Goal: Information Seeking & Learning: Compare options

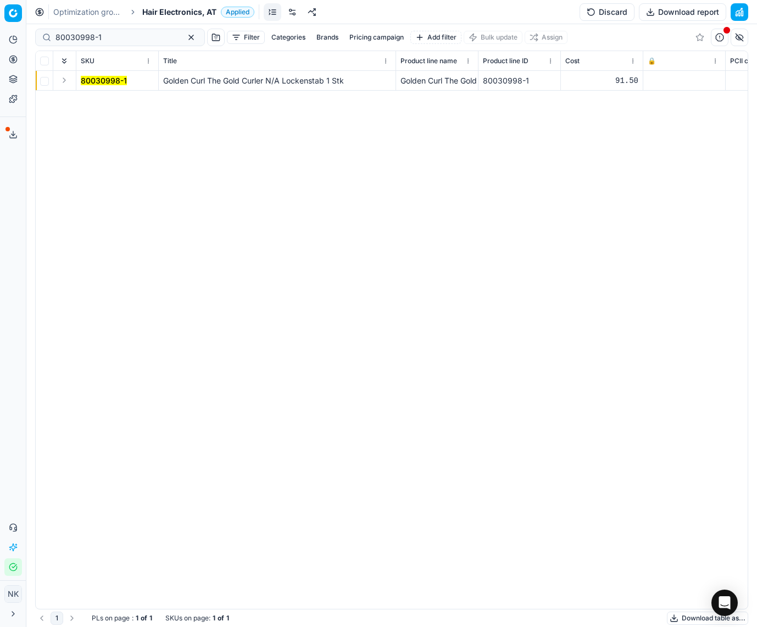
click at [161, 15] on span "Hair Electronics, AT" at bounding box center [179, 12] width 74 height 11
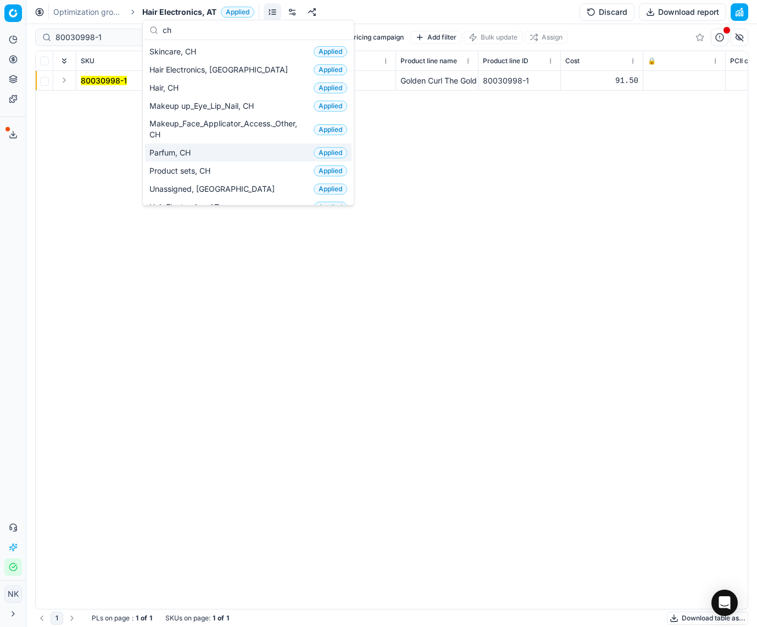
type input "ch"
click at [171, 148] on span "Parfum, CH" at bounding box center [172, 152] width 46 height 11
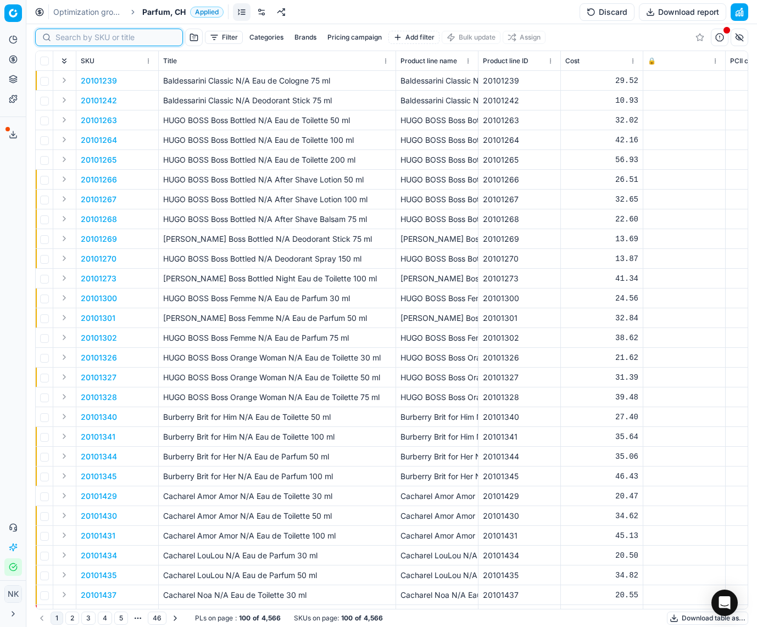
click at [68, 37] on input at bounding box center [115, 37] width 120 height 11
paste input "80044663-30"
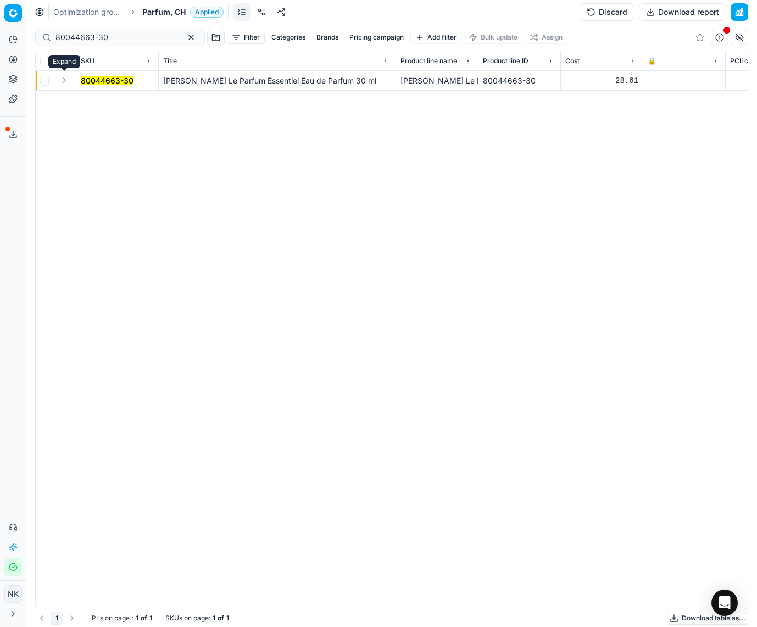
click at [65, 82] on button "Expand" at bounding box center [64, 80] width 13 height 13
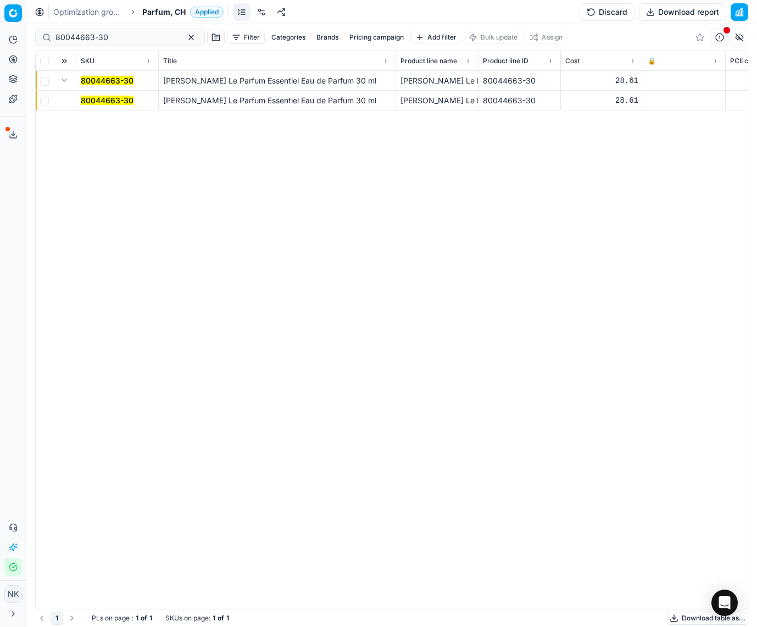
click at [100, 103] on mark "80044663-30" at bounding box center [107, 100] width 53 height 9
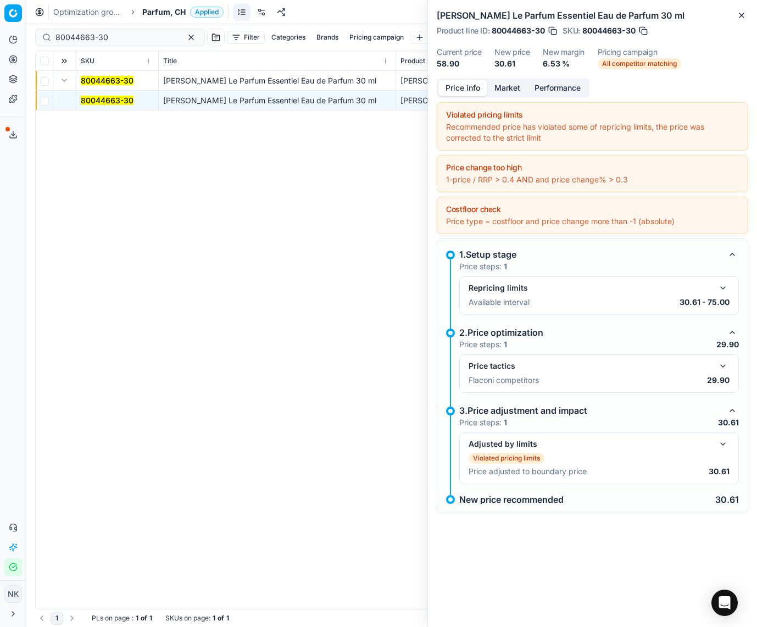
click at [721, 369] on button "button" at bounding box center [722, 365] width 13 height 13
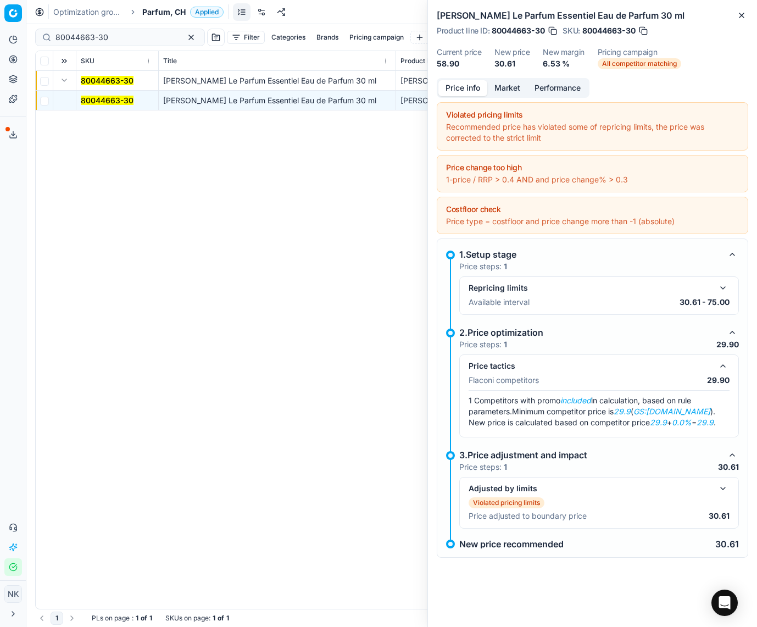
click at [503, 88] on button "Market" at bounding box center [507, 88] width 40 height 16
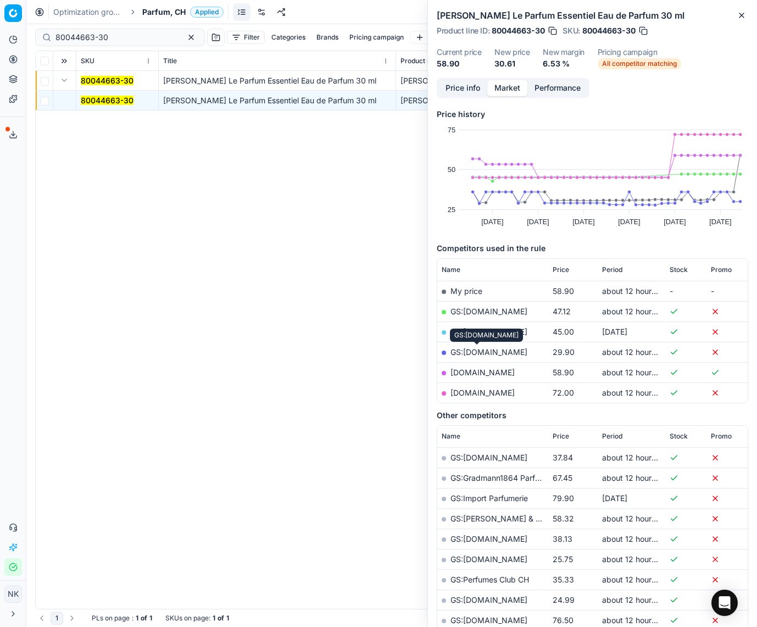
click at [475, 352] on link "GS:[DOMAIN_NAME]" at bounding box center [488, 351] width 77 height 9
click at [122, 36] on input "80044663-30" at bounding box center [115, 37] width 120 height 11
paste input "20104214"
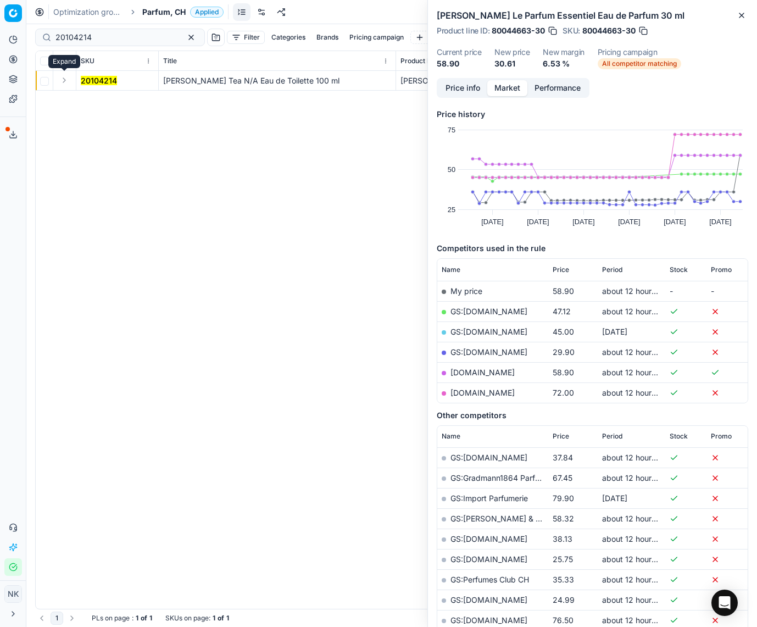
click at [63, 79] on button "Expand" at bounding box center [64, 80] width 13 height 13
click at [98, 103] on mark "20104214" at bounding box center [99, 100] width 36 height 9
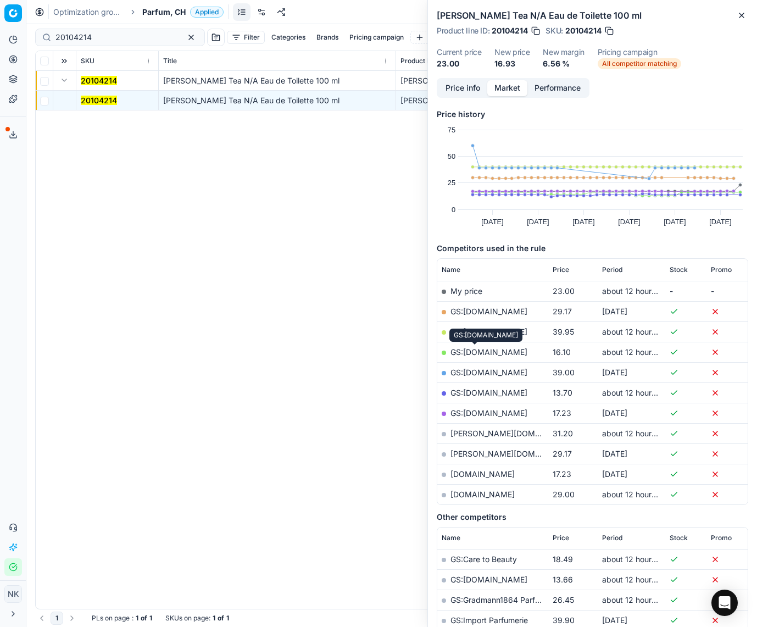
click at [465, 352] on link "GS:[DOMAIN_NAME]" at bounding box center [488, 351] width 77 height 9
click at [114, 35] on input "20104214" at bounding box center [115, 37] width 120 height 11
paste input "90005708-0008549"
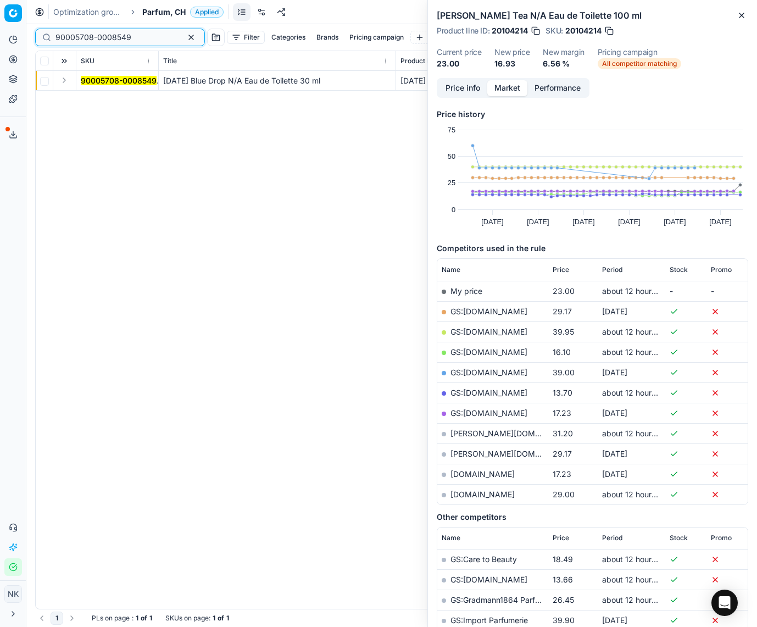
type input "90005708-0008549"
click at [64, 80] on button "Expand" at bounding box center [64, 80] width 13 height 13
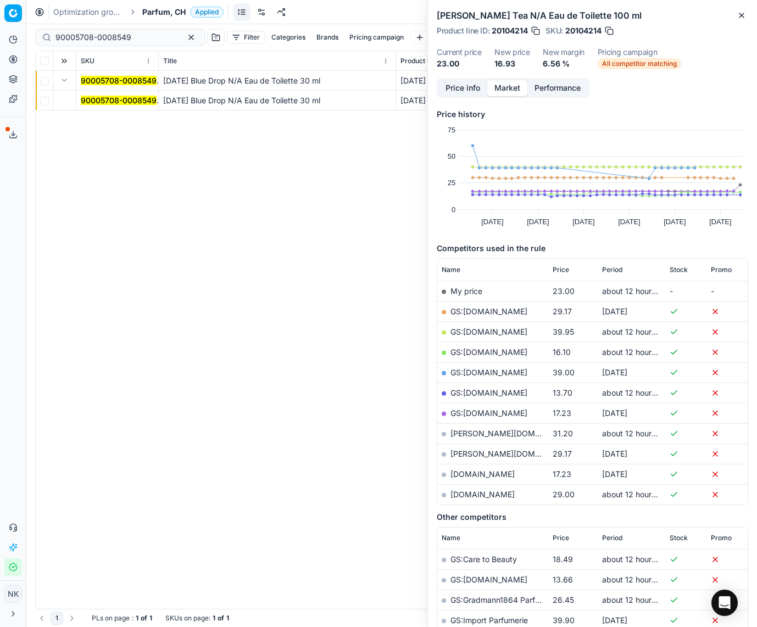
click at [98, 103] on mark "90005708-0008549" at bounding box center [119, 100] width 76 height 9
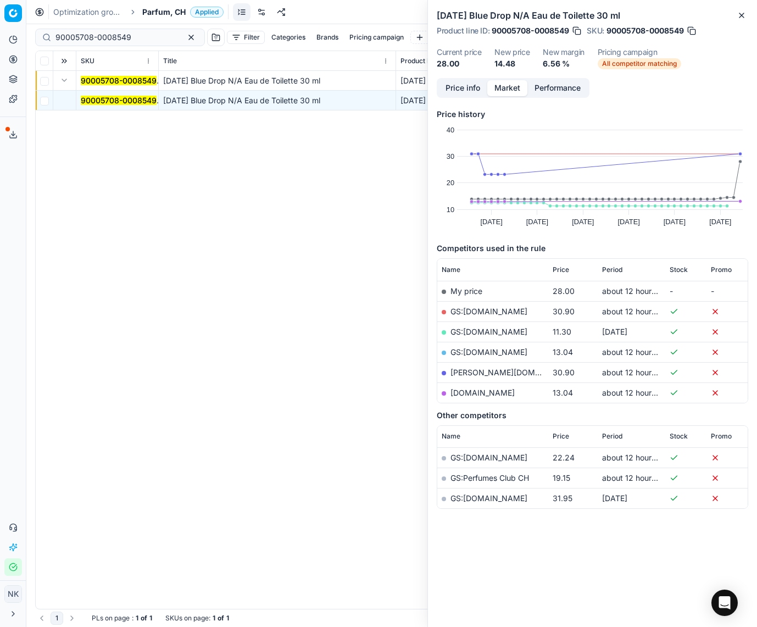
click at [477, 394] on link "[DOMAIN_NAME]" at bounding box center [482, 392] width 64 height 9
click at [157, 14] on span "Parfum, CH" at bounding box center [163, 12] width 43 height 11
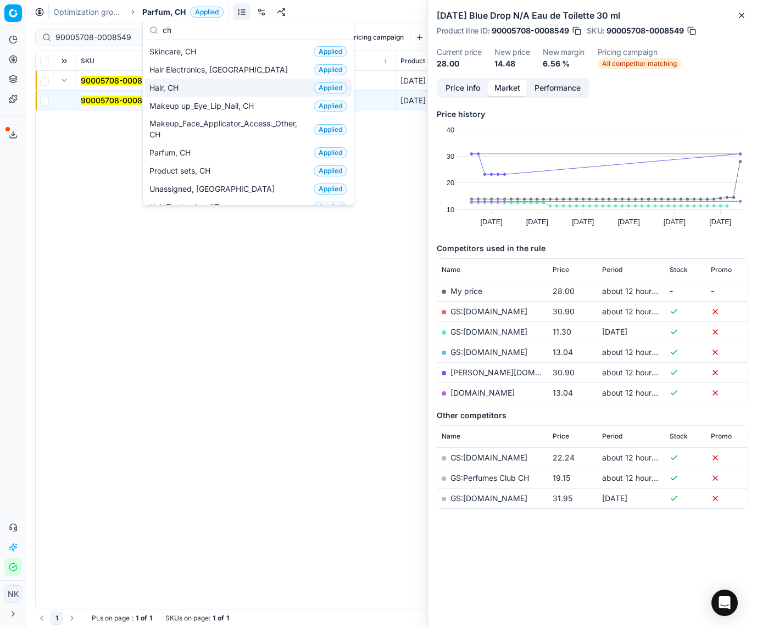
type input "ch"
click at [172, 88] on span "Hair, CH" at bounding box center [166, 87] width 34 height 11
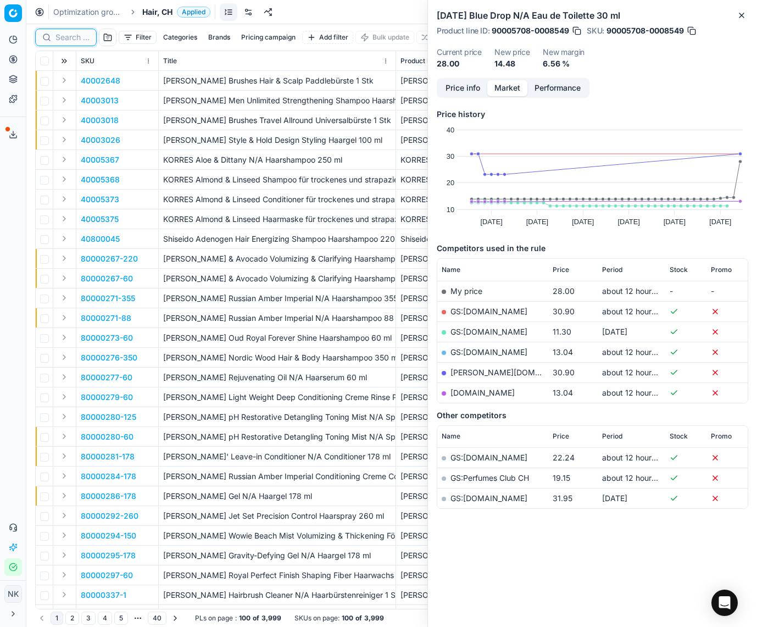
click at [69, 39] on input at bounding box center [72, 37] width 34 height 11
paste input "80076849-750"
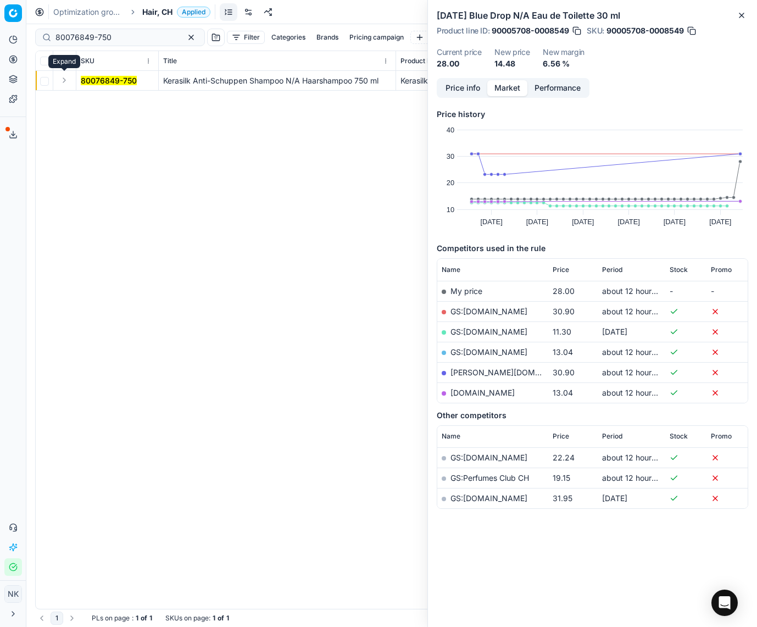
click at [65, 82] on button "Expand" at bounding box center [64, 80] width 13 height 13
click at [94, 101] on mark "80076849-750" at bounding box center [109, 100] width 56 height 9
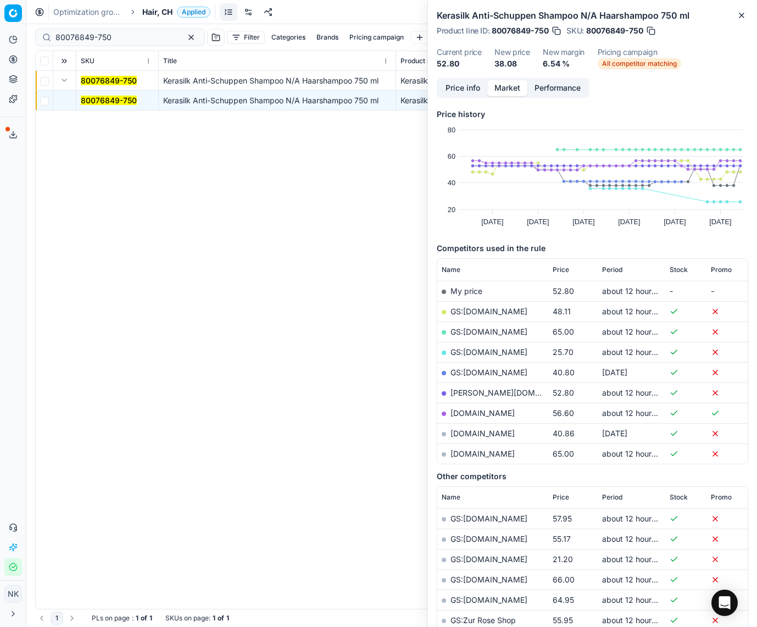
click at [476, 352] on link "GS:[DOMAIN_NAME]" at bounding box center [488, 351] width 77 height 9
click at [561, 270] on span "Price" at bounding box center [561, 269] width 16 height 9
click at [489, 311] on link "GS:[DOMAIN_NAME]" at bounding box center [488, 310] width 77 height 9
click at [478, 350] on link "GS:[DOMAIN_NAME]" at bounding box center [488, 351] width 77 height 9
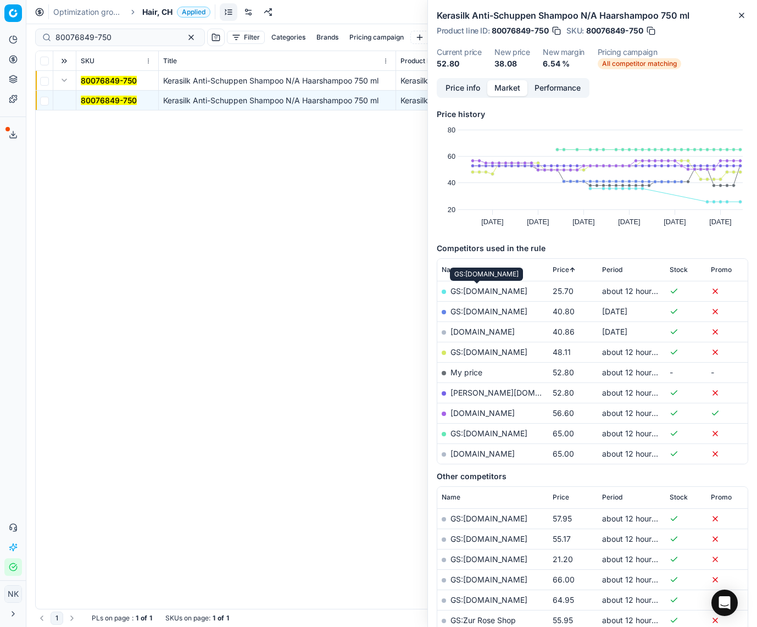
click at [475, 291] on link "GS:[DOMAIN_NAME]" at bounding box center [488, 290] width 77 height 9
click at [138, 34] on input "80076849-750" at bounding box center [115, 37] width 120 height 11
click at [118, 36] on input "80076849-750" at bounding box center [115, 37] width 120 height 11
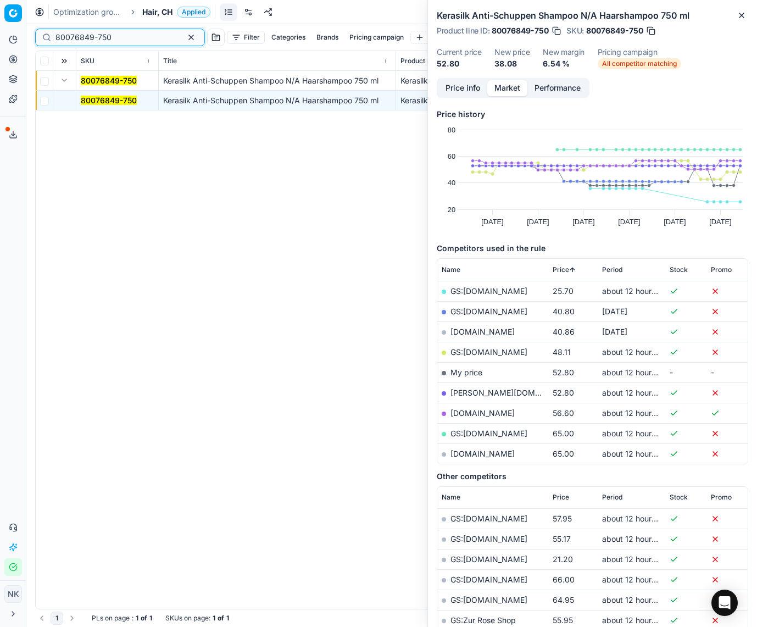
click at [118, 36] on input "80076849-750" at bounding box center [115, 37] width 120 height 11
paste input "90006613-0010049"
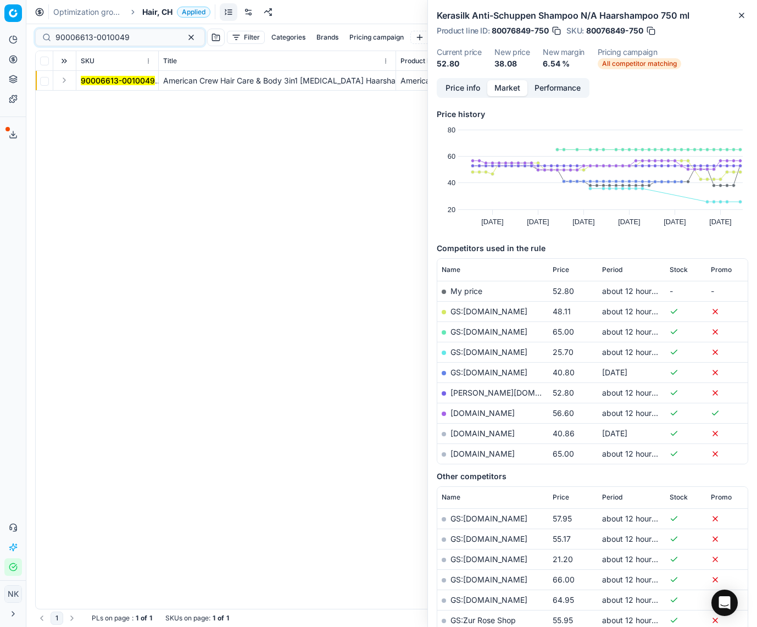
click at [60, 79] on button "Expand" at bounding box center [64, 80] width 13 height 13
click at [103, 102] on mark "90006613-0010049" at bounding box center [118, 100] width 74 height 9
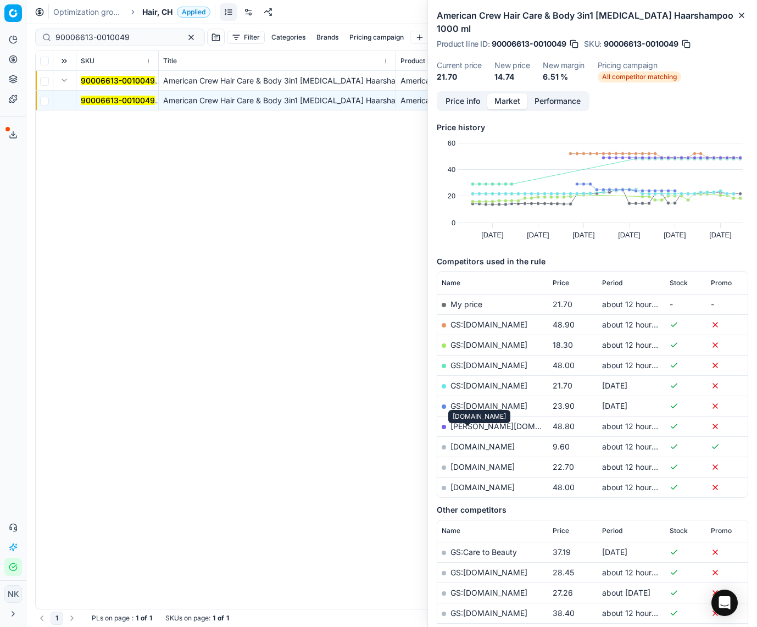
click at [470, 442] on link "[DOMAIN_NAME]" at bounding box center [482, 446] width 64 height 9
click at [126, 41] on input "90006613-0010049" at bounding box center [115, 37] width 120 height 11
paste input "80004385-60"
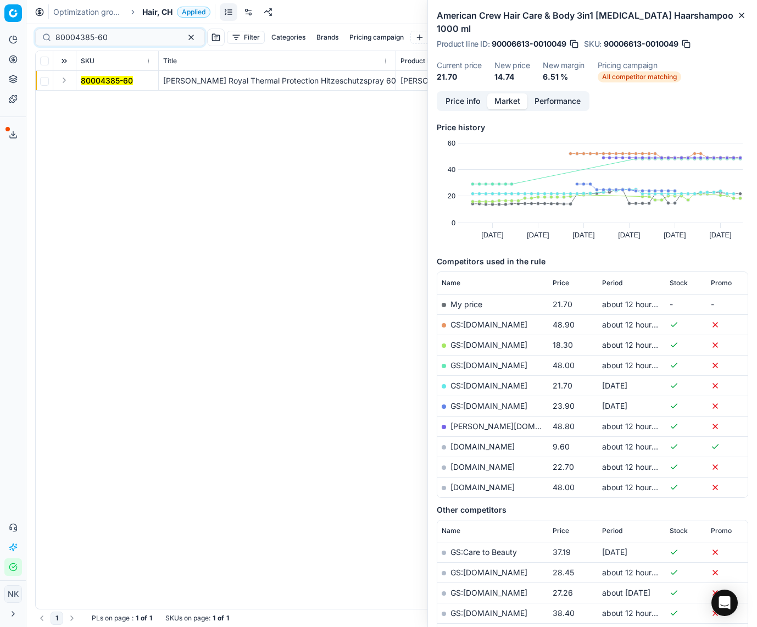
click at [63, 80] on button "Expand" at bounding box center [64, 80] width 13 height 13
click at [95, 96] on mark "80004385-60" at bounding box center [107, 100] width 52 height 9
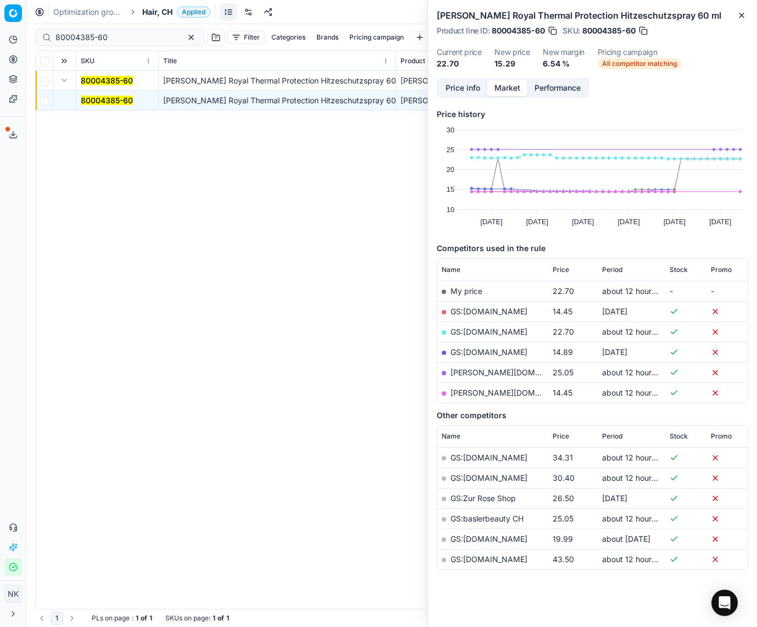
click at [472, 394] on link "[PERSON_NAME][DOMAIN_NAME]" at bounding box center [513, 392] width 127 height 9
click at [110, 35] on input "80004385-60" at bounding box center [115, 37] width 120 height 11
paste input "90015611-0024408"
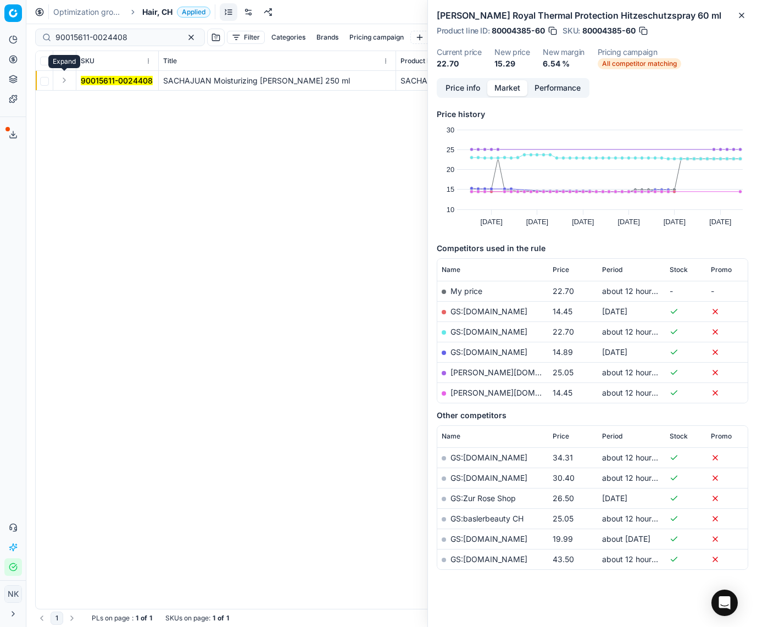
click at [64, 80] on button "Expand" at bounding box center [64, 80] width 13 height 13
click at [87, 96] on mark "90015611-0024408" at bounding box center [117, 100] width 72 height 9
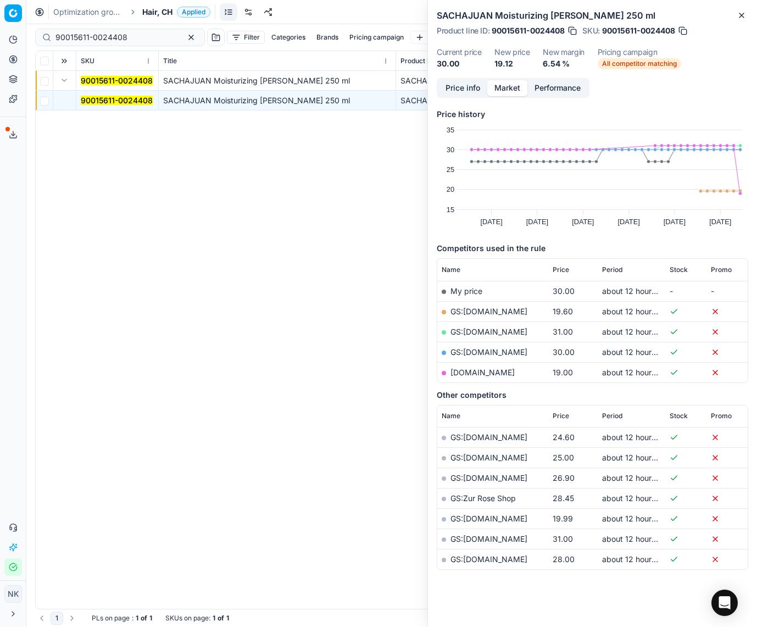
click at [483, 311] on link "GS:[DOMAIN_NAME]" at bounding box center [488, 310] width 77 height 9
click at [475, 372] on link "[DOMAIN_NAME]" at bounding box center [482, 371] width 64 height 9
click at [121, 31] on div "90015611-0024408" at bounding box center [120, 38] width 170 height 18
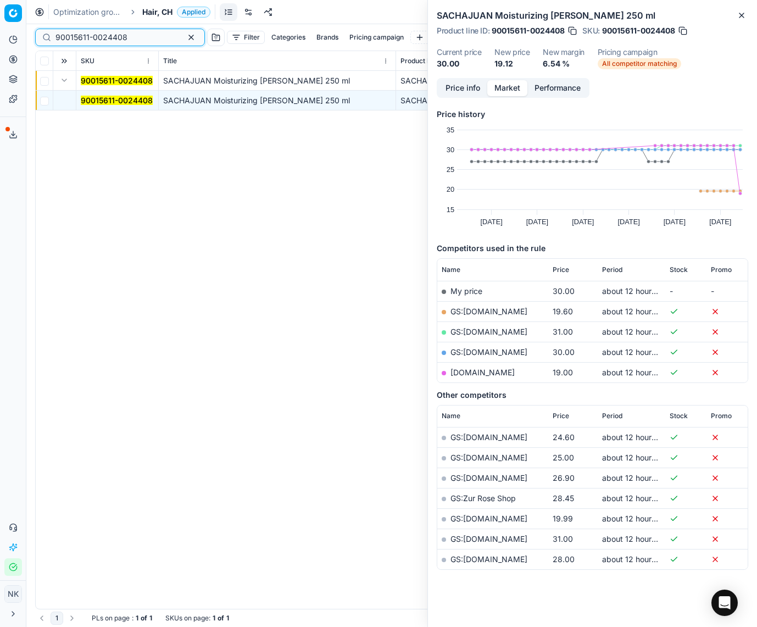
click at [129, 35] on input "90015611-0024408" at bounding box center [115, 37] width 120 height 11
paste input "05725-0008564"
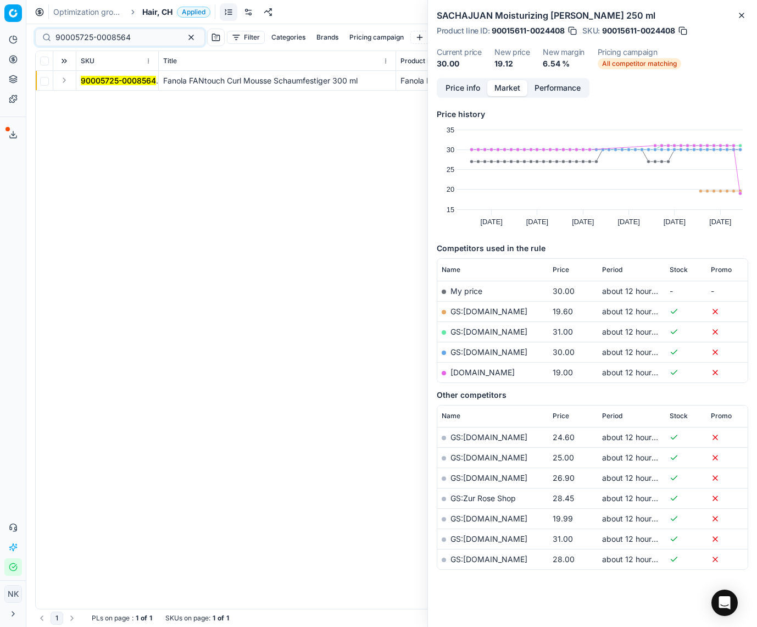
click at [64, 80] on button "Expand" at bounding box center [64, 80] width 13 height 13
click at [98, 98] on mark "90005725-0008564" at bounding box center [118, 100] width 75 height 9
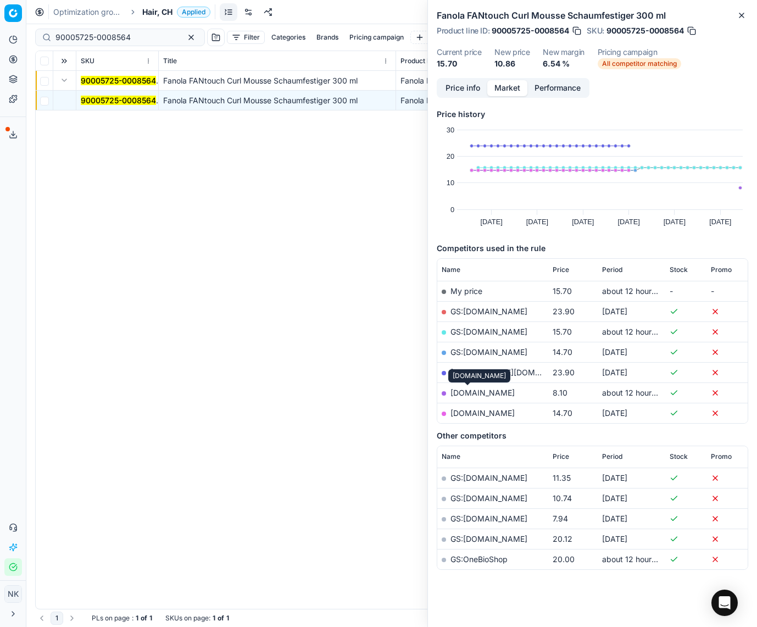
click at [467, 391] on link "[DOMAIN_NAME]" at bounding box center [482, 392] width 64 height 9
click at [138, 40] on input "90005725-0008564" at bounding box center [115, 37] width 120 height 11
paste input "80060218-300"
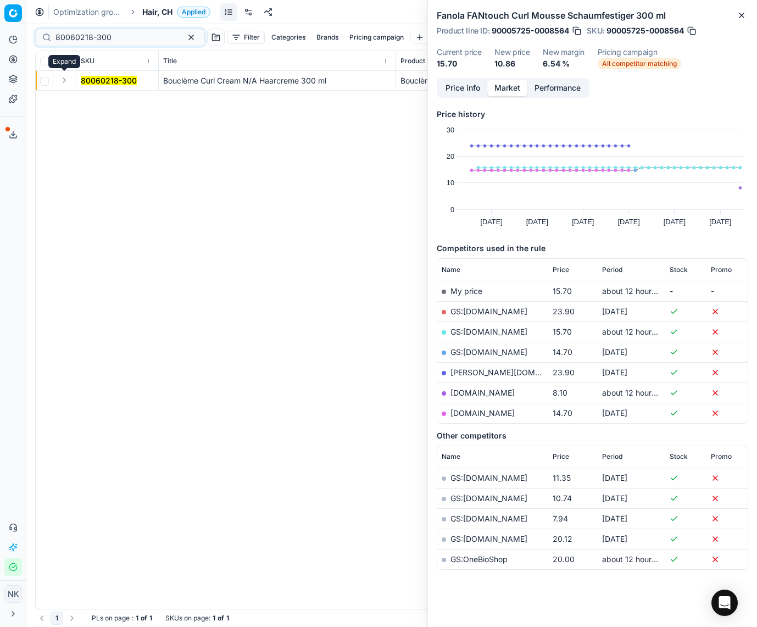
click at [64, 83] on button "Expand" at bounding box center [64, 80] width 13 height 13
click at [110, 106] on td "80060218-300" at bounding box center [117, 101] width 82 height 20
click at [110, 103] on mark "80060218-300" at bounding box center [109, 100] width 56 height 9
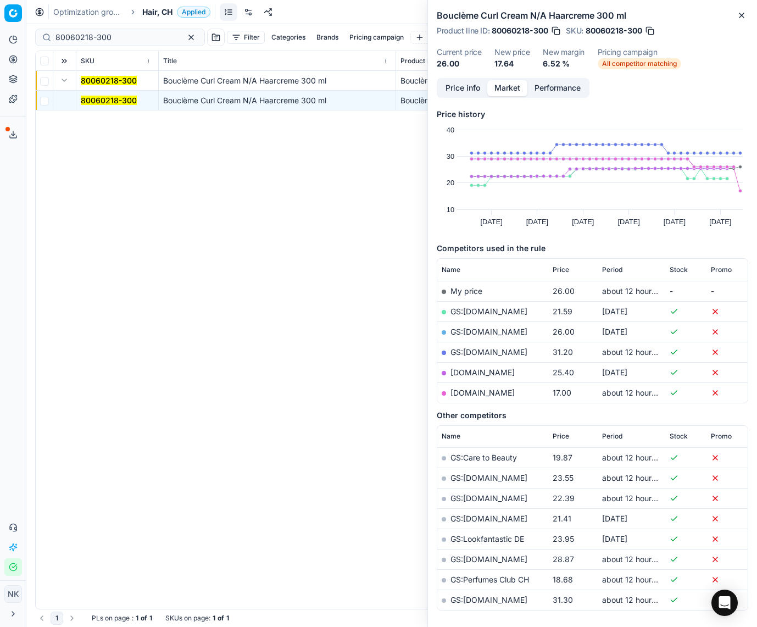
click at [472, 392] on link "[DOMAIN_NAME]" at bounding box center [482, 392] width 64 height 9
click at [119, 37] on input "80060218-300" at bounding box center [115, 37] width 120 height 11
paste input "73570-2"
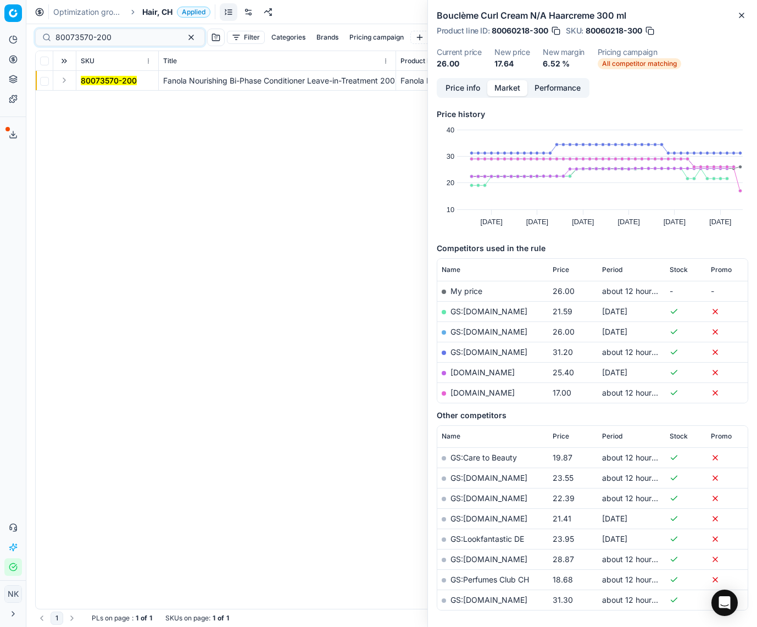
click at [62, 78] on button "Expand" at bounding box center [64, 80] width 13 height 13
click at [88, 96] on mark "80073570-200" at bounding box center [109, 100] width 56 height 9
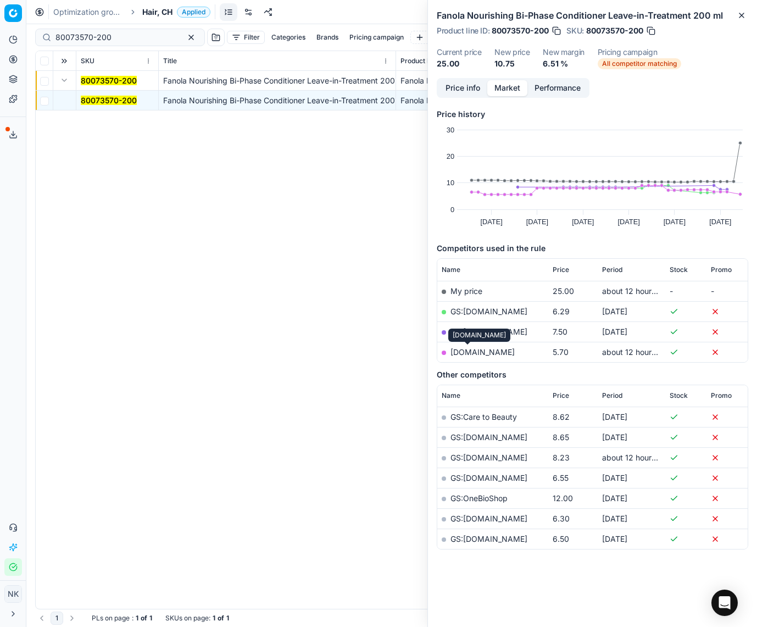
click at [468, 350] on link "[DOMAIN_NAME]" at bounding box center [482, 351] width 64 height 9
click at [133, 37] on input "80073570-200" at bounding box center [115, 37] width 120 height 11
paste input "90006643-0010096"
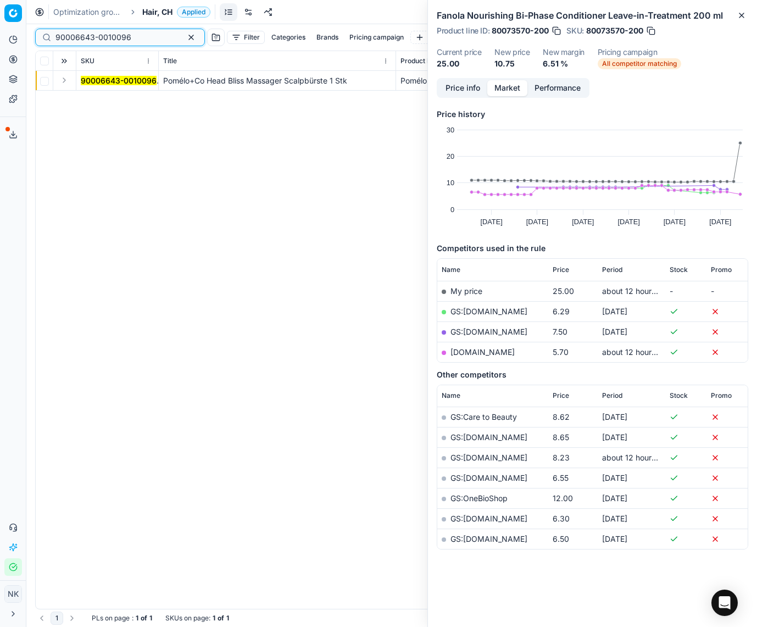
type input "90006643-0010096"
click at [66, 81] on button "Expand" at bounding box center [64, 80] width 13 height 13
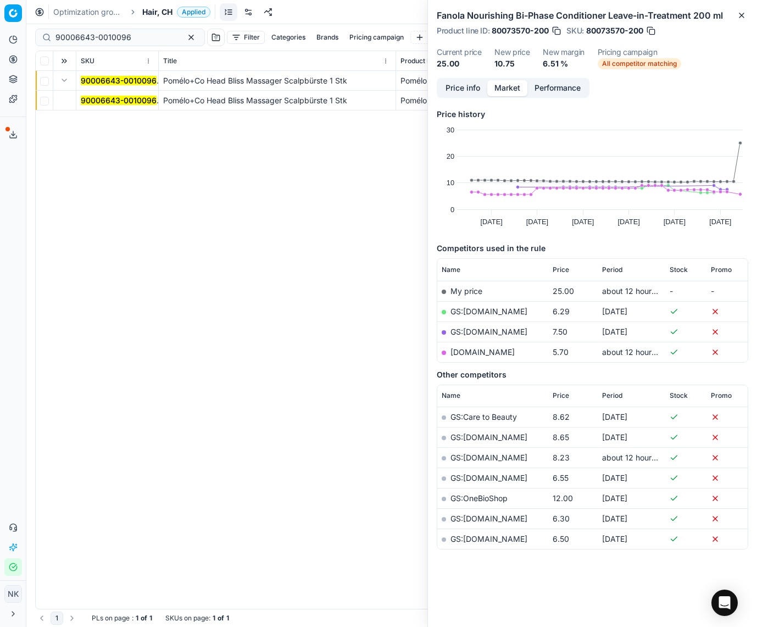
click at [102, 103] on mark "90006643-0010096" at bounding box center [119, 100] width 76 height 9
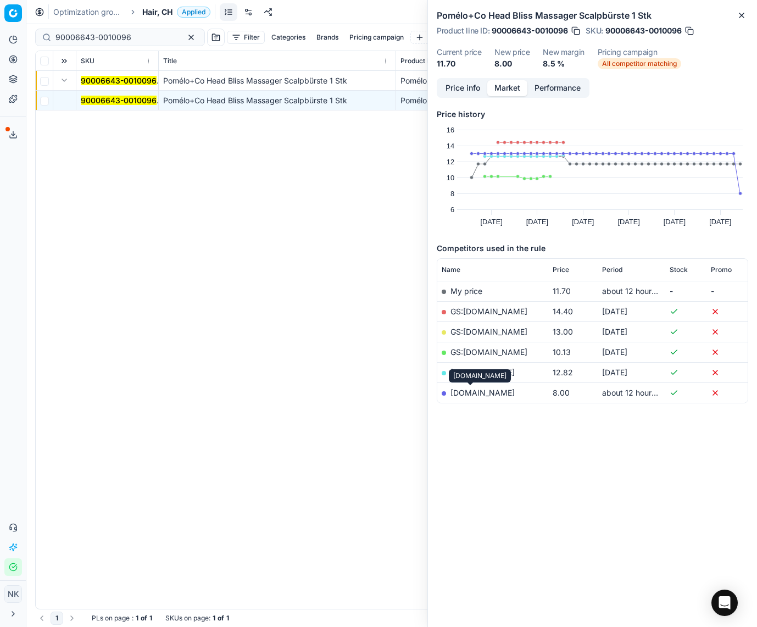
click at [471, 393] on link "[DOMAIN_NAME]" at bounding box center [482, 392] width 64 height 9
click at [153, 10] on span "Hair, CH" at bounding box center [157, 12] width 30 height 11
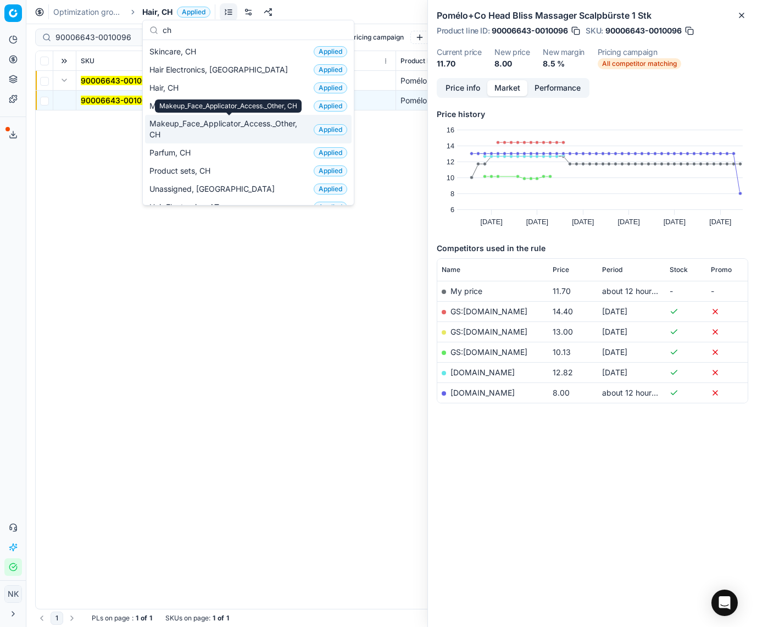
type input "ch"
click at [220, 130] on span "Makeup_Face_Applicator_Access._Other, CH" at bounding box center [229, 129] width 160 height 22
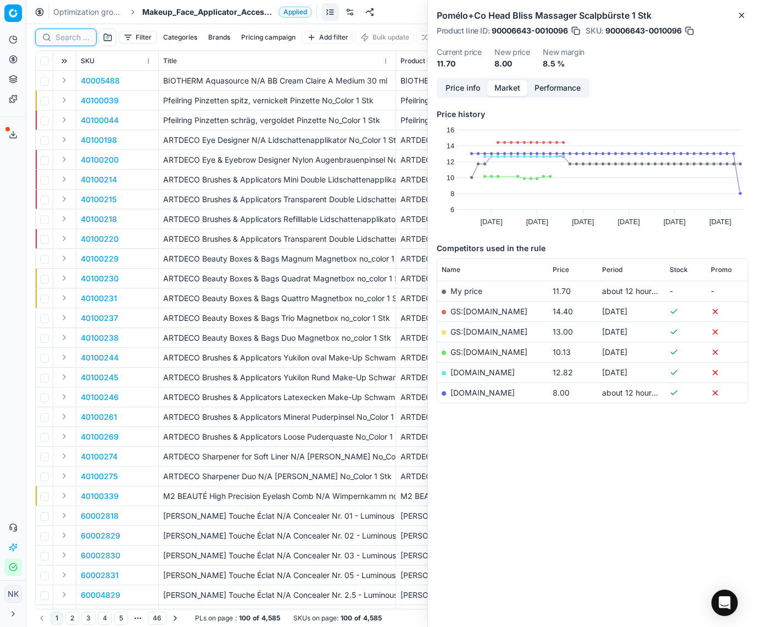
click at [71, 38] on input at bounding box center [72, 37] width 34 height 11
paste input "80076956-3.5-8"
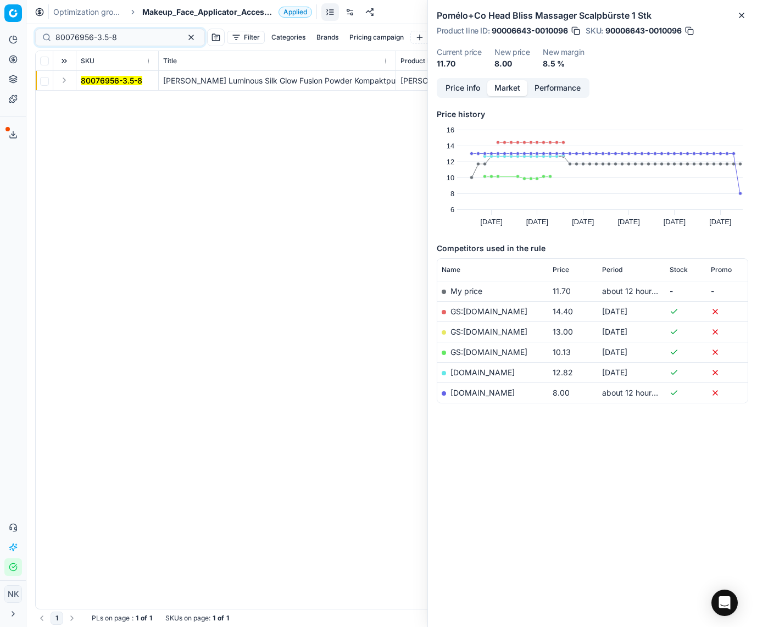
click at [65, 81] on button "Expand" at bounding box center [64, 80] width 13 height 13
click at [90, 97] on mark "80076956-3.5-8" at bounding box center [112, 100] width 62 height 9
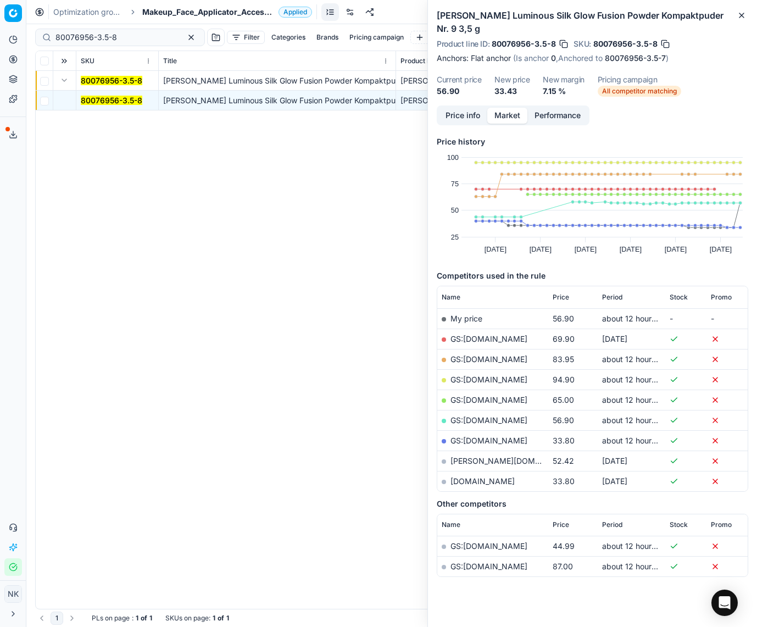
click at [488, 436] on link "GS:[DOMAIN_NAME]" at bounding box center [488, 440] width 77 height 9
click at [134, 35] on input "80076956-3.5-8" at bounding box center [115, 37] width 120 height 11
paste input "29404-30-13"
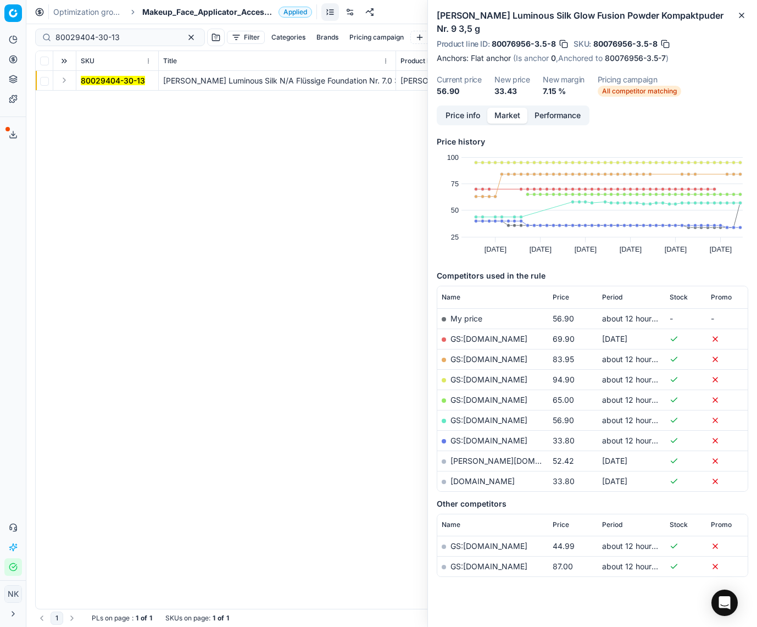
click at [62, 85] on button "Expand" at bounding box center [64, 80] width 13 height 13
click at [104, 97] on mark "80029404-30-13" at bounding box center [113, 100] width 64 height 9
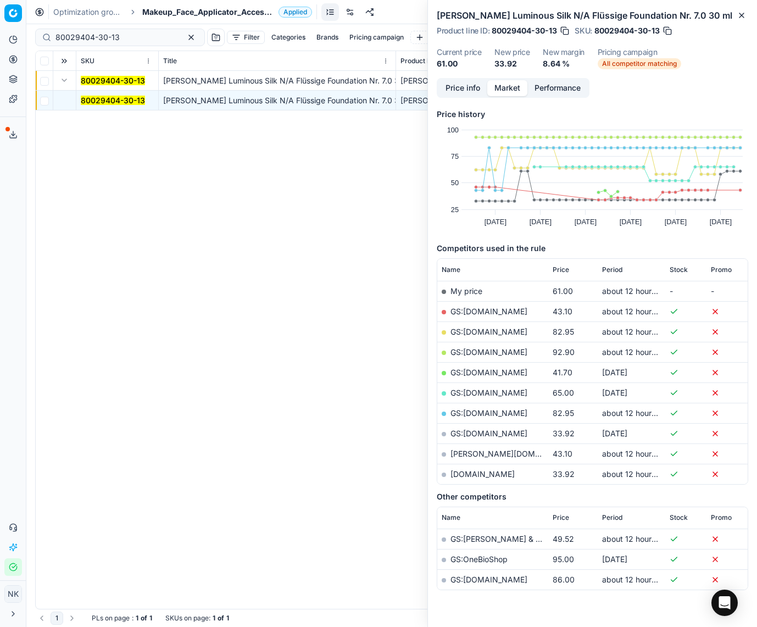
click at [475, 475] on link "[DOMAIN_NAME]" at bounding box center [482, 473] width 64 height 9
click at [133, 35] on input "80029404-30-13" at bounding box center [115, 37] width 120 height 11
paste input "65932-0021918"
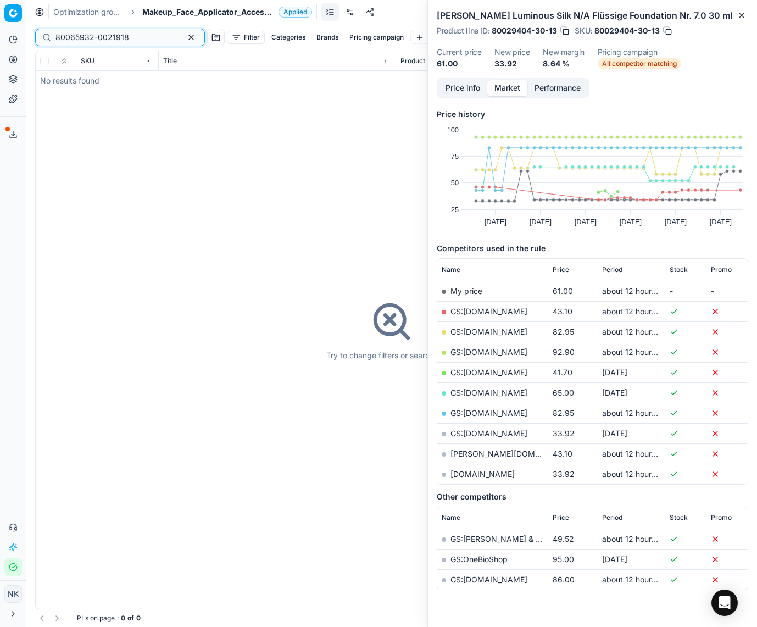
type input "80065932-0021918"
click at [174, 12] on span "Makeup_Face_Applicator_Access._Other, CH" at bounding box center [208, 12] width 132 height 11
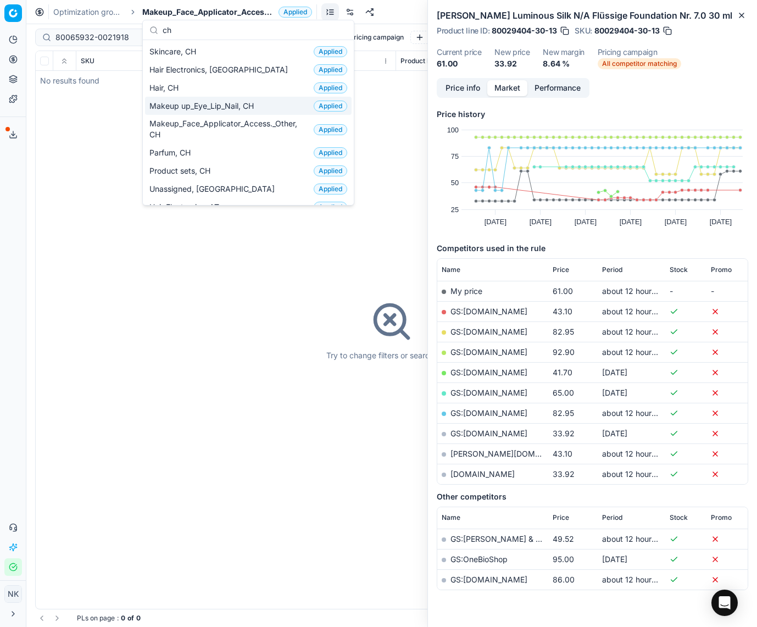
type input "ch"
click at [199, 103] on span "Makeup up_Eye_Lip_Nail, CH" at bounding box center [203, 106] width 109 height 11
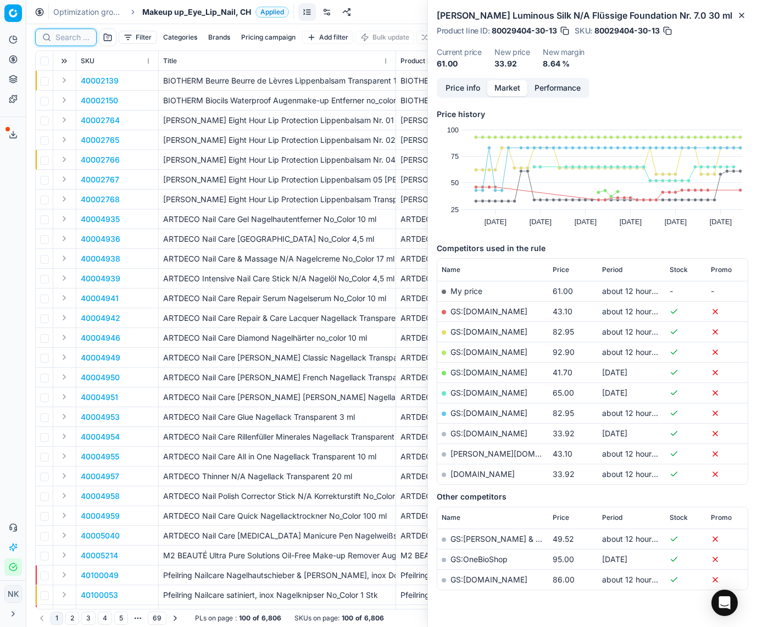
click at [65, 37] on input at bounding box center [72, 37] width 34 height 11
paste input "80065932-0021918"
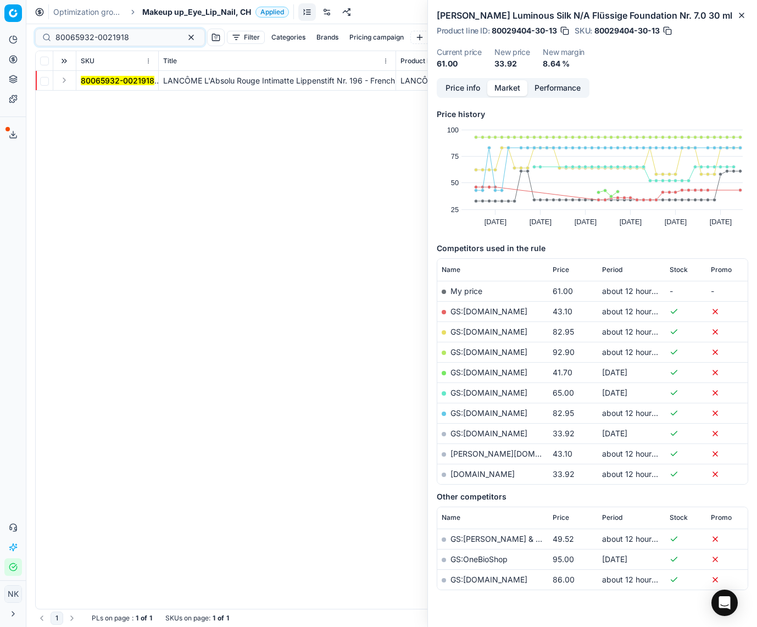
click at [63, 82] on button "Expand" at bounding box center [64, 80] width 13 height 13
click at [91, 101] on mark "80065932-0021918" at bounding box center [118, 100] width 74 height 9
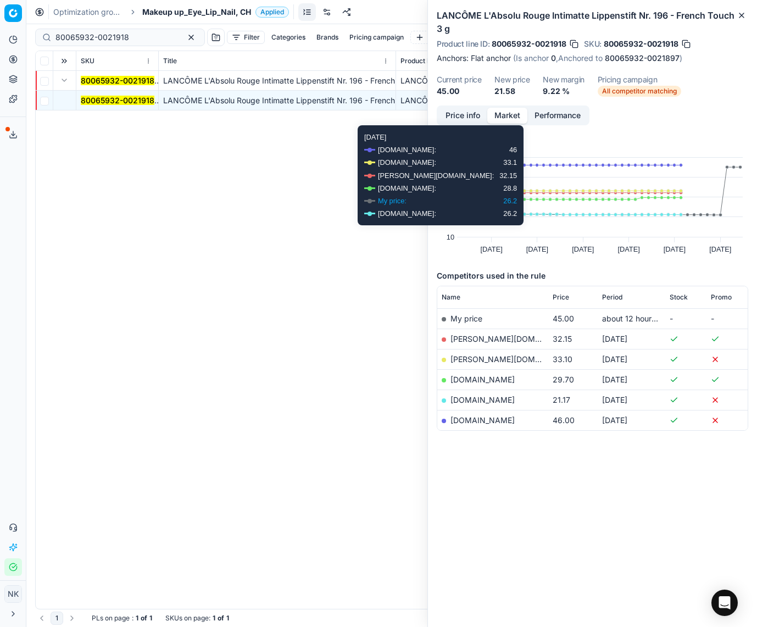
click at [469, 115] on button "Price info" at bounding box center [462, 116] width 49 height 16
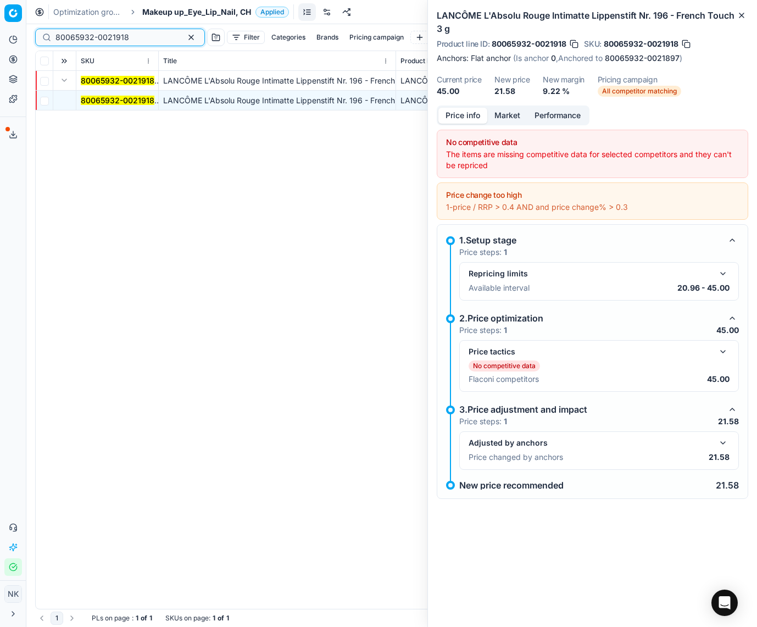
click at [135, 38] on input "80065932-0021918" at bounding box center [115, 37] width 120 height 11
paste input "72505-15-1"
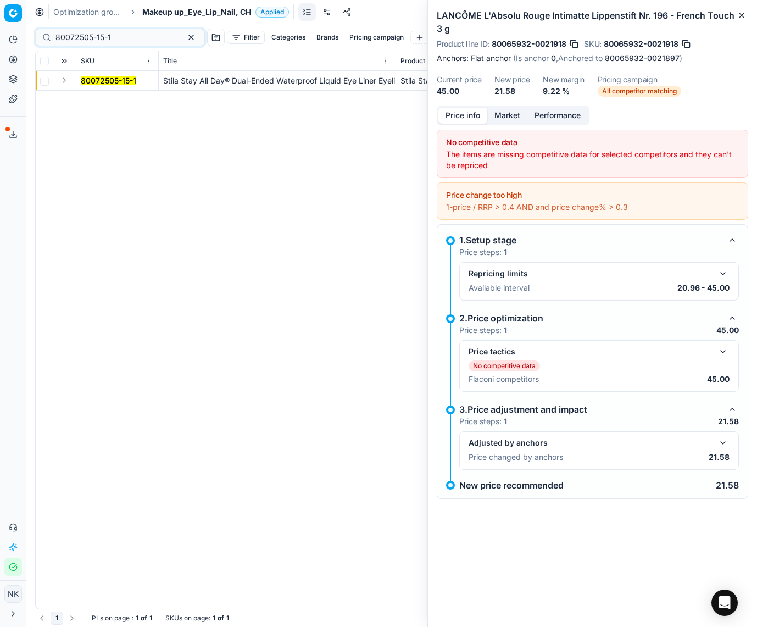
click at [63, 82] on button "Expand" at bounding box center [64, 80] width 13 height 13
click at [88, 97] on mark "80072505-15-1" at bounding box center [108, 100] width 55 height 9
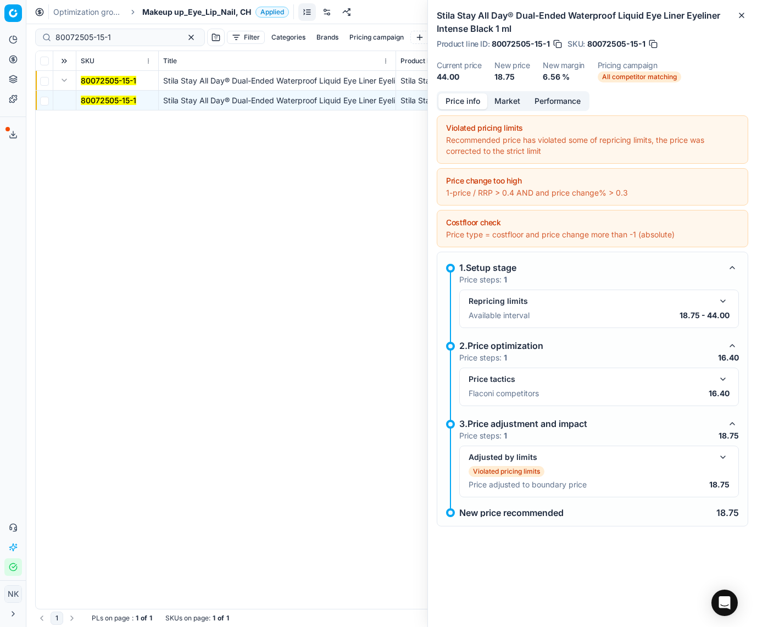
click at [493, 101] on button "Market" at bounding box center [507, 101] width 40 height 16
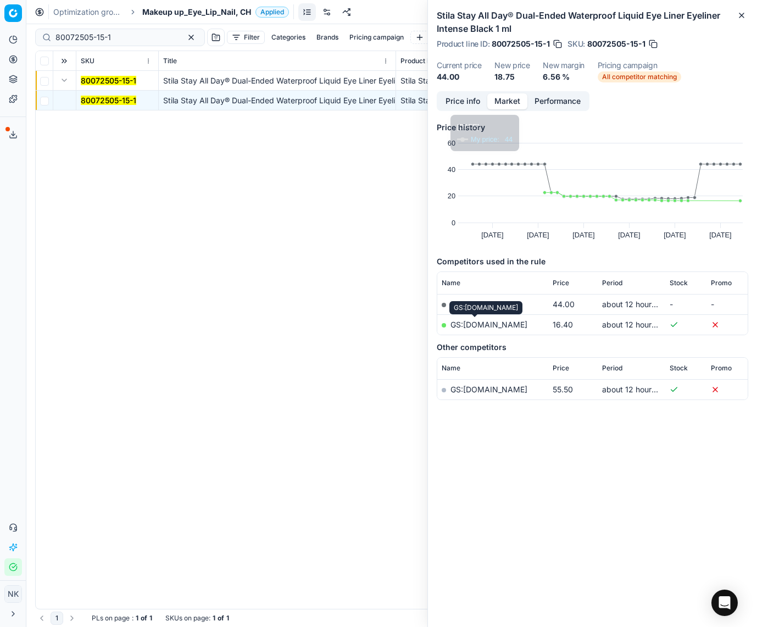
click at [470, 323] on link "GS:[DOMAIN_NAME]" at bounding box center [488, 324] width 77 height 9
click at [135, 30] on div "80072505-15-1" at bounding box center [120, 38] width 170 height 18
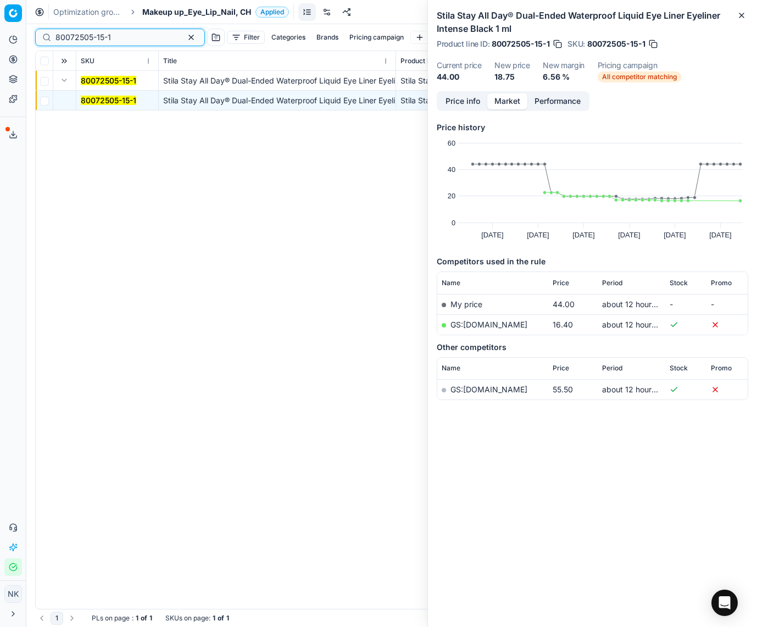
paste input "80029394-3-5"
click at [129, 33] on input "80072505-15-180029394-3-5" at bounding box center [115, 37] width 120 height 11
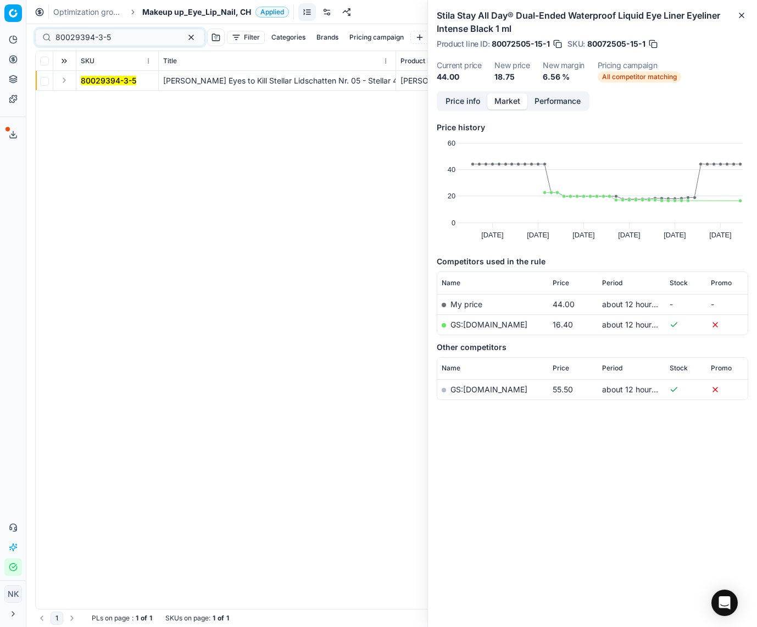
click at [63, 80] on button "Expand" at bounding box center [64, 80] width 13 height 13
click at [110, 97] on mark "80029394-3-5" at bounding box center [108, 100] width 55 height 9
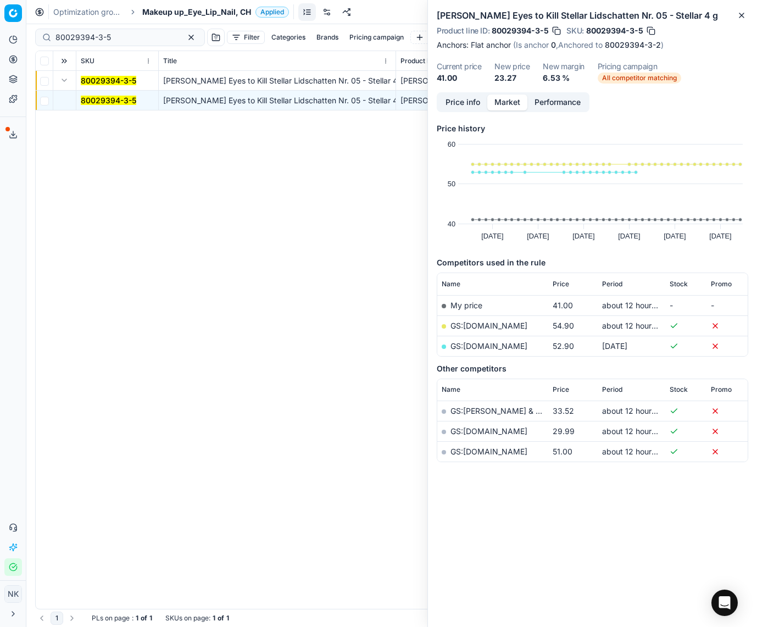
click at [460, 104] on button "Price info" at bounding box center [462, 102] width 49 height 16
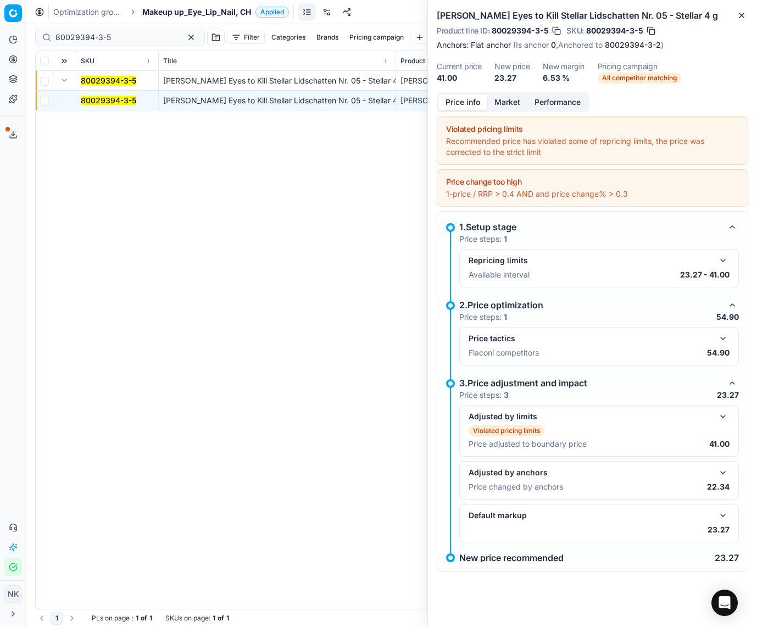
click at [726, 472] on button "button" at bounding box center [722, 472] width 13 height 13
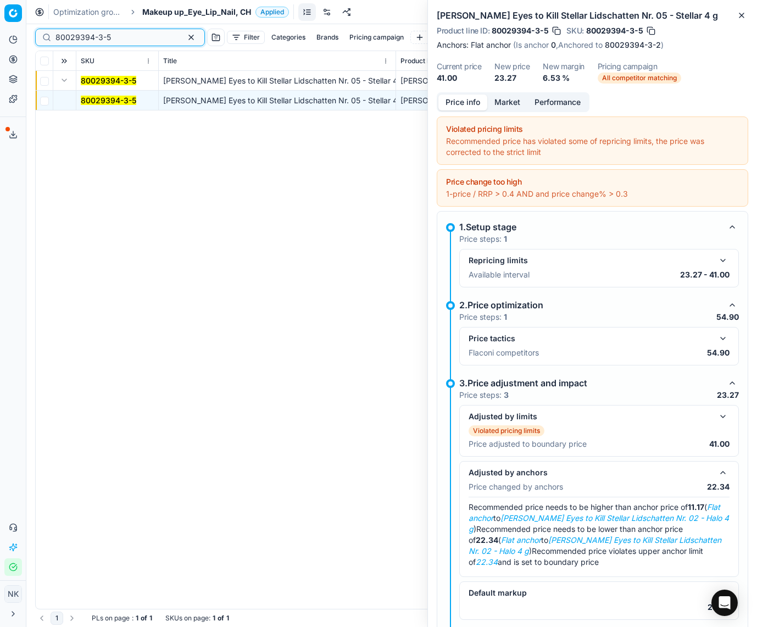
click at [116, 38] on input "80029394-3-5" at bounding box center [115, 37] width 120 height 11
paste input "90001158-0001537"
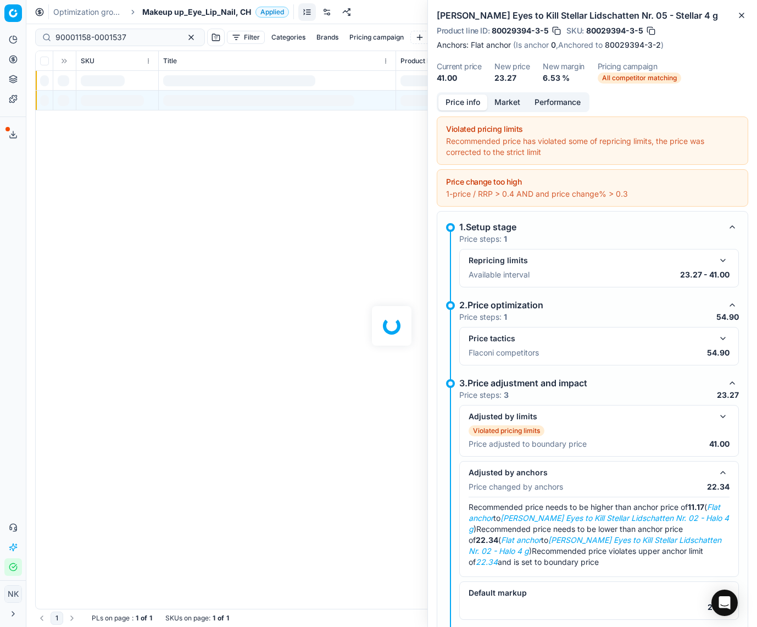
click at [547, 545] on div "Recommended price needs to be higher than anchor price of 11.17 ( Flat anchor t…" at bounding box center [599, 534] width 261 height 66
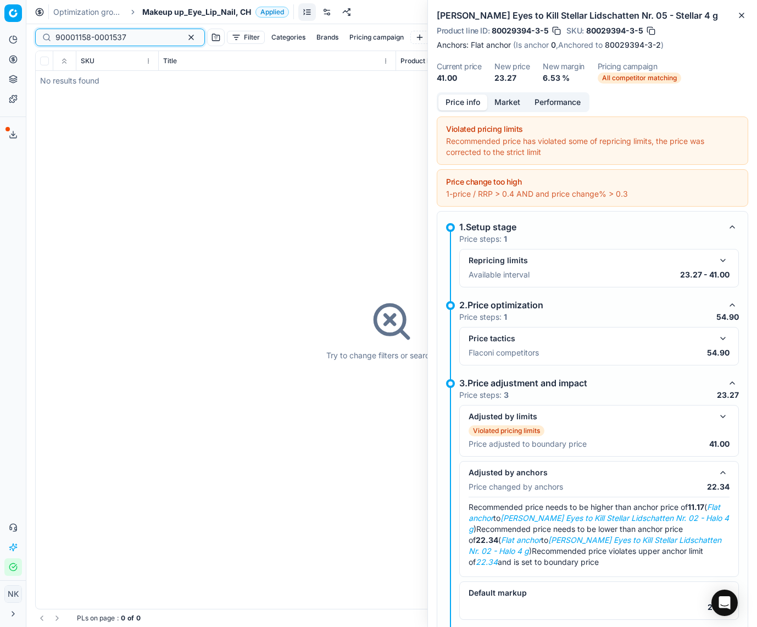
click at [108, 42] on input "90001158-0001537" at bounding box center [115, 37] width 120 height 11
paste input "9847-0015171"
click at [115, 32] on input "90009847-0015171" at bounding box center [115, 37] width 120 height 11
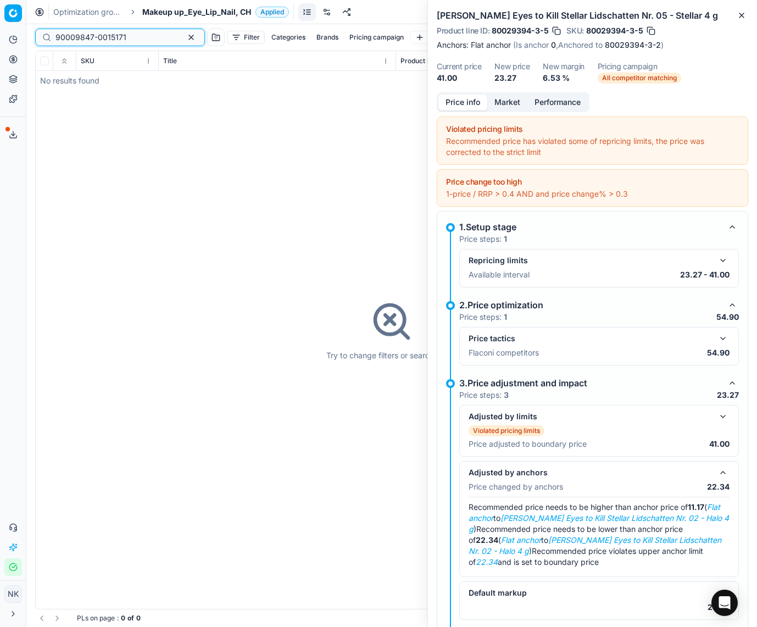
click at [115, 32] on input "90009847-0015171" at bounding box center [115, 37] width 120 height 11
paste input "80067436-6-"
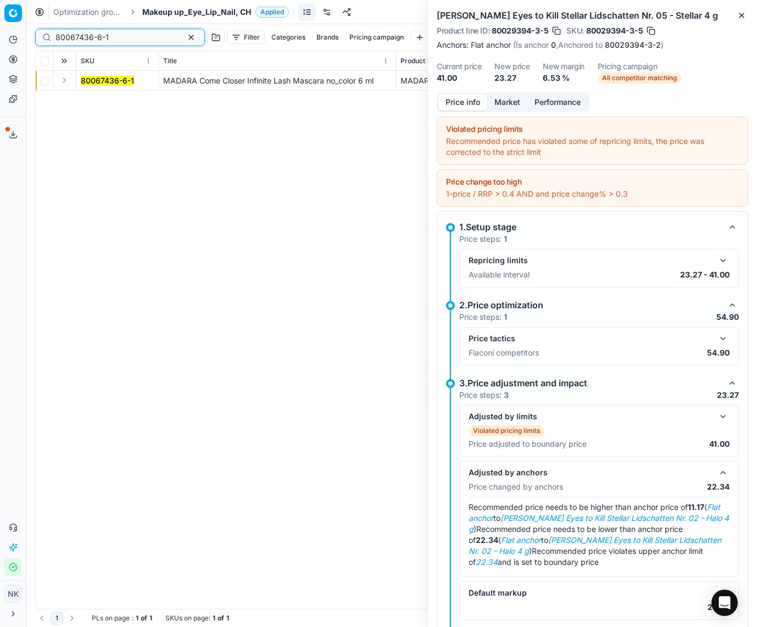
type input "80067436-6-1"
click at [63, 79] on button "Expand" at bounding box center [64, 80] width 13 height 13
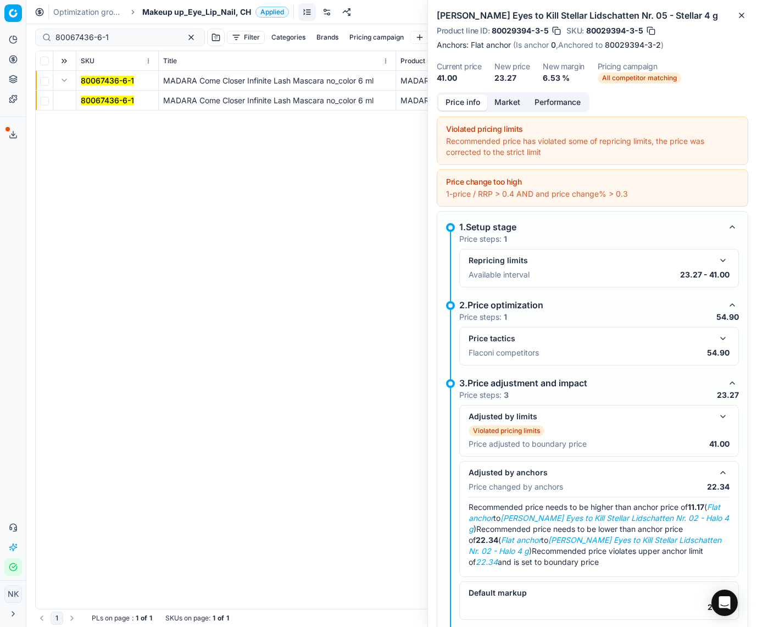
click at [95, 101] on mark "80067436-6-1" at bounding box center [107, 100] width 53 height 9
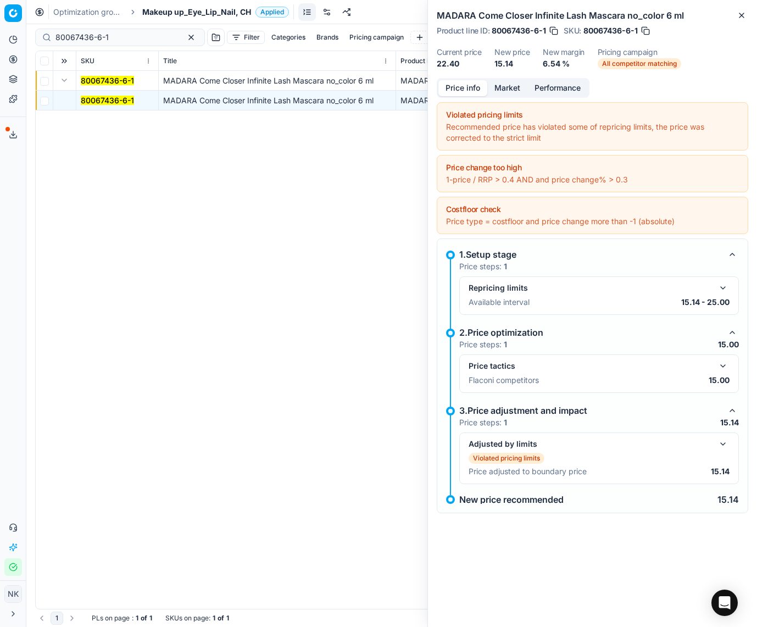
click at [503, 90] on button "Market" at bounding box center [507, 88] width 40 height 16
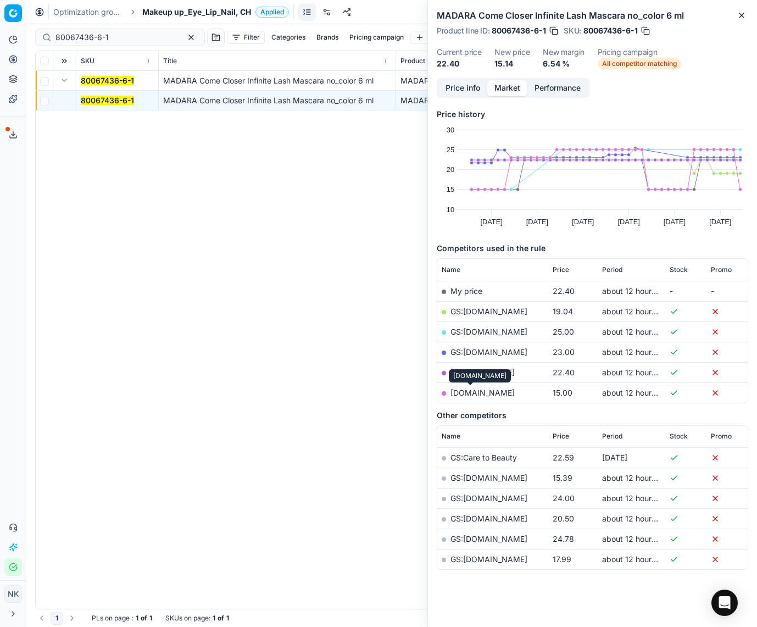
click at [471, 390] on link "[DOMAIN_NAME]" at bounding box center [482, 392] width 64 height 9
click at [199, 14] on span "Makeup up_Eye_Lip_Nail, CH" at bounding box center [196, 12] width 109 height 11
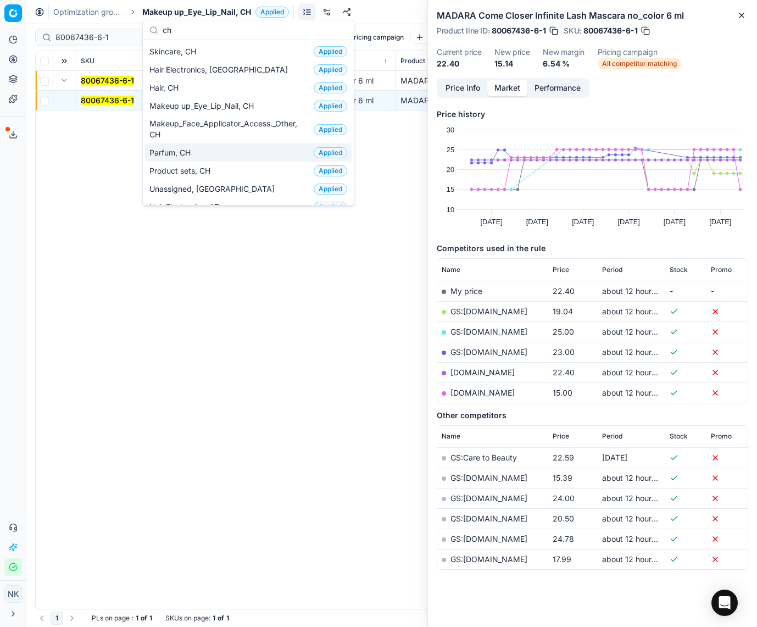
type input "ch"
click at [183, 152] on span "Parfum, CH" at bounding box center [172, 152] width 46 height 11
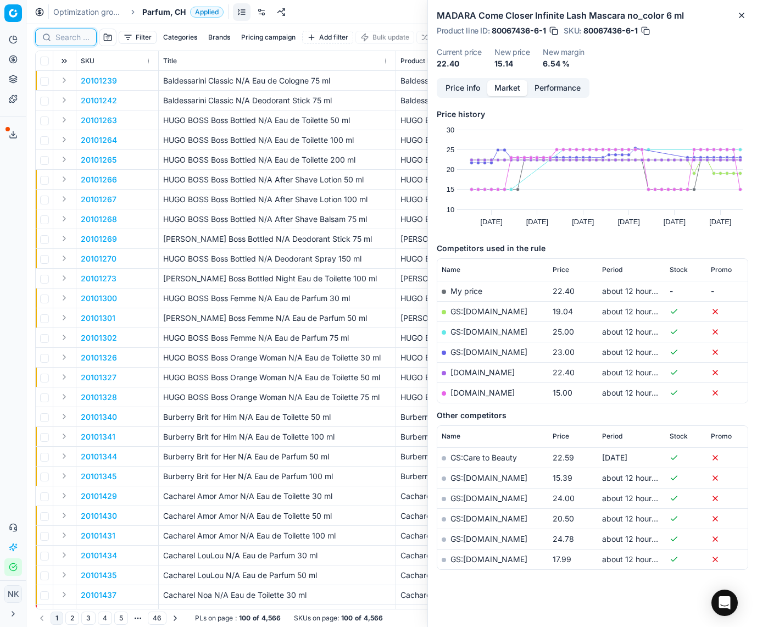
click at [66, 39] on input at bounding box center [72, 37] width 34 height 11
paste input "80077785-100"
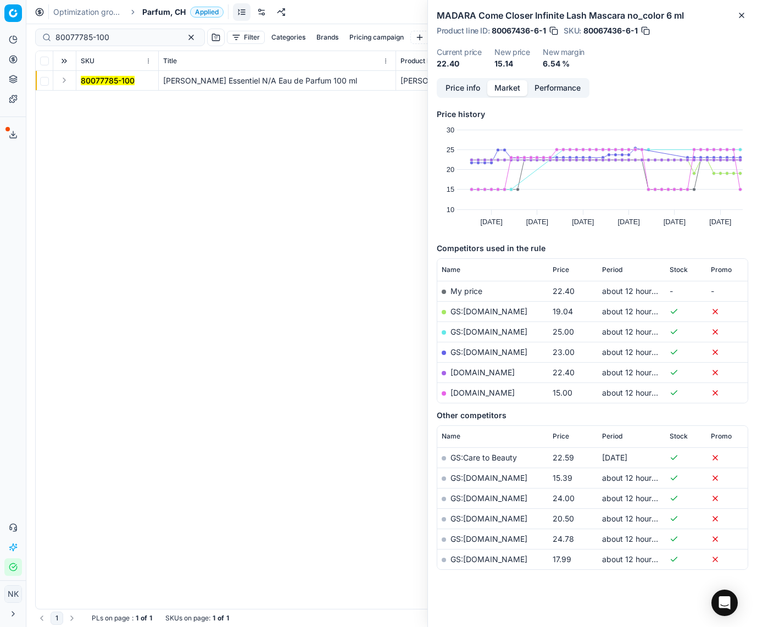
click at [64, 81] on button "Expand" at bounding box center [64, 80] width 13 height 13
click at [94, 97] on mark "80077785-100" at bounding box center [108, 100] width 54 height 9
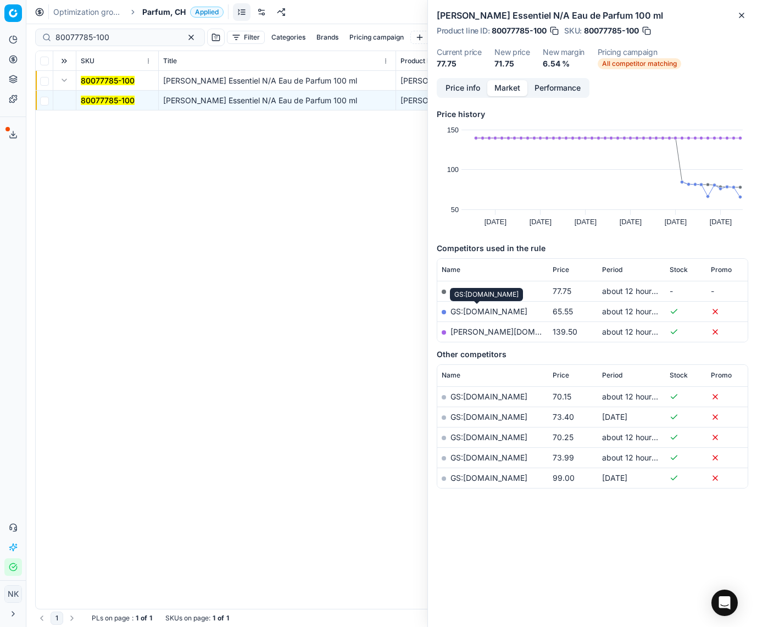
click at [479, 311] on link "GS:[DOMAIN_NAME]" at bounding box center [488, 310] width 77 height 9
click at [130, 34] on input "80077785-100" at bounding box center [115, 37] width 120 height 11
paste input "5431-5"
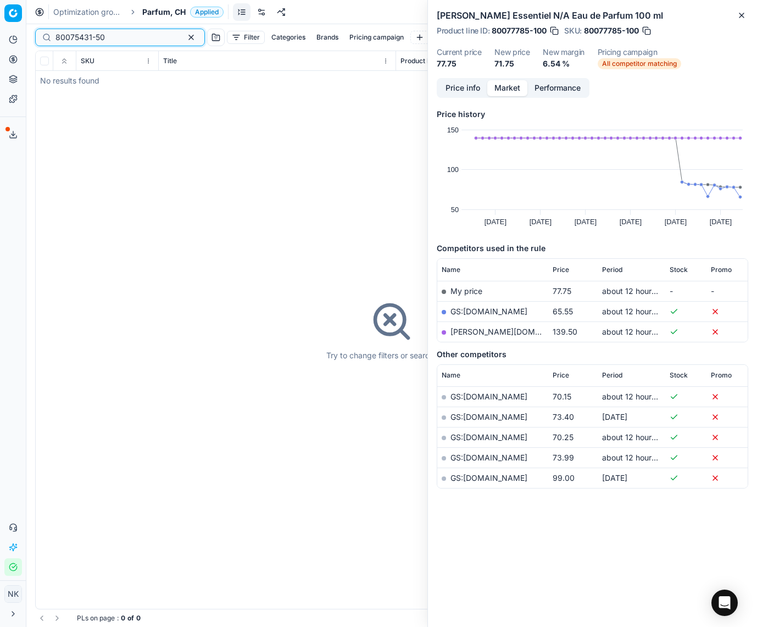
click at [121, 37] on input "80075431-50" at bounding box center [115, 37] width 120 height 11
paste input "41211-6"
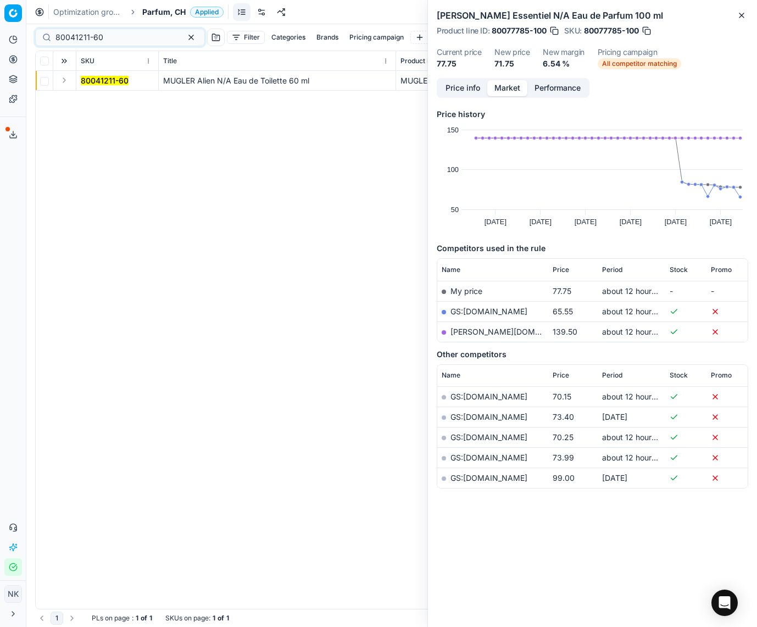
click at [65, 77] on button "Expand" at bounding box center [64, 80] width 13 height 13
click at [92, 95] on span "80041211-60" at bounding box center [105, 100] width 48 height 11
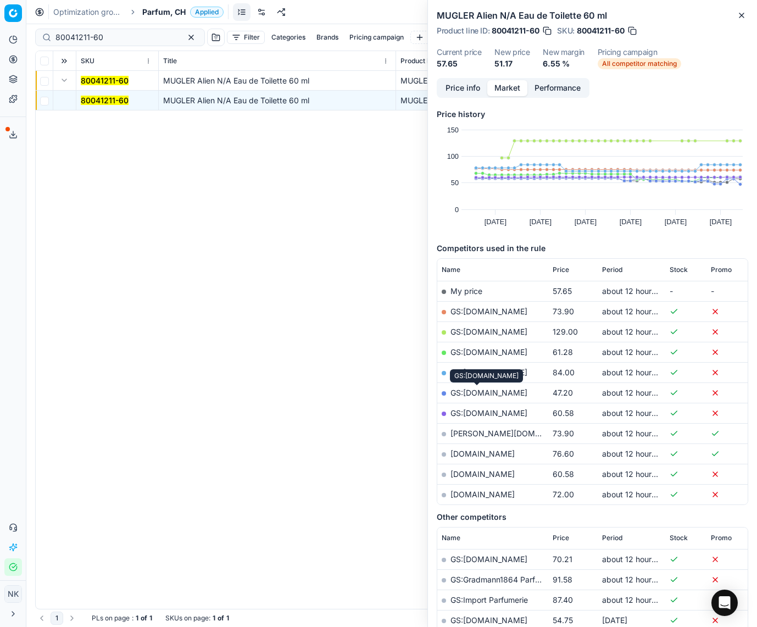
click at [470, 392] on link "GS:[DOMAIN_NAME]" at bounding box center [488, 392] width 77 height 9
click at [121, 35] on input "80041211-60" at bounding box center [115, 37] width 120 height 11
paste input "90006334-0009594"
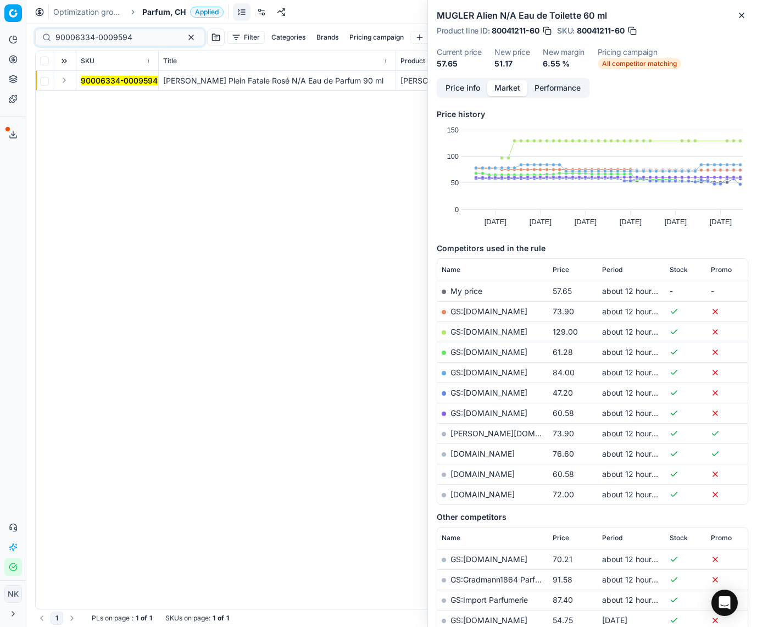
click at [67, 79] on button "Expand" at bounding box center [64, 80] width 13 height 13
click at [68, 79] on button "Expand" at bounding box center [64, 80] width 13 height 13
click at [105, 98] on mark "90006334-0009594" at bounding box center [119, 100] width 77 height 9
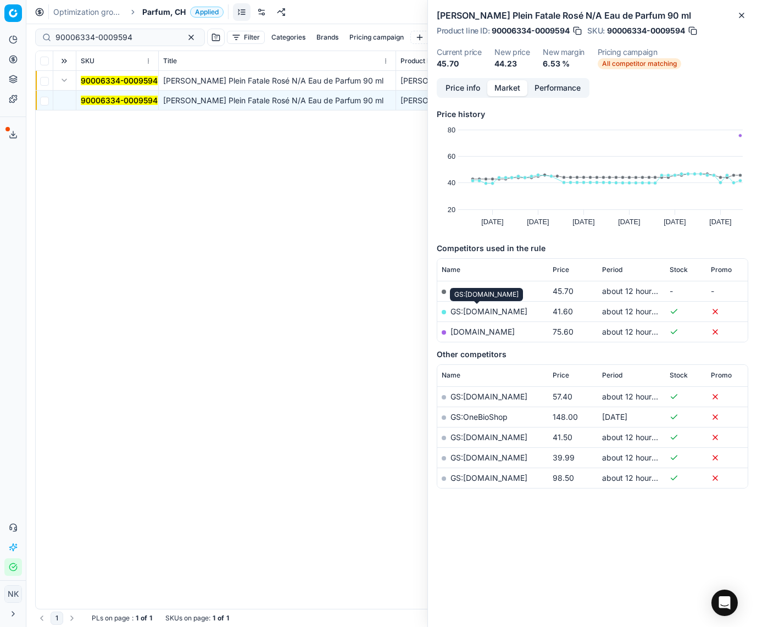
click at [465, 313] on link "GS:[DOMAIN_NAME]" at bounding box center [488, 310] width 77 height 9
click at [122, 36] on input "90006334-0009594" at bounding box center [115, 37] width 120 height 11
paste input "20101716"
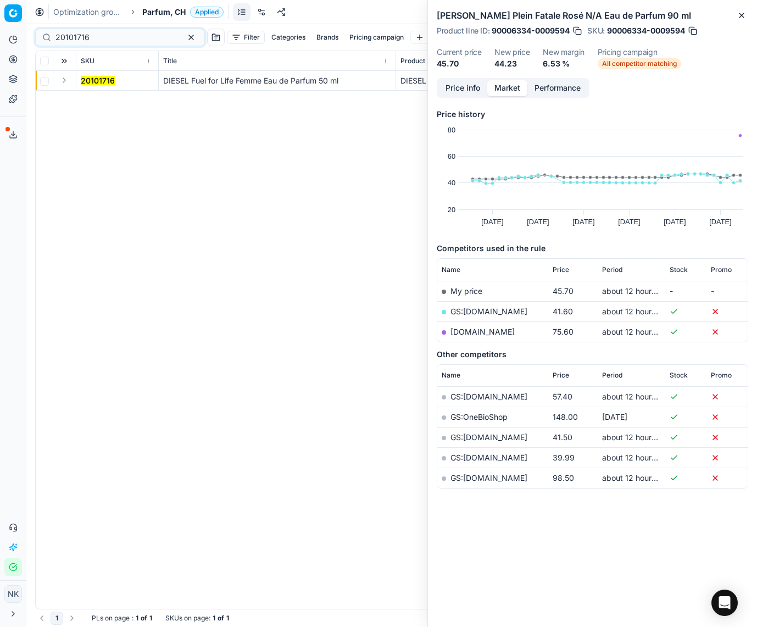
click at [64, 82] on button "Expand" at bounding box center [64, 80] width 13 height 13
click at [96, 99] on mark "20101716" at bounding box center [98, 100] width 34 height 9
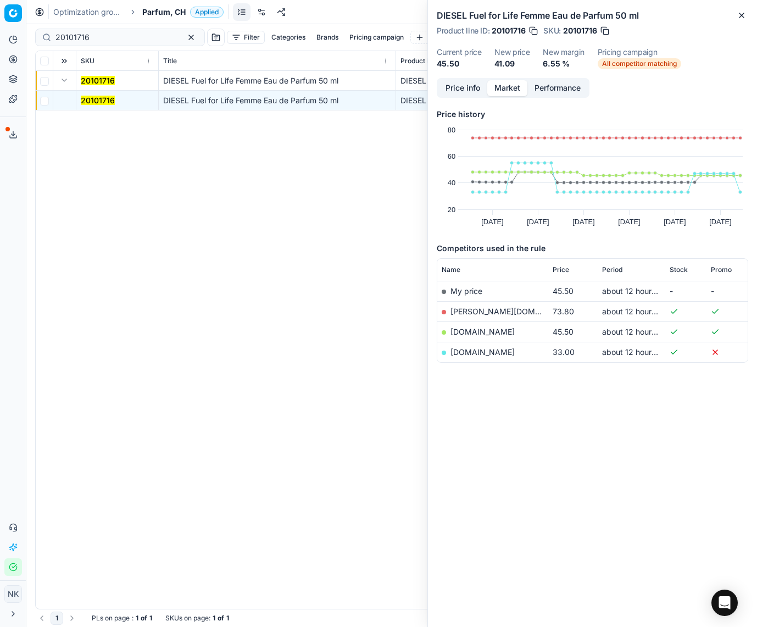
click at [470, 354] on link "[DOMAIN_NAME]" at bounding box center [482, 351] width 64 height 9
click at [136, 38] on input "20101716" at bounding box center [115, 37] width 120 height 11
paste input "80006110-50"
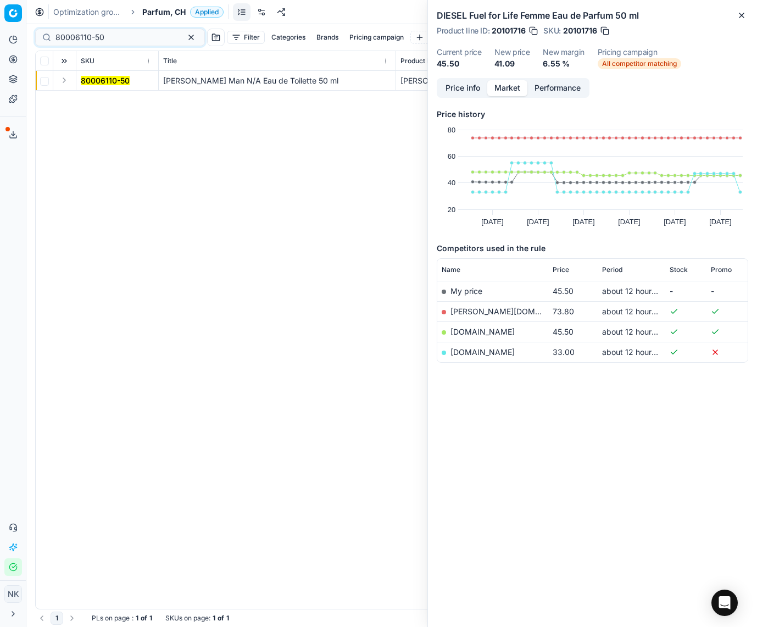
click at [63, 81] on button "Expand" at bounding box center [64, 80] width 13 height 13
click at [98, 103] on mark "80006110-50" at bounding box center [105, 100] width 49 height 9
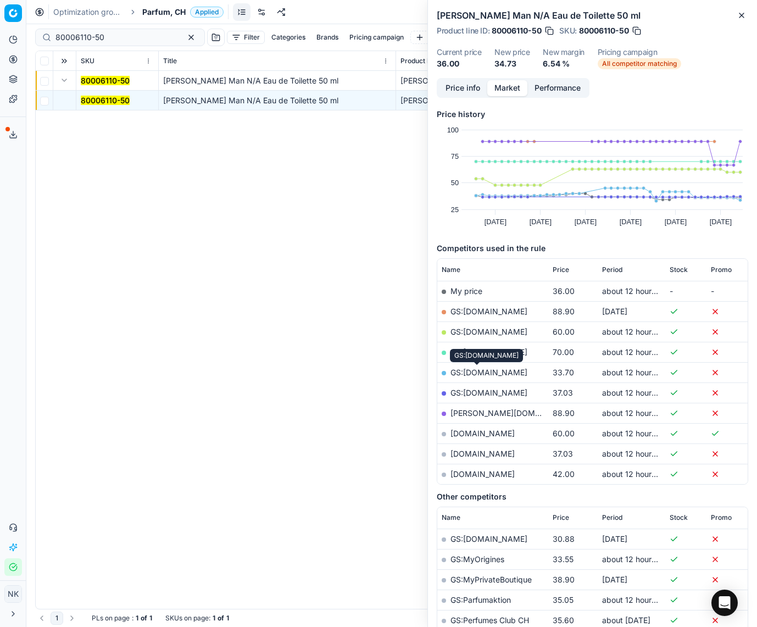
click at [479, 371] on link "GS:[DOMAIN_NAME]" at bounding box center [488, 371] width 77 height 9
click at [120, 35] on input "80006110-50" at bounding box center [115, 37] width 120 height 11
paste input "74385-3"
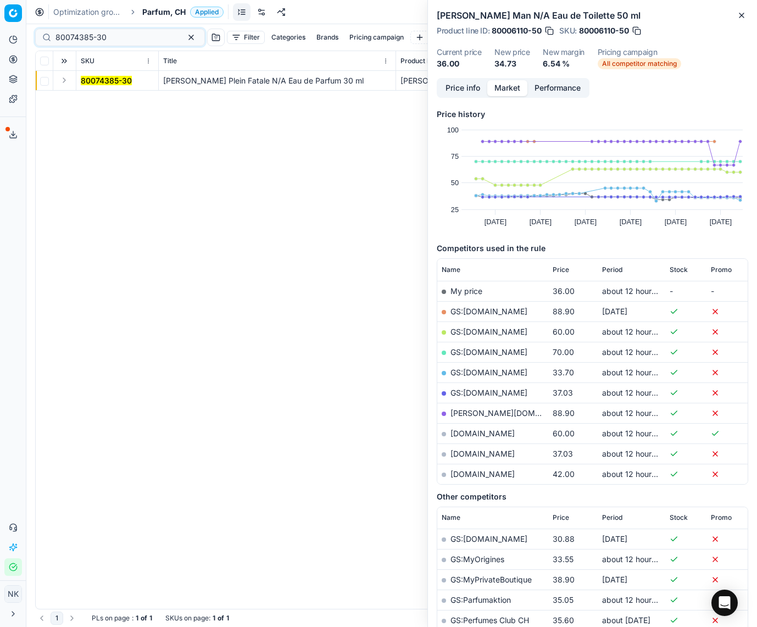
click at [67, 82] on button "Expand" at bounding box center [64, 80] width 13 height 13
click at [98, 98] on mark "80074385-30" at bounding box center [106, 100] width 51 height 9
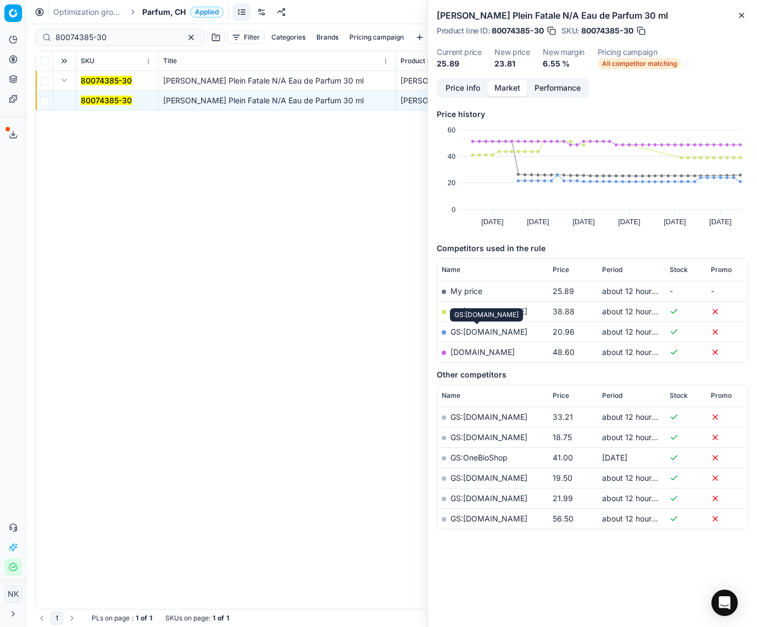
click at [466, 330] on link "GS:[DOMAIN_NAME]" at bounding box center [488, 331] width 77 height 9
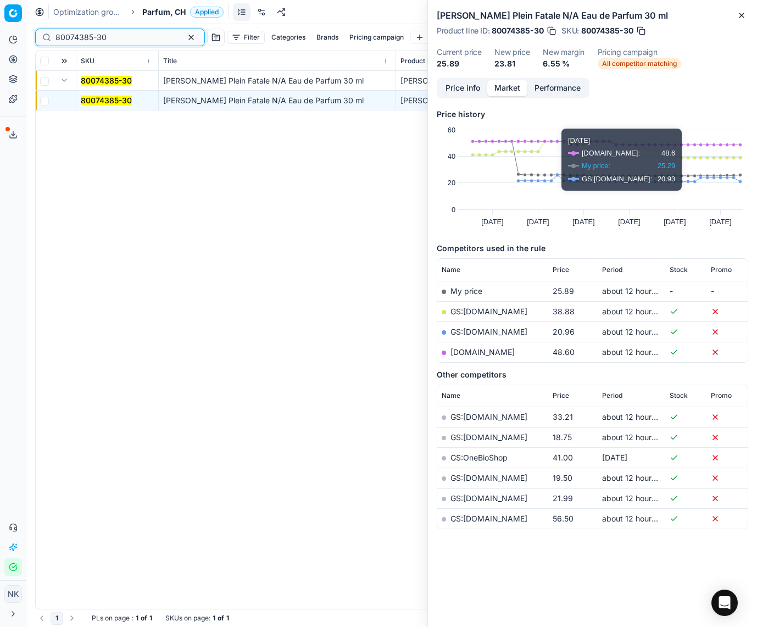
click at [137, 32] on input "80074385-30" at bounding box center [115, 37] width 120 height 11
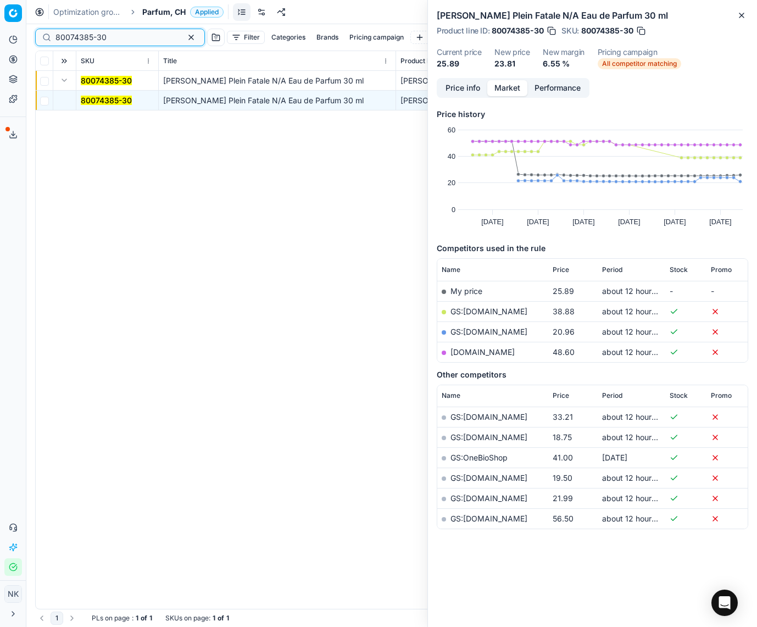
click at [137, 32] on input "80074385-30" at bounding box center [115, 37] width 120 height 11
paste input "20101654"
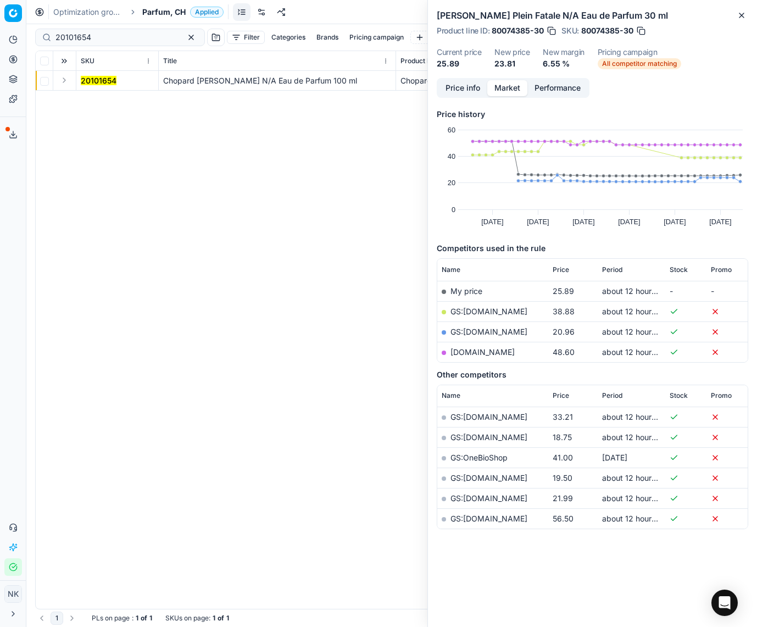
click at [63, 80] on button "Expand" at bounding box center [64, 80] width 13 height 13
click at [92, 97] on mark "20101654" at bounding box center [99, 100] width 36 height 9
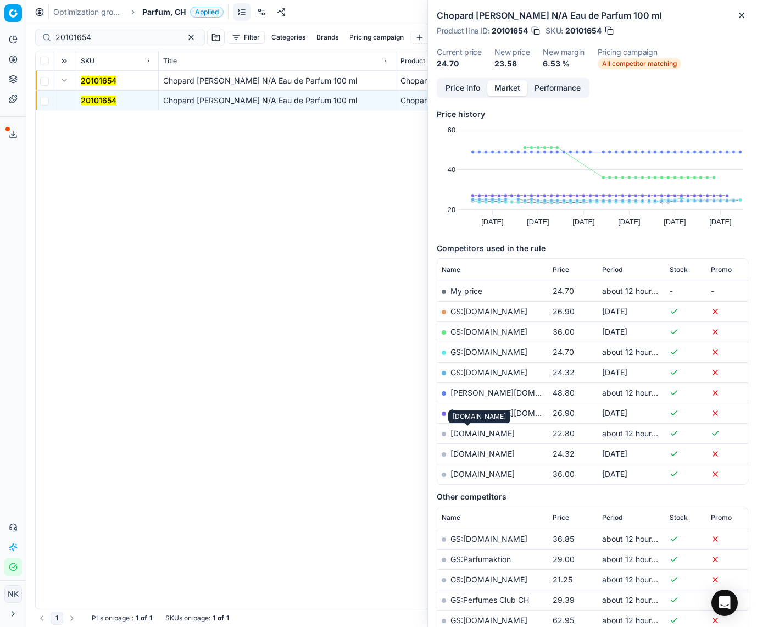
click at [468, 434] on link "[DOMAIN_NAME]" at bounding box center [482, 432] width 64 height 9
click at [124, 37] on input "20101654" at bounding box center [115, 37] width 120 height 11
paste input "80053544-50"
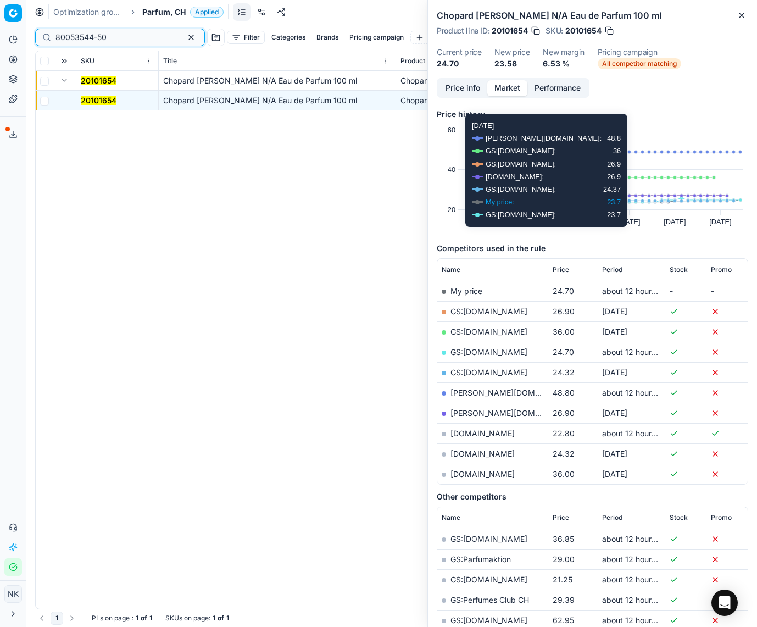
type input "80053544-50"
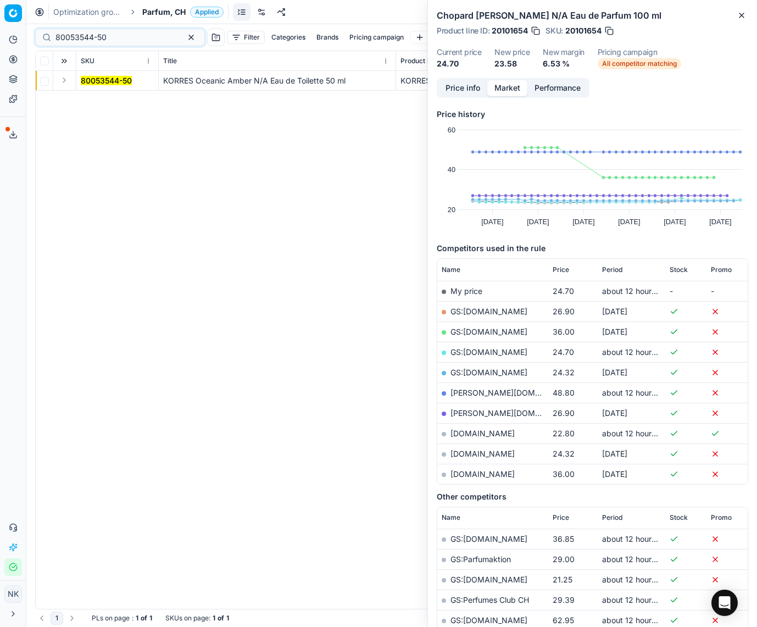
click at [62, 83] on button "Expand" at bounding box center [64, 80] width 13 height 13
click at [95, 100] on mark "80053544-50" at bounding box center [106, 100] width 51 height 9
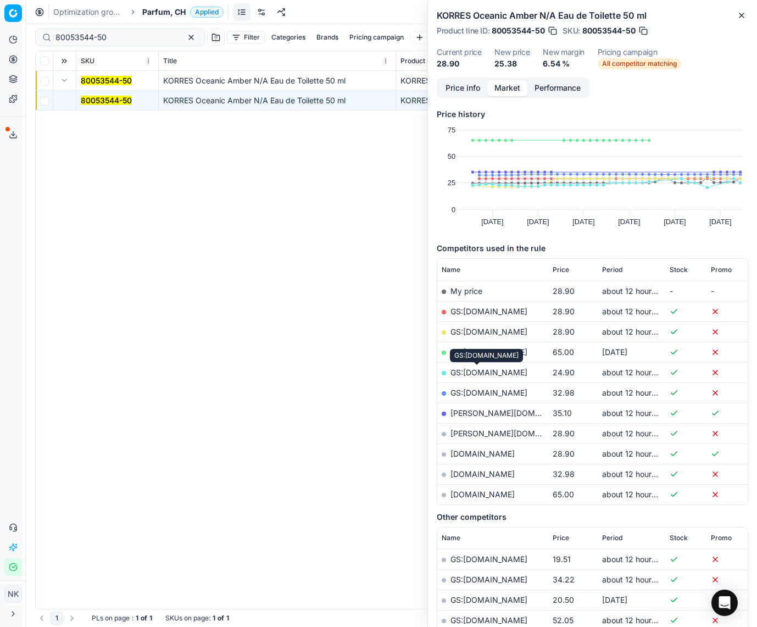
click at [473, 372] on link "GS:[DOMAIN_NAME]" at bounding box center [488, 371] width 77 height 9
click at [143, 9] on span "Parfum, CH" at bounding box center [163, 12] width 43 height 11
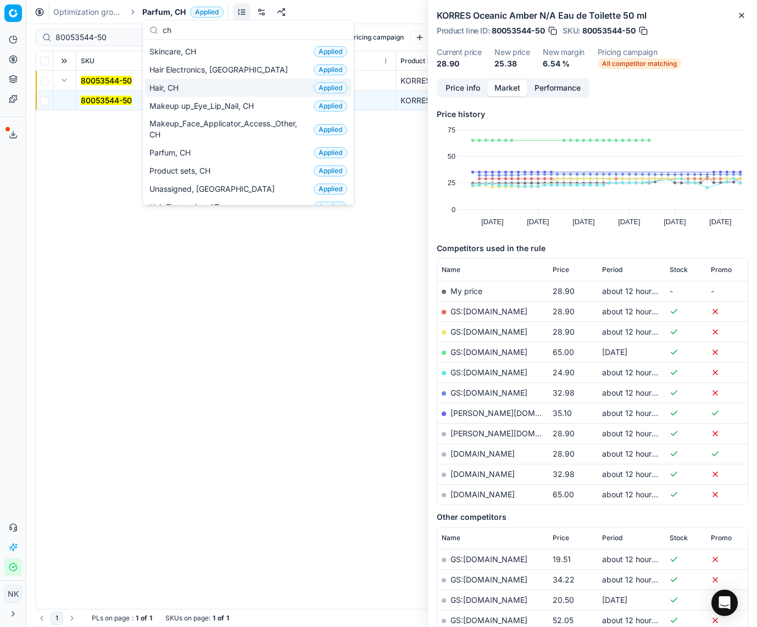
type input "ch"
click at [180, 91] on span "Hair, CH" at bounding box center [166, 87] width 34 height 11
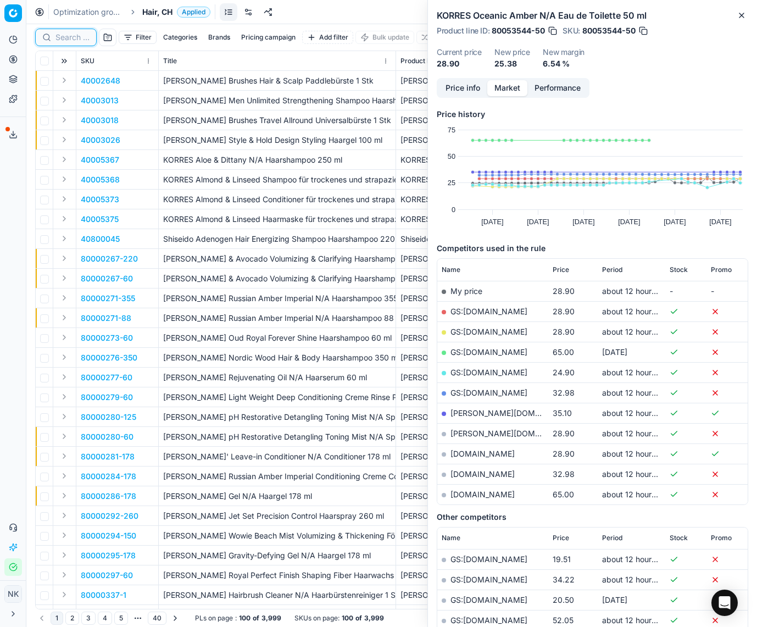
click at [75, 34] on input at bounding box center [72, 37] width 34 height 11
paste input "90004049-0005963"
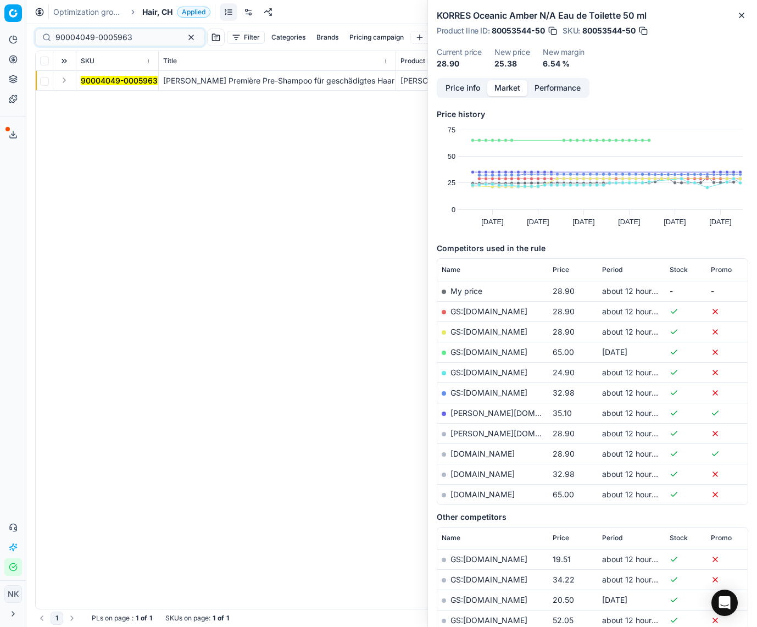
click at [61, 80] on button "Expand" at bounding box center [64, 80] width 13 height 13
click at [98, 97] on mark "90004049-0005963" at bounding box center [119, 100] width 77 height 9
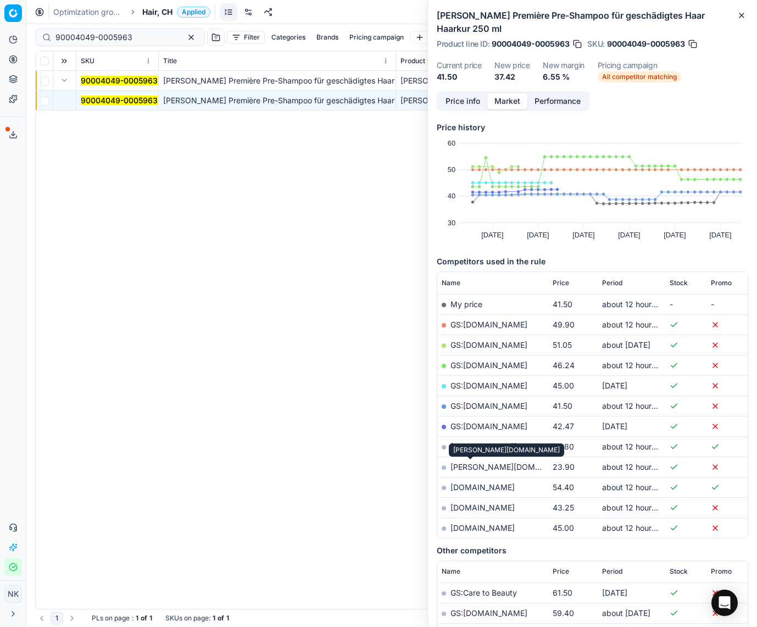
click at [470, 467] on link "[PERSON_NAME][DOMAIN_NAME]" at bounding box center [513, 466] width 127 height 9
click at [486, 508] on link "[DOMAIN_NAME]" at bounding box center [482, 507] width 64 height 9
click at [564, 278] on span "Price" at bounding box center [561, 282] width 16 height 9
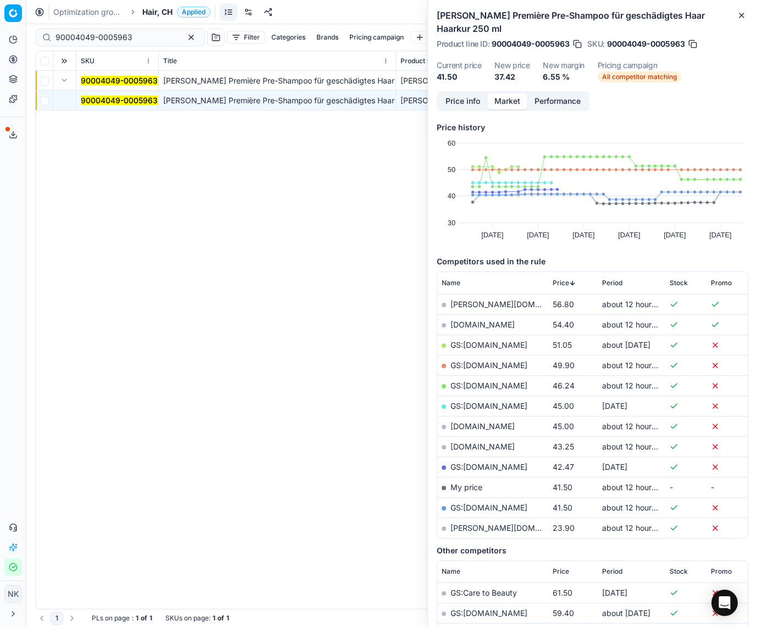
click at [561, 278] on span "Price" at bounding box center [561, 282] width 16 height 9
click at [476, 344] on link "GS:[DOMAIN_NAME]" at bounding box center [488, 344] width 77 height 9
click at [130, 32] on input "90004049-0005963" at bounding box center [115, 37] width 120 height 11
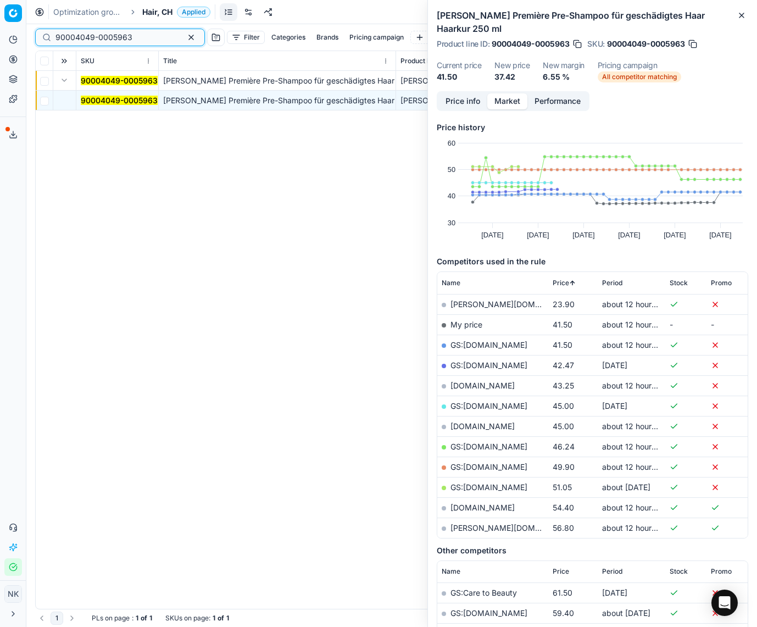
paste input "80008903-200"
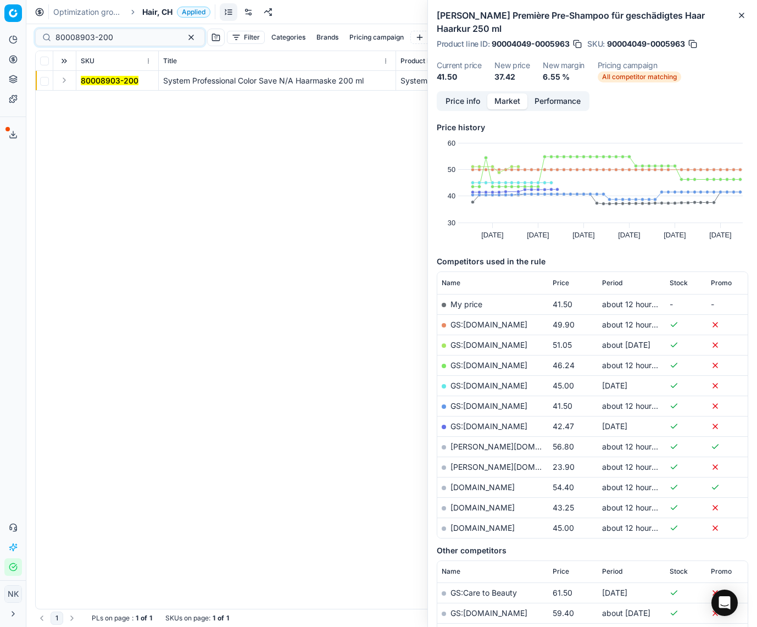
click at [63, 81] on button "Expand" at bounding box center [64, 80] width 13 height 13
click at [91, 93] on td "80008903-200" at bounding box center [117, 101] width 82 height 20
click at [93, 99] on mark "80008903-200" at bounding box center [110, 100] width 58 height 9
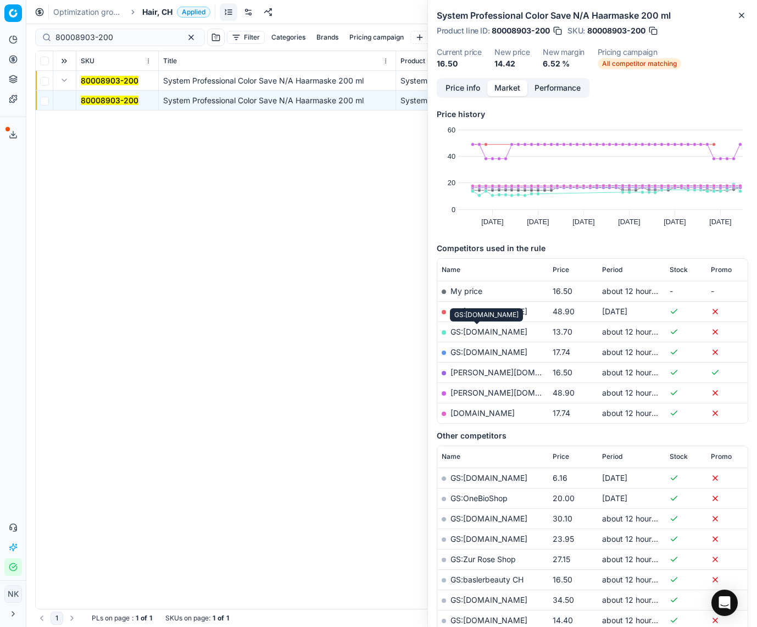
click at [474, 331] on link "GS:[DOMAIN_NAME]" at bounding box center [488, 331] width 77 height 9
click at [116, 33] on input "80008903-200" at bounding box center [115, 37] width 120 height 11
paste input "74603-5"
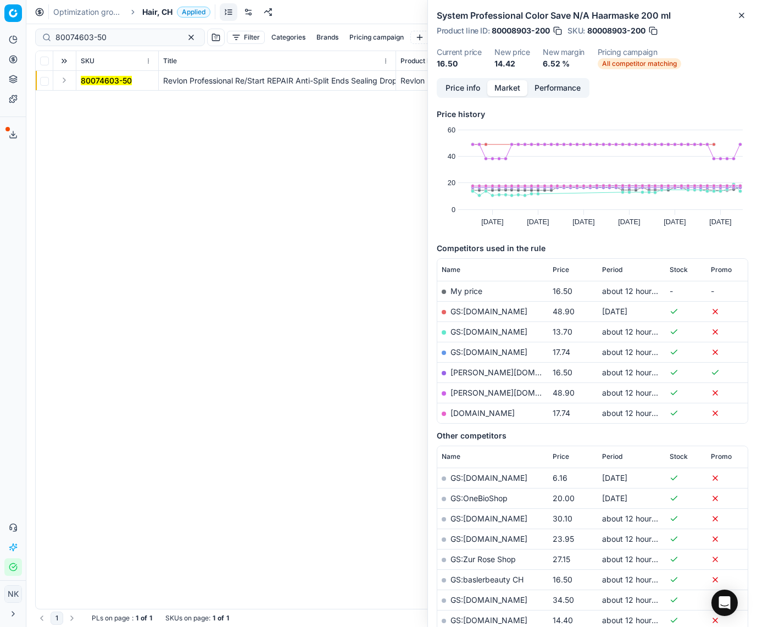
click at [65, 81] on button "Expand" at bounding box center [64, 80] width 13 height 13
click at [103, 97] on mark "80074603-50" at bounding box center [106, 100] width 51 height 9
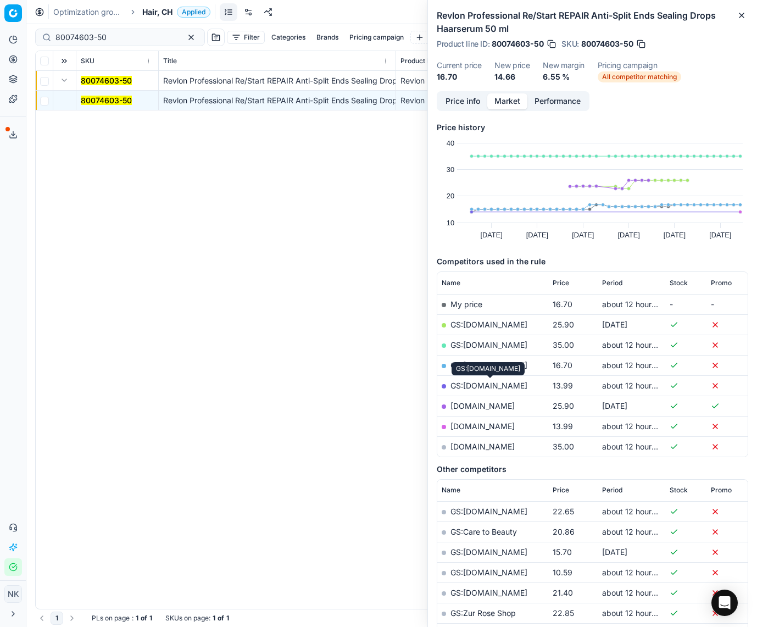
click at [477, 386] on link "GS:[DOMAIN_NAME]" at bounding box center [488, 385] width 77 height 9
click at [130, 39] on input "80074603-50" at bounding box center [115, 37] width 120 height 11
paste input "90000962-0001275"
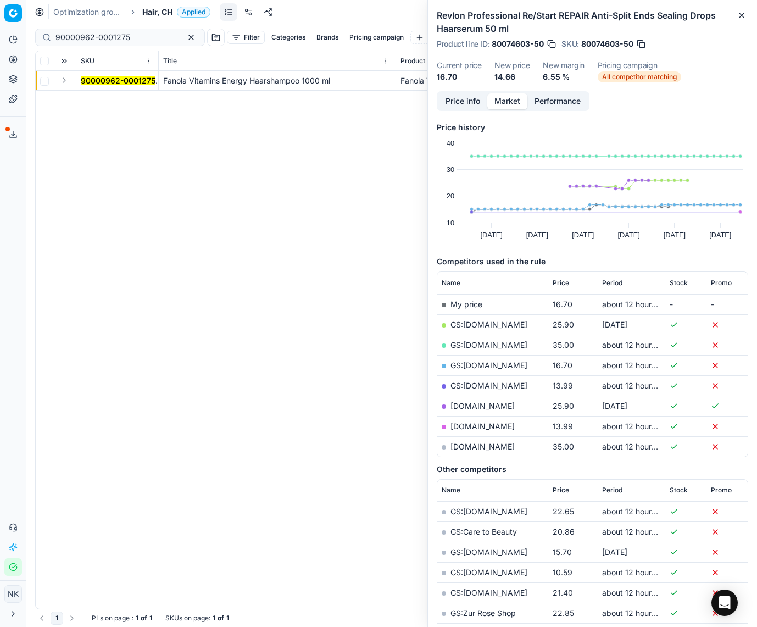
click at [65, 82] on button "Expand" at bounding box center [64, 80] width 13 height 13
click at [93, 98] on mark "90000962-0001275" at bounding box center [118, 100] width 75 height 9
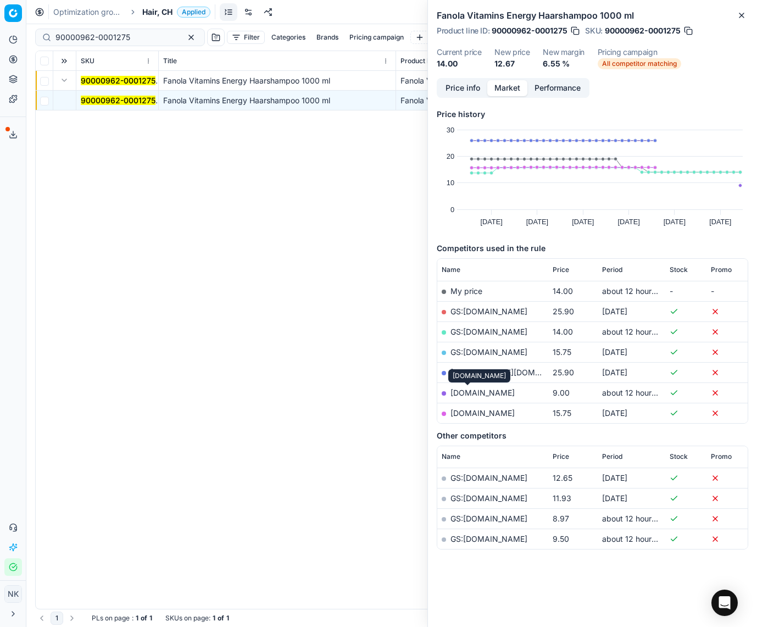
click at [465, 397] on link "[DOMAIN_NAME]" at bounding box center [482, 392] width 64 height 9
click at [115, 40] on input "90000962-0001275" at bounding box center [115, 37] width 120 height 11
paste input "80031089-100"
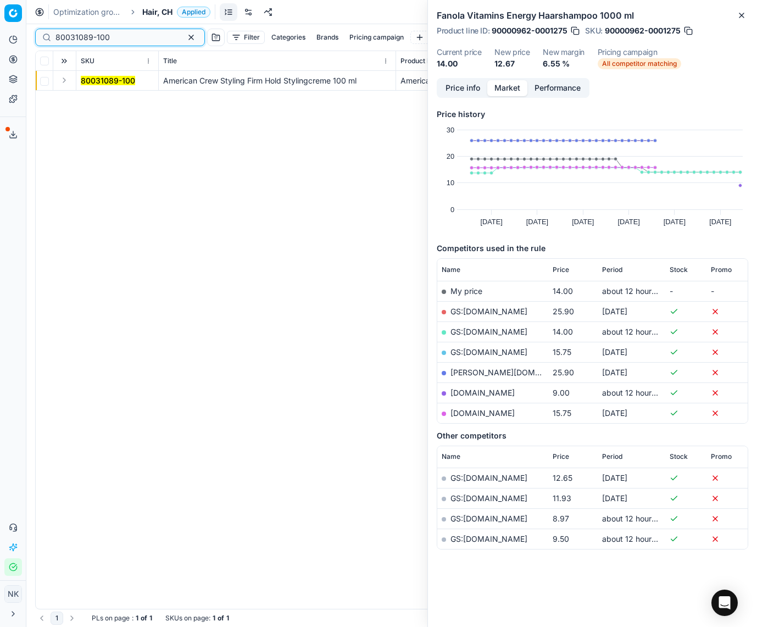
type input "80031089-100"
click at [66, 83] on button "Expand" at bounding box center [64, 80] width 13 height 13
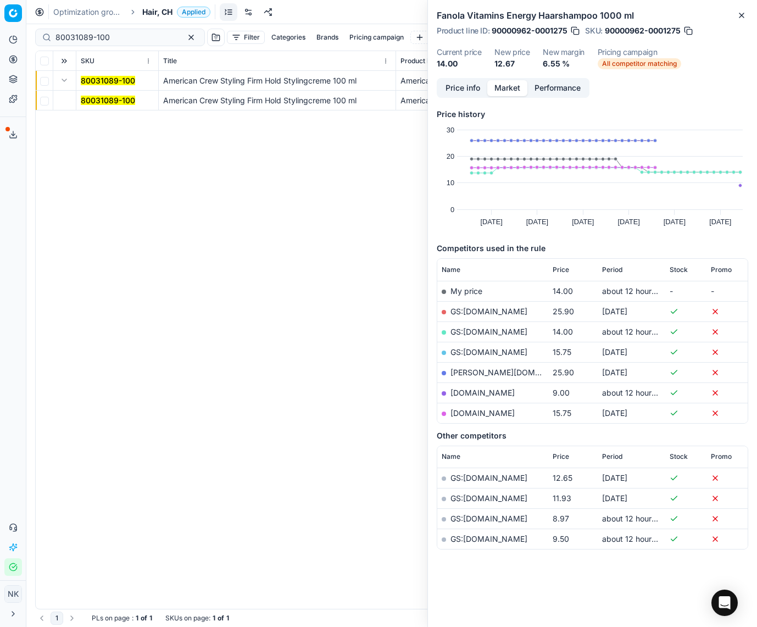
click at [98, 98] on mark "80031089-100" at bounding box center [108, 100] width 54 height 9
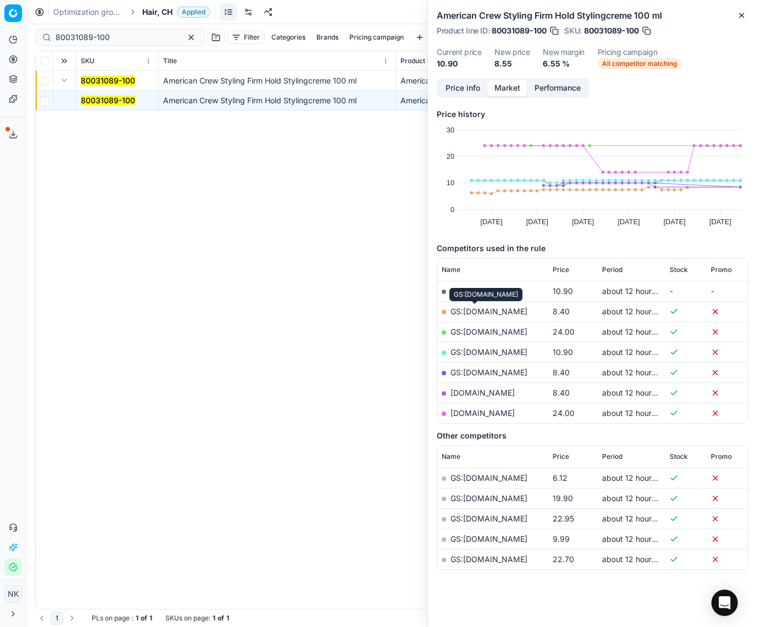
click at [469, 314] on link "GS:[DOMAIN_NAME]" at bounding box center [488, 310] width 77 height 9
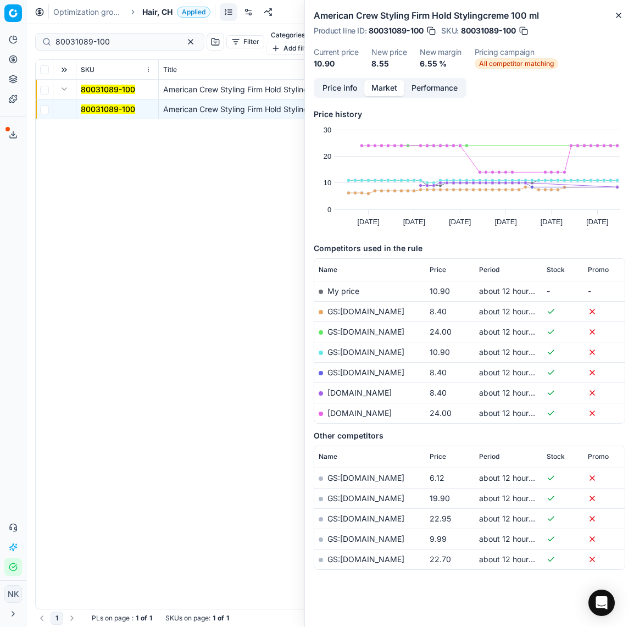
click at [191, 222] on div "80031089-100 American Crew Styling Firm Hold Stylingcreme 100 ml American Crew …" at bounding box center [330, 344] width 589 height 529
click at [615, 18] on icon "button" at bounding box center [618, 15] width 9 height 9
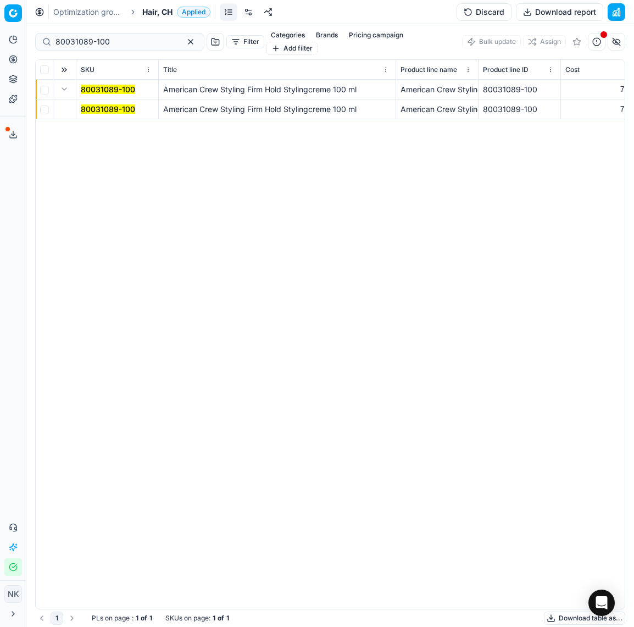
click at [155, 14] on span "Hair, CH" at bounding box center [157, 12] width 30 height 11
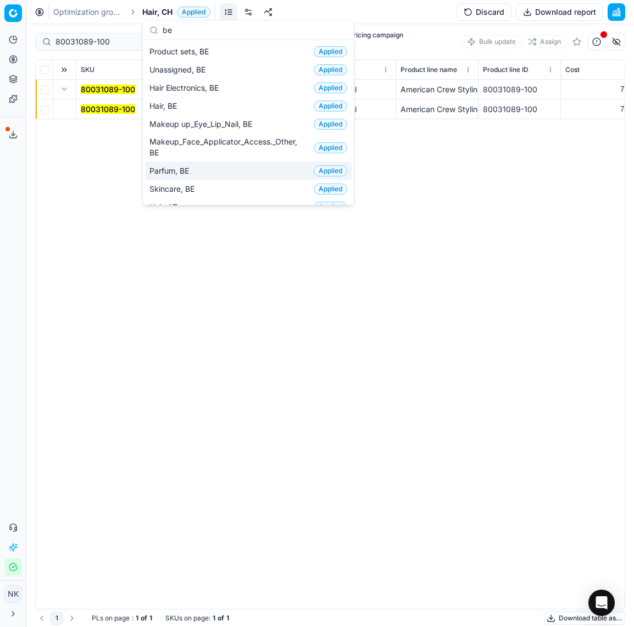
type input "be"
click at [183, 168] on span "Parfum, BE" at bounding box center [171, 170] width 44 height 11
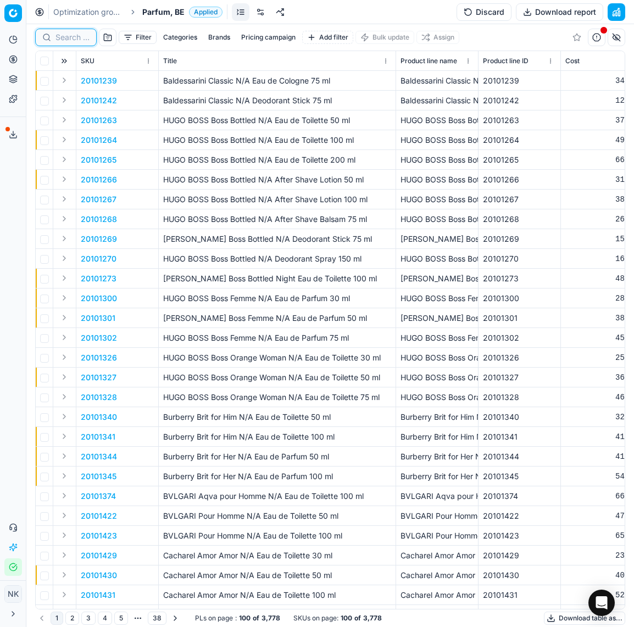
click at [68, 42] on input at bounding box center [72, 37] width 34 height 11
paste input "80004682-100"
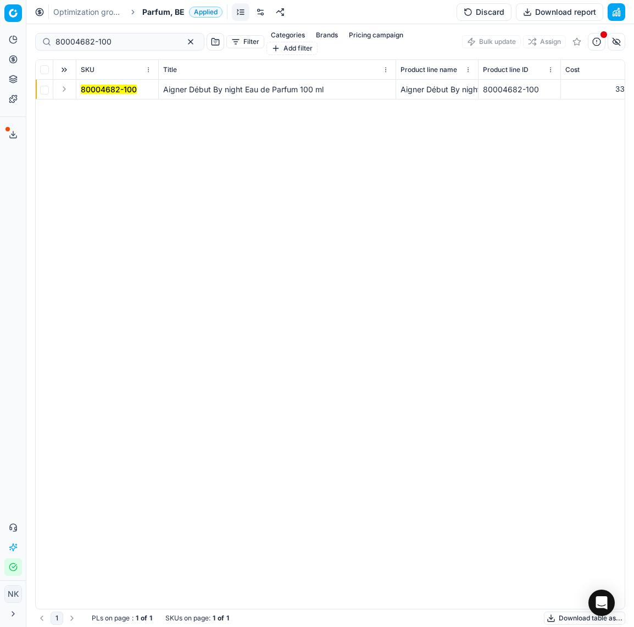
click at [61, 82] on button "Expand" at bounding box center [64, 88] width 13 height 13
click at [86, 104] on mark "80004682-100" at bounding box center [109, 108] width 56 height 9
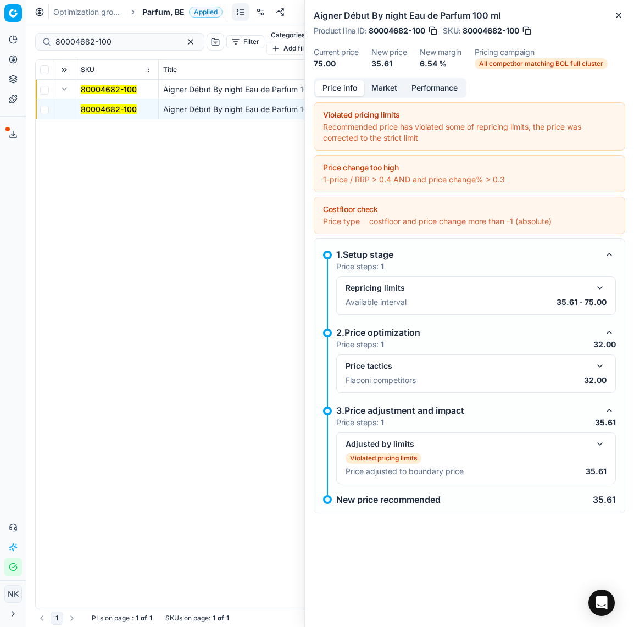
click at [601, 363] on button "button" at bounding box center [599, 365] width 13 height 13
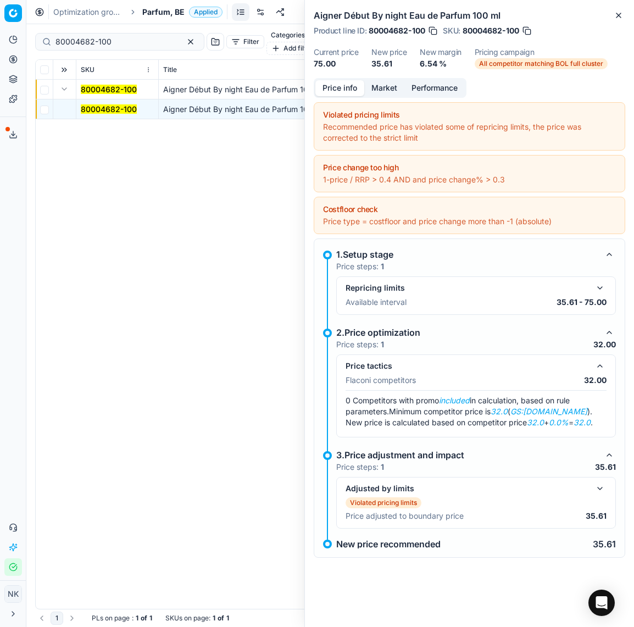
click at [382, 86] on button "Market" at bounding box center [384, 88] width 40 height 16
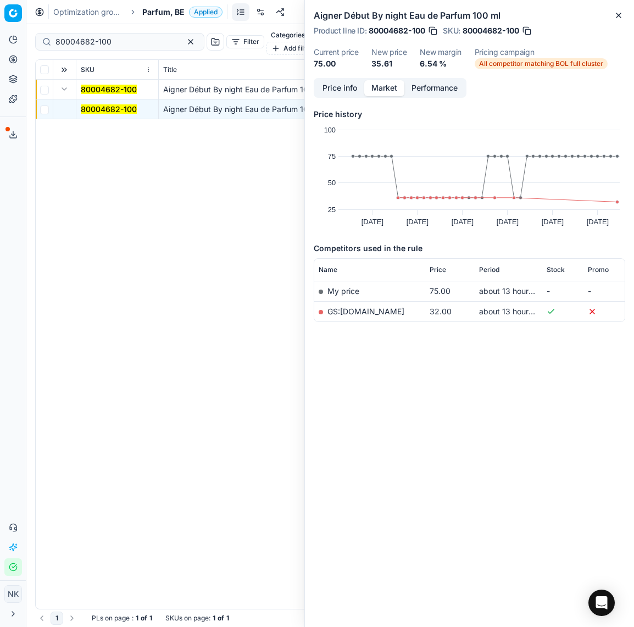
click at [344, 313] on link "GS:[DOMAIN_NAME]" at bounding box center [365, 310] width 77 height 9
click at [135, 36] on input "80004682-100" at bounding box center [115, 41] width 120 height 11
paste input "59932-0019359"
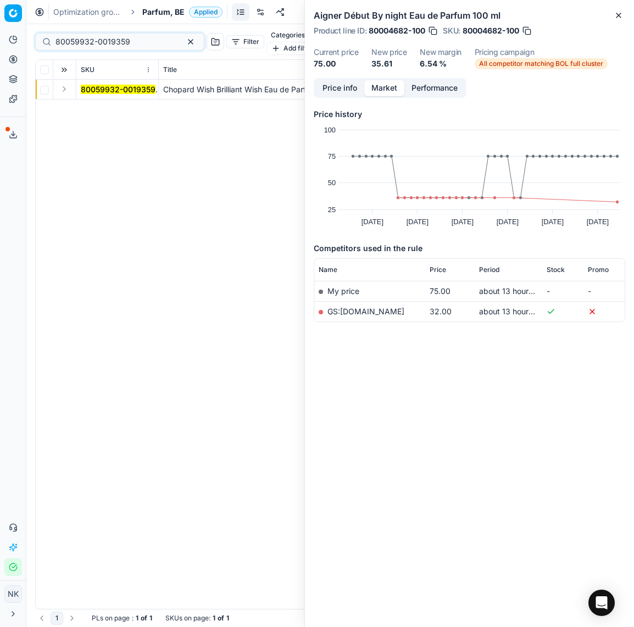
click at [64, 82] on button "Expand" at bounding box center [64, 88] width 13 height 13
click at [92, 104] on mark "80059932-0019359" at bounding box center [118, 108] width 75 height 9
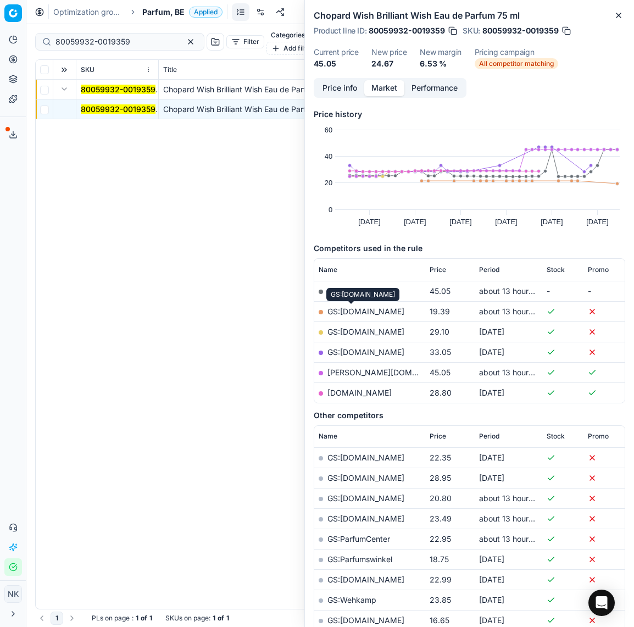
click at [344, 308] on link "GS:[DOMAIN_NAME]" at bounding box center [365, 310] width 77 height 9
click at [142, 36] on input "80059932-0019359" at bounding box center [115, 41] width 120 height 11
paste input "77464-30"
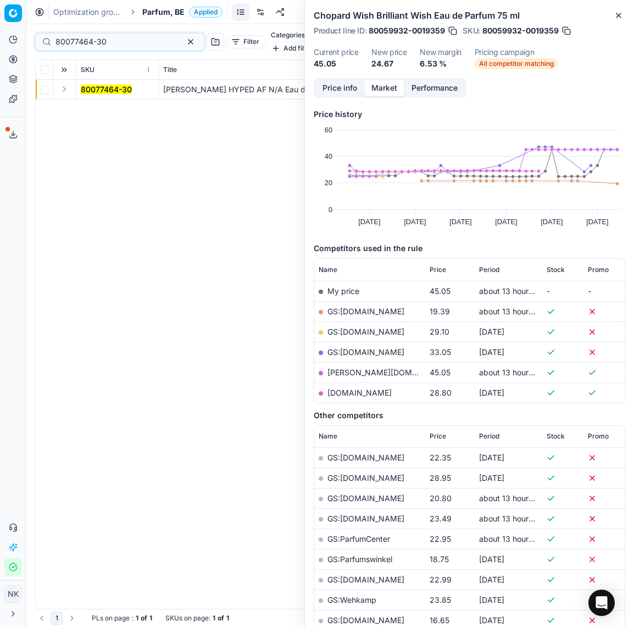
click at [71, 80] on td at bounding box center [64, 90] width 23 height 20
click at [64, 82] on button "Expand" at bounding box center [64, 88] width 13 height 13
click at [101, 104] on mark "80077464-30" at bounding box center [106, 108] width 51 height 9
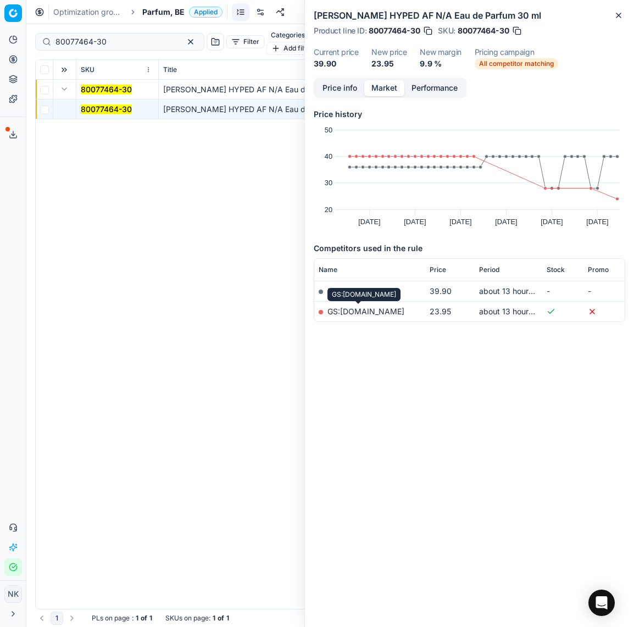
click at [359, 312] on link "GS:nl.zalando.be" at bounding box center [365, 310] width 77 height 9
click at [125, 38] on input "80077464-30" at bounding box center [115, 41] width 120 height 11
paste input "90013488-0021264"
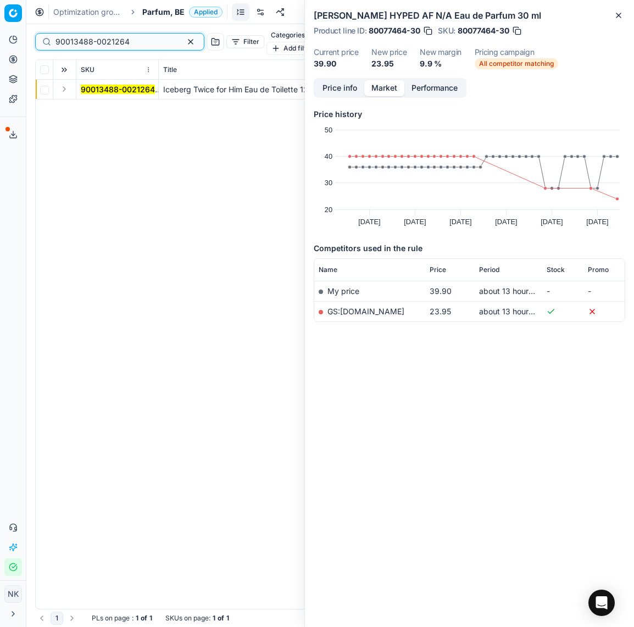
type input "90013488-0021264"
click at [60, 82] on button "Expand" at bounding box center [64, 88] width 13 height 13
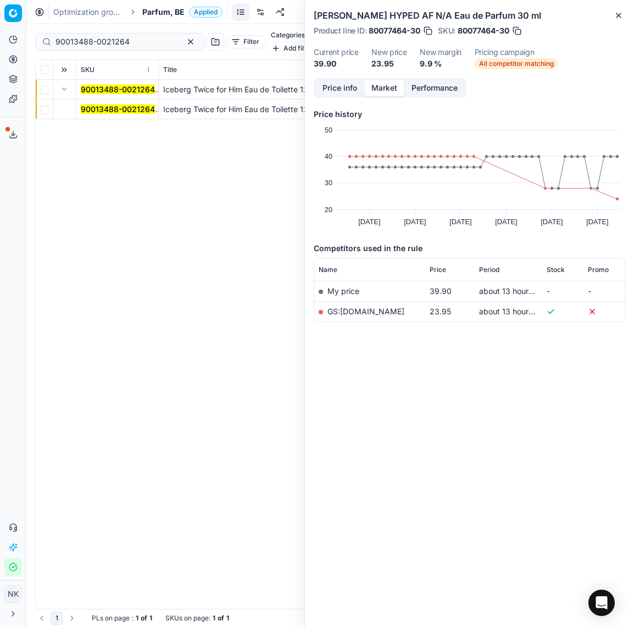
click at [103, 105] on span "90013488-0021264" at bounding box center [118, 109] width 74 height 11
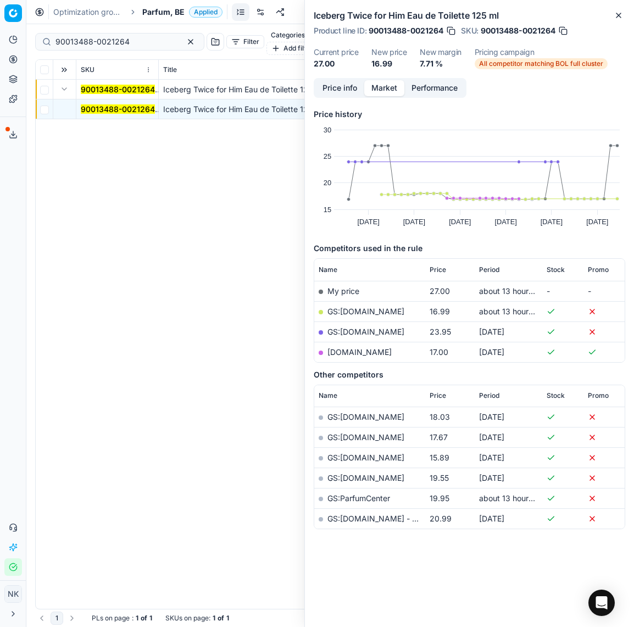
click at [353, 314] on link "GS:[DOMAIN_NAME]" at bounding box center [365, 310] width 77 height 9
click at [160, 13] on span "Parfum, BE" at bounding box center [163, 12] width 42 height 11
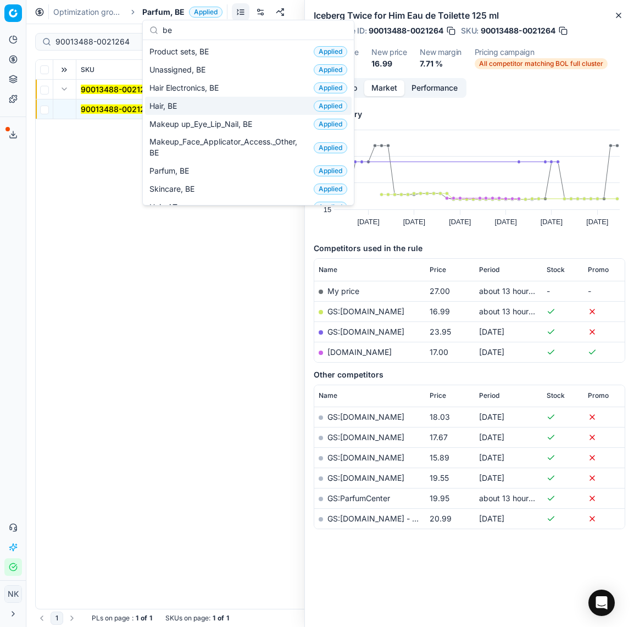
type input "be"
click at [175, 107] on span "Hair, BE" at bounding box center [165, 106] width 32 height 11
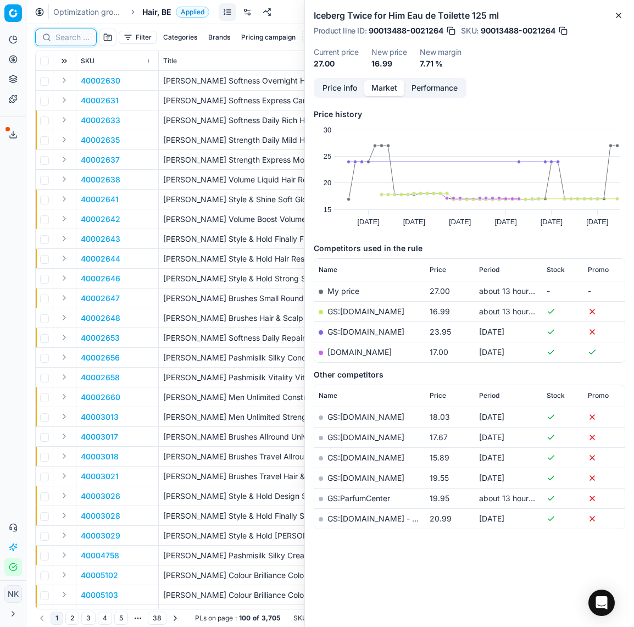
click at [67, 38] on input at bounding box center [72, 37] width 34 height 11
paste input "90000972-0001268"
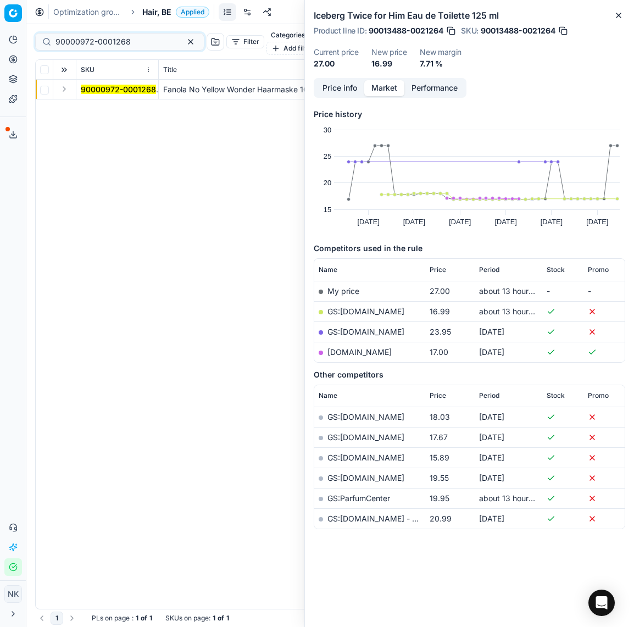
click at [66, 82] on button "Expand" at bounding box center [64, 88] width 13 height 13
click at [94, 104] on mark "90000972-0001268" at bounding box center [118, 108] width 75 height 9
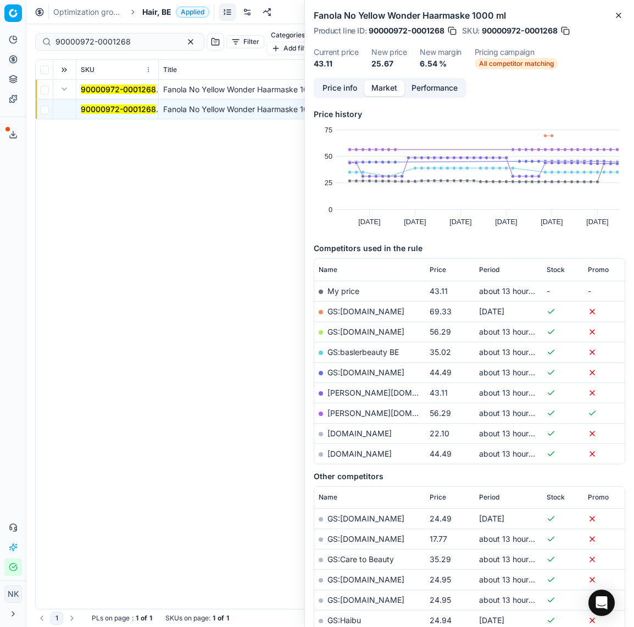
click at [346, 433] on link "notino.be" at bounding box center [359, 432] width 64 height 9
click at [141, 38] on input "90000972-0001268" at bounding box center [115, 41] width 120 height 11
paste input "60-0001252"
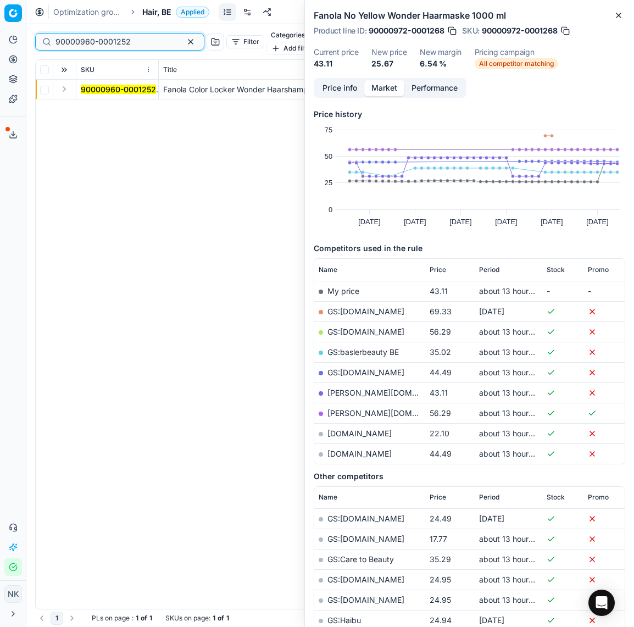
type input "90000960-0001252"
click at [66, 82] on button "Expand" at bounding box center [64, 88] width 13 height 13
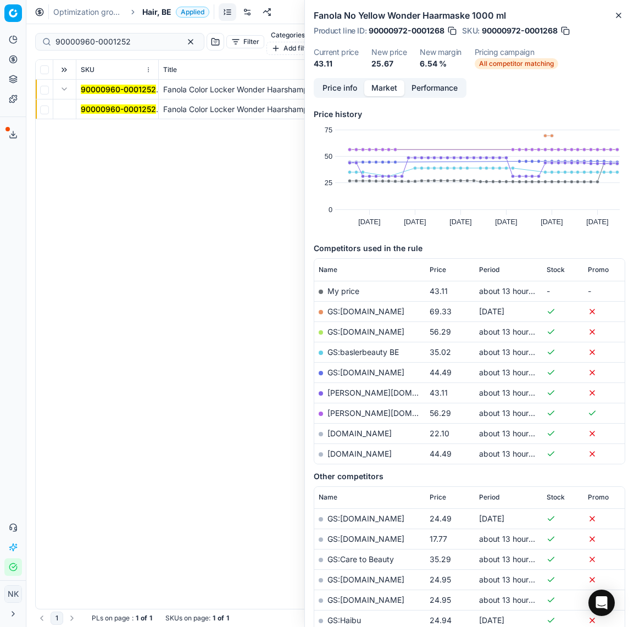
click at [90, 104] on mark "90000960-0001252" at bounding box center [118, 108] width 75 height 9
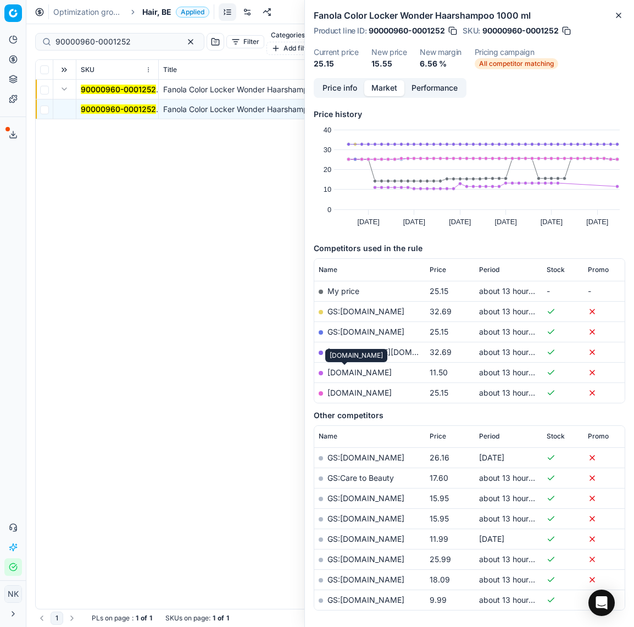
click at [344, 370] on link "notino.be" at bounding box center [359, 371] width 64 height 9
click at [154, 13] on span "Hair, BE" at bounding box center [156, 12] width 29 height 11
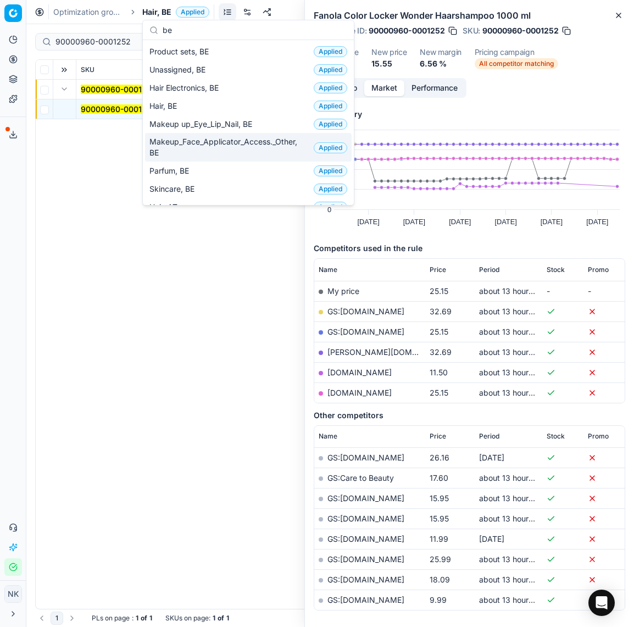
type input "be"
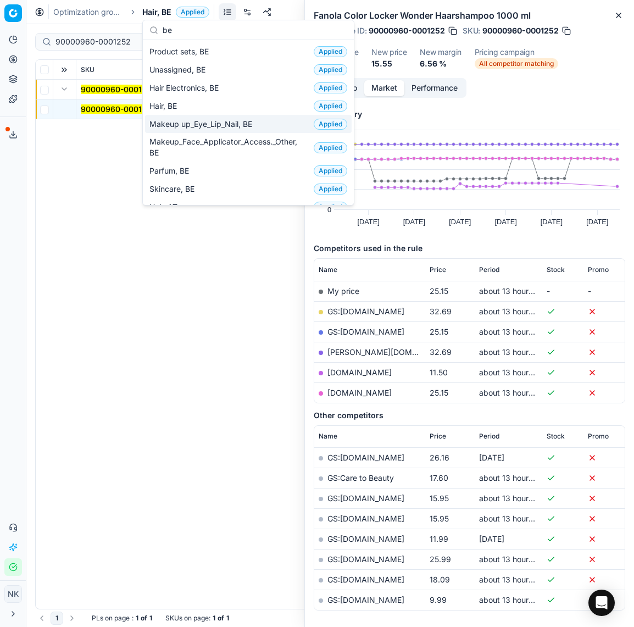
click at [219, 126] on span "Makeup up_Eye_Lip_Nail, BE" at bounding box center [202, 124] width 107 height 11
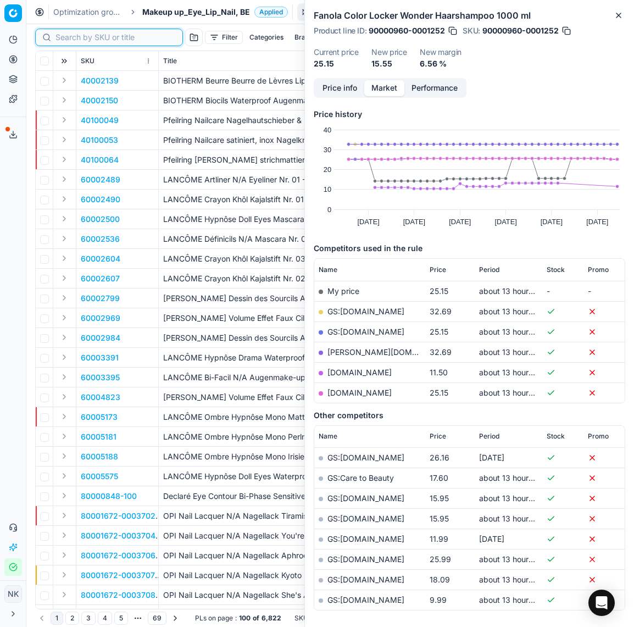
click at [69, 37] on input at bounding box center [115, 37] width 120 height 11
paste input "80030412-0014804"
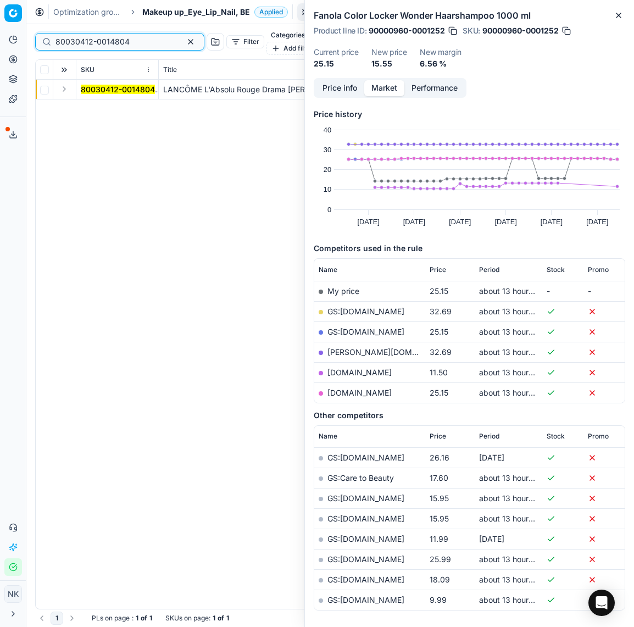
type input "80030412-0014804"
click at [65, 82] on button "Expand" at bounding box center [64, 88] width 13 height 13
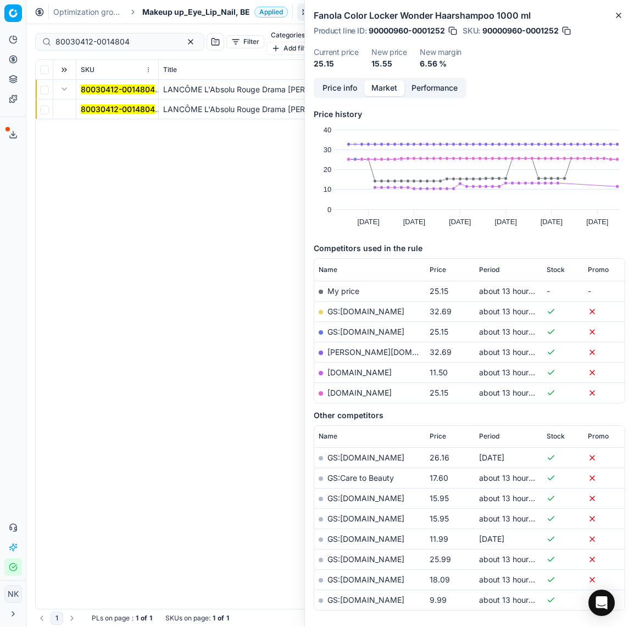
click at [98, 104] on mark "80030412-0014804" at bounding box center [118, 108] width 74 height 9
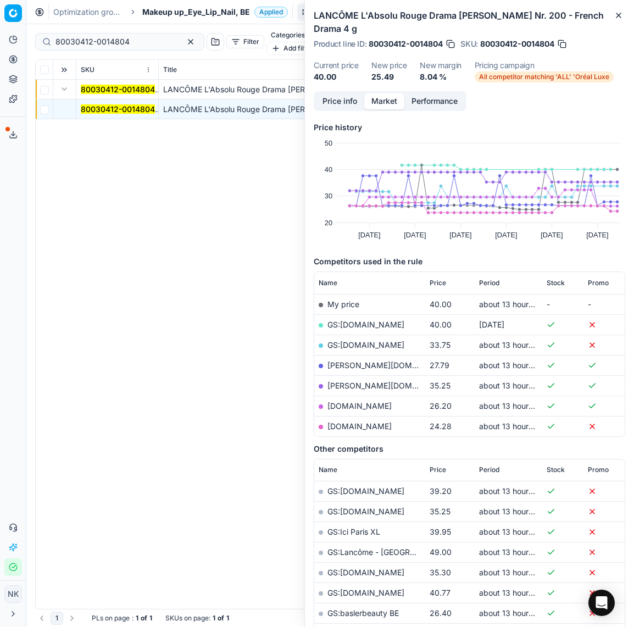
click at [352, 426] on link "parfumdreams.be" at bounding box center [359, 425] width 64 height 9
click at [177, 12] on span "Makeup up_Eye_Lip_Nail, BE" at bounding box center [196, 12] width 108 height 11
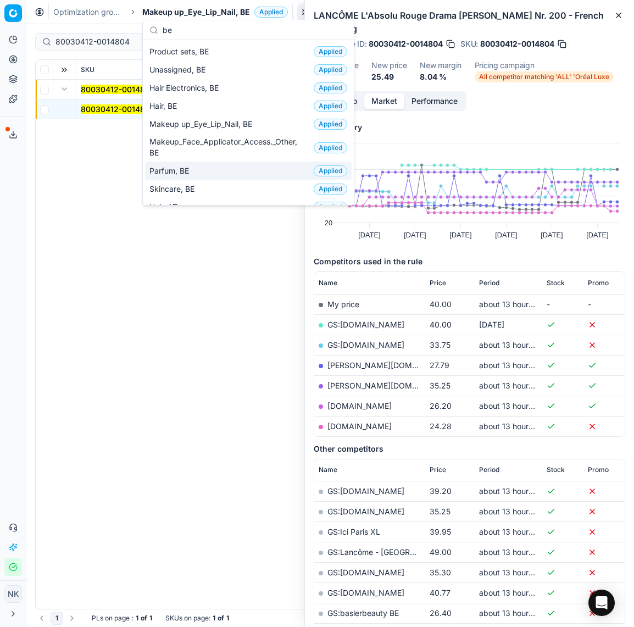
type input "be"
click at [169, 176] on div "Parfum, BE Applied" at bounding box center [248, 170] width 207 height 18
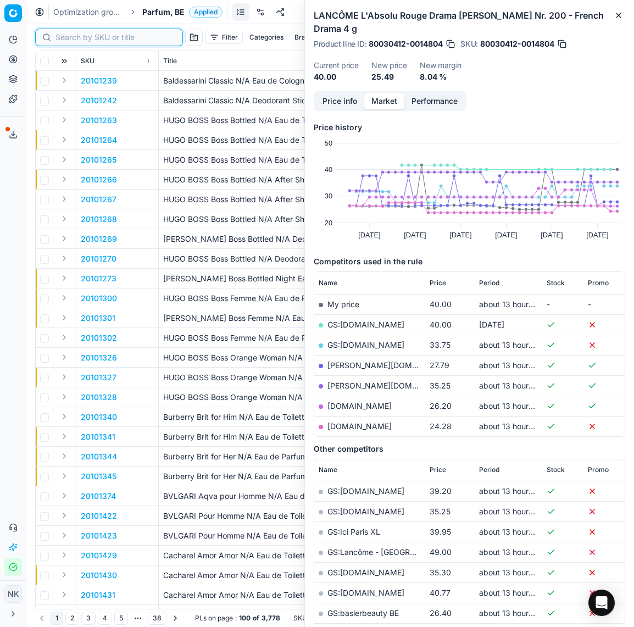
click at [68, 40] on input at bounding box center [115, 37] width 120 height 11
paste input "90001887-0002640"
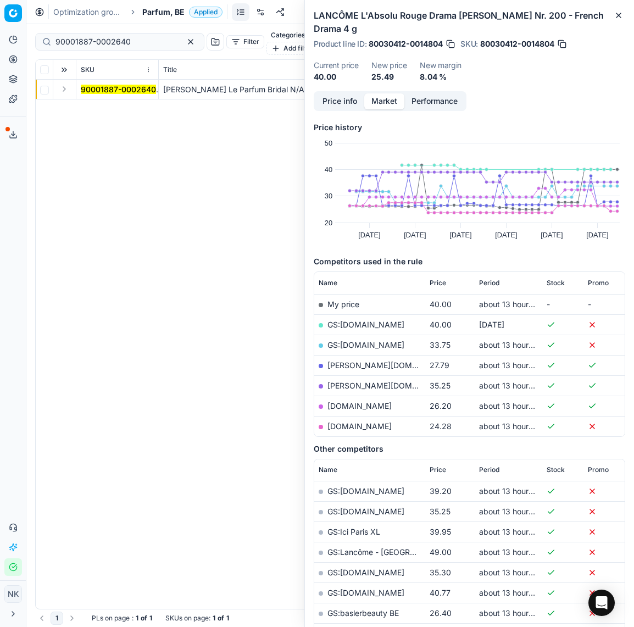
click at [63, 82] on button "Expand" at bounding box center [64, 88] width 13 height 13
click at [91, 104] on mark "90001887-0002640" at bounding box center [118, 108] width 75 height 9
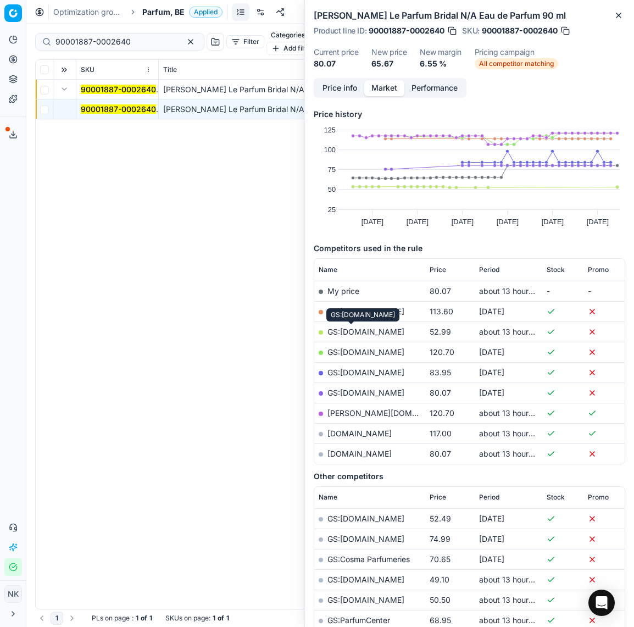
click at [352, 330] on link "GS:[DOMAIN_NAME]" at bounding box center [365, 331] width 77 height 9
click at [133, 36] on input "90001887-0002640" at bounding box center [115, 41] width 120 height 11
paste input "20103692"
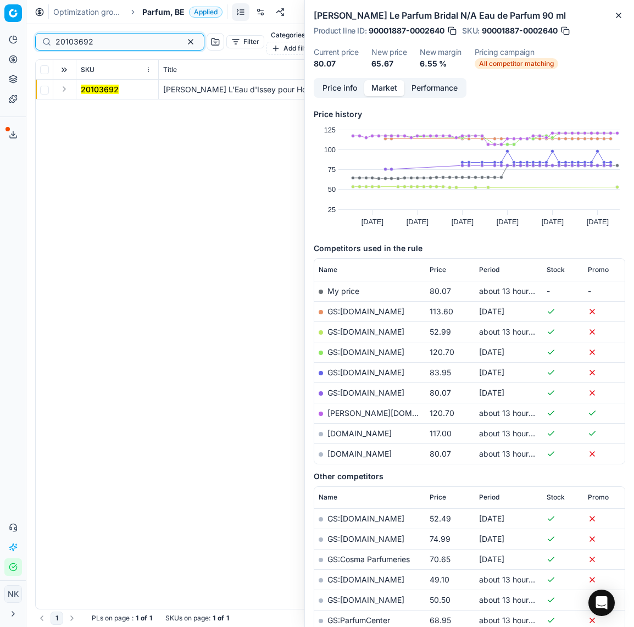
type input "20103692"
click at [62, 83] on button "Expand" at bounding box center [64, 88] width 13 height 13
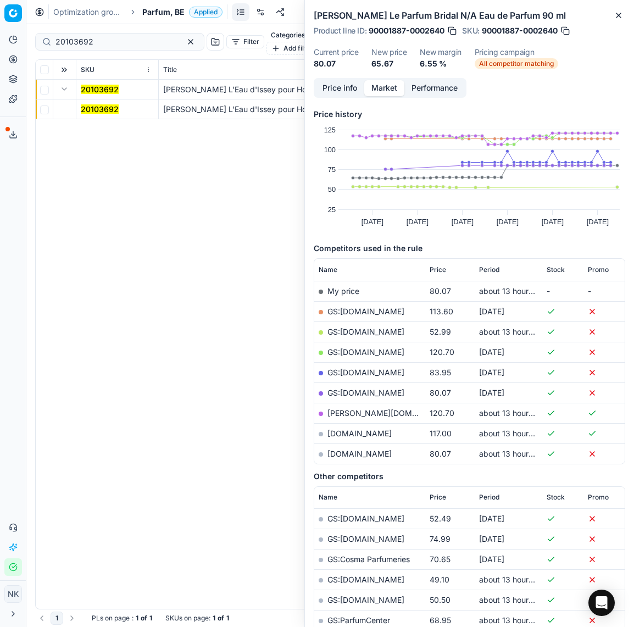
click at [88, 104] on mark "20103692" at bounding box center [100, 108] width 38 height 9
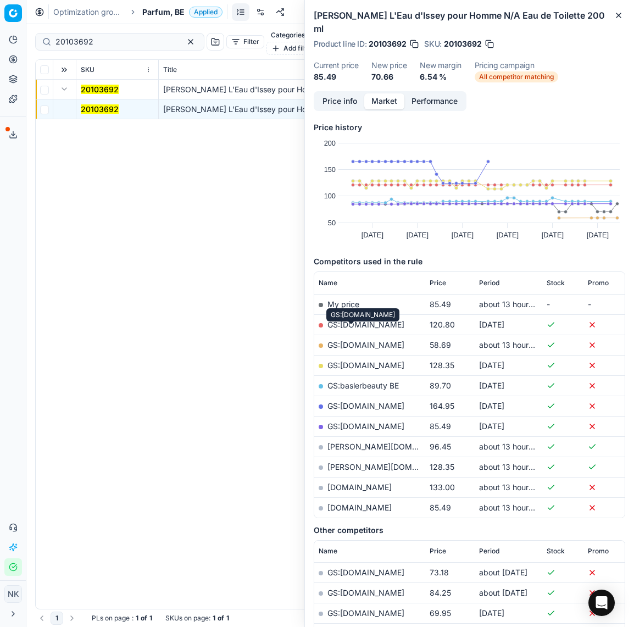
click at [353, 340] on link "GS:[DOMAIN_NAME]" at bounding box center [365, 344] width 77 height 9
click at [162, 11] on span "Parfum, BE" at bounding box center [163, 12] width 42 height 11
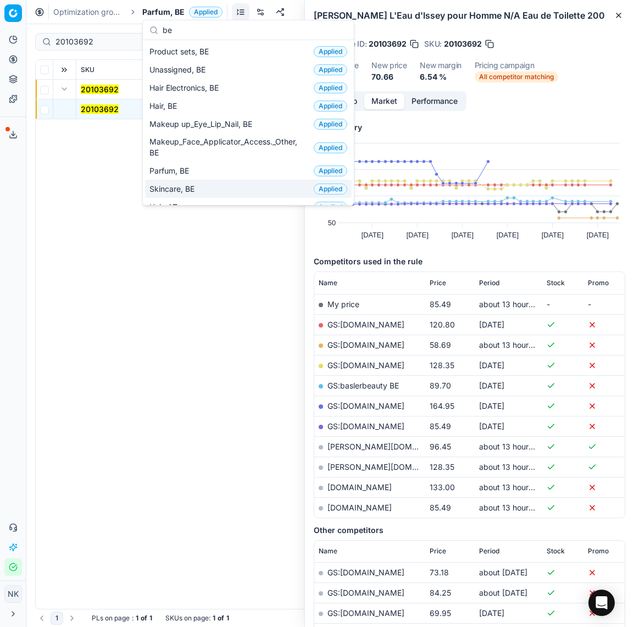
type input "be"
click at [183, 189] on span "Skincare, BE" at bounding box center [173, 188] width 49 height 11
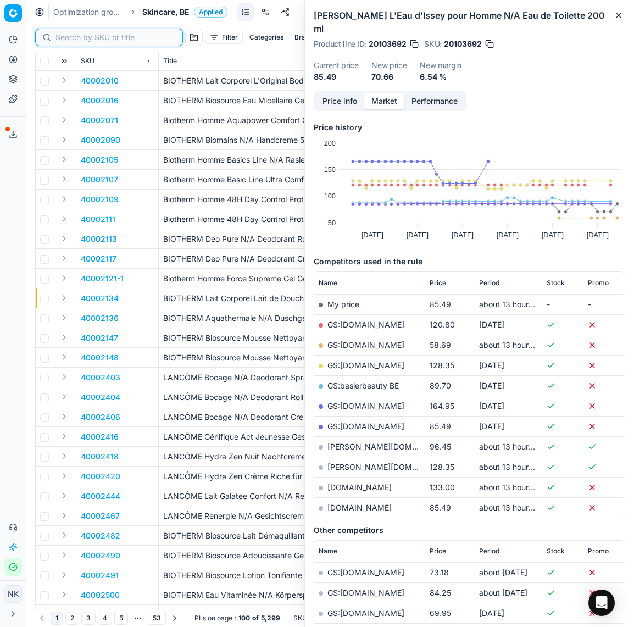
click at [71, 40] on input at bounding box center [115, 37] width 120 height 11
paste input "90003847-0005592"
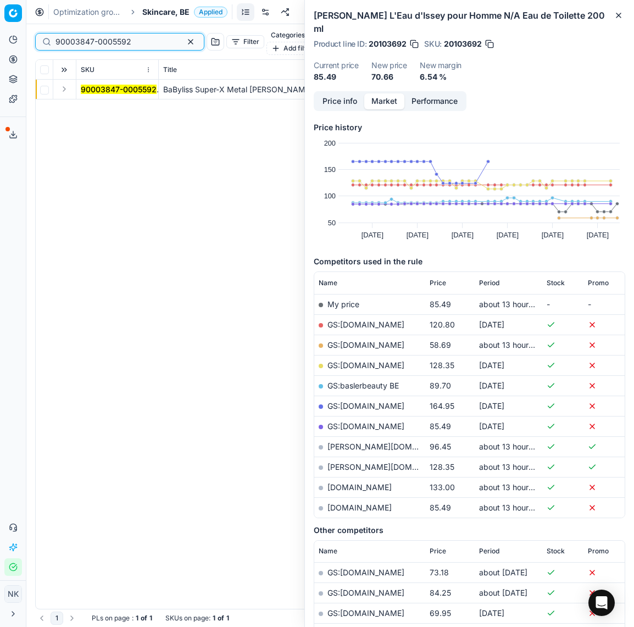
type input "90003847-0005592"
click at [63, 83] on button "Expand" at bounding box center [64, 88] width 13 height 13
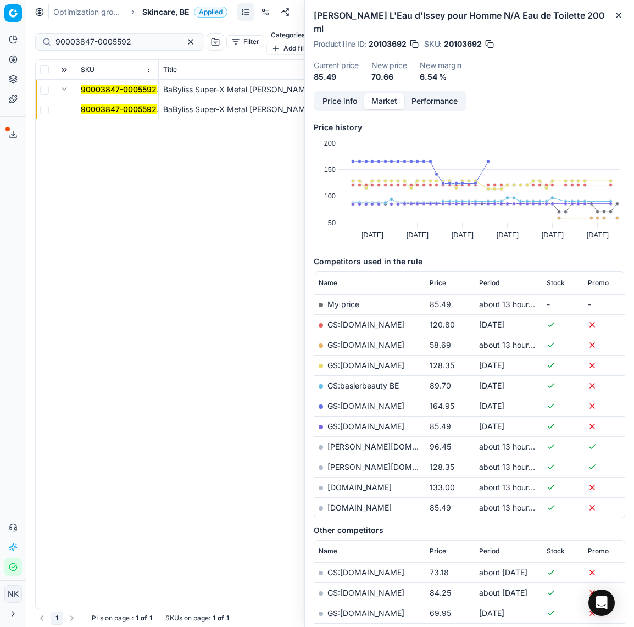
click at [94, 104] on mark "90003847-0005592" at bounding box center [119, 108] width 76 height 9
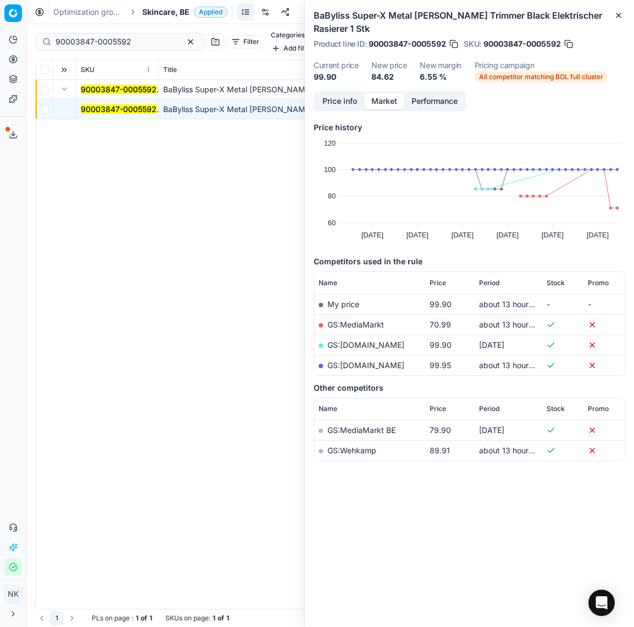
click at [359, 324] on link "GS:MediaMarkt" at bounding box center [355, 324] width 57 height 9
click at [161, 12] on span "Skincare, BE" at bounding box center [165, 12] width 47 height 11
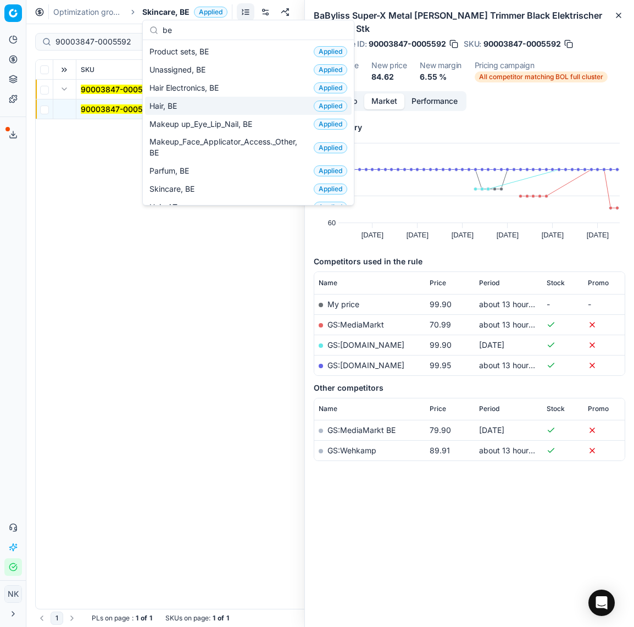
type input "be"
click at [160, 107] on span "Hair, BE" at bounding box center [165, 106] width 32 height 11
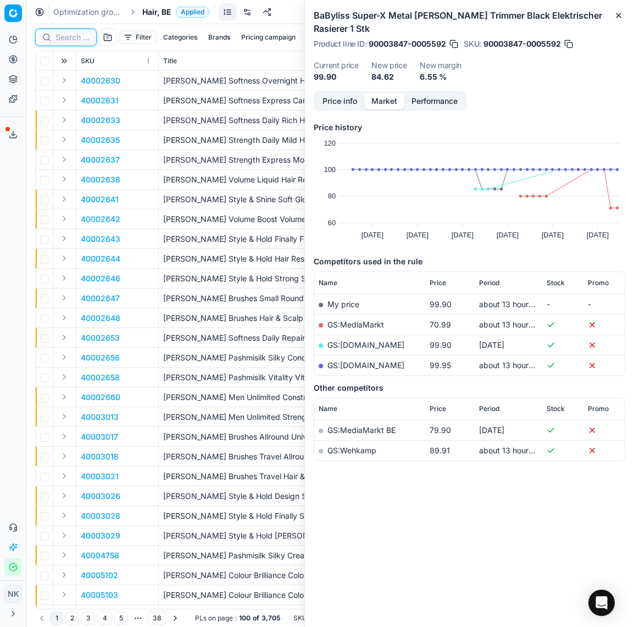
click at [56, 40] on input at bounding box center [72, 37] width 34 height 11
paste input "90000960-0001250"
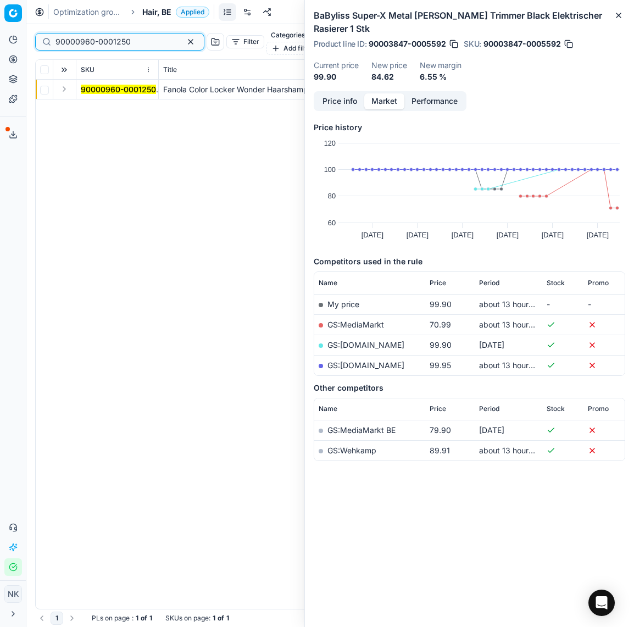
type input "90000960-0001250"
click at [62, 82] on button "Expand" at bounding box center [64, 88] width 13 height 13
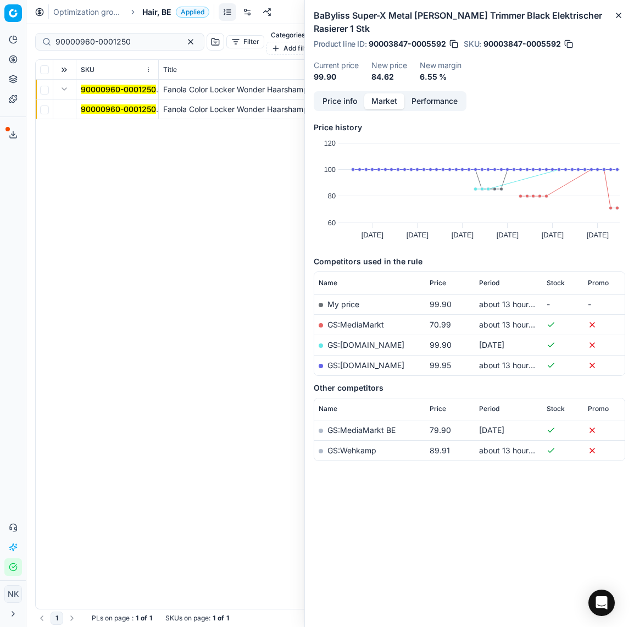
click at [92, 104] on mark "90000960-0001250" at bounding box center [118, 108] width 75 height 9
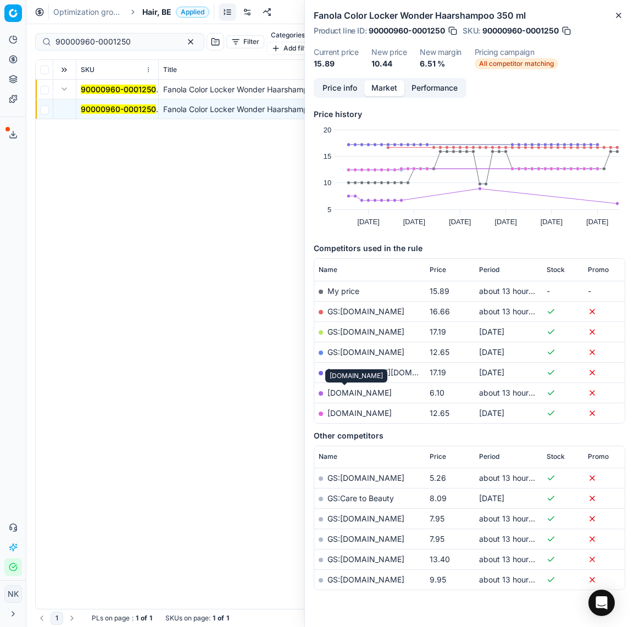
click at [349, 392] on link "notino.be" at bounding box center [359, 392] width 64 height 9
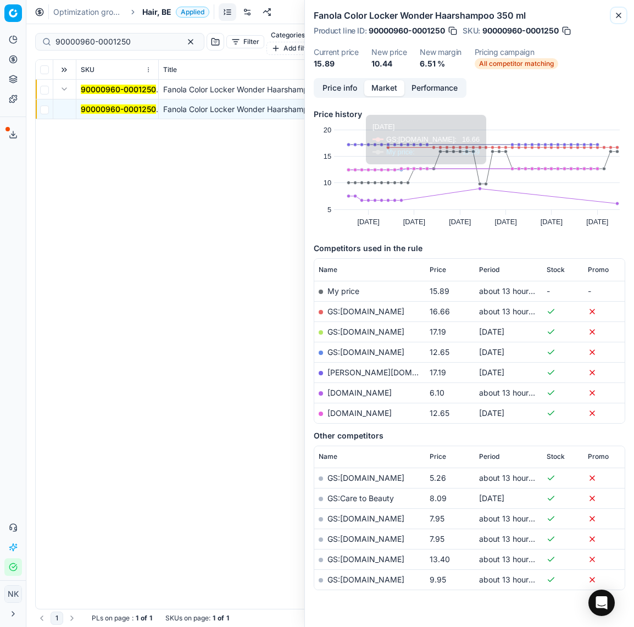
click at [620, 18] on icon "button" at bounding box center [618, 15] width 9 height 9
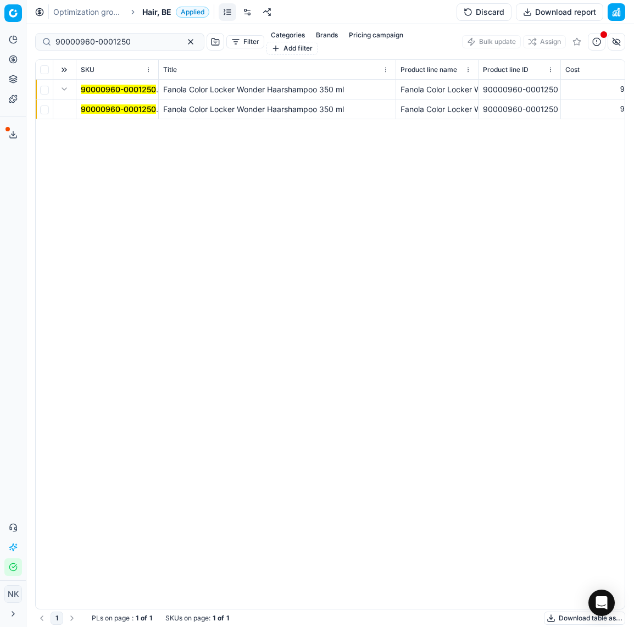
click at [152, 13] on span "Hair, BE" at bounding box center [156, 12] width 29 height 11
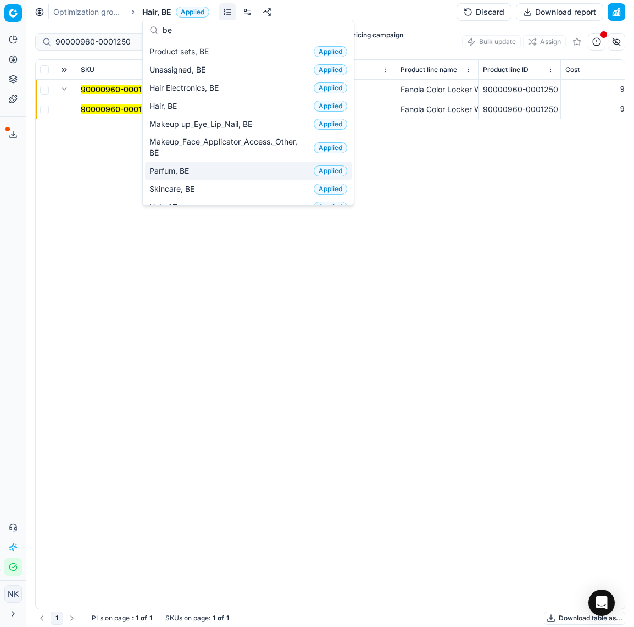
type input "be"
click at [176, 169] on span "Parfum, BE" at bounding box center [171, 170] width 44 height 11
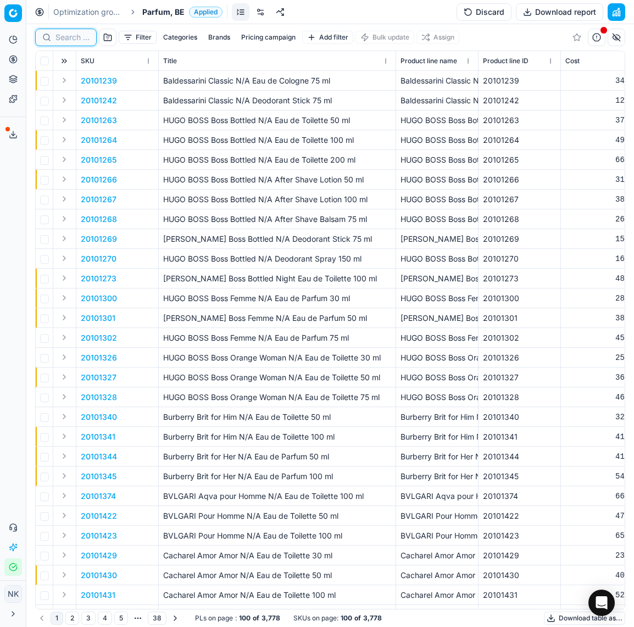
click at [76, 36] on input at bounding box center [72, 37] width 34 height 11
paste input "80059997-100"
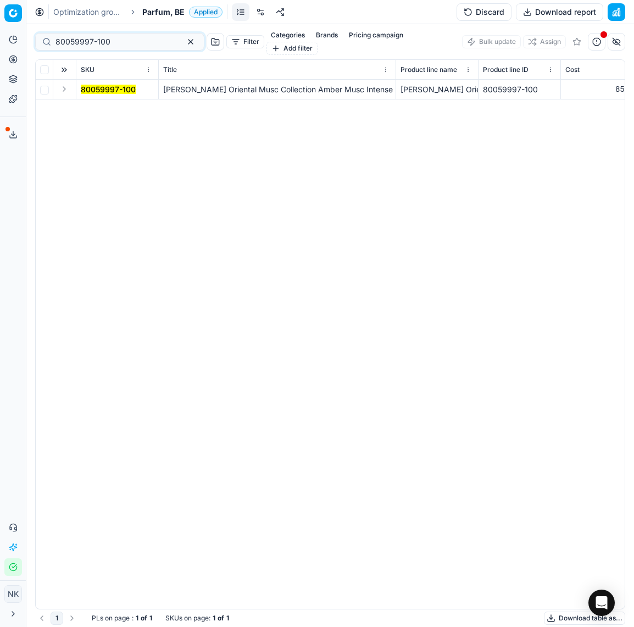
click at [65, 82] on button "Expand" at bounding box center [64, 88] width 13 height 13
click at [99, 104] on mark "80059997-100" at bounding box center [108, 108] width 55 height 9
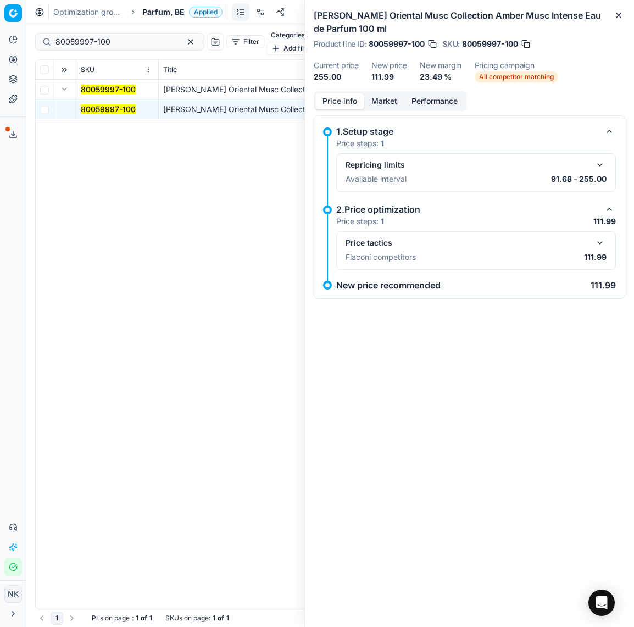
click at [601, 245] on button "button" at bounding box center [599, 242] width 13 height 13
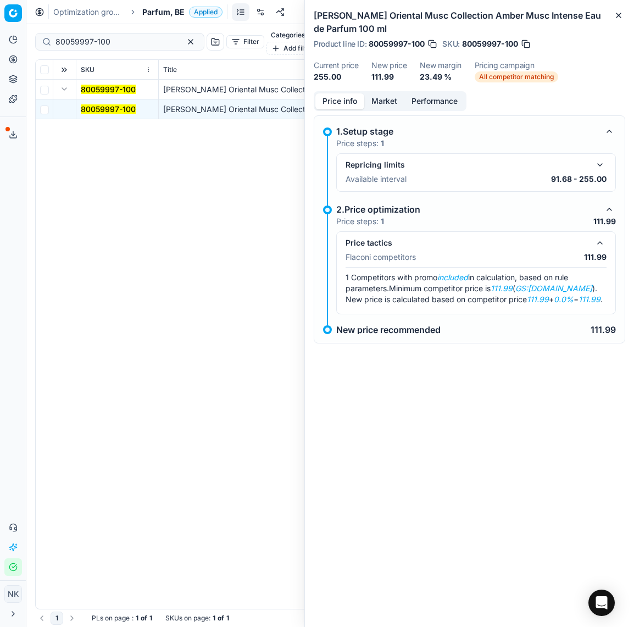
click at [381, 96] on button "Market" at bounding box center [384, 101] width 40 height 16
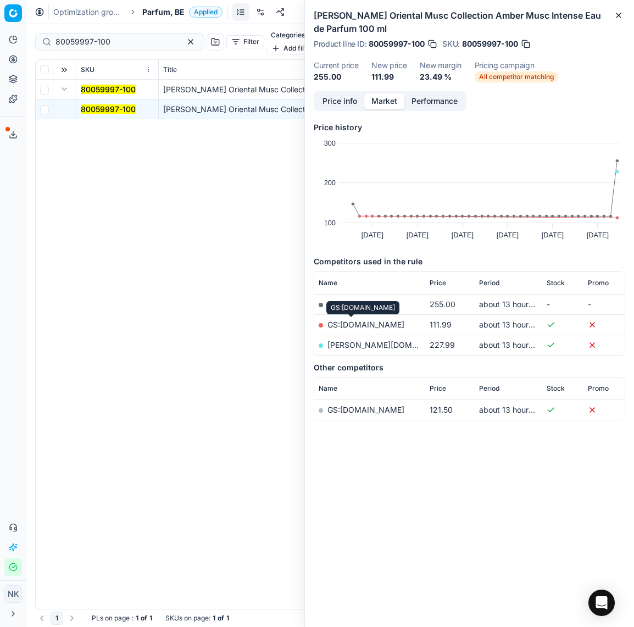
click at [347, 325] on link "GS:[DOMAIN_NAME]" at bounding box center [365, 324] width 77 height 9
click at [120, 36] on input "80059997-100" at bounding box center [115, 41] width 120 height 11
paste input "2135"
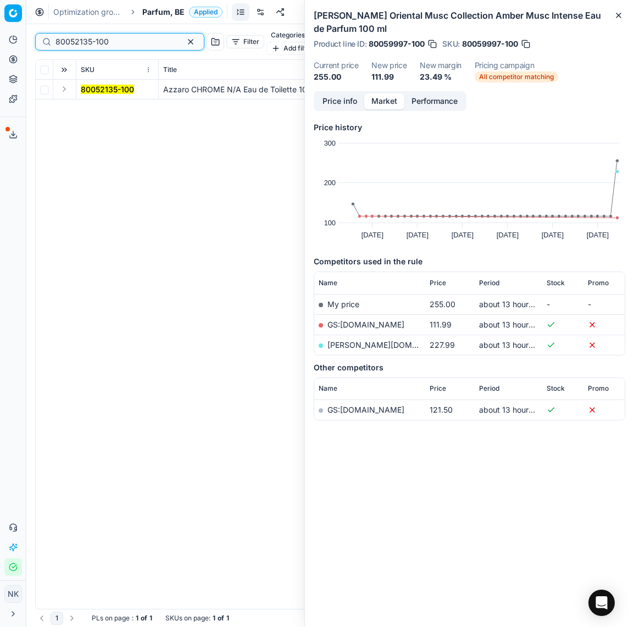
type input "80052135-100"
click at [63, 82] on button "Expand" at bounding box center [64, 88] width 13 height 13
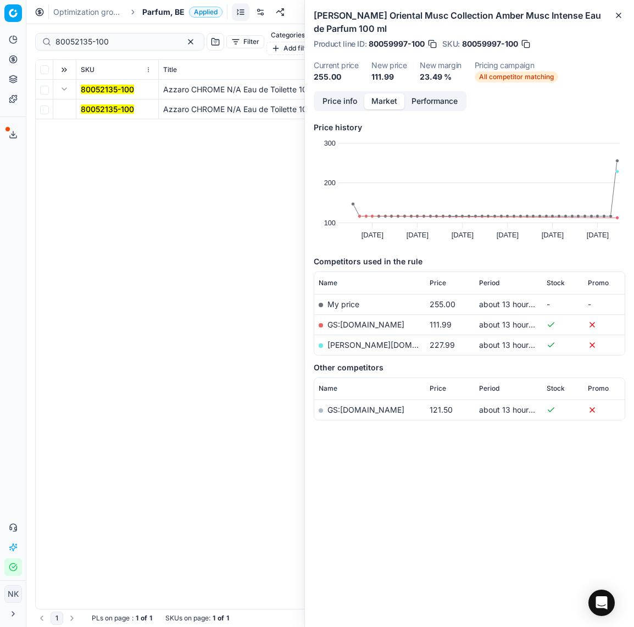
click at [112, 104] on mark "80052135-100" at bounding box center [107, 108] width 53 height 9
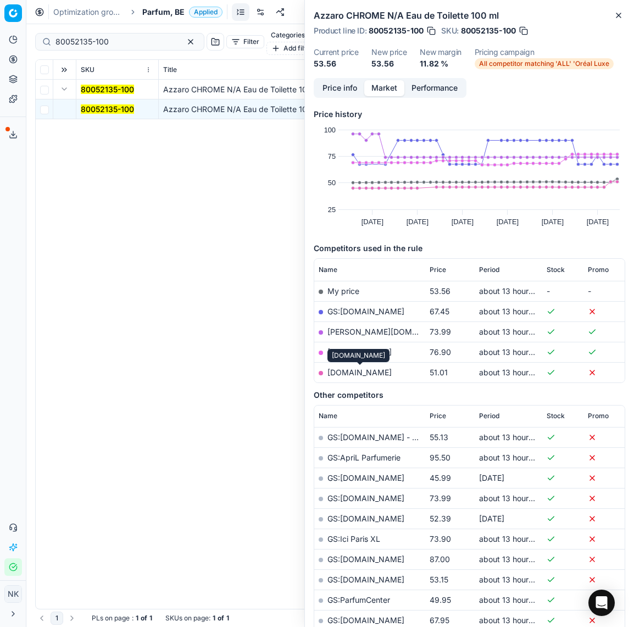
click at [371, 371] on link "parfumdreams.be" at bounding box center [359, 371] width 64 height 9
click at [157, 10] on span "Parfum, BE" at bounding box center [163, 12] width 42 height 11
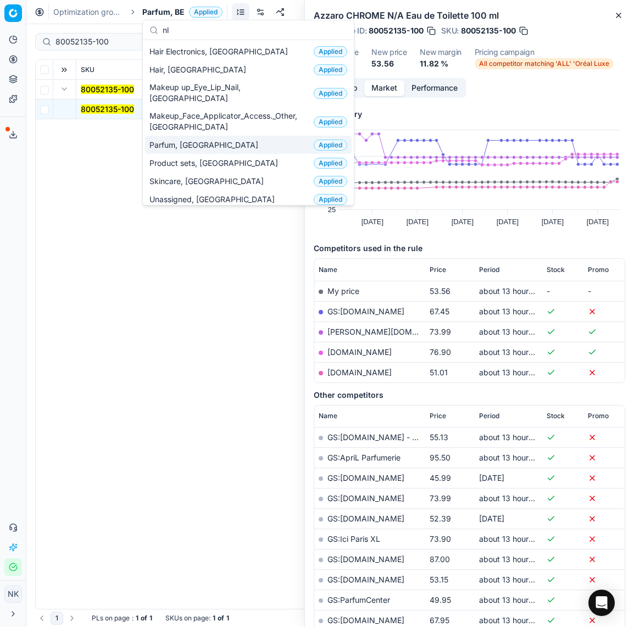
type input "nl"
click at [191, 140] on span "Parfum, [GEOGRAPHIC_DATA]" at bounding box center [205, 145] width 113 height 11
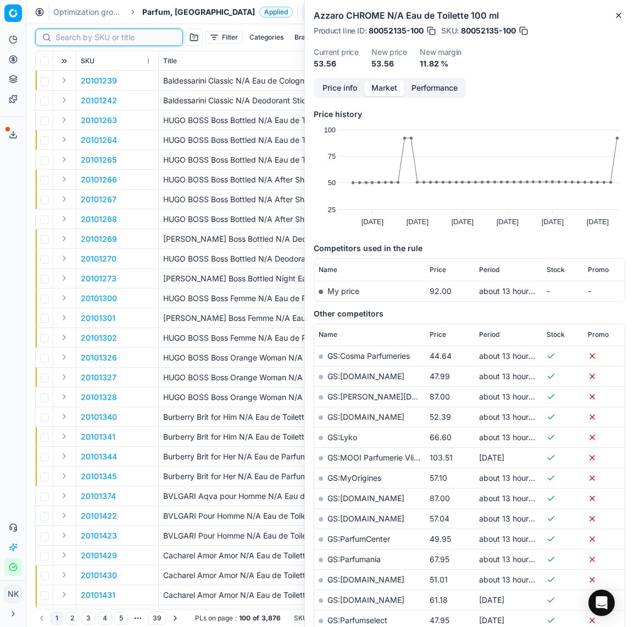
click at [73, 36] on input at bounding box center [115, 37] width 120 height 11
paste input "80059997-100"
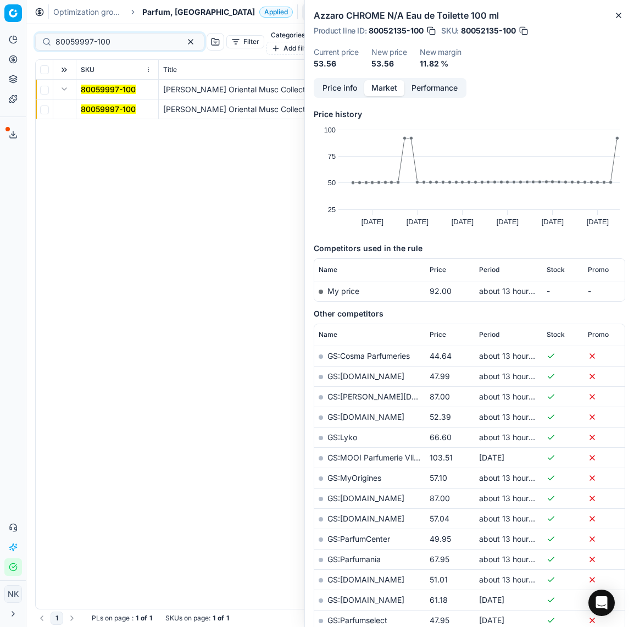
click at [104, 104] on mark "80059997-100" at bounding box center [108, 108] width 55 height 9
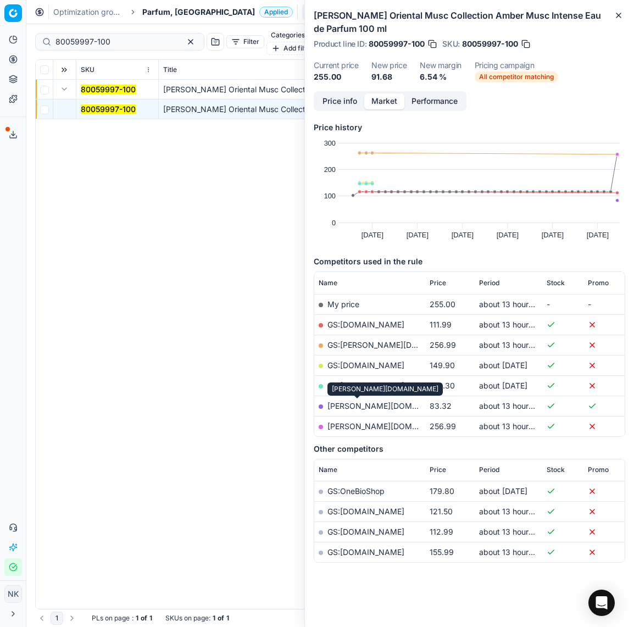
click at [354, 407] on link "[PERSON_NAME][DOMAIN_NAME]" at bounding box center [390, 405] width 127 height 9
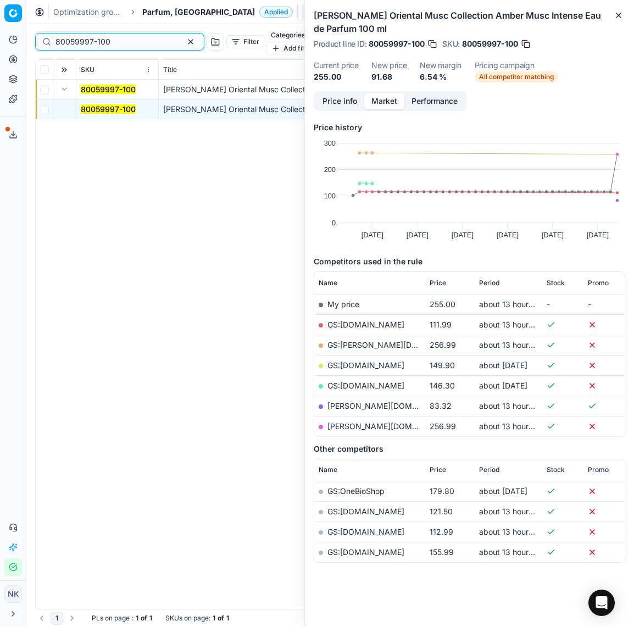
click at [125, 36] on input "80059997-100" at bounding box center [115, 41] width 120 height 11
paste input "2135"
type input "80052135-100"
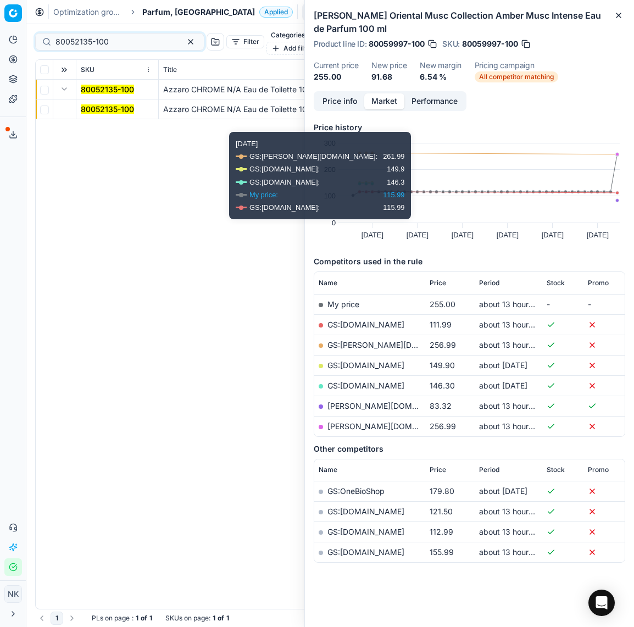
click at [108, 104] on mark "80052135-100" at bounding box center [107, 108] width 53 height 9
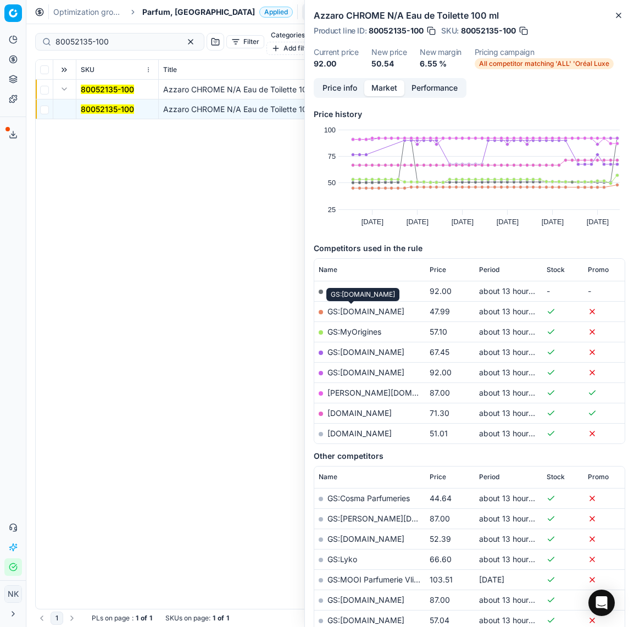
click at [347, 310] on link "GS:[DOMAIN_NAME]" at bounding box center [365, 310] width 77 height 9
click at [112, 36] on input "80052135-100" at bounding box center [115, 41] width 120 height 11
paste input "90006064-0009147"
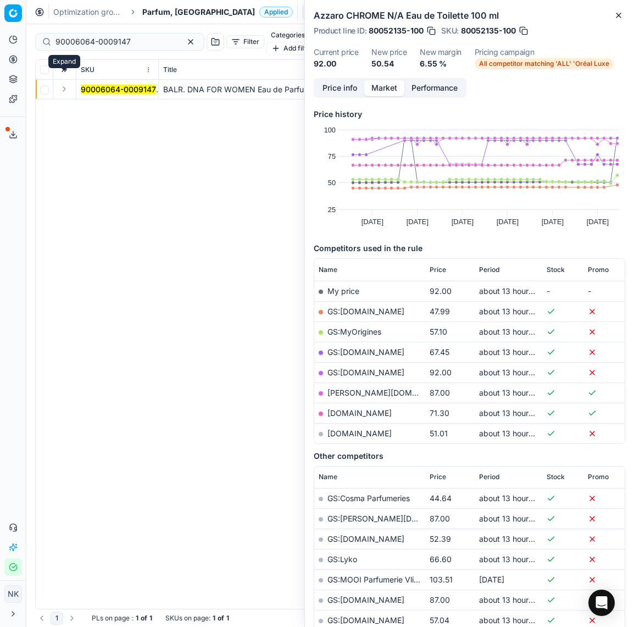
click at [60, 82] on button "Expand" at bounding box center [64, 88] width 13 height 13
click at [102, 104] on mark "90006064-0009147" at bounding box center [118, 108] width 75 height 9
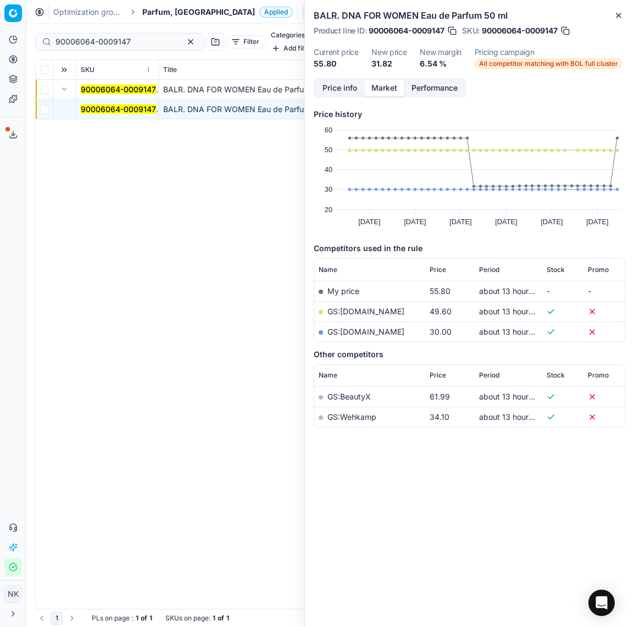
click at [344, 331] on link "GS:[DOMAIN_NAME]" at bounding box center [365, 331] width 77 height 9
click at [120, 43] on div "90006064-0009147" at bounding box center [119, 42] width 169 height 18
paste input "80038716-50"
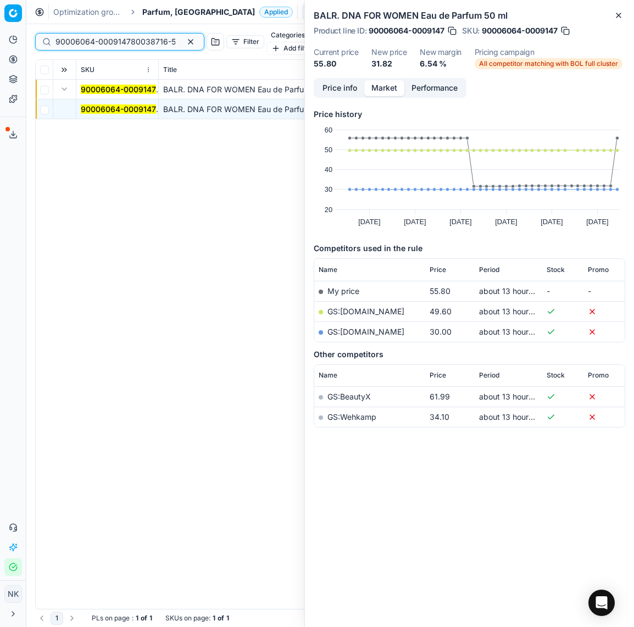
scroll to position [0, 32]
click at [112, 38] on input "90006064-000914780038716-50" at bounding box center [115, 41] width 120 height 11
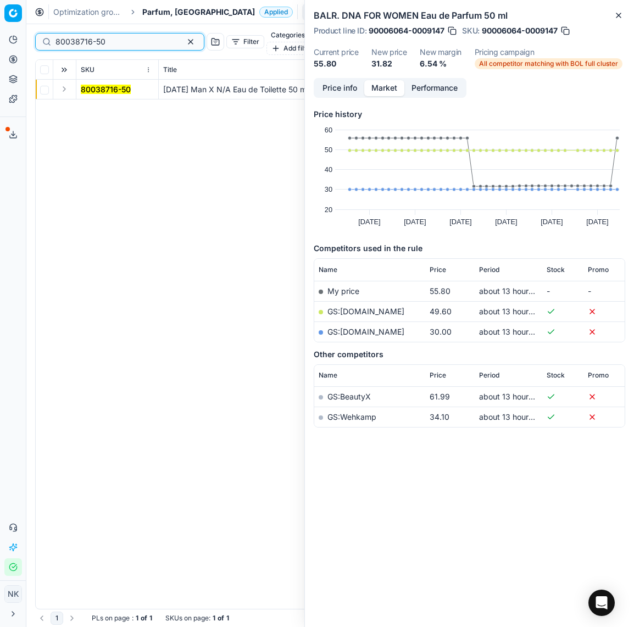
type input "80038716-50"
click at [62, 82] on button "Expand" at bounding box center [64, 88] width 13 height 13
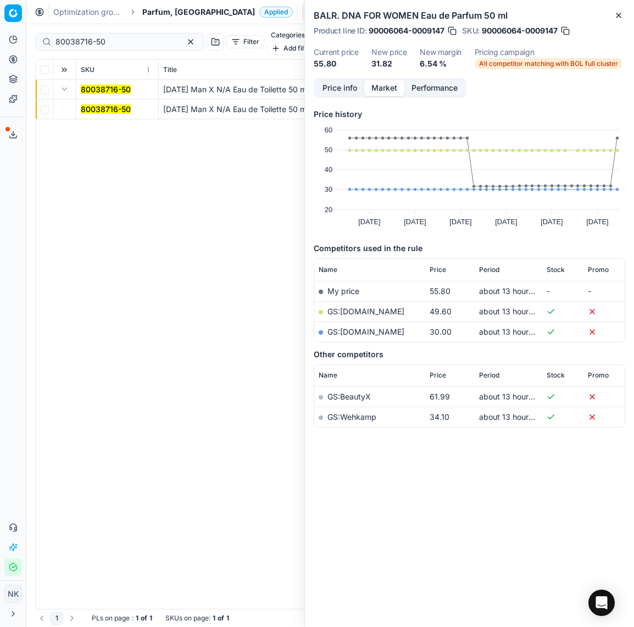
click at [100, 104] on mark "80038716-50" at bounding box center [106, 108] width 50 height 9
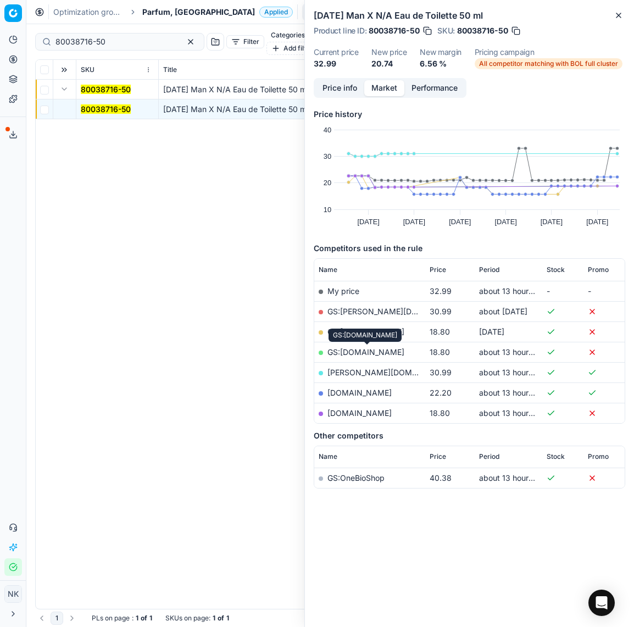
click at [368, 353] on link "GS:[DOMAIN_NAME]" at bounding box center [365, 351] width 77 height 9
click at [164, 15] on span "Parfum, [GEOGRAPHIC_DATA]" at bounding box center [198, 12] width 113 height 11
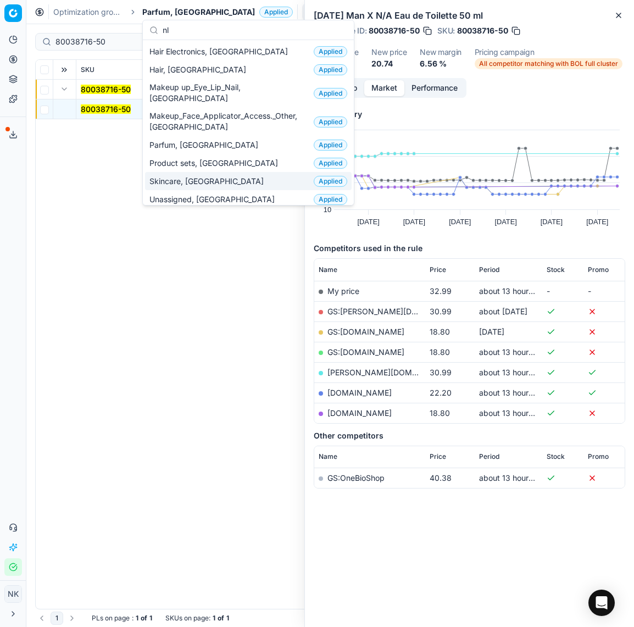
type input "nl"
click at [178, 176] on span "Skincare, [GEOGRAPHIC_DATA]" at bounding box center [208, 181] width 119 height 11
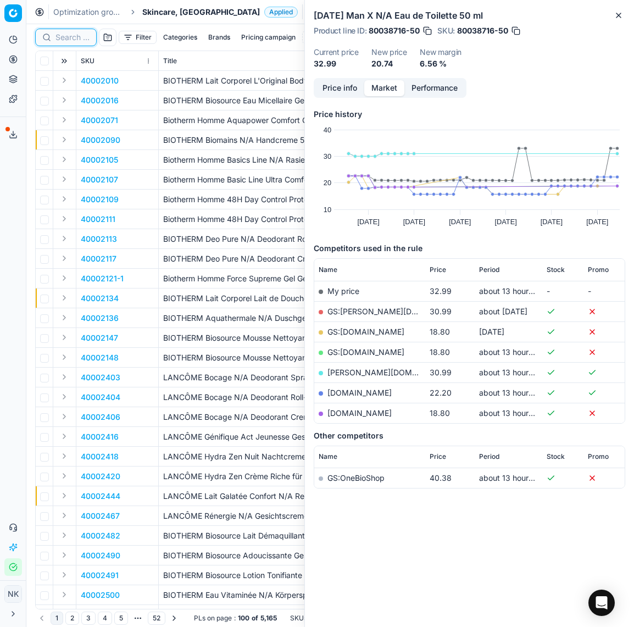
click at [62, 39] on input at bounding box center [72, 37] width 34 height 11
paste input "80064281-30"
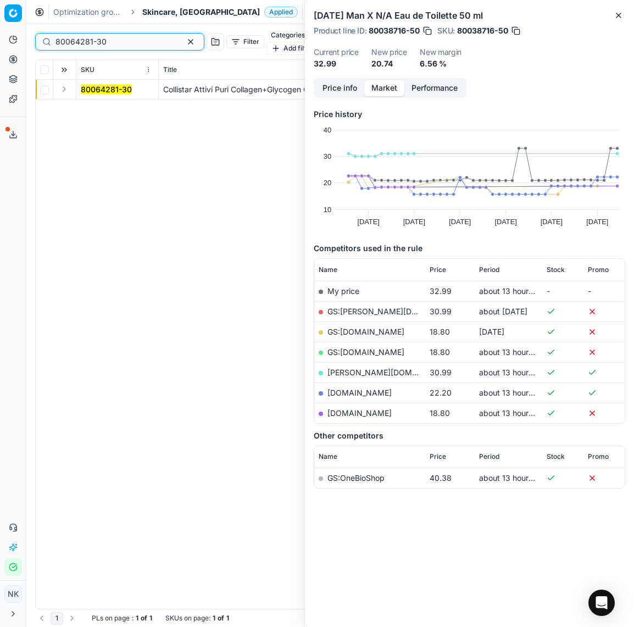
type input "80064281-30"
click at [62, 82] on button "Expand" at bounding box center [64, 88] width 13 height 13
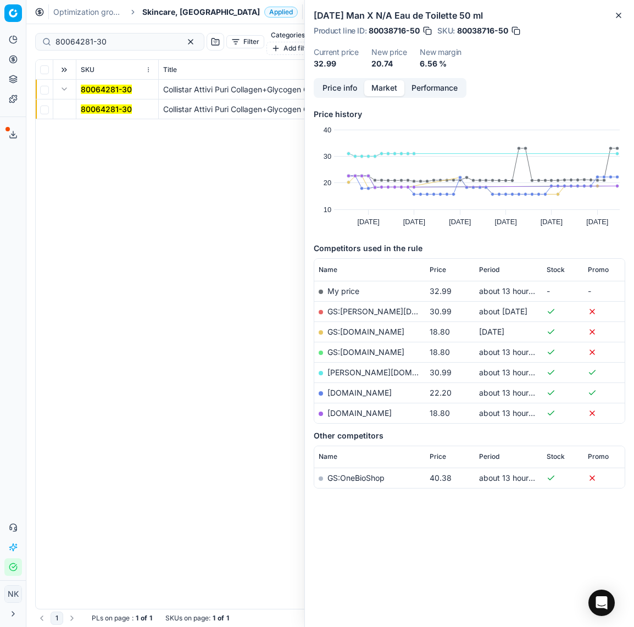
click at [94, 104] on mark "80064281-30" at bounding box center [106, 108] width 51 height 9
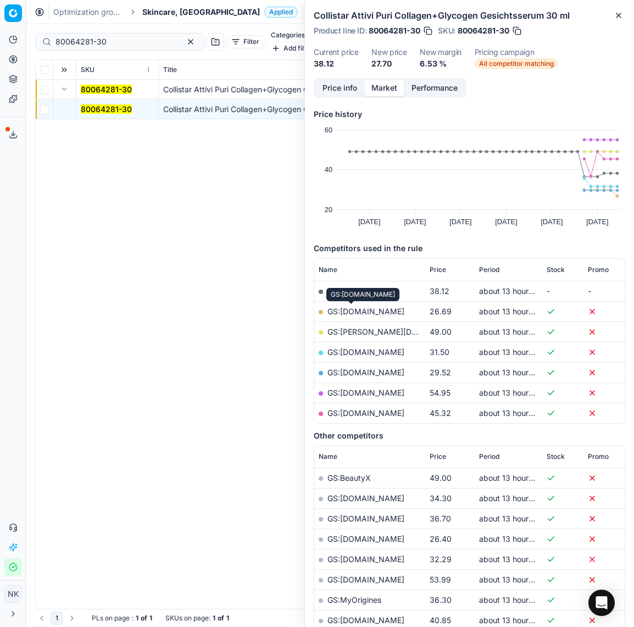
click at [346, 310] on link "GS:[DOMAIN_NAME]" at bounding box center [365, 310] width 77 height 9
click at [165, 12] on span "Skincare, [GEOGRAPHIC_DATA]" at bounding box center [201, 12] width 118 height 11
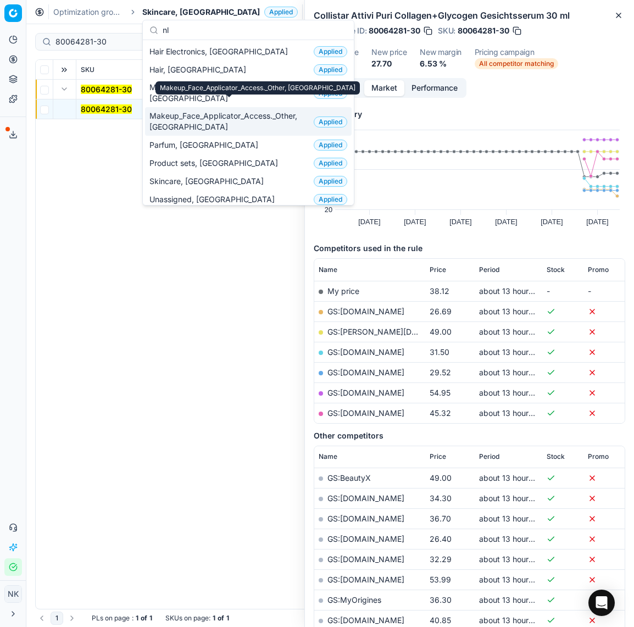
type input "nl"
click at [191, 110] on span "Makeup_Face_Applicator_Access._Other, [GEOGRAPHIC_DATA]" at bounding box center [229, 121] width 160 height 22
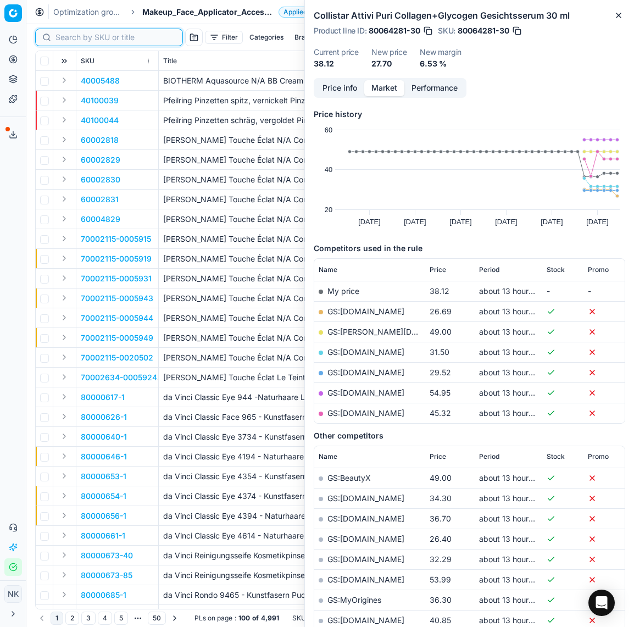
click at [71, 40] on input at bounding box center [115, 37] width 120 height 11
paste input "80066243-50-6"
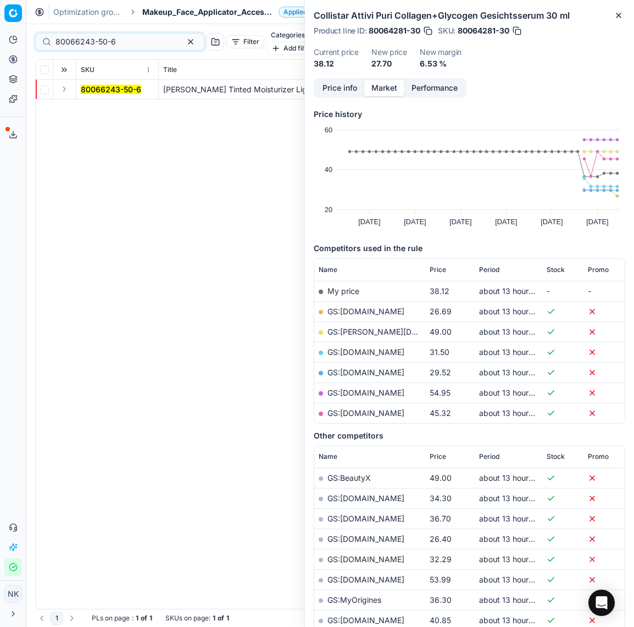
click at [63, 82] on button "Expand" at bounding box center [64, 88] width 13 height 13
click at [95, 104] on mark "80066243-50-6" at bounding box center [111, 108] width 60 height 9
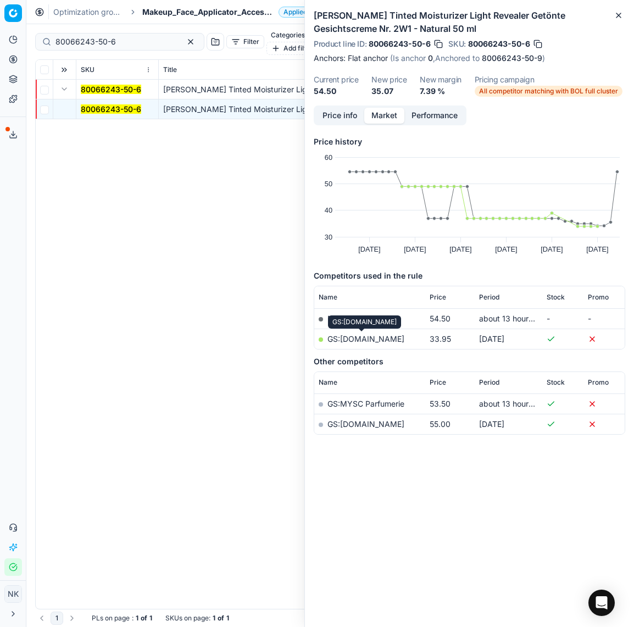
click at [371, 341] on link "GS:lookfantastic.nl" at bounding box center [365, 338] width 77 height 9
click at [125, 39] on input "80066243-50-6" at bounding box center [115, 41] width 120 height 11
click at [148, 39] on div "80066243-50-6" at bounding box center [119, 42] width 169 height 18
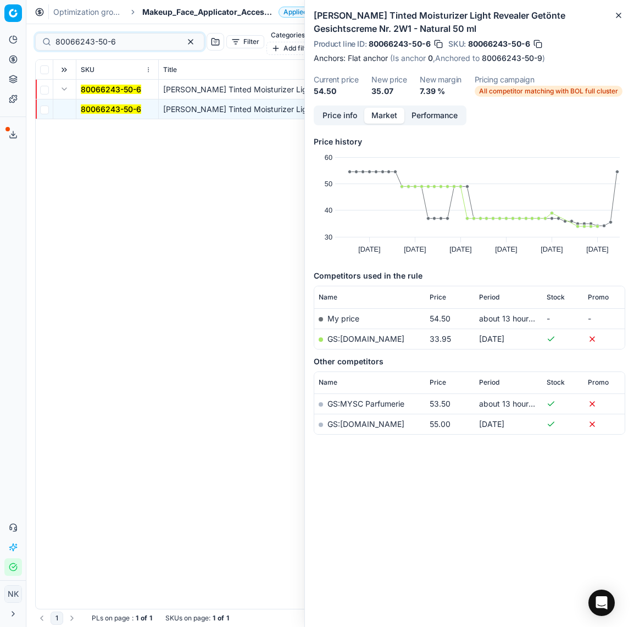
click at [148, 39] on div "80066243-50-6" at bounding box center [119, 42] width 169 height 18
paste input "90009943-0015395"
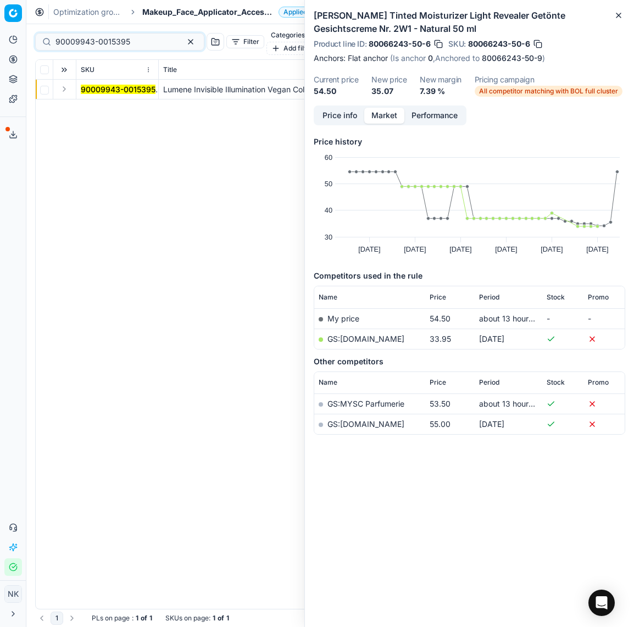
click at [65, 82] on button "Expand" at bounding box center [64, 88] width 13 height 13
click at [101, 104] on mark "90009943-0015395" at bounding box center [118, 108] width 75 height 9
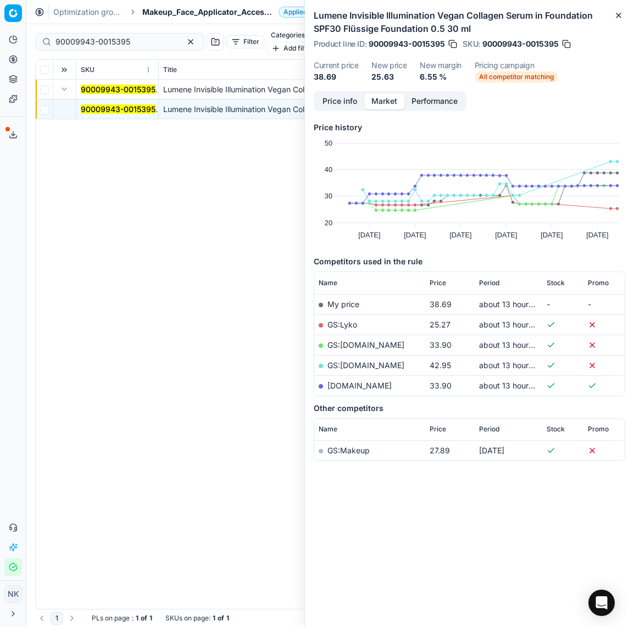
click at [343, 325] on link "GS:Lyko" at bounding box center [342, 324] width 30 height 9
click at [131, 38] on input "90009943-0015395" at bounding box center [115, 41] width 120 height 11
paste input "80072505-15-1"
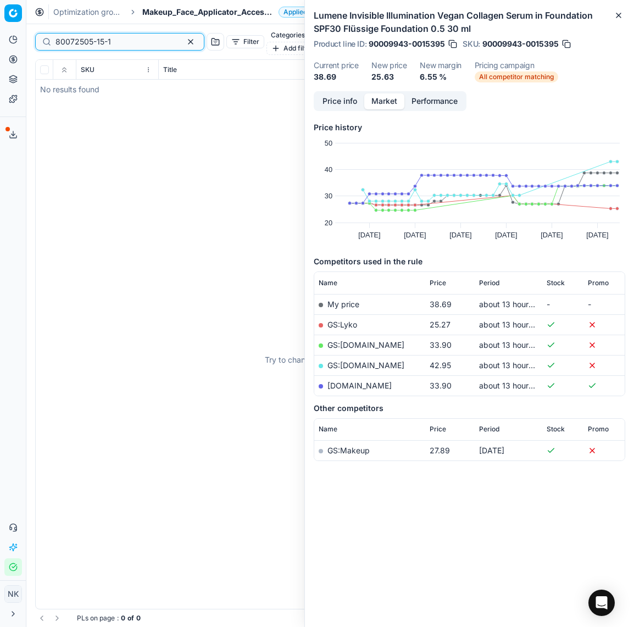
click at [114, 36] on input "80072505-15-1" at bounding box center [115, 41] width 120 height 11
paste input "62323-1.4-7"
type input "80062323-1.4-7"
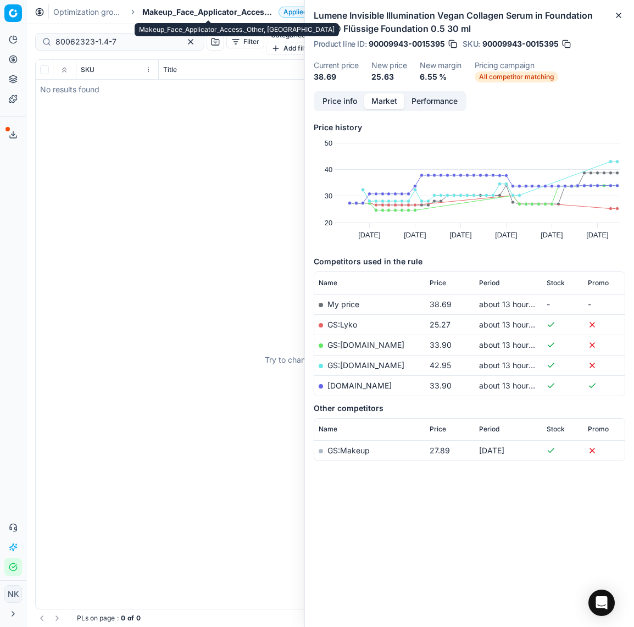
click at [197, 13] on span "Makeup_Face_Applicator_Access._Other, [GEOGRAPHIC_DATA]" at bounding box center [208, 12] width 132 height 11
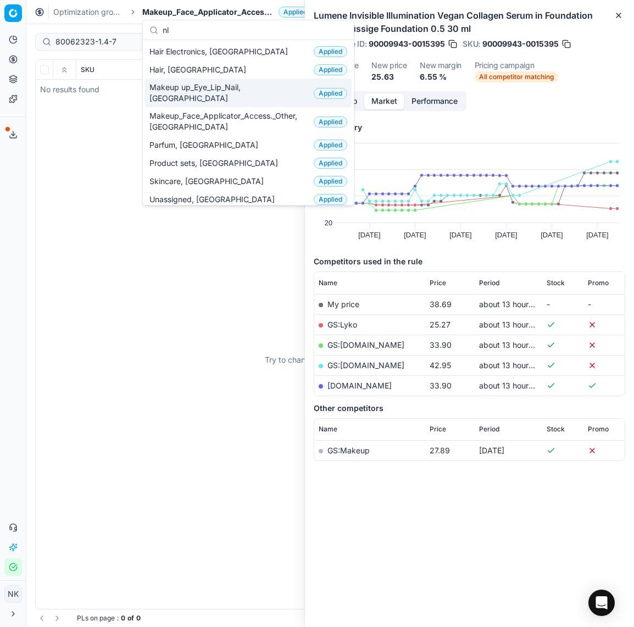
type input "nl"
click at [202, 85] on span "Makeup up_Eye_Lip_Nail, [GEOGRAPHIC_DATA]" at bounding box center [229, 93] width 160 height 22
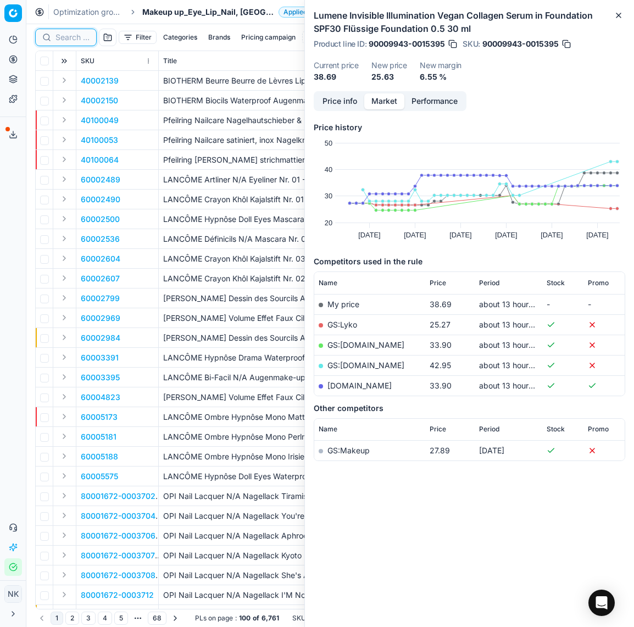
click at [73, 37] on input at bounding box center [72, 37] width 34 height 11
paste input "80072505-15-1"
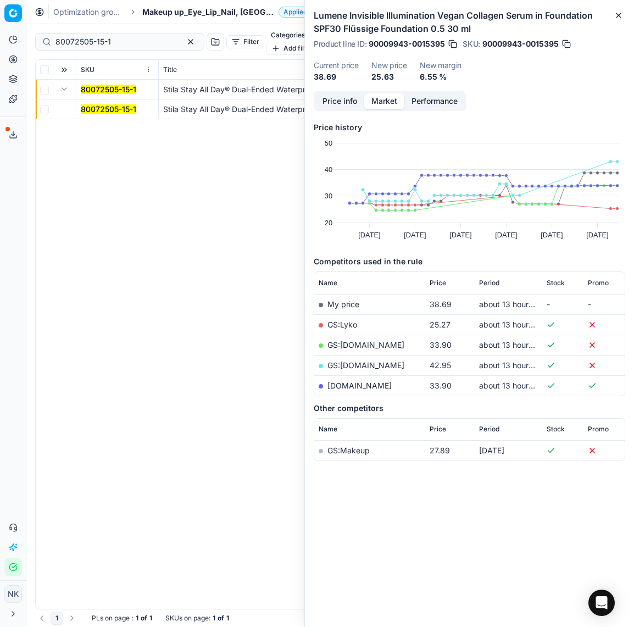
click at [103, 104] on mark "80072505-15-1" at bounding box center [108, 108] width 55 height 9
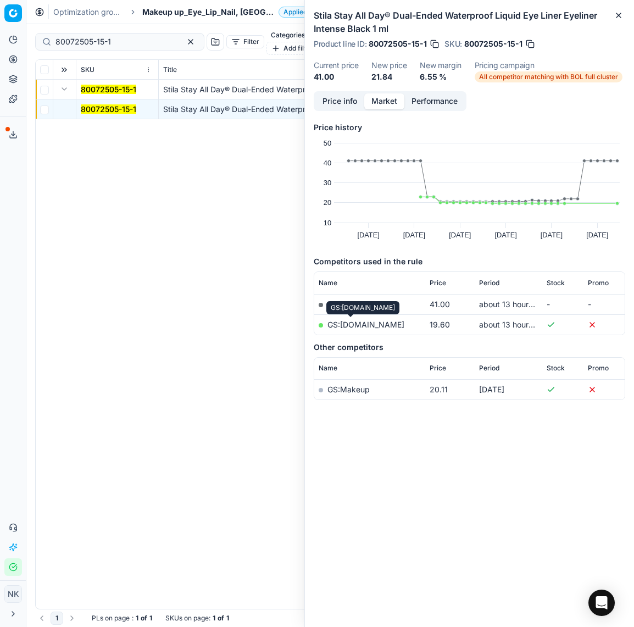
click at [352, 326] on link "GS:[DOMAIN_NAME]" at bounding box center [365, 324] width 77 height 9
click at [128, 36] on input "80072505-15-1" at bounding box center [115, 41] width 120 height 11
paste input "62323-1.4-7"
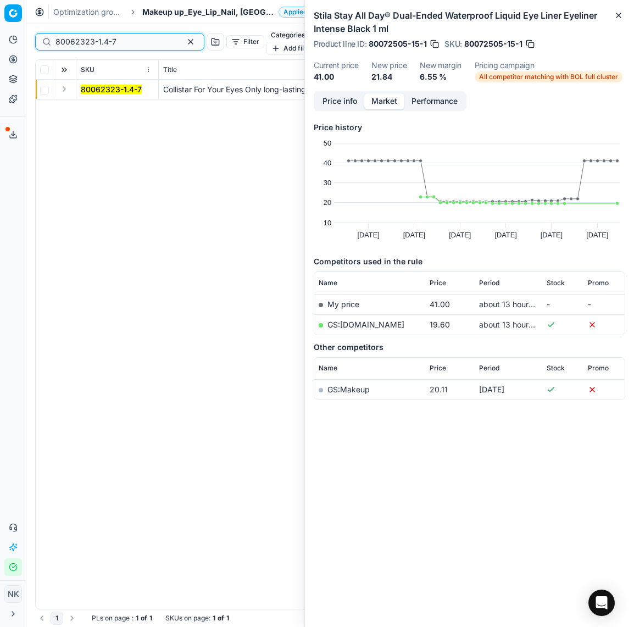
type input "80062323-1.4-7"
click at [64, 82] on button "Expand" at bounding box center [64, 88] width 13 height 13
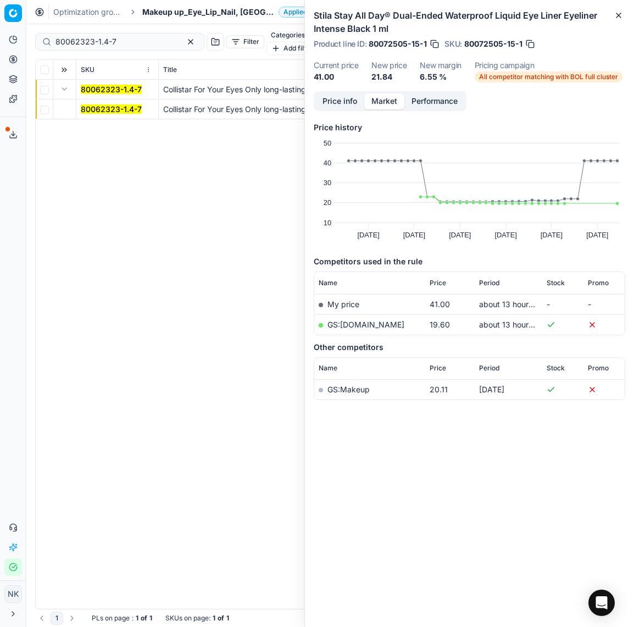
click at [103, 104] on mark "80062323-1.4-7" at bounding box center [111, 108] width 61 height 9
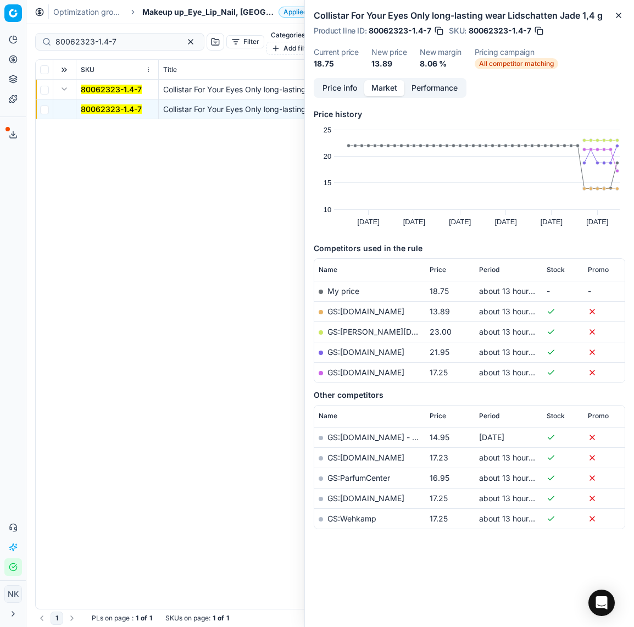
click at [352, 311] on link "GS:[DOMAIN_NAME]" at bounding box center [365, 310] width 77 height 9
click at [178, 9] on span "Makeup up_Eye_Lip_Nail, [GEOGRAPHIC_DATA]" at bounding box center [208, 12] width 132 height 11
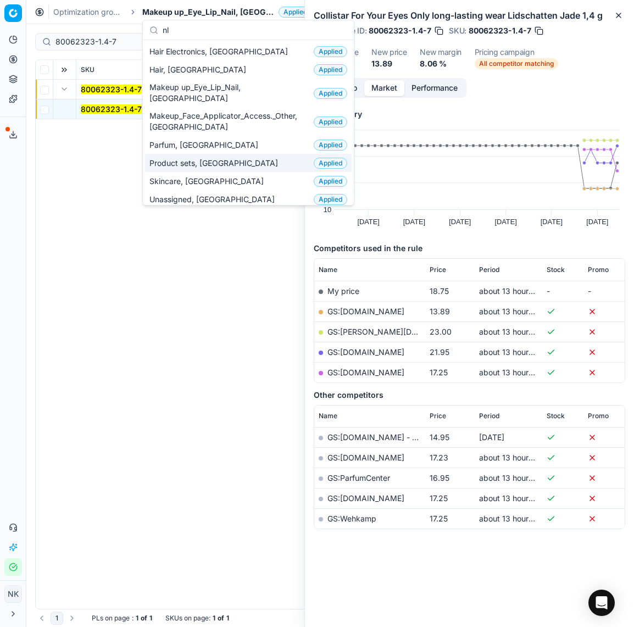
type input "nl"
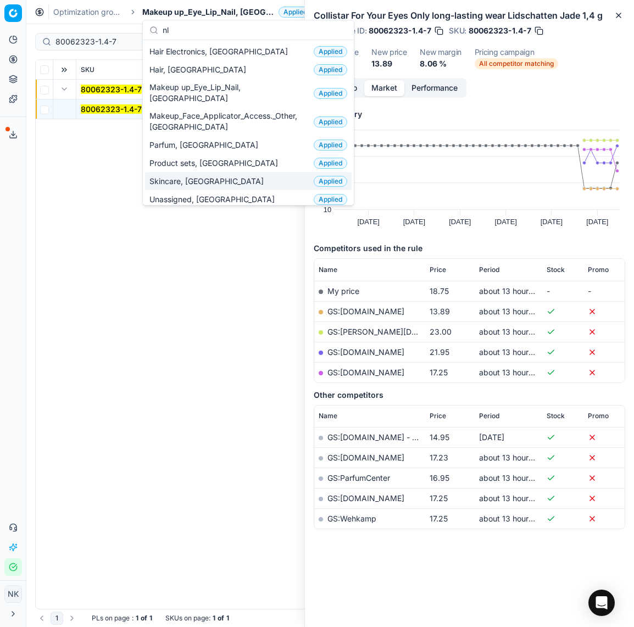
click at [186, 176] on span "Skincare, [GEOGRAPHIC_DATA]" at bounding box center [208, 181] width 119 height 11
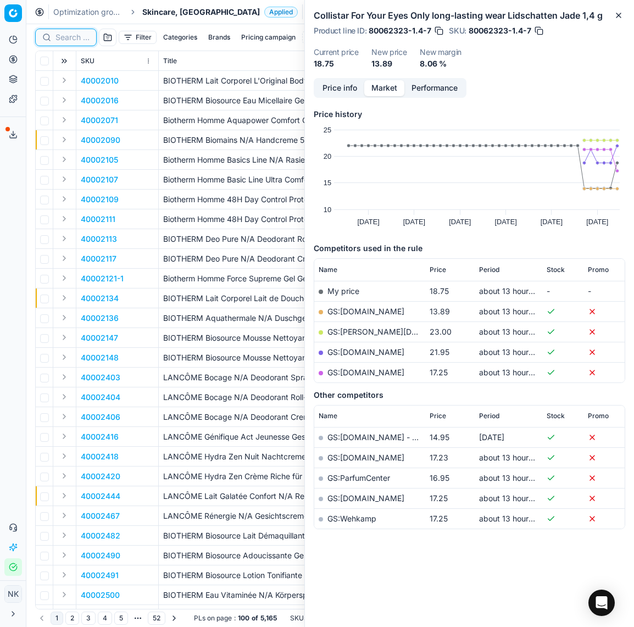
click at [70, 37] on input at bounding box center [72, 37] width 34 height 11
paste input "80051102-150"
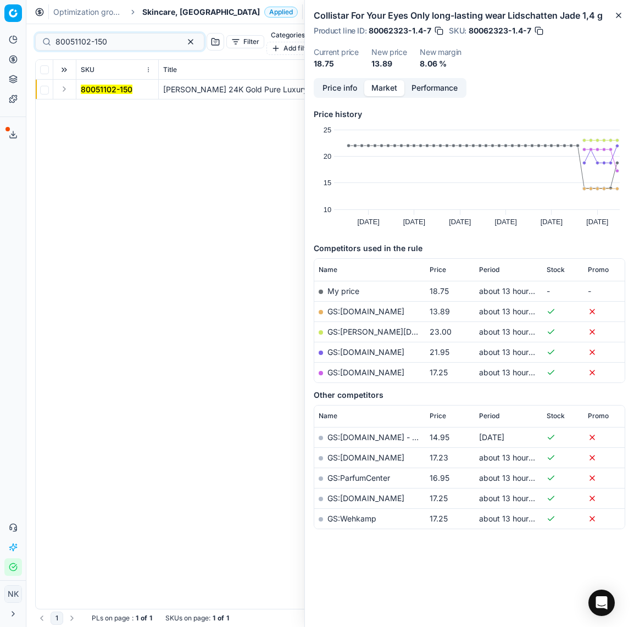
click at [62, 86] on button "Expand" at bounding box center [64, 88] width 13 height 13
click at [96, 104] on mark "80051102-150" at bounding box center [107, 108] width 52 height 9
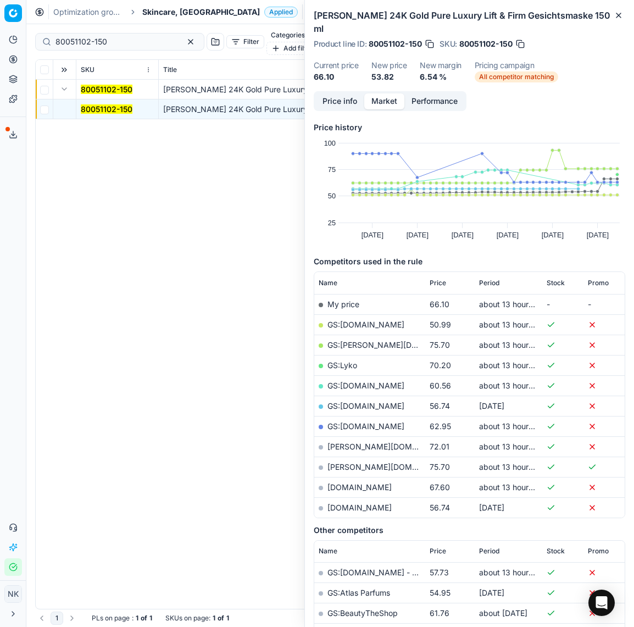
click at [358, 325] on link "GS:[DOMAIN_NAME]" at bounding box center [365, 324] width 77 height 9
click at [110, 38] on input "80051102-150" at bounding box center [115, 41] width 120 height 11
paste input "90000915-0001199"
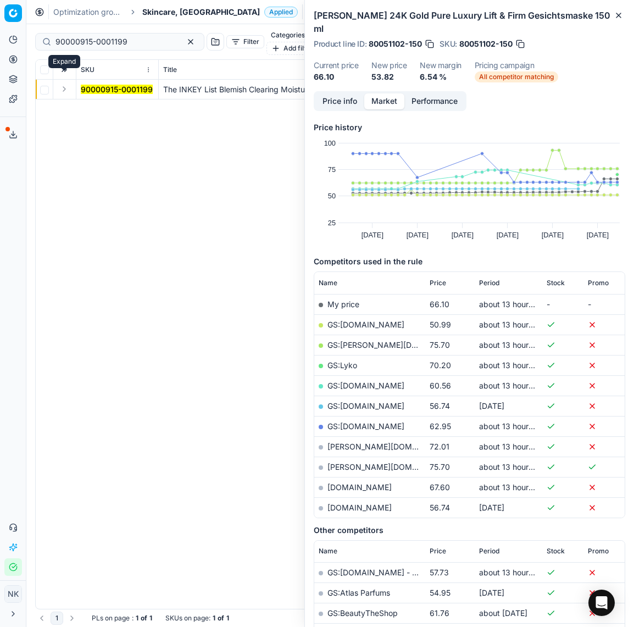
click at [64, 82] on button "Expand" at bounding box center [64, 88] width 13 height 13
click at [96, 104] on mark "90000915-0001199" at bounding box center [117, 108] width 72 height 9
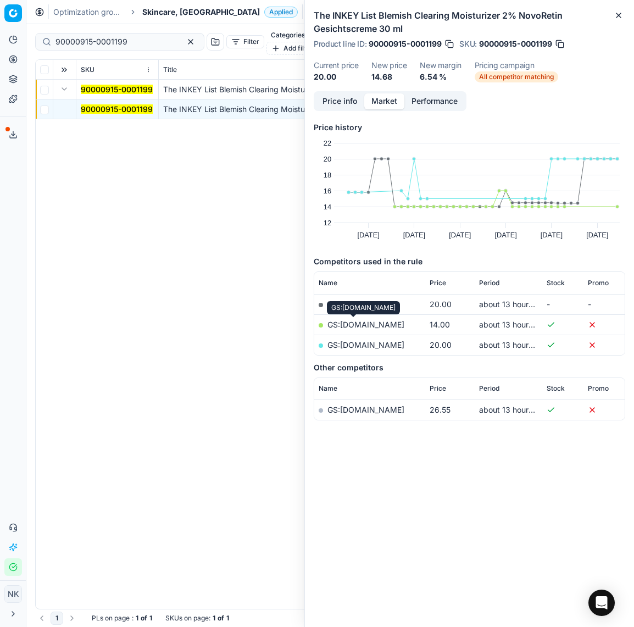
click at [354, 325] on link "GS:[DOMAIN_NAME]" at bounding box center [365, 324] width 77 height 9
click at [137, 37] on input "90000915-0001199" at bounding box center [115, 41] width 120 height 11
paste input "80044734-15"
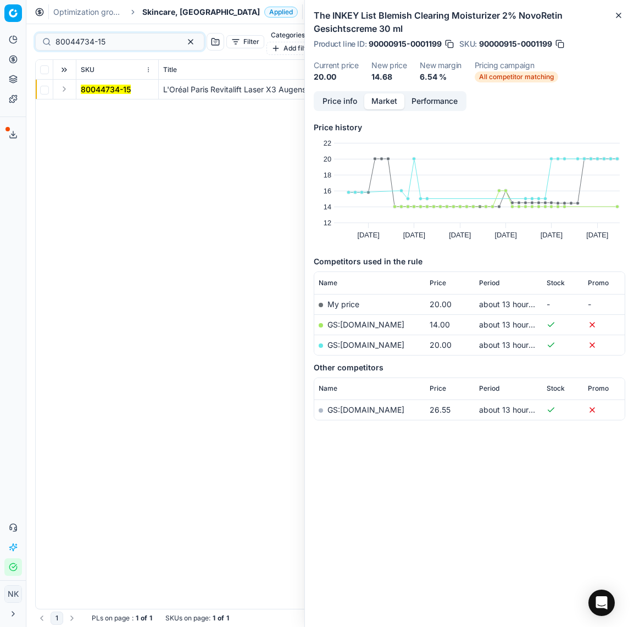
click at [62, 82] on button "Expand" at bounding box center [64, 88] width 13 height 13
click at [97, 104] on mark "80044734-15" at bounding box center [106, 108] width 50 height 9
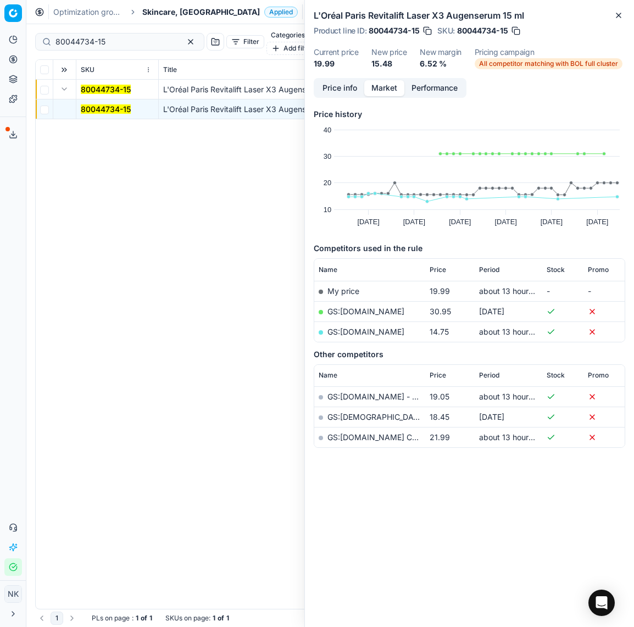
click at [360, 329] on link "GS:[DOMAIN_NAME]" at bounding box center [365, 331] width 77 height 9
click at [127, 36] on input "80044734-15" at bounding box center [115, 41] width 120 height 11
paste input "68657-150"
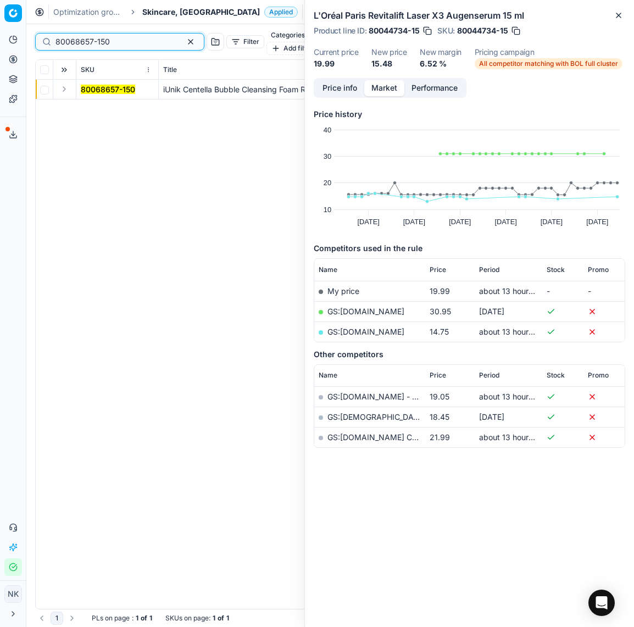
type input "80068657-150"
click at [62, 82] on button "Expand" at bounding box center [64, 88] width 13 height 13
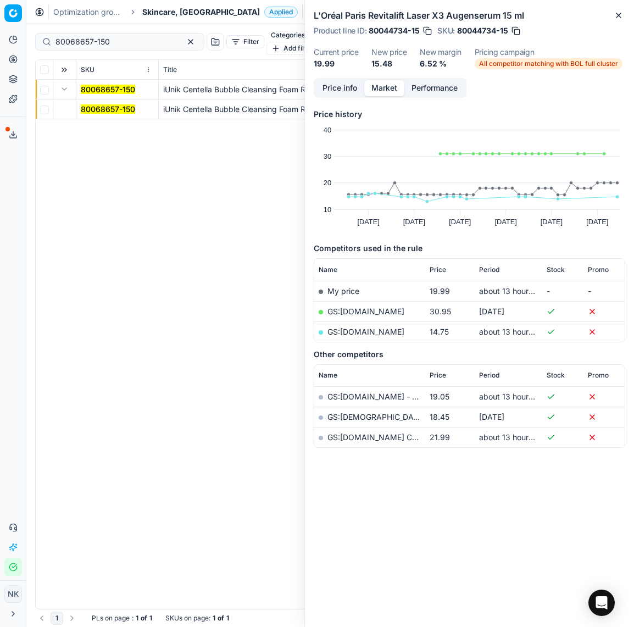
click at [88, 104] on mark "80068657-150" at bounding box center [108, 108] width 54 height 9
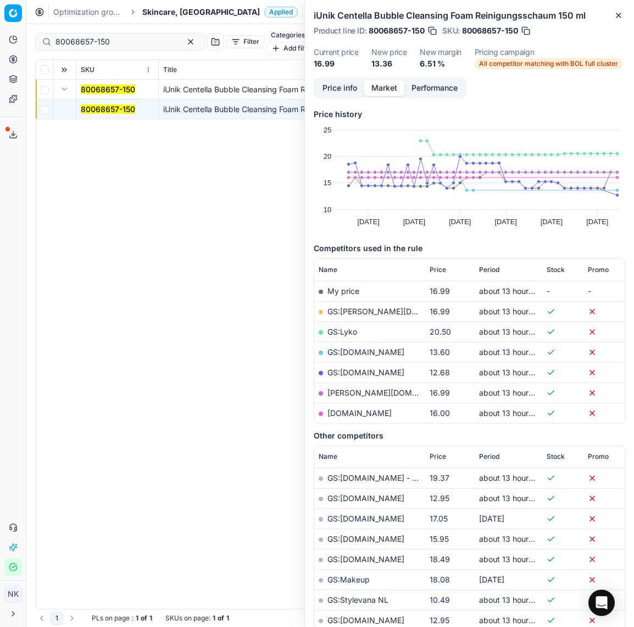
click at [357, 372] on link "GS:[DOMAIN_NAME]" at bounding box center [365, 371] width 77 height 9
click at [160, 14] on span "Skincare, [GEOGRAPHIC_DATA]" at bounding box center [201, 12] width 118 height 11
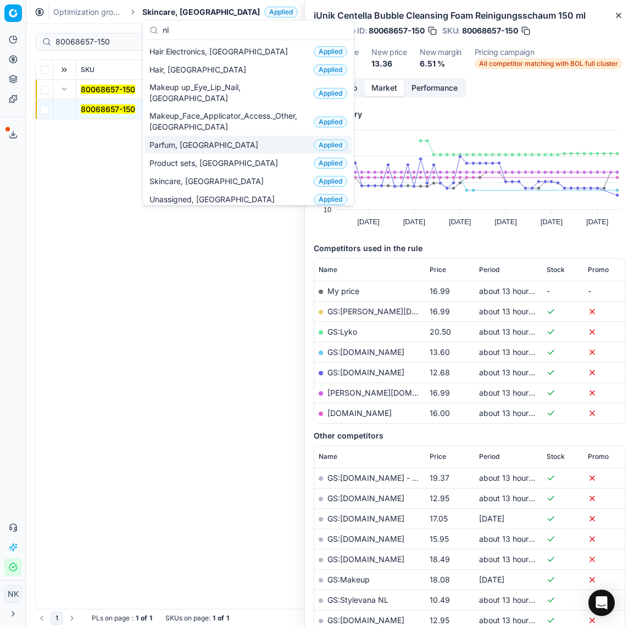
type input "nl"
click at [194, 136] on div "Parfum, NL Applied" at bounding box center [248, 145] width 207 height 18
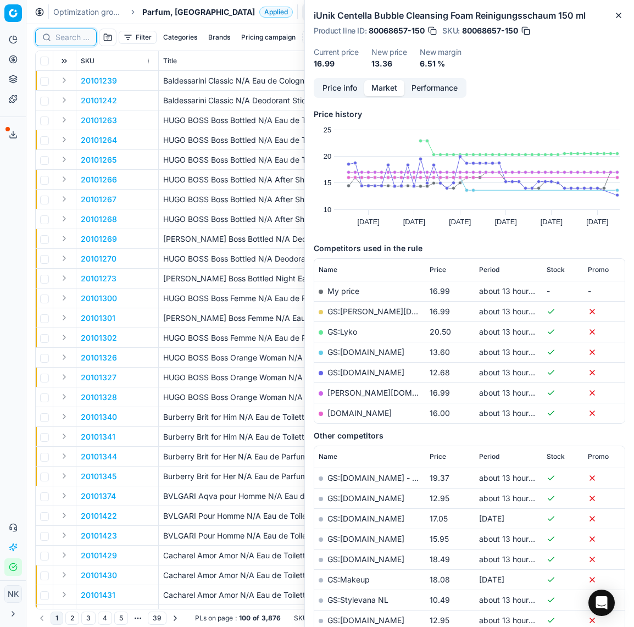
click at [68, 39] on input at bounding box center [72, 37] width 34 height 11
type input "x"
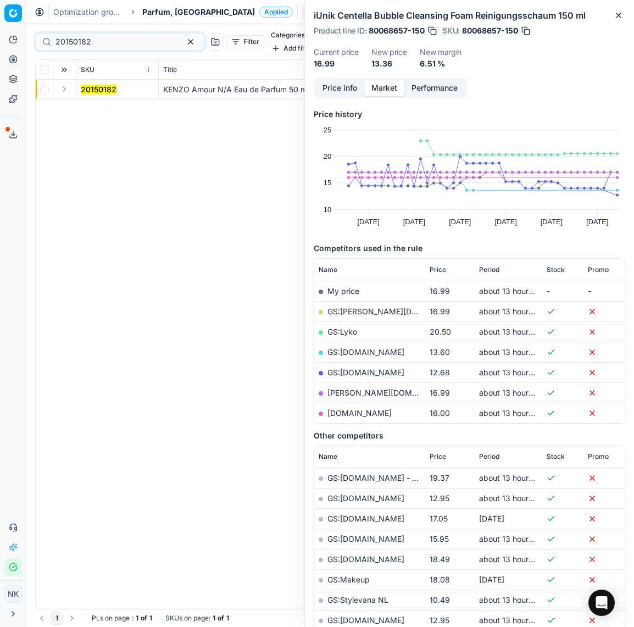
click at [62, 82] on button "Expand" at bounding box center [64, 88] width 13 height 13
click at [101, 104] on mark "20150182" at bounding box center [99, 108] width 36 height 9
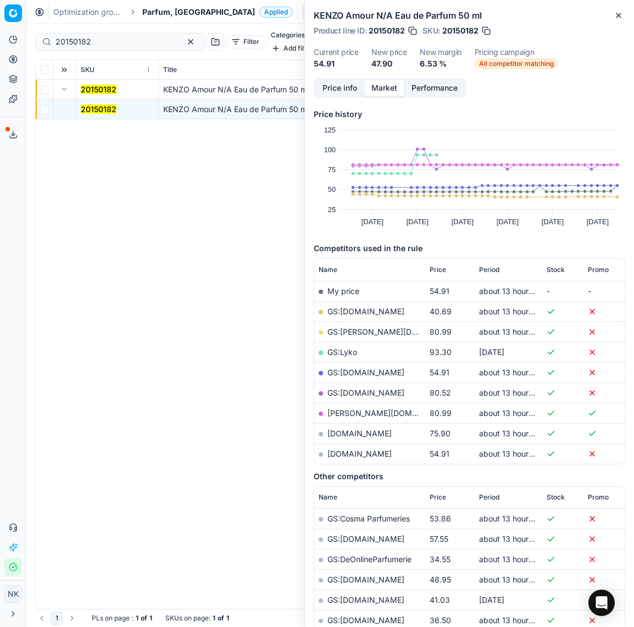
click at [343, 310] on link "GS:[DOMAIN_NAME]" at bounding box center [365, 310] width 77 height 9
click at [102, 38] on input "20150182" at bounding box center [115, 41] width 120 height 11
paste input "80011596-100"
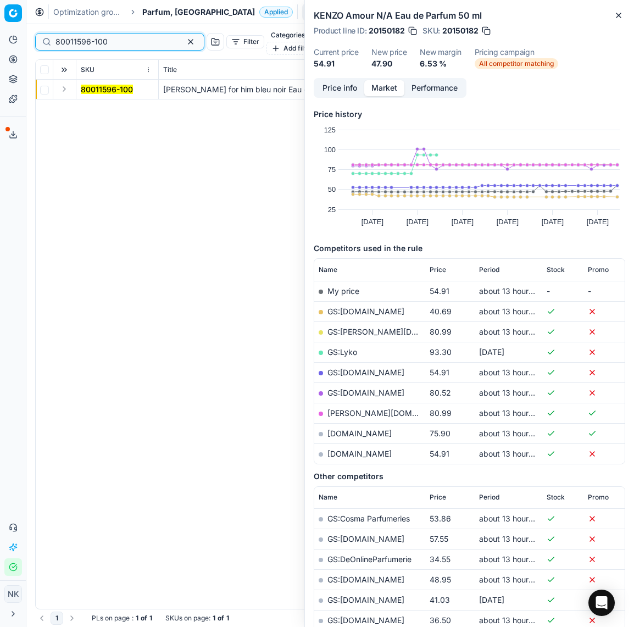
type input "80011596-100"
click at [62, 82] on button "Expand" at bounding box center [64, 88] width 13 height 13
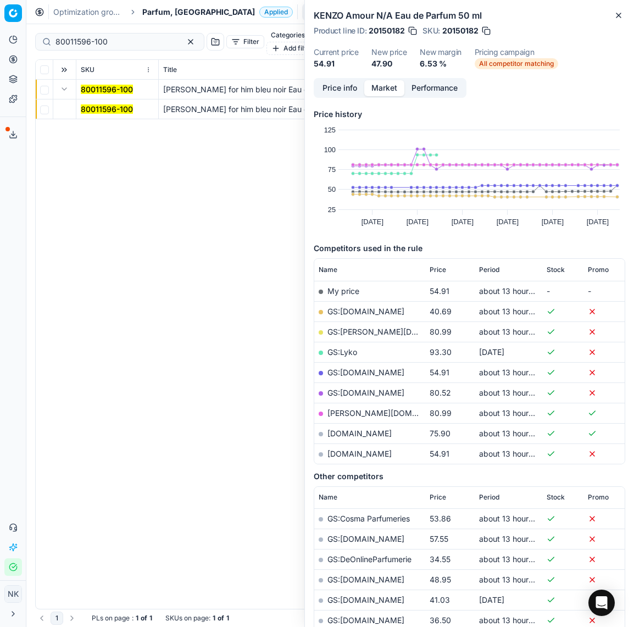
click at [93, 104] on mark "80011596-100" at bounding box center [107, 108] width 52 height 9
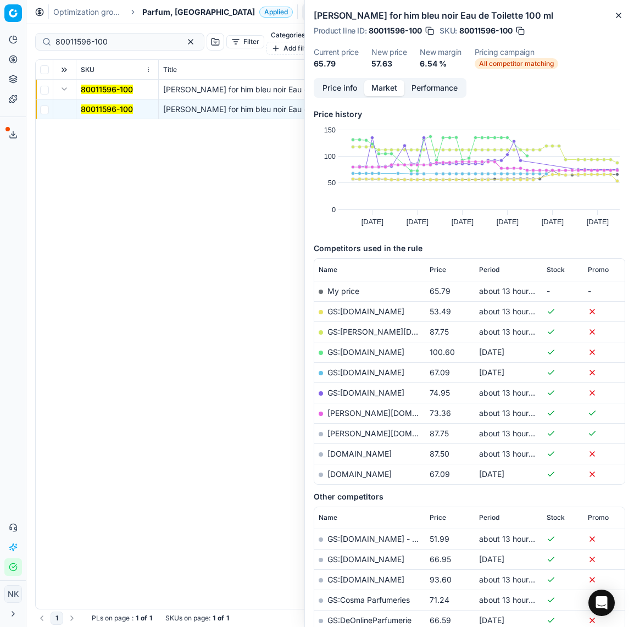
click at [356, 311] on link "GS:[DOMAIN_NAME]" at bounding box center [365, 310] width 77 height 9
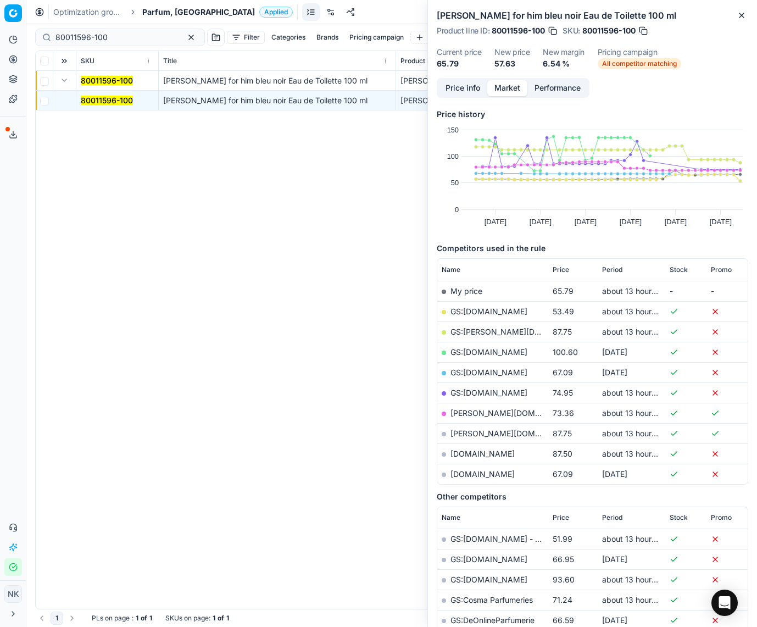
click at [163, 16] on span "Parfum, [GEOGRAPHIC_DATA]" at bounding box center [198, 12] width 113 height 11
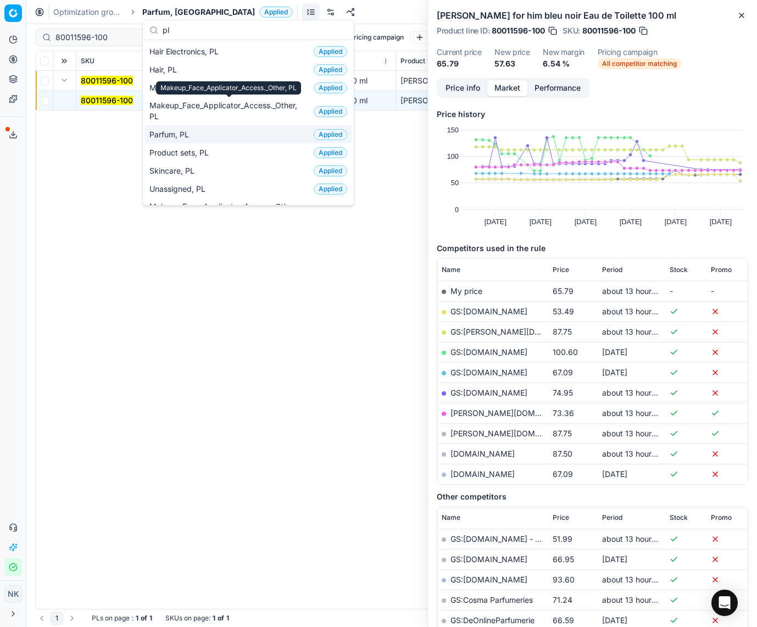
type input "pl"
click at [179, 137] on span "Parfum, PL" at bounding box center [171, 134] width 44 height 11
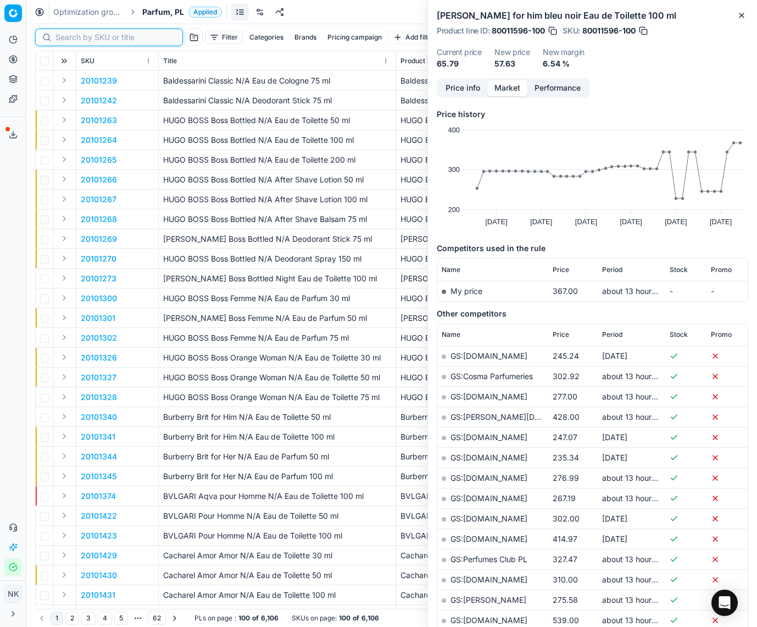
click at [66, 35] on input at bounding box center [115, 37] width 120 height 11
paste input "80037292-100"
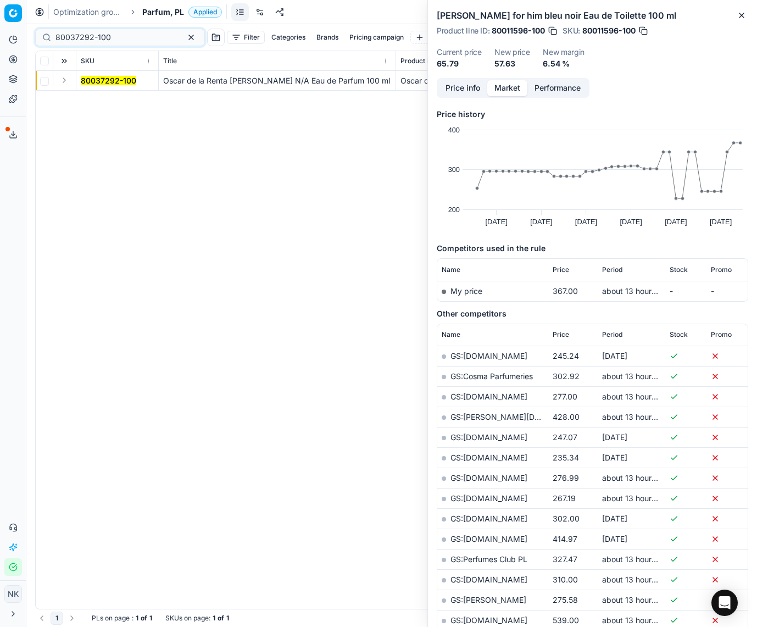
click at [62, 83] on button "Expand" at bounding box center [64, 80] width 13 height 13
click at [88, 97] on mark "80037292-100" at bounding box center [108, 100] width 55 height 9
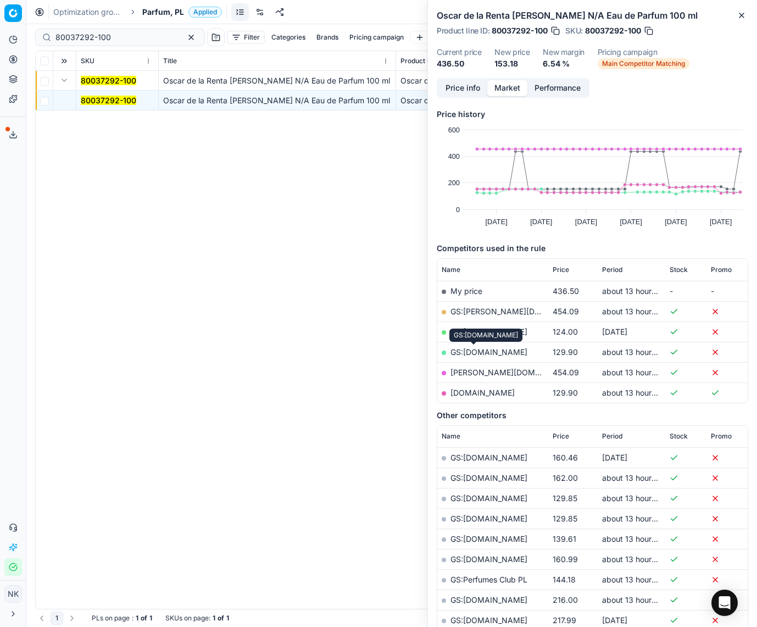
click at [479, 352] on link "GS:[DOMAIN_NAME]" at bounding box center [488, 351] width 77 height 9
click at [114, 37] on input "80037292-100" at bounding box center [115, 37] width 120 height 11
paste input "3104-5"
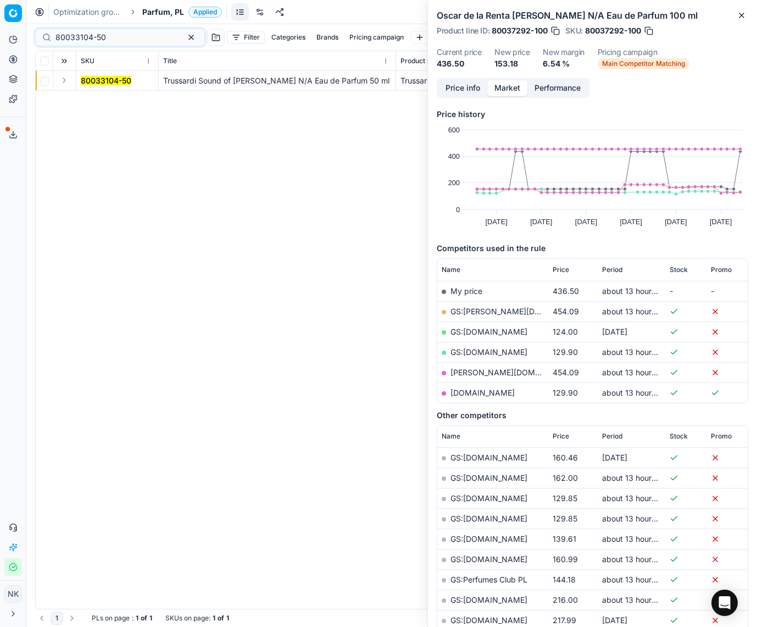
click at [60, 78] on button "Expand" at bounding box center [64, 80] width 13 height 13
click at [94, 98] on mark "80033104-50" at bounding box center [106, 100] width 51 height 9
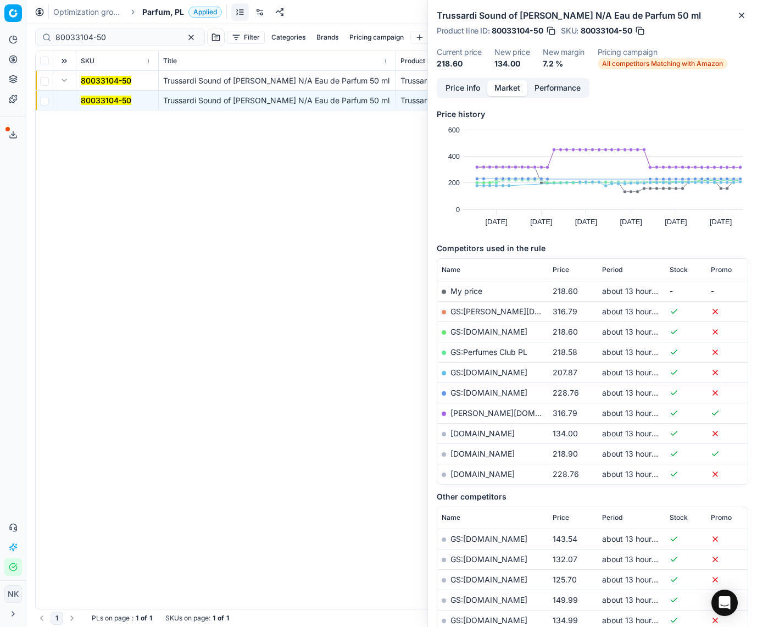
click at [463, 431] on link "[DOMAIN_NAME]" at bounding box center [482, 432] width 64 height 9
click at [116, 38] on input "80033104-50" at bounding box center [115, 37] width 120 height 11
paste input "20104215"
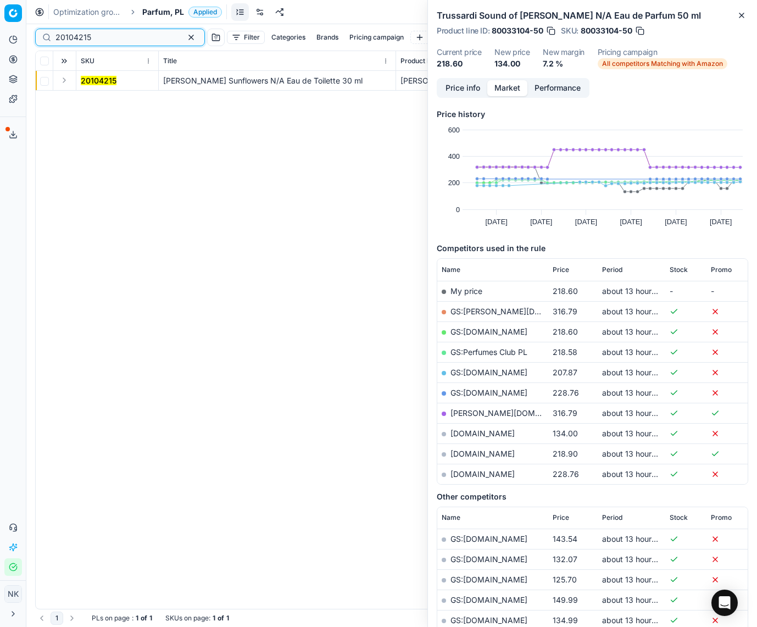
type input "20104215"
click at [60, 80] on button "Expand" at bounding box center [64, 80] width 13 height 13
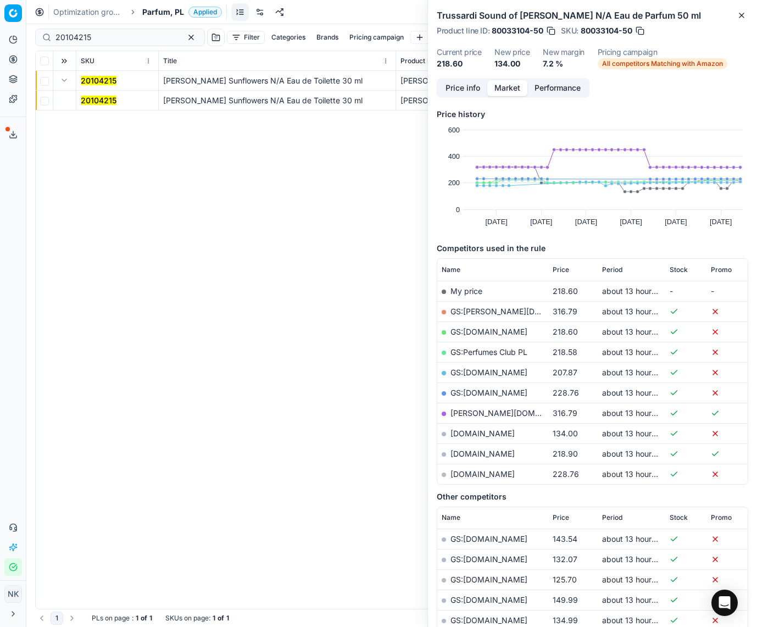
click at [91, 98] on mark "20104215" at bounding box center [99, 100] width 36 height 9
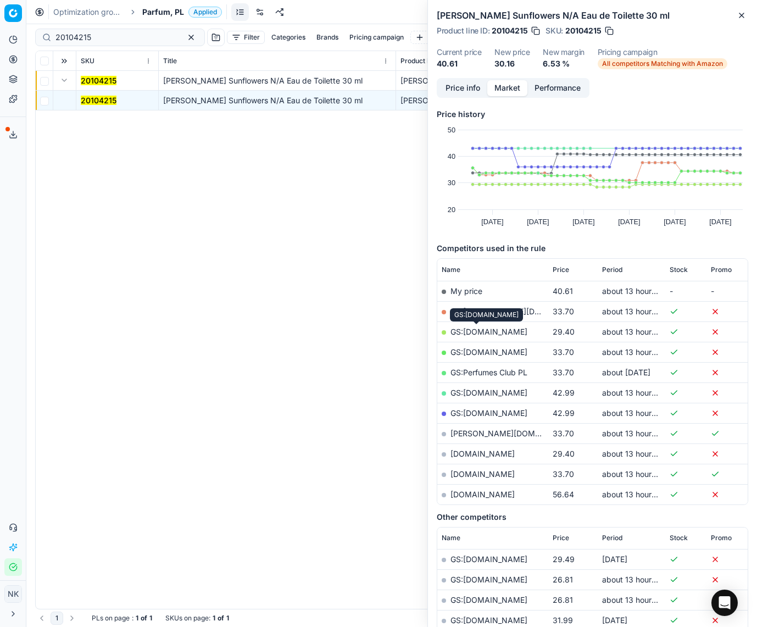
click at [469, 331] on link "GS:[DOMAIN_NAME]" at bounding box center [488, 331] width 77 height 9
click at [151, 10] on span "Parfum, PL" at bounding box center [163, 12] width 42 height 11
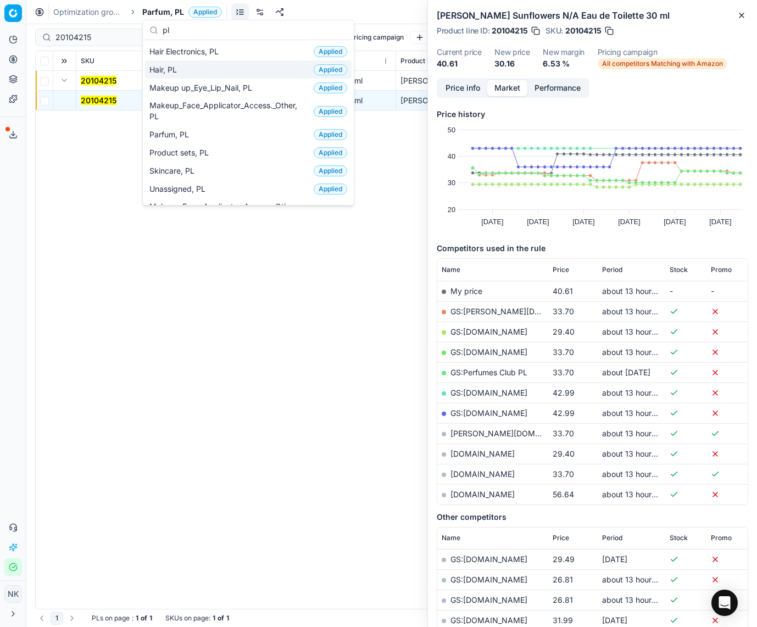
type input "pl"
click at [188, 51] on span "Hair Electronics, PL" at bounding box center [186, 51] width 74 height 11
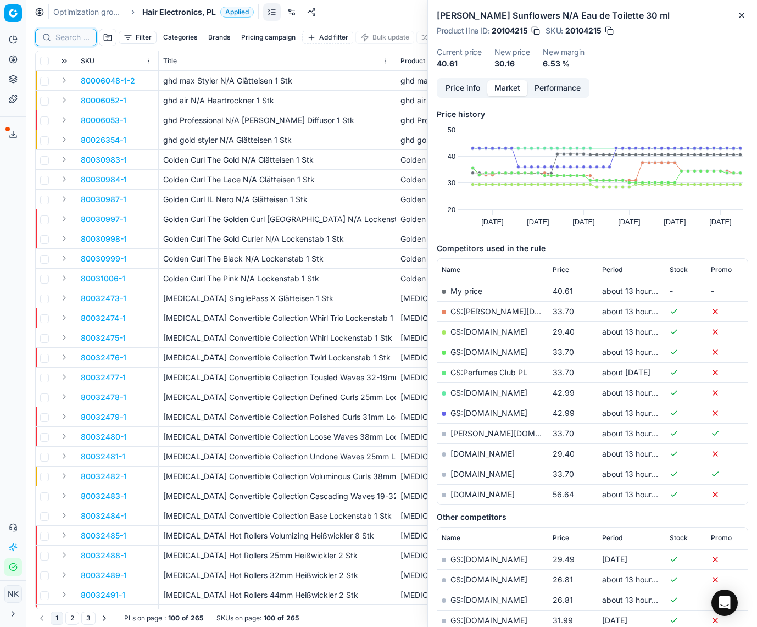
click at [66, 39] on input at bounding box center [72, 37] width 34 height 11
paste input "90005821-0008700"
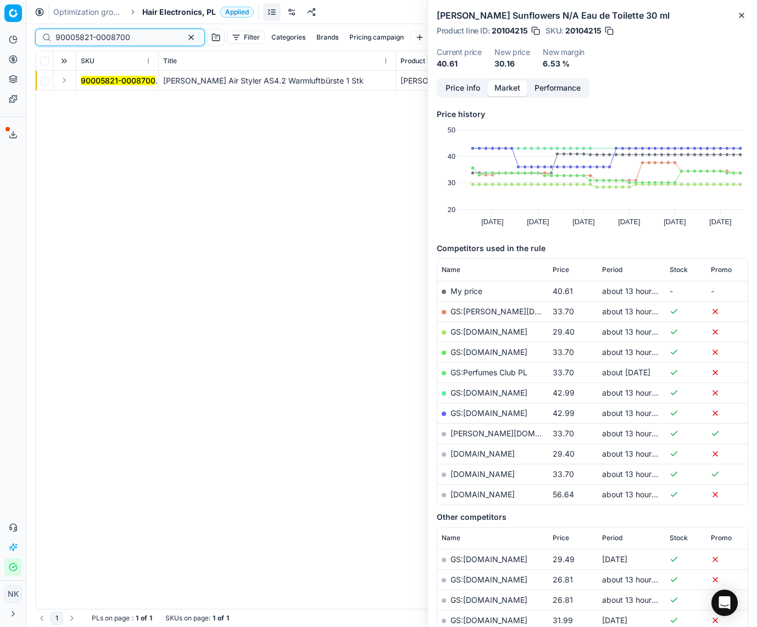
type input "90005821-0008700"
click at [66, 80] on button "Expand" at bounding box center [64, 80] width 13 height 13
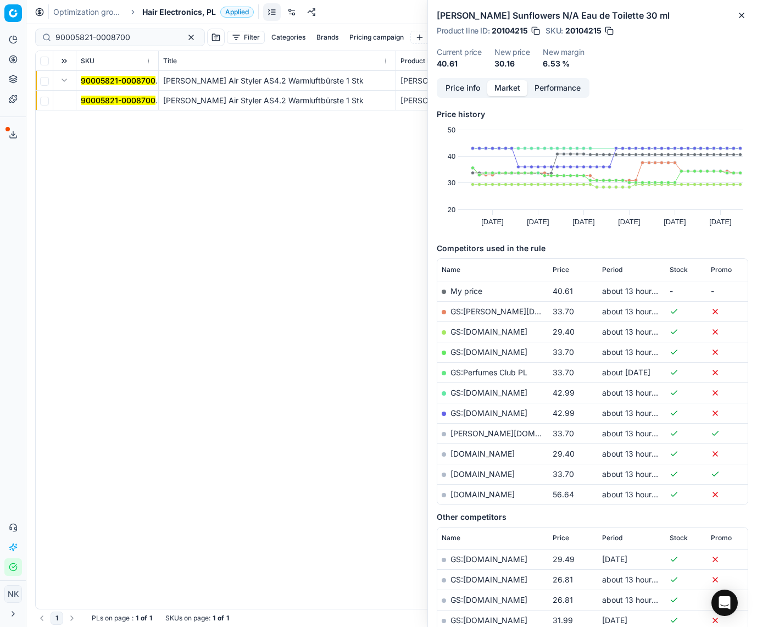
click at [108, 96] on mark "90005821-0008700" at bounding box center [118, 100] width 75 height 9
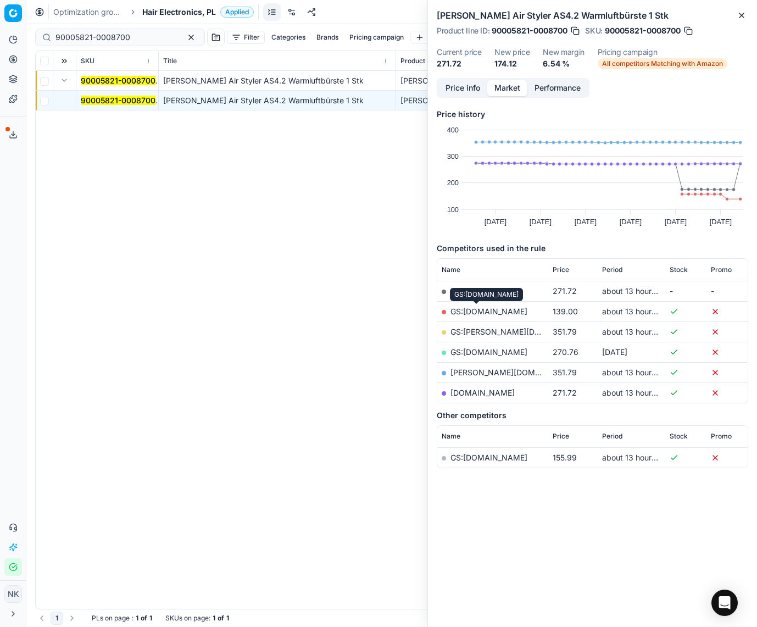
click at [483, 310] on link "GS:Amazon.pl" at bounding box center [488, 310] width 77 height 9
click at [177, 11] on span "Hair Electronics, PL" at bounding box center [179, 12] width 74 height 11
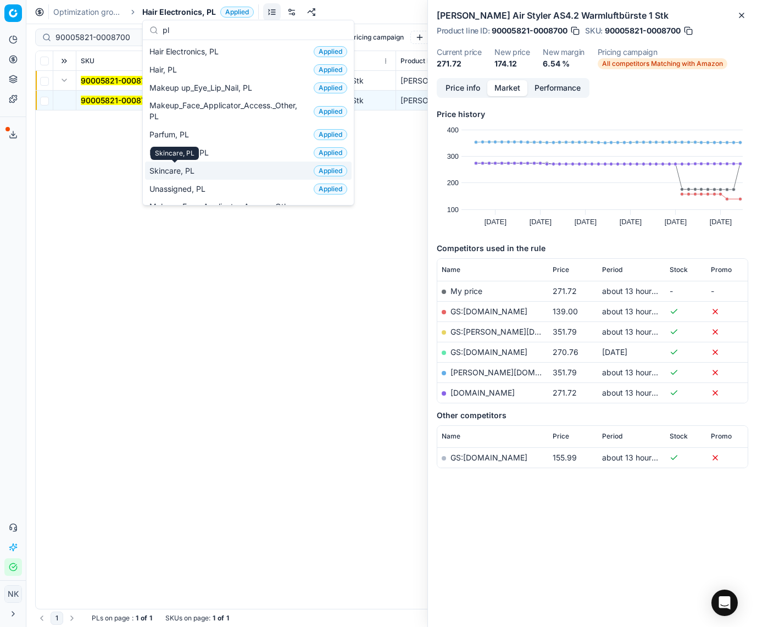
type input "pl"
click at [193, 171] on span "Skincare, PL" at bounding box center [173, 170] width 49 height 11
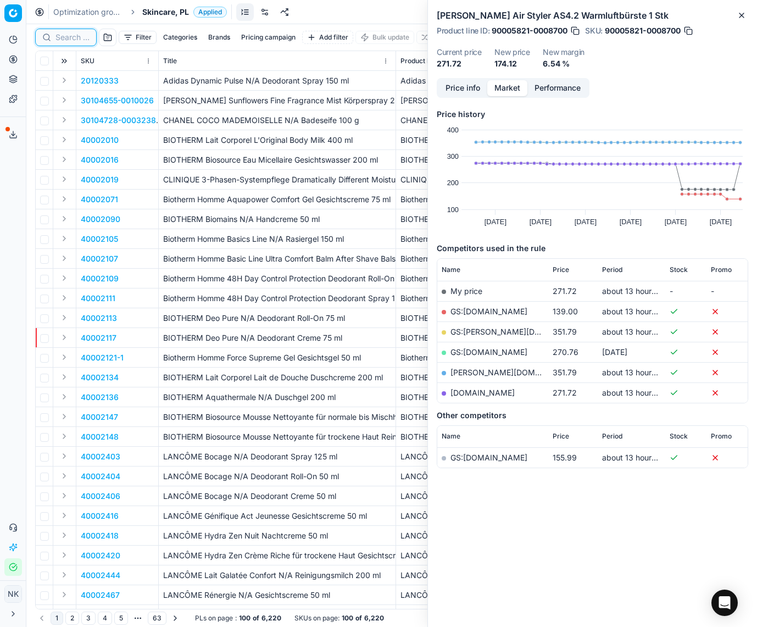
click at [73, 39] on input at bounding box center [72, 37] width 34 height 11
paste input "90013345-0021075"
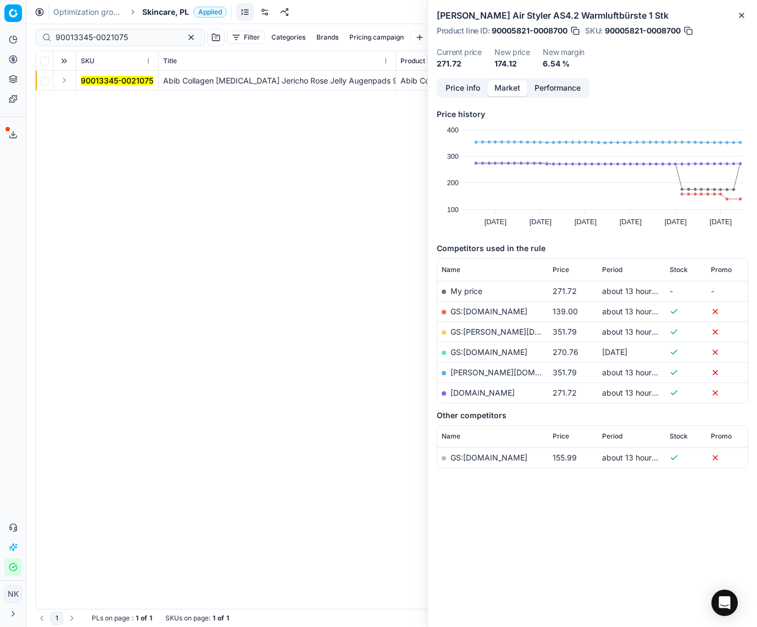
click at [64, 82] on button "Expand" at bounding box center [64, 80] width 13 height 13
click at [97, 96] on mark "90013345-0021075" at bounding box center [117, 100] width 73 height 9
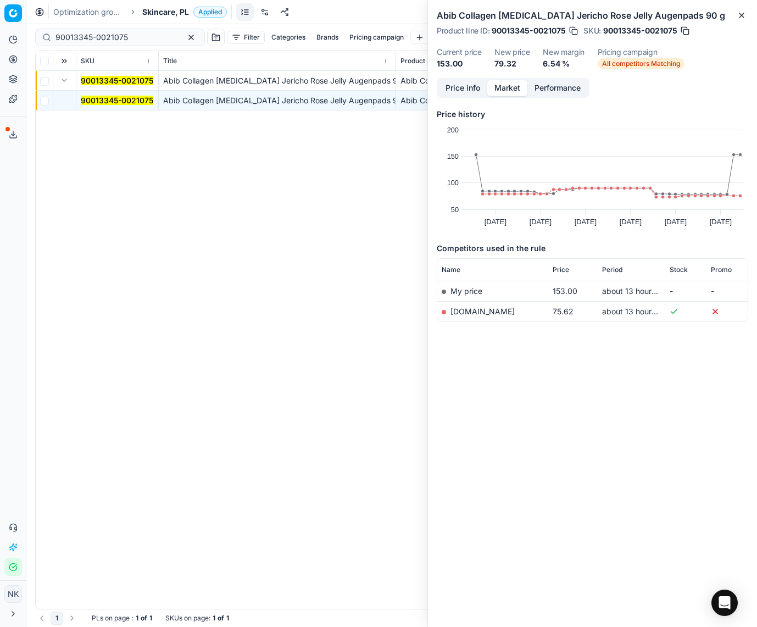
click at [469, 314] on link "[DOMAIN_NAME]" at bounding box center [482, 310] width 64 height 9
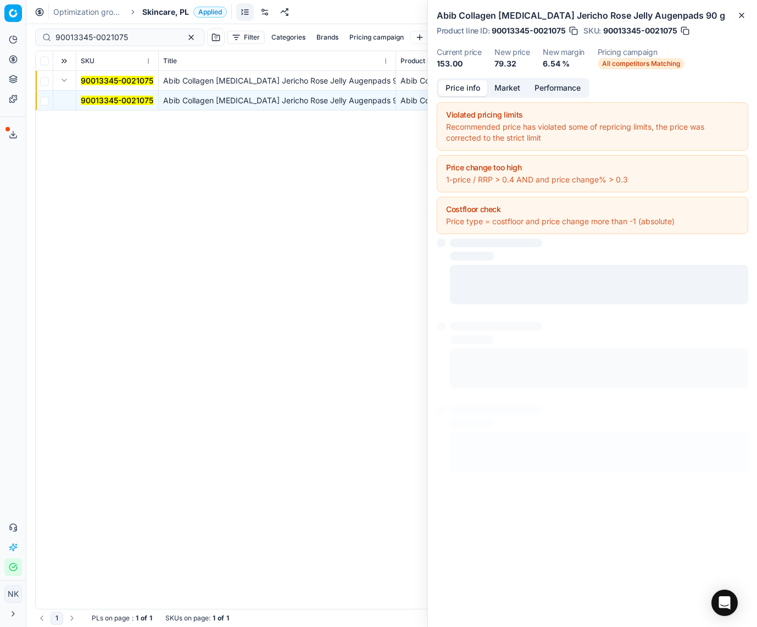
click at [465, 91] on button "Price info" at bounding box center [462, 88] width 49 height 16
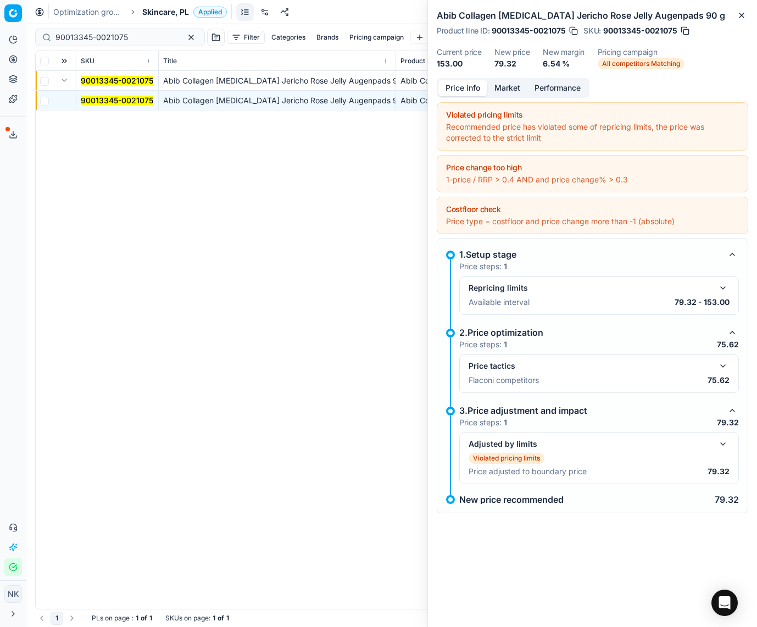
click at [633, 360] on button "button" at bounding box center [722, 365] width 13 height 13
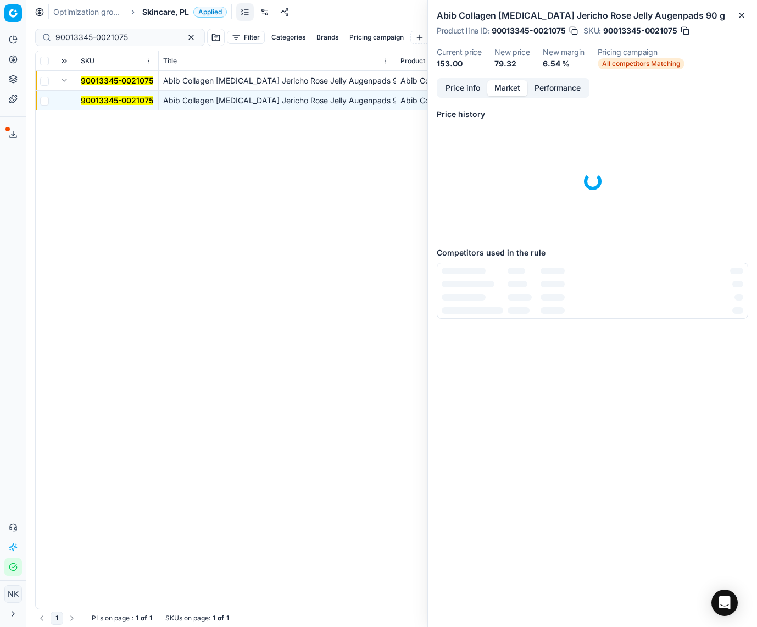
click at [510, 88] on button "Market" at bounding box center [507, 88] width 40 height 16
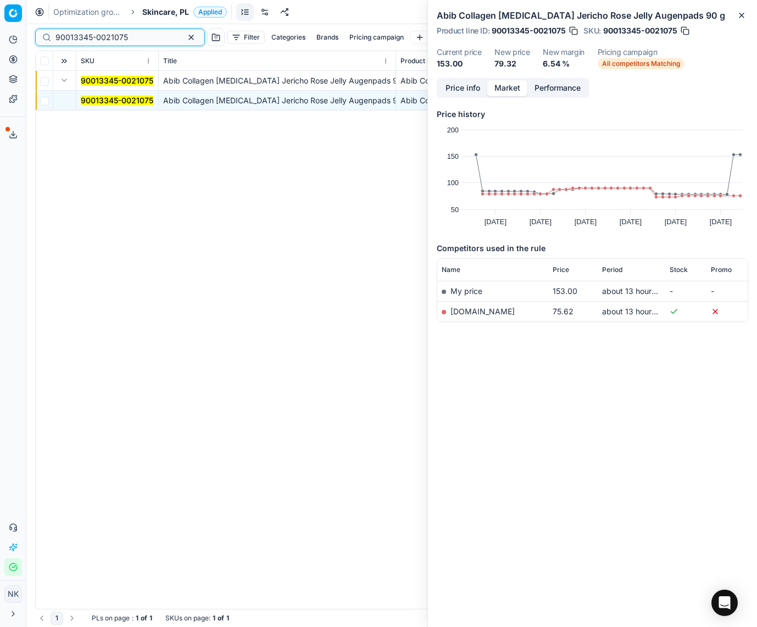
click at [133, 36] on input "90013345-0021075" at bounding box center [115, 37] width 120 height 11
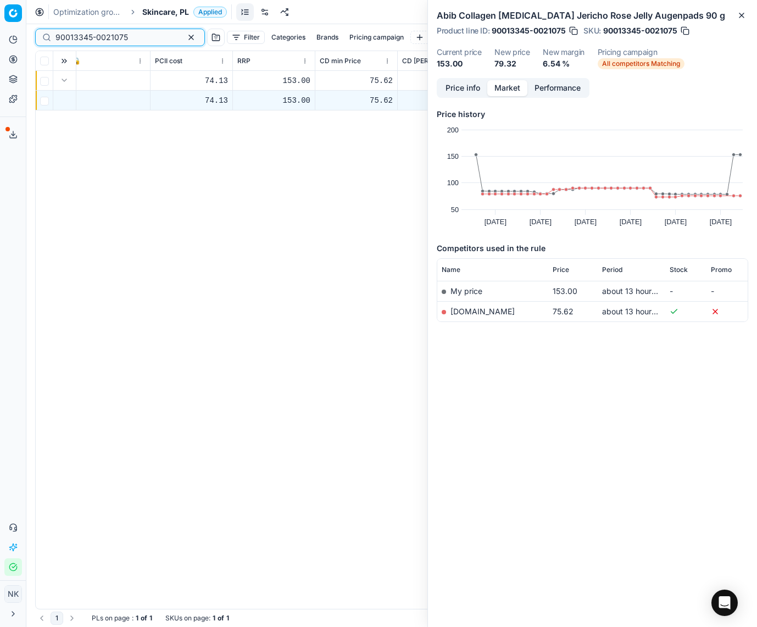
scroll to position [0, 577]
click at [124, 36] on input "90013345-0021075" at bounding box center [115, 37] width 120 height 11
paste input "05676-0008492"
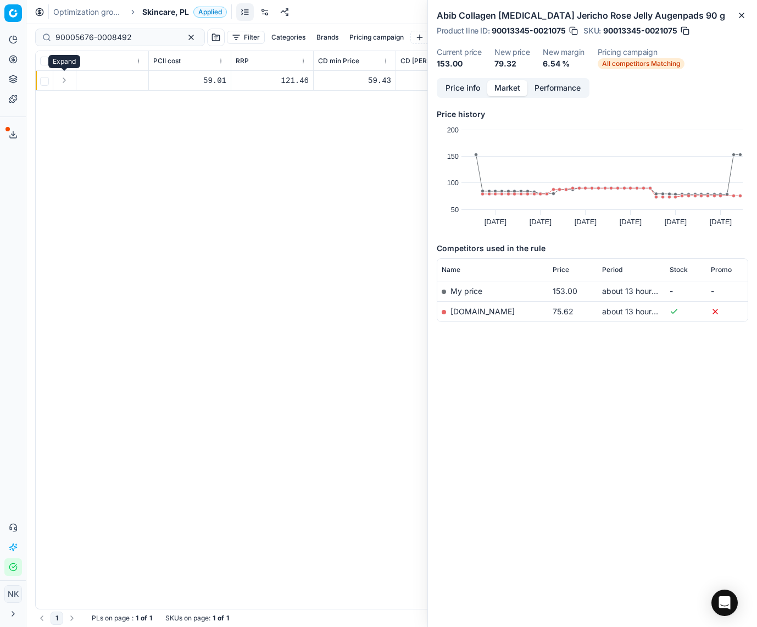
click at [62, 81] on button "Expand" at bounding box center [64, 80] width 13 height 13
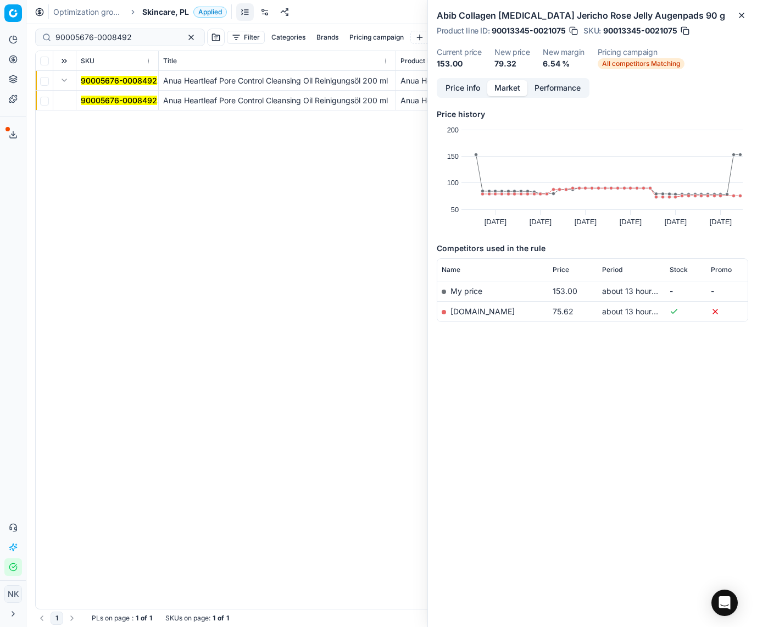
click at [93, 104] on mark "90005676-0008492" at bounding box center [119, 100] width 76 height 9
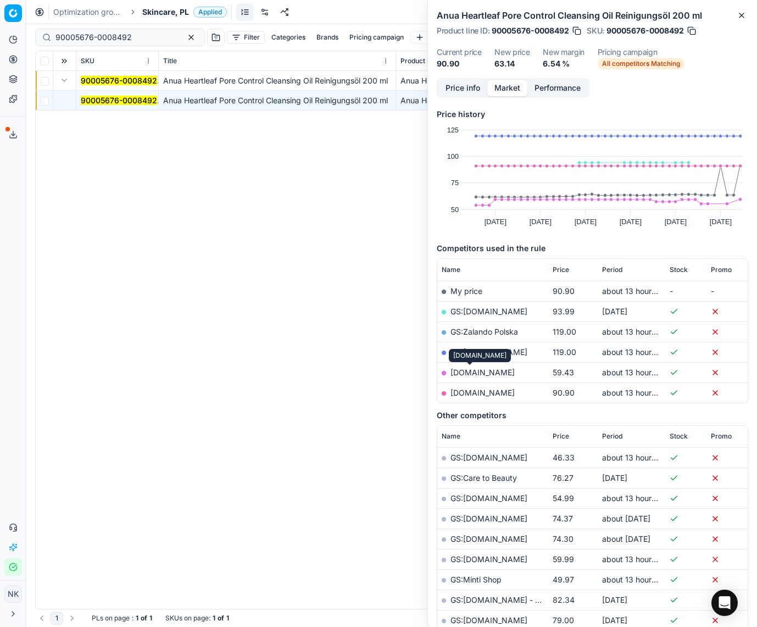
click at [471, 371] on link "[DOMAIN_NAME]" at bounding box center [482, 371] width 64 height 9
click at [132, 36] on input "90005676-0008492" at bounding box center [115, 37] width 120 height 11
paste input "80012341-15"
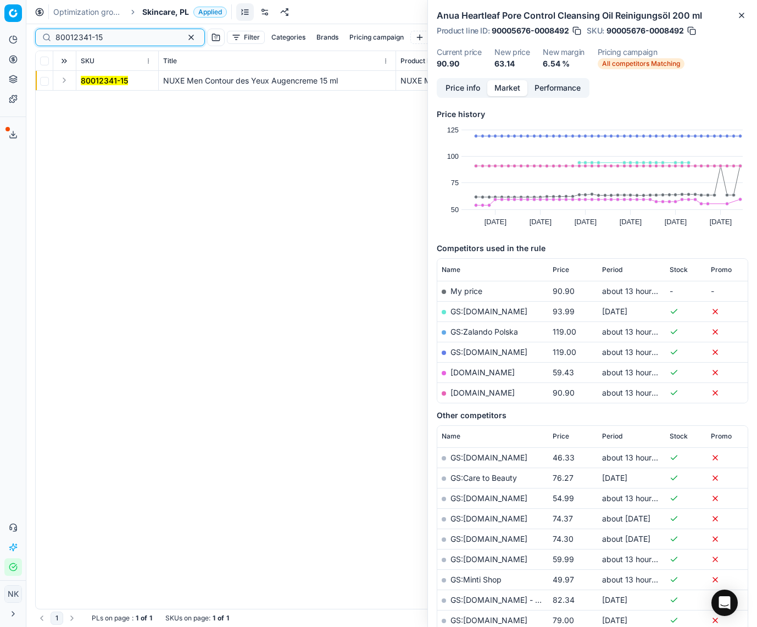
type input "80012341-15"
click at [66, 80] on button "Expand" at bounding box center [64, 80] width 13 height 13
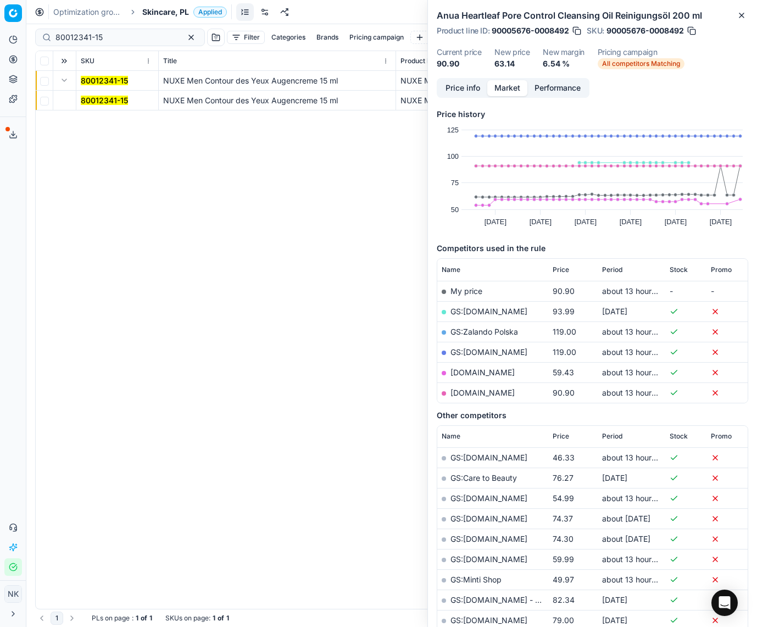
click at [92, 100] on mark "80012341-15" at bounding box center [104, 100] width 47 height 9
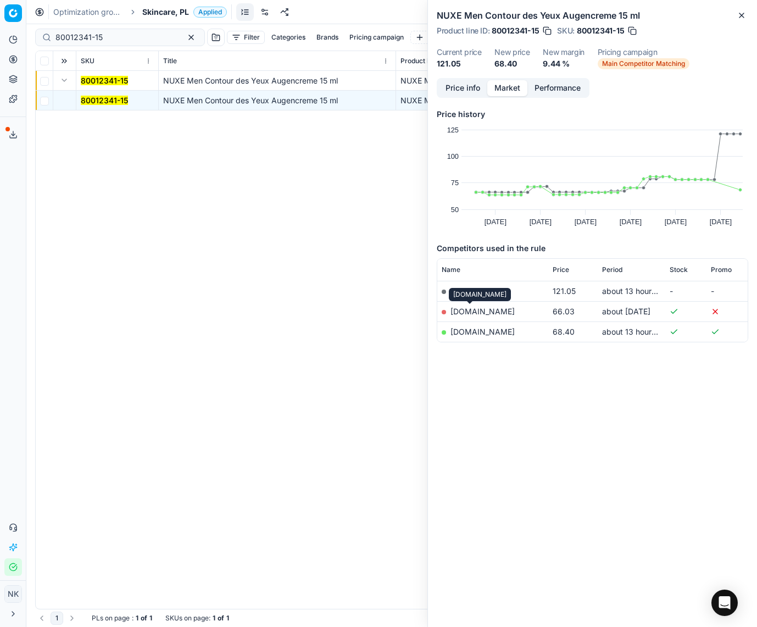
click at [467, 311] on link "[DOMAIN_NAME]" at bounding box center [482, 310] width 64 height 9
click at [464, 333] on link "[DOMAIN_NAME]" at bounding box center [482, 331] width 64 height 9
click at [171, 14] on span "Skincare, PL" at bounding box center [165, 12] width 47 height 11
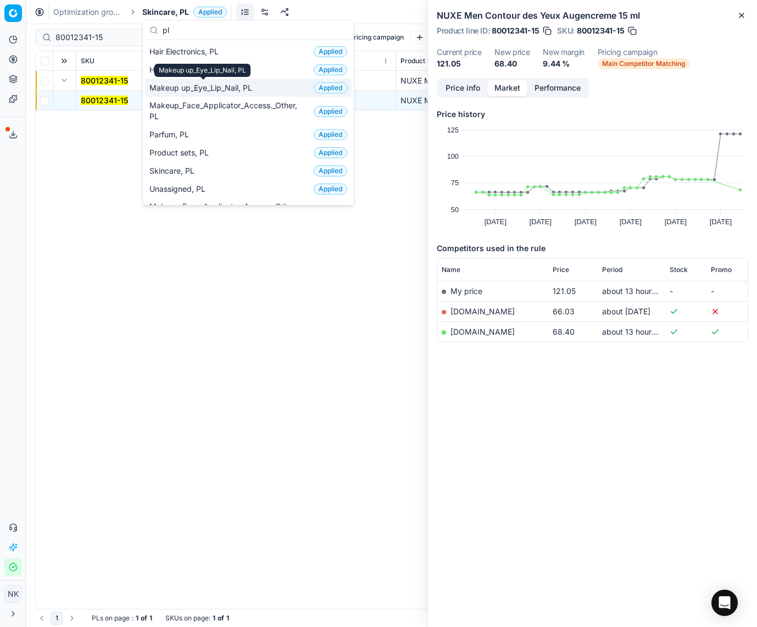
type input "pl"
click at [189, 87] on span "Makeup up_Eye_Lip_Nail, PL" at bounding box center [202, 87] width 107 height 11
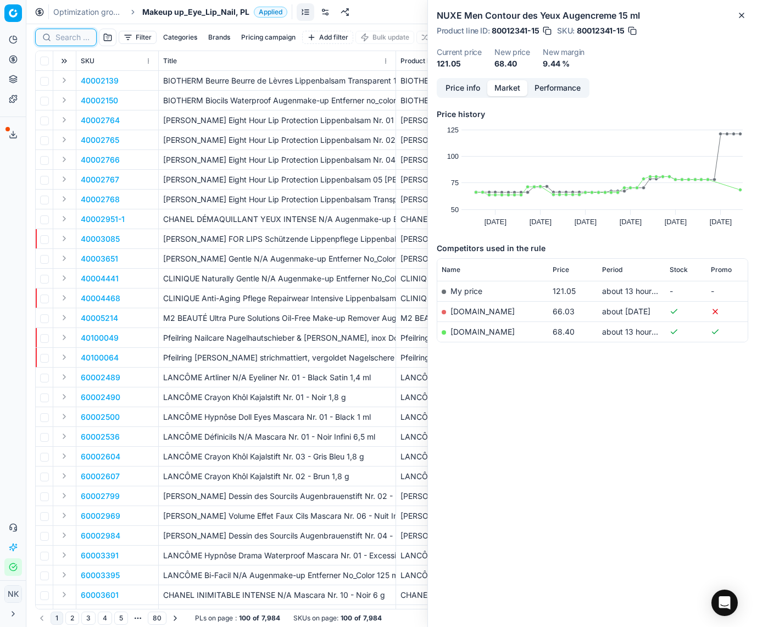
click at [73, 37] on input at bounding box center [72, 37] width 34 height 11
paste input "80040159-5.5-1"
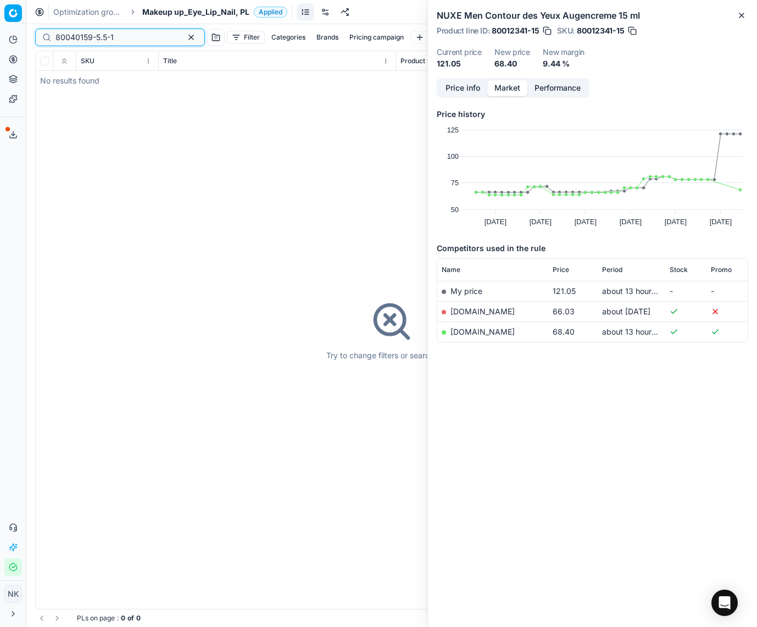
type input "80040159-5.5-1"
click at [192, 11] on span "Makeup up_Eye_Lip_Nail, PL" at bounding box center [195, 12] width 107 height 11
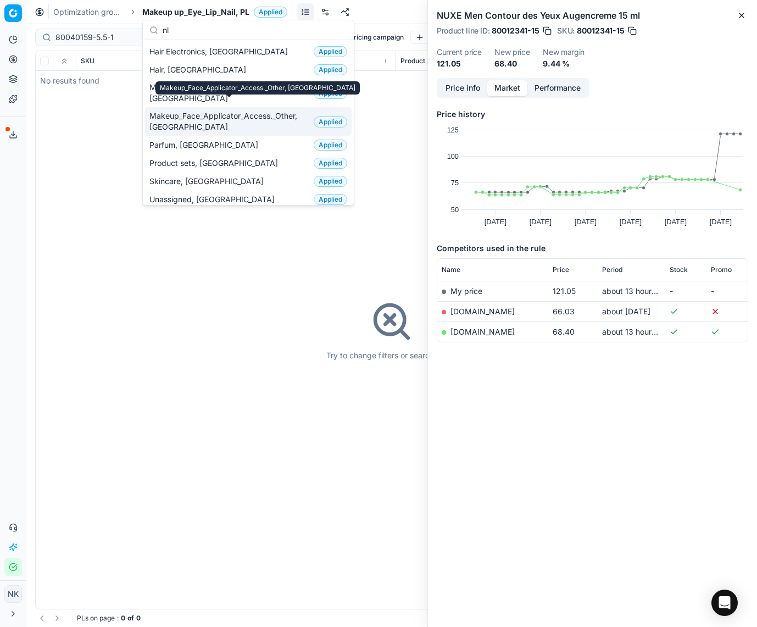
type input "nl"
click at [214, 111] on span "Makeup_Face_Applicator_Access._Other, [GEOGRAPHIC_DATA]" at bounding box center [229, 121] width 160 height 22
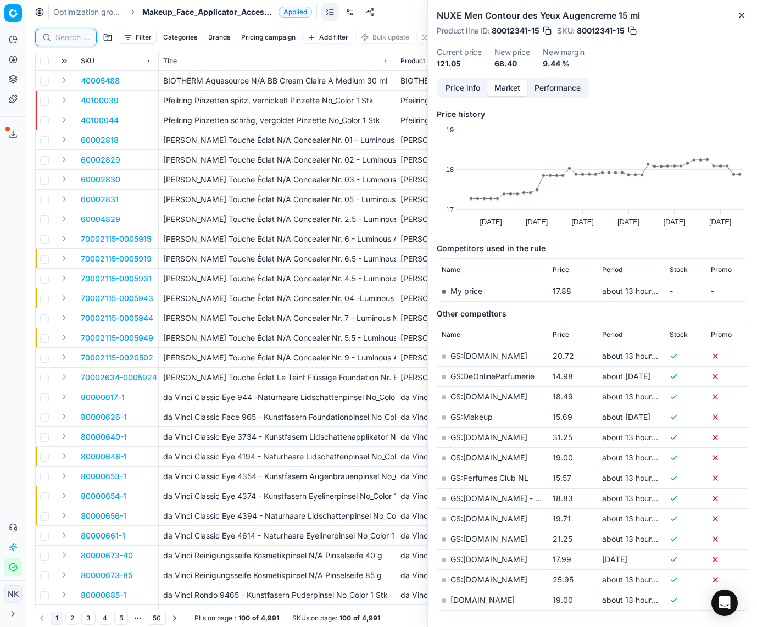
click at [71, 42] on input at bounding box center [72, 37] width 34 height 11
paste input "80040159-5.5-1"
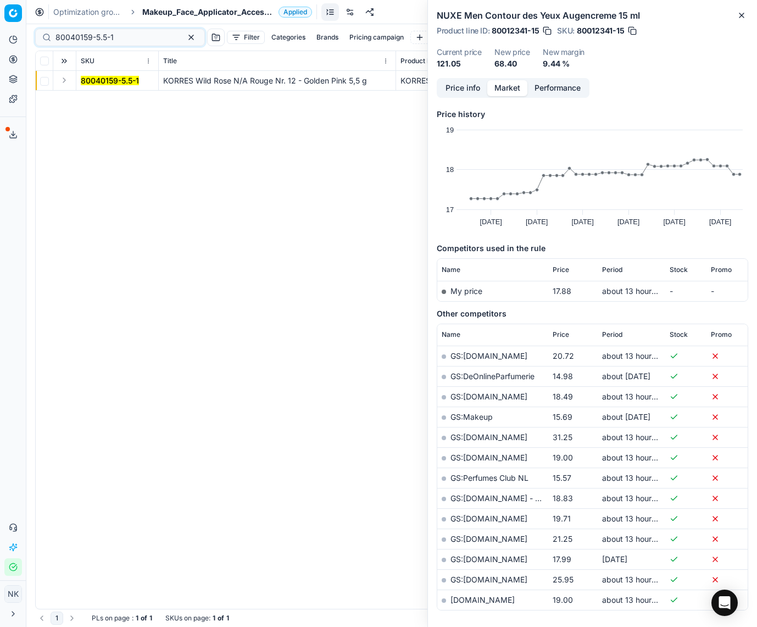
click at [65, 82] on button "Expand" at bounding box center [64, 80] width 13 height 13
click at [88, 96] on mark "80040159-5.5-1" at bounding box center [110, 100] width 58 height 9
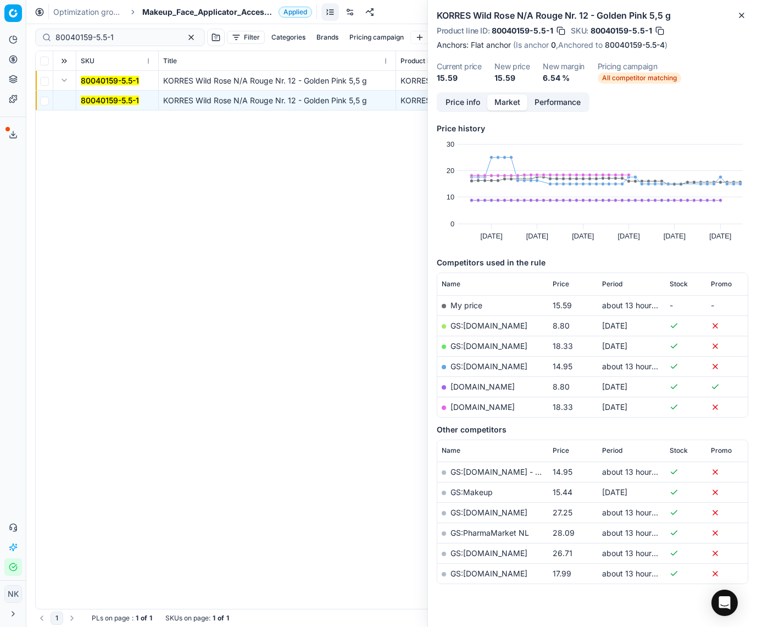
click at [474, 365] on link "GS:[DOMAIN_NAME]" at bounding box center [488, 365] width 77 height 9
click at [134, 34] on input "80040159-5.5-1" at bounding box center [115, 37] width 120 height 11
paste input "29498-0018396"
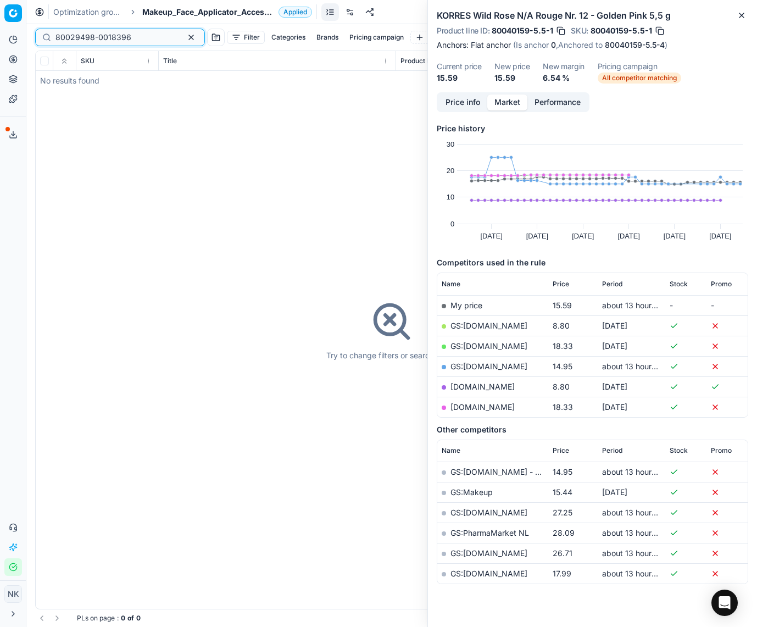
click at [136, 37] on input "80029498-0018396" at bounding box center [115, 37] width 120 height 11
paste input "12972-13.5-9"
click at [126, 42] on input "80012972-13.5-9" at bounding box center [115, 37] width 120 height 11
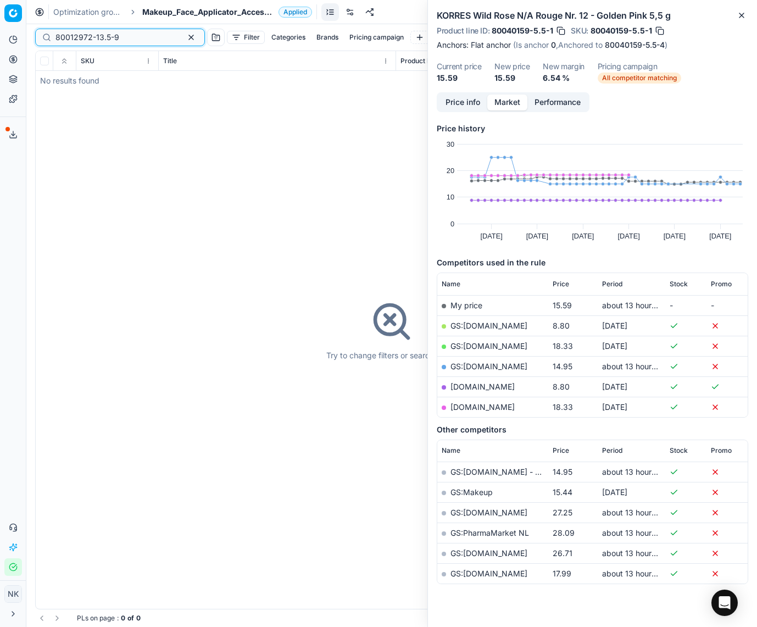
click at [126, 42] on input "80012972-13.5-9" at bounding box center [115, 37] width 120 height 11
paste input "20104215"
click at [107, 36] on input "20104215" at bounding box center [115, 37] width 120 height 11
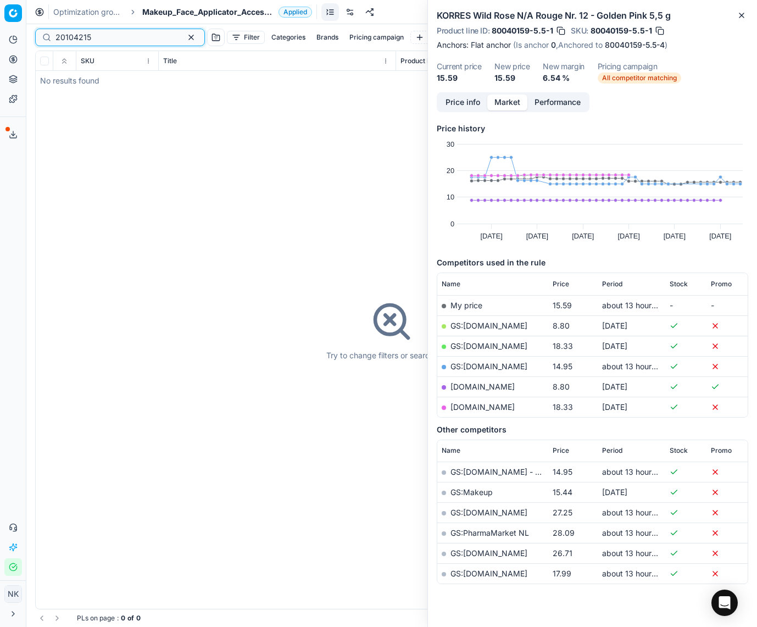
click at [107, 36] on input "20104215" at bounding box center [115, 37] width 120 height 11
paste input "80013075-30-4"
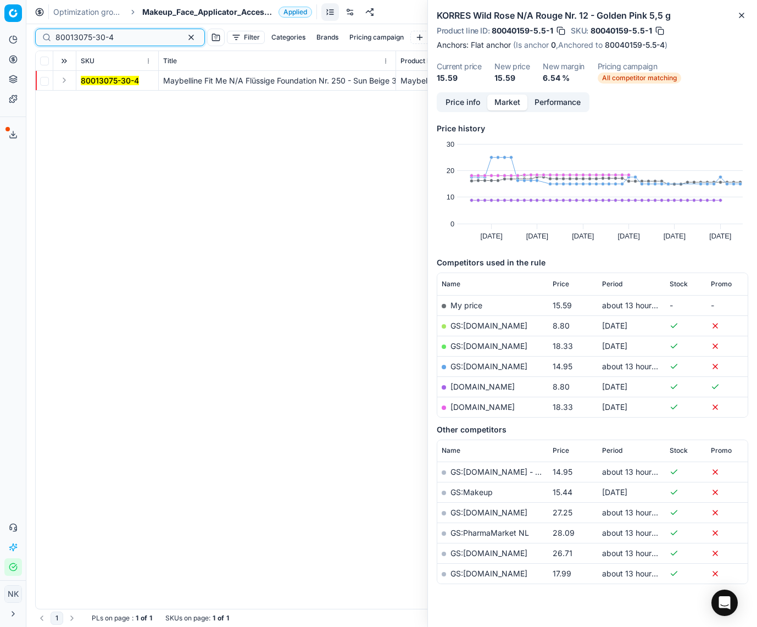
type input "80013075-30-4"
click at [63, 81] on button "Expand" at bounding box center [64, 80] width 13 height 13
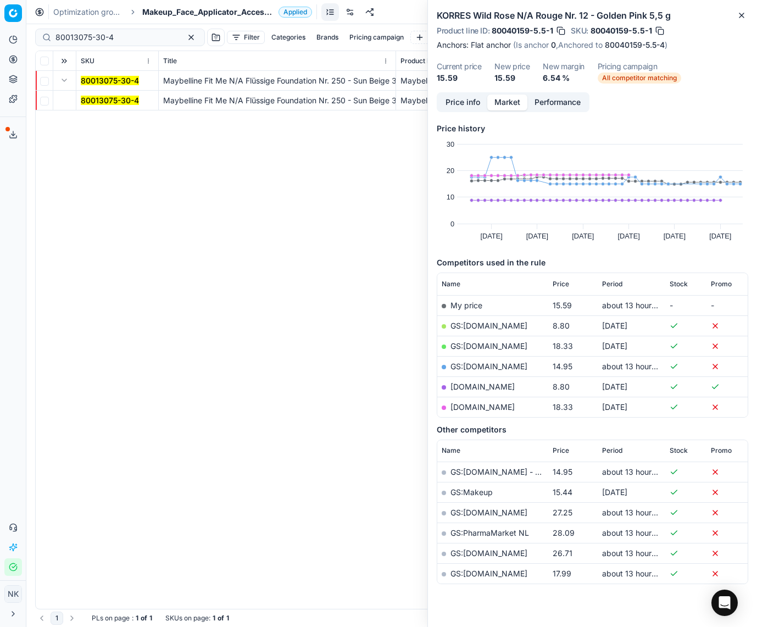
click at [106, 101] on mark "80013075-30-4" at bounding box center [110, 100] width 58 height 9
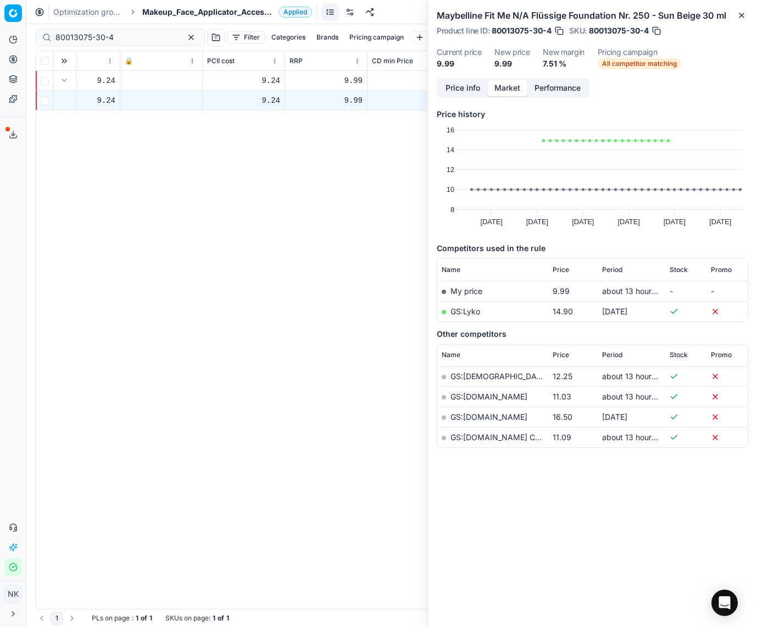
scroll to position [0, 523]
click at [192, 9] on span "Makeup_Face_Applicator_Access._Other, [GEOGRAPHIC_DATA]" at bounding box center [208, 12] width 132 height 11
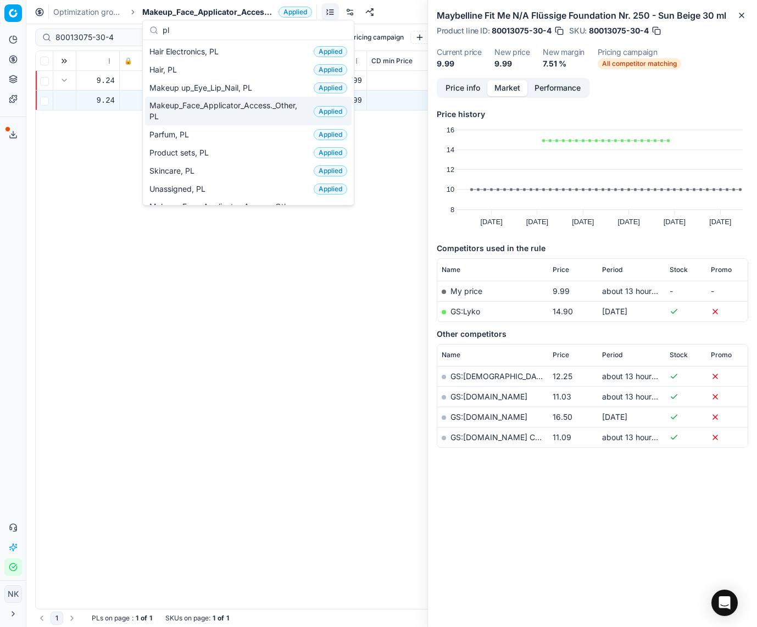
type input "pl"
click at [222, 115] on span "Makeup_Face_Applicator_Access._Other, PL" at bounding box center [229, 111] width 160 height 22
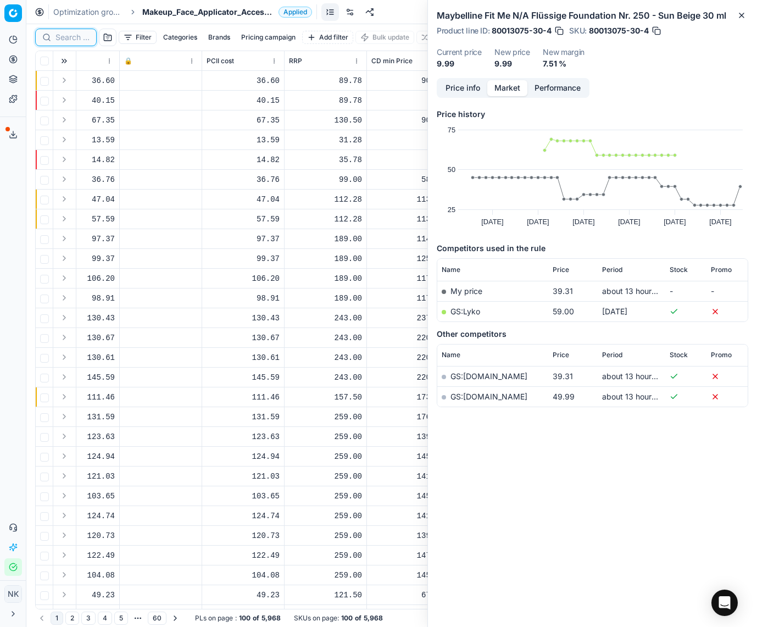
click at [66, 39] on input at bounding box center [72, 37] width 34 height 11
paste input "90009396-0014398"
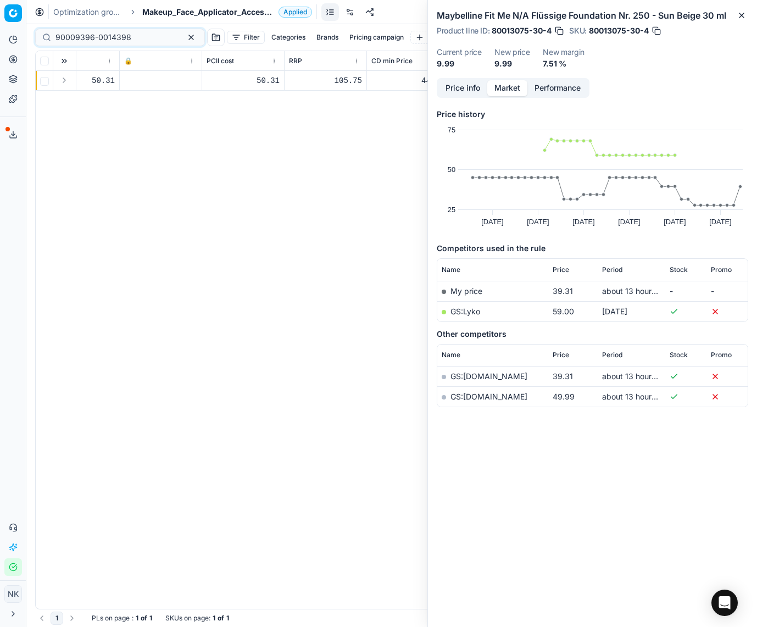
click at [66, 80] on button "Expand" at bounding box center [64, 80] width 13 height 13
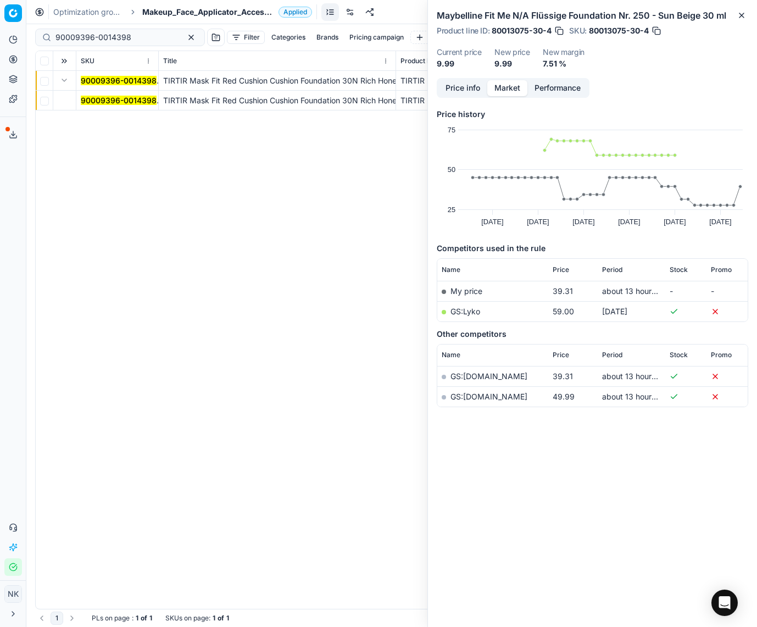
click at [80, 101] on td "90009396-0014398" at bounding box center [117, 101] width 82 height 20
click at [112, 99] on mark "90009396-0014398" at bounding box center [119, 100] width 76 height 9
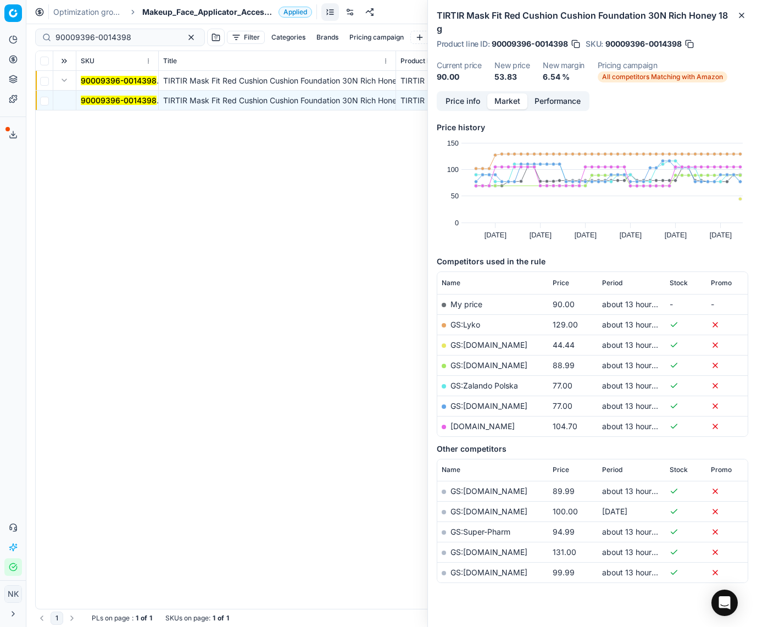
click at [460, 344] on link "GS:[DOMAIN_NAME]" at bounding box center [488, 344] width 77 height 9
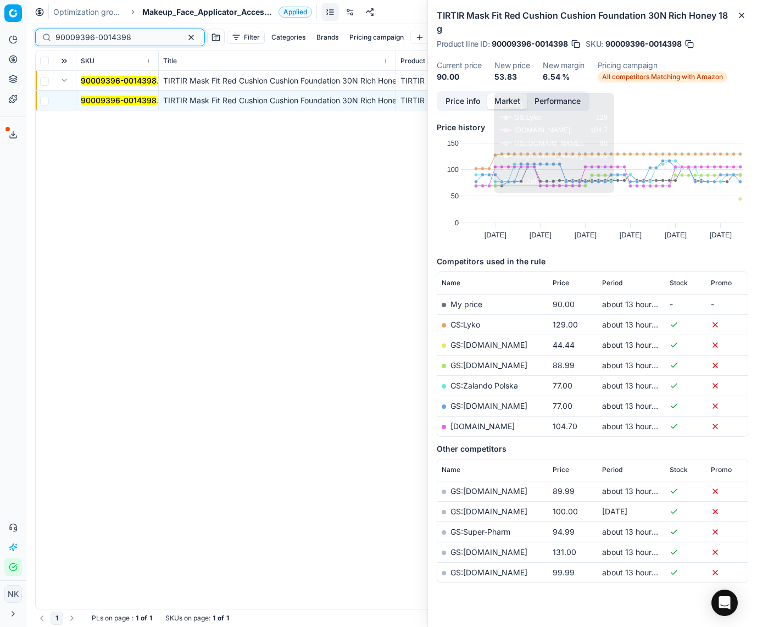
click at [131, 37] on input "90009396-0014398" at bounding box center [115, 37] width 120 height 11
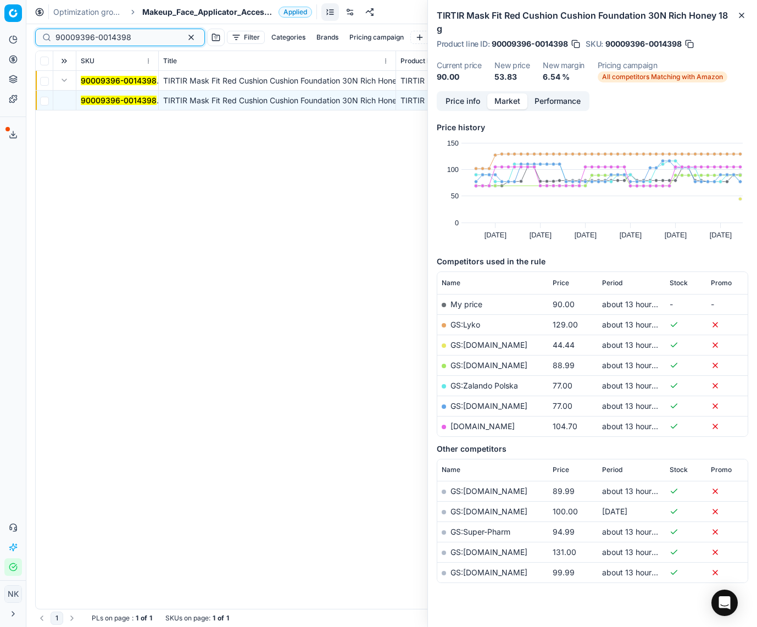
click at [131, 37] on input "90009396-0014398" at bounding box center [115, 37] width 120 height 11
paste input "80029498-0018396"
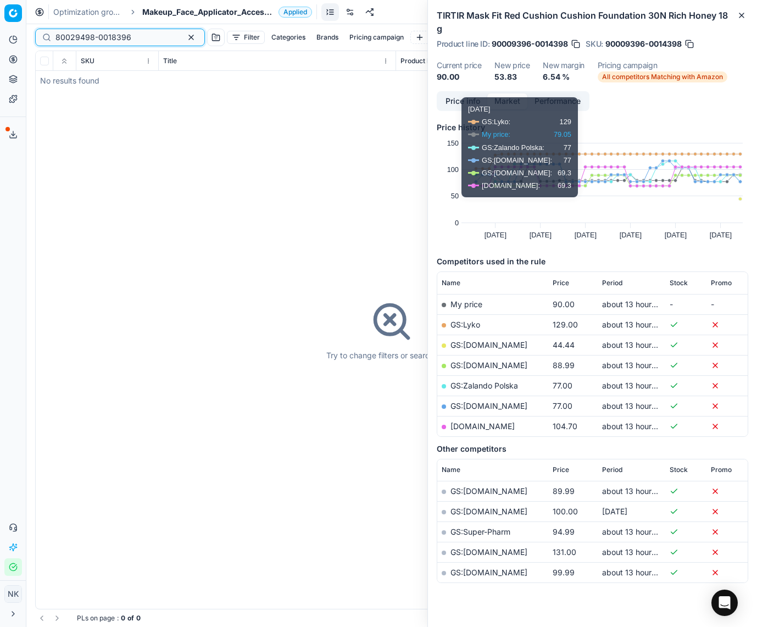
click at [128, 39] on input "80029498-0018396" at bounding box center [115, 37] width 120 height 11
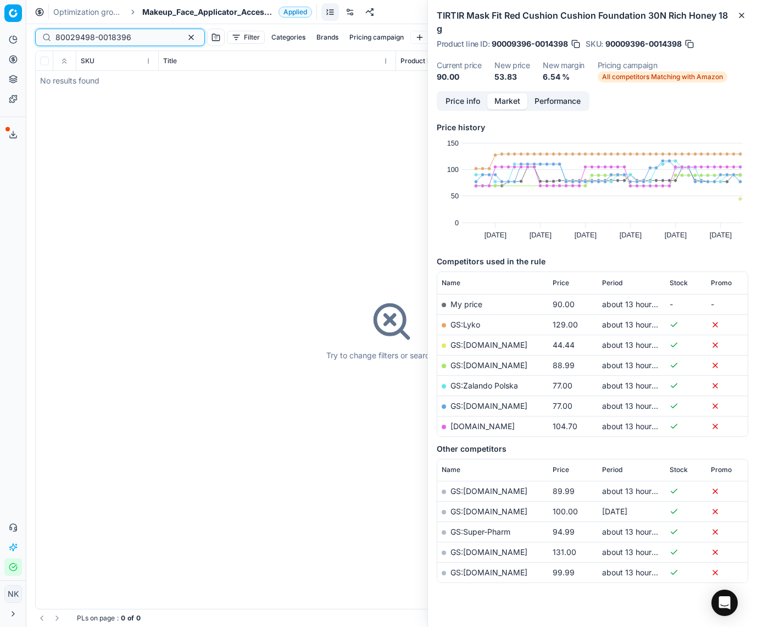
click at [128, 39] on input "80029498-0018396" at bounding box center [115, 37] width 120 height 11
paste input "12972-13.5-9"
click at [132, 37] on input "80012972-13.5-9" at bounding box center [115, 37] width 120 height 11
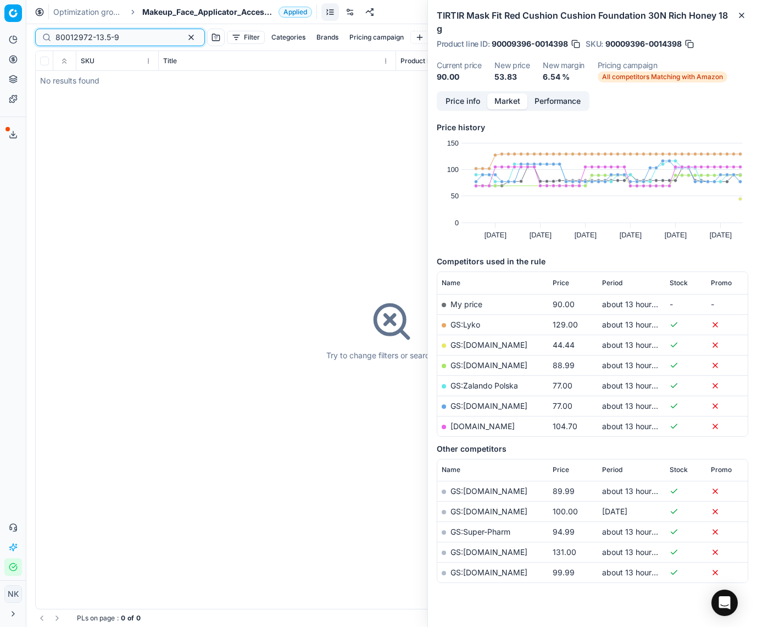
click at [132, 37] on input "80012972-13.5-9" at bounding box center [115, 37] width 120 height 11
paste input "90013676-0021696"
click at [133, 41] on input "90013676-0021696" at bounding box center [115, 37] width 120 height 11
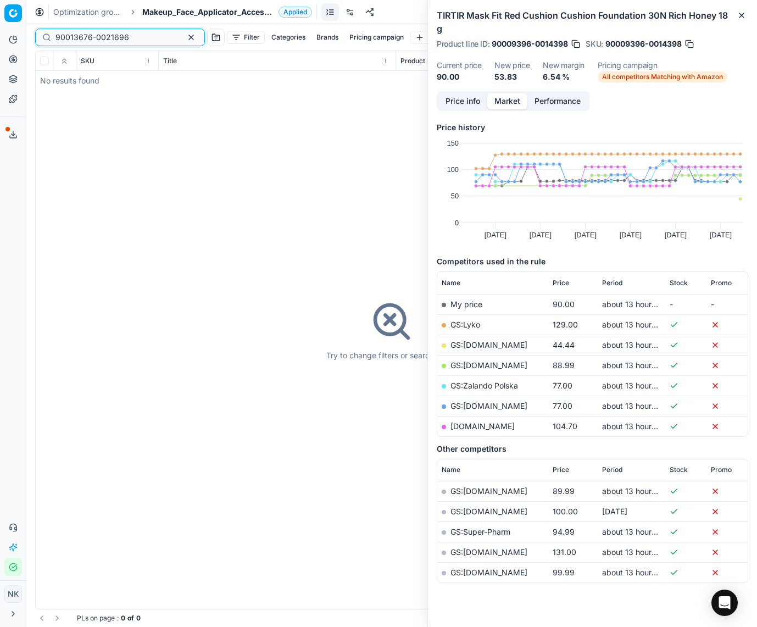
paste input "80013075-30-4"
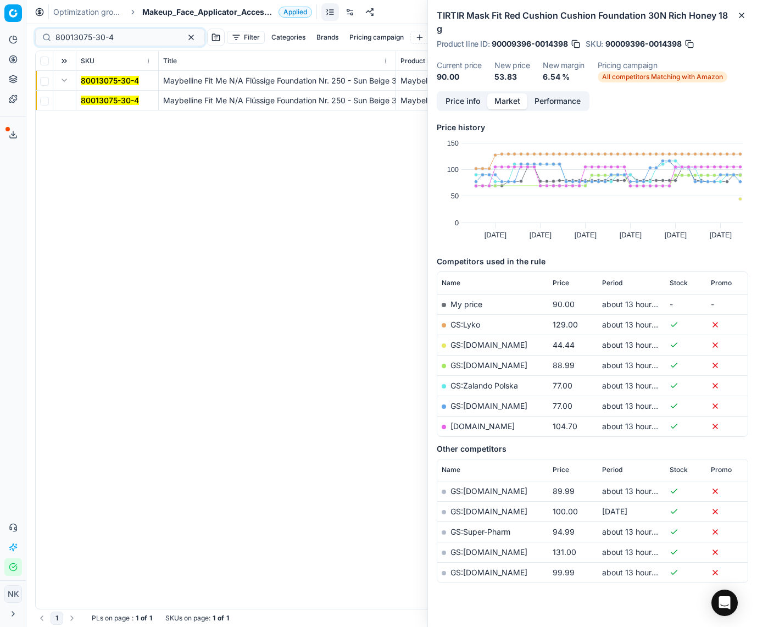
click at [94, 100] on mark "80013075-30-4" at bounding box center [110, 100] width 58 height 9
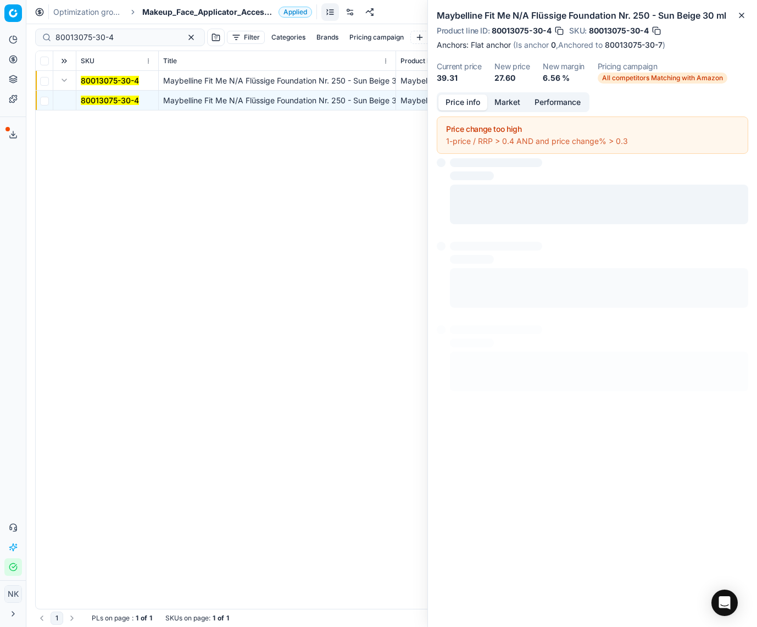
click at [461, 106] on button "Price info" at bounding box center [462, 102] width 49 height 16
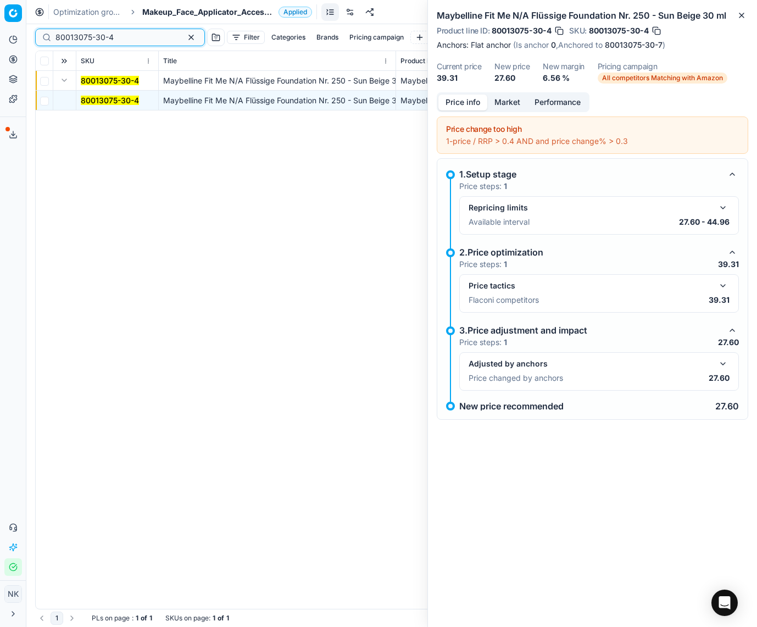
click at [135, 39] on input "80013075-30-4" at bounding box center [115, 37] width 120 height 11
paste input "90010793-0017102"
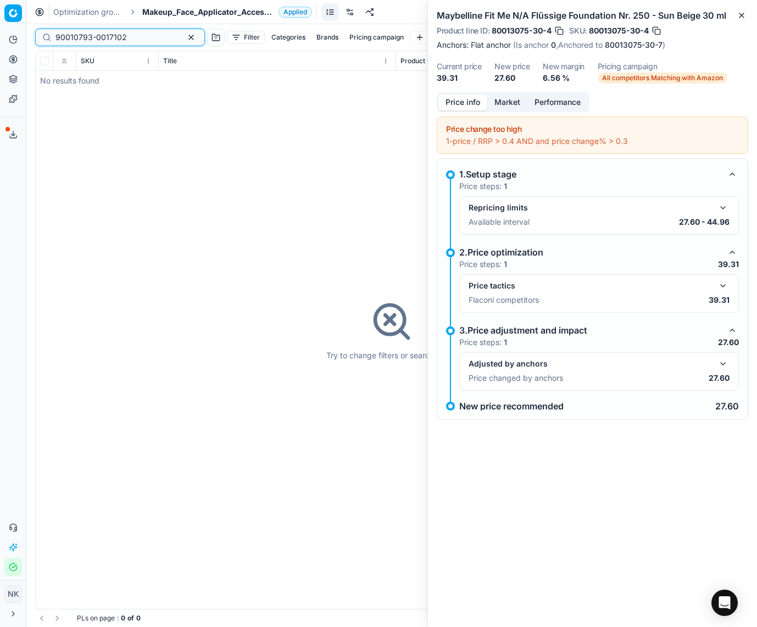
type input "90010793-0017102"
click at [173, 14] on span "Makeup_Face_Applicator_Access._Other, PL" at bounding box center [208, 12] width 132 height 11
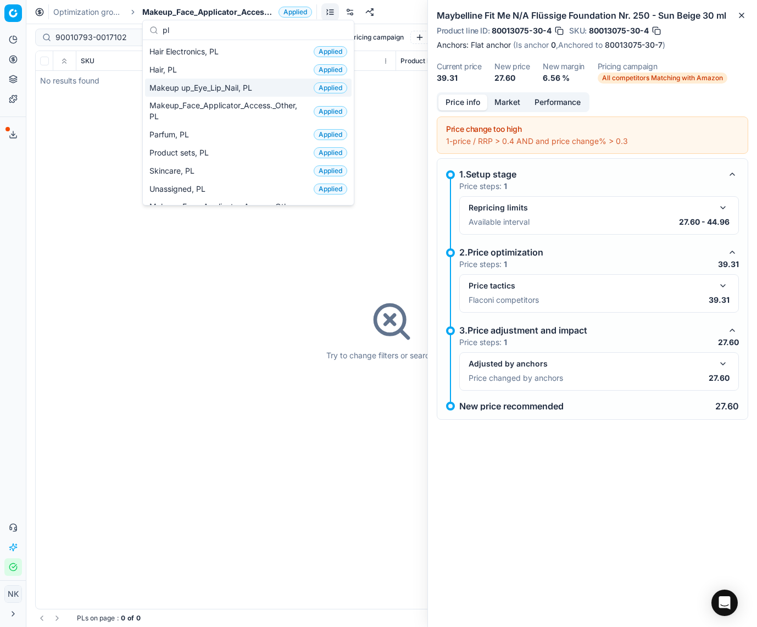
type input "pl"
click at [196, 87] on span "Makeup up_Eye_Lip_Nail, PL" at bounding box center [202, 87] width 107 height 11
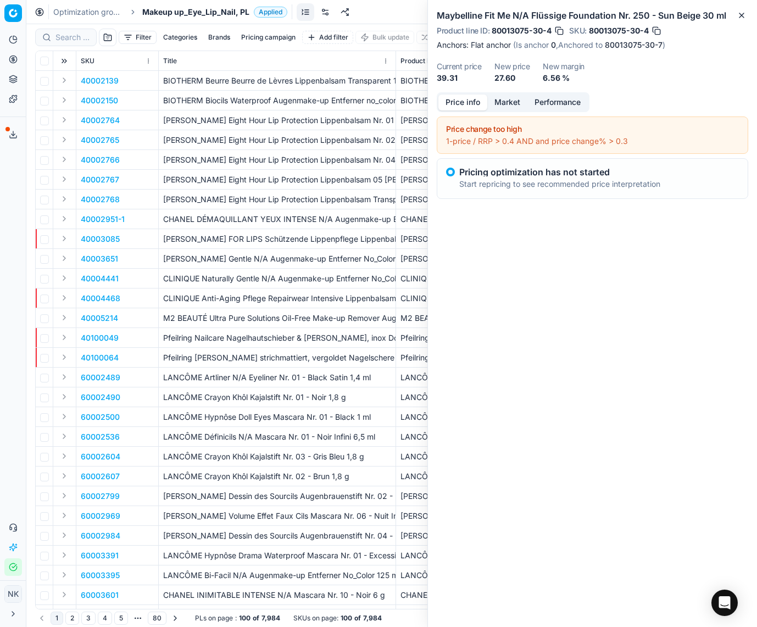
click at [56, 46] on div at bounding box center [66, 38] width 62 height 18
paste input "90010793-0017102"
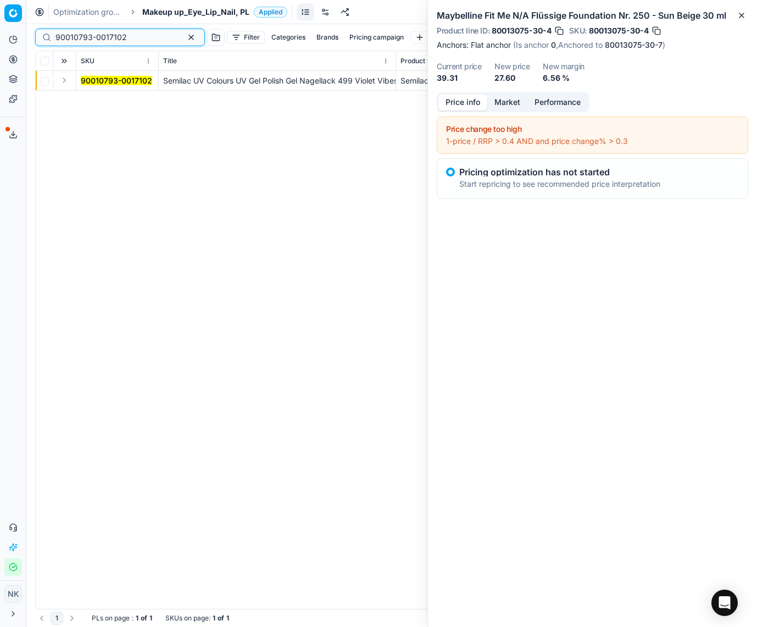
type input "90010793-0017102"
click at [65, 80] on button "Expand" at bounding box center [64, 80] width 13 height 13
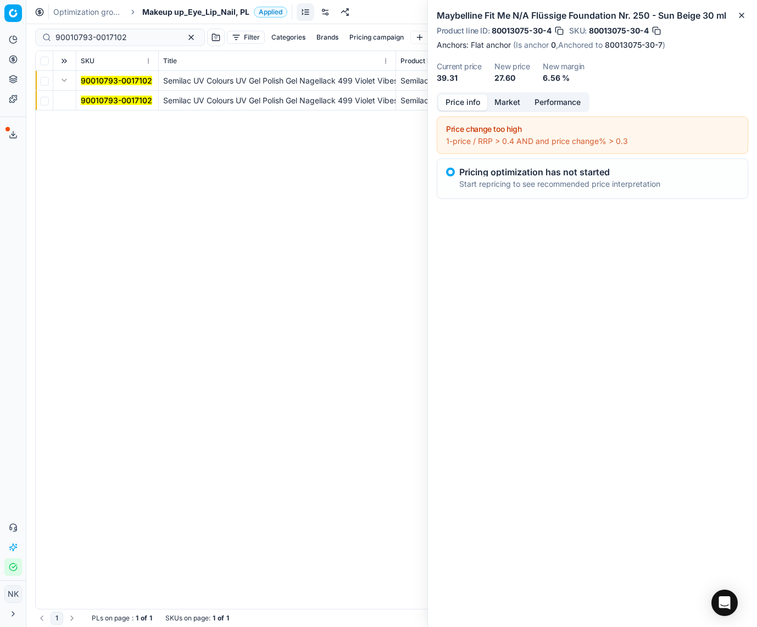
click at [102, 101] on mark "90010793-0017102" at bounding box center [116, 100] width 71 height 9
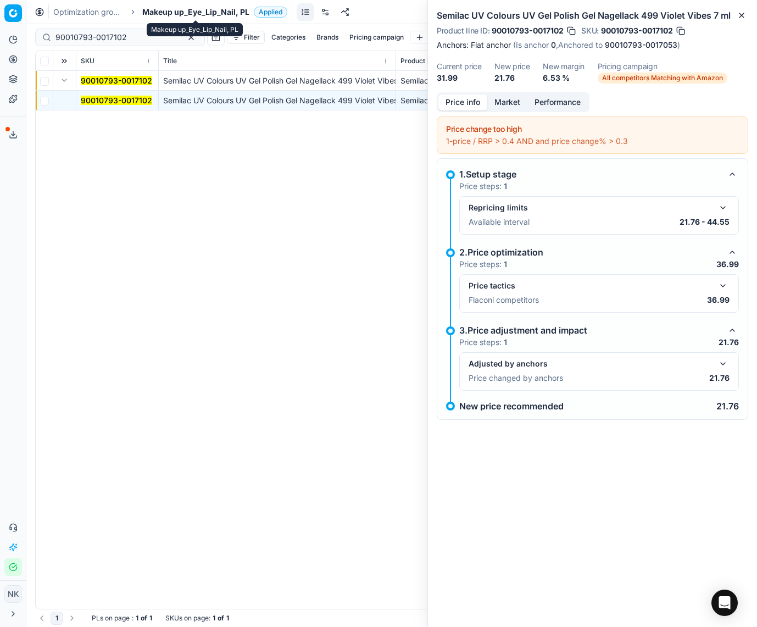
click at [184, 12] on span "Makeup up_Eye_Lip_Nail, PL" at bounding box center [195, 12] width 107 height 11
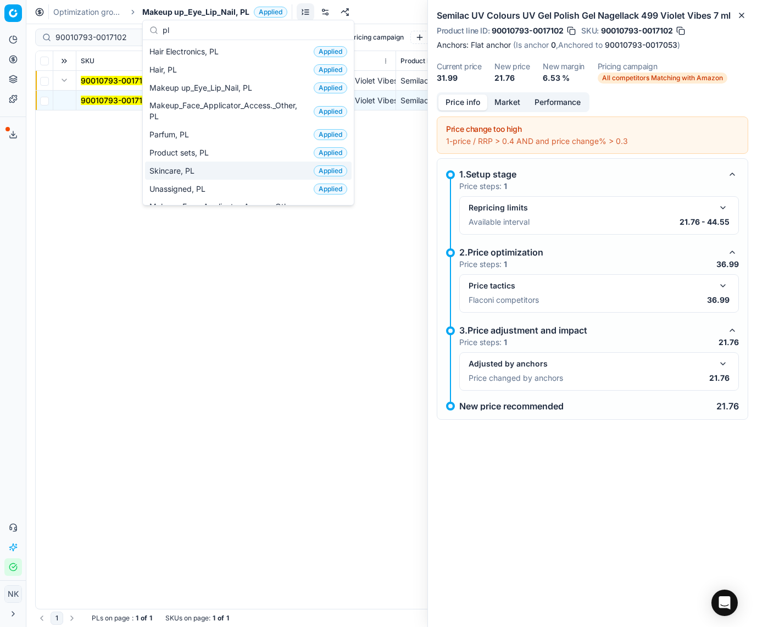
type input "pl"
click at [192, 170] on span "Skincare, PL" at bounding box center [173, 170] width 49 height 11
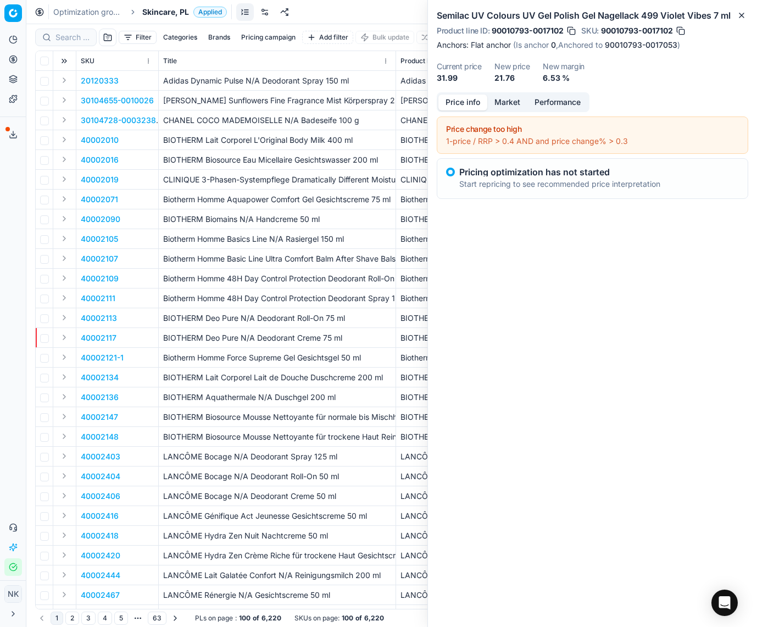
click at [74, 30] on div at bounding box center [66, 38] width 62 height 18
click at [86, 35] on input at bounding box center [115, 37] width 120 height 11
paste input "90012149-0019180"
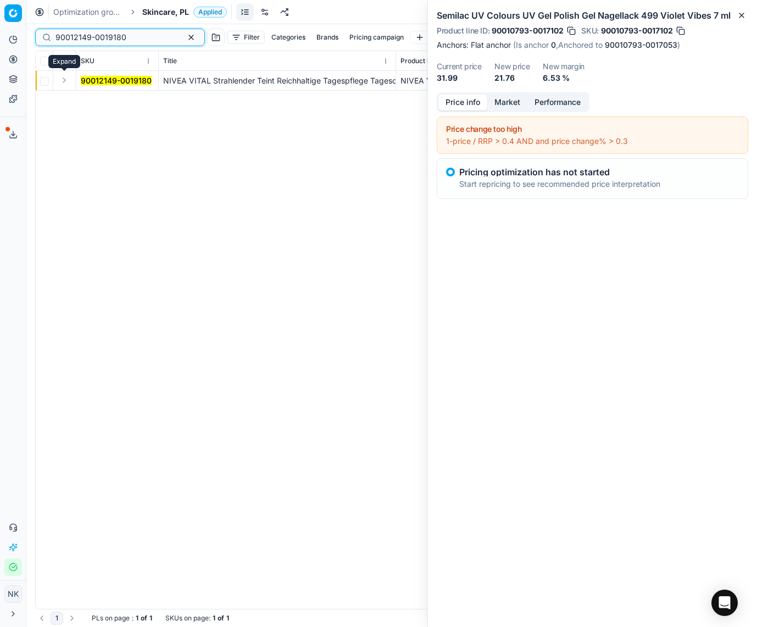
type input "90012149-0019180"
click at [64, 81] on button "Expand" at bounding box center [64, 80] width 13 height 13
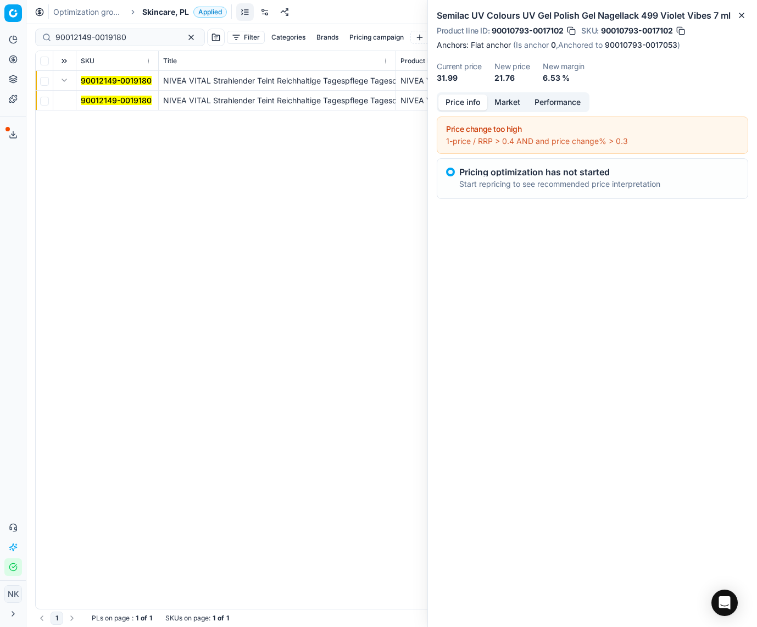
click at [103, 98] on mark "90012149-0019180" at bounding box center [116, 100] width 71 height 9
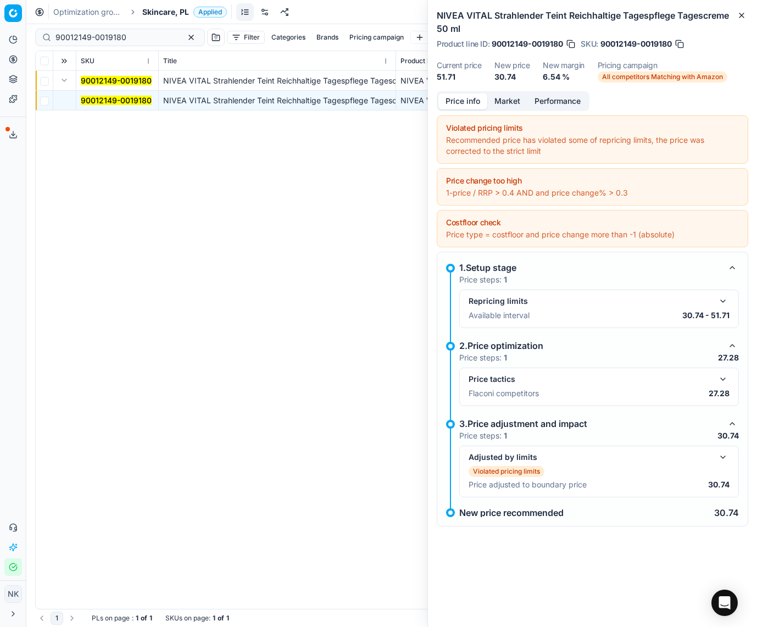
click at [508, 103] on button "Market" at bounding box center [507, 101] width 40 height 16
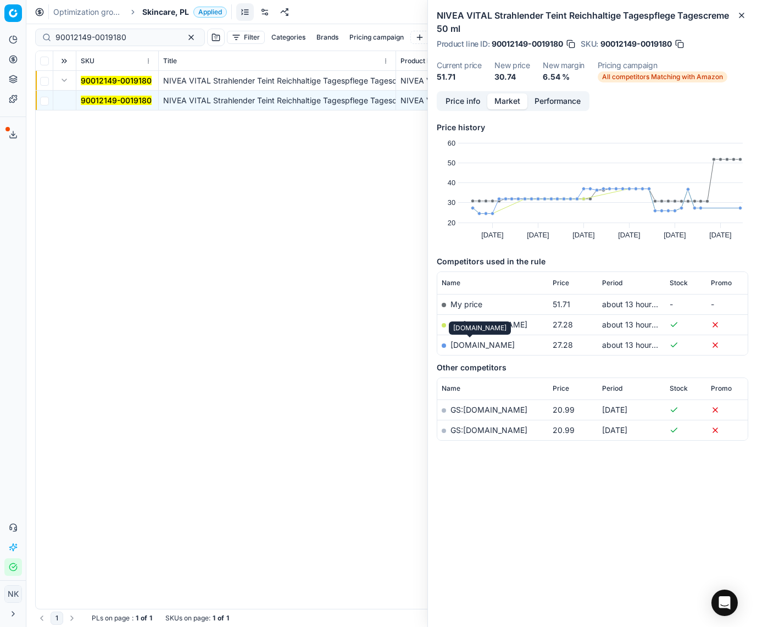
click at [471, 345] on link "[DOMAIN_NAME]" at bounding box center [482, 344] width 64 height 9
click at [166, 15] on span "Skincare, PL" at bounding box center [165, 12] width 47 height 11
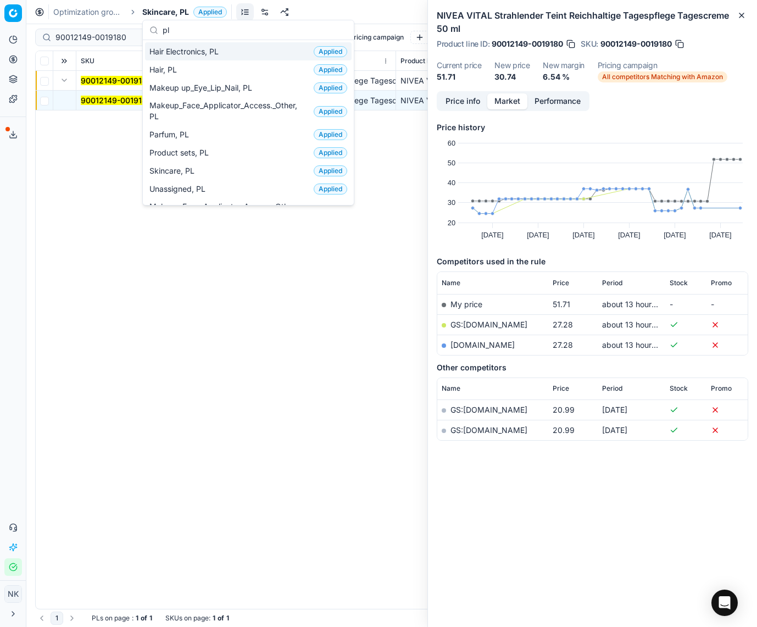
type input "pl"
click at [211, 50] on span "Hair Electronics, PL" at bounding box center [186, 51] width 74 height 11
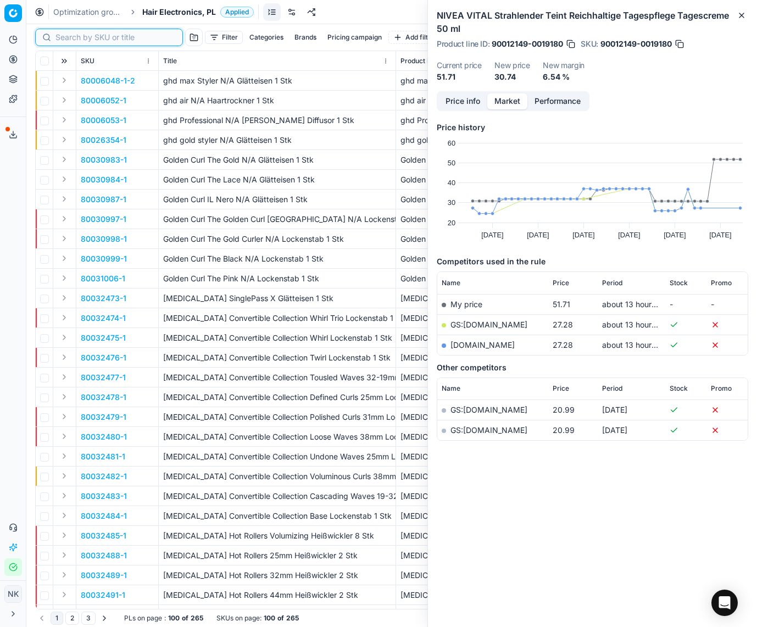
click at [71, 42] on input at bounding box center [115, 37] width 120 height 11
paste input "80006048-1-2"
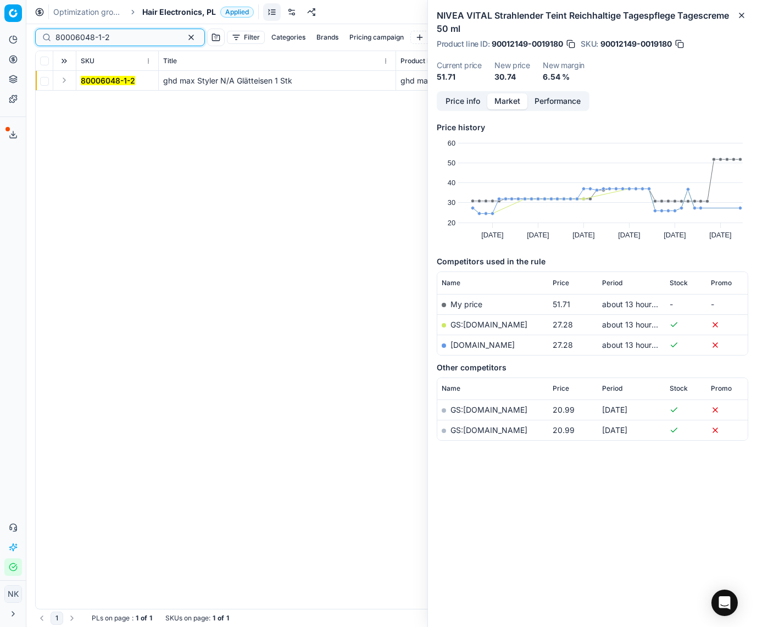
type input "80006048-1-2"
click at [66, 82] on button "Expand" at bounding box center [64, 80] width 13 height 13
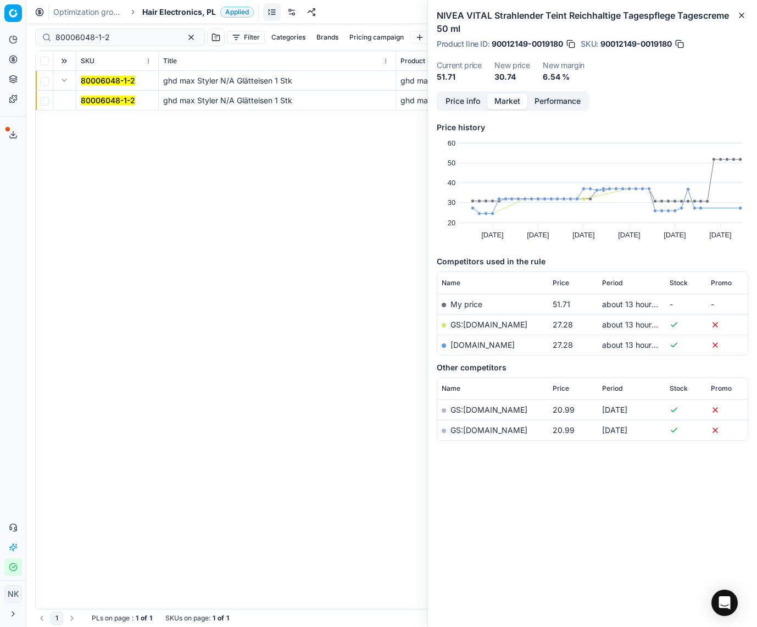
click at [92, 93] on td "80006048-1-2" at bounding box center [117, 101] width 82 height 20
click at [96, 98] on mark "80006048-1-2" at bounding box center [108, 100] width 54 height 9
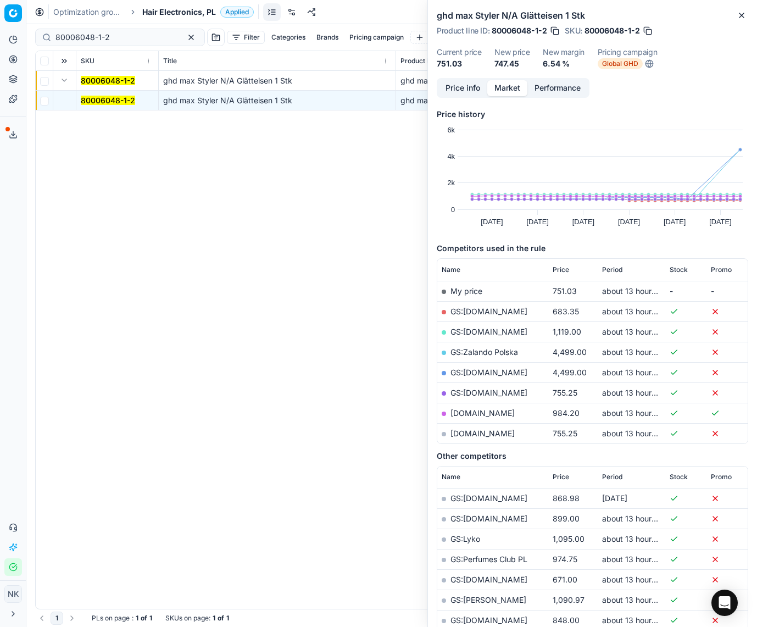
click at [478, 314] on link "GS:Amazon.pl" at bounding box center [488, 310] width 77 height 9
click at [153, 10] on span "Hair Electronics, PL" at bounding box center [179, 12] width 74 height 11
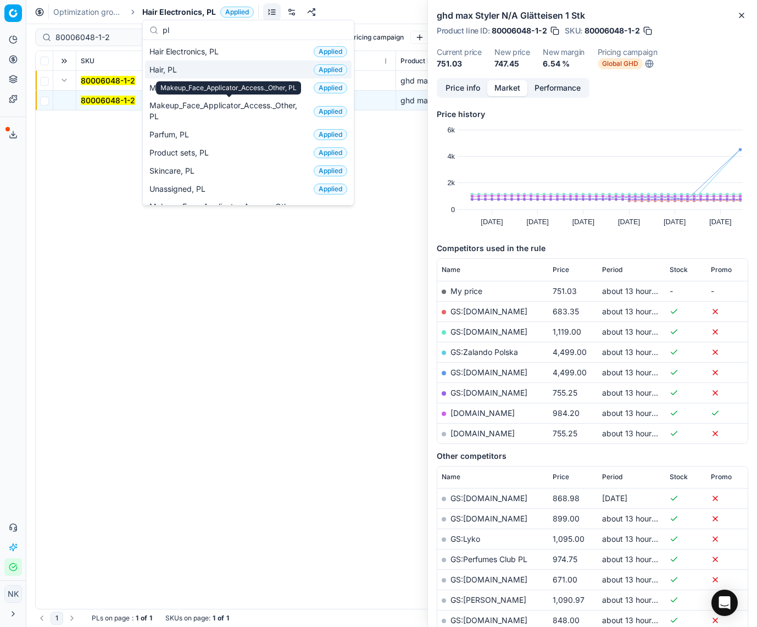
type input "pl"
click at [247, 70] on div "Hair, PL Applied" at bounding box center [248, 69] width 207 height 18
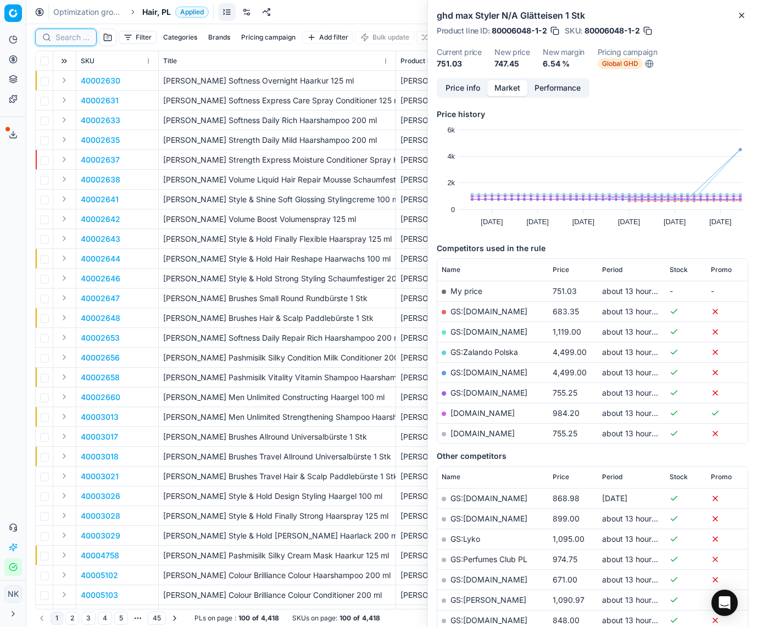
click at [61, 36] on input at bounding box center [72, 37] width 34 height 11
paste input "90005723-0008566"
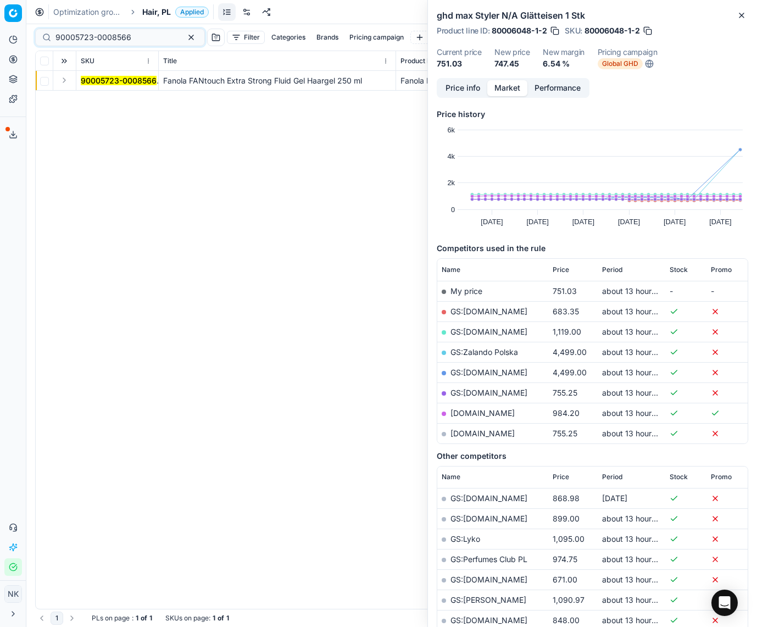
click at [63, 80] on button "Expand" at bounding box center [64, 80] width 13 height 13
click at [103, 97] on mark "90005723-0008566" at bounding box center [119, 100] width 76 height 9
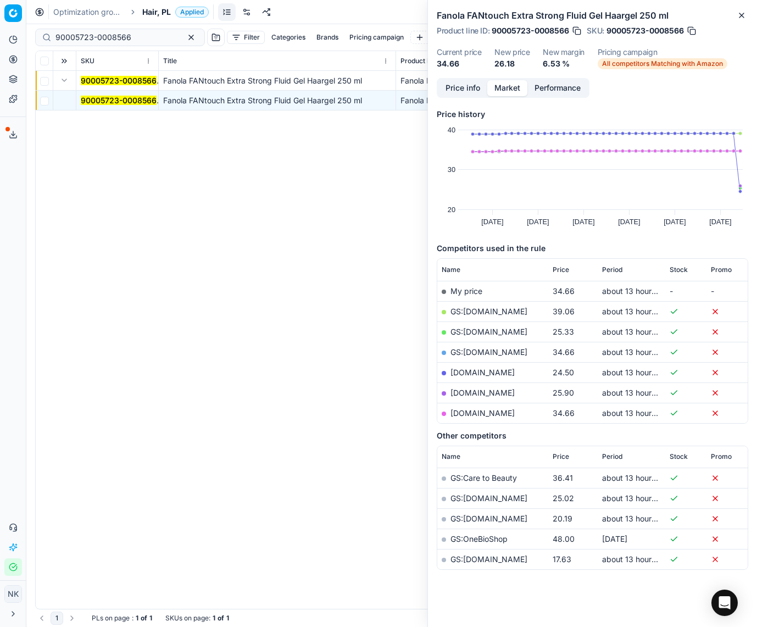
click at [476, 332] on link "GS:[DOMAIN_NAME]" at bounding box center [488, 331] width 77 height 9
click at [141, 41] on input "90005723-0008566" at bounding box center [115, 37] width 120 height 11
paste input "80073517-1000"
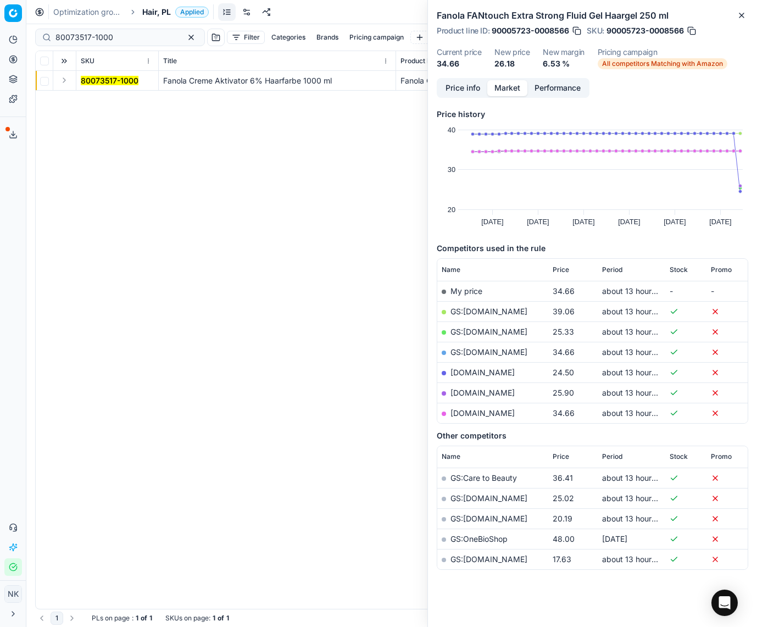
click at [65, 83] on button "Expand" at bounding box center [64, 80] width 13 height 13
click at [98, 101] on mark "80073517-1000" at bounding box center [110, 100] width 58 height 9
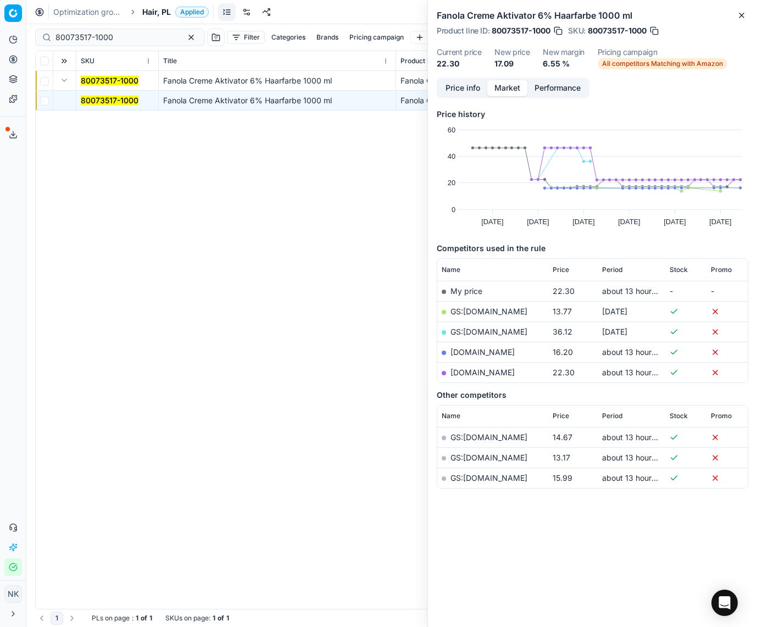
click at [468, 354] on link "[DOMAIN_NAME]" at bounding box center [482, 351] width 64 height 9
click at [103, 41] on input "80073517-1000" at bounding box center [115, 37] width 120 height 11
paste input "14430-1"
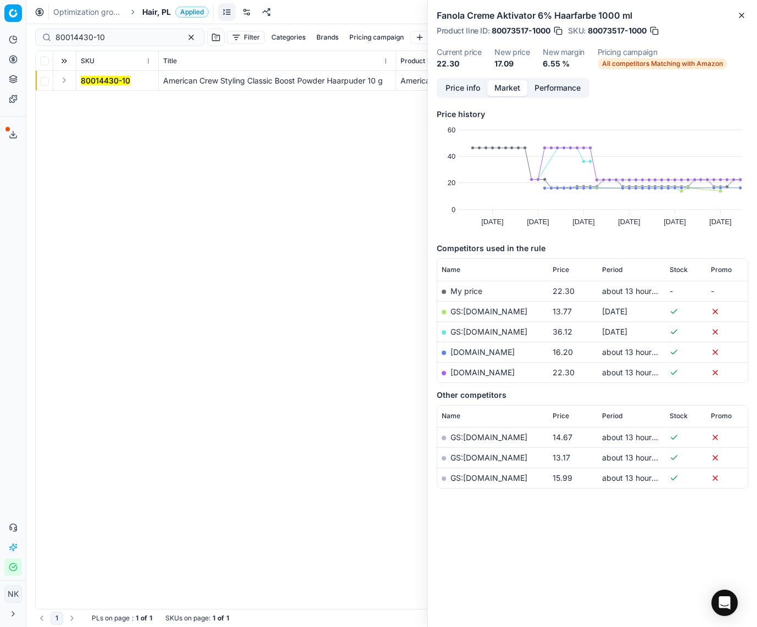
click at [63, 84] on button "Expand" at bounding box center [64, 80] width 13 height 13
click at [101, 102] on mark "80014430-10" at bounding box center [105, 100] width 49 height 9
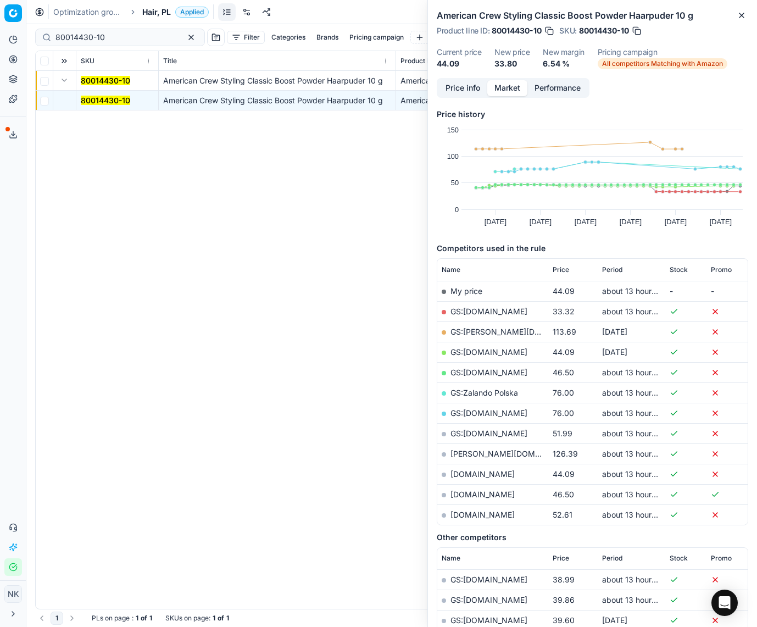
click at [473, 310] on link "GS:Amazon.pl" at bounding box center [488, 310] width 77 height 9
click at [136, 33] on input "80014430-10" at bounding box center [115, 37] width 120 height 11
paste input "90006119-0009237"
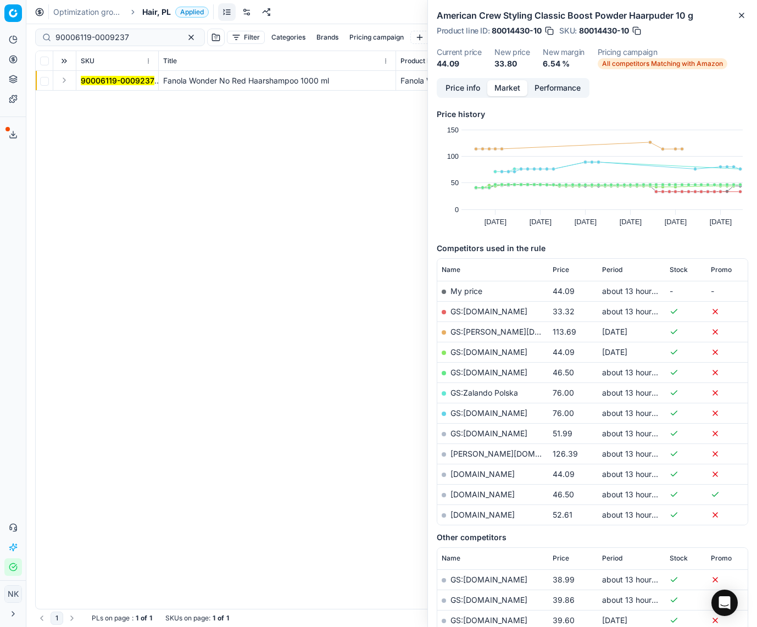
click at [68, 82] on button "Expand" at bounding box center [64, 80] width 13 height 13
click at [105, 98] on mark "90006119-0009237" at bounding box center [118, 100] width 74 height 9
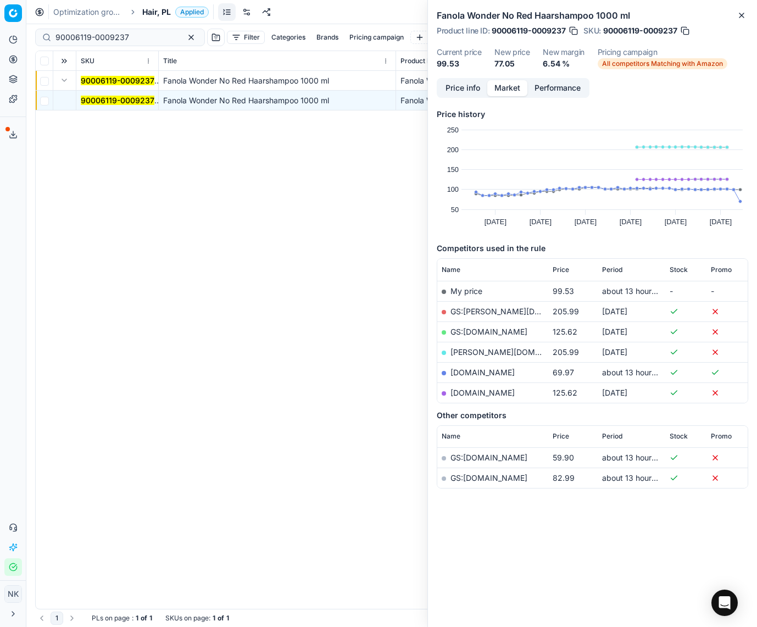
click at [473, 373] on link "[DOMAIN_NAME]" at bounding box center [482, 371] width 64 height 9
click at [140, 39] on input "90006119-0009237" at bounding box center [115, 37] width 120 height 11
paste input "0960-0001252"
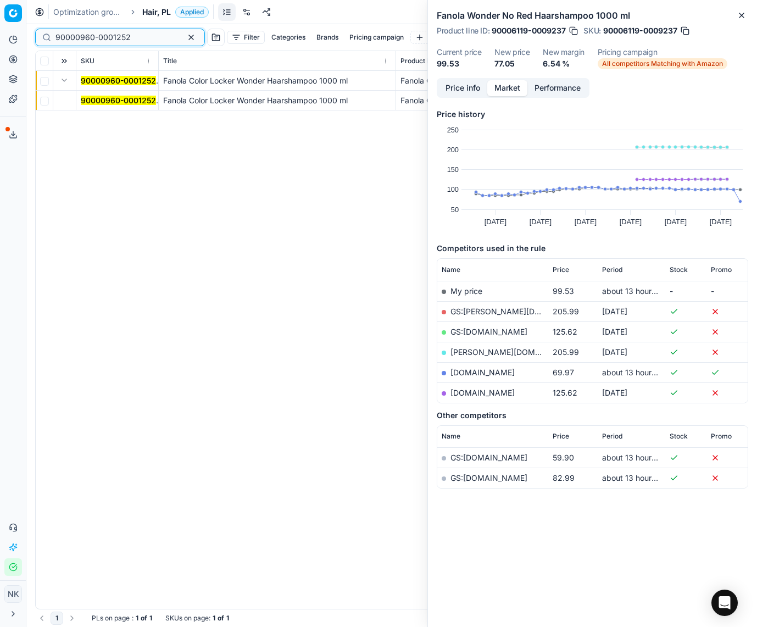
type input "90000960-0001252"
click at [114, 101] on mark "90000960-0001252" at bounding box center [118, 100] width 75 height 9
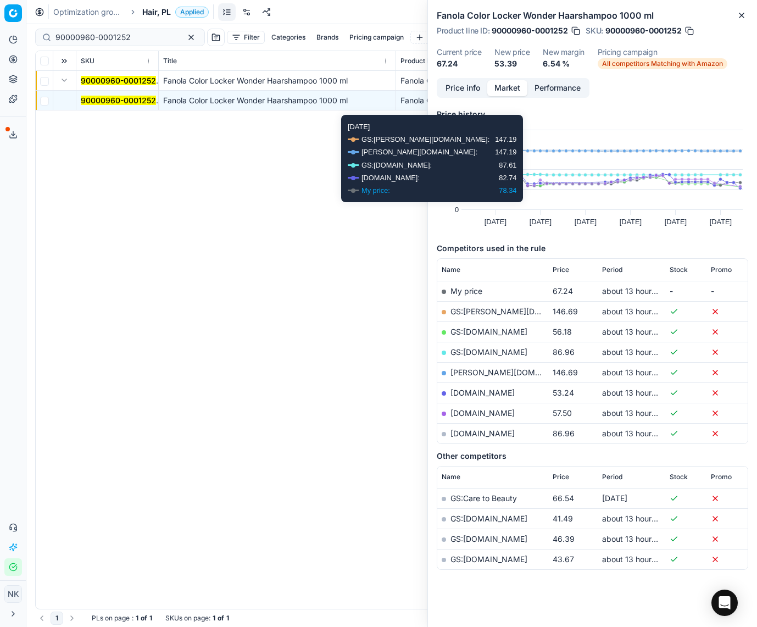
click at [459, 94] on button "Price info" at bounding box center [462, 88] width 49 height 16
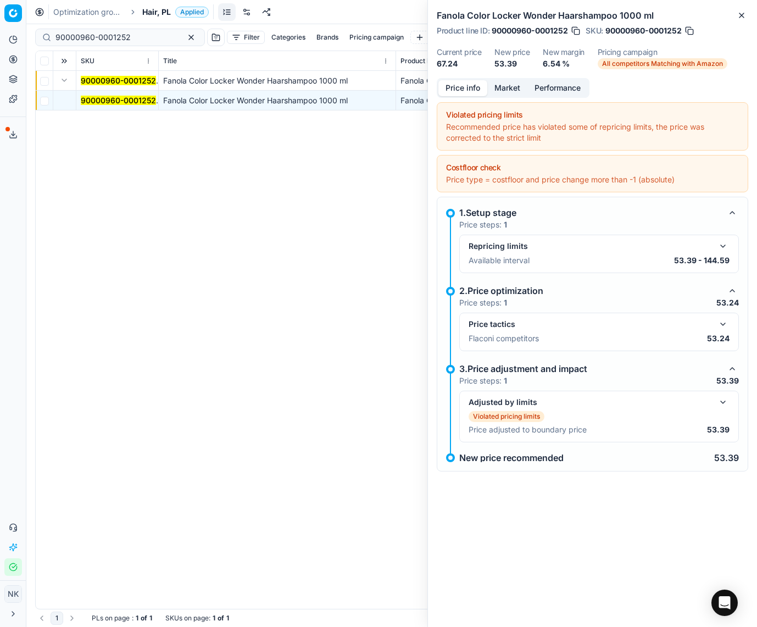
click at [633, 322] on button "button" at bounding box center [722, 323] width 13 height 13
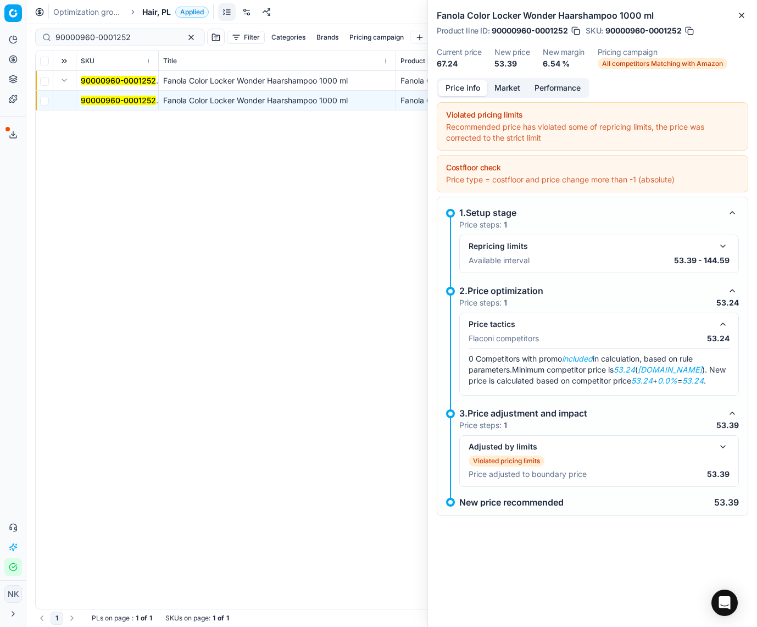
click at [504, 78] on div "Price info Market Performance" at bounding box center [513, 88] width 153 height 20
click at [505, 89] on button "Market" at bounding box center [507, 88] width 40 height 16
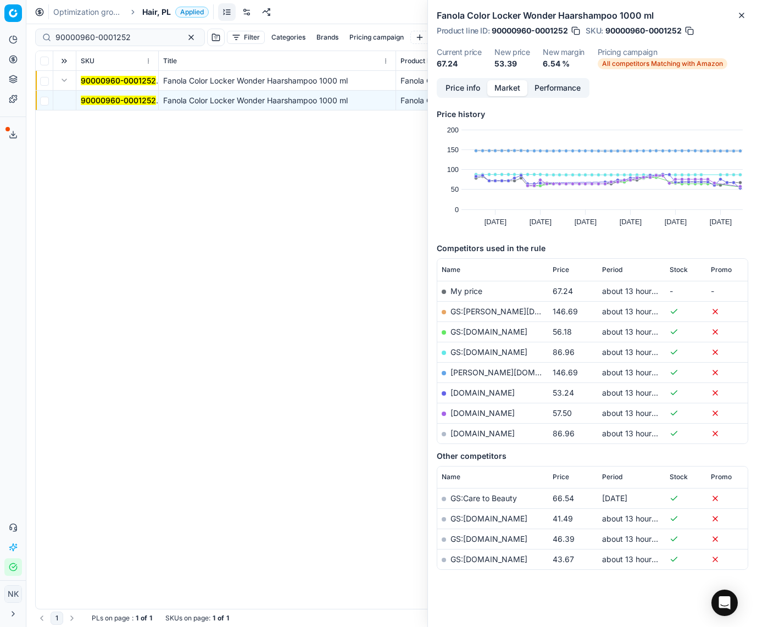
click at [472, 388] on link "[DOMAIN_NAME]" at bounding box center [482, 392] width 64 height 9
click at [157, 9] on span "Hair, PL" at bounding box center [156, 12] width 29 height 11
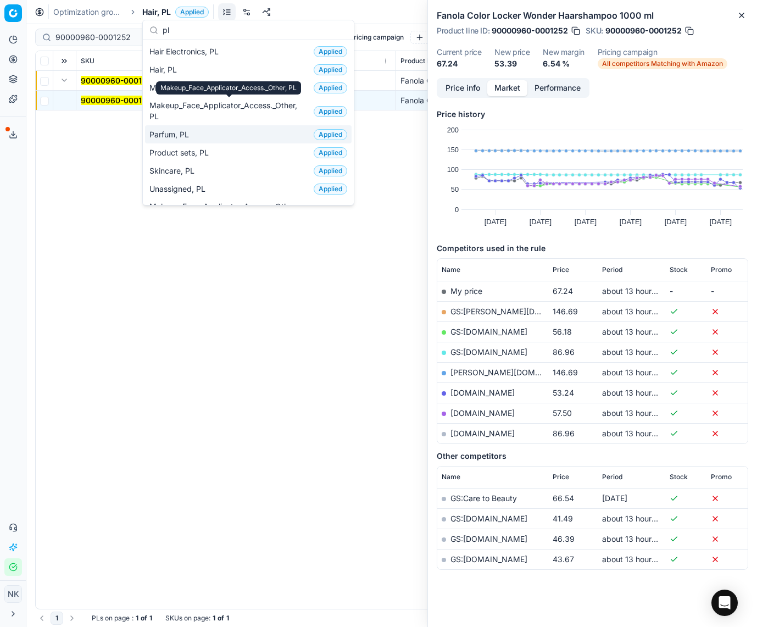
type input "pl"
click at [177, 136] on span "Parfum, PL" at bounding box center [171, 134] width 44 height 11
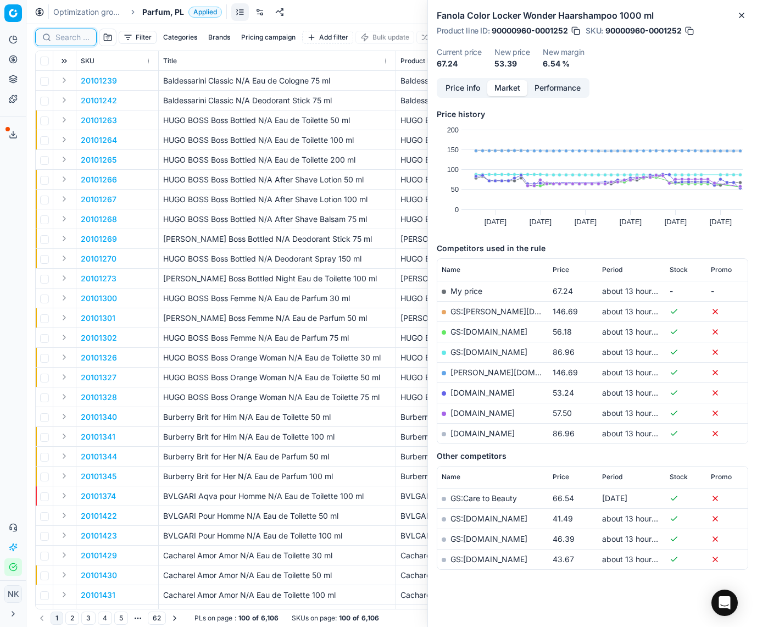
click at [73, 40] on input at bounding box center [72, 37] width 34 height 11
paste input "20102503"
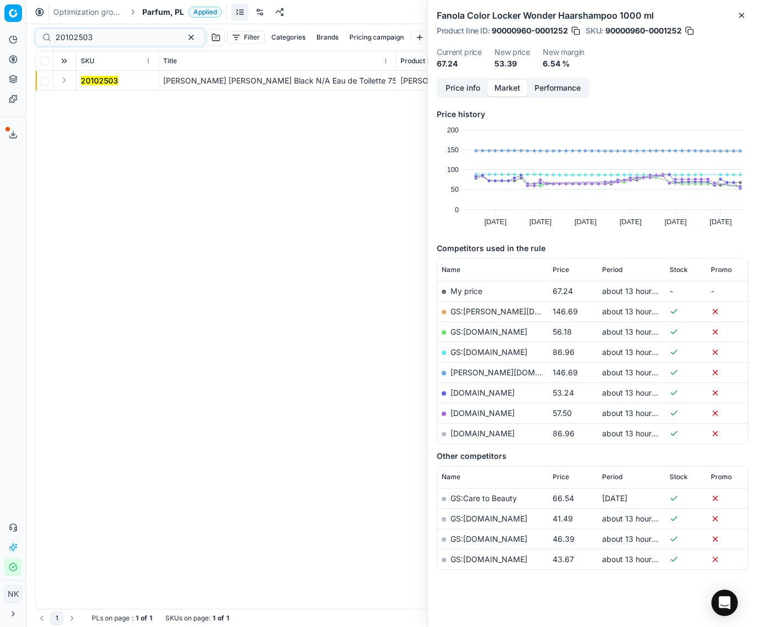
click at [63, 80] on button "Expand" at bounding box center [64, 80] width 13 height 13
click at [94, 98] on mark "20102503" at bounding box center [99, 100] width 37 height 9
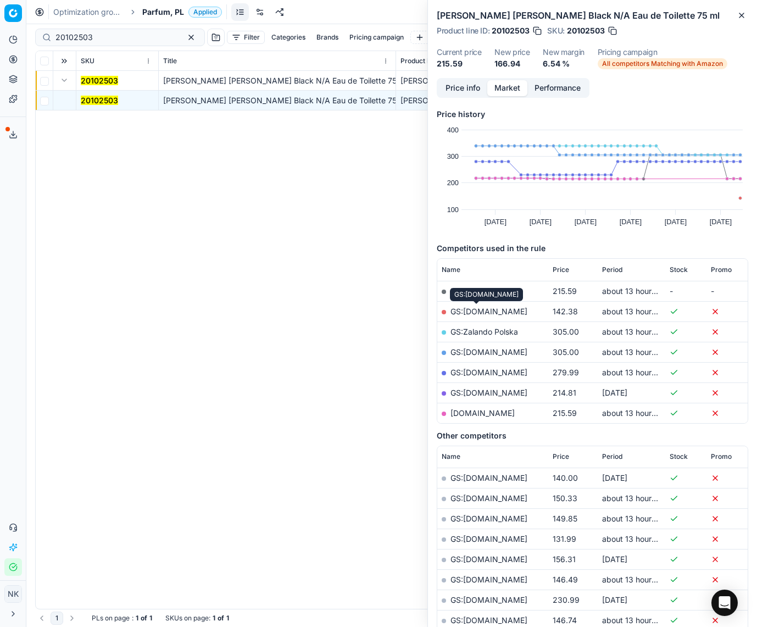
click at [484, 313] on link "GS:Amazon.pl" at bounding box center [488, 310] width 77 height 9
click at [129, 34] on input "20102503" at bounding box center [115, 37] width 120 height 11
paste input "3003"
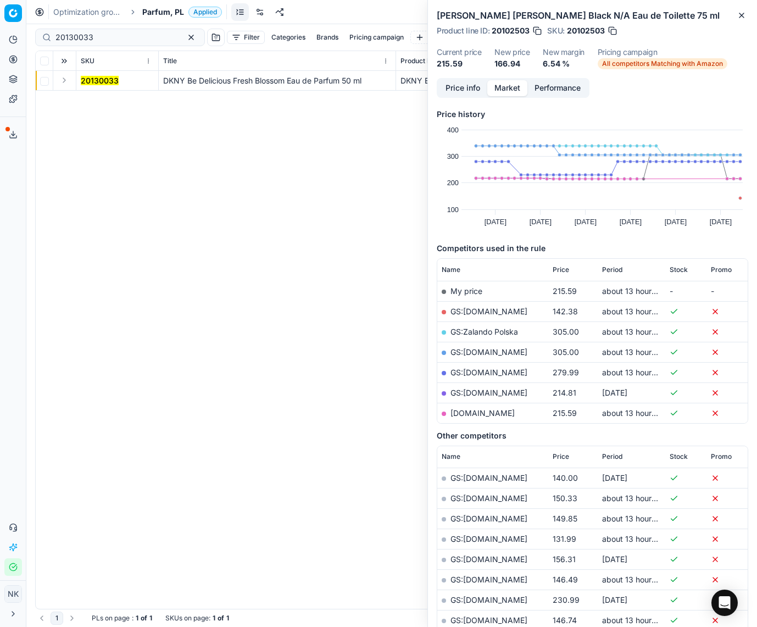
click at [63, 80] on button "Expand" at bounding box center [64, 80] width 13 height 13
click at [105, 98] on mark "20130033" at bounding box center [100, 100] width 38 height 9
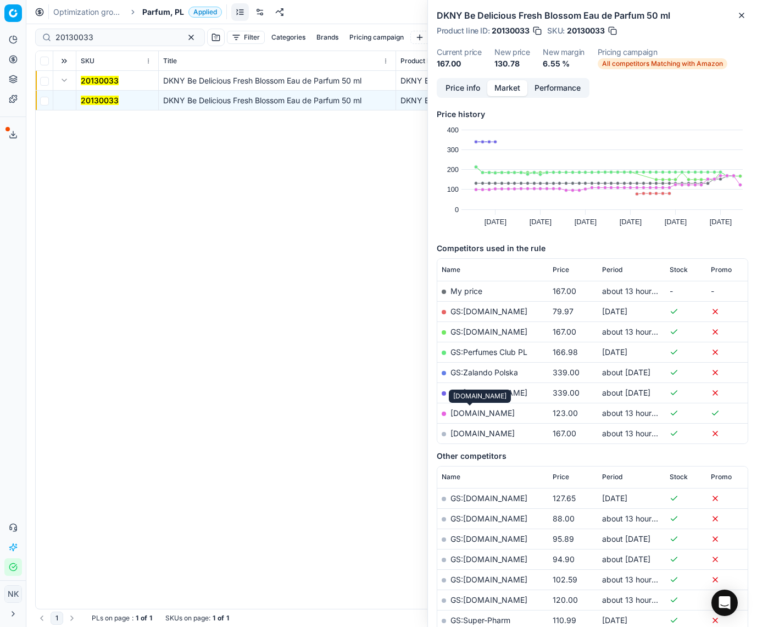
click at [468, 415] on link "[DOMAIN_NAME]" at bounding box center [482, 412] width 64 height 9
click at [124, 35] on input "20130033" at bounding box center [115, 37] width 120 height 11
paste input "02531"
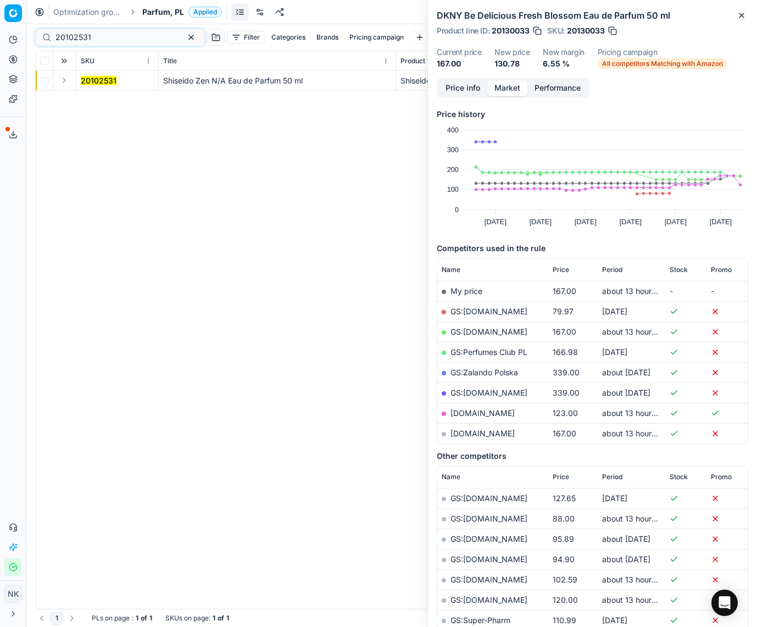
click at [64, 82] on button "Expand" at bounding box center [64, 80] width 13 height 13
click at [94, 98] on mark "20102531" at bounding box center [99, 100] width 36 height 9
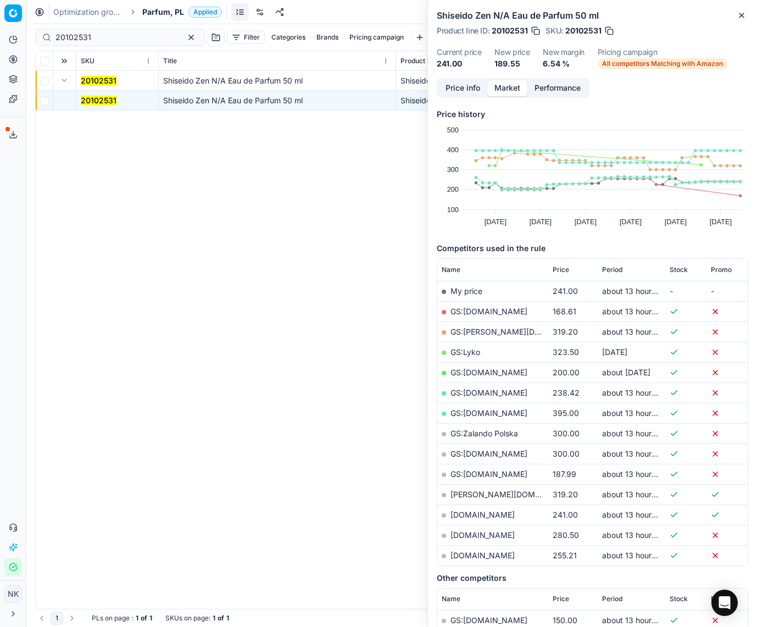
click at [476, 309] on link "GS:Amazon.pl" at bounding box center [488, 310] width 77 height 9
click at [126, 38] on input "20102531" at bounding box center [115, 37] width 120 height 11
paste input "80060008-90"
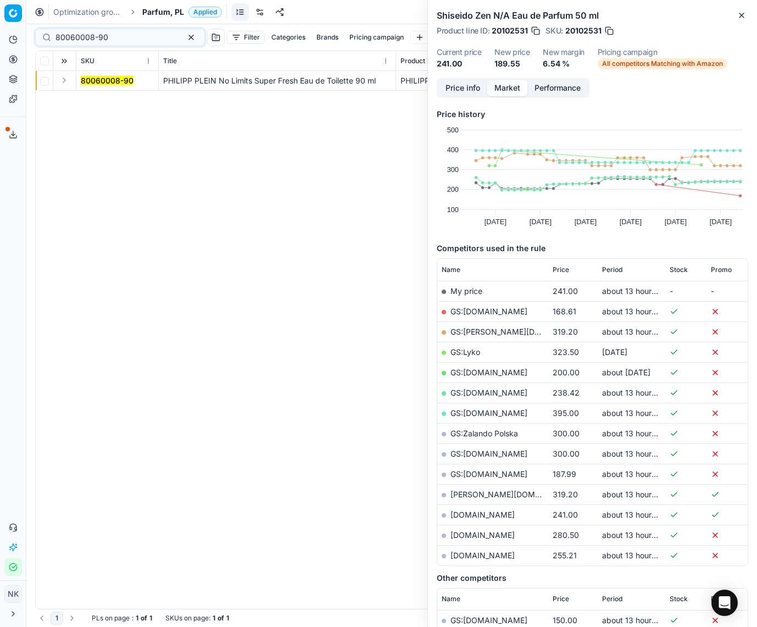
click at [66, 83] on button "Expand" at bounding box center [64, 80] width 13 height 13
click at [99, 102] on mark "80060008-90" at bounding box center [107, 100] width 53 height 9
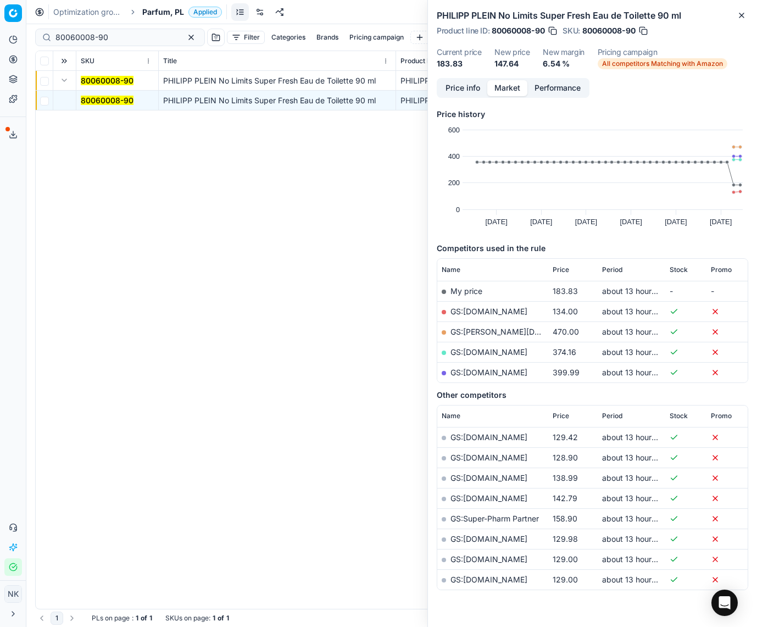
click at [474, 314] on link "GS:Amazon.pl" at bounding box center [488, 310] width 77 height 9
click at [126, 31] on div "80060008-90" at bounding box center [120, 38] width 170 height 18
click at [124, 36] on input "80060008-90" at bounding box center [115, 37] width 120 height 11
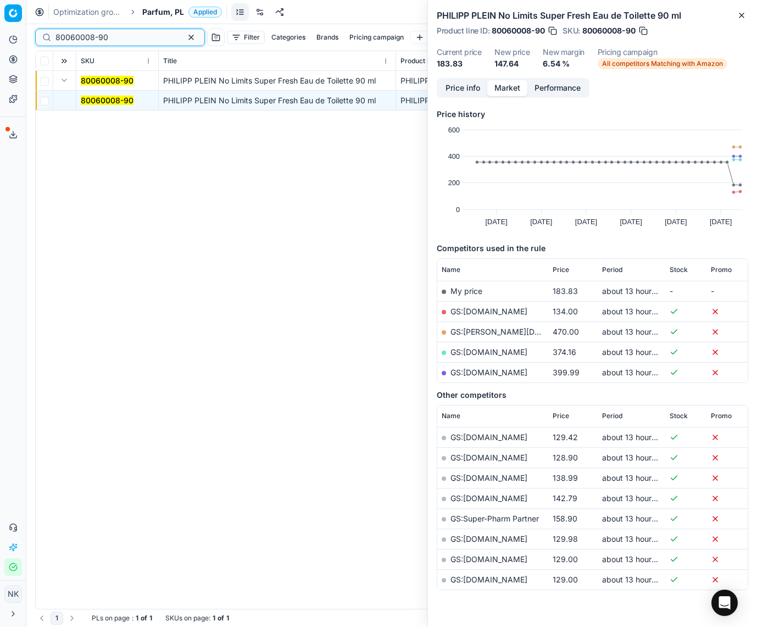
click at [124, 36] on input "80060008-90" at bounding box center [115, 37] width 120 height 11
paste input "02843-5"
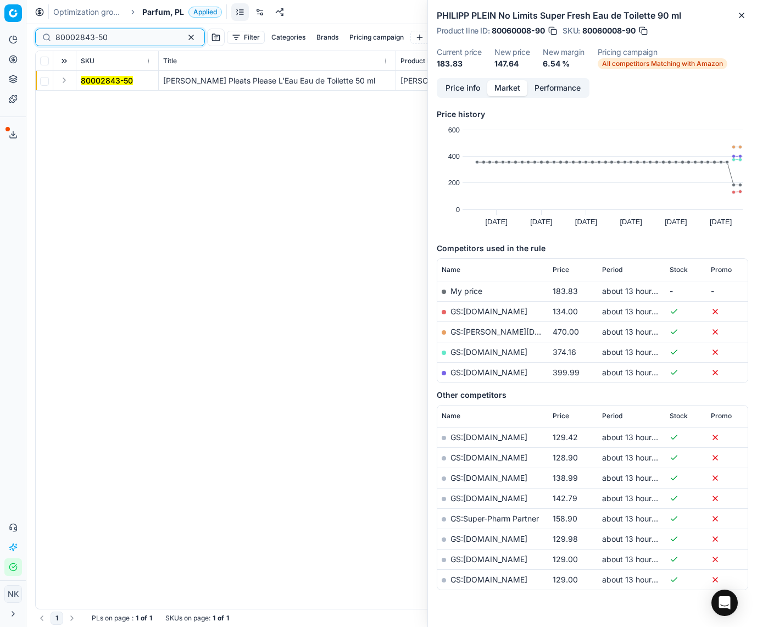
type input "80002843-50"
click at [64, 80] on button "Expand" at bounding box center [64, 80] width 13 height 13
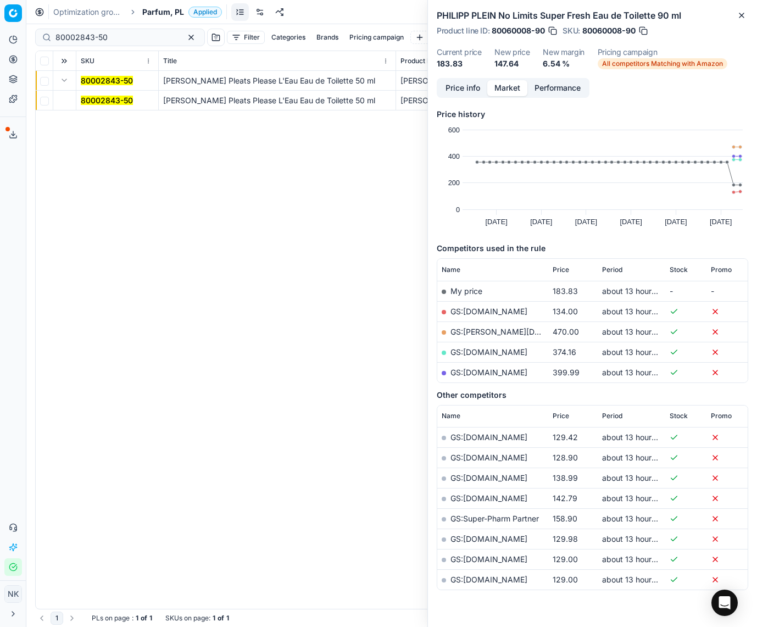
click at [98, 104] on mark "80002843-50" at bounding box center [107, 100] width 52 height 9
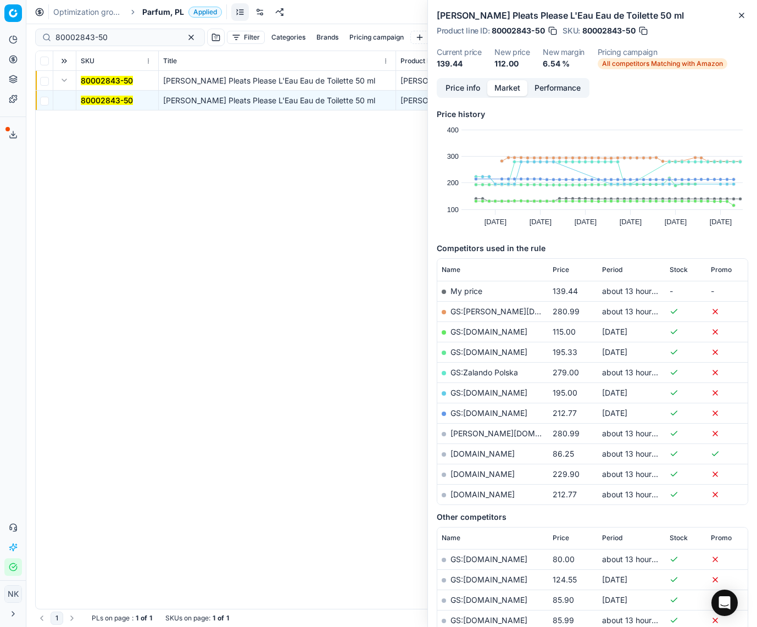
click at [467, 453] on link "[DOMAIN_NAME]" at bounding box center [482, 453] width 64 height 9
click at [149, 14] on span "Parfum, PL" at bounding box center [163, 12] width 42 height 11
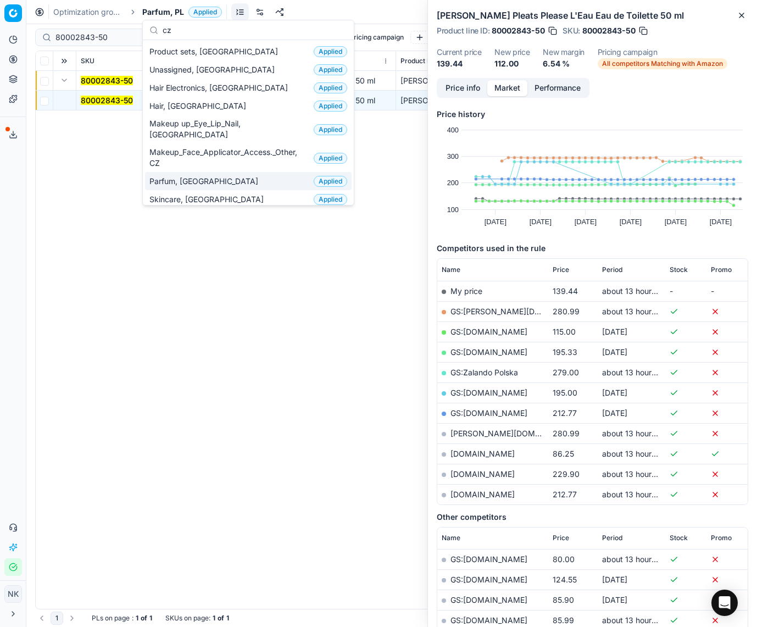
type input "cz"
click at [175, 176] on span "Parfum, [GEOGRAPHIC_DATA]" at bounding box center [205, 181] width 113 height 11
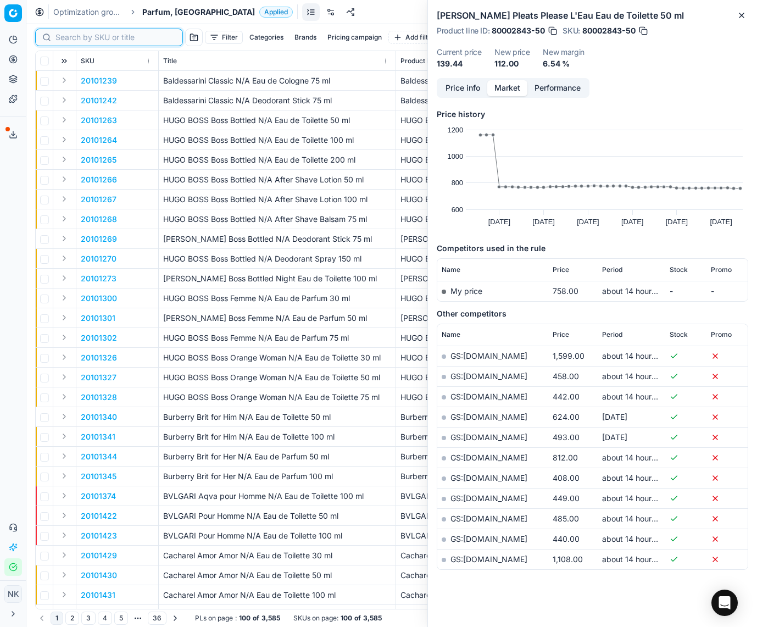
click at [70, 40] on input at bounding box center [115, 37] width 120 height 11
paste input "80062942-50"
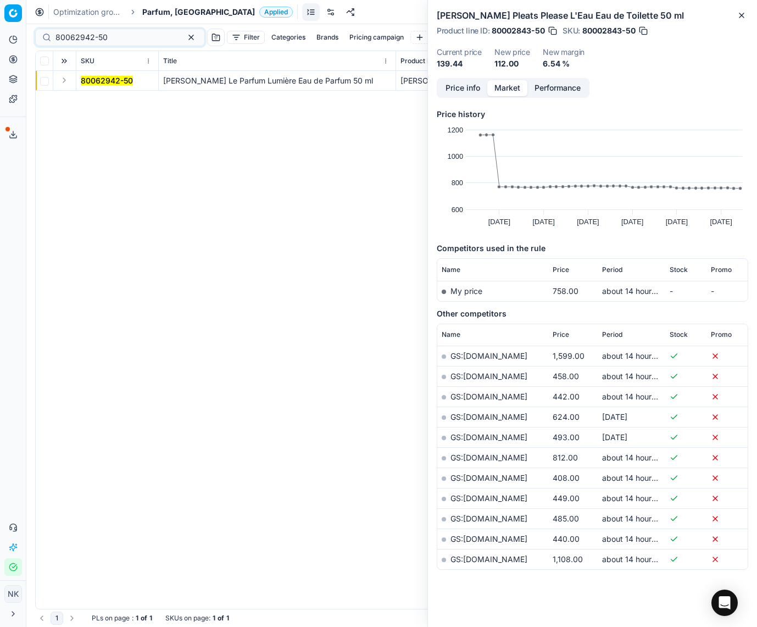
click at [71, 86] on td at bounding box center [64, 81] width 23 height 20
click at [67, 83] on button "Expand" at bounding box center [64, 80] width 13 height 13
click at [103, 102] on mark "80062942-50" at bounding box center [107, 100] width 52 height 9
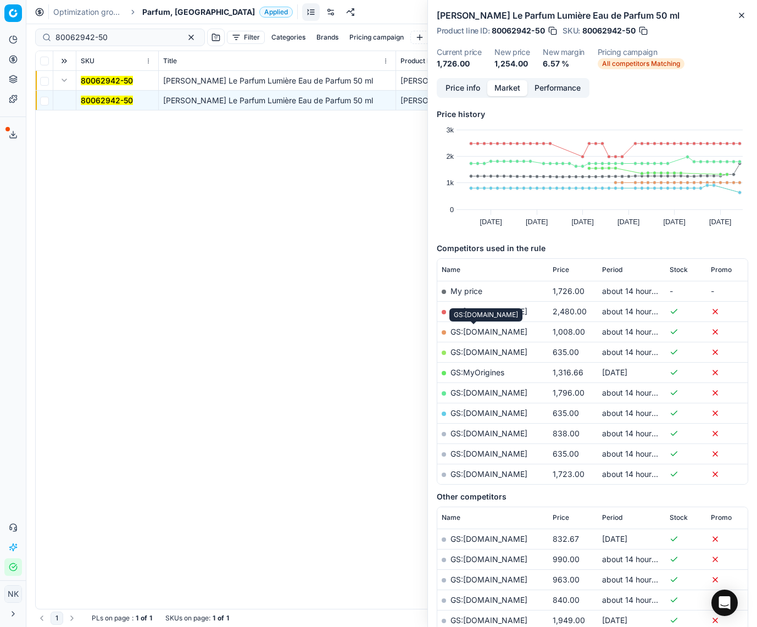
click at [478, 331] on link "GS:[DOMAIN_NAME]" at bounding box center [488, 331] width 77 height 9
click at [130, 38] on input "80062942-50" at bounding box center [115, 37] width 120 height 11
paste input "19374-10"
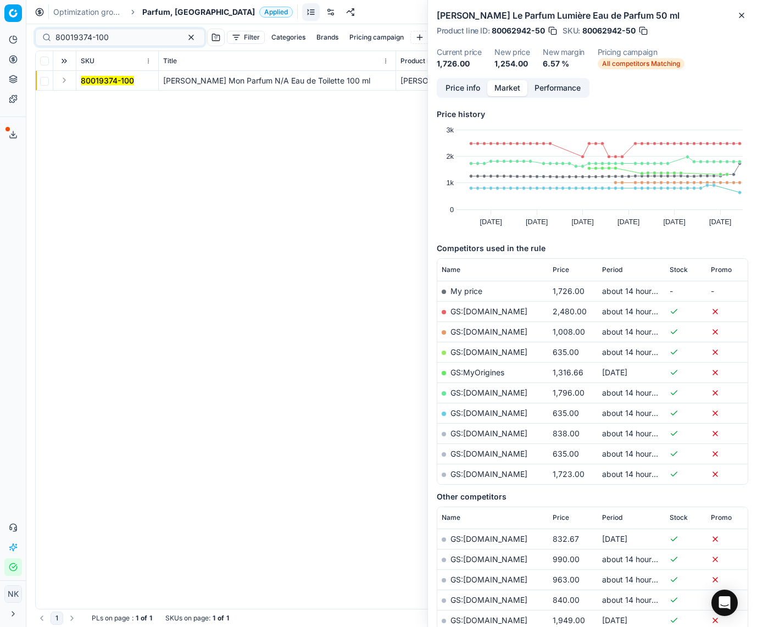
click at [63, 80] on button "Expand" at bounding box center [64, 80] width 13 height 13
click at [92, 100] on mark "80019374-100" at bounding box center [107, 100] width 53 height 9
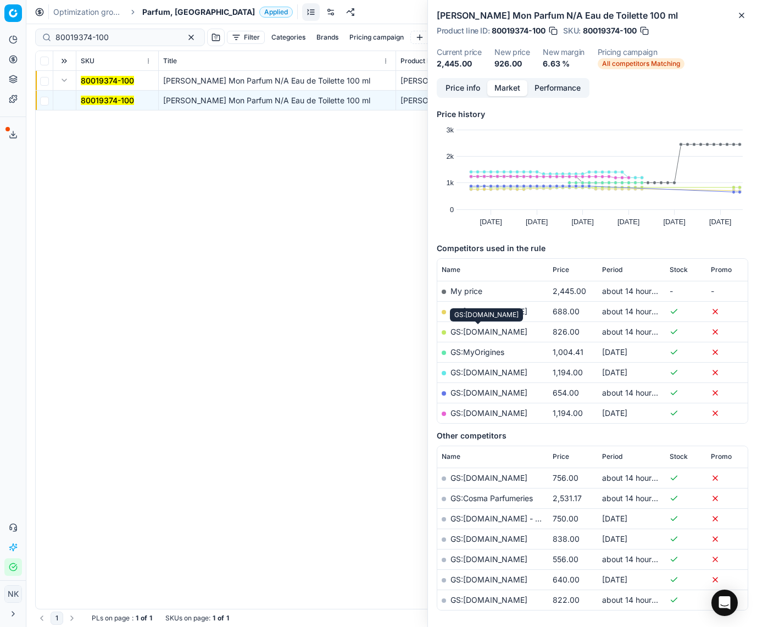
click at [485, 332] on link "GS:[DOMAIN_NAME]" at bounding box center [488, 331] width 77 height 9
click at [127, 40] on input "80019374-100" at bounding box center [115, 37] width 120 height 11
paste input "90006408-0009749"
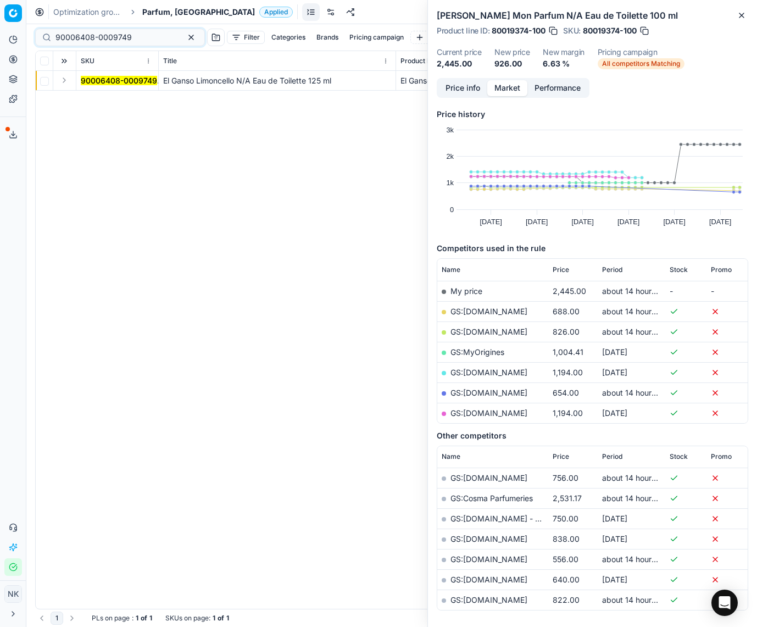
click at [66, 82] on button "Expand" at bounding box center [64, 80] width 13 height 13
click at [97, 100] on mark "90006408-0009749" at bounding box center [119, 100] width 76 height 9
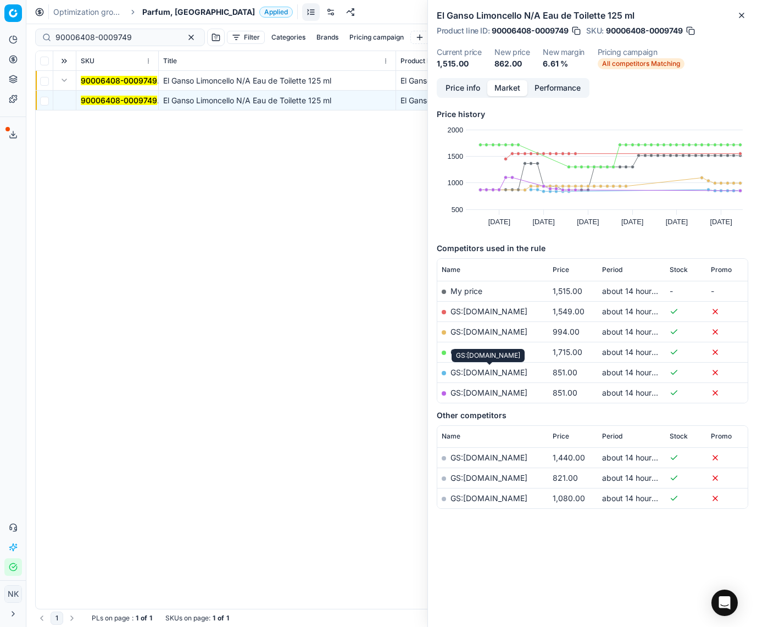
click at [489, 373] on link "GS:[DOMAIN_NAME]" at bounding box center [488, 371] width 77 height 9
click at [130, 38] on input "90006408-0009749" at bounding box center [115, 37] width 120 height 11
paste input "80038716-75"
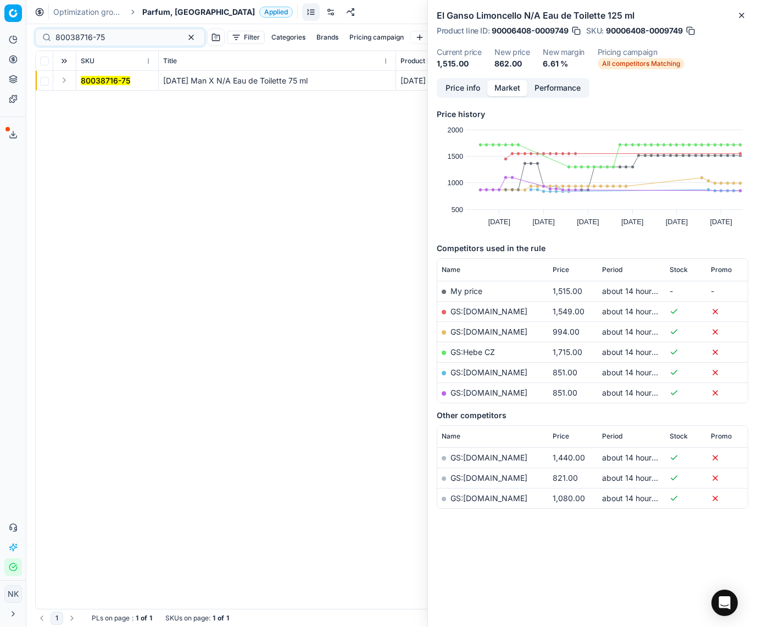
click at [67, 83] on button "Expand" at bounding box center [64, 80] width 13 height 13
click at [98, 101] on mark "80038716-75" at bounding box center [105, 100] width 49 height 9
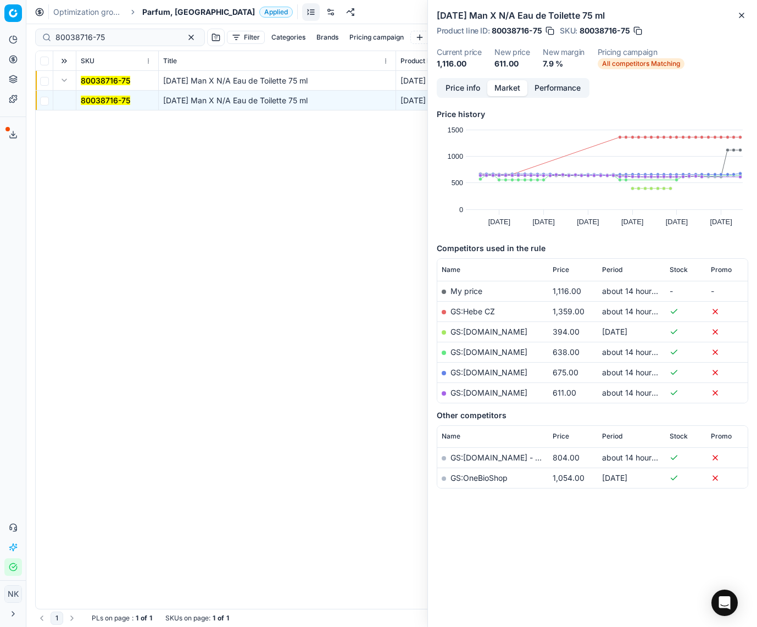
click at [501, 393] on link "GS:[DOMAIN_NAME]" at bounding box center [488, 392] width 77 height 9
click at [129, 37] on input "80038716-75" at bounding box center [115, 37] width 120 height 11
paste input "20101326"
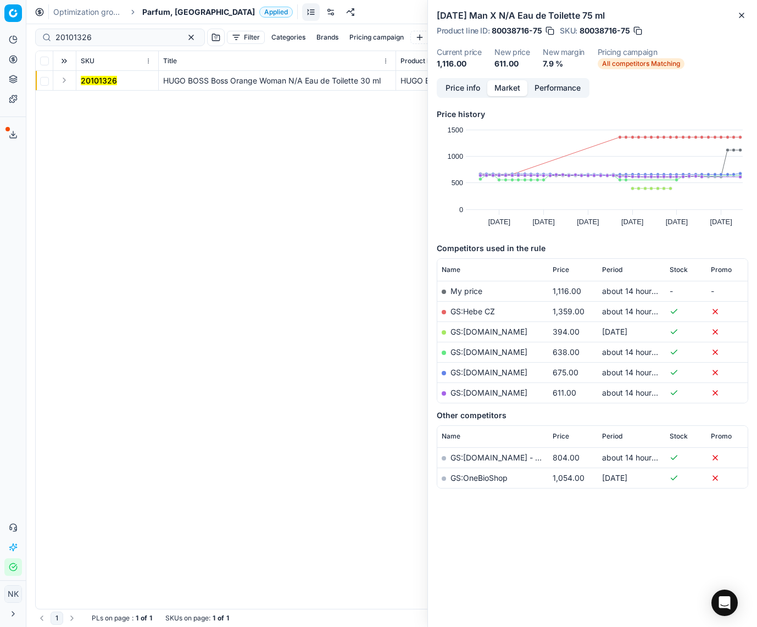
click at [63, 80] on button "Expand" at bounding box center [64, 80] width 13 height 13
click at [96, 98] on mark "20101326" at bounding box center [99, 100] width 36 height 9
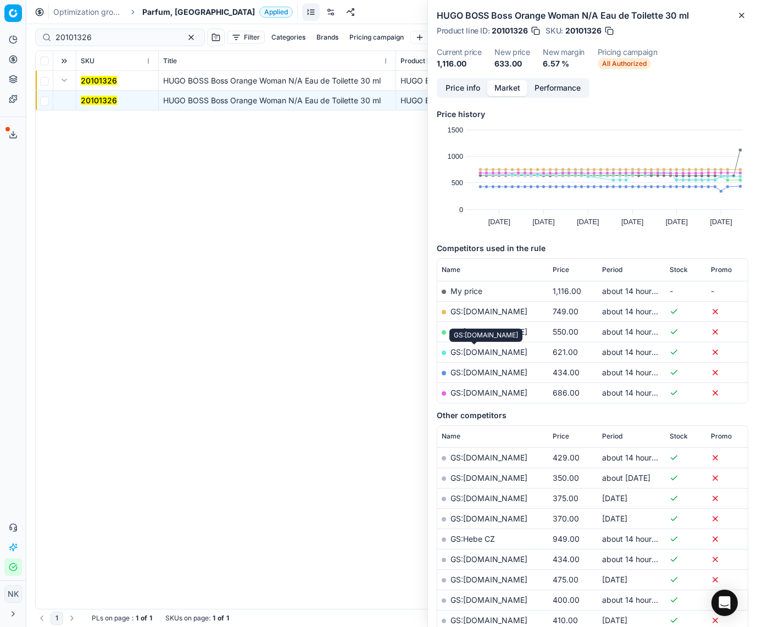
click at [466, 351] on link "GS:[DOMAIN_NAME]" at bounding box center [488, 351] width 77 height 9
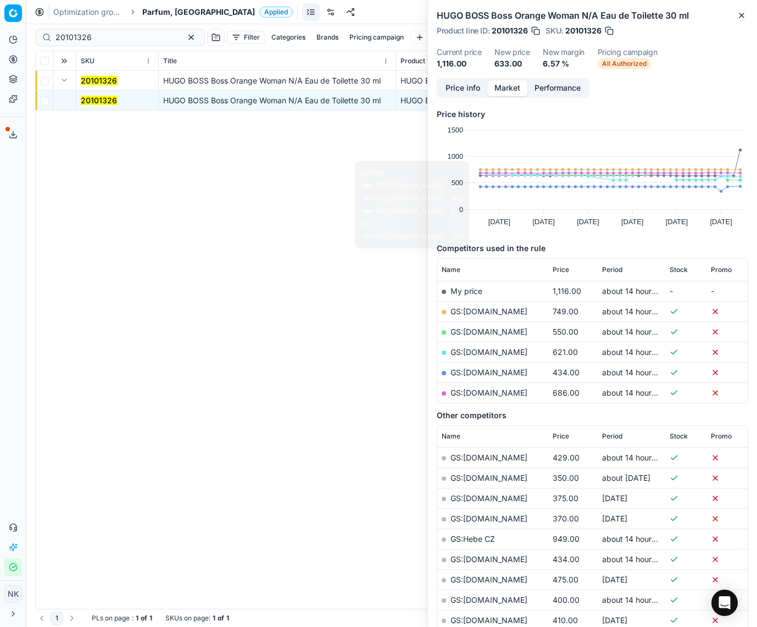
click at [473, 330] on link "GS:[DOMAIN_NAME]" at bounding box center [488, 331] width 77 height 9
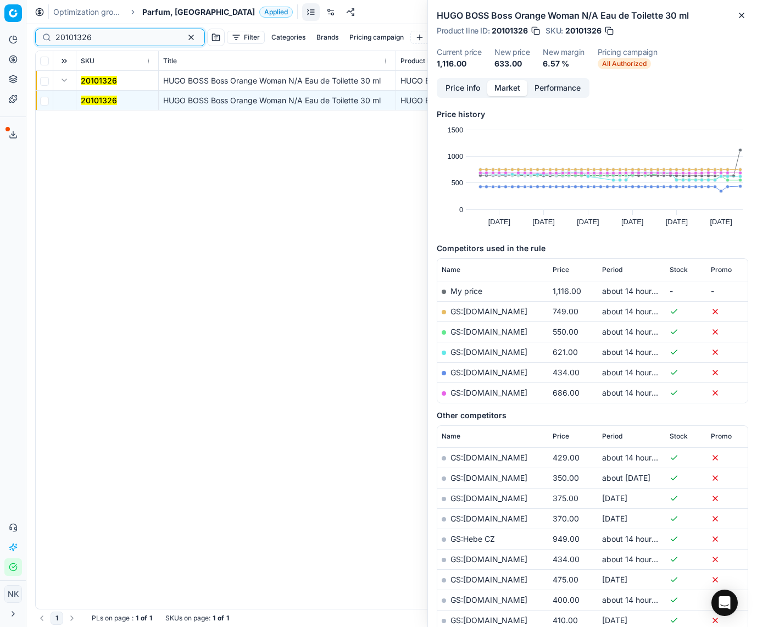
click at [103, 38] on input "20101326" at bounding box center [115, 37] width 120 height 11
paste input "90005708-0008542"
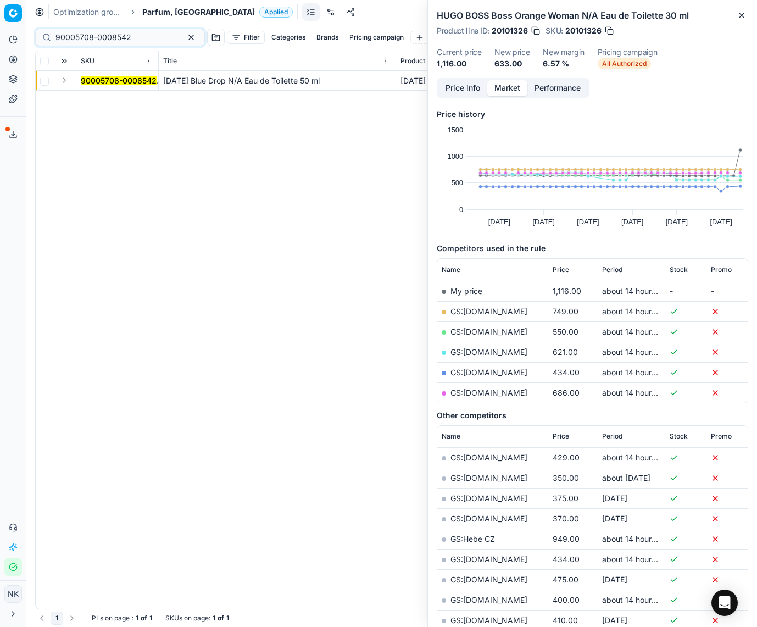
click at [60, 82] on button "Expand" at bounding box center [64, 80] width 13 height 13
click at [100, 100] on mark "90005708-0008542" at bounding box center [119, 100] width 76 height 9
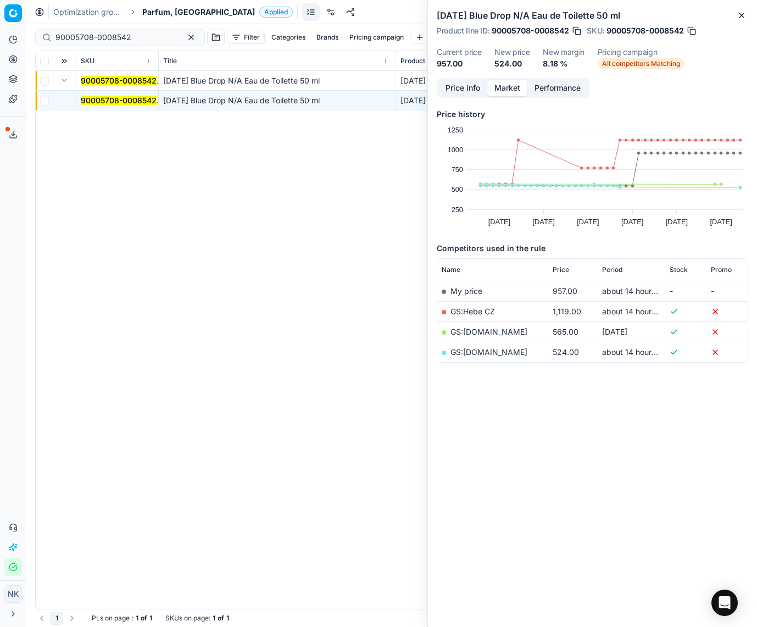
click at [478, 348] on link "GS:[DOMAIN_NAME]" at bounding box center [488, 351] width 77 height 9
click at [130, 37] on input "90005708-0008542" at bounding box center [115, 37] width 120 height 11
paste input "80039557-30"
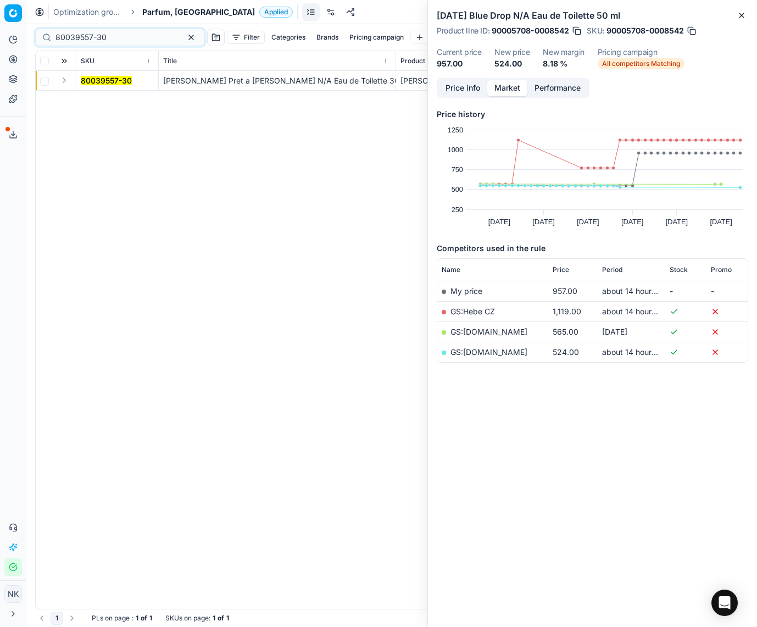
click at [63, 81] on button "Expand" at bounding box center [64, 80] width 13 height 13
click at [96, 97] on mark "80039557-30" at bounding box center [106, 100] width 51 height 9
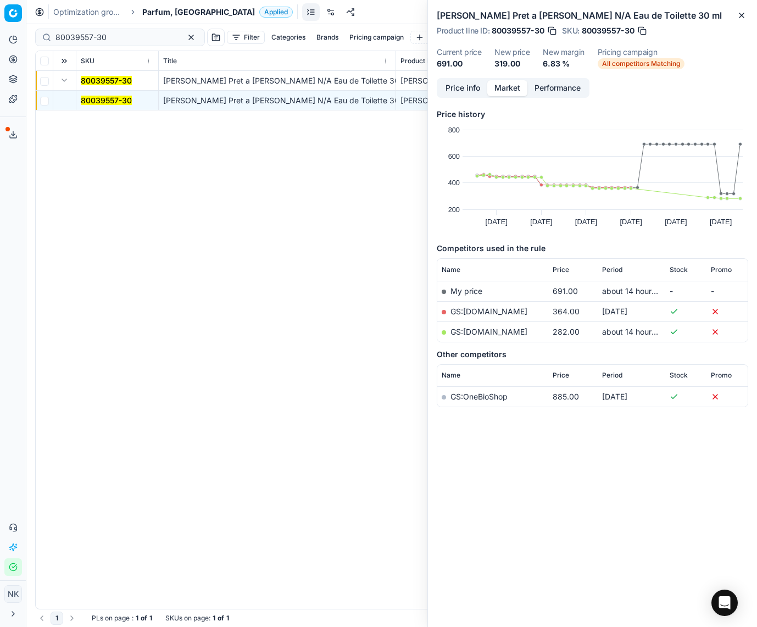
click at [482, 331] on link "GS:[DOMAIN_NAME]" at bounding box center [488, 331] width 77 height 9
click at [137, 36] on input "80039557-30" at bounding box center [115, 37] width 120 height 11
paste input "53693-75"
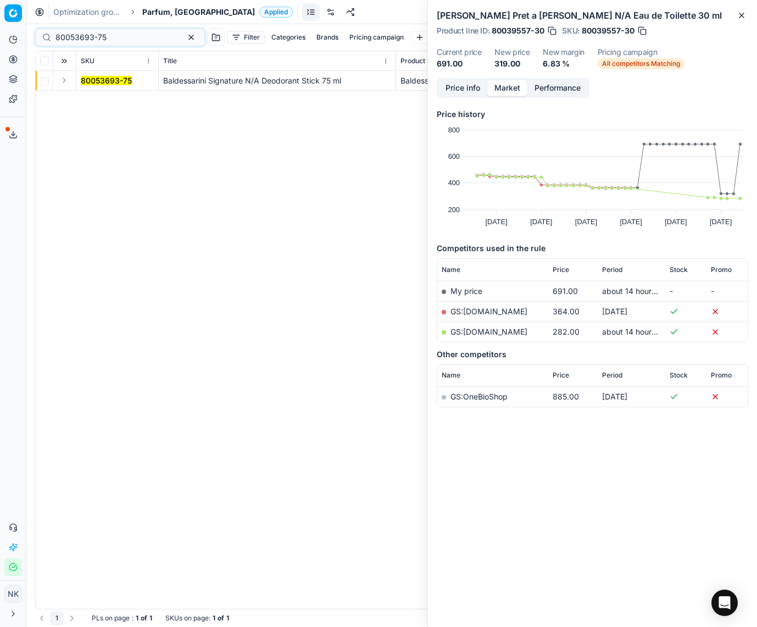
click at [64, 79] on button "Expand" at bounding box center [64, 80] width 13 height 13
click at [102, 96] on mark "80053693-75" at bounding box center [106, 100] width 51 height 9
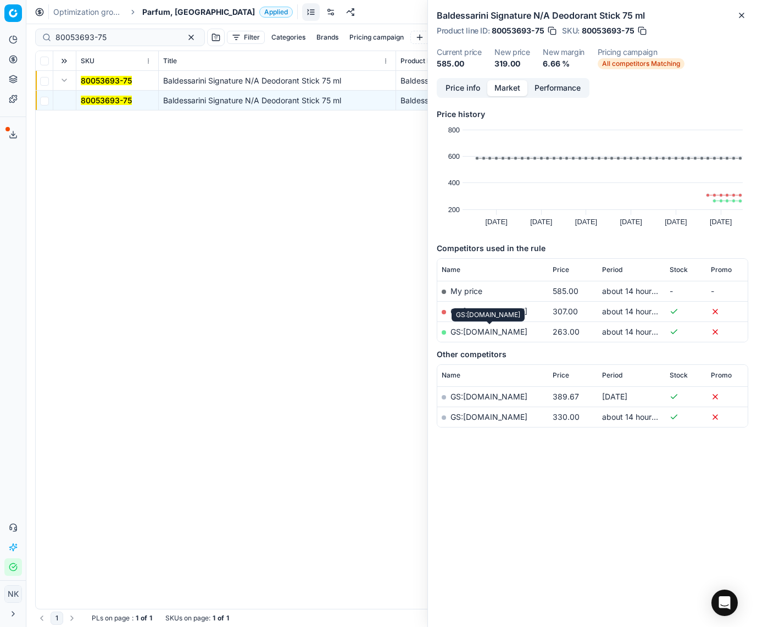
click at [467, 333] on link "GS:[DOMAIN_NAME]" at bounding box center [488, 331] width 77 height 9
click at [124, 37] on input "80053693-75" at bounding box center [115, 37] width 120 height 11
paste input "39555-1"
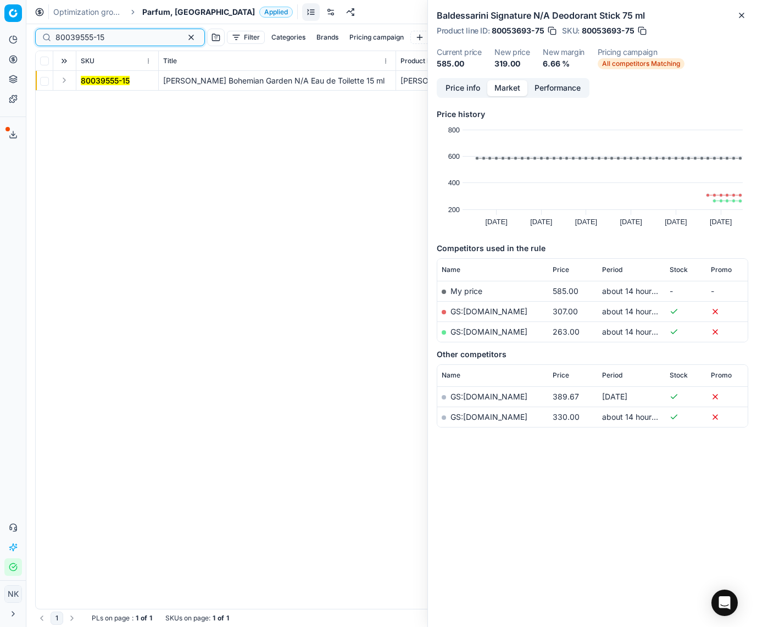
type input "80039555-15"
click at [155, 9] on span "Parfum, [GEOGRAPHIC_DATA]" at bounding box center [198, 12] width 113 height 11
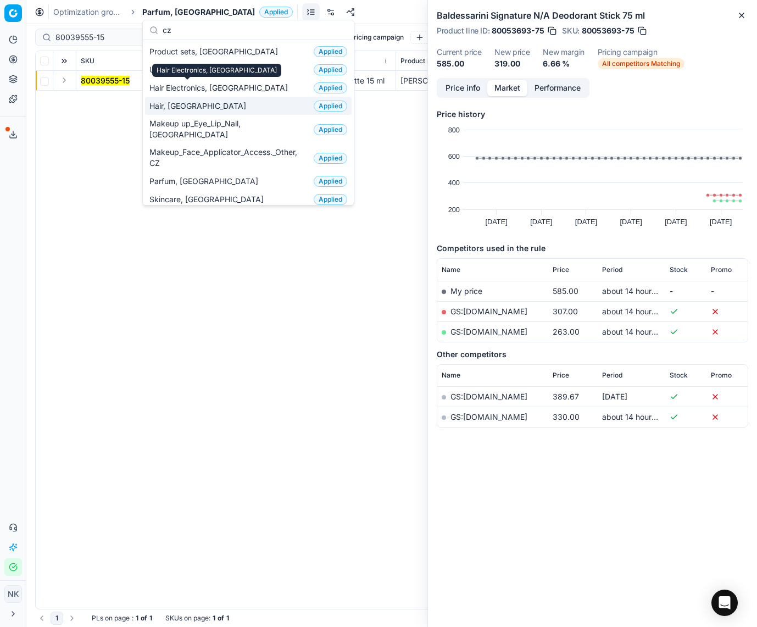
type input "cz"
click at [165, 103] on span "Hair, [GEOGRAPHIC_DATA]" at bounding box center [199, 106] width 101 height 11
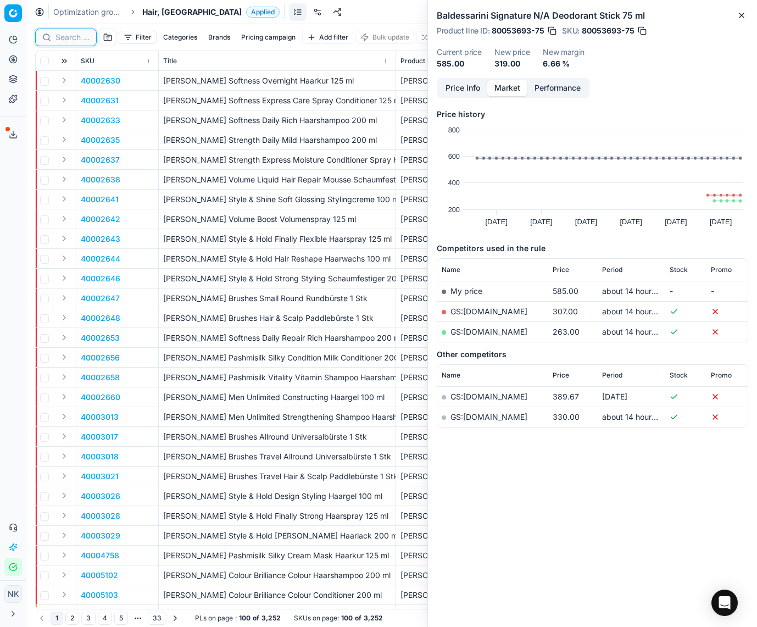
click at [67, 37] on input at bounding box center [72, 37] width 34 height 11
paste input "80008892-1000"
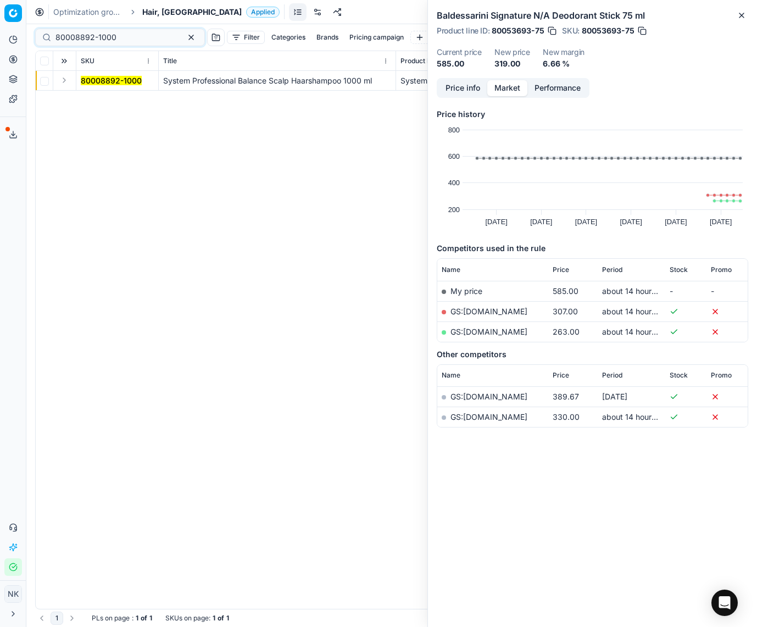
click at [59, 82] on button "Expand" at bounding box center [64, 80] width 13 height 13
click at [99, 99] on mark "80008892-1000" at bounding box center [111, 100] width 61 height 9
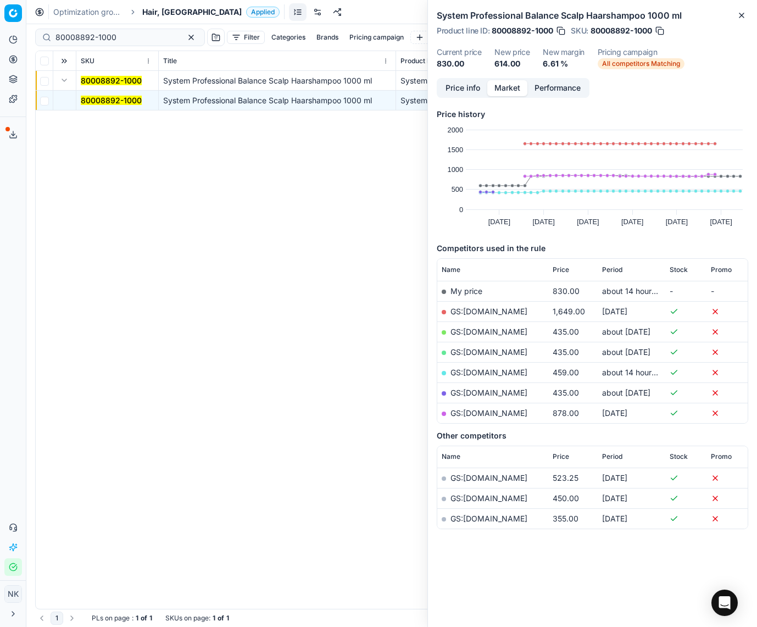
click at [492, 369] on link "GS:[DOMAIN_NAME]" at bounding box center [488, 371] width 77 height 9
click at [137, 36] on input "80008892-1000" at bounding box center [115, 37] width 120 height 11
paste input "77475-5"
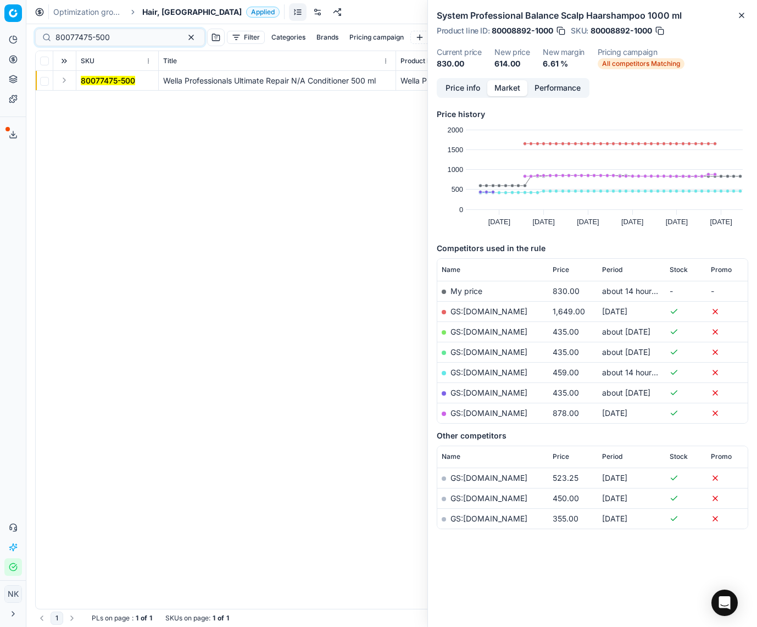
click at [63, 82] on button "Expand" at bounding box center [64, 80] width 13 height 13
click at [91, 99] on mark "80077475-500" at bounding box center [108, 100] width 54 height 9
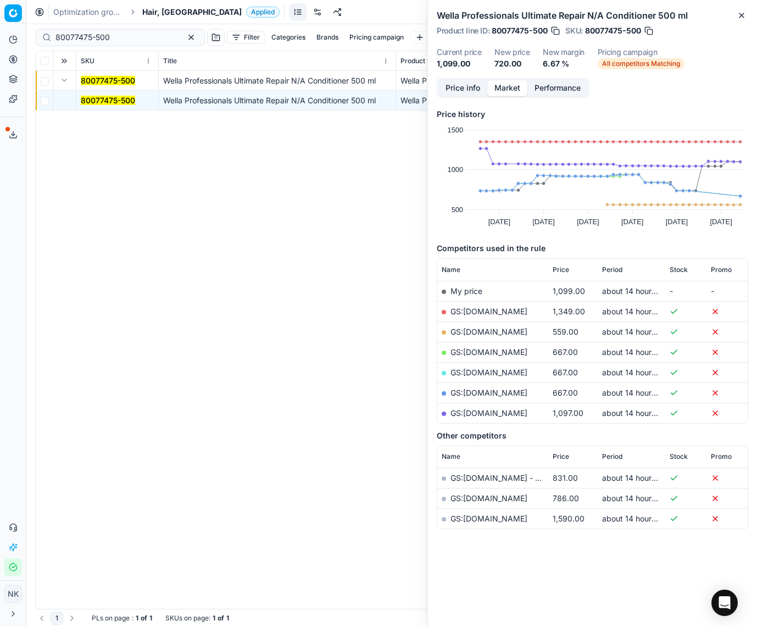
click at [470, 332] on link "GS:[DOMAIN_NAME]" at bounding box center [488, 331] width 77 height 9
click at [119, 36] on input "80077475-500" at bounding box center [115, 37] width 120 height 11
paste input "4603-5"
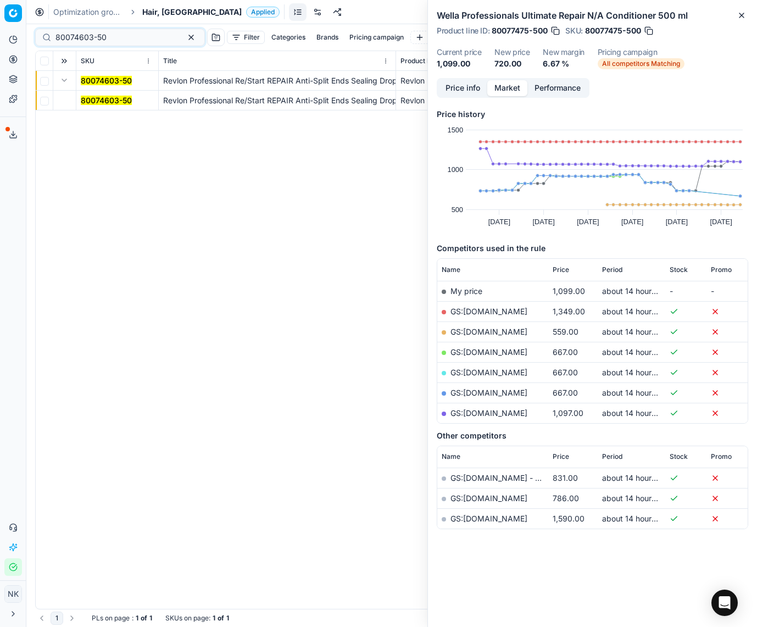
click at [101, 104] on mark "80074603-50" at bounding box center [106, 100] width 51 height 9
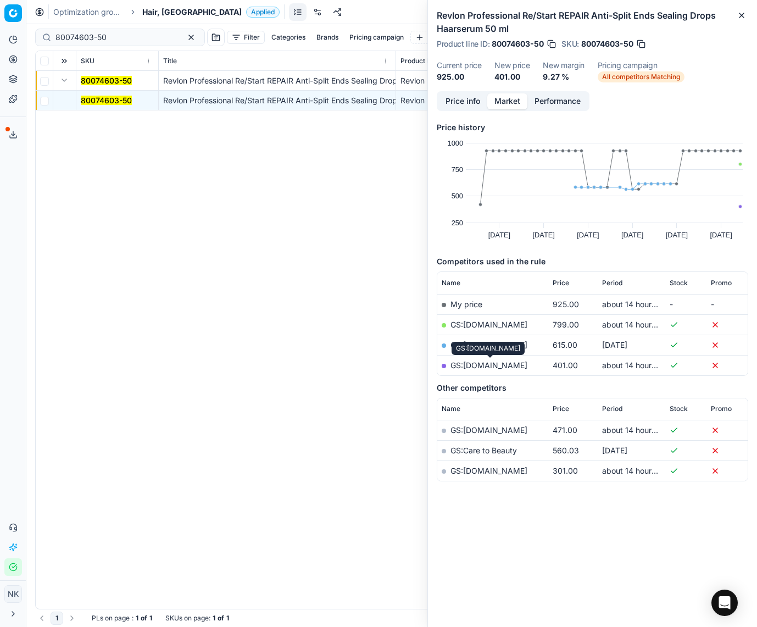
click at [476, 364] on link "GS:[DOMAIN_NAME]" at bounding box center [488, 364] width 77 height 9
click at [130, 34] on input "80074603-50" at bounding box center [115, 37] width 120 height 11
paste input "5159-78"
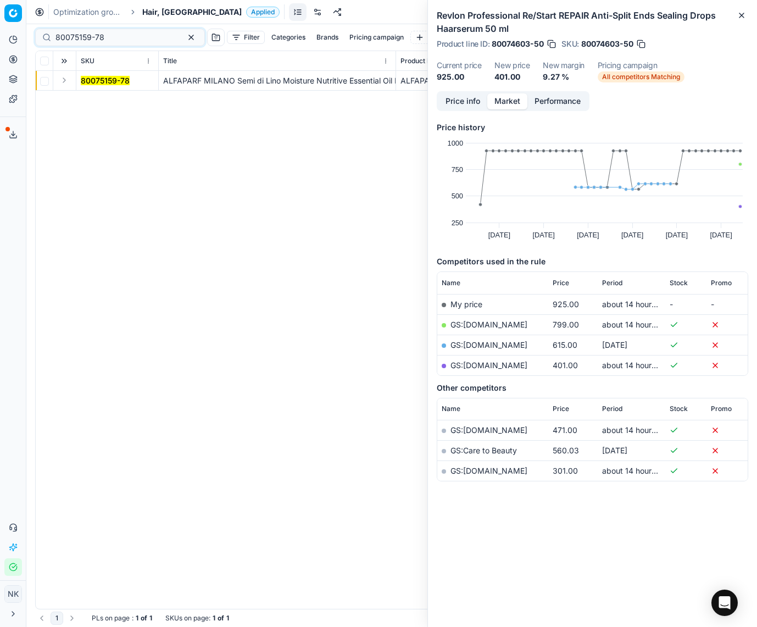
click at [68, 80] on button "Expand" at bounding box center [64, 80] width 13 height 13
click at [88, 97] on mark "80075159-78" at bounding box center [105, 100] width 49 height 9
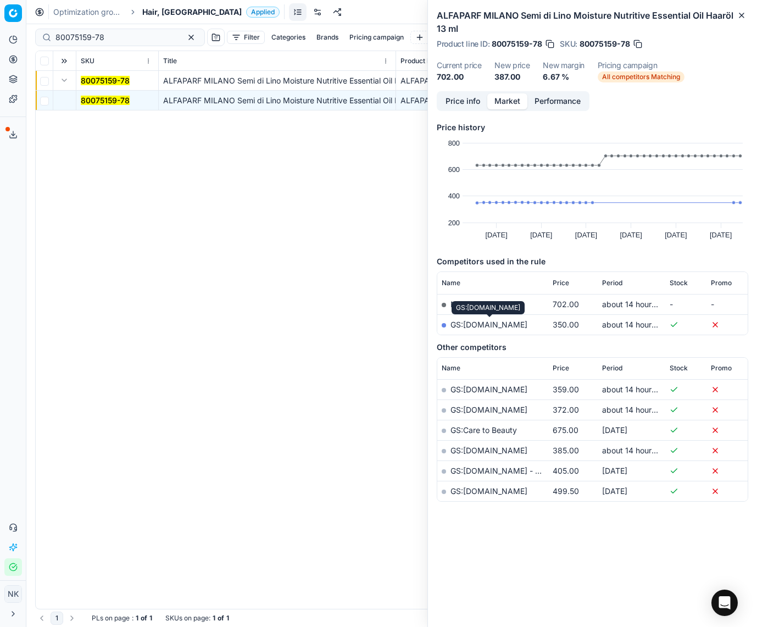
click at [503, 322] on link "GS:[DOMAIN_NAME]" at bounding box center [488, 324] width 77 height 9
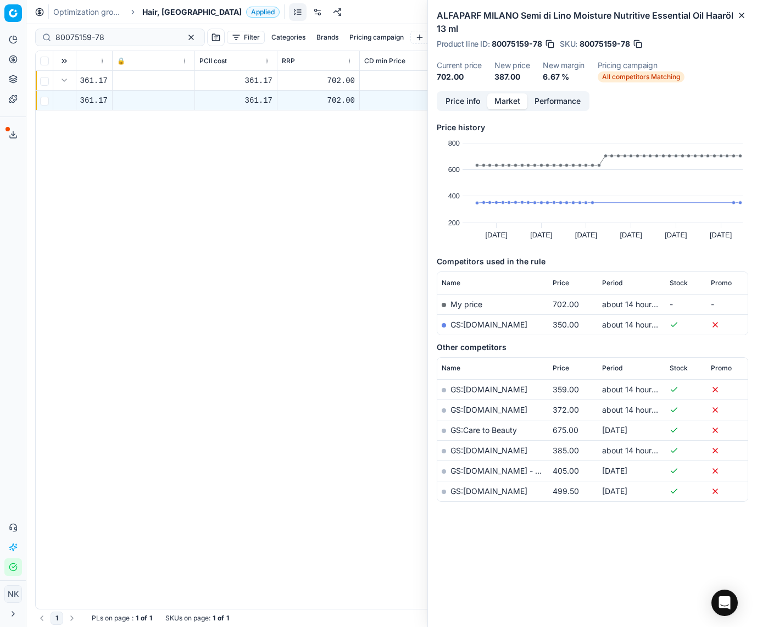
scroll to position [0, 536]
click at [487, 410] on link "GS:[DOMAIN_NAME]" at bounding box center [488, 409] width 77 height 9
click at [131, 37] on input "80075159-78" at bounding box center [115, 37] width 120 height 11
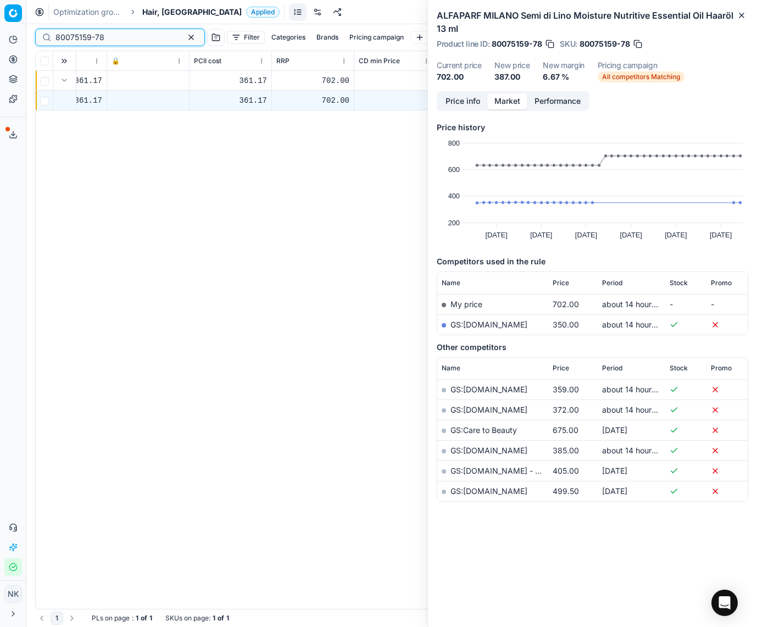
paste input "31089-100"
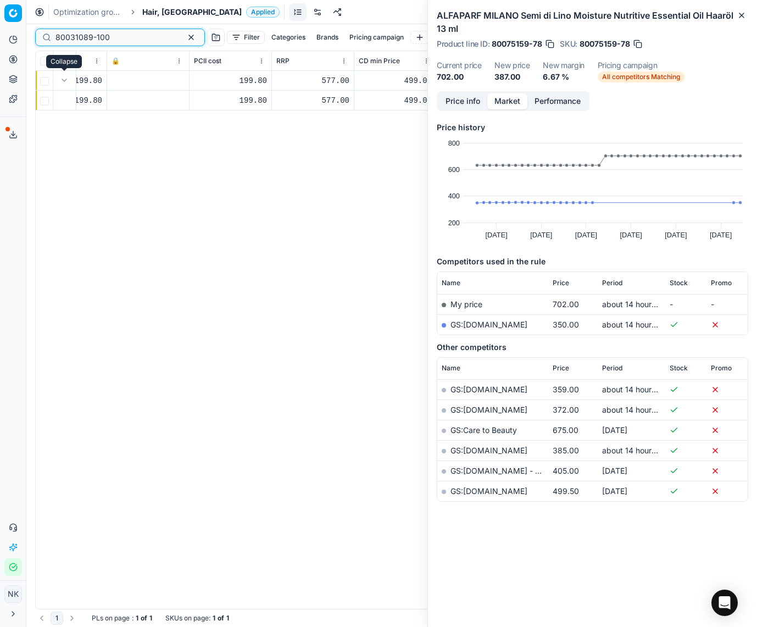
type input "80031089-100"
click at [65, 82] on button "Expand" at bounding box center [64, 80] width 13 height 13
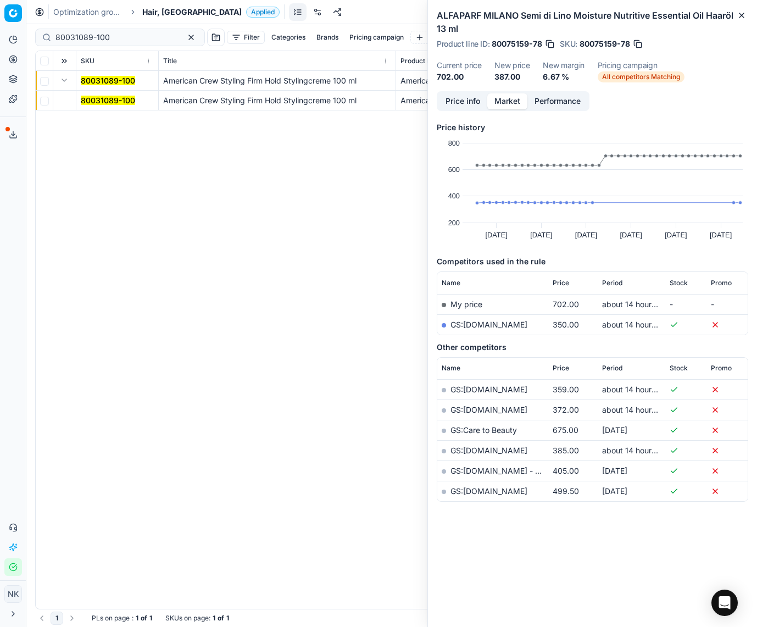
click at [107, 101] on mark "80031089-100" at bounding box center [108, 100] width 54 height 9
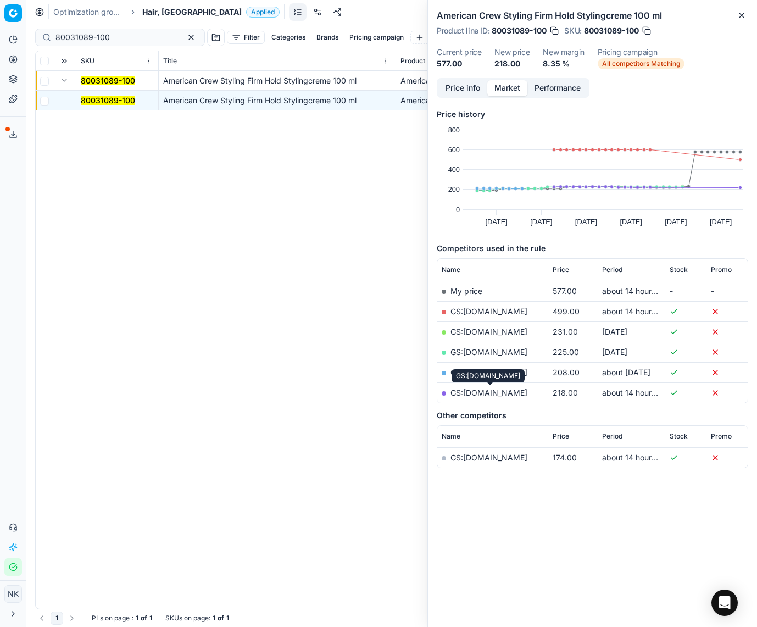
click at [485, 392] on link "GS:[DOMAIN_NAME]" at bounding box center [488, 392] width 77 height 9
click at [149, 10] on span "Hair, [GEOGRAPHIC_DATA]" at bounding box center [191, 12] width 99 height 11
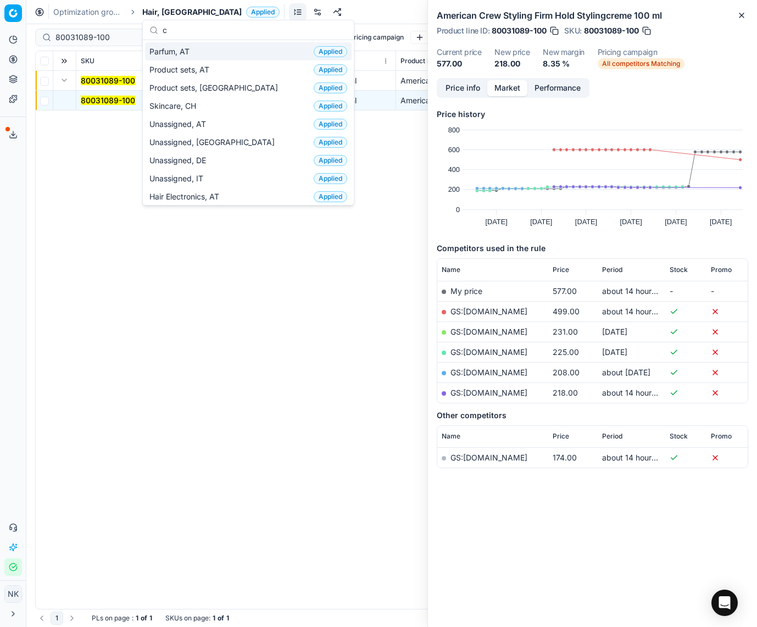
scroll to position [3, 0]
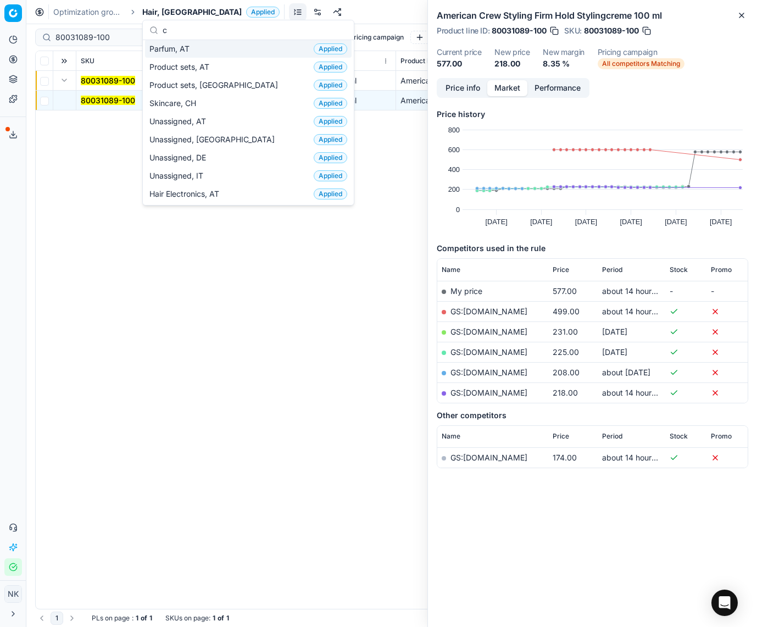
type input "cz"
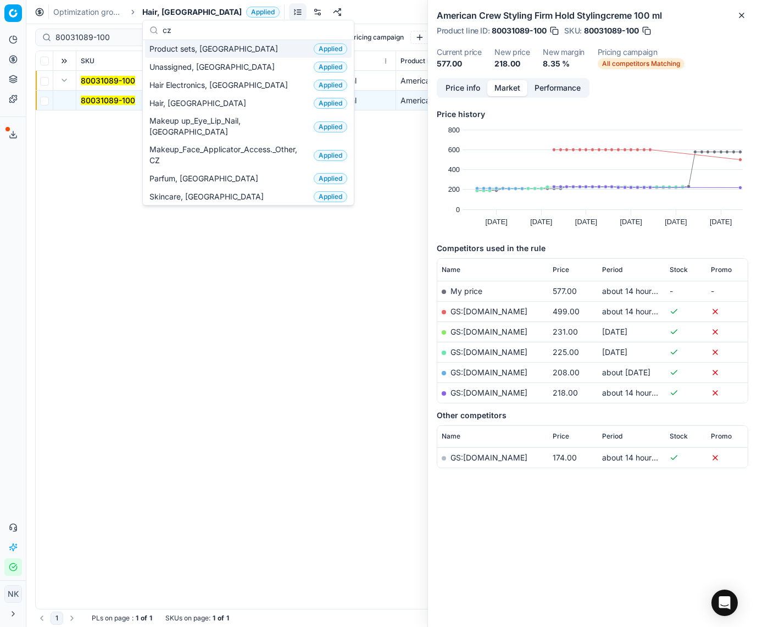
scroll to position [0, 0]
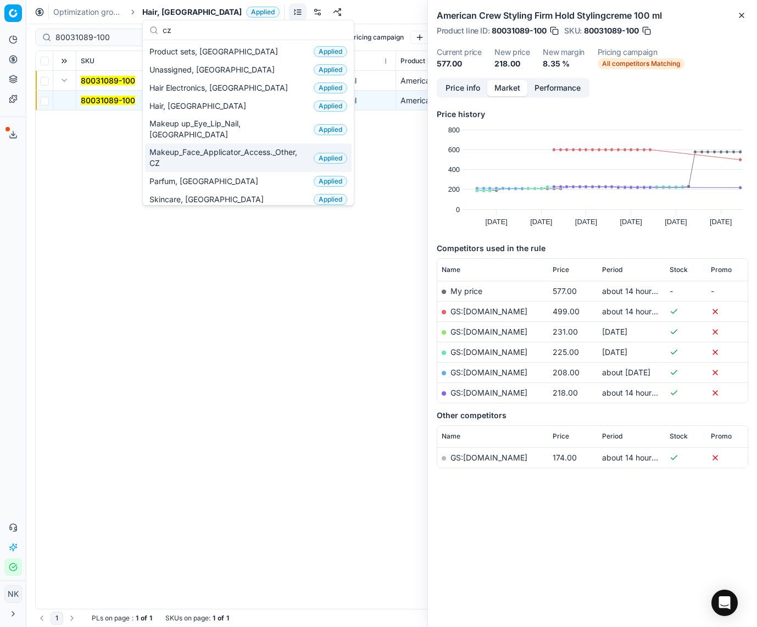
type input "cz"
click at [203, 147] on span "Makeup_Face_Applicator_Access._Other, CZ" at bounding box center [229, 158] width 160 height 22
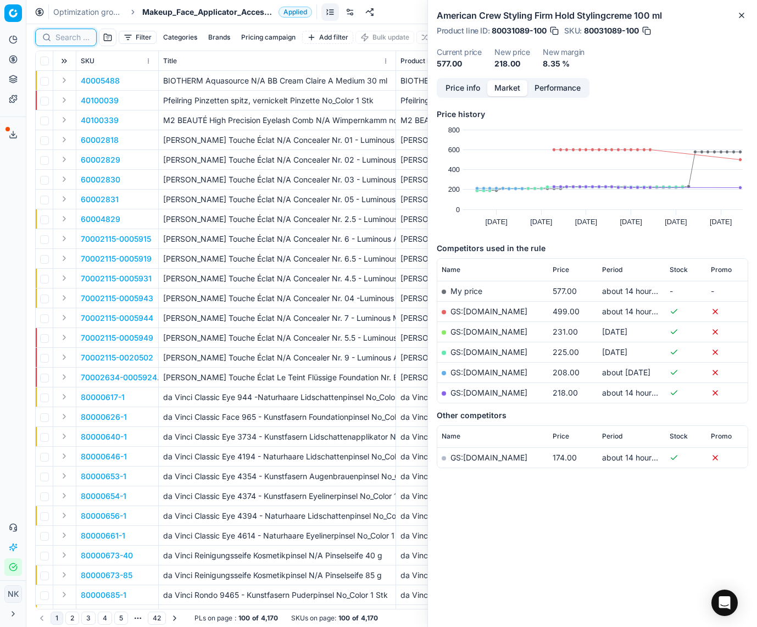
click at [71, 40] on input at bounding box center [72, 37] width 34 height 11
paste input "80067123-8-1"
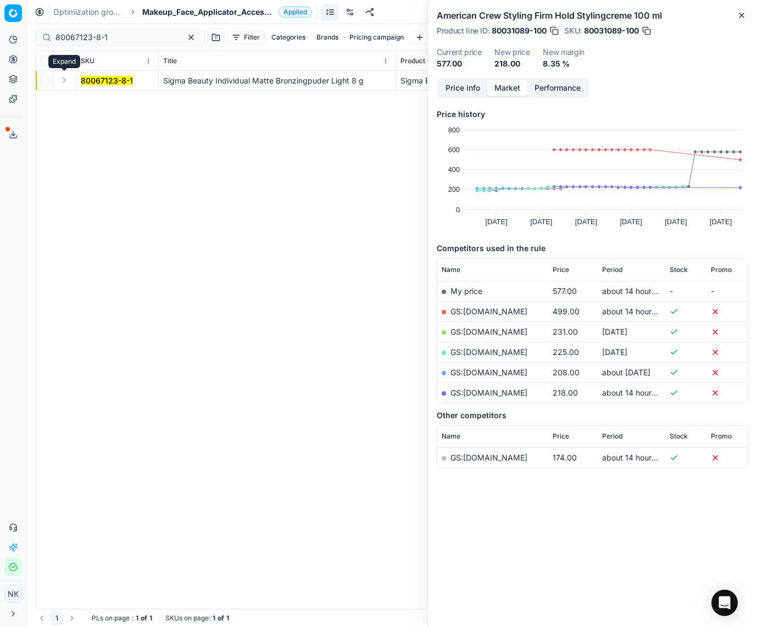
click at [63, 81] on button "Expand" at bounding box center [64, 80] width 13 height 13
click at [94, 100] on mark "80067123-8-1" at bounding box center [107, 100] width 52 height 9
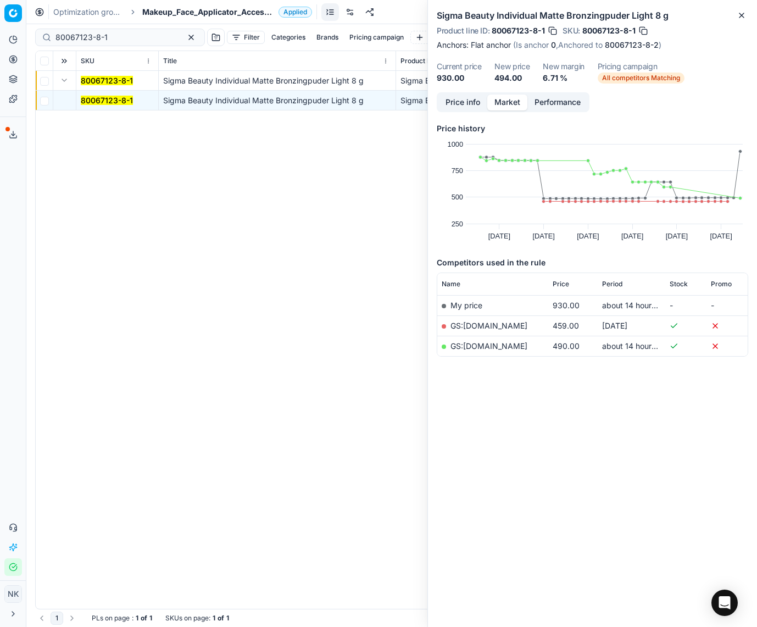
click at [488, 327] on link "GS:[DOMAIN_NAME]" at bounding box center [488, 325] width 77 height 9
click at [476, 347] on link "GS:[DOMAIN_NAME]" at bounding box center [488, 345] width 77 height 9
click at [476, 346] on link "GS:[DOMAIN_NAME]" at bounding box center [488, 345] width 77 height 9
click at [116, 40] on input "80067123-8-1" at bounding box center [115, 37] width 120 height 11
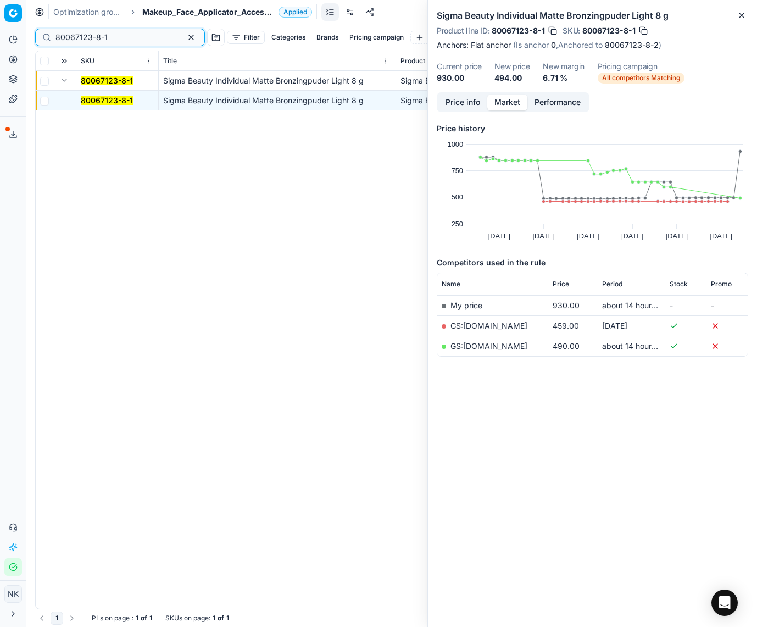
click at [116, 40] on input "80067123-8-1" at bounding box center [115, 37] width 120 height 11
click at [115, 37] on input "80067123-8-1" at bounding box center [115, 37] width 120 height 11
paste input "2"
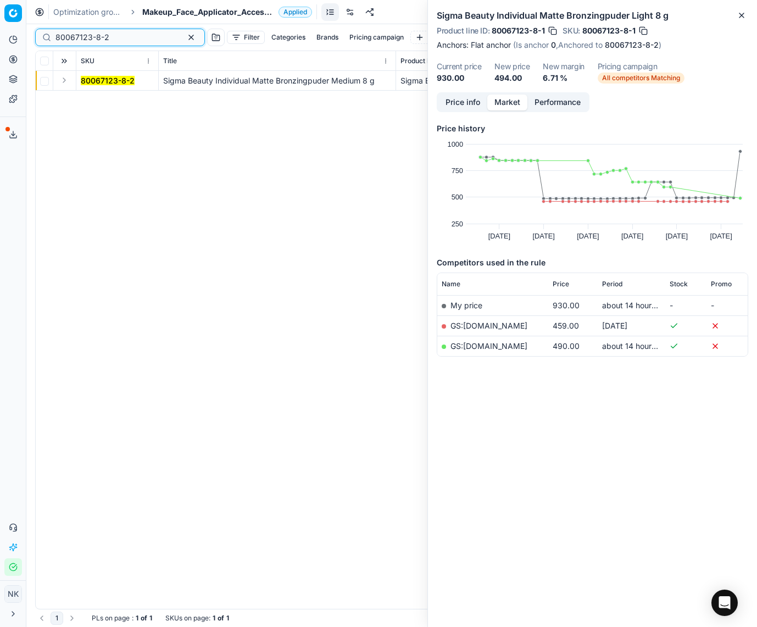
type input "80067123-8-2"
click at [65, 82] on button "Expand" at bounding box center [64, 80] width 13 height 13
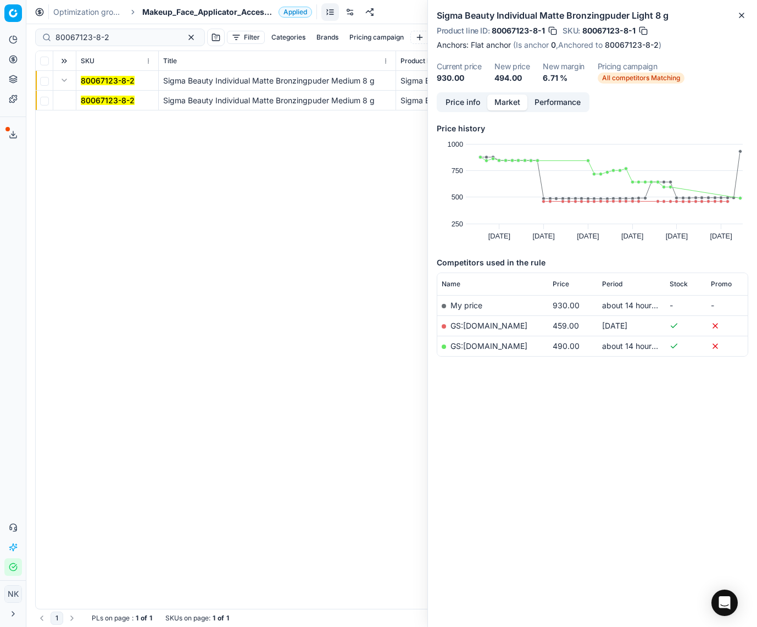
click at [96, 103] on mark "80067123-8-2" at bounding box center [108, 100] width 54 height 9
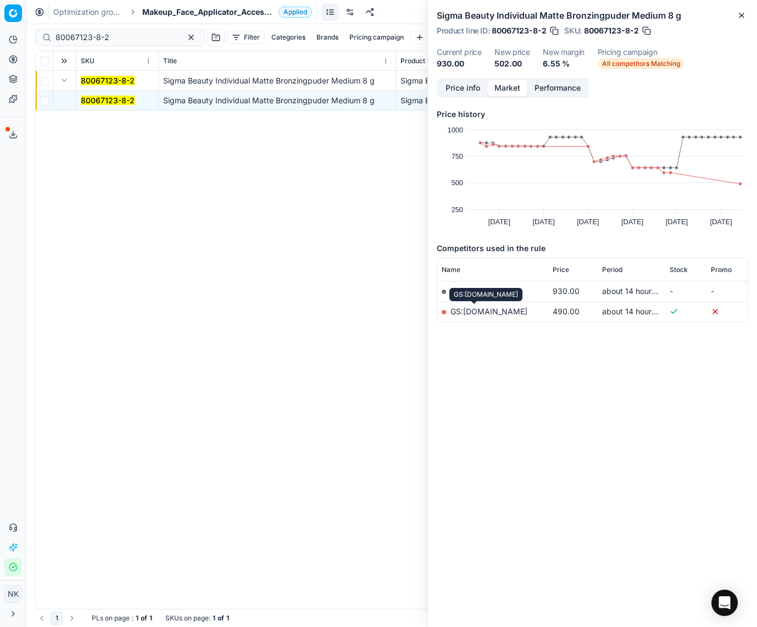
click at [472, 312] on link "GS:[DOMAIN_NAME]" at bounding box center [488, 310] width 77 height 9
click at [175, 9] on span "Makeup_Face_Applicator_Access._Other, CZ" at bounding box center [208, 12] width 132 height 11
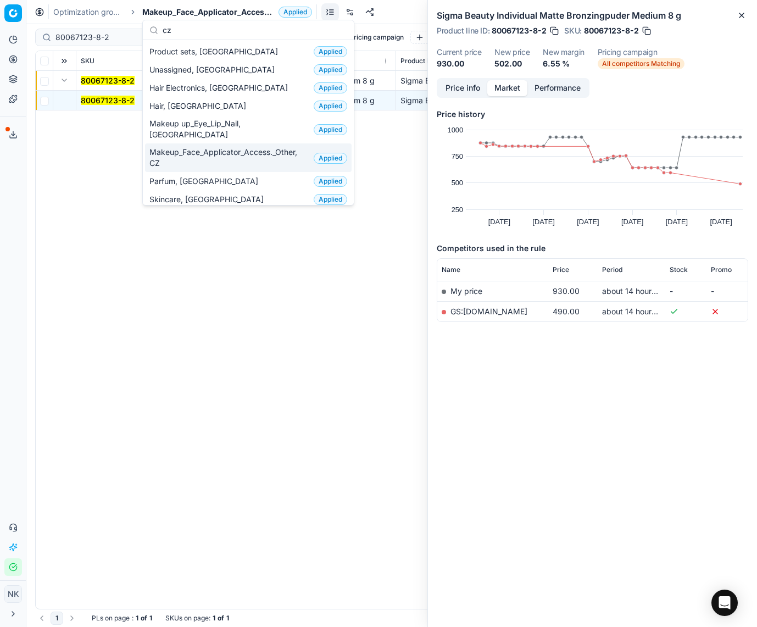
type input "cz"
click at [210, 147] on span "Makeup_Face_Applicator_Access._Other, CZ" at bounding box center [229, 158] width 160 height 22
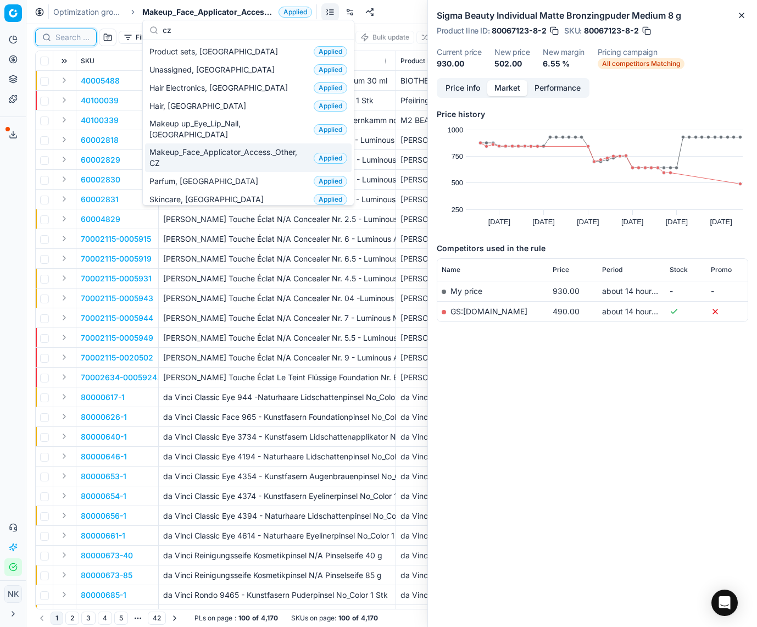
click at [68, 40] on input at bounding box center [72, 37] width 34 height 11
paste input "90012814-0020332"
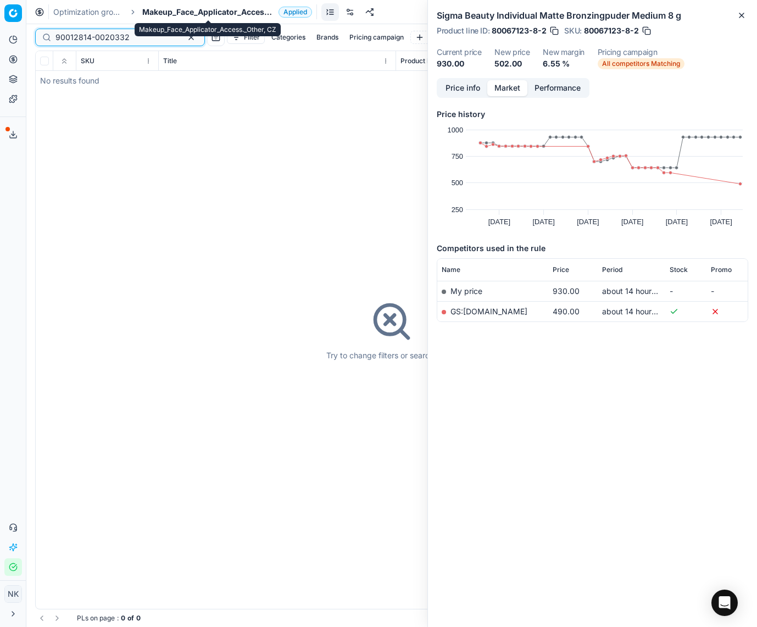
type input "90012814-0020332"
click at [197, 12] on span "Makeup_Face_Applicator_Access._Other, CZ" at bounding box center [208, 12] width 132 height 11
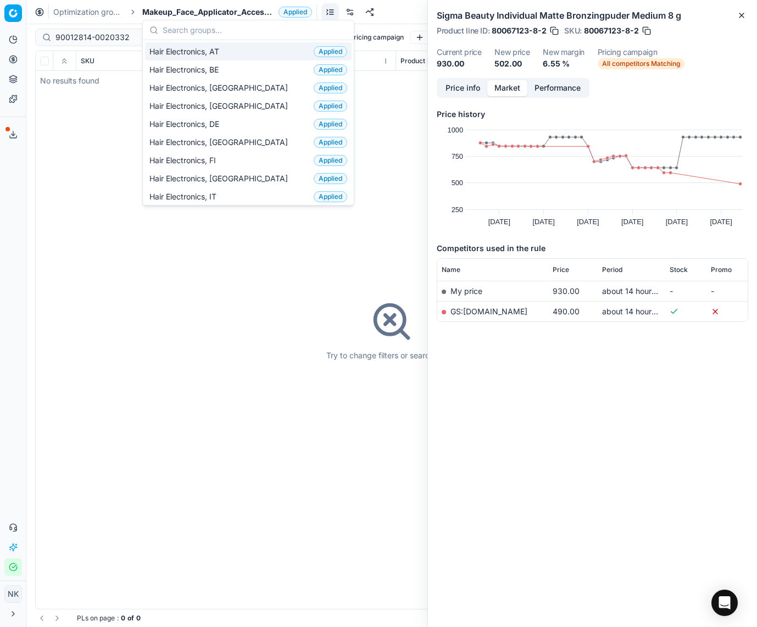
click at [220, 48] on span "Hair Electronics, AT" at bounding box center [186, 51] width 74 height 11
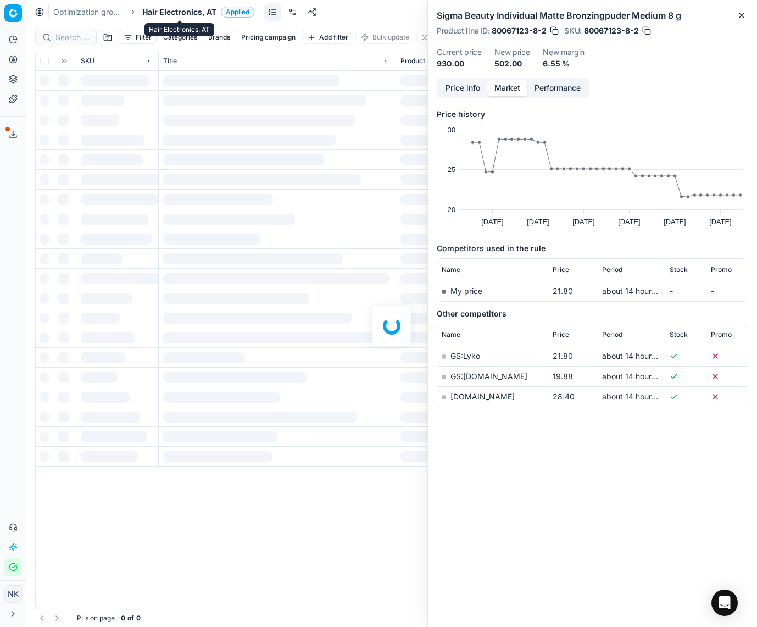
click at [198, 14] on span "Hair Electronics, AT" at bounding box center [179, 12] width 74 height 11
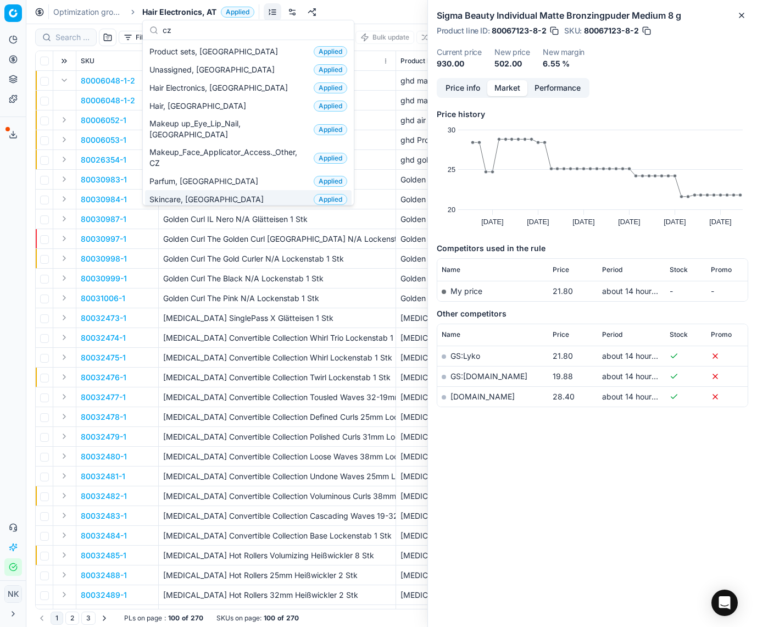
type input "cz"
click at [191, 194] on span "Skincare, [GEOGRAPHIC_DATA]" at bounding box center [208, 199] width 119 height 11
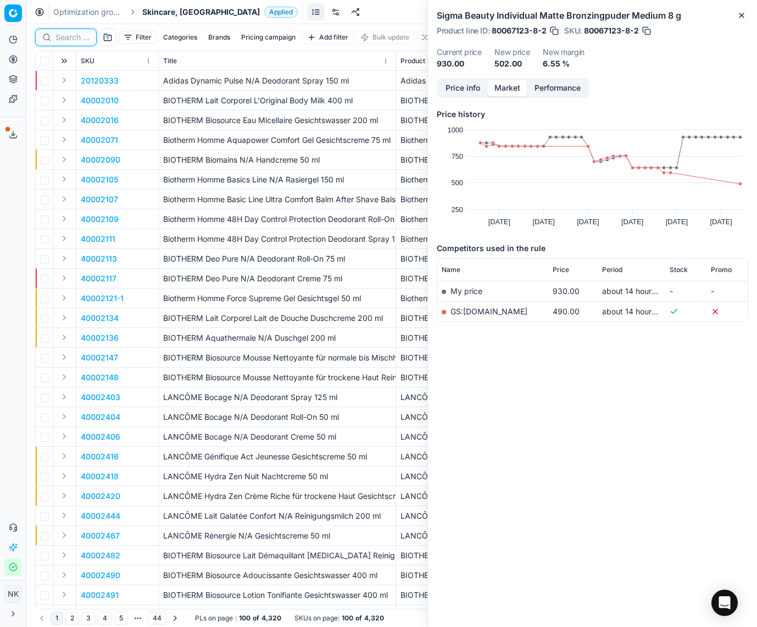
click at [71, 36] on input at bounding box center [72, 37] width 34 height 11
paste input "80068705-20"
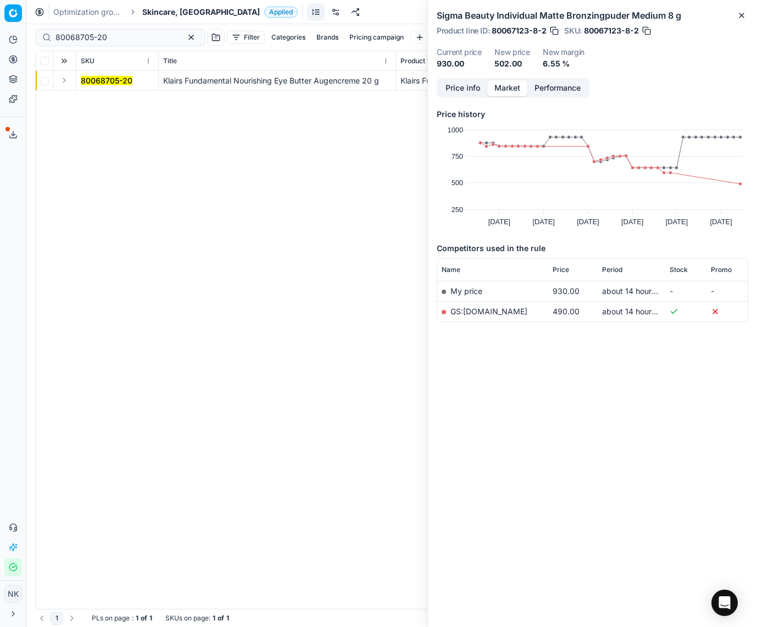
click at [63, 81] on button "Expand" at bounding box center [64, 80] width 13 height 13
click at [87, 104] on mark "80068705-20" at bounding box center [107, 100] width 52 height 9
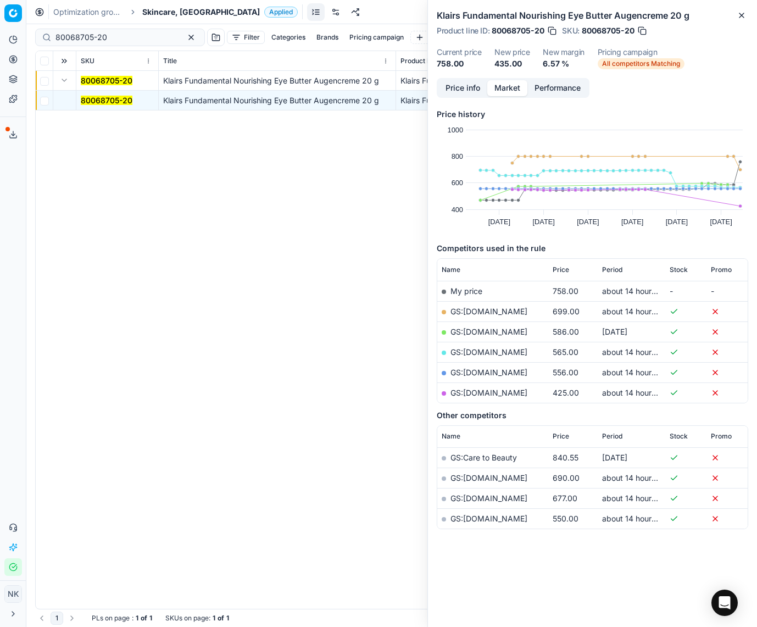
click at [492, 390] on link "GS:[DOMAIN_NAME]" at bounding box center [488, 392] width 77 height 9
click at [130, 37] on input "80068705-20" at bounding box center [115, 37] width 120 height 11
paste input "36081-25"
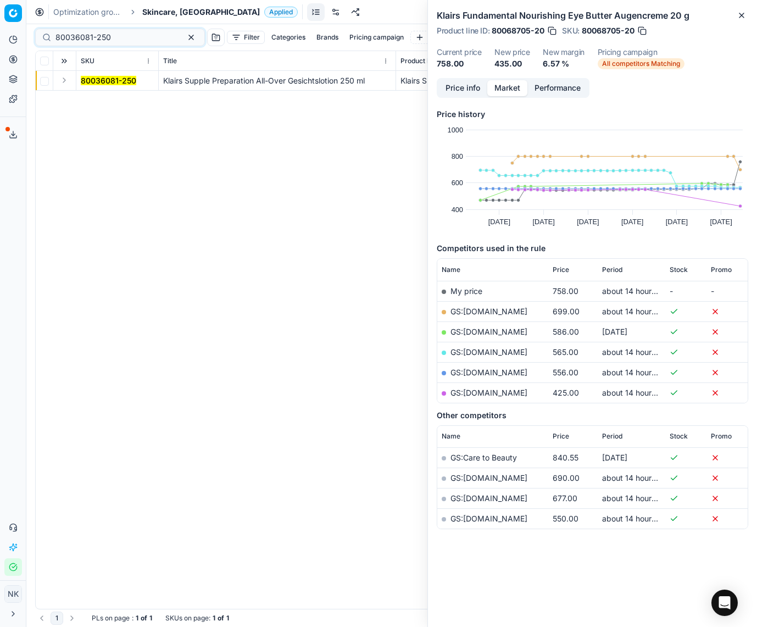
drag, startPoint x: 62, startPoint y: 84, endPoint x: 68, endPoint y: 85, distance: 6.7
click at [62, 84] on button "Expand" at bounding box center [64, 80] width 13 height 13
click at [93, 96] on mark "80036081-250" at bounding box center [108, 100] width 55 height 9
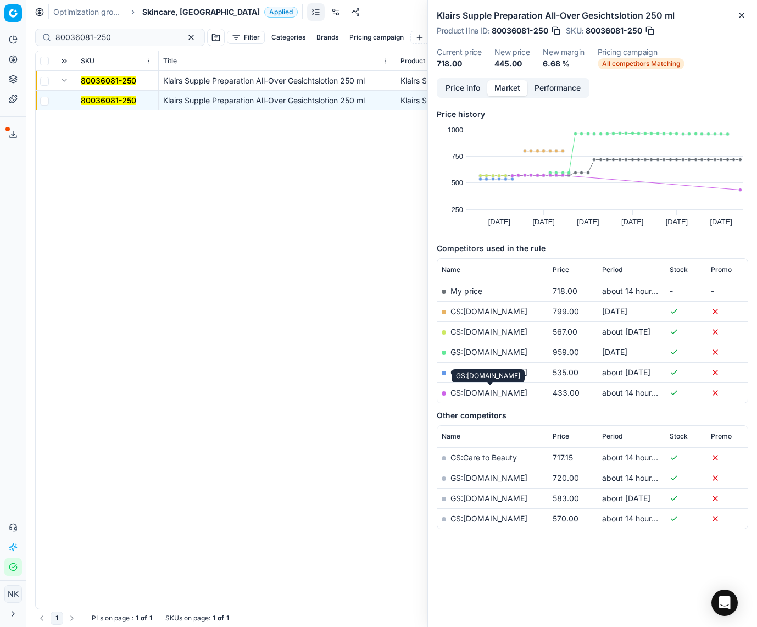
click at [493, 391] on link "GS:[DOMAIN_NAME]" at bounding box center [488, 392] width 77 height 9
click at [133, 35] on input "80036081-250" at bounding box center [115, 37] width 120 height 11
paste input "90012431-0019577"
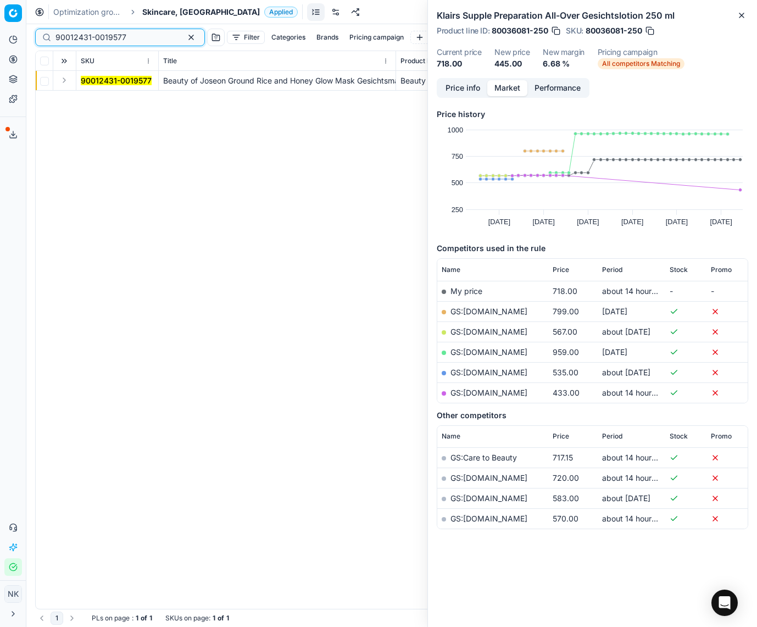
type input "90012431-0019577"
click at [64, 82] on button "Expand" at bounding box center [64, 80] width 13 height 13
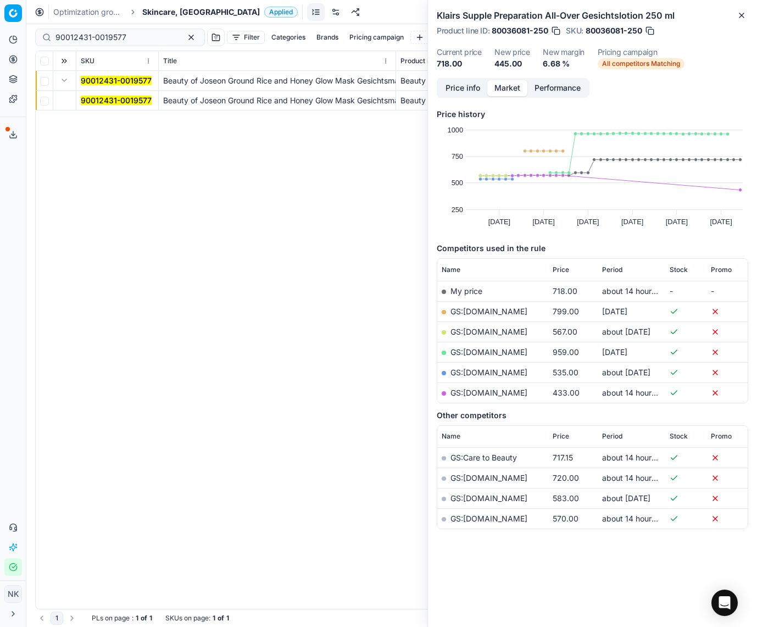
click at [98, 96] on mark "90012431-0019577" at bounding box center [116, 100] width 71 height 9
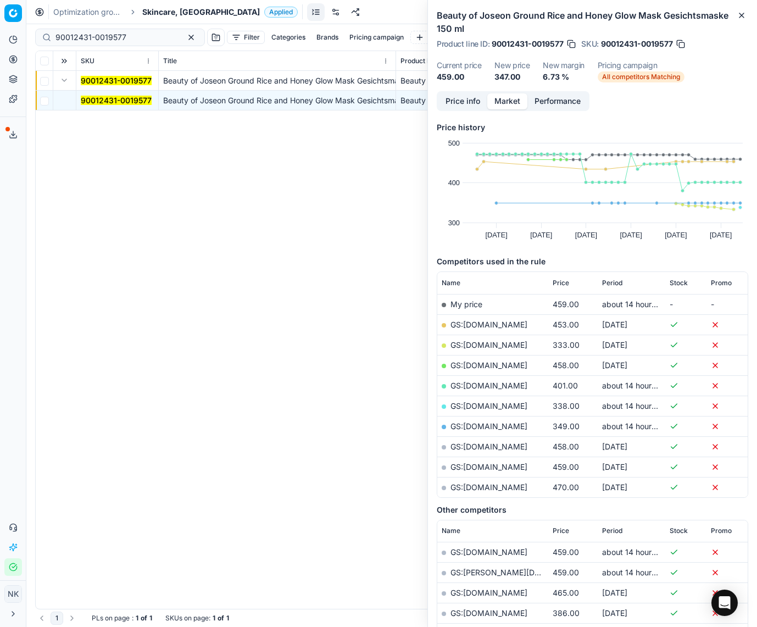
click at [481, 405] on link "GS:[DOMAIN_NAME]" at bounding box center [488, 405] width 77 height 9
click at [563, 280] on span "Price" at bounding box center [561, 282] width 16 height 9
click at [508, 346] on link "GS:[DOMAIN_NAME]" at bounding box center [488, 344] width 77 height 9
click at [165, 14] on span "Skincare, [GEOGRAPHIC_DATA]" at bounding box center [201, 12] width 118 height 11
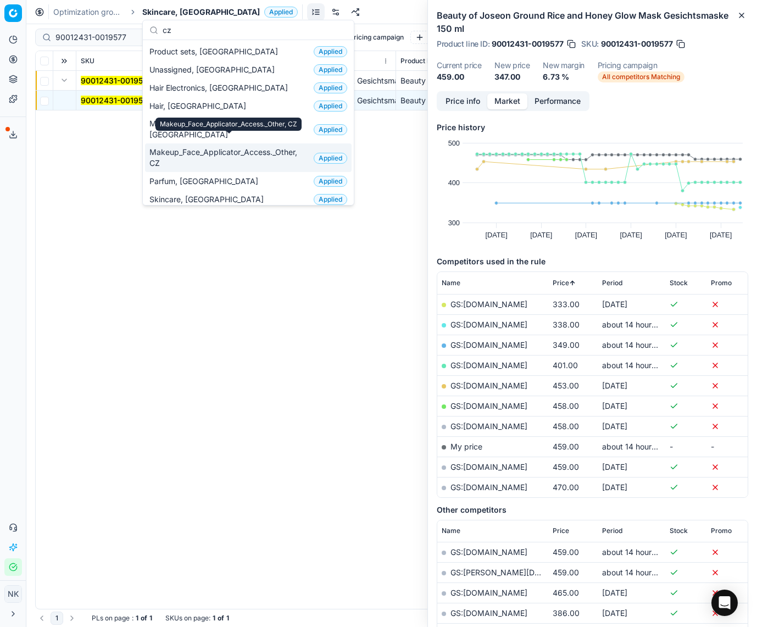
type input "cz"
click at [205, 147] on span "Makeup_Face_Applicator_Access._Other, CZ" at bounding box center [229, 158] width 160 height 22
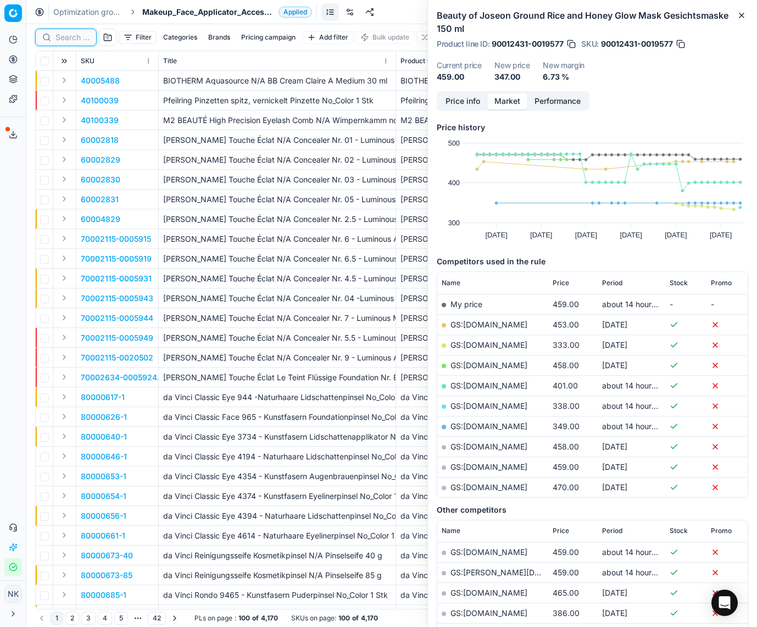
click at [74, 38] on input at bounding box center [72, 37] width 34 height 11
paste input "80072488-15-13"
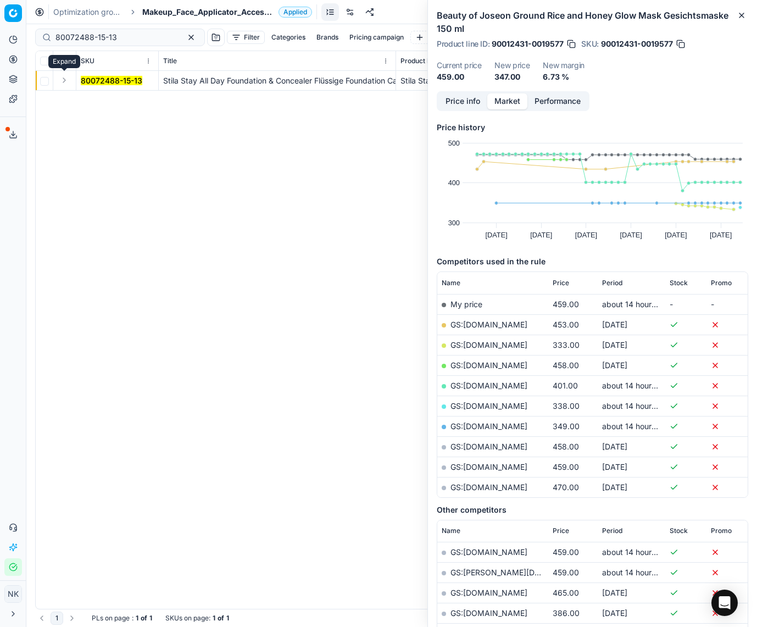
click at [65, 79] on button "Expand" at bounding box center [64, 80] width 13 height 13
click at [91, 98] on mark "80072488-15-13" at bounding box center [112, 100] width 62 height 9
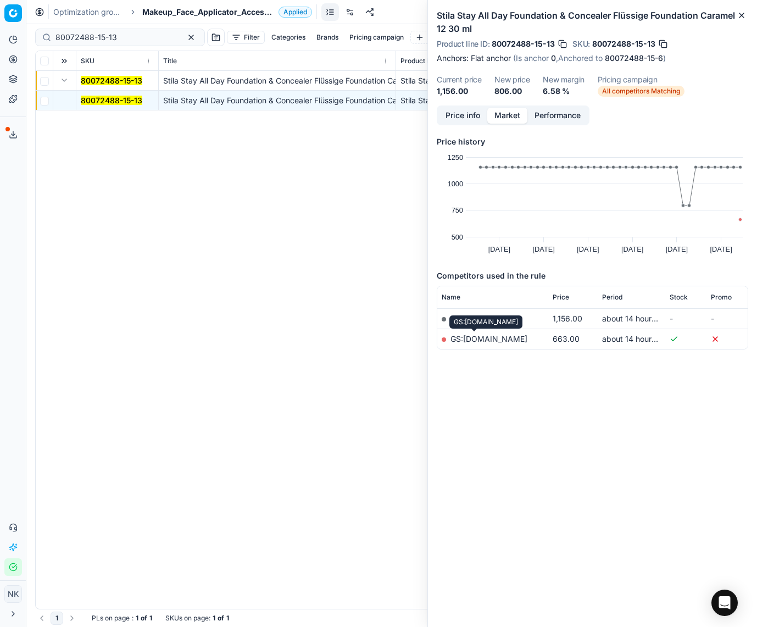
click at [477, 339] on link "GS:[DOMAIN_NAME]" at bounding box center [488, 338] width 77 height 9
click at [119, 35] on input "80072488-15-13" at bounding box center [115, 37] width 120 height 11
type input "c"
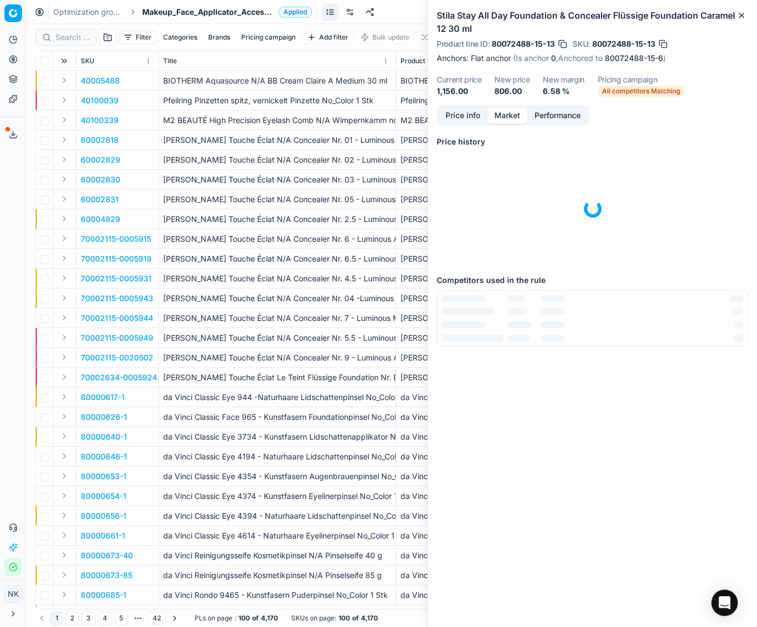
click at [195, 14] on span "Makeup_Face_Applicator_Access._Other, CZ" at bounding box center [208, 12] width 132 height 11
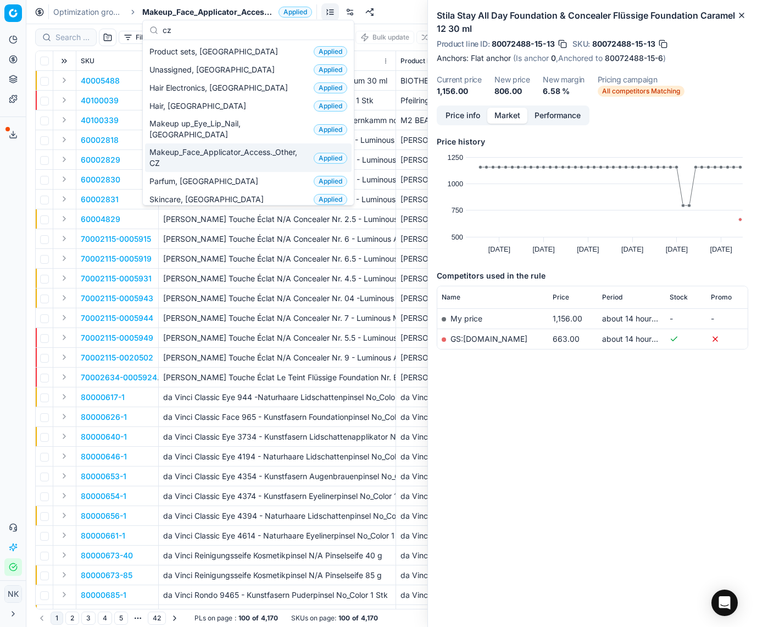
type input "cz"
click at [183, 176] on span "Parfum, [GEOGRAPHIC_DATA]" at bounding box center [205, 181] width 113 height 11
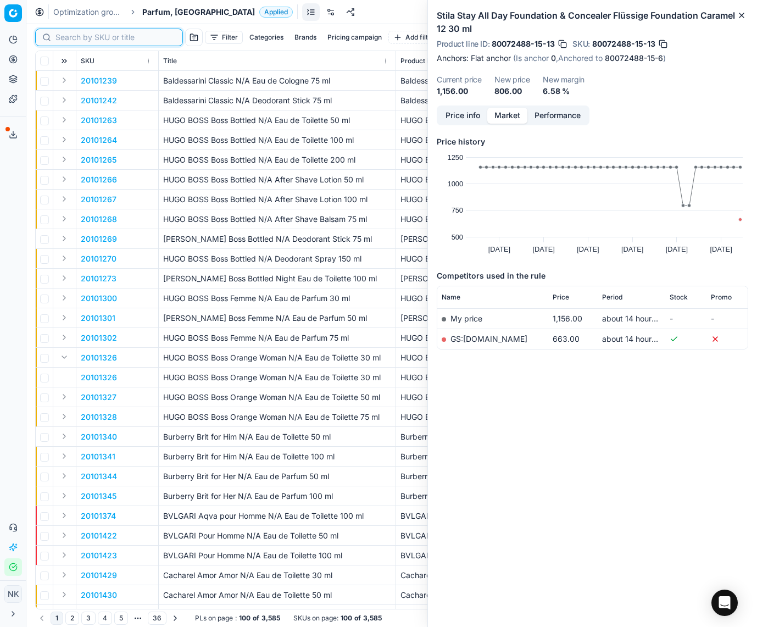
click at [72, 39] on input at bounding box center [115, 37] width 120 height 11
paste input "90013404-0021153"
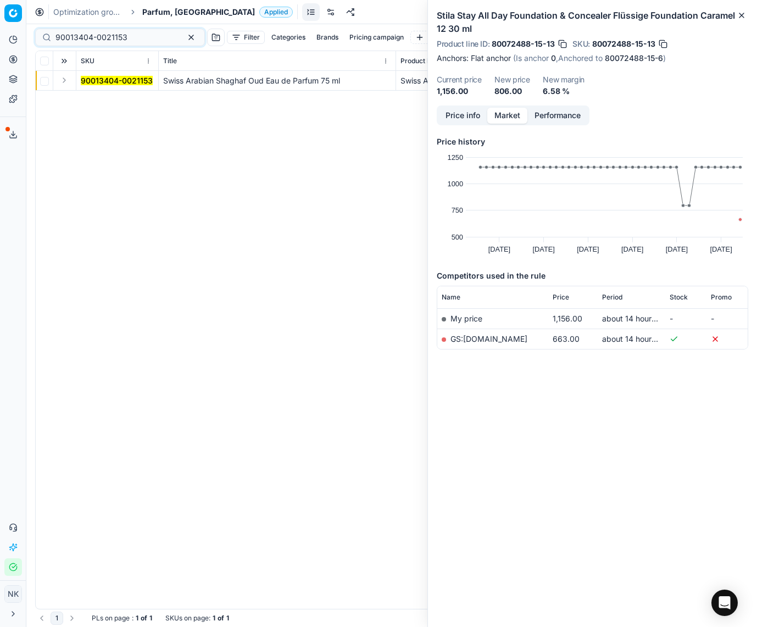
click at [65, 81] on button "Expand" at bounding box center [64, 80] width 13 height 13
click at [86, 93] on td "90013404-0021153" at bounding box center [117, 101] width 82 height 20
click at [93, 99] on mark "90013404-0021153" at bounding box center [117, 100] width 72 height 9
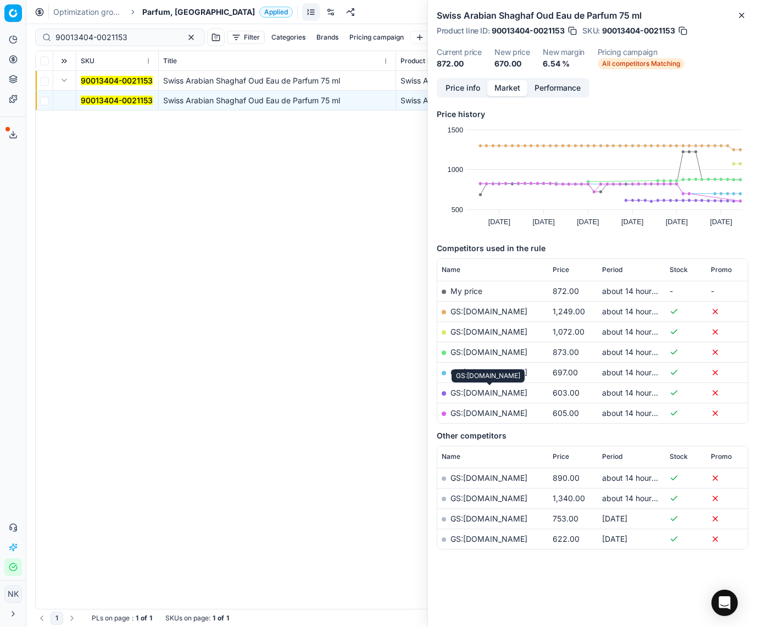
click at [496, 393] on link "GS:[DOMAIN_NAME]" at bounding box center [488, 392] width 77 height 9
click at [137, 34] on input "90013404-0021153" at bounding box center [115, 37] width 120 height 11
paste input "80004581-90"
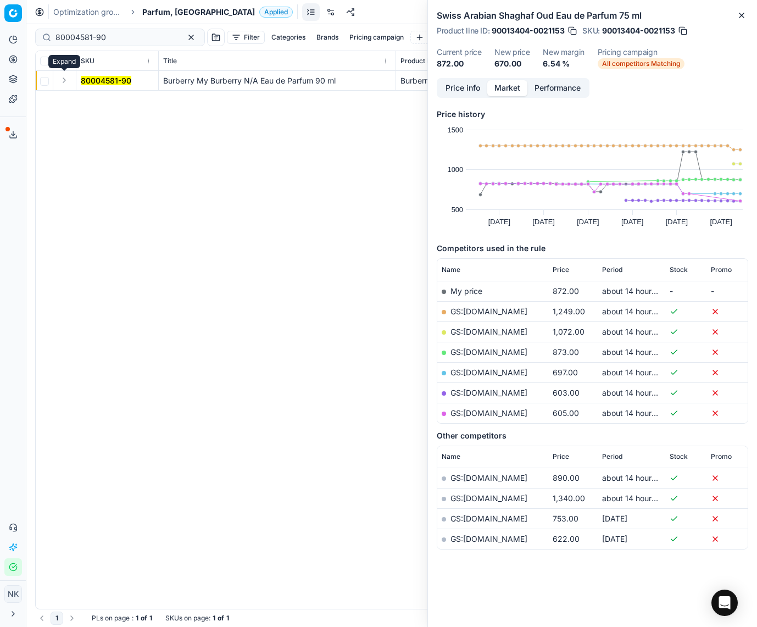
click at [66, 83] on button "Expand" at bounding box center [64, 80] width 13 height 13
click at [103, 98] on mark "80004581-90" at bounding box center [106, 100] width 51 height 9
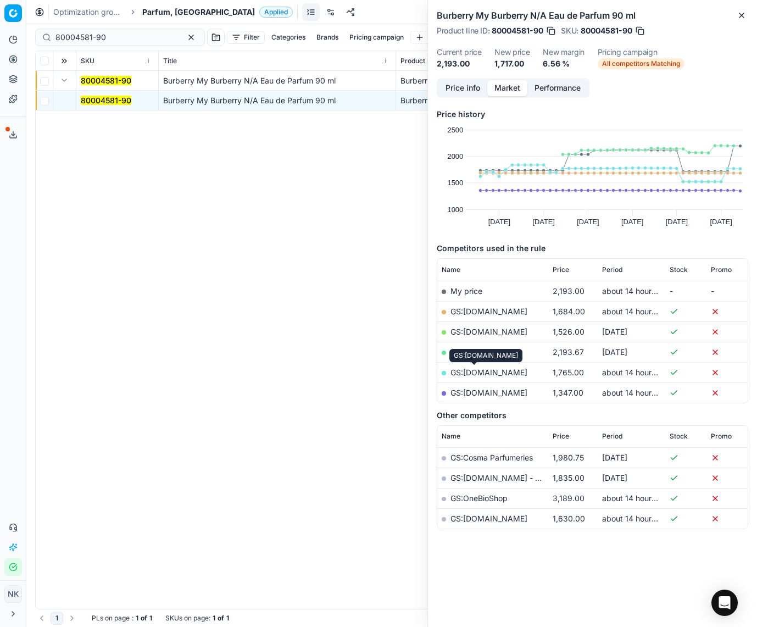
click at [475, 371] on link "GS:[DOMAIN_NAME]" at bounding box center [488, 371] width 77 height 9
click at [124, 40] on input "80004581-90" at bounding box center [115, 37] width 120 height 11
paste input "10475-10"
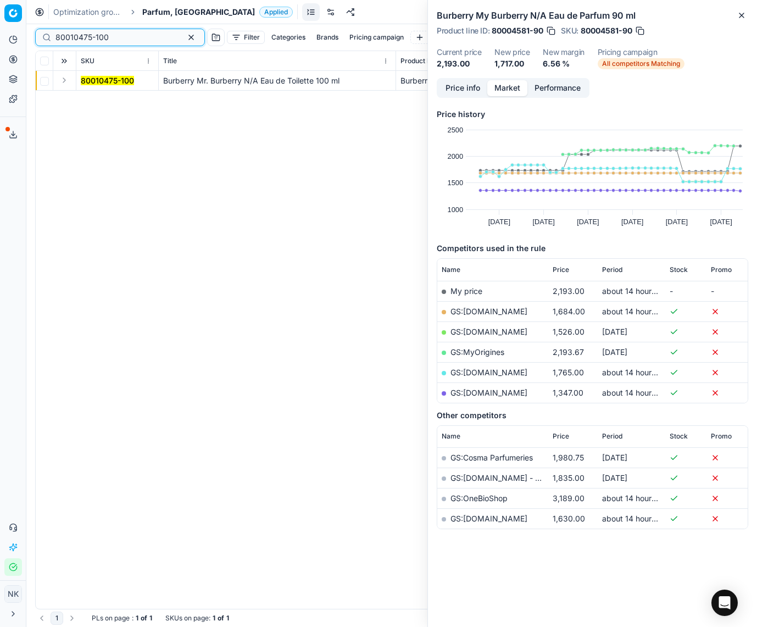
type input "80010475-100"
click at [65, 81] on button "Expand" at bounding box center [64, 80] width 13 height 13
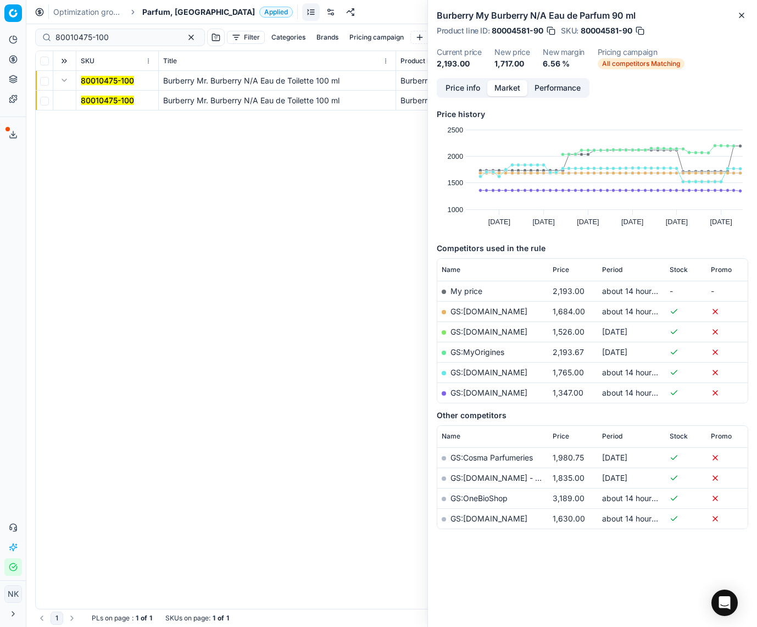
click at [94, 97] on mark "80010475-100" at bounding box center [107, 100] width 53 height 9
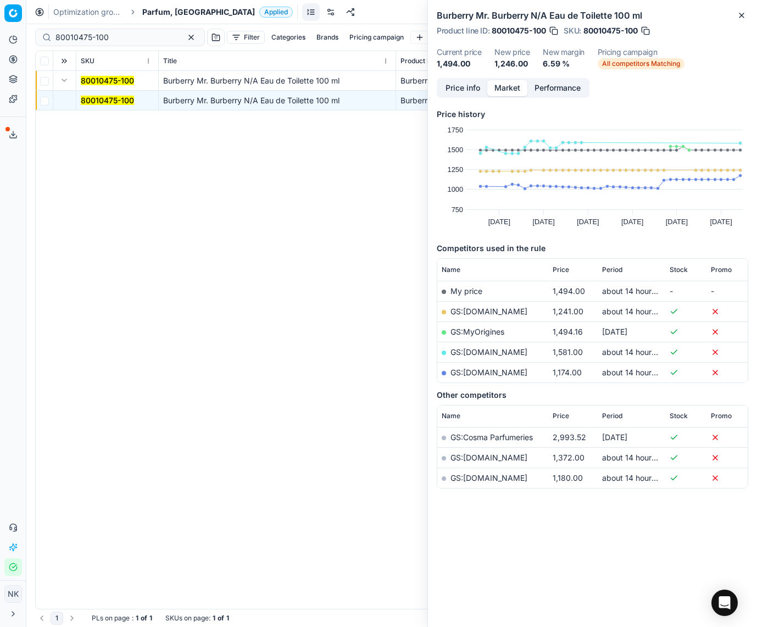
click at [476, 309] on link "GS:[DOMAIN_NAME]" at bounding box center [488, 310] width 77 height 9
click at [159, 14] on span "Parfum, [GEOGRAPHIC_DATA]" at bounding box center [198, 12] width 113 height 11
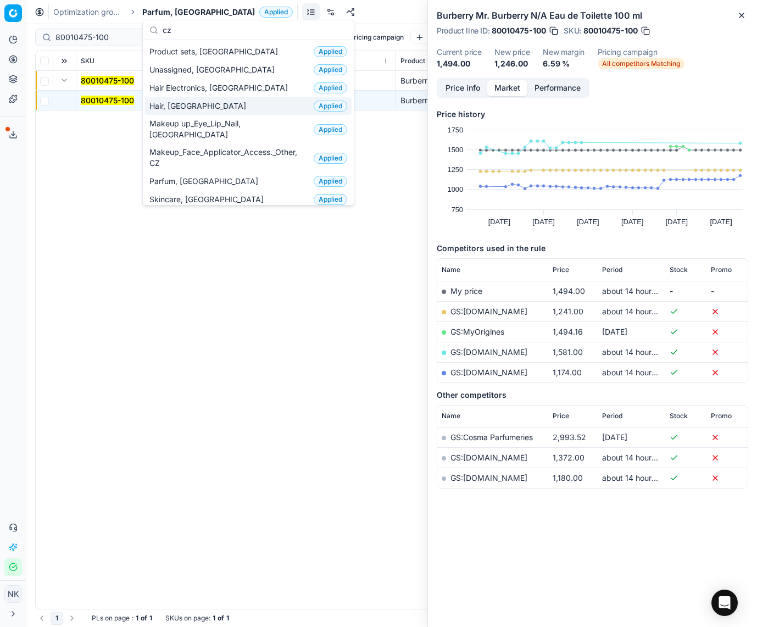
type input "cz"
click at [210, 120] on span "Makeup up_Eye_Lip_Nail, [GEOGRAPHIC_DATA]" at bounding box center [229, 129] width 160 height 22
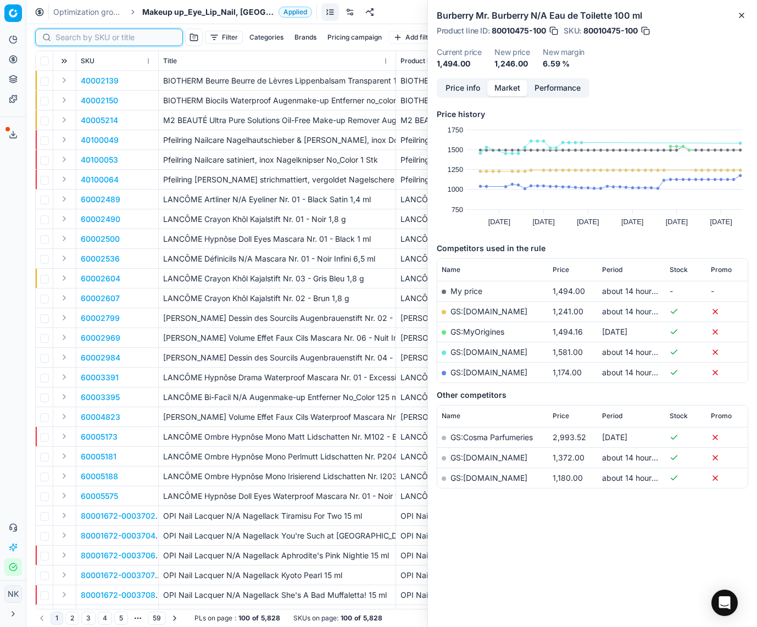
click at [65, 41] on input at bounding box center [115, 37] width 120 height 11
paste input "80022740-5-1"
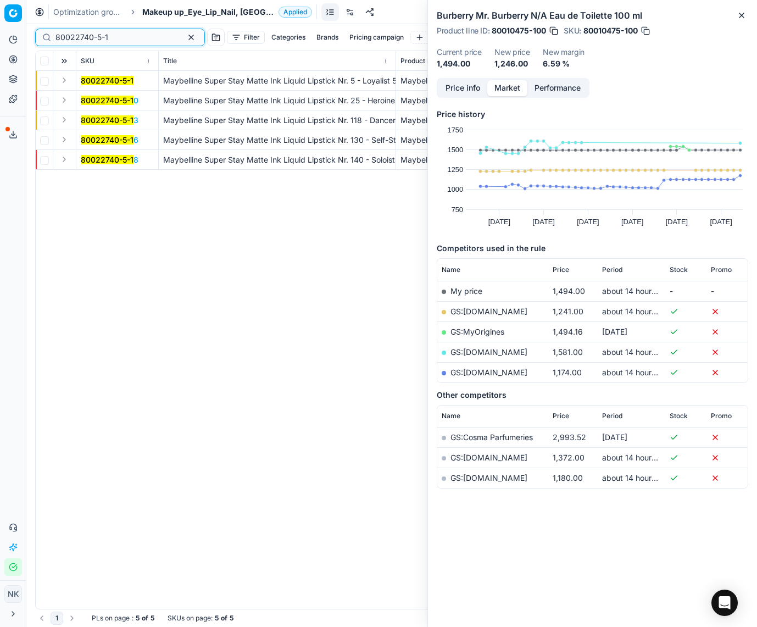
type input "80022740-5-1"
click at [62, 79] on button "Expand" at bounding box center [64, 80] width 13 height 13
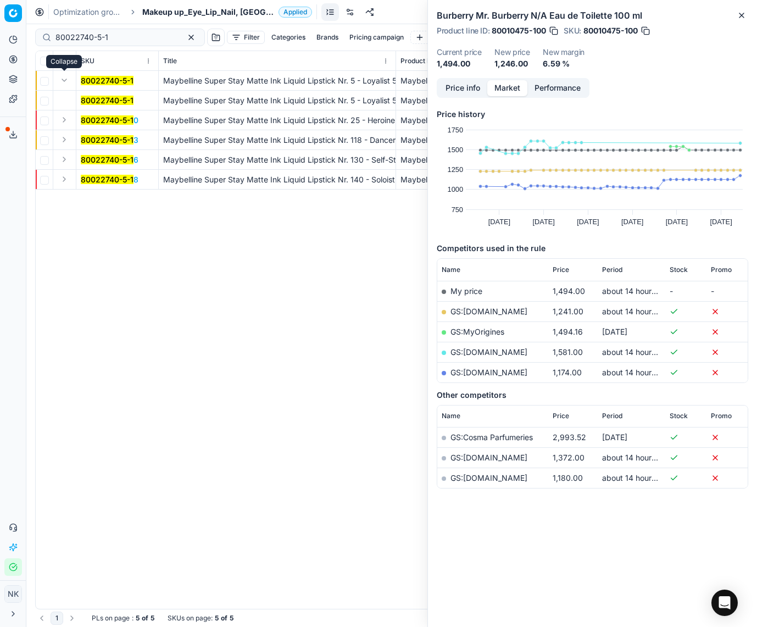
click at [62, 79] on button "Expand" at bounding box center [64, 80] width 13 height 13
click at [98, 98] on mark "80022740-5-1" at bounding box center [107, 100] width 53 height 9
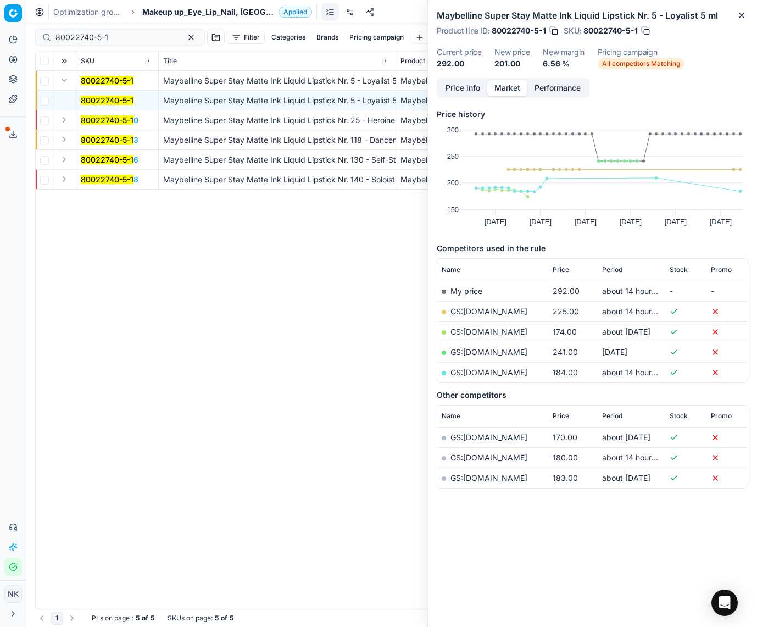
click at [480, 371] on link "GS:[DOMAIN_NAME]" at bounding box center [488, 371] width 77 height 9
click at [140, 37] on input "80022740-5-1" at bounding box center [115, 37] width 120 height 11
click at [187, 12] on span "Makeup up_Eye_Lip_Nail, [GEOGRAPHIC_DATA]" at bounding box center [208, 12] width 132 height 11
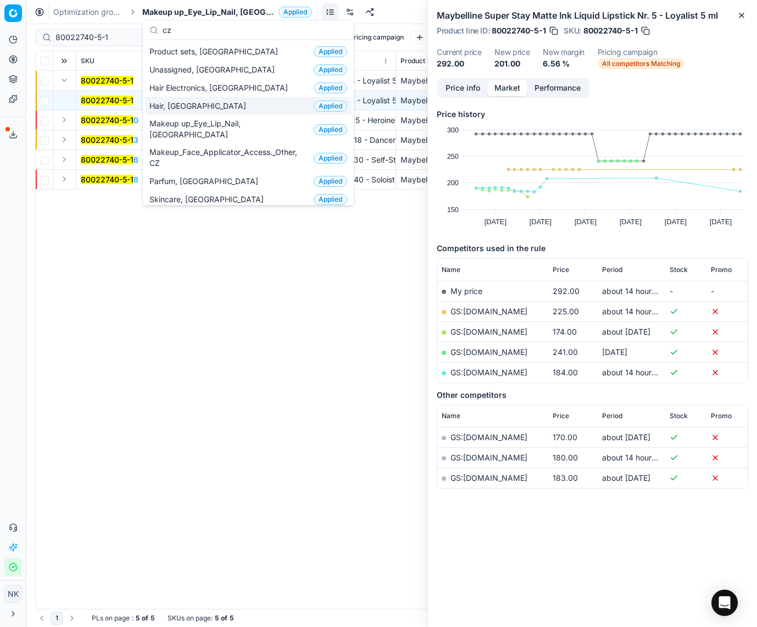
type input "cz"
click at [165, 107] on span "Hair, [GEOGRAPHIC_DATA]" at bounding box center [199, 106] width 101 height 11
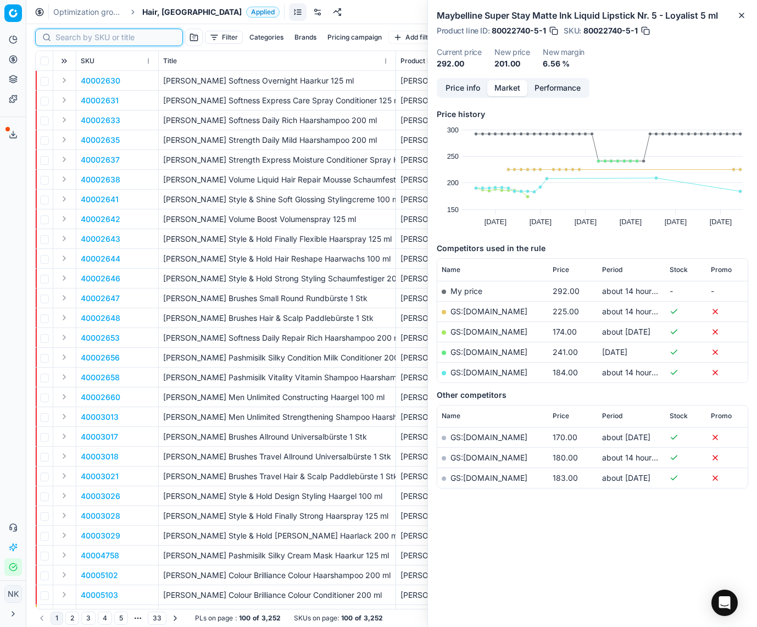
click at [71, 38] on input at bounding box center [115, 37] width 120 height 11
paste input "90006148-0009282"
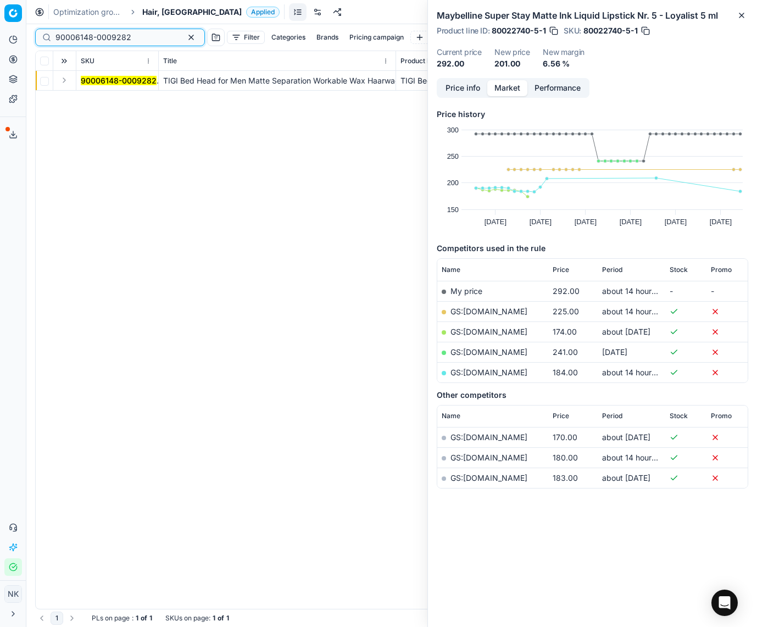
type input "90006148-0009282"
click at [64, 80] on button "Expand" at bounding box center [64, 80] width 13 height 13
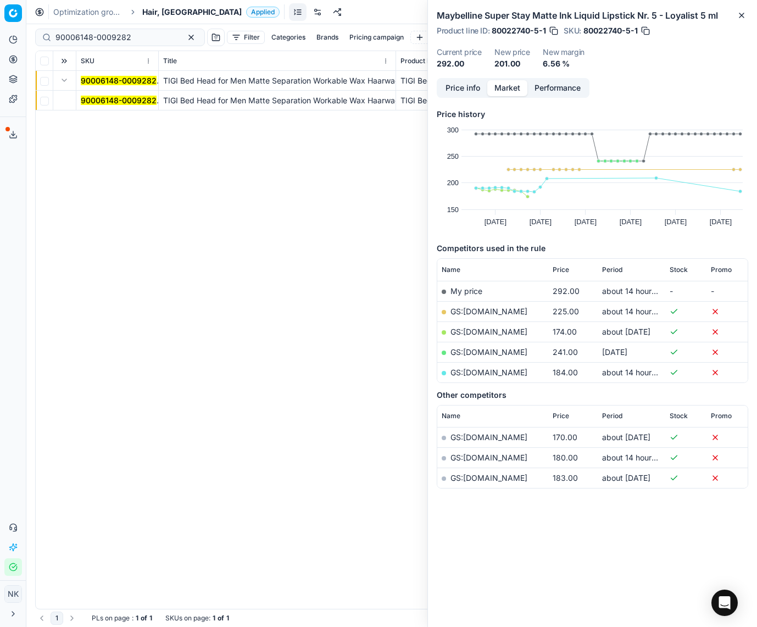
click at [96, 101] on mark "90006148-0009282" at bounding box center [119, 100] width 76 height 9
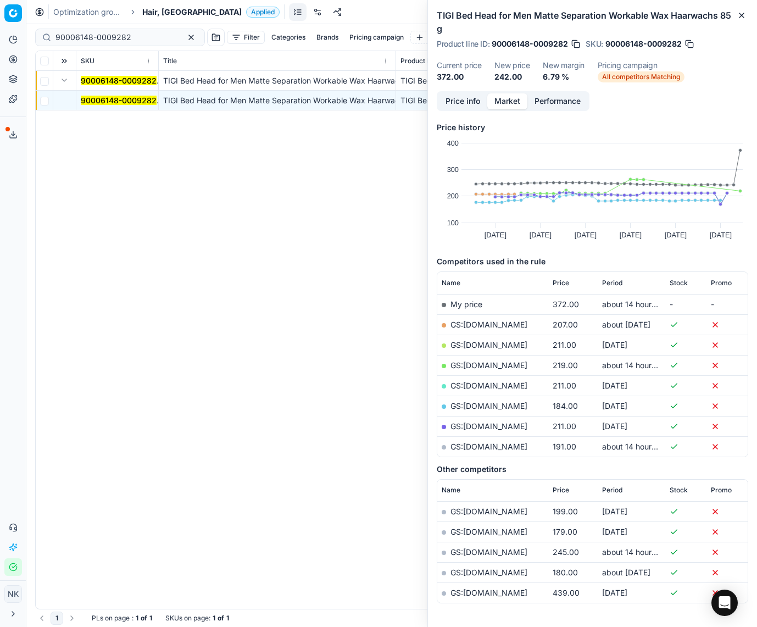
click at [473, 320] on link "GS:[DOMAIN_NAME]" at bounding box center [488, 324] width 77 height 9
click at [488, 365] on link "GS:[DOMAIN_NAME]" at bounding box center [488, 364] width 77 height 9
click at [160, 15] on span "Hair, [GEOGRAPHIC_DATA]" at bounding box center [191, 12] width 99 height 11
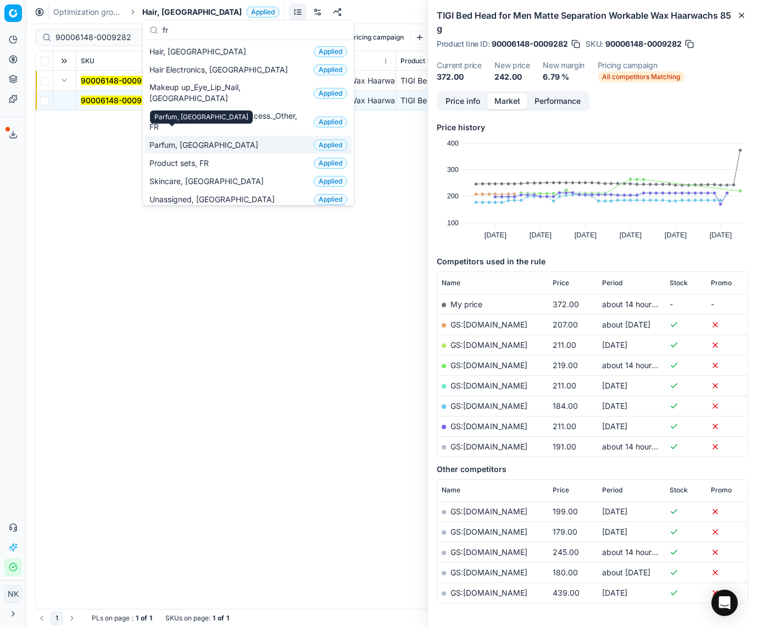
type input "fr"
click at [182, 140] on span "Parfum, [GEOGRAPHIC_DATA]" at bounding box center [205, 145] width 113 height 11
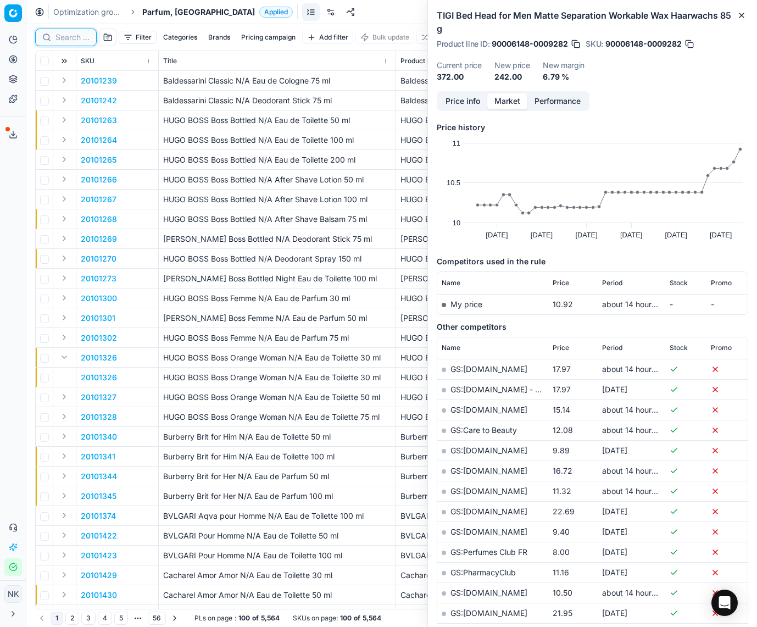
click at [78, 38] on input at bounding box center [72, 37] width 34 height 11
paste input "80062756-100"
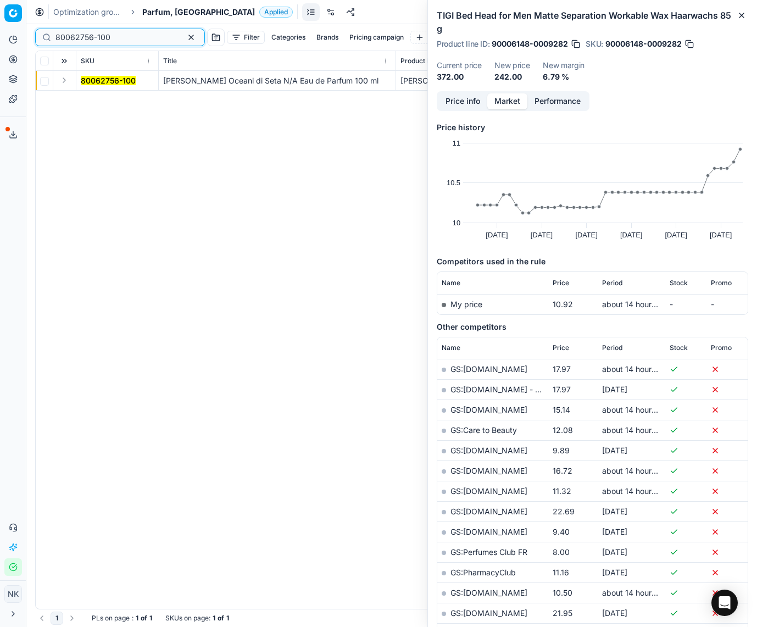
type input "80062756-100"
click at [62, 79] on button "Expand" at bounding box center [64, 80] width 13 height 13
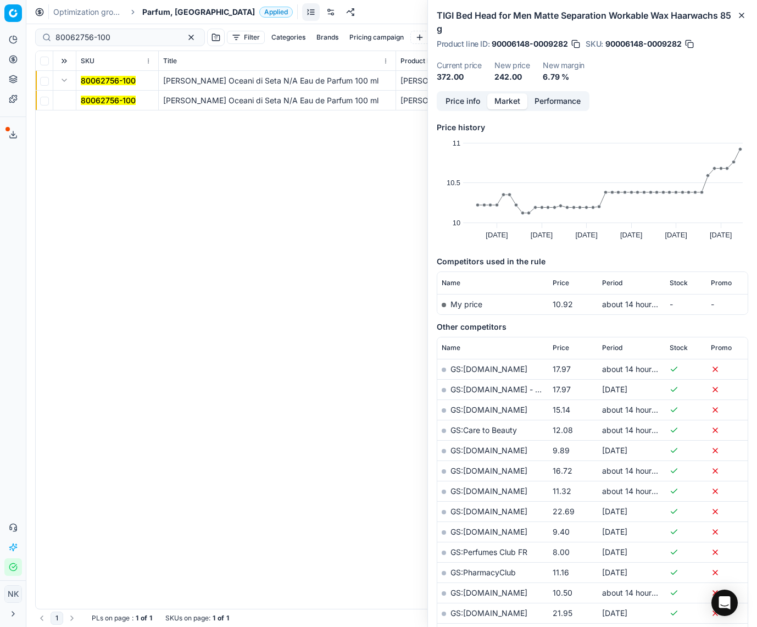
click at [92, 98] on mark "80062756-100" at bounding box center [108, 100] width 55 height 9
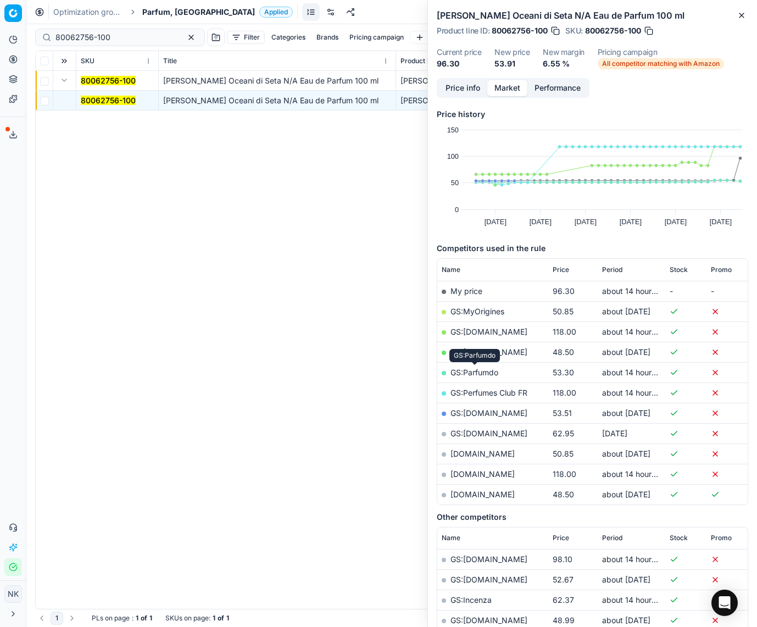
click at [473, 370] on link "GS:Parfumdo" at bounding box center [474, 371] width 48 height 9
click at [159, 11] on span "Parfum, [GEOGRAPHIC_DATA]" at bounding box center [198, 12] width 113 height 11
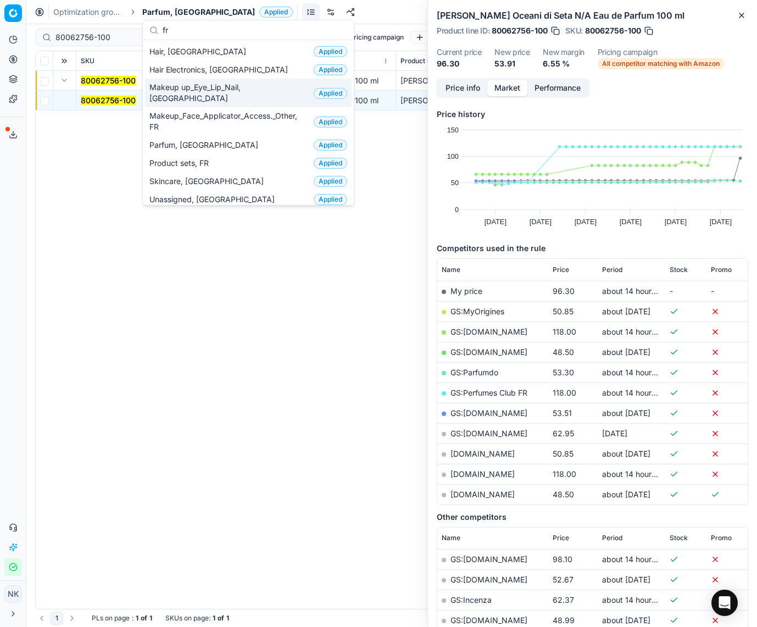
type input "fr"
click at [198, 87] on span "Makeup up_Eye_Lip_Nail, [GEOGRAPHIC_DATA]" at bounding box center [229, 93] width 160 height 22
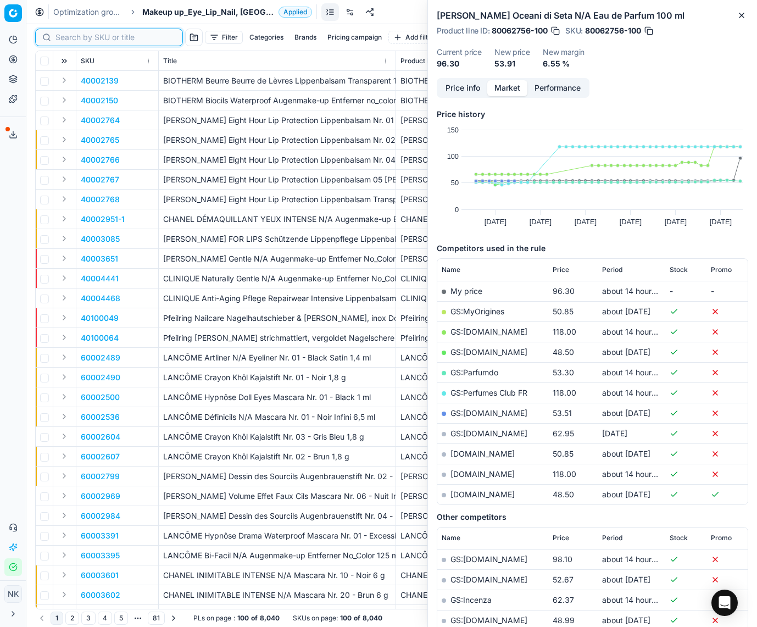
click at [69, 38] on input at bounding box center [115, 37] width 120 height 11
paste input "80072505-15-1"
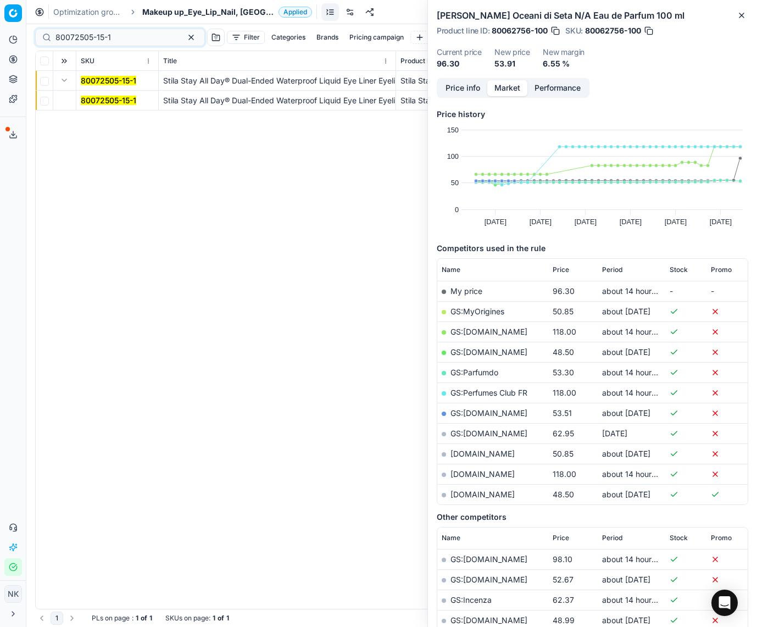
click at [64, 81] on button "Expand" at bounding box center [64, 80] width 13 height 13
click at [95, 98] on mark "80072505-15-1" at bounding box center [108, 100] width 55 height 9
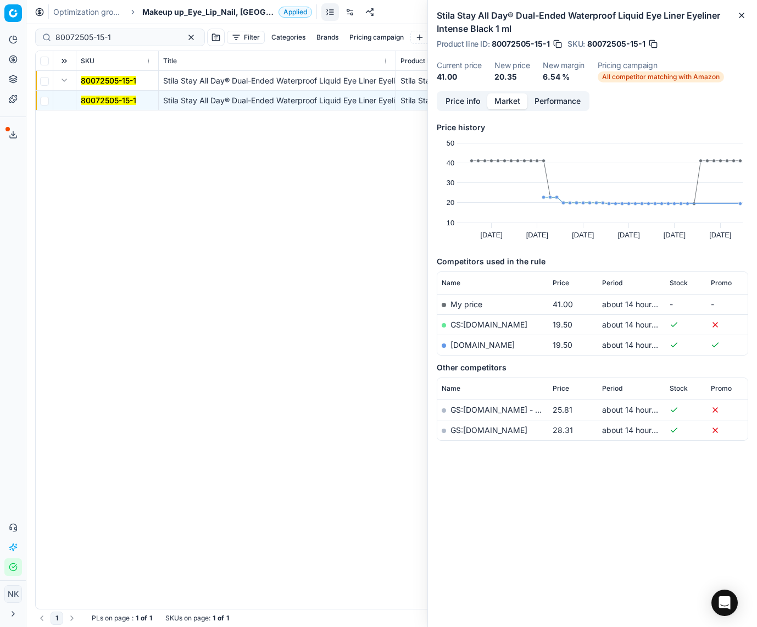
click at [467, 345] on link "[DOMAIN_NAME]" at bounding box center [482, 344] width 64 height 9
click at [98, 35] on input "80072505-15-1" at bounding box center [115, 37] width 120 height 11
paste input "90001158-0001537"
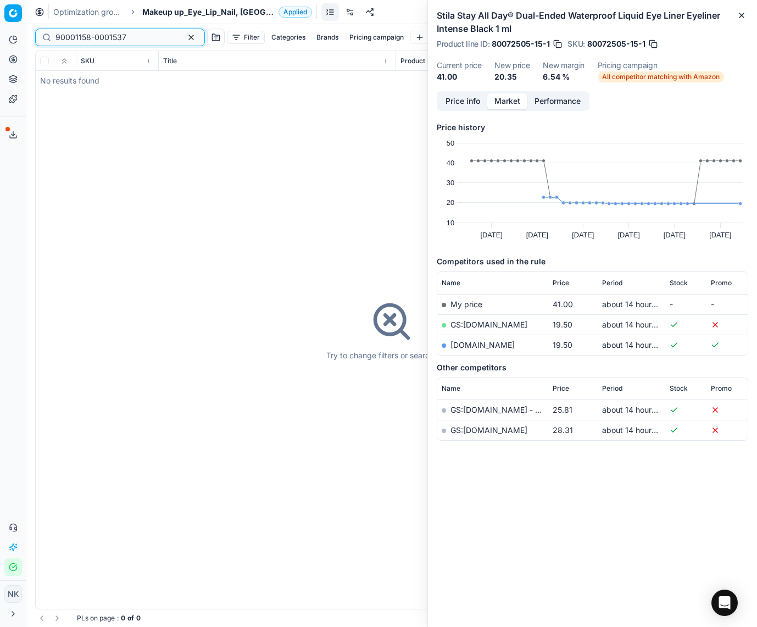
click at [138, 35] on input "90001158-0001537" at bounding box center [115, 37] width 120 height 11
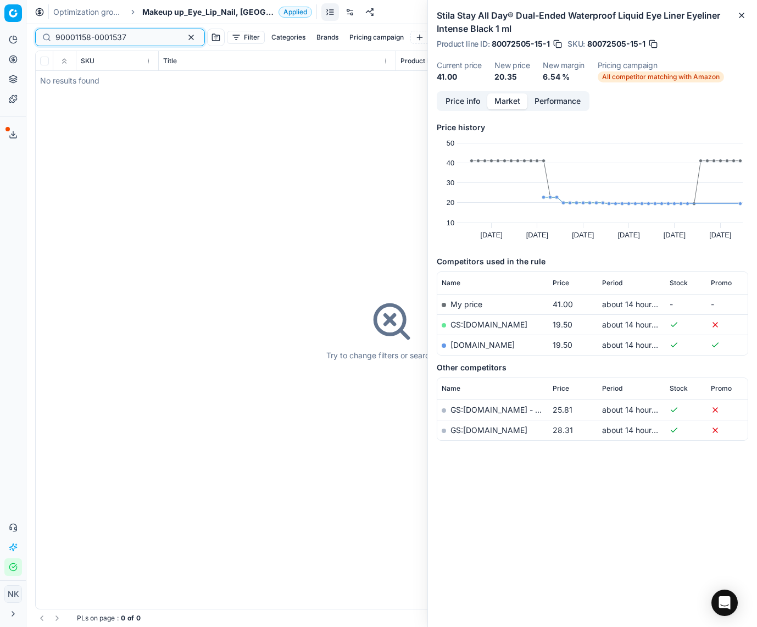
paste input "206-0001660"
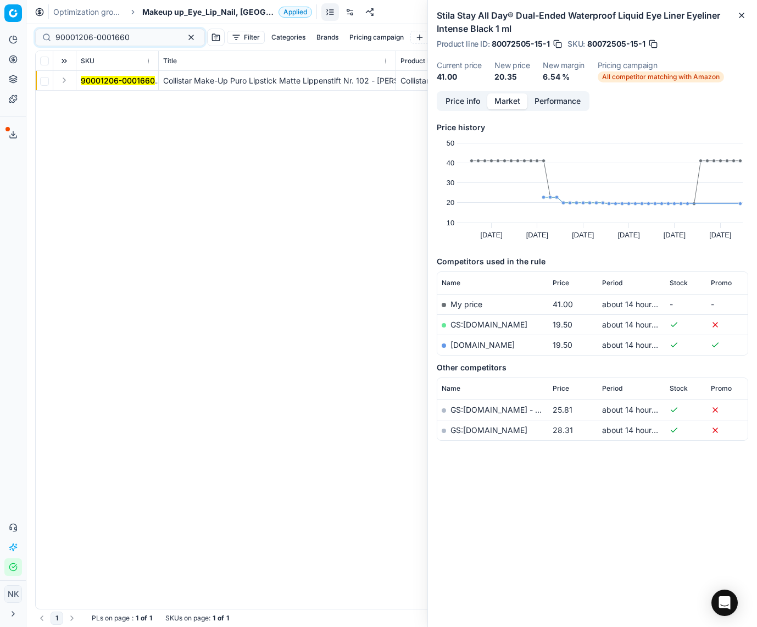
click at [60, 81] on button "Expand" at bounding box center [64, 80] width 13 height 13
click at [94, 97] on mark "90001206-0001660" at bounding box center [118, 100] width 74 height 9
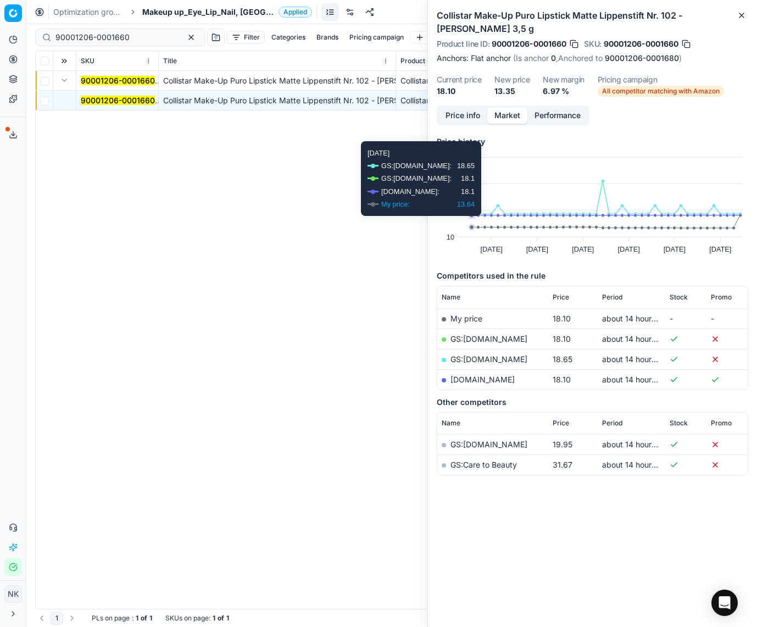
click at [461, 114] on button "Price info" at bounding box center [462, 116] width 49 height 16
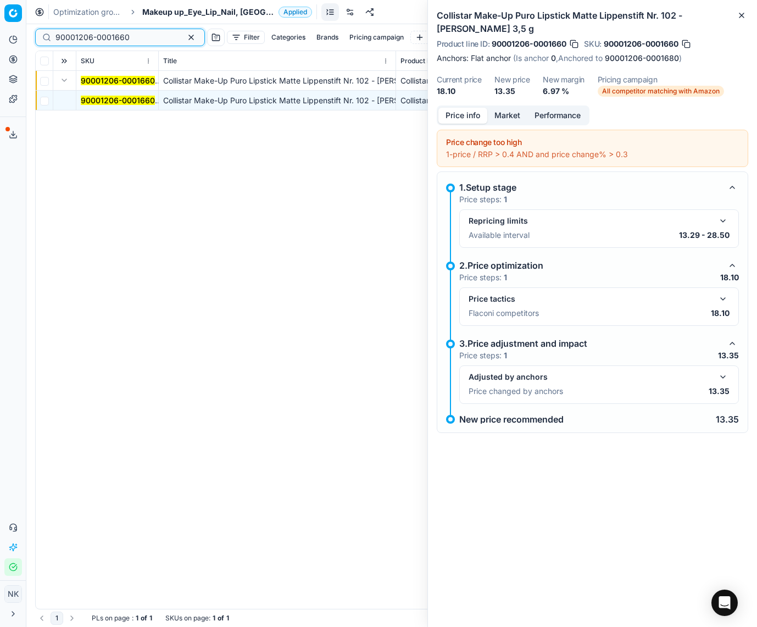
click at [130, 35] on input "90001206-0001660" at bounding box center [115, 37] width 120 height 11
paste input "80048444-10-28"
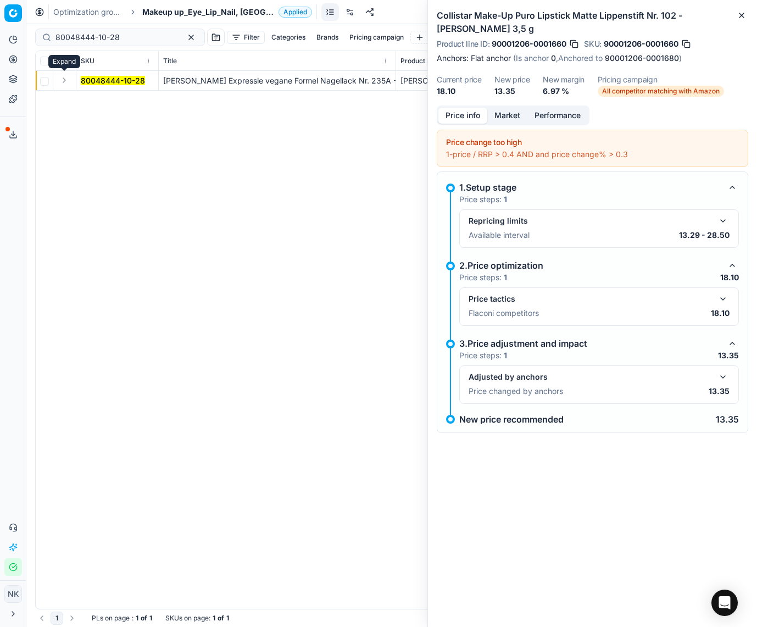
click at [67, 83] on button "Expand" at bounding box center [64, 80] width 13 height 13
click at [92, 93] on td "80048444-10-28" at bounding box center [117, 101] width 82 height 20
click at [92, 96] on mark "80048444-10-28" at bounding box center [113, 100] width 64 height 9
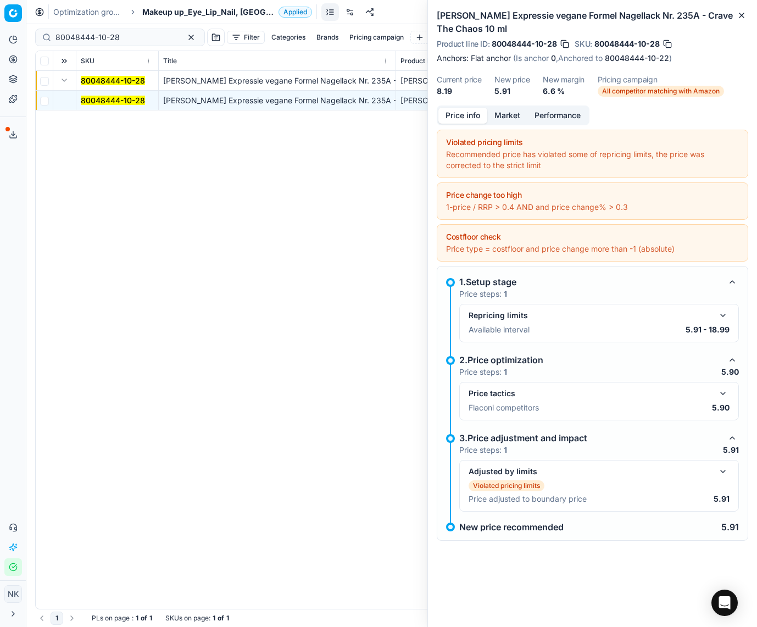
click at [722, 393] on button "button" at bounding box center [722, 393] width 13 height 13
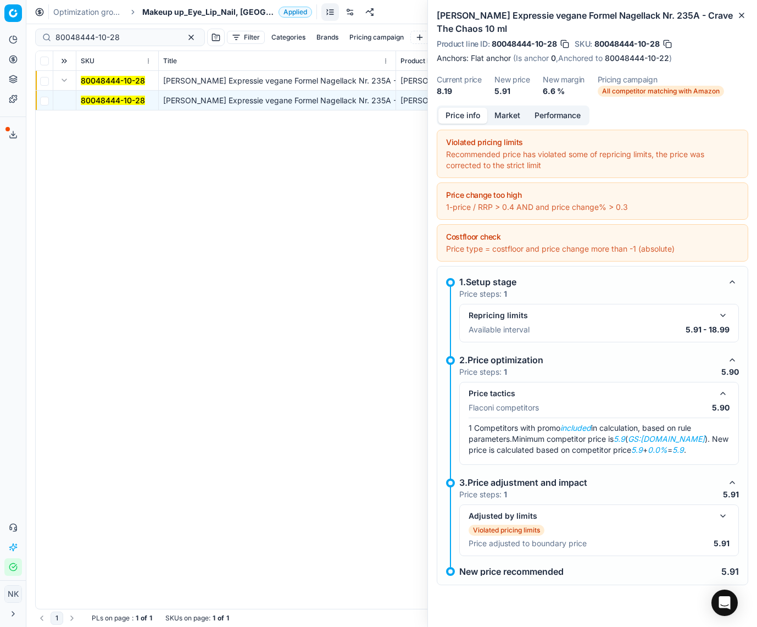
click at [510, 117] on button "Market" at bounding box center [507, 116] width 40 height 16
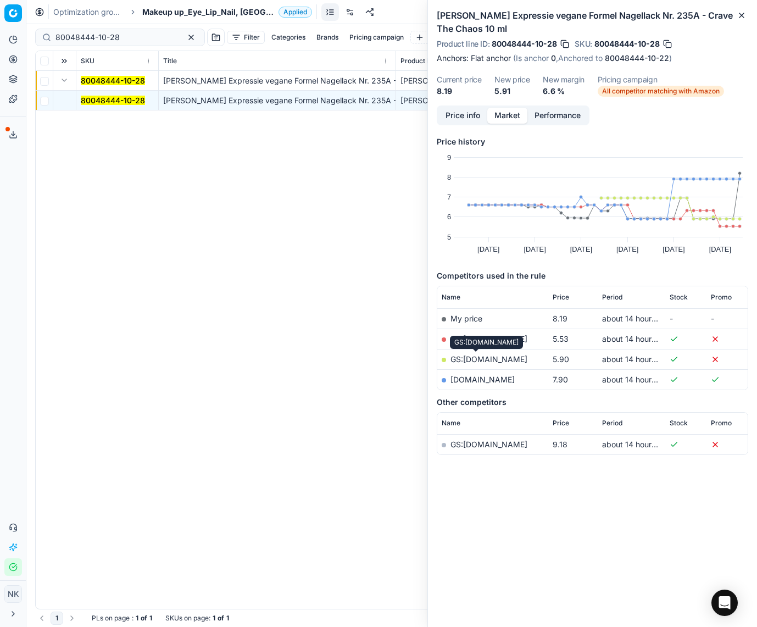
click at [470, 357] on link "GS:[DOMAIN_NAME]" at bounding box center [488, 358] width 77 height 9
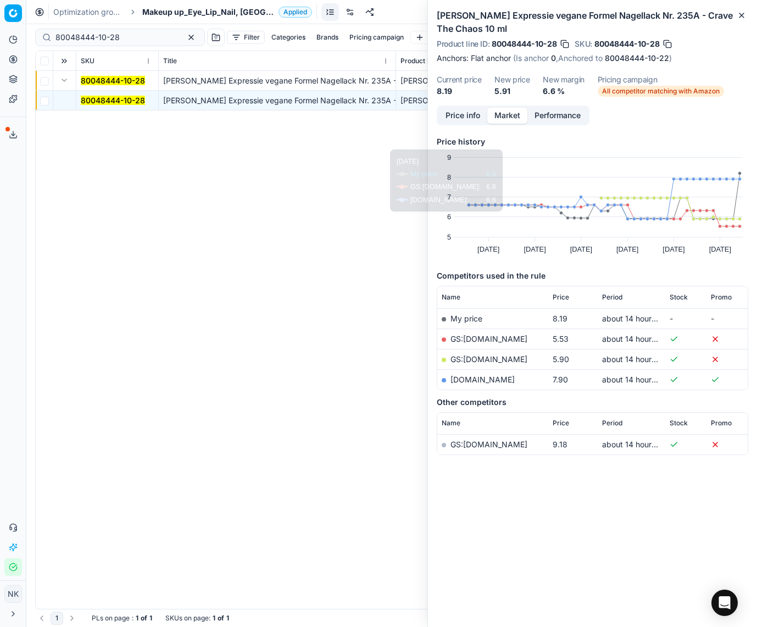
click at [479, 336] on link "GS:[DOMAIN_NAME]" at bounding box center [488, 338] width 77 height 9
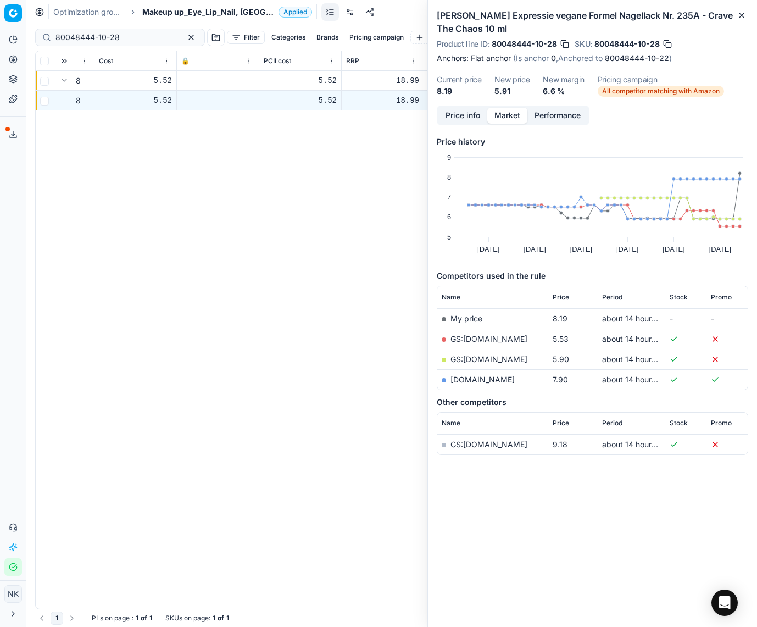
scroll to position [0, 470]
click at [470, 362] on link "GS:[DOMAIN_NAME]" at bounding box center [488, 358] width 77 height 9
click at [130, 36] on input "80048444-10-28" at bounding box center [115, 37] width 120 height 11
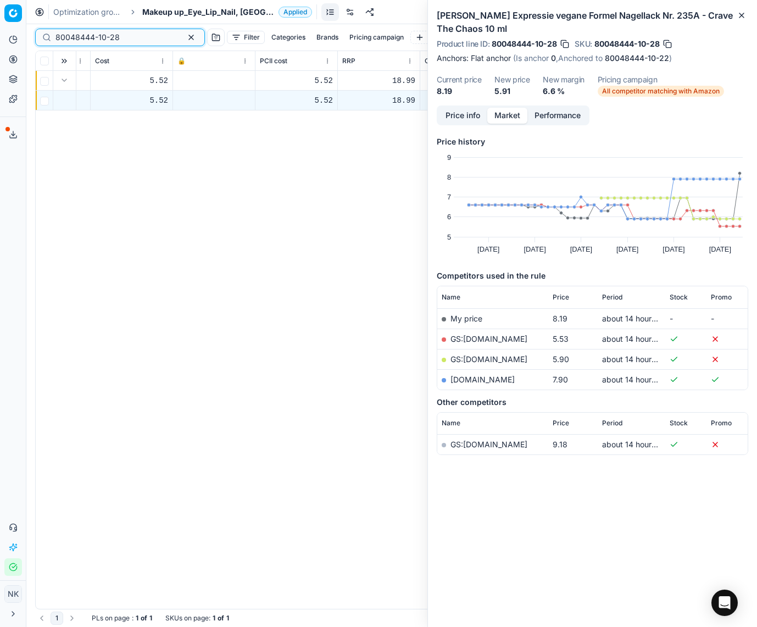
click at [129, 38] on input "80048444-10-28" at bounding box center [115, 37] width 120 height 11
paste input "40"
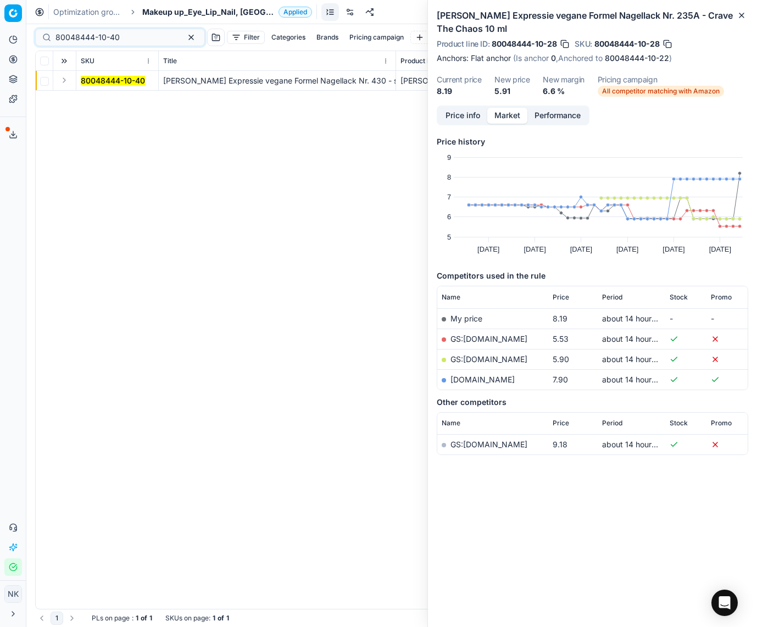
click at [55, 77] on td at bounding box center [64, 81] width 23 height 20
click at [60, 77] on button "Expand" at bounding box center [64, 80] width 13 height 13
click at [86, 96] on mark "80048444-10-40" at bounding box center [113, 100] width 64 height 9
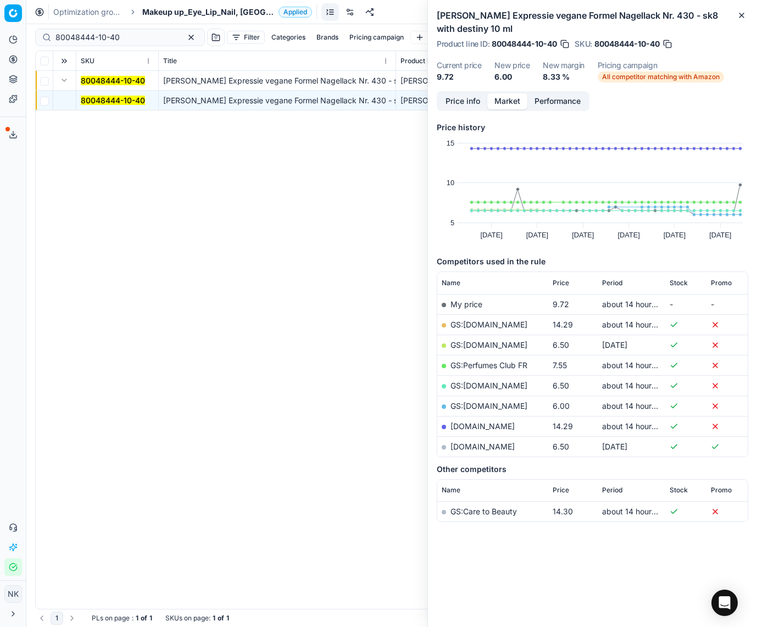
click at [479, 406] on link "GS:[DOMAIN_NAME]" at bounding box center [488, 405] width 77 height 9
click at [132, 40] on input "80048444-10-40" at bounding box center [115, 37] width 120 height 11
paste input "12952-13.5-6"
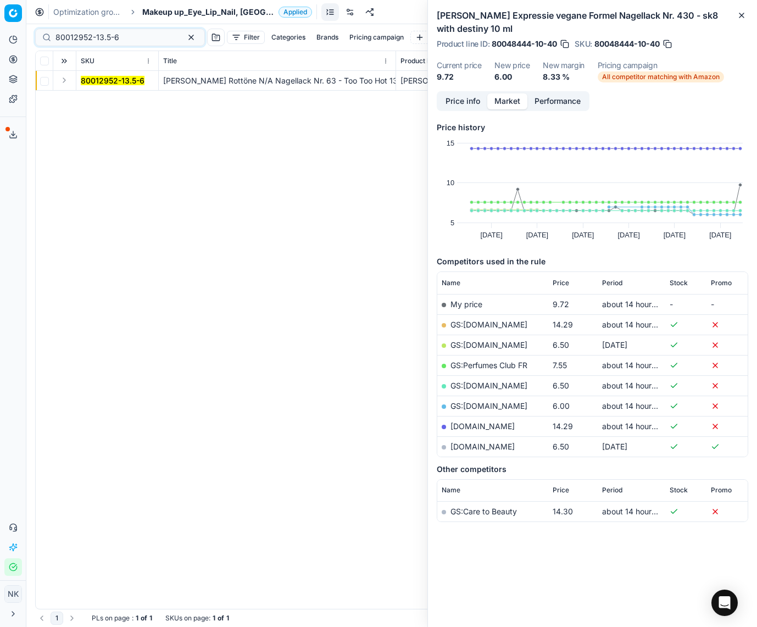
click at [64, 82] on button "Expand" at bounding box center [64, 80] width 13 height 13
click at [86, 99] on mark "80012952-13.5-6" at bounding box center [113, 100] width 64 height 9
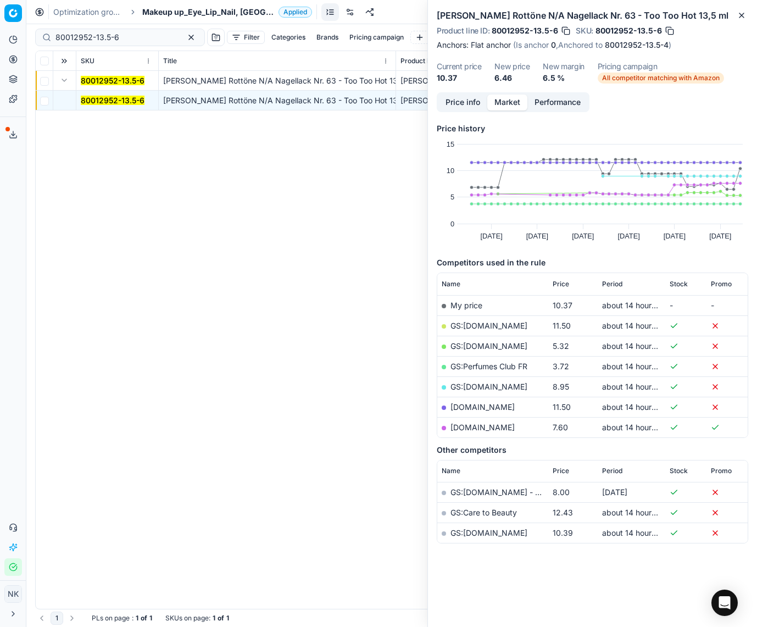
click at [481, 343] on link "GS:[DOMAIN_NAME]" at bounding box center [488, 345] width 77 height 9
click at [469, 368] on link "GS:Perfumes Club FR" at bounding box center [488, 365] width 77 height 9
click at [133, 35] on input "80012952-13.5-6" at bounding box center [115, 37] width 120 height 11
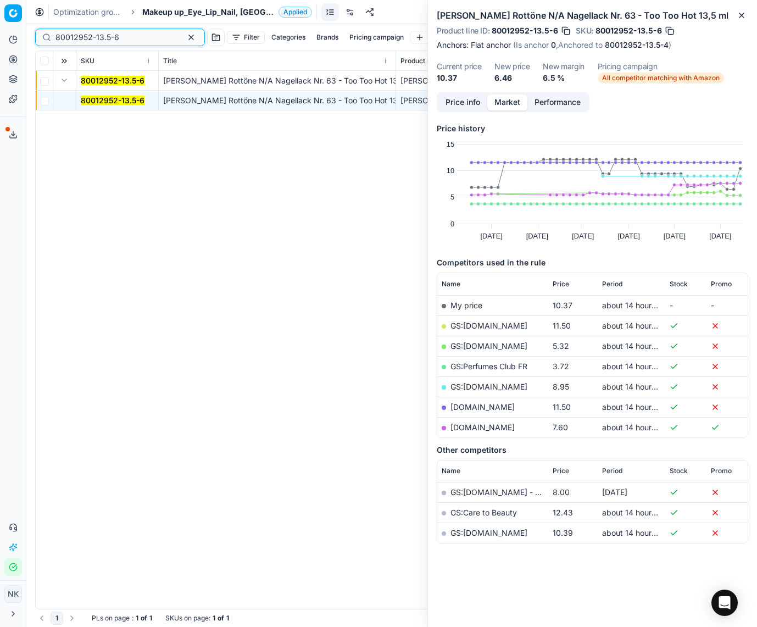
paste input "[PHONE_NUMBER]"
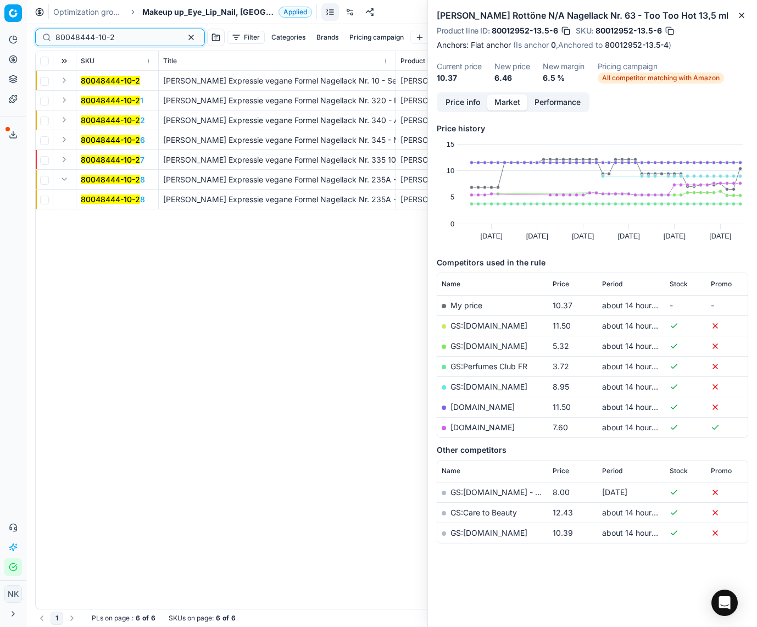
type input "80048444-10-2"
click at [109, 78] on mark "80048444-10-2" at bounding box center [110, 80] width 59 height 9
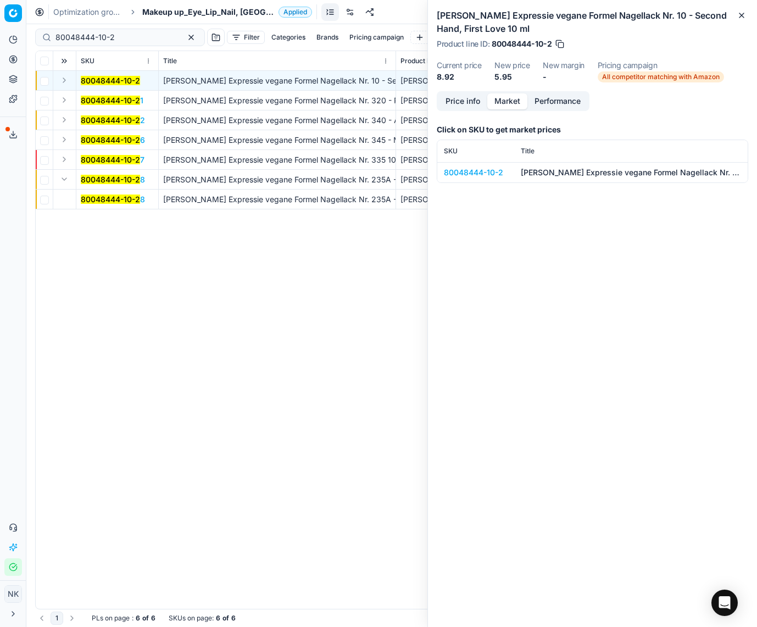
click at [60, 75] on button "Expand" at bounding box center [64, 80] width 13 height 13
click at [88, 97] on mark "80048444-10-2" at bounding box center [110, 100] width 59 height 9
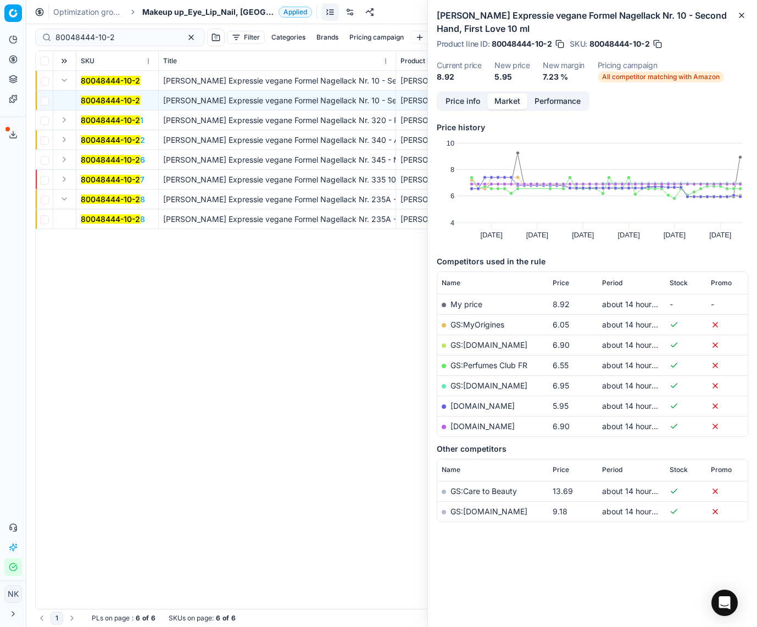
click at [462, 402] on link "[DOMAIN_NAME]" at bounding box center [482, 405] width 64 height 9
click at [484, 326] on link "GS:MyOrigines" at bounding box center [477, 324] width 54 height 9
click at [168, 10] on span "Makeup up_Eye_Lip_Nail, [GEOGRAPHIC_DATA]" at bounding box center [208, 12] width 132 height 11
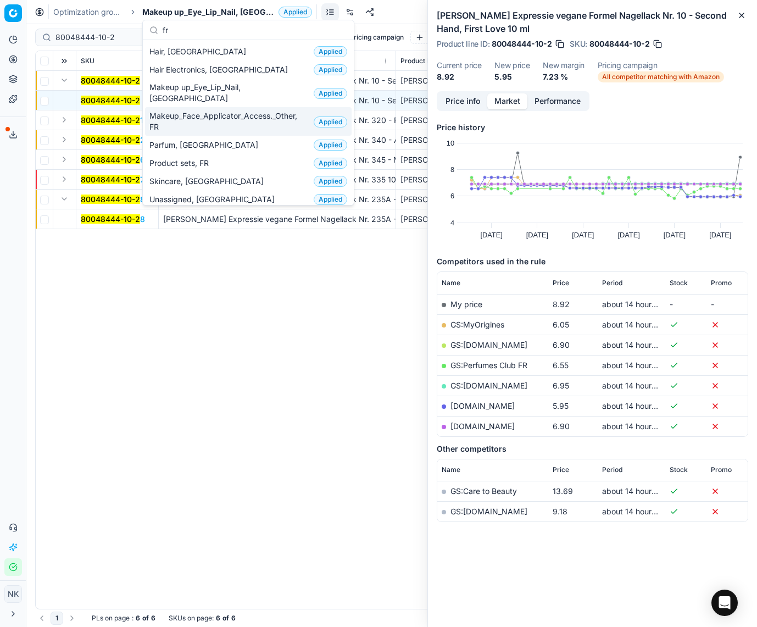
type input "fr"
click at [188, 110] on span "Makeup_Face_Applicator_Access._Other, FR" at bounding box center [229, 121] width 160 height 22
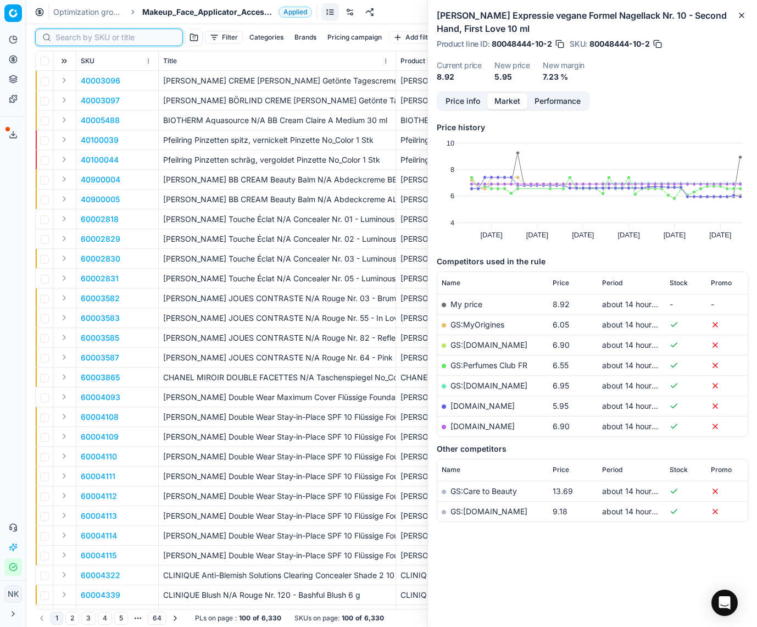
click at [72, 37] on input at bounding box center [115, 37] width 120 height 11
paste input "90001158-0001537"
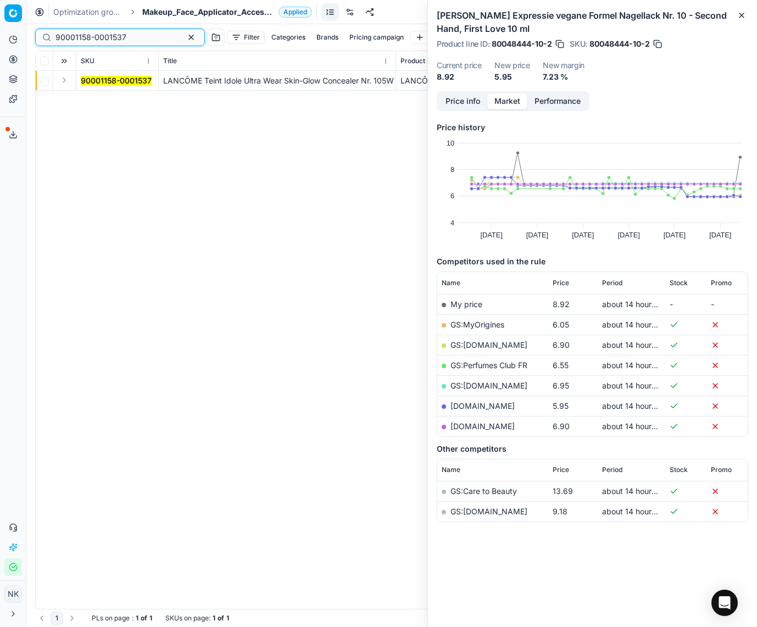
type input "90001158-0001537"
click at [63, 81] on button "Expand" at bounding box center [64, 80] width 13 height 13
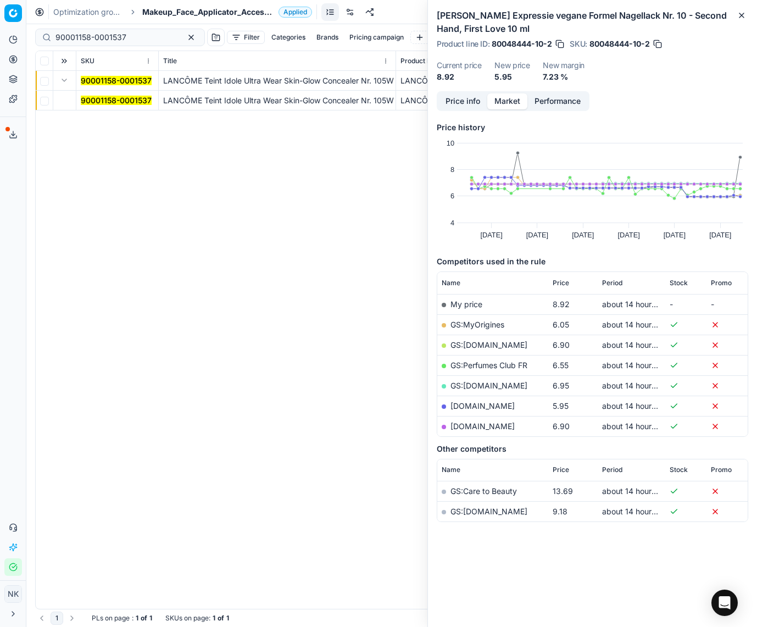
click at [91, 97] on mark "90001158-0001537" at bounding box center [116, 100] width 71 height 9
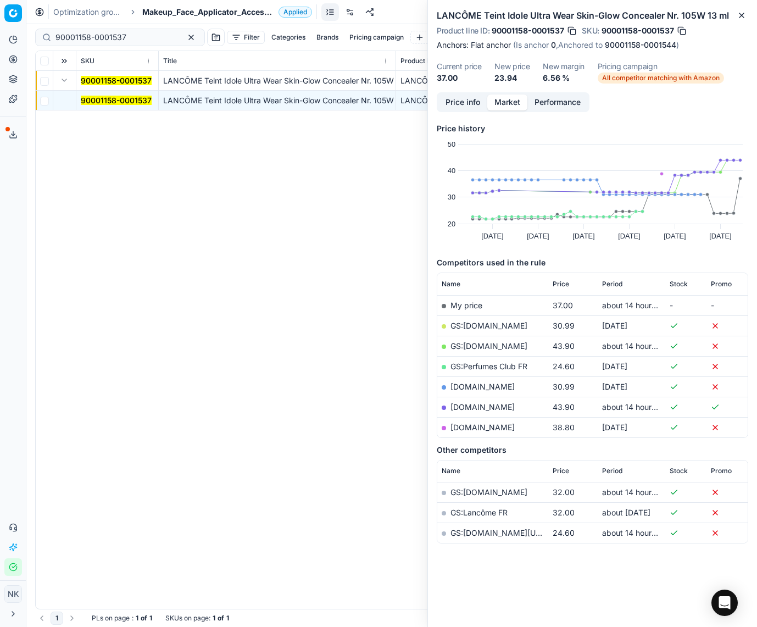
click at [460, 103] on button "Price info" at bounding box center [462, 102] width 49 height 16
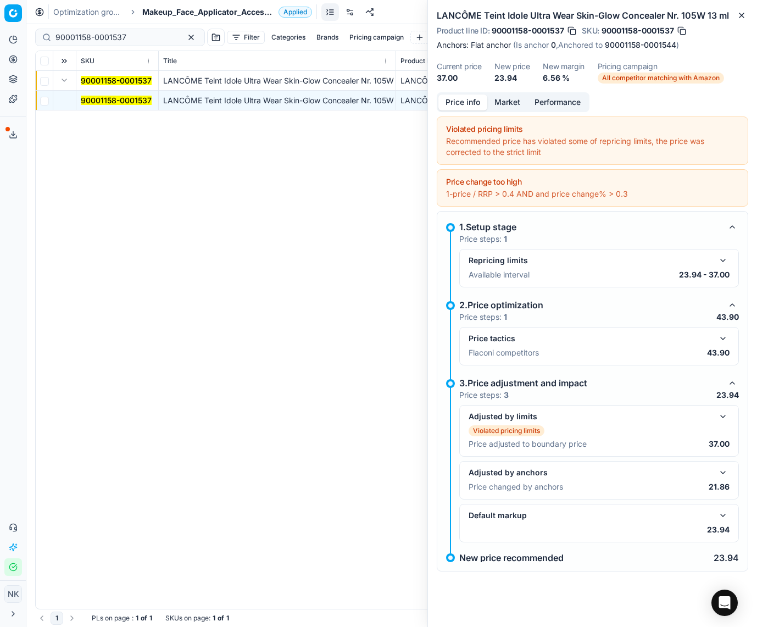
click at [179, 15] on span "Makeup_Face_Applicator_Access._Other, FR" at bounding box center [208, 12] width 132 height 11
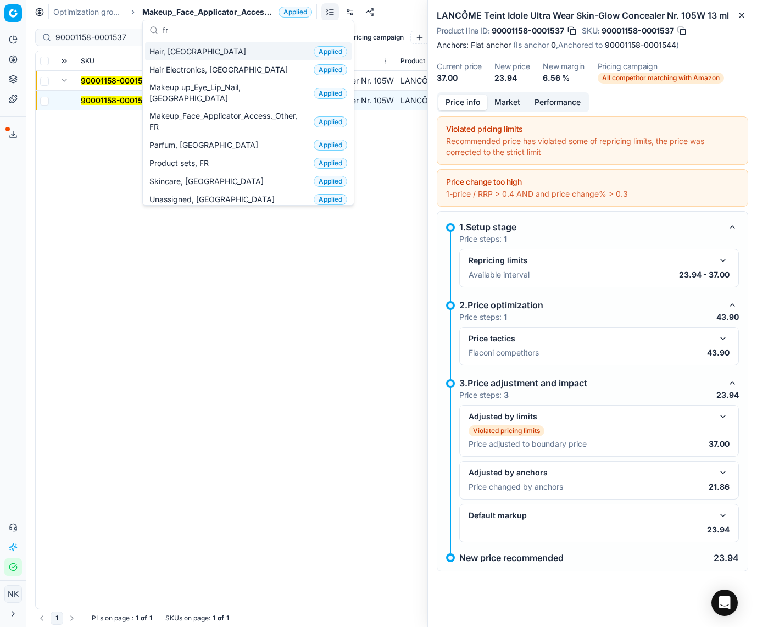
type input "fr"
click at [167, 55] on span "Hair, [GEOGRAPHIC_DATA]" at bounding box center [199, 51] width 101 height 11
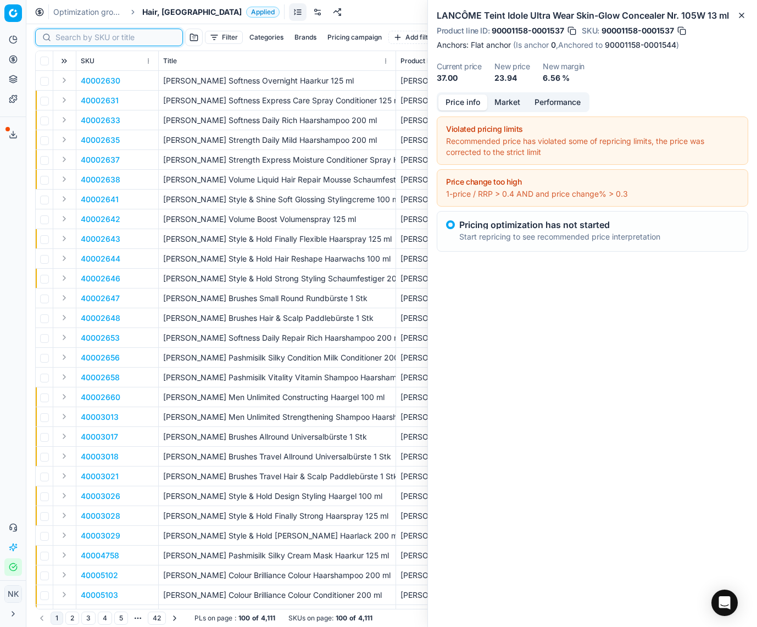
click at [65, 38] on input at bounding box center [115, 37] width 120 height 11
paste input "90009877-0015223"
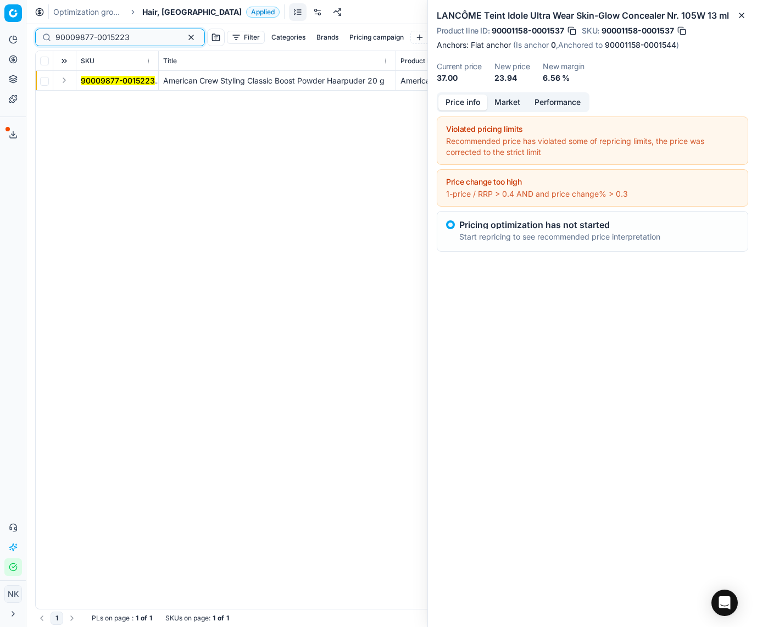
type input "90009877-0015223"
click at [65, 81] on button "Expand" at bounding box center [64, 80] width 13 height 13
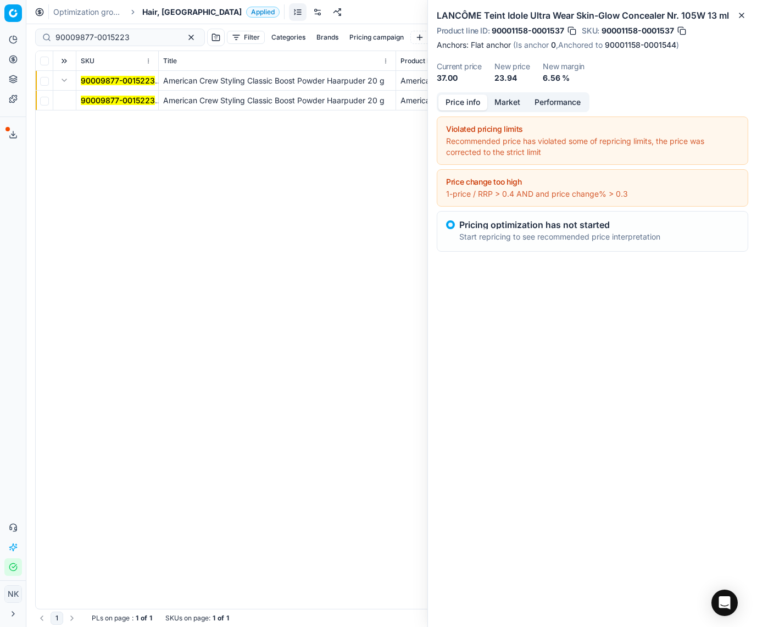
click at [96, 102] on mark "90009877-0015223" at bounding box center [118, 100] width 74 height 9
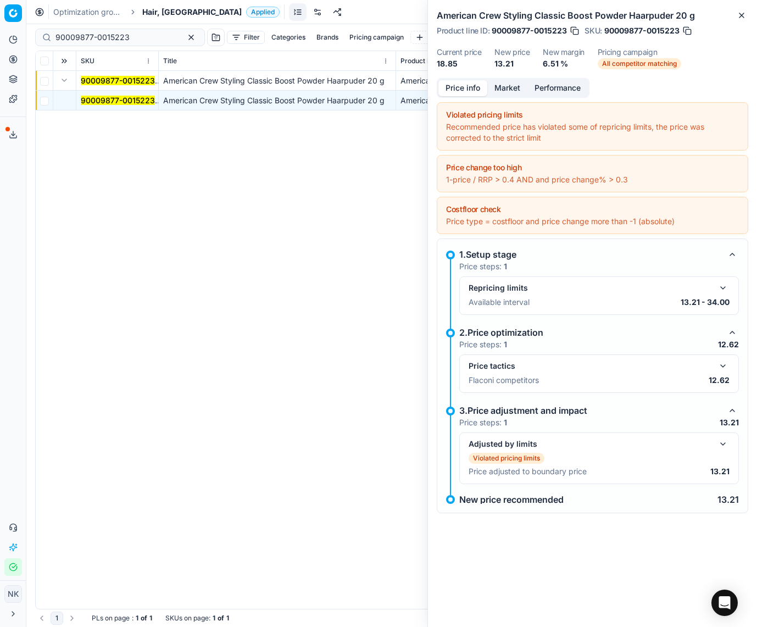
click at [504, 89] on button "Market" at bounding box center [507, 88] width 40 height 16
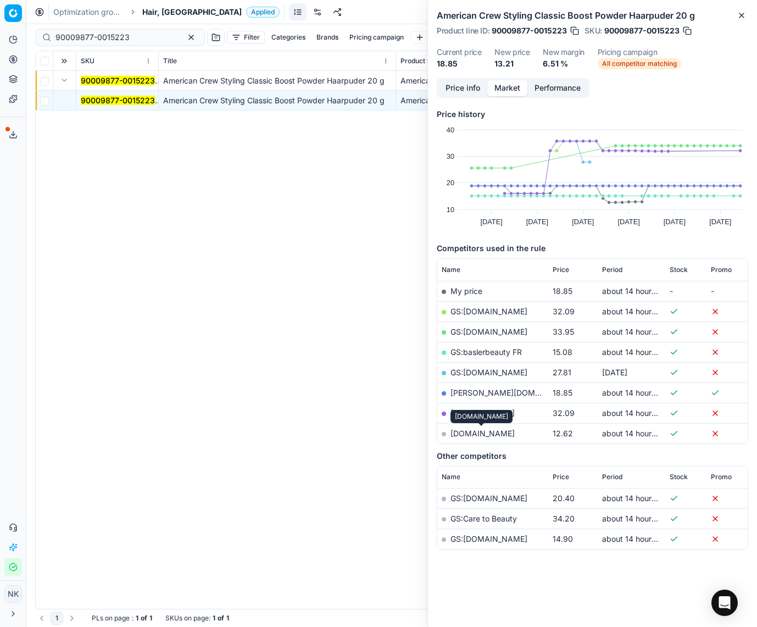
click at [480, 431] on link "[DOMAIN_NAME]" at bounding box center [482, 432] width 64 height 9
click at [153, 7] on span "Hair, [GEOGRAPHIC_DATA]" at bounding box center [191, 12] width 99 height 11
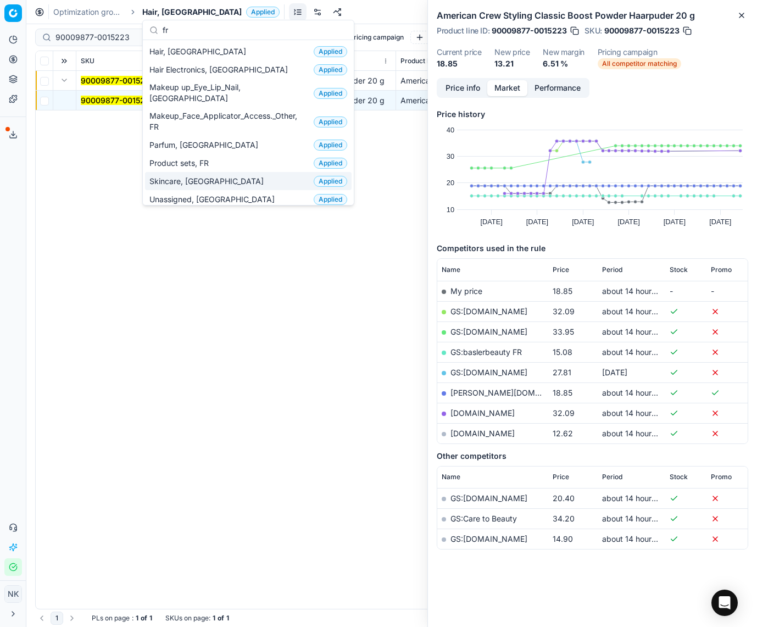
type input "fr"
click at [190, 176] on span "Skincare, [GEOGRAPHIC_DATA]" at bounding box center [208, 181] width 119 height 11
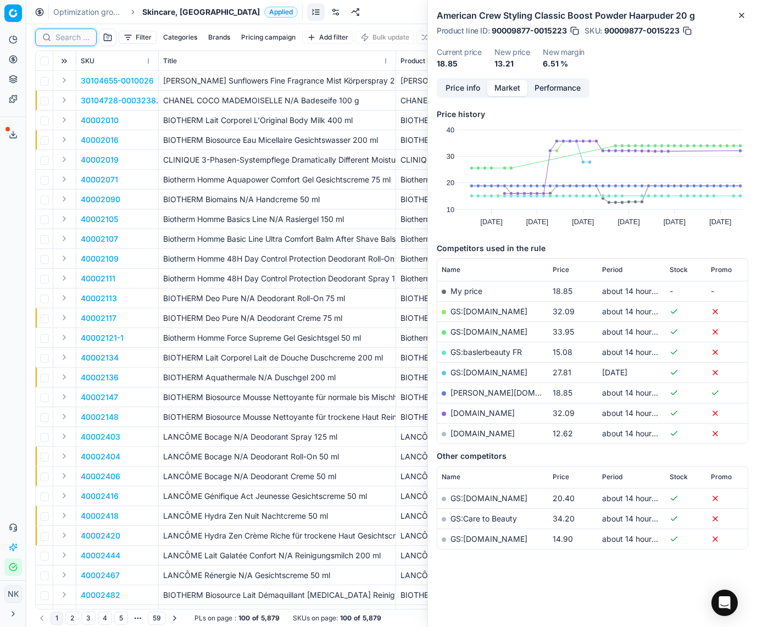
click at [73, 40] on input at bounding box center [72, 37] width 34 height 11
paste input "80068396-40"
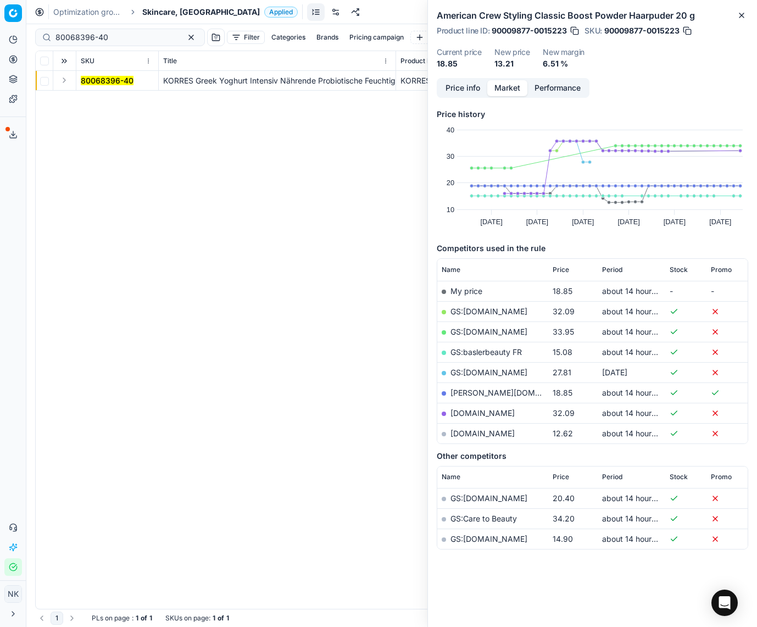
click at [63, 82] on button "Expand" at bounding box center [64, 80] width 13 height 13
click at [95, 93] on td "80068396-40" at bounding box center [117, 101] width 82 height 20
click at [99, 99] on mark "80068396-40" at bounding box center [107, 100] width 53 height 9
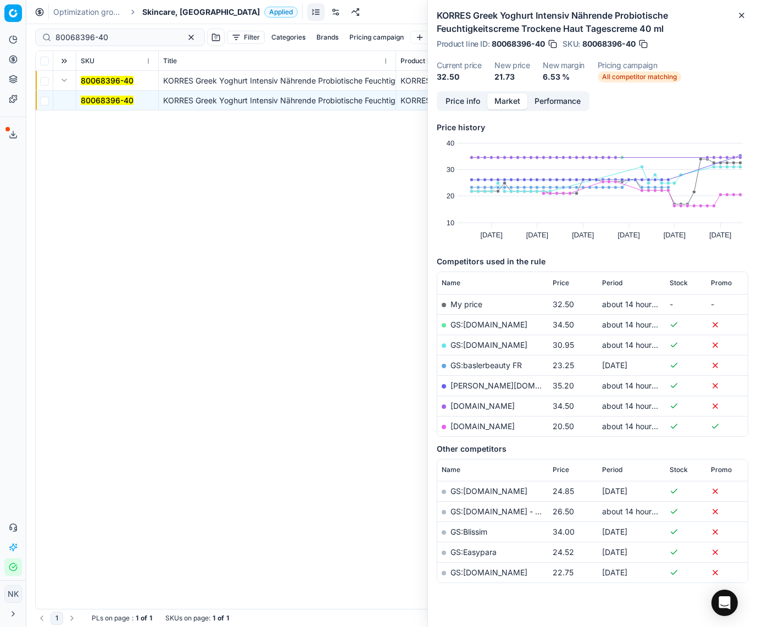
click at [469, 427] on link "[DOMAIN_NAME]" at bounding box center [482, 425] width 64 height 9
click at [125, 36] on input "80068396-40" at bounding box center [115, 37] width 120 height 11
paste input "38627-20"
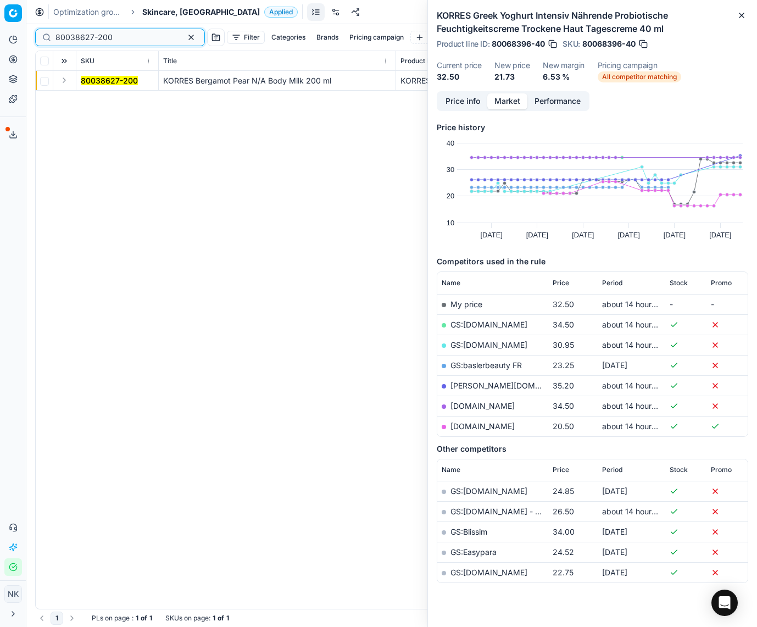
type input "80038627-200"
click at [66, 84] on button "Expand" at bounding box center [64, 80] width 13 height 13
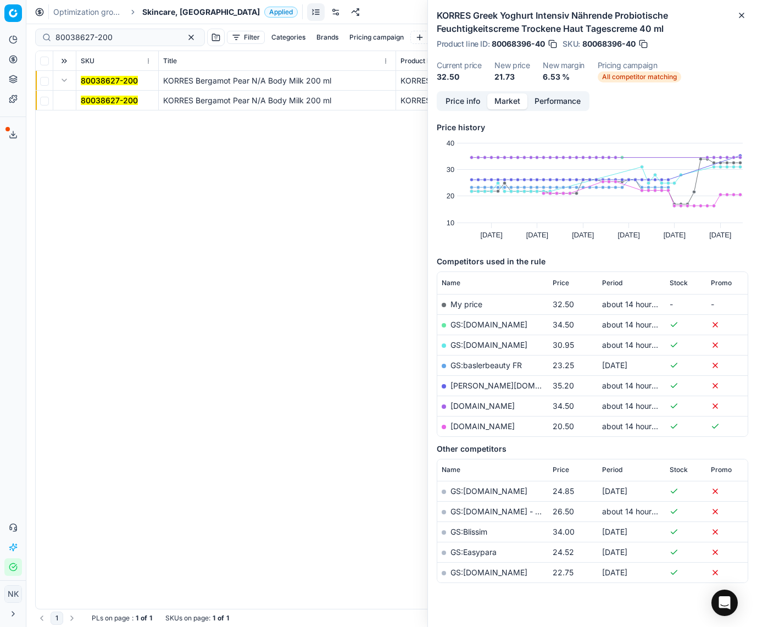
click at [100, 100] on mark "80038627-200" at bounding box center [109, 100] width 57 height 9
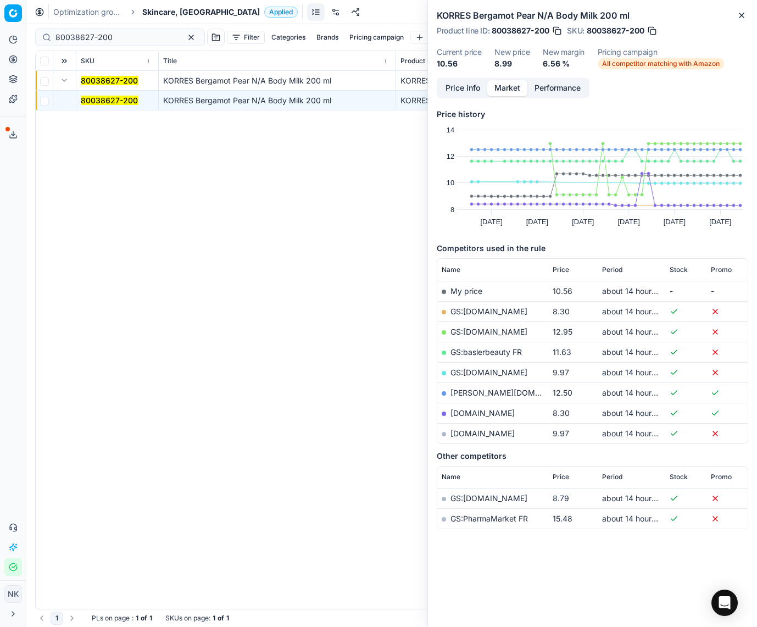
click at [484, 310] on link "GS:[DOMAIN_NAME]" at bounding box center [488, 310] width 77 height 9
click at [148, 14] on span "Skincare, [GEOGRAPHIC_DATA]" at bounding box center [201, 12] width 118 height 11
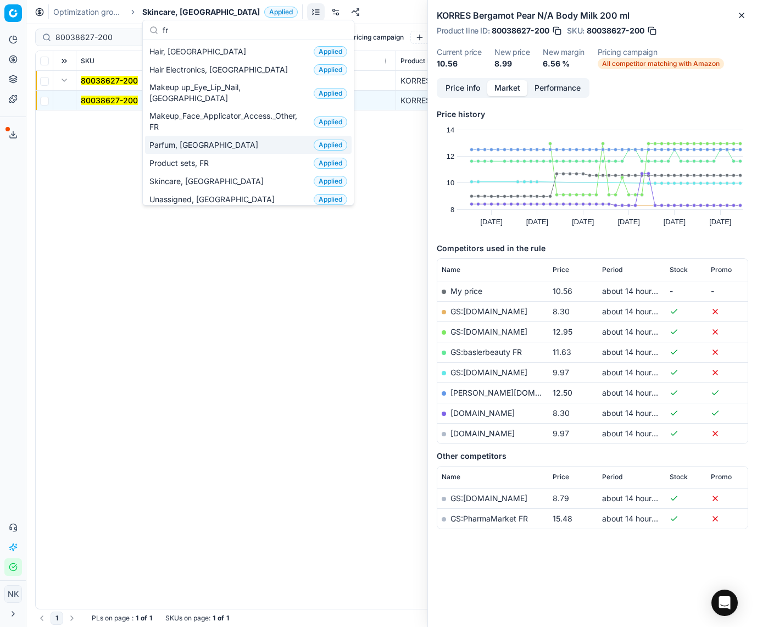
type input "fr"
click at [178, 140] on span "Parfum, [GEOGRAPHIC_DATA]" at bounding box center [205, 145] width 113 height 11
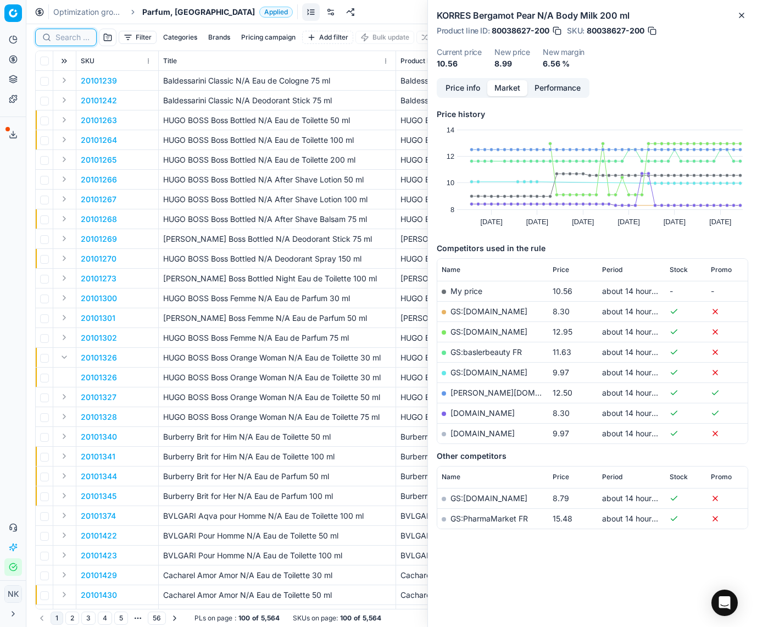
click at [64, 36] on input at bounding box center [72, 37] width 34 height 11
paste input "90006387-0009724"
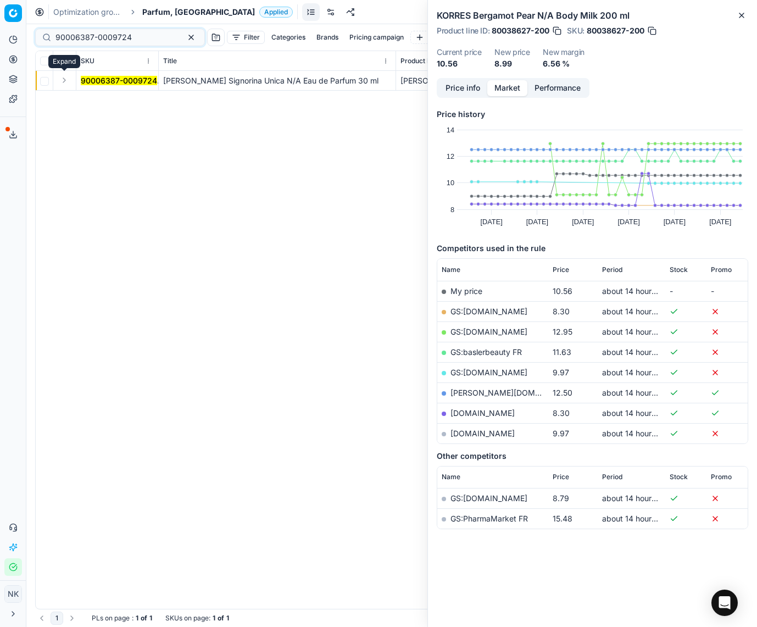
click at [64, 82] on button "Expand" at bounding box center [64, 80] width 13 height 13
click at [104, 98] on mark "90006387-0009724" at bounding box center [119, 100] width 76 height 9
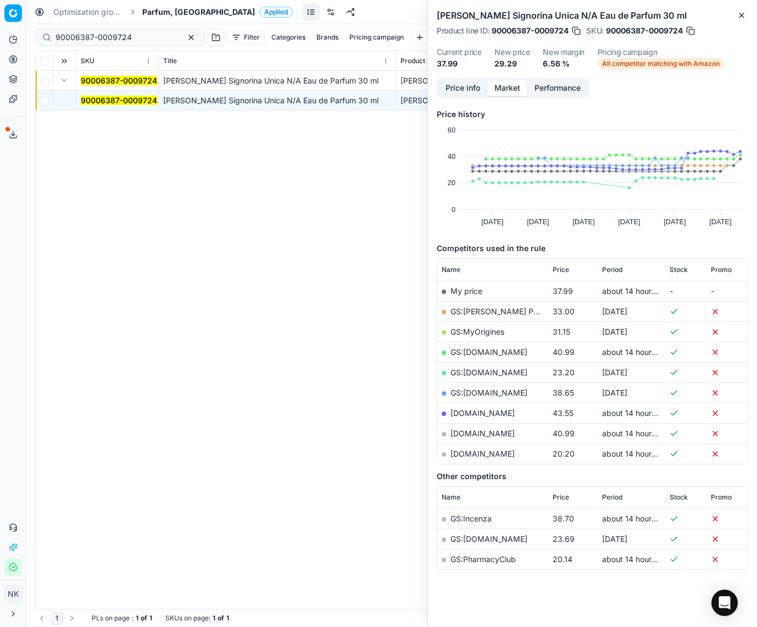
click at [471, 451] on link "[DOMAIN_NAME]" at bounding box center [482, 453] width 64 height 9
click at [130, 40] on input "90006387-0009724" at bounding box center [115, 37] width 120 height 11
paste input "12273-0019366"
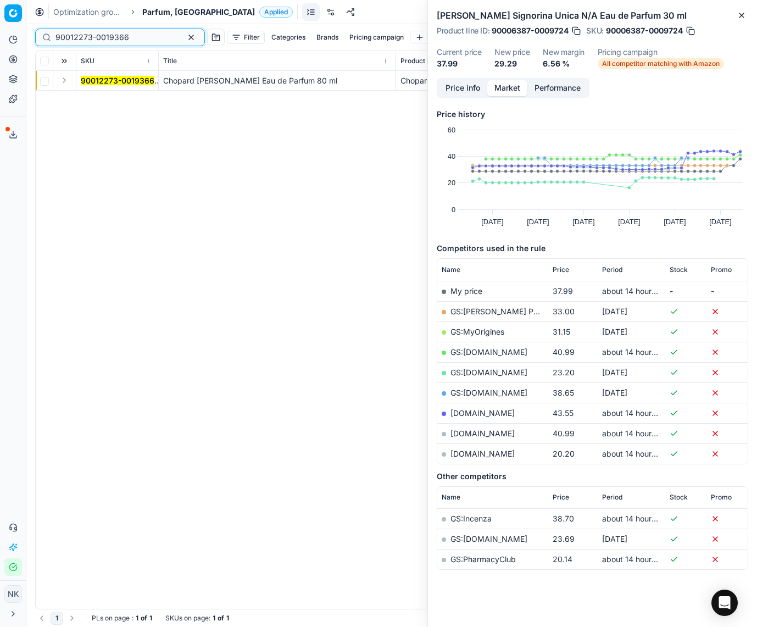
type input "90012273-0019366"
click at [65, 81] on button "Expand" at bounding box center [64, 80] width 13 height 13
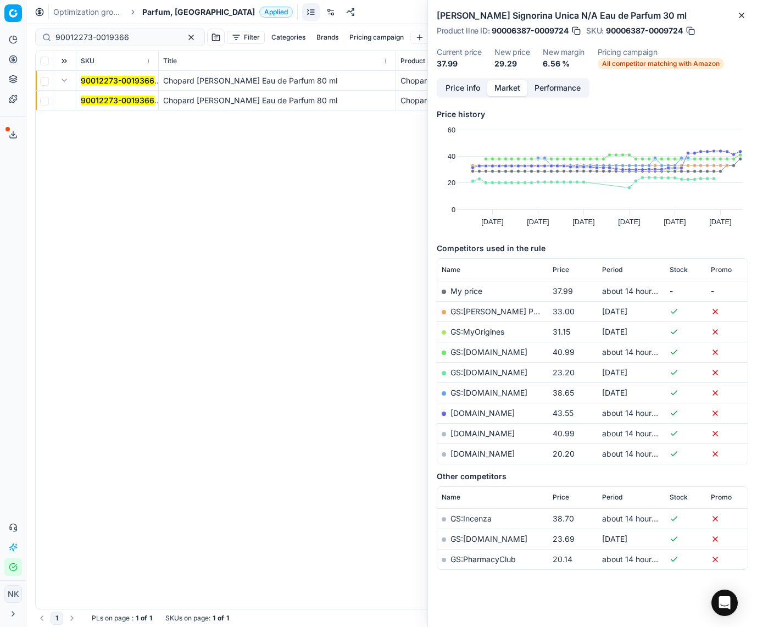
click at [99, 99] on mark "90012273-0019366" at bounding box center [118, 100] width 74 height 9
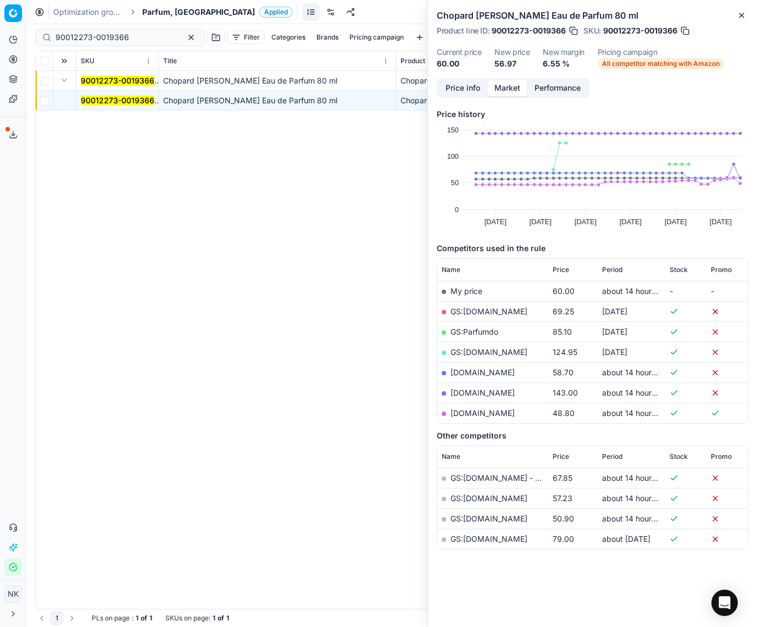
click at [473, 414] on link "[DOMAIN_NAME]" at bounding box center [482, 412] width 64 height 9
click at [152, 12] on span "Parfum, [GEOGRAPHIC_DATA]" at bounding box center [198, 12] width 113 height 11
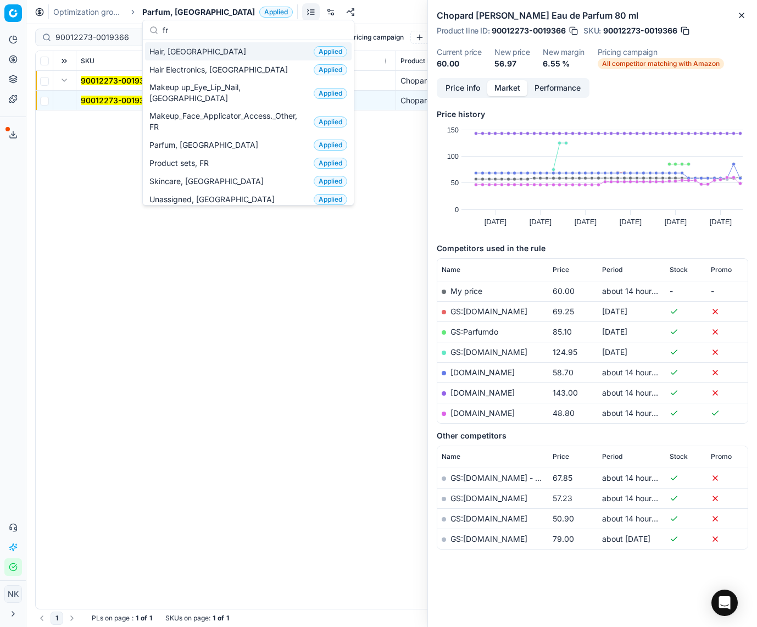
type input "fr"
click at [162, 53] on span "Hair, [GEOGRAPHIC_DATA]" at bounding box center [199, 51] width 101 height 11
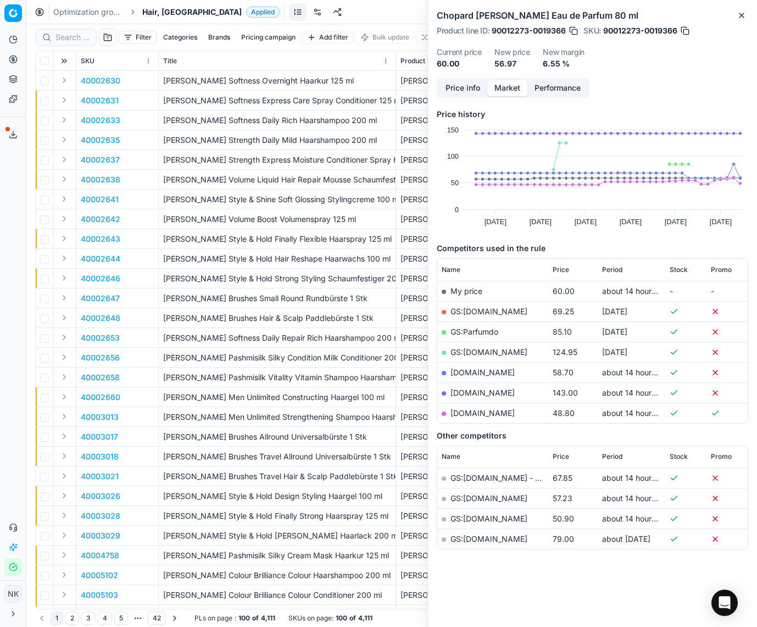
click at [73, 43] on div at bounding box center [66, 38] width 62 height 18
paste input "80076853-750"
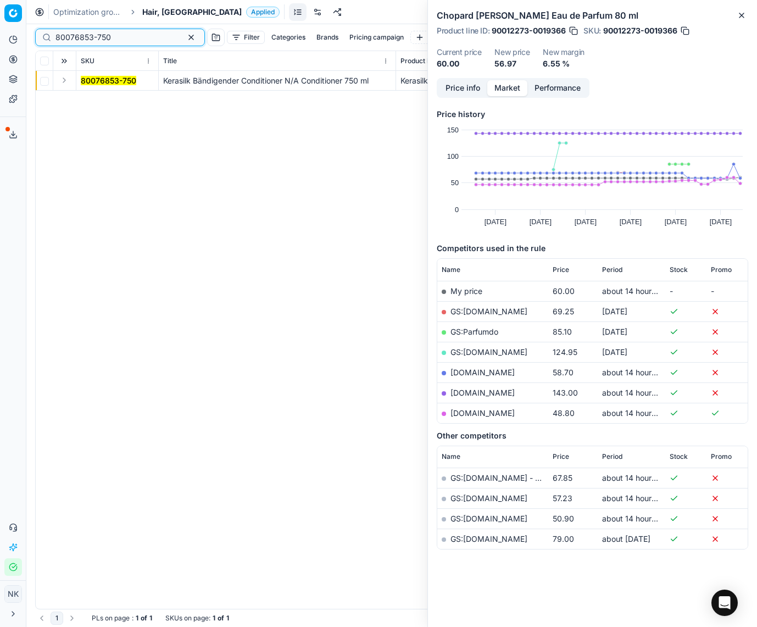
type input "80076853-750"
click at [65, 80] on button "Expand" at bounding box center [64, 80] width 13 height 13
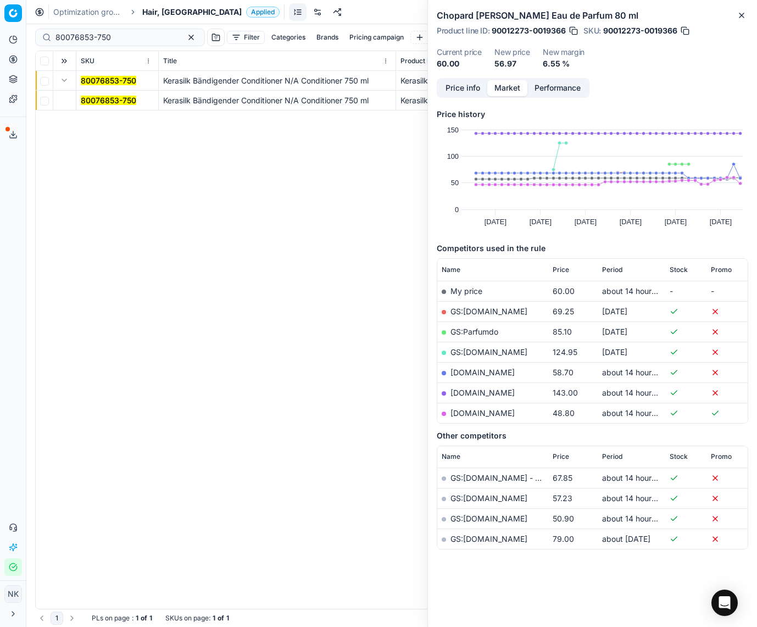
click at [95, 103] on mark "80076853-750" at bounding box center [108, 100] width 55 height 9
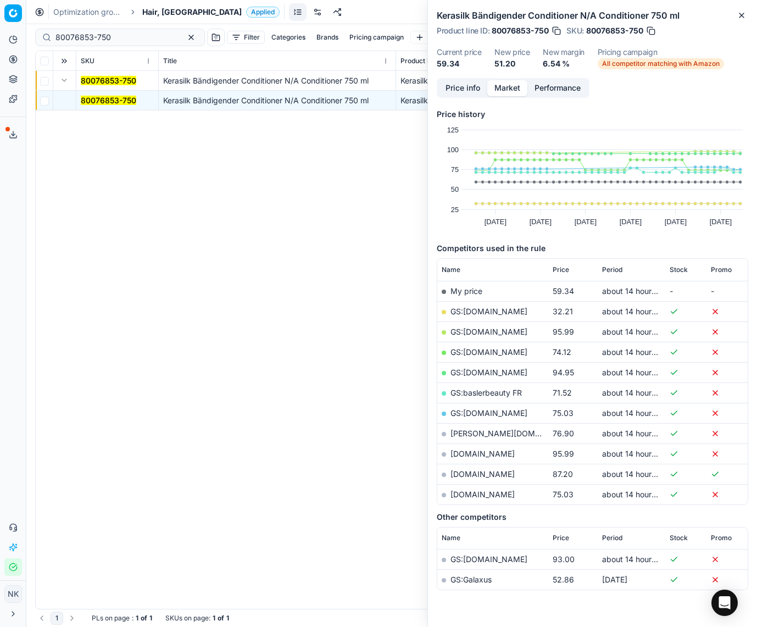
click at [483, 310] on link "GS:[DOMAIN_NAME]" at bounding box center [488, 310] width 77 height 9
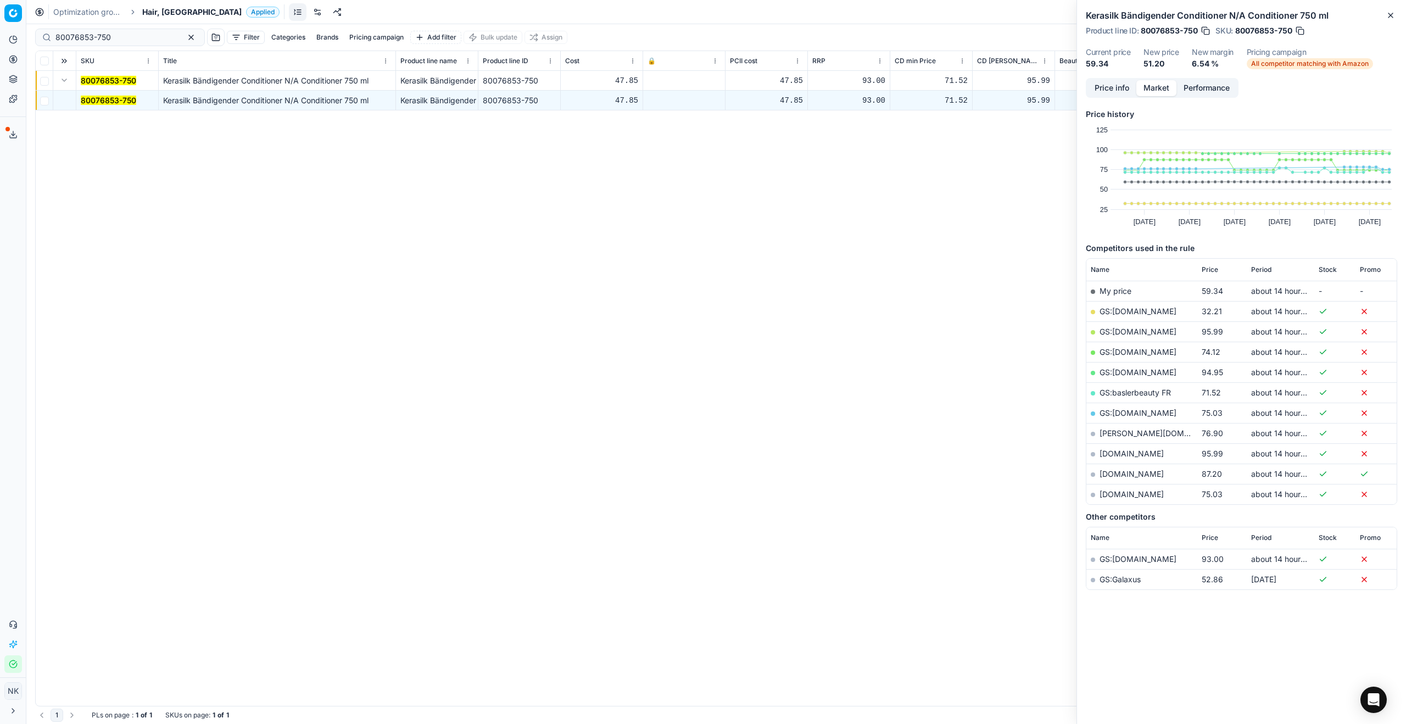
click at [150, 10] on span "Hair, [GEOGRAPHIC_DATA]" at bounding box center [191, 12] width 99 height 11
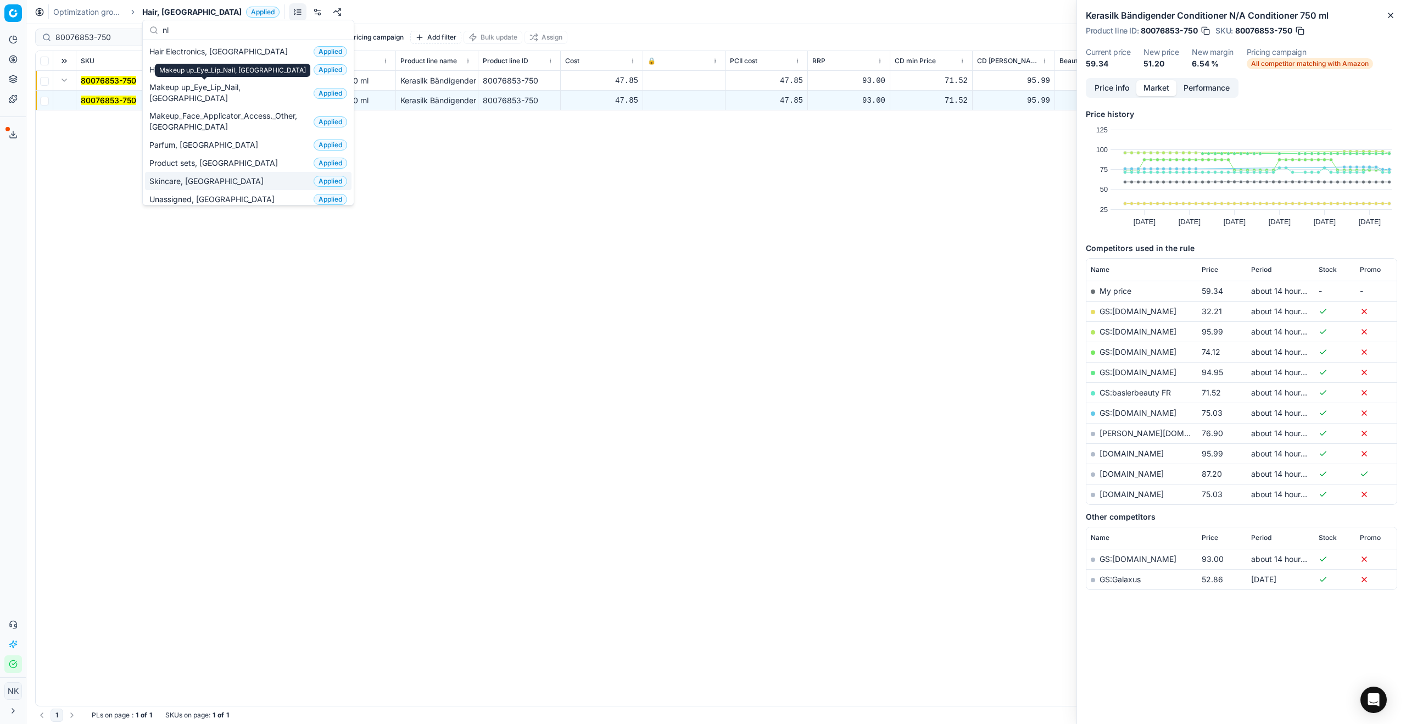
type input "nl"
click at [182, 176] on span "Skincare, [GEOGRAPHIC_DATA]" at bounding box center [208, 181] width 119 height 11
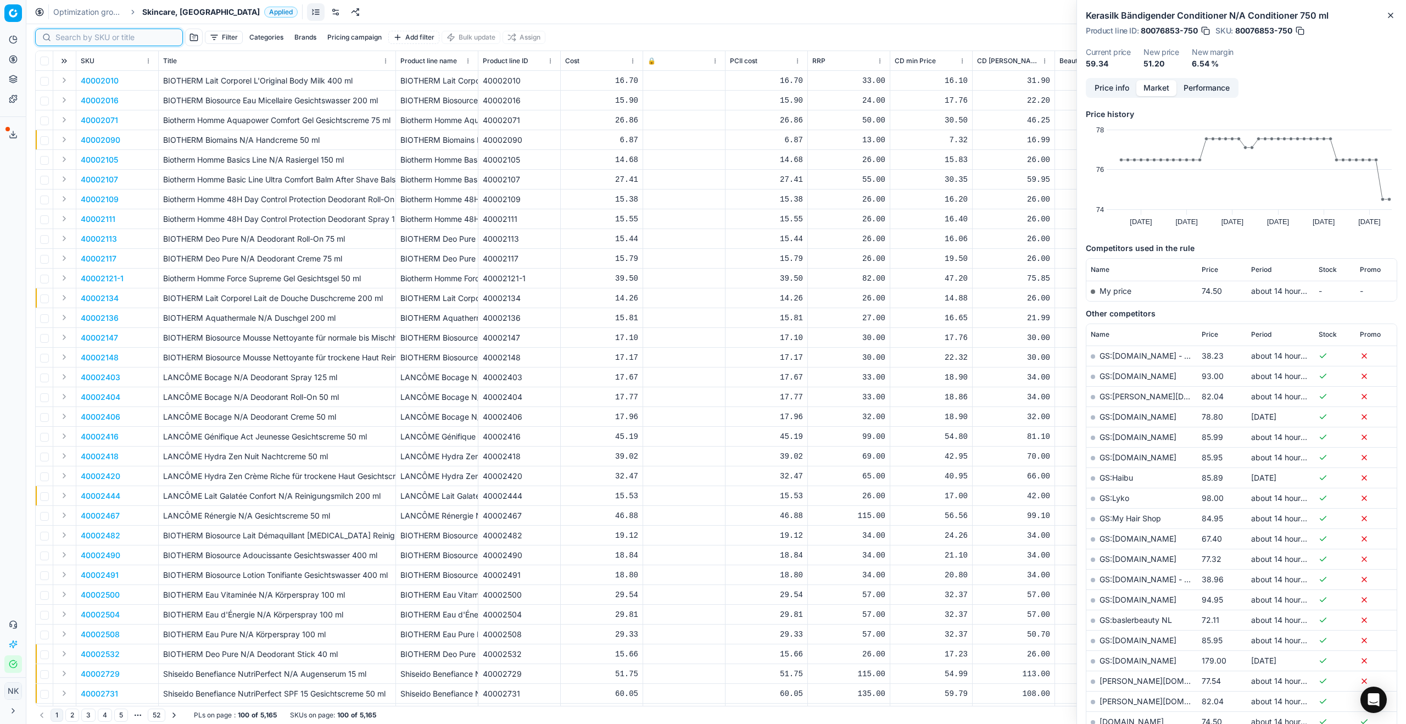
click at [73, 41] on input at bounding box center [115, 37] width 120 height 11
paste input "80004535-75"
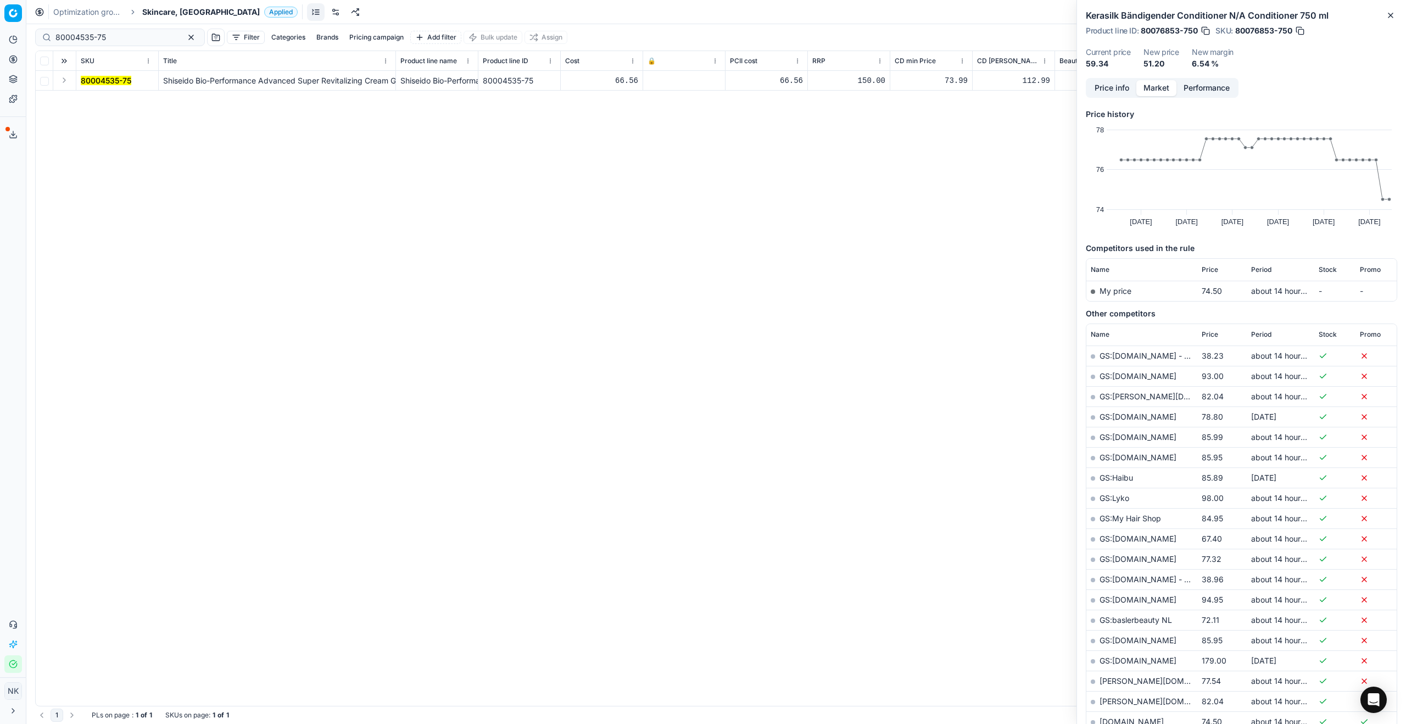
click at [60, 76] on button "Expand" at bounding box center [64, 80] width 13 height 13
click at [95, 96] on mark "80004535-75" at bounding box center [106, 100] width 51 height 9
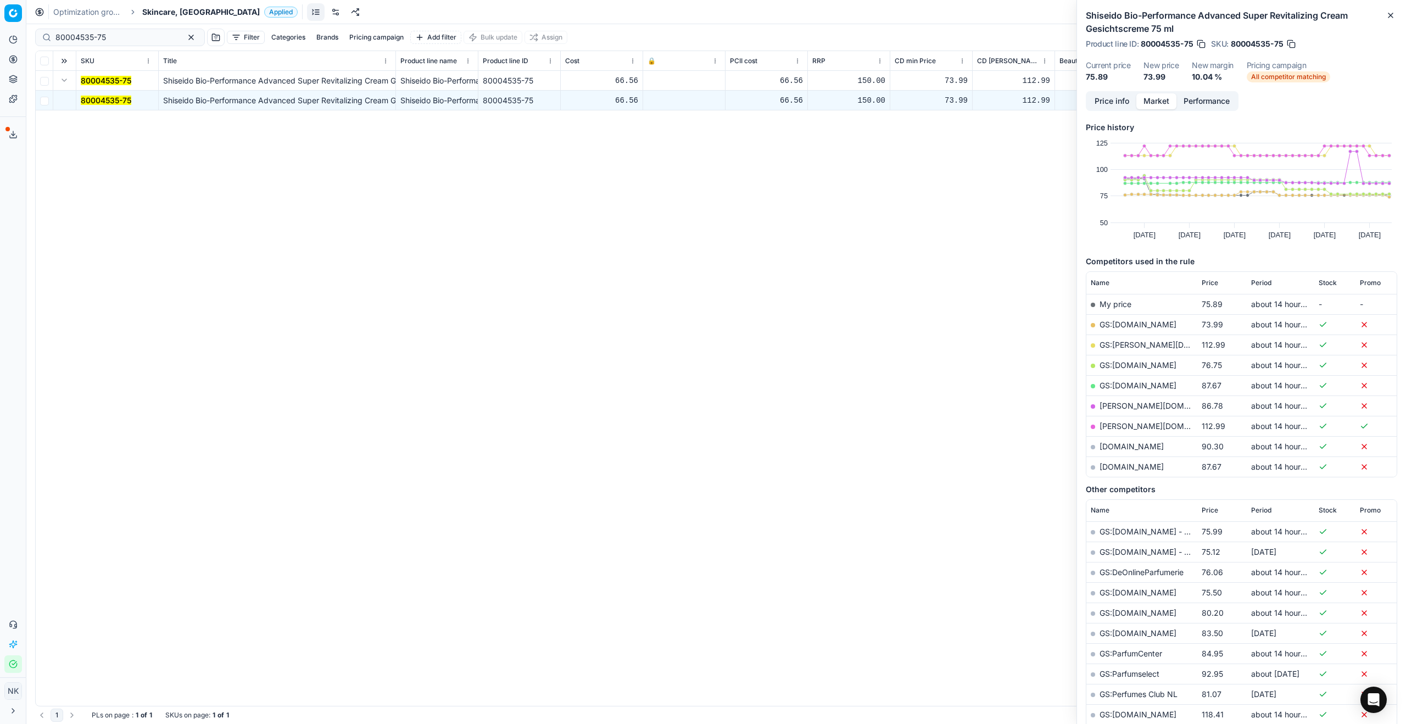
click at [756, 326] on link "GS:[DOMAIN_NAME]" at bounding box center [1138, 324] width 77 height 9
click at [118, 36] on input "80004535-75" at bounding box center [115, 37] width 120 height 11
paste input "63118-100"
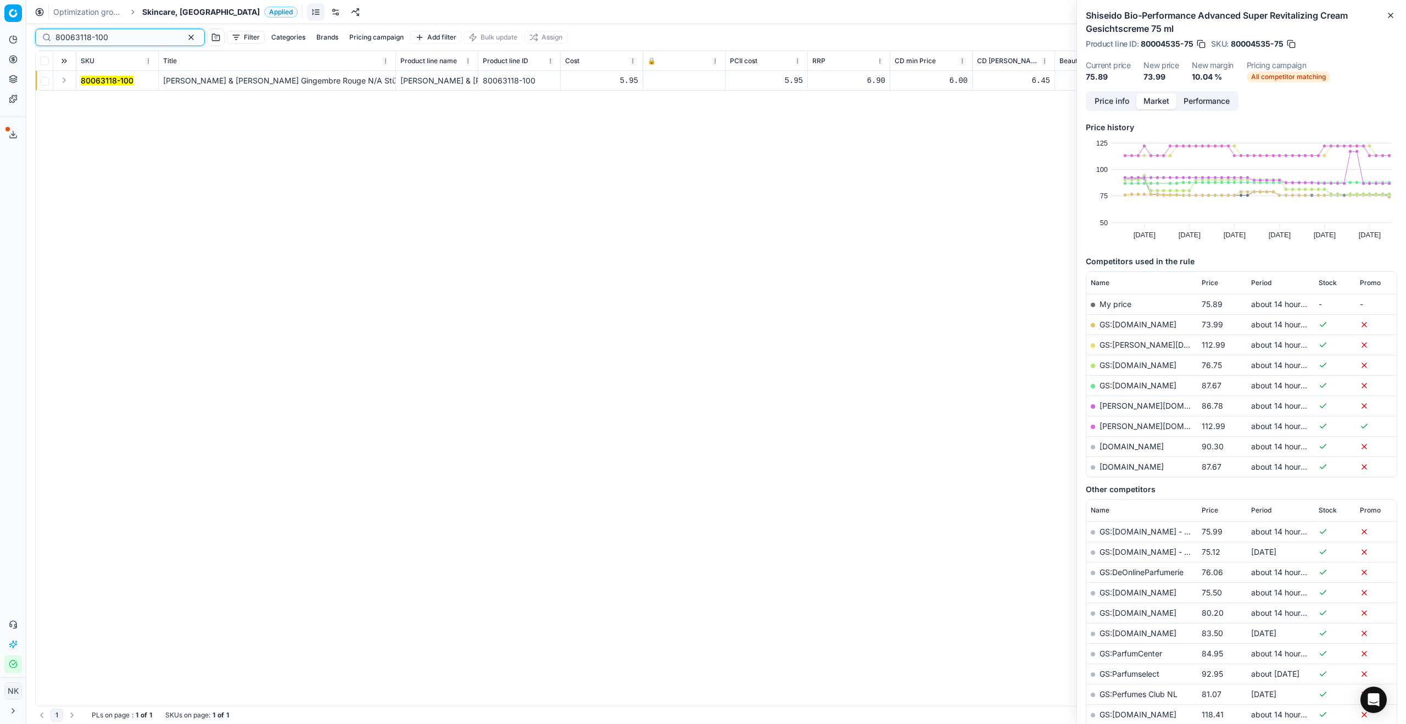
type input "80063118-100"
click at [66, 80] on button "Expand" at bounding box center [64, 80] width 13 height 13
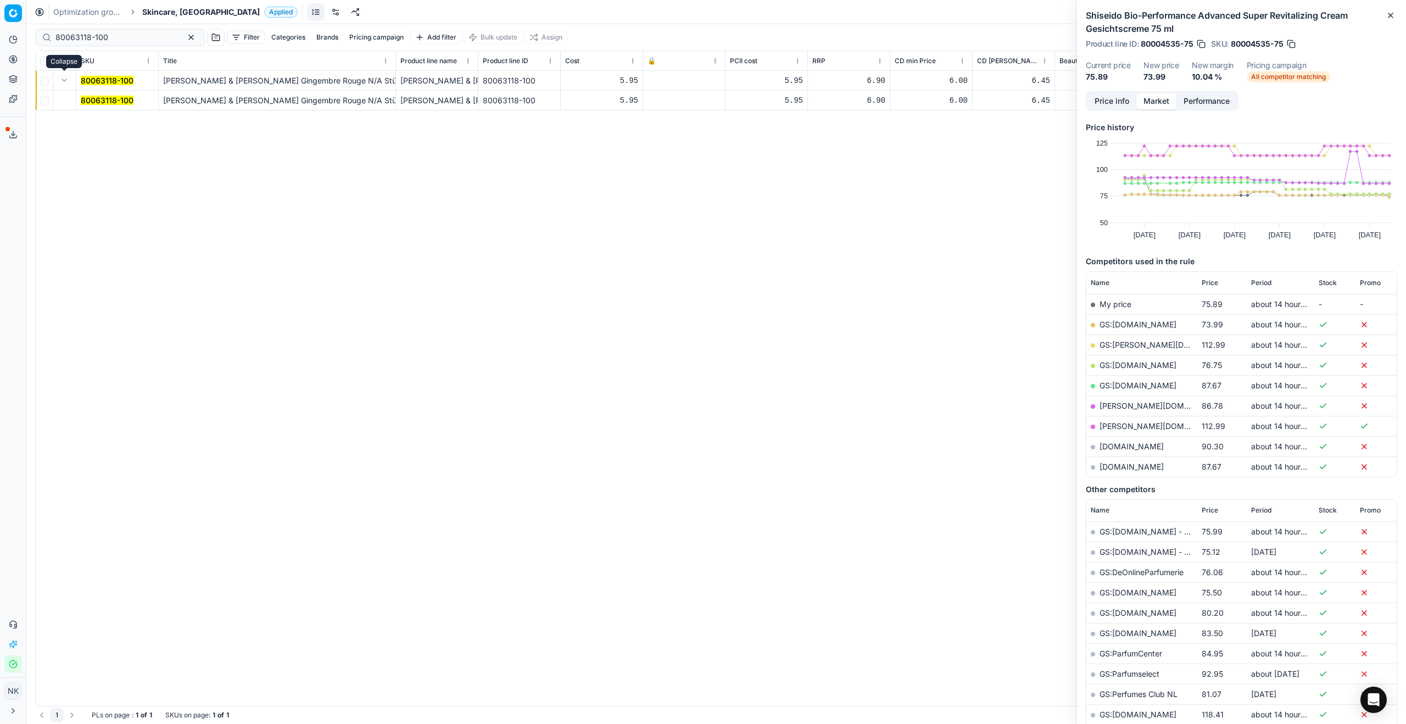
click at [92, 99] on mark "80063118-100" at bounding box center [107, 100] width 53 height 9
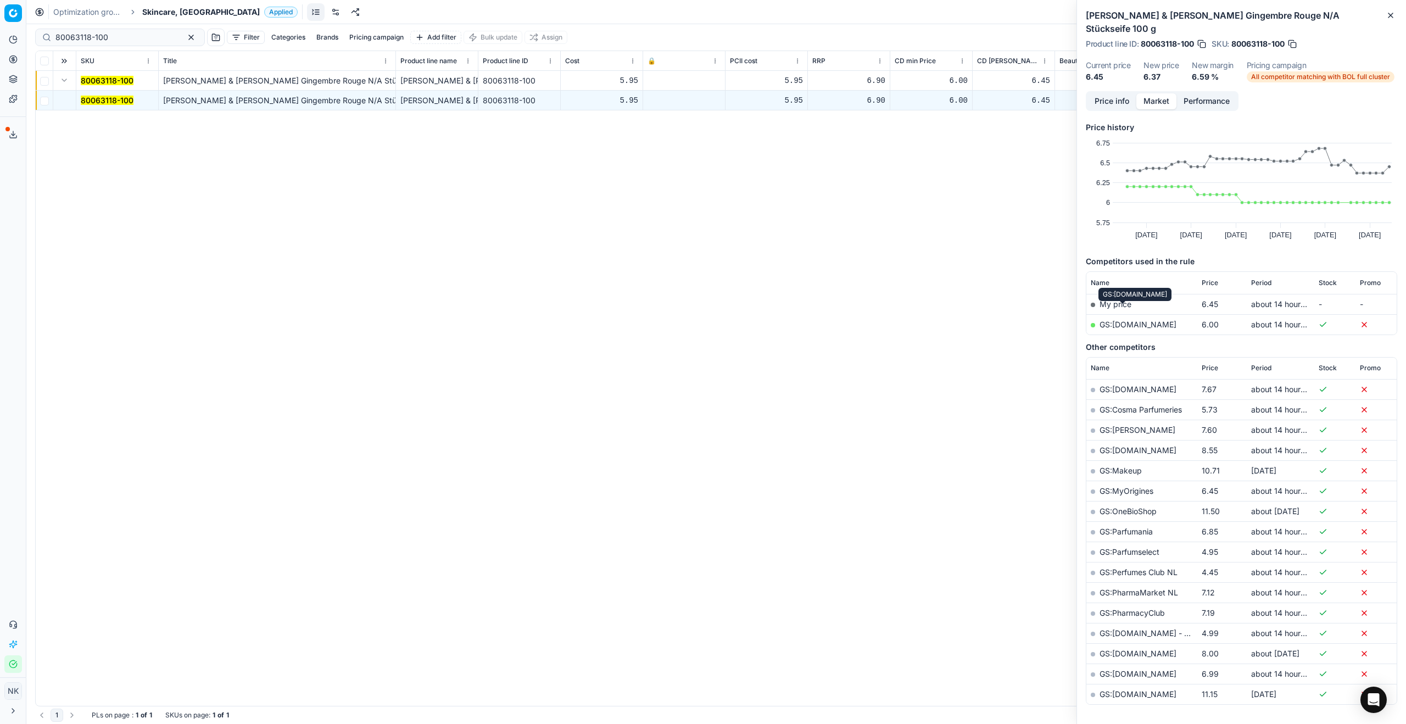
click at [756, 320] on link "GS:[DOMAIN_NAME]" at bounding box center [1138, 324] width 77 height 9
click at [157, 9] on span "Skincare, [GEOGRAPHIC_DATA]" at bounding box center [201, 12] width 118 height 11
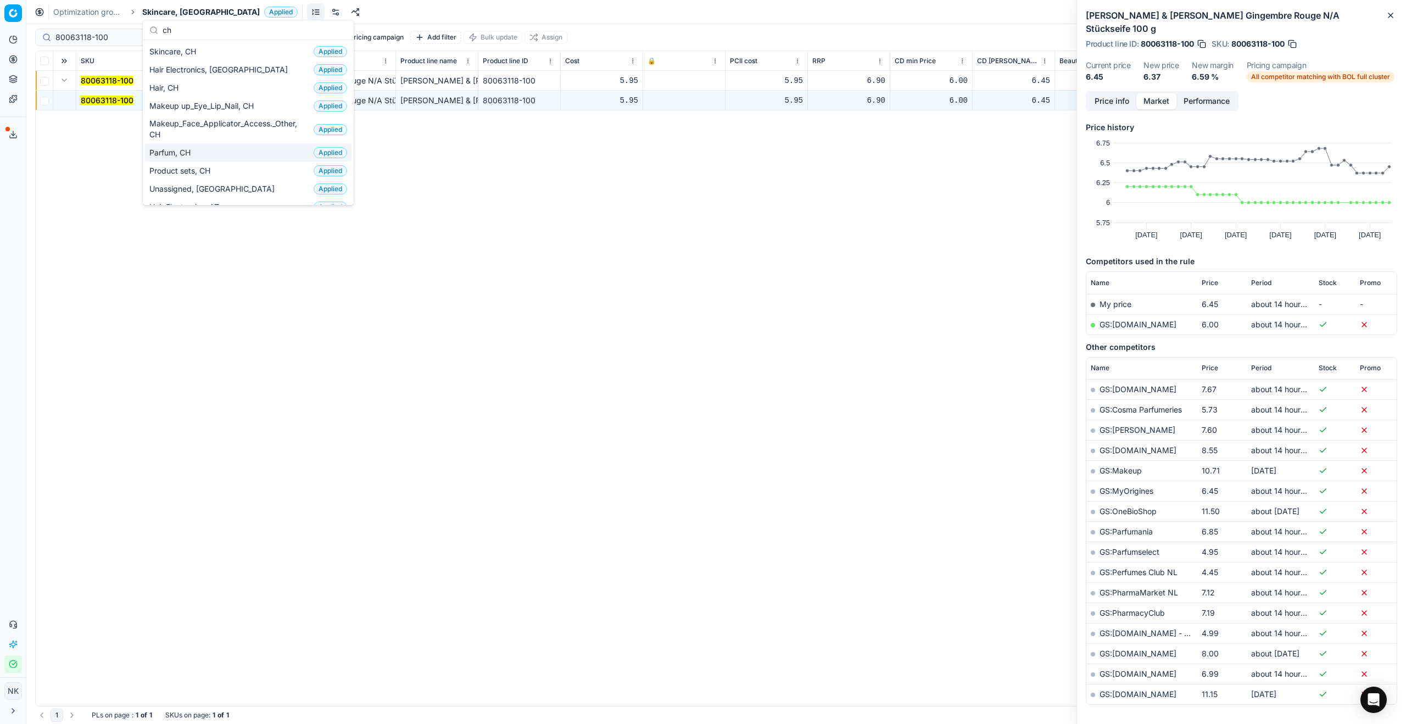
type input "ch"
click at [180, 152] on span "Parfum, CH" at bounding box center [172, 152] width 46 height 11
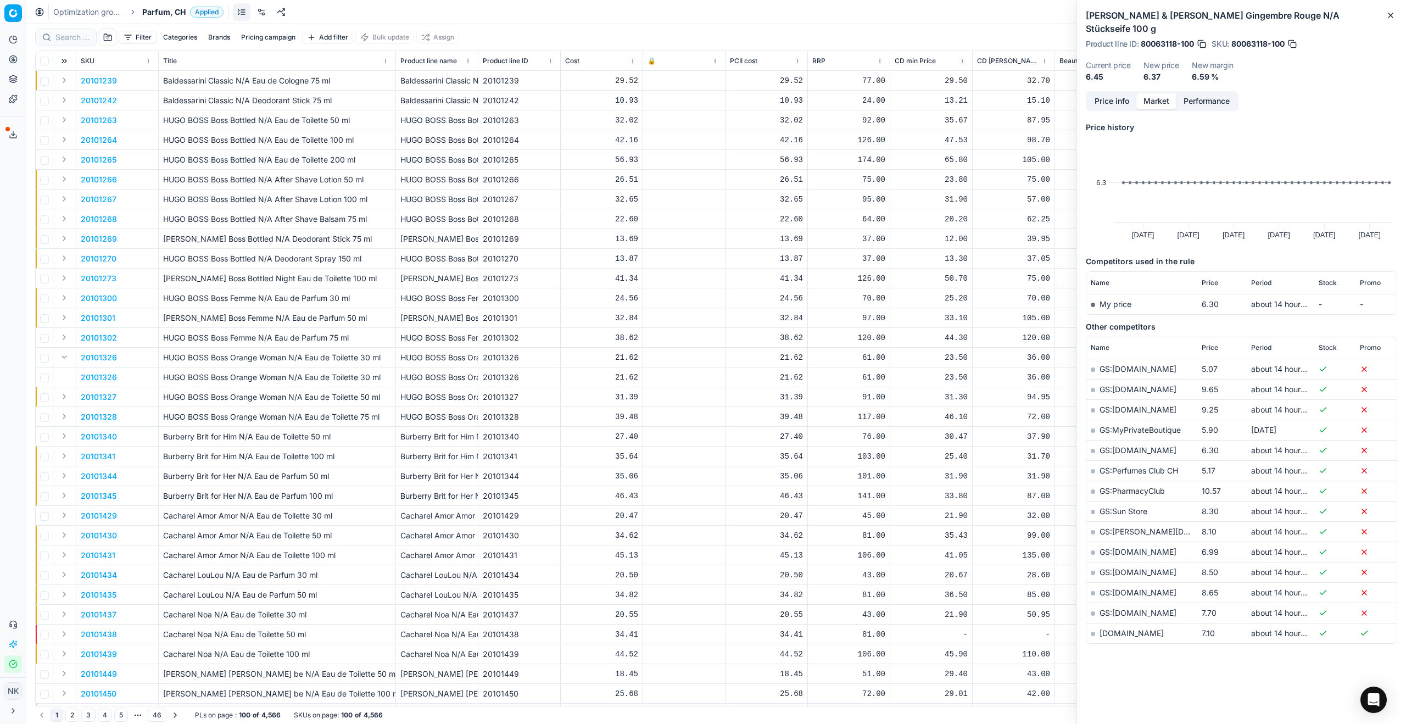
click at [77, 42] on div at bounding box center [66, 38] width 62 height 18
paste input "20102094"
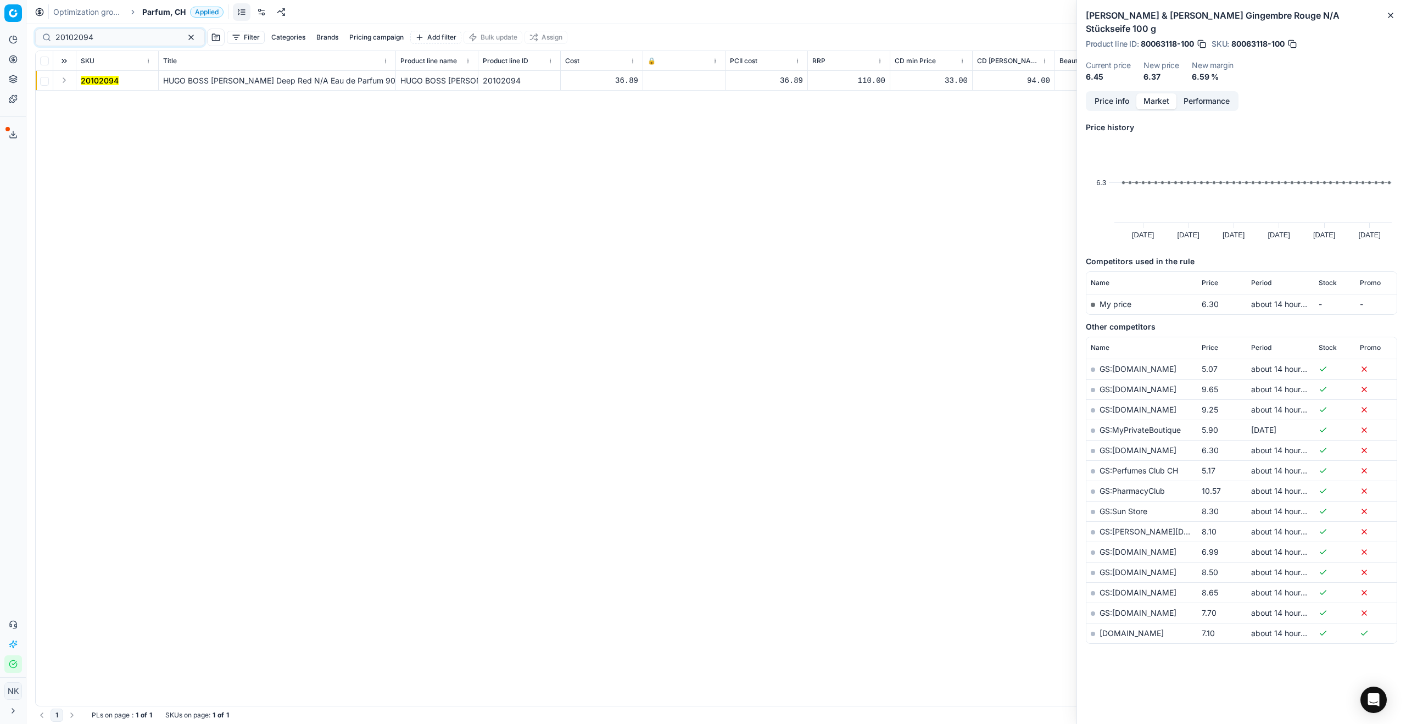
click at [64, 79] on button "Expand" at bounding box center [64, 80] width 13 height 13
click at [93, 99] on mark "20102094" at bounding box center [100, 100] width 38 height 9
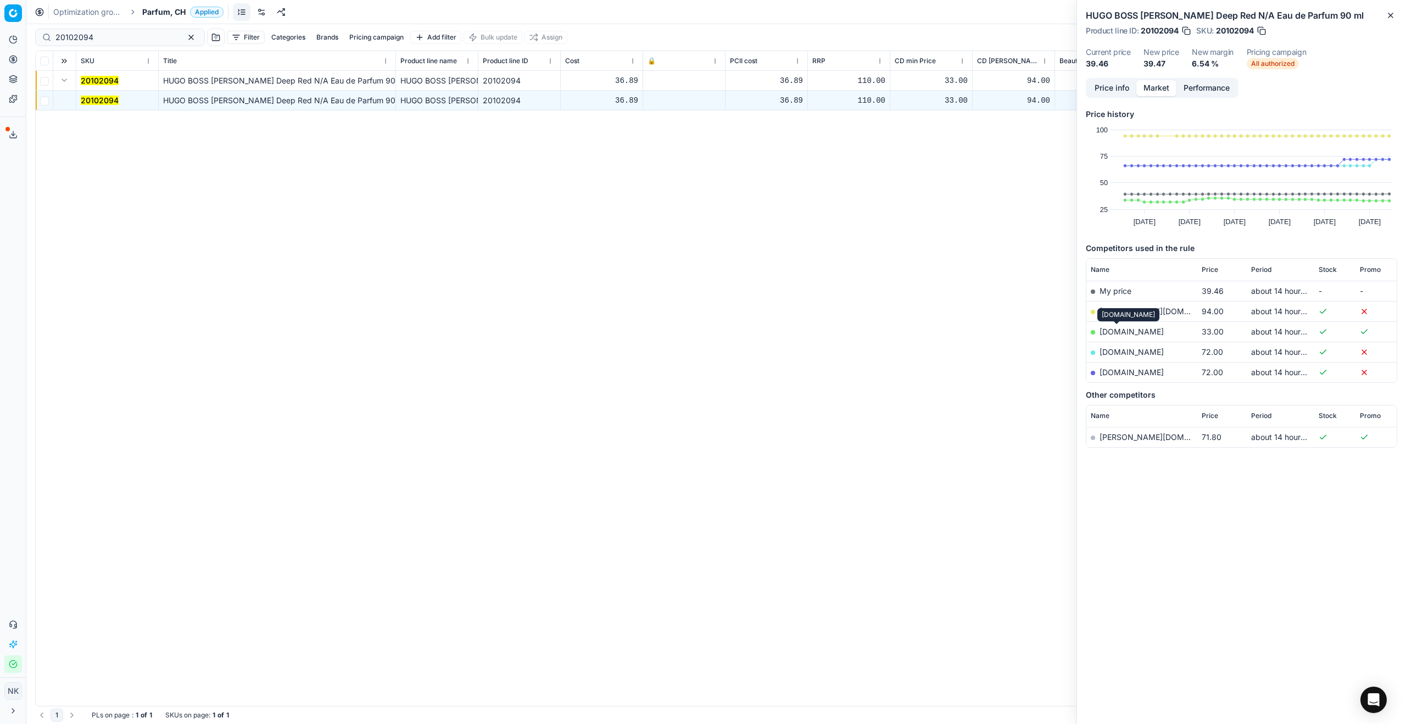
click at [756, 331] on link "[DOMAIN_NAME]" at bounding box center [1132, 331] width 64 height 9
click at [109, 39] on input "20102094" at bounding box center [115, 37] width 120 height 11
paste input "80072830-50"
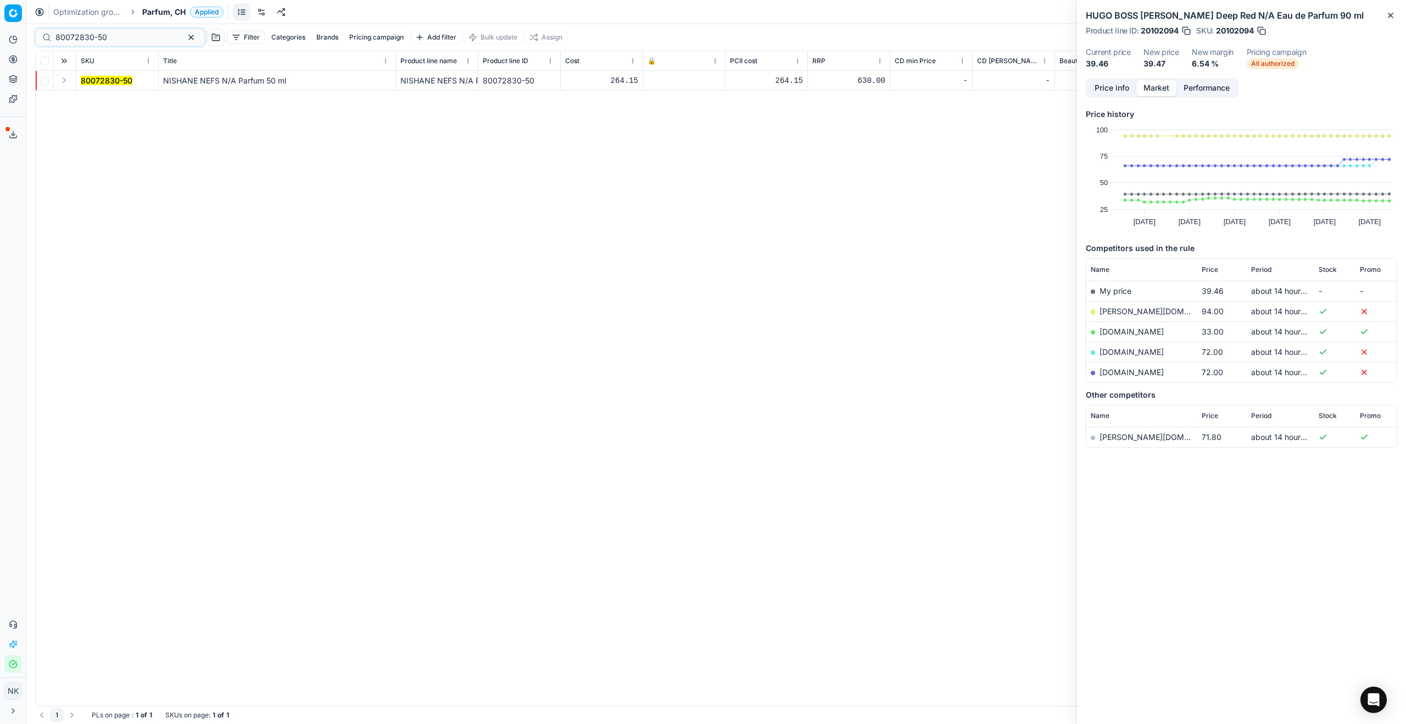
click at [58, 83] on button "Expand" at bounding box center [64, 80] width 13 height 13
click at [100, 103] on mark "80072830-50" at bounding box center [107, 100] width 52 height 9
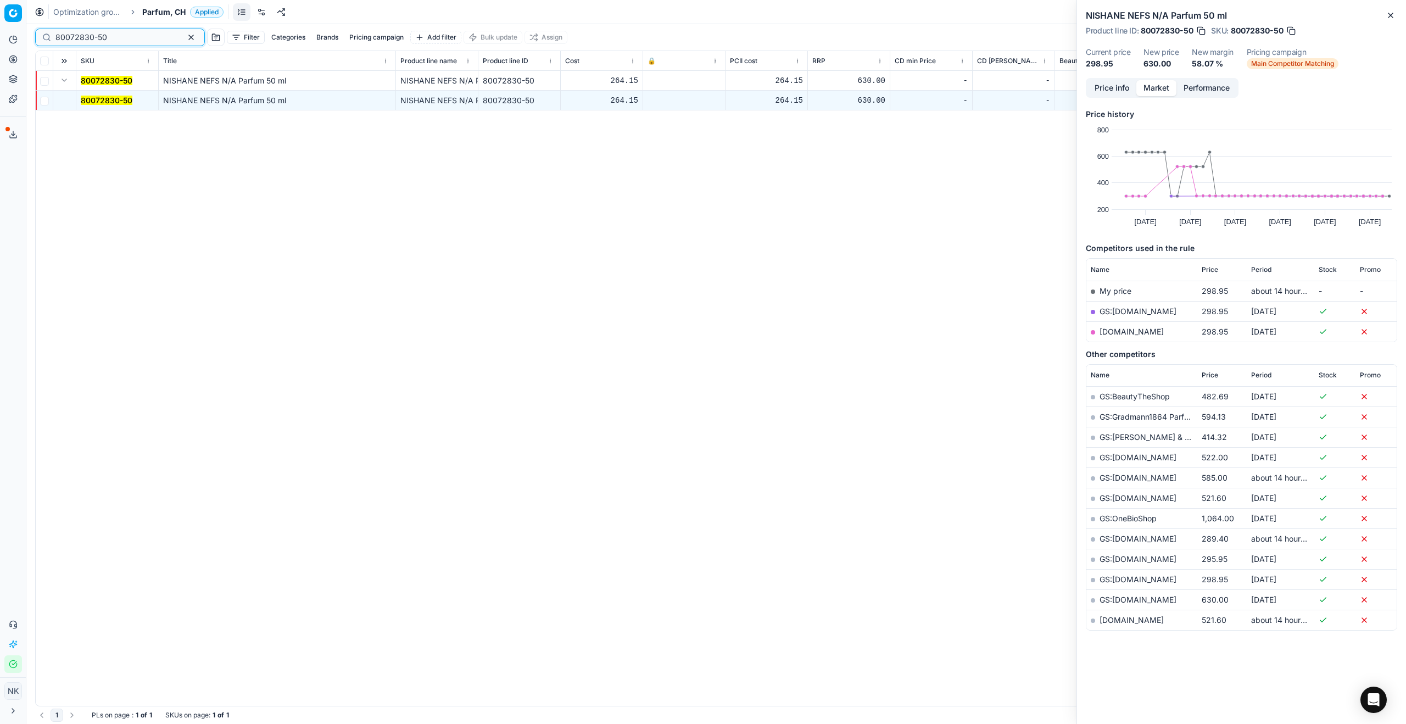
click at [116, 38] on input "80072830-50" at bounding box center [115, 37] width 120 height 11
paste input "90002105-000776"
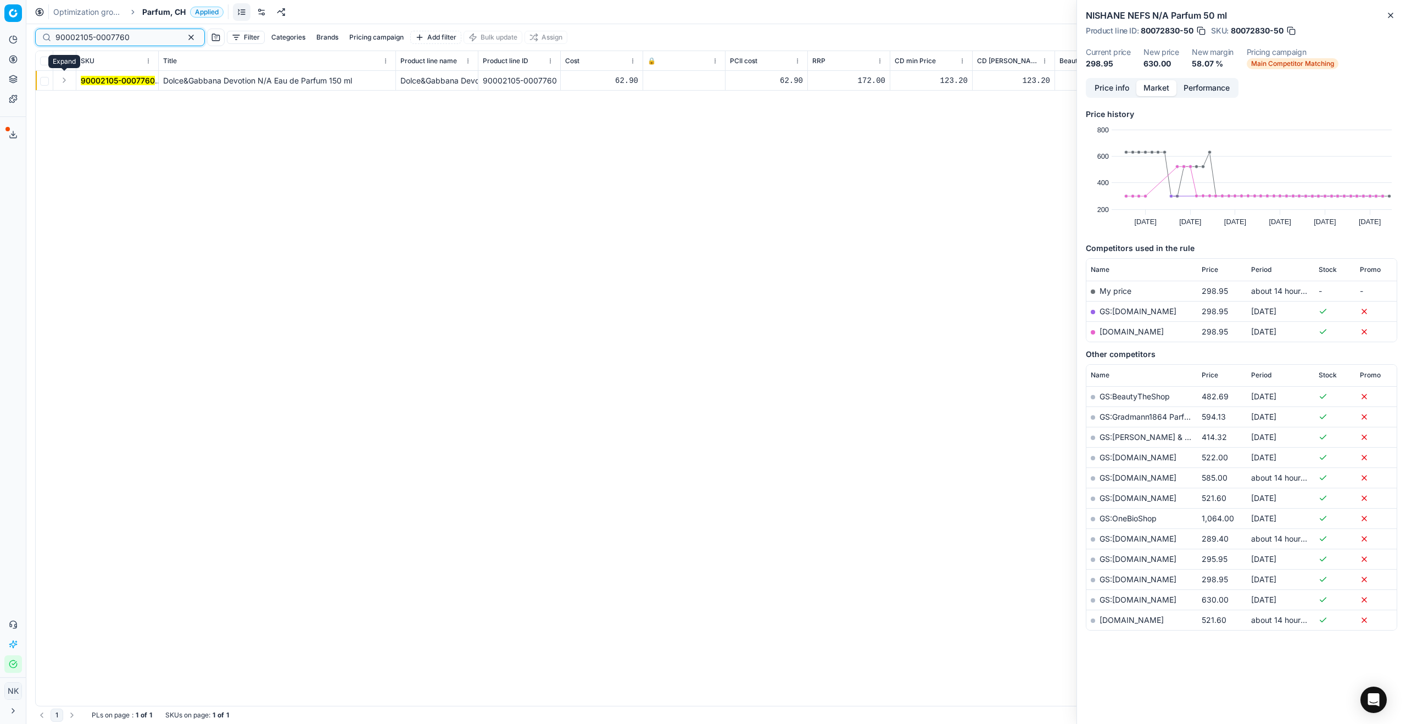
type input "90002105-0007760"
click at [62, 80] on button "Expand" at bounding box center [64, 80] width 13 height 13
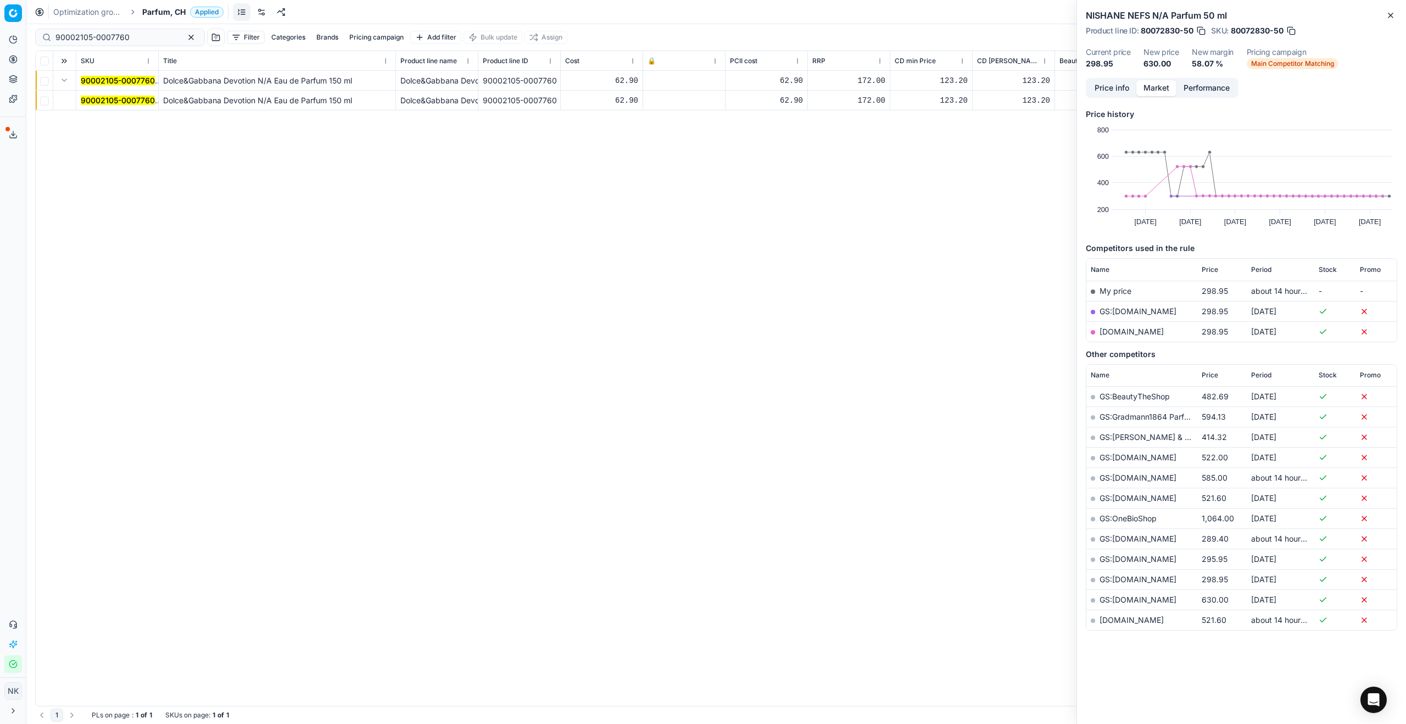
click at [101, 99] on mark "90002105-0007760" at bounding box center [118, 100] width 74 height 9
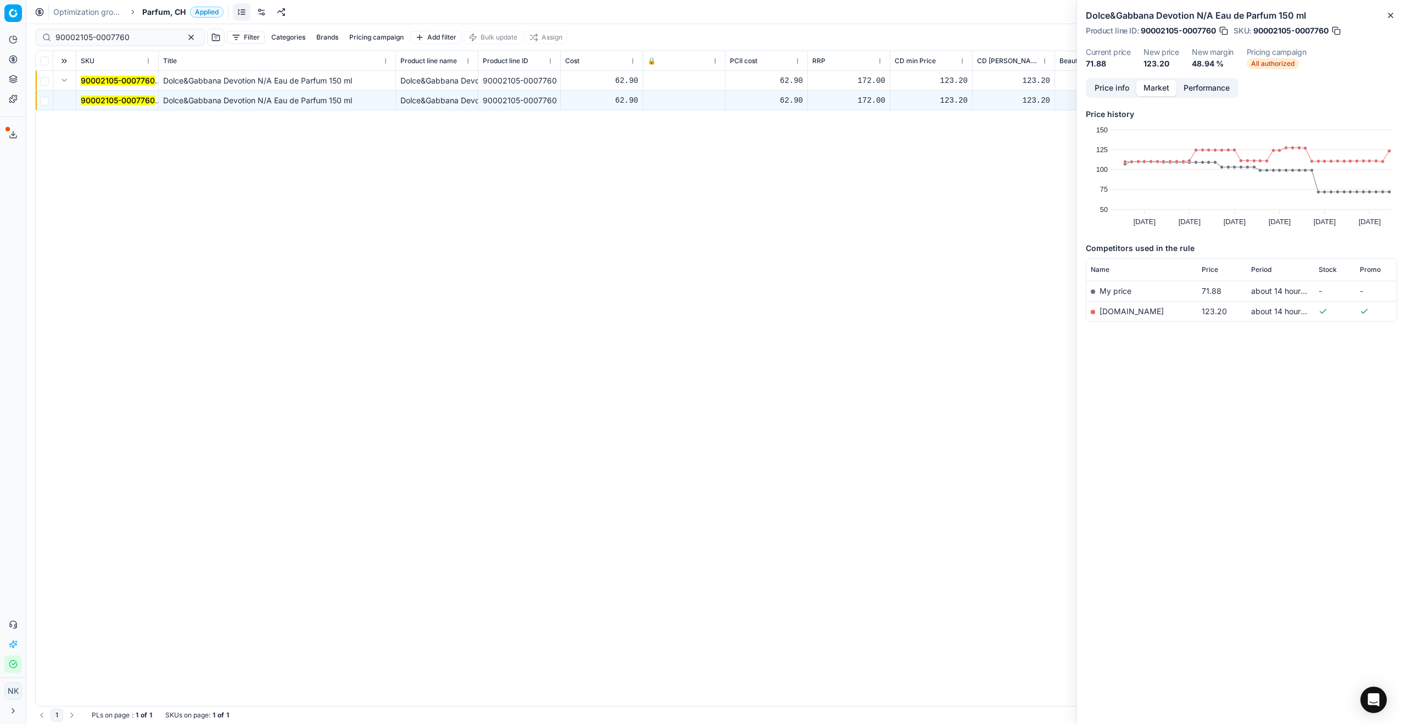
click at [756, 312] on link "[DOMAIN_NAME]" at bounding box center [1132, 310] width 64 height 9
click at [153, 12] on span "Parfum, CH" at bounding box center [163, 12] width 43 height 11
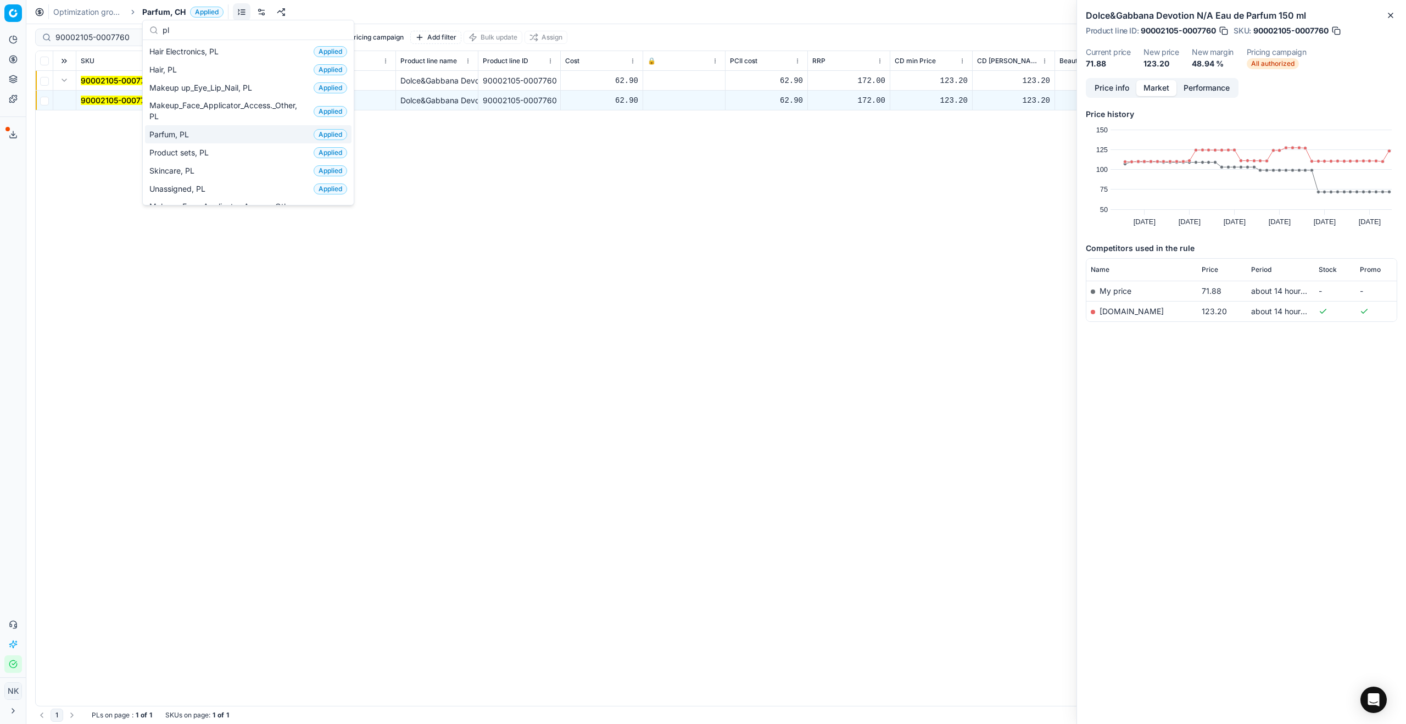
type input "pl"
click at [227, 136] on div "Parfum, PL Applied" at bounding box center [248, 134] width 207 height 18
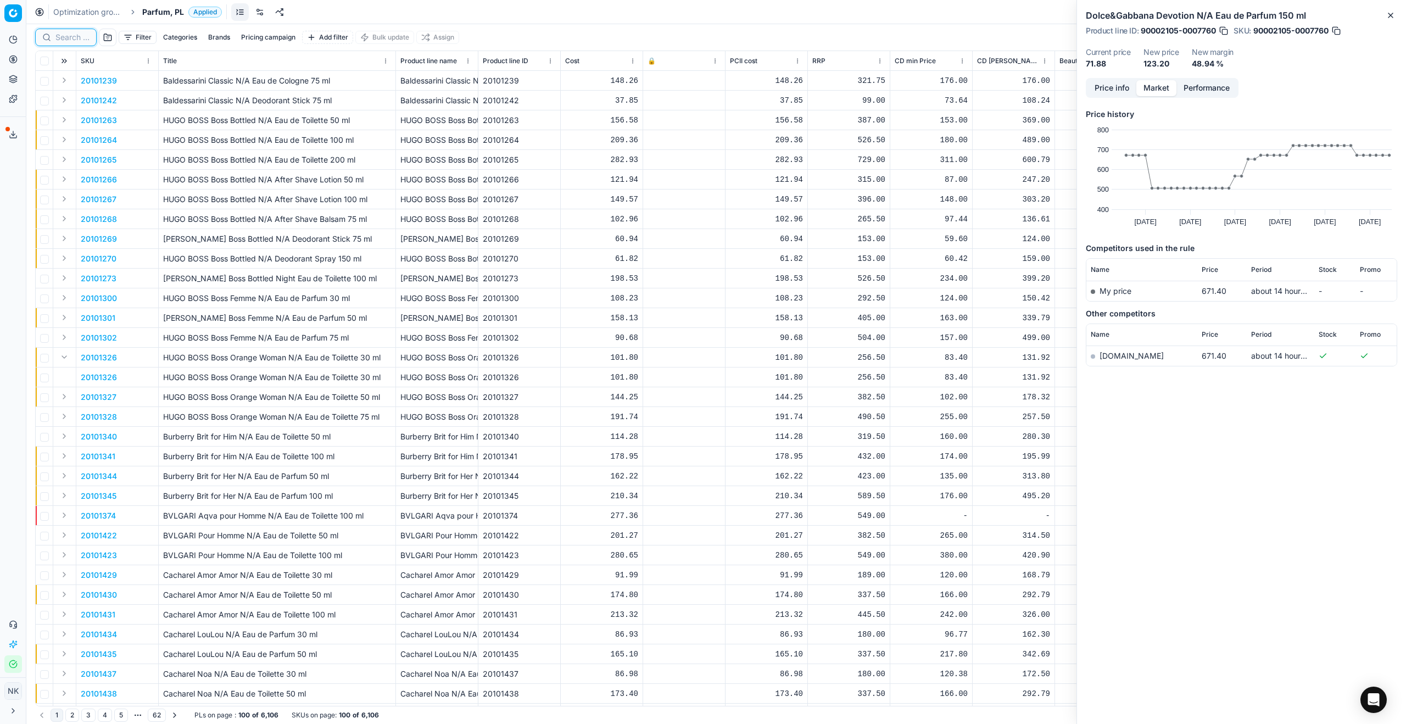
click at [59, 38] on input at bounding box center [72, 37] width 34 height 11
paste input "80050350-100"
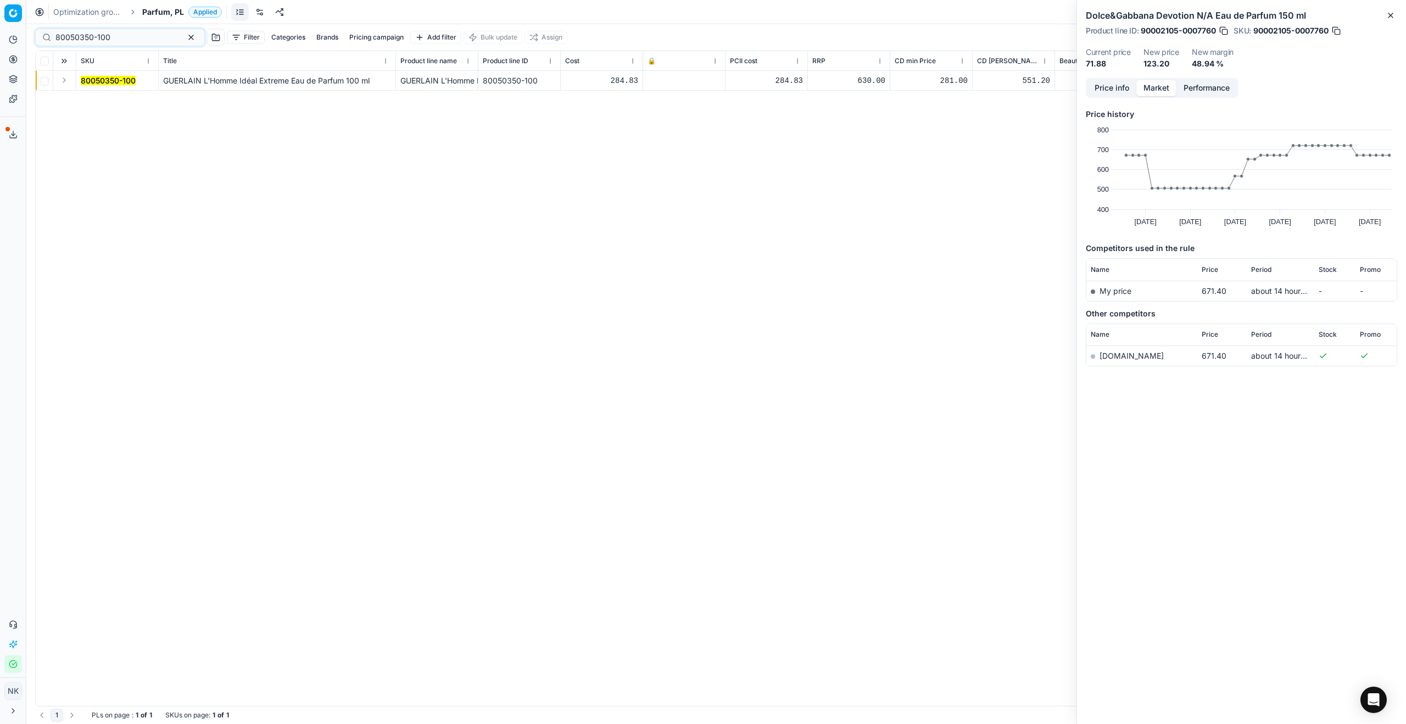
click at [66, 82] on button "Expand" at bounding box center [64, 80] width 13 height 13
click at [90, 101] on mark "80050350-100" at bounding box center [108, 100] width 55 height 9
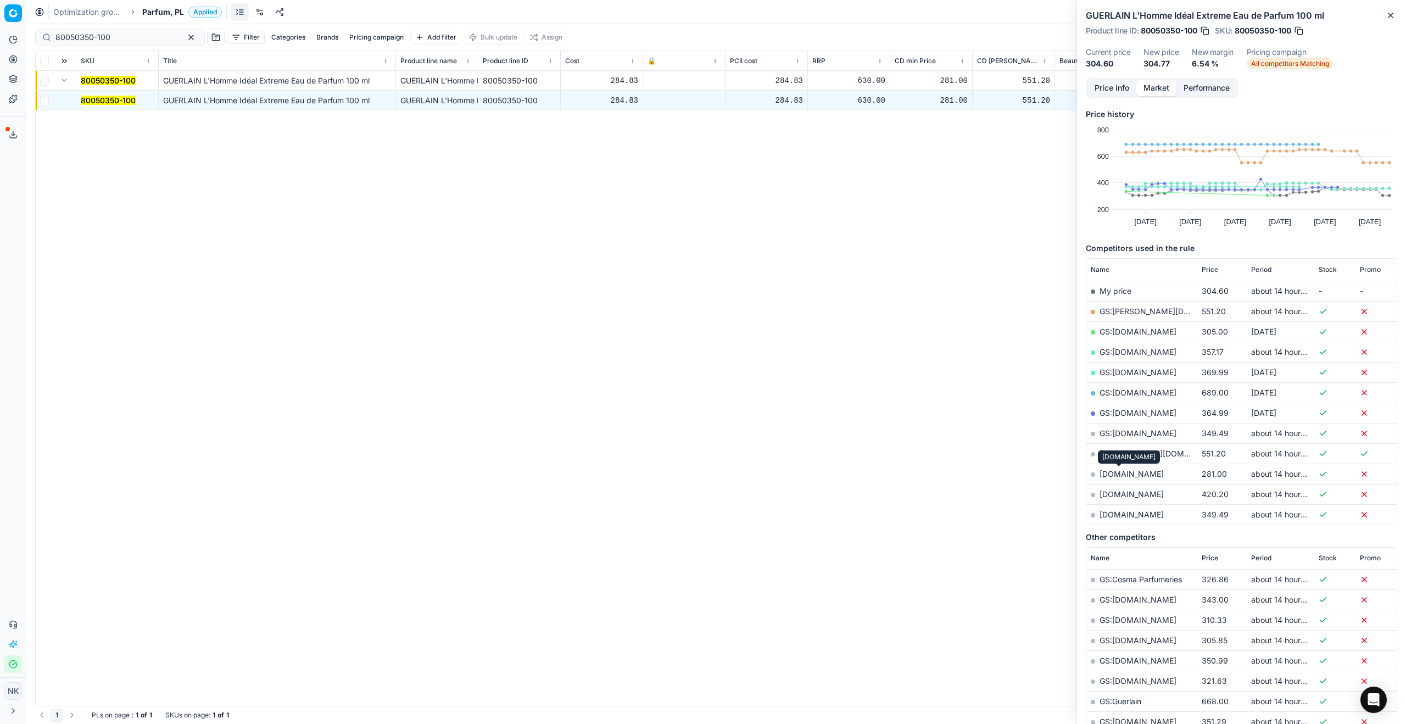
click at [756, 471] on link "[DOMAIN_NAME]" at bounding box center [1132, 473] width 64 height 9
click at [109, 38] on input "80050350-100" at bounding box center [115, 37] width 120 height 11
paste input "29104-2"
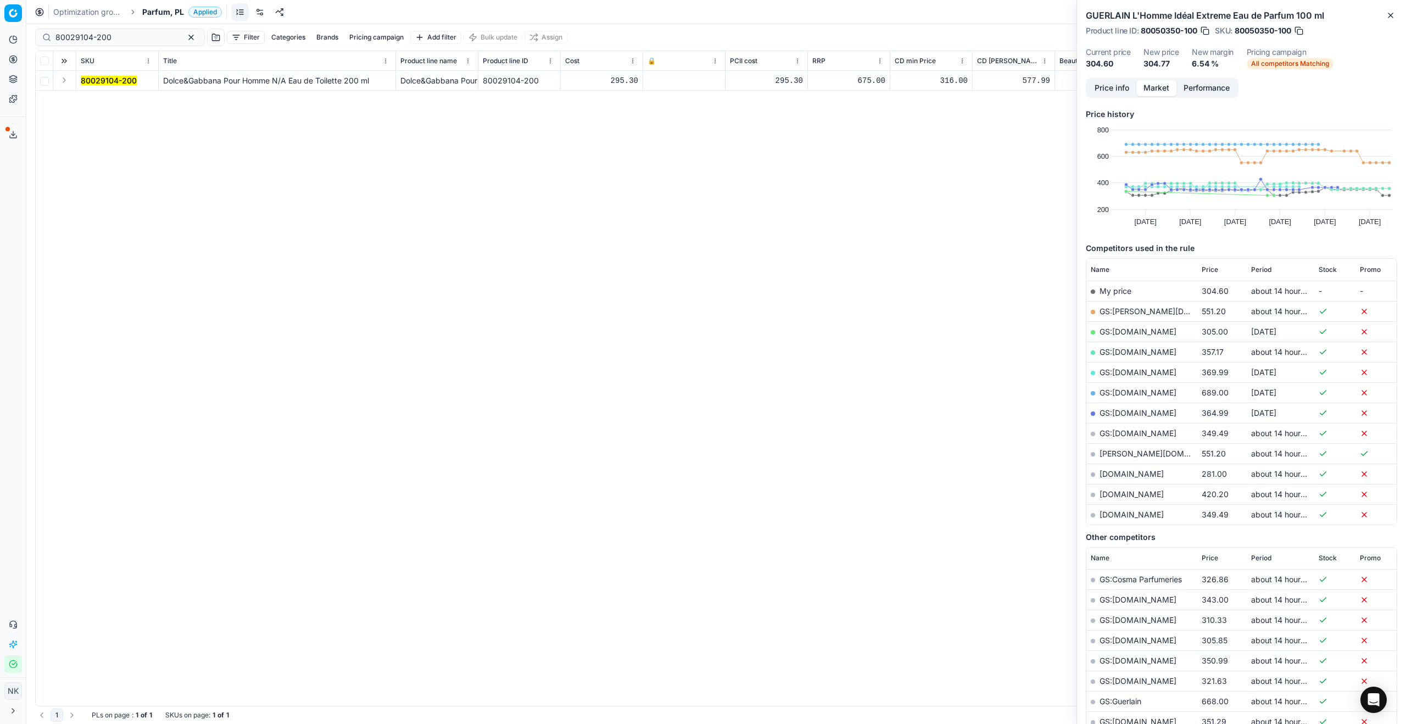
click at [64, 79] on button "Expand" at bounding box center [64, 80] width 13 height 13
click at [92, 96] on mark "80029104-200" at bounding box center [109, 100] width 56 height 9
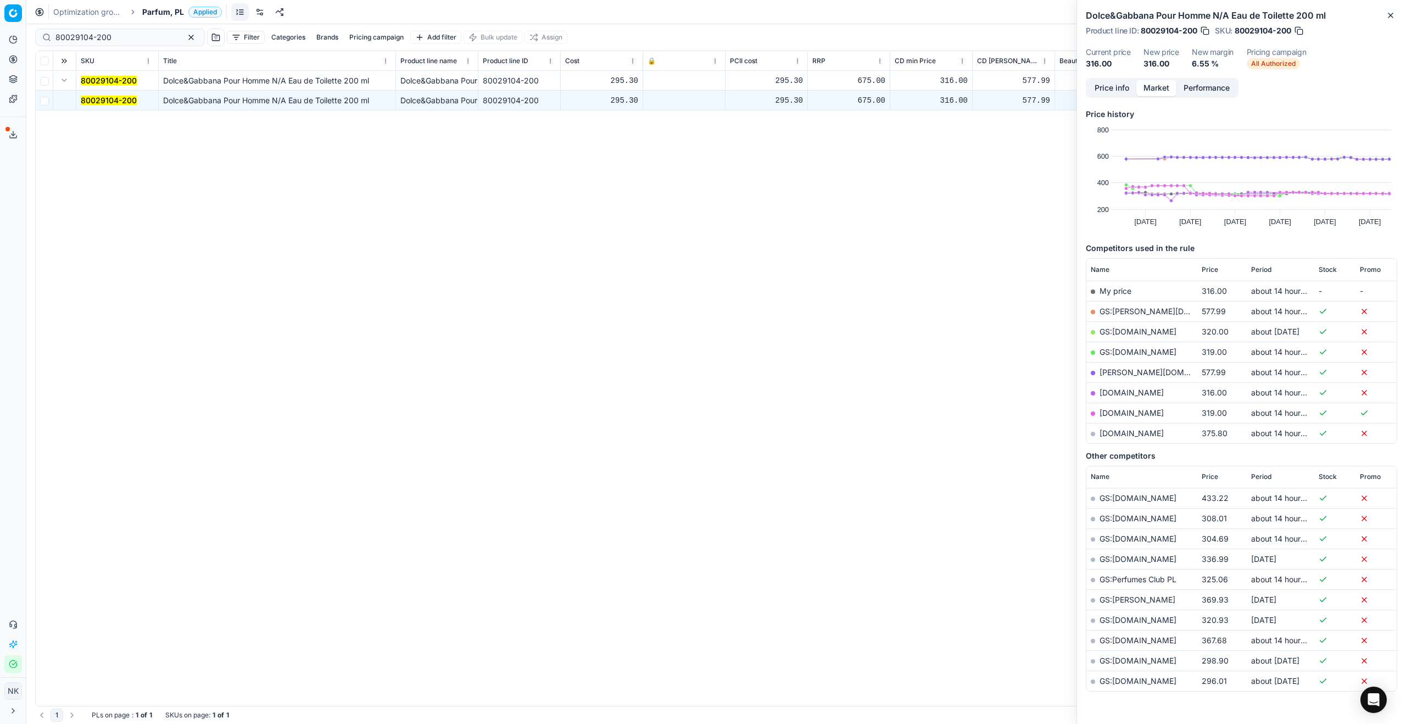
click at [756, 393] on link "[DOMAIN_NAME]" at bounding box center [1132, 392] width 64 height 9
click at [134, 35] on input "80029104-200" at bounding box center [115, 37] width 120 height 11
paste input "52072-3"
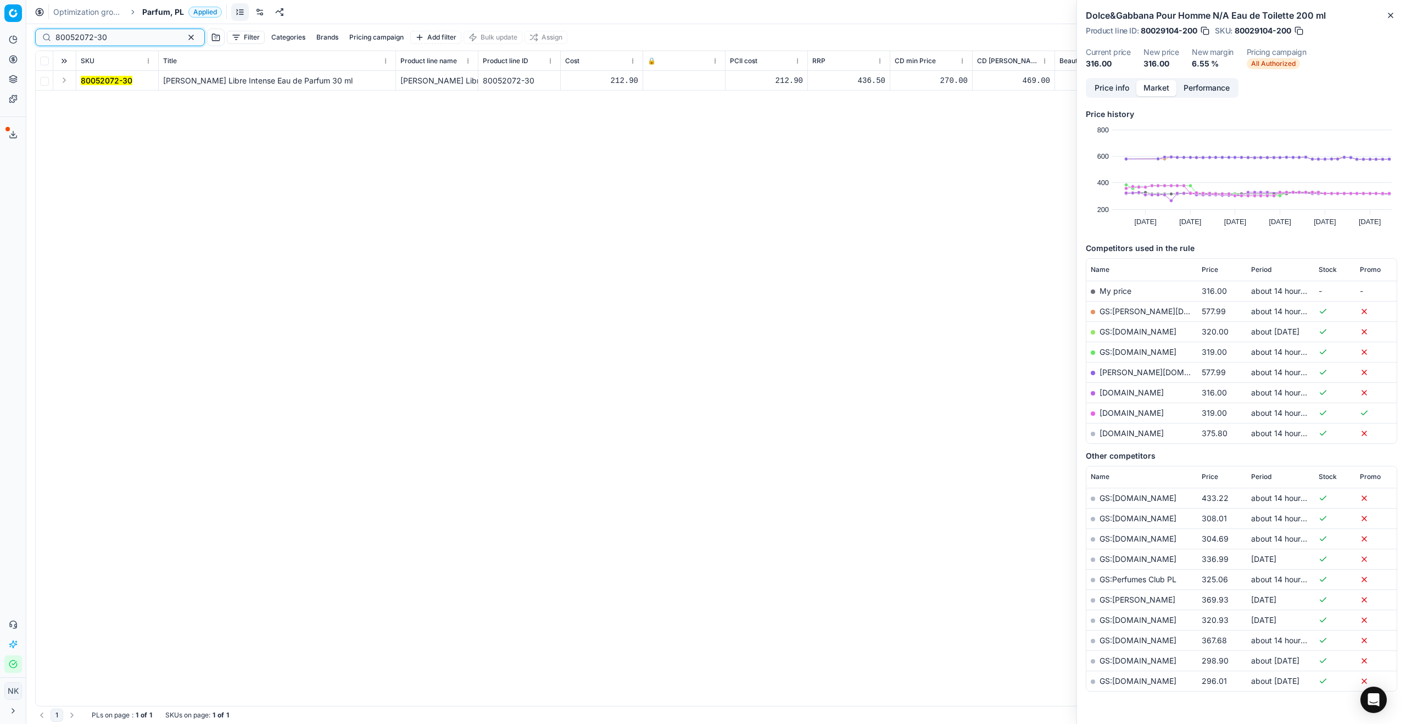
type input "80052072-30"
click at [65, 83] on button "Expand" at bounding box center [64, 80] width 13 height 13
click at [95, 93] on td "80052072-30" at bounding box center [117, 101] width 82 height 20
click at [102, 100] on mark "80052072-30" at bounding box center [107, 100] width 52 height 9
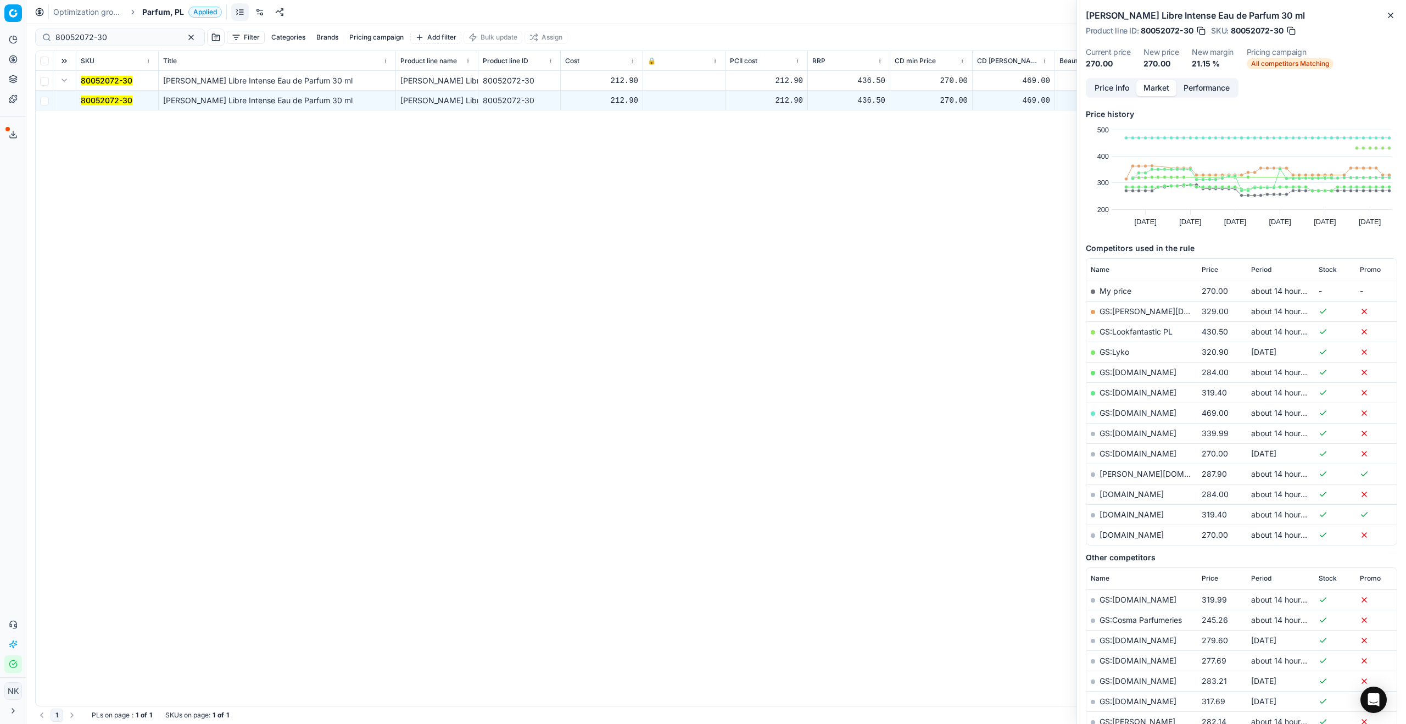
click at [756, 537] on link "[DOMAIN_NAME]" at bounding box center [1132, 534] width 64 height 9
click at [160, 14] on span "Parfum, PL" at bounding box center [163, 12] width 42 height 11
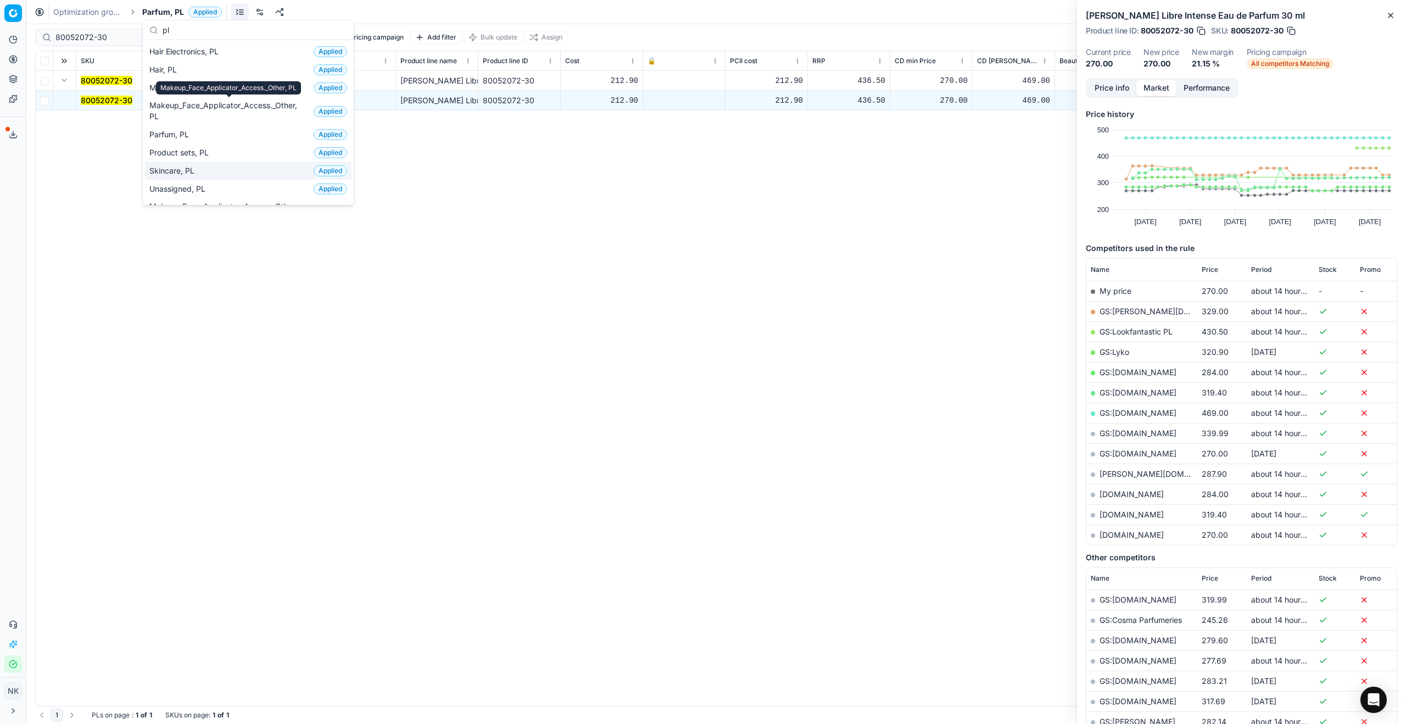
type input "pl"
click at [182, 167] on span "Skincare, PL" at bounding box center [173, 170] width 49 height 11
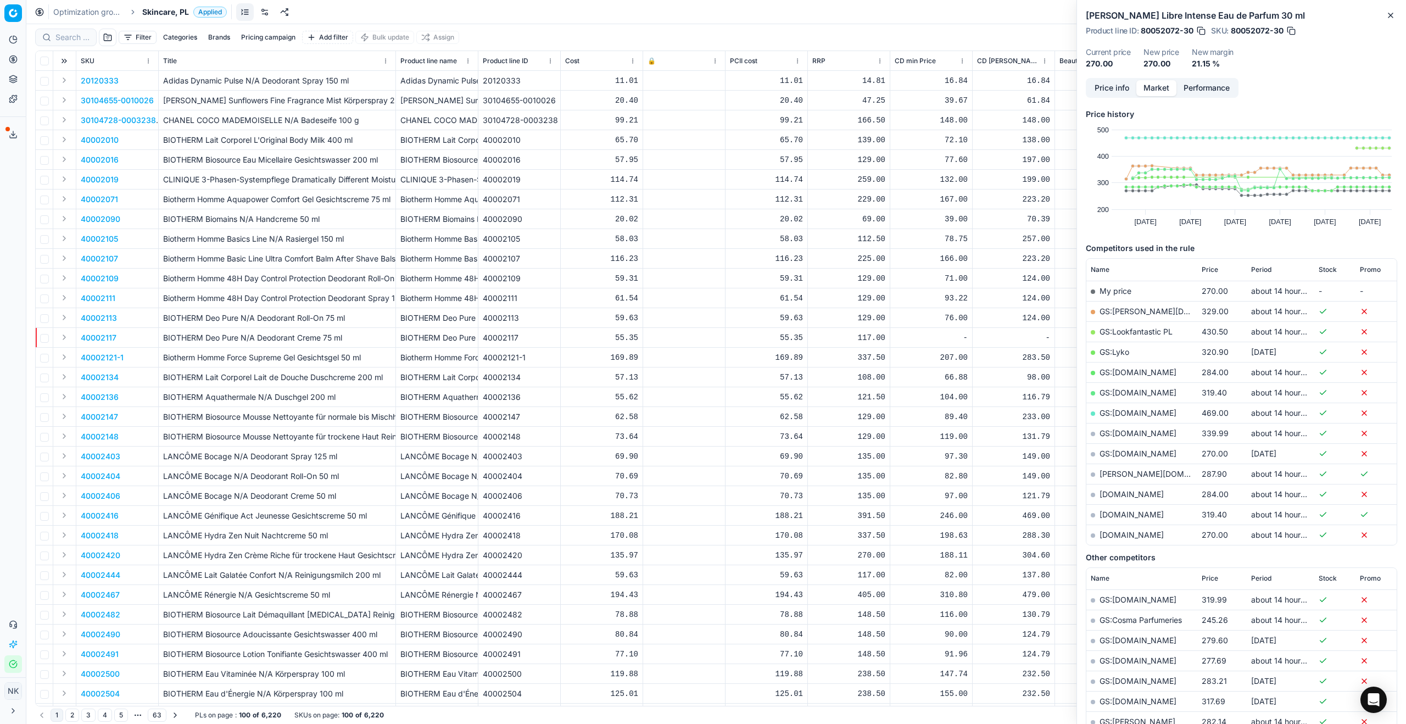
click at [70, 29] on div at bounding box center [66, 38] width 62 height 18
paste input "90007378-0011271"
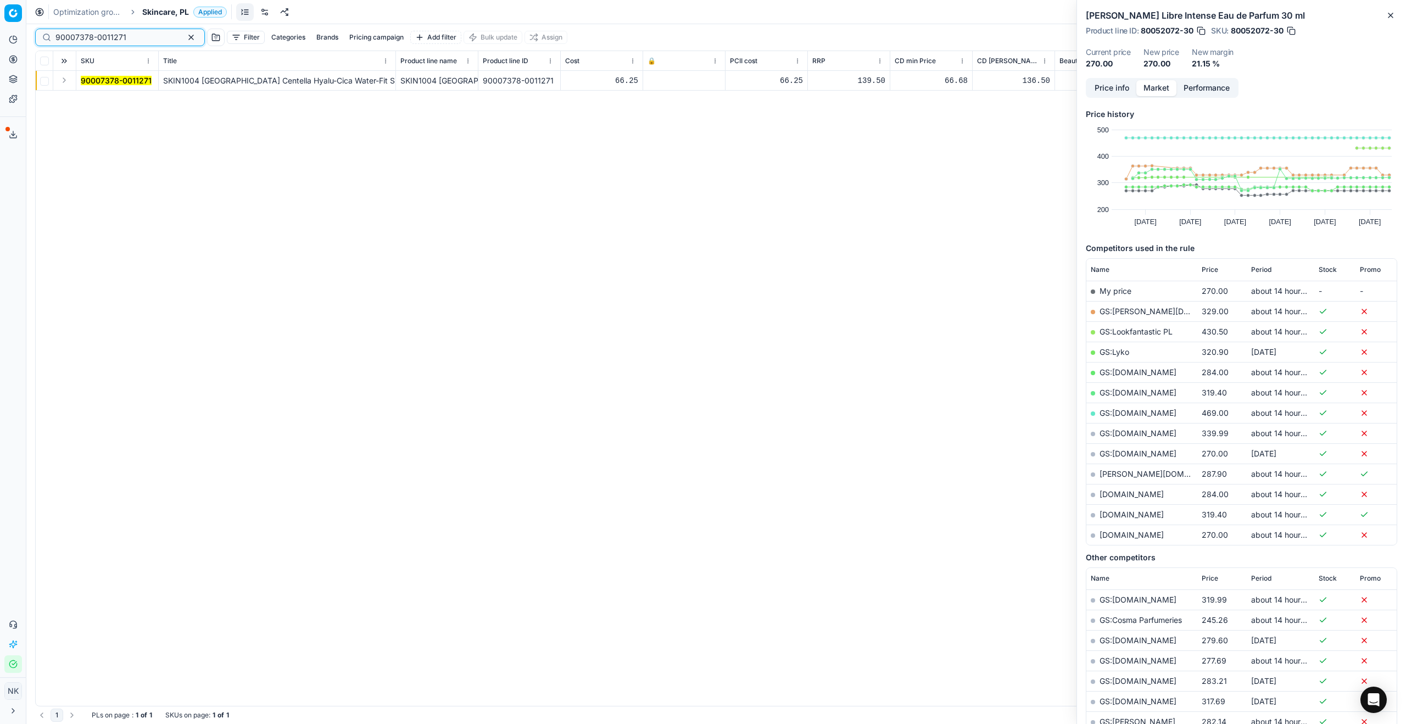
type input "90007378-0011271"
click at [64, 81] on button "Expand" at bounding box center [64, 80] width 13 height 13
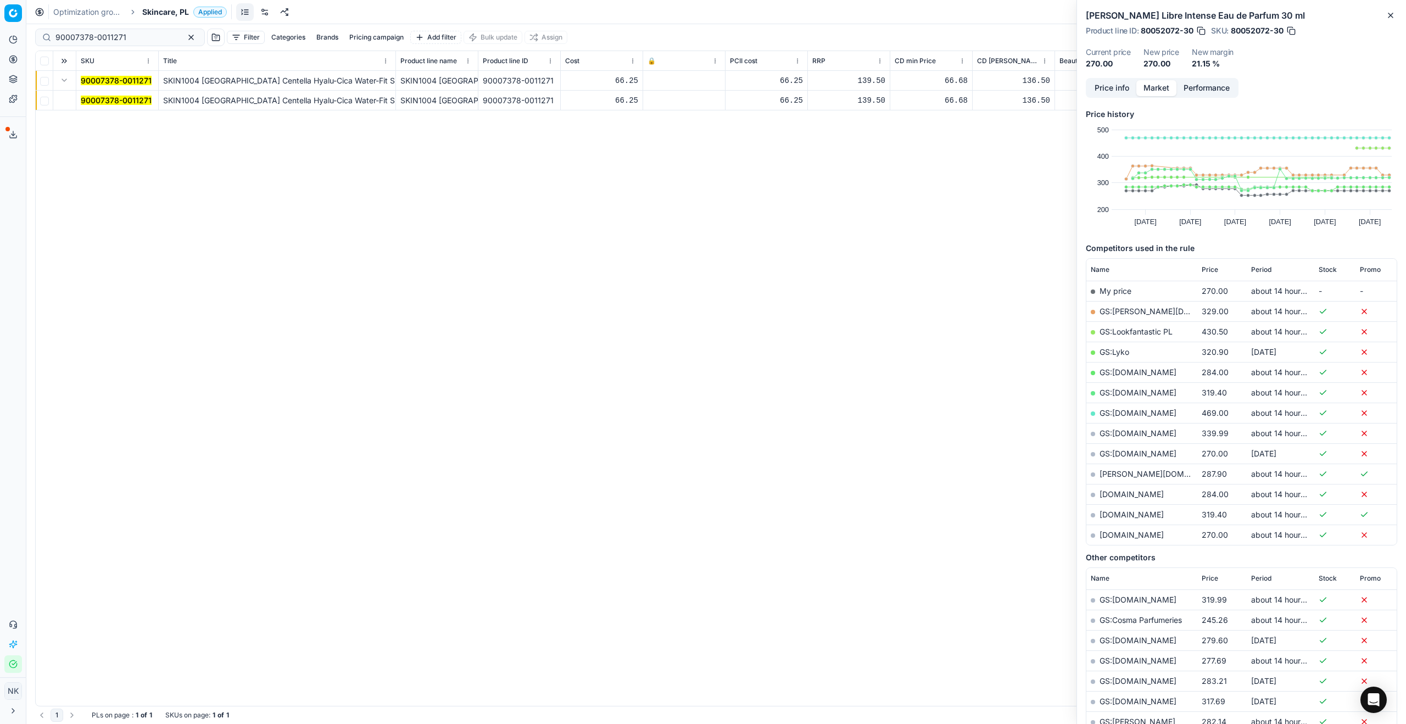
click at [86, 101] on mark "90007378-0011271" at bounding box center [116, 100] width 71 height 9
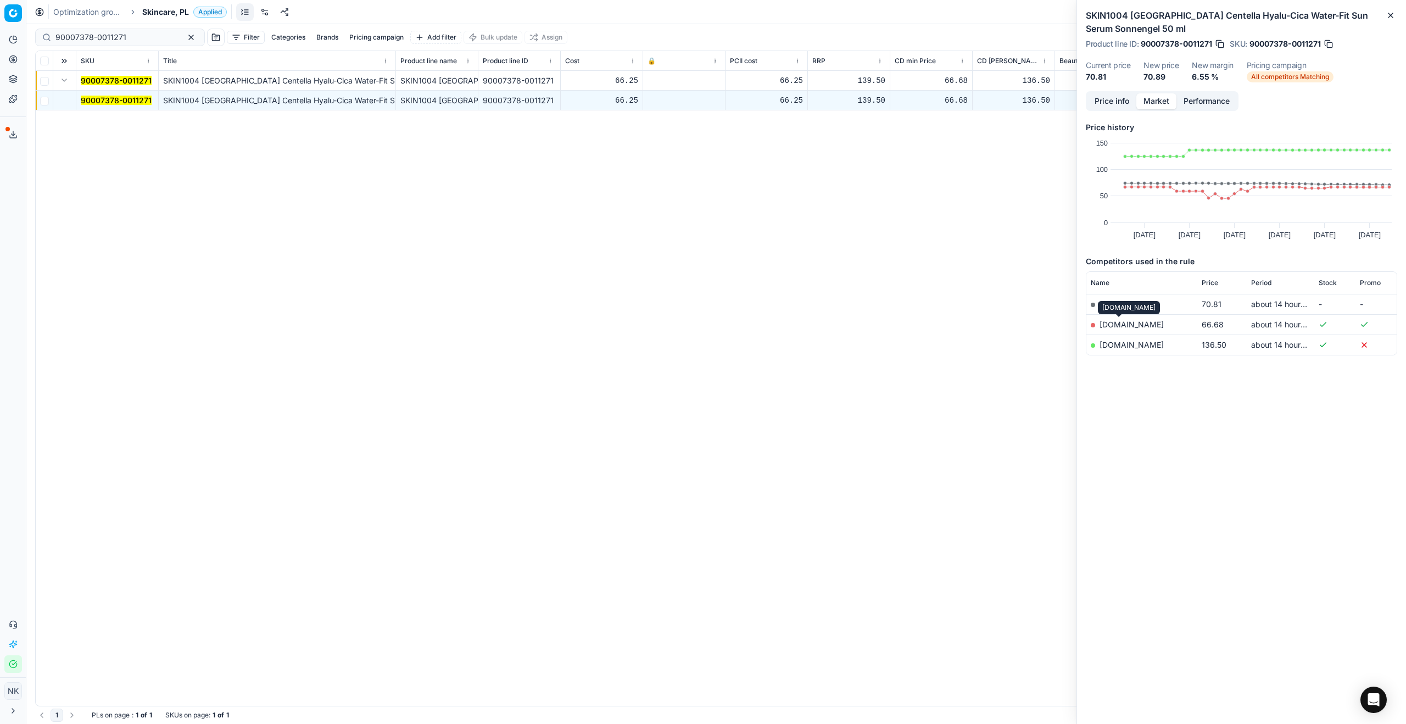
click at [756, 324] on link "[DOMAIN_NAME]" at bounding box center [1132, 324] width 64 height 9
click at [166, 8] on span "Skincare, PL" at bounding box center [165, 12] width 47 height 11
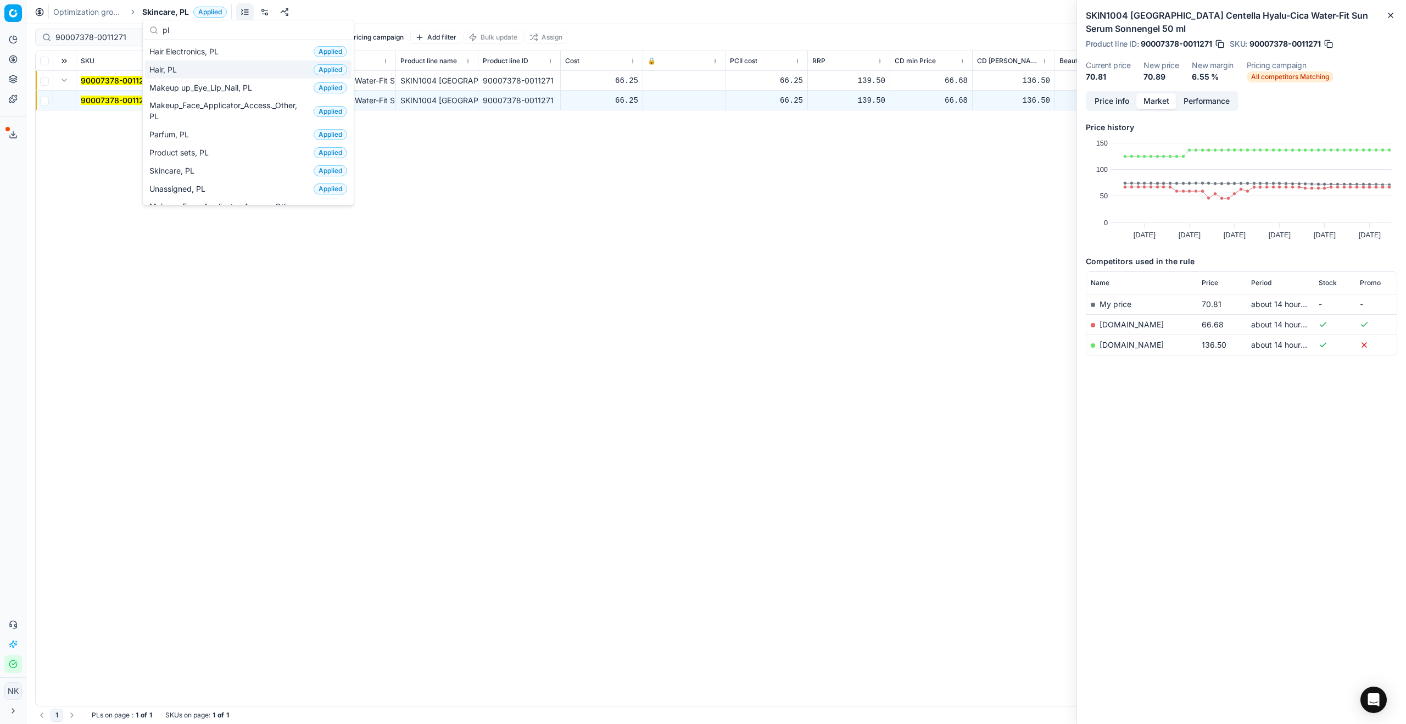
type input "pl"
click at [189, 73] on div "Hair, PL Applied" at bounding box center [248, 69] width 207 height 18
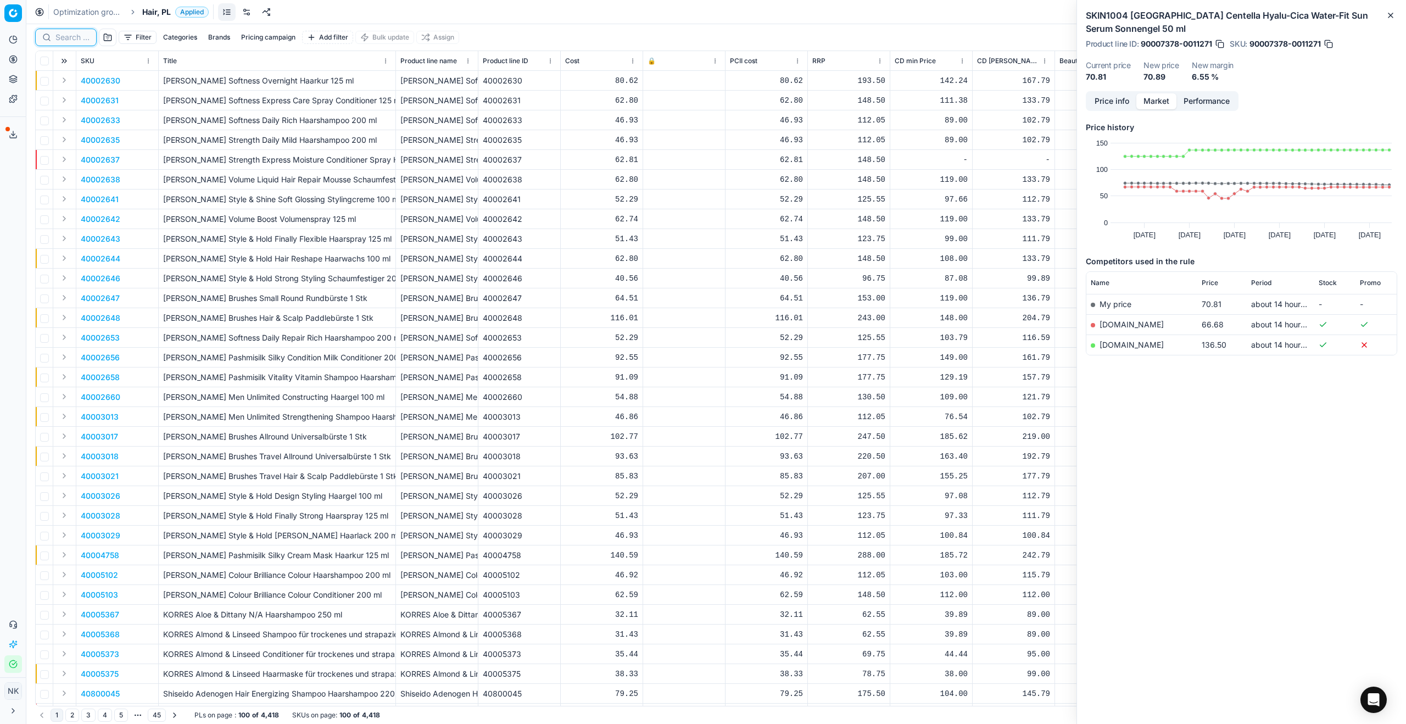
click at [68, 35] on input at bounding box center [72, 37] width 34 height 11
paste input "80047689-250"
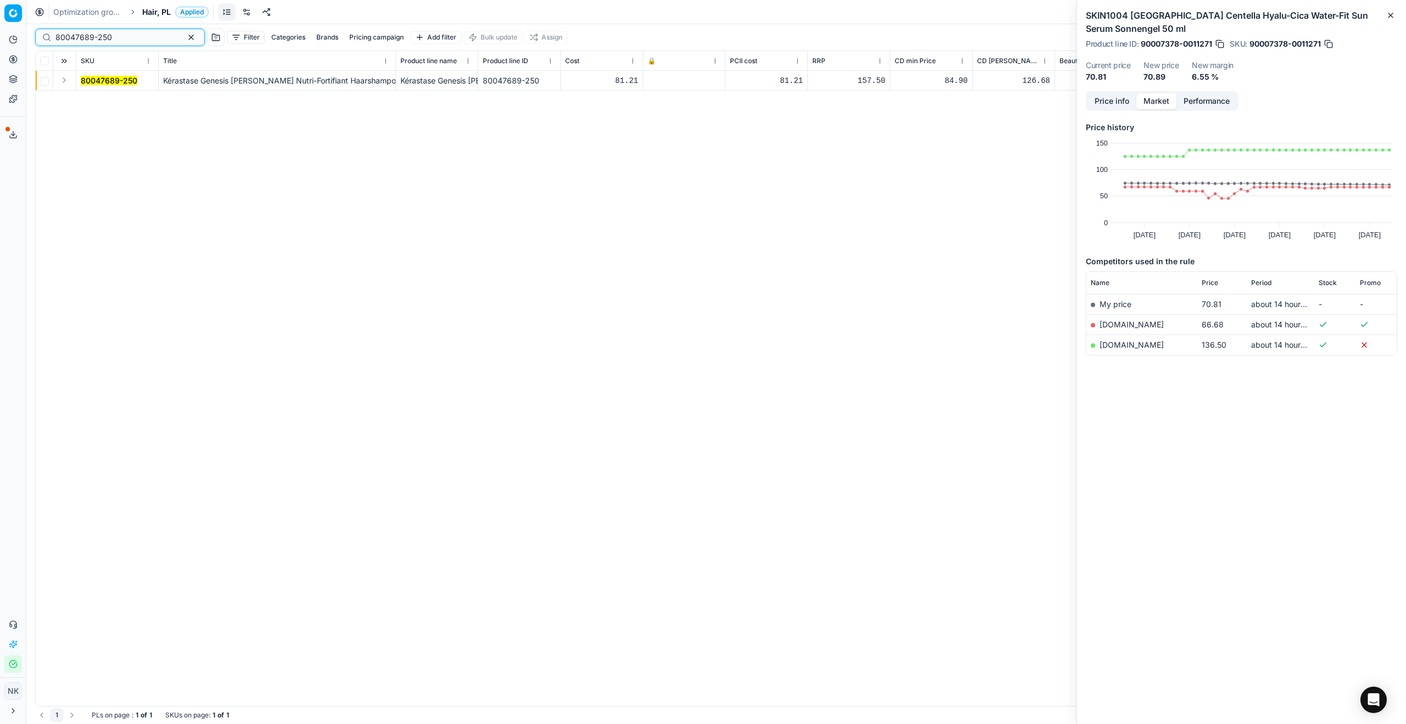
type input "80047689-250"
click at [60, 80] on button "Expand" at bounding box center [64, 80] width 13 height 13
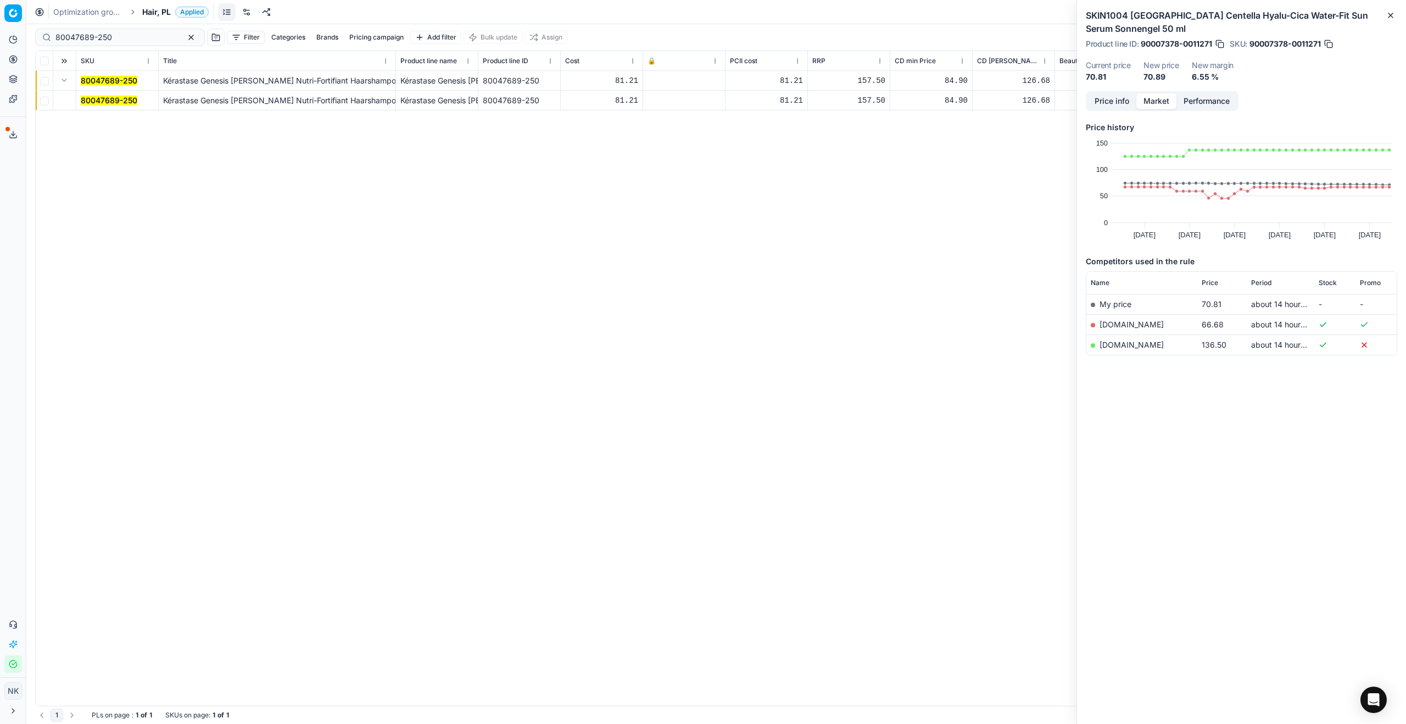
click at [112, 97] on mark "80047689-250" at bounding box center [109, 100] width 57 height 9
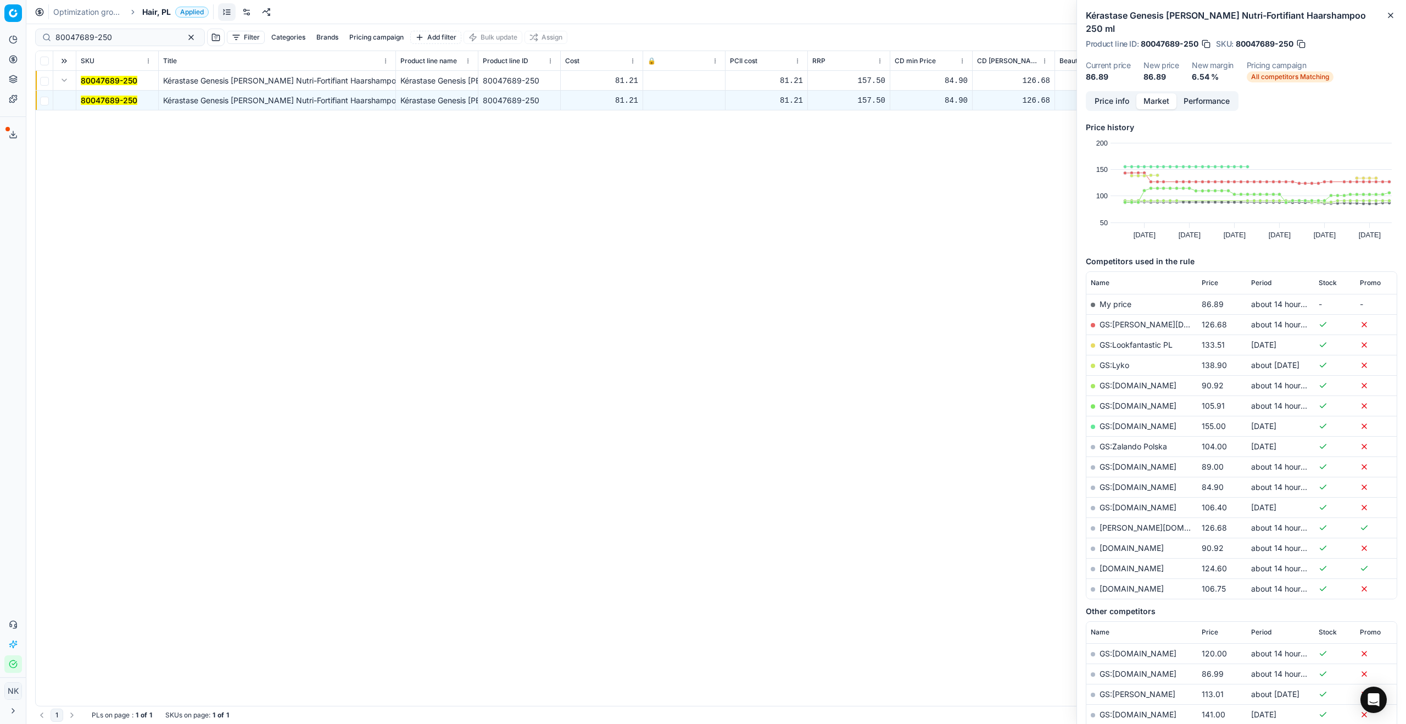
click at [756, 482] on link "GS:[DOMAIN_NAME]" at bounding box center [1138, 486] width 77 height 9
click at [155, 14] on span "Hair, PL" at bounding box center [156, 12] width 29 height 11
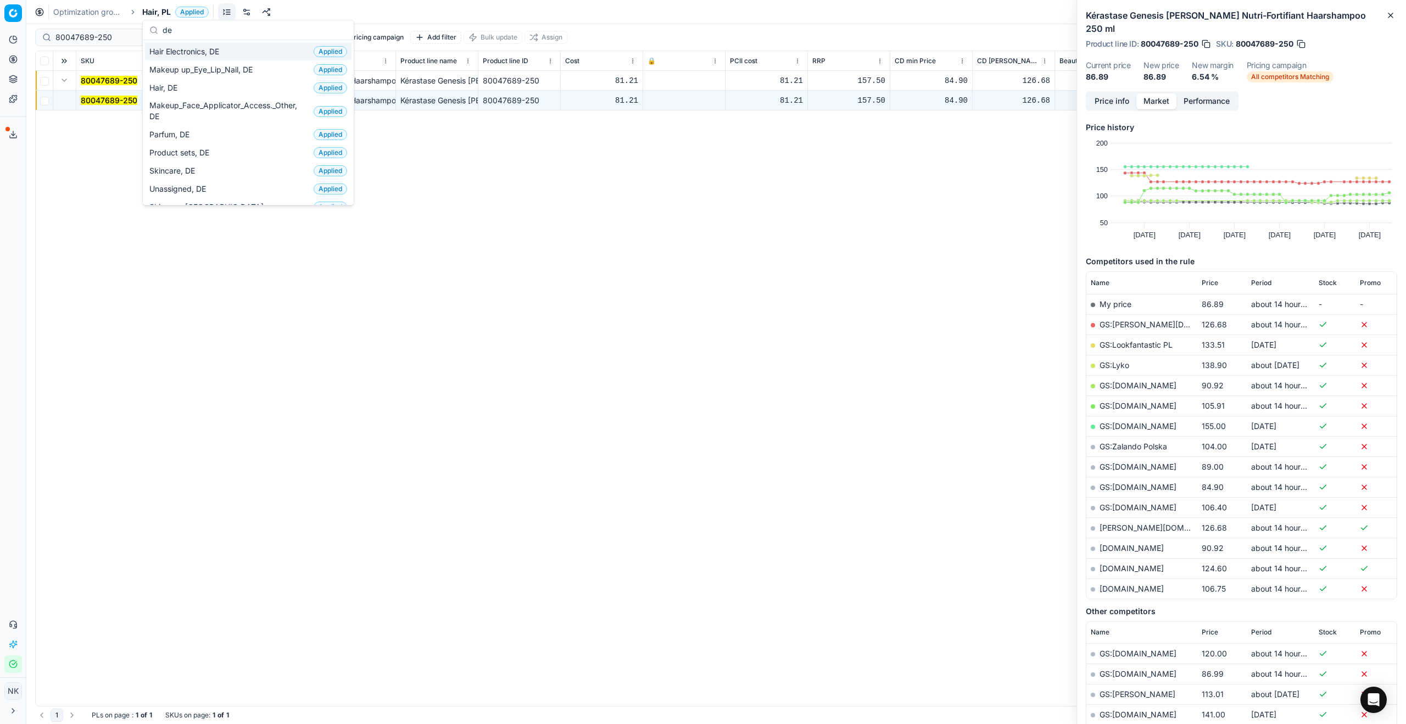
type input "de"
click at [192, 47] on span "Hair Electronics, DE" at bounding box center [186, 51] width 74 height 11
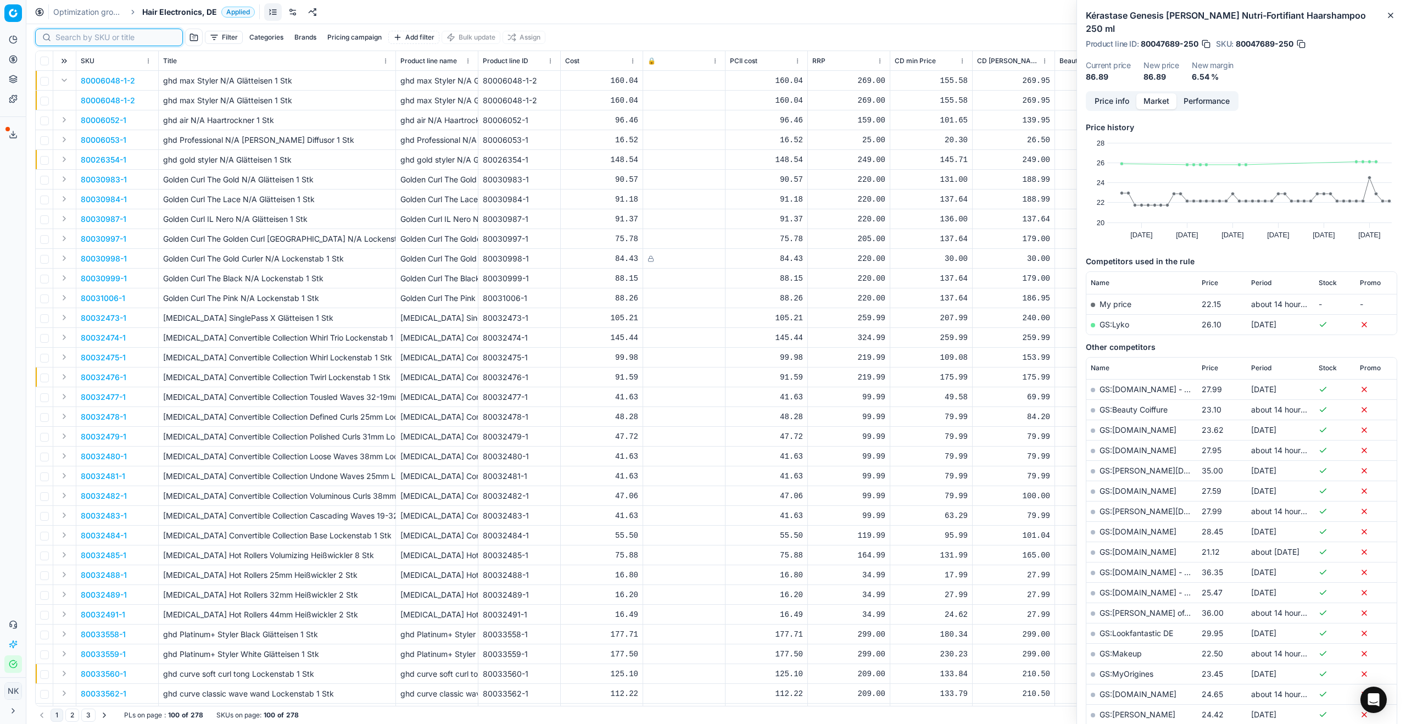
click at [65, 37] on input at bounding box center [115, 37] width 120 height 11
paste input "90015733-0024534"
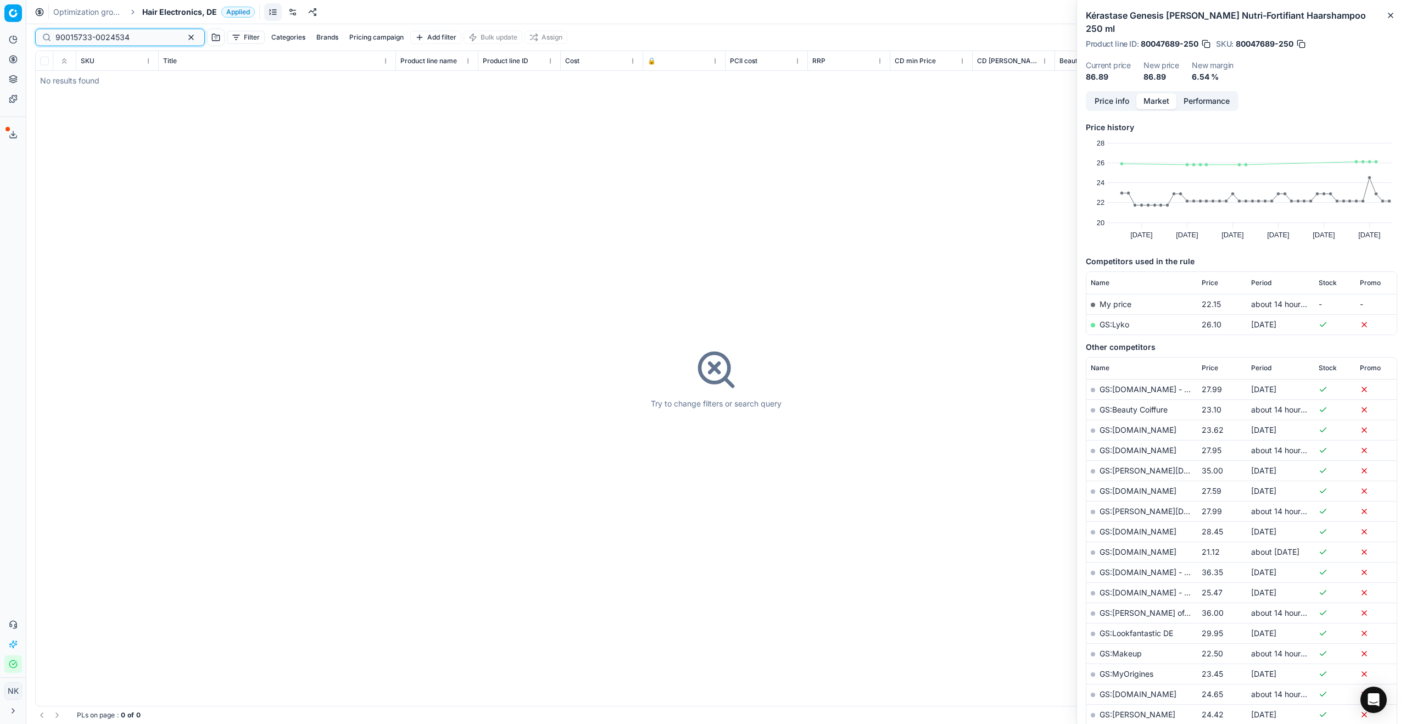
type input "90015733-0024534"
click at [175, 15] on span "Hair Electronics, DE" at bounding box center [179, 12] width 75 height 11
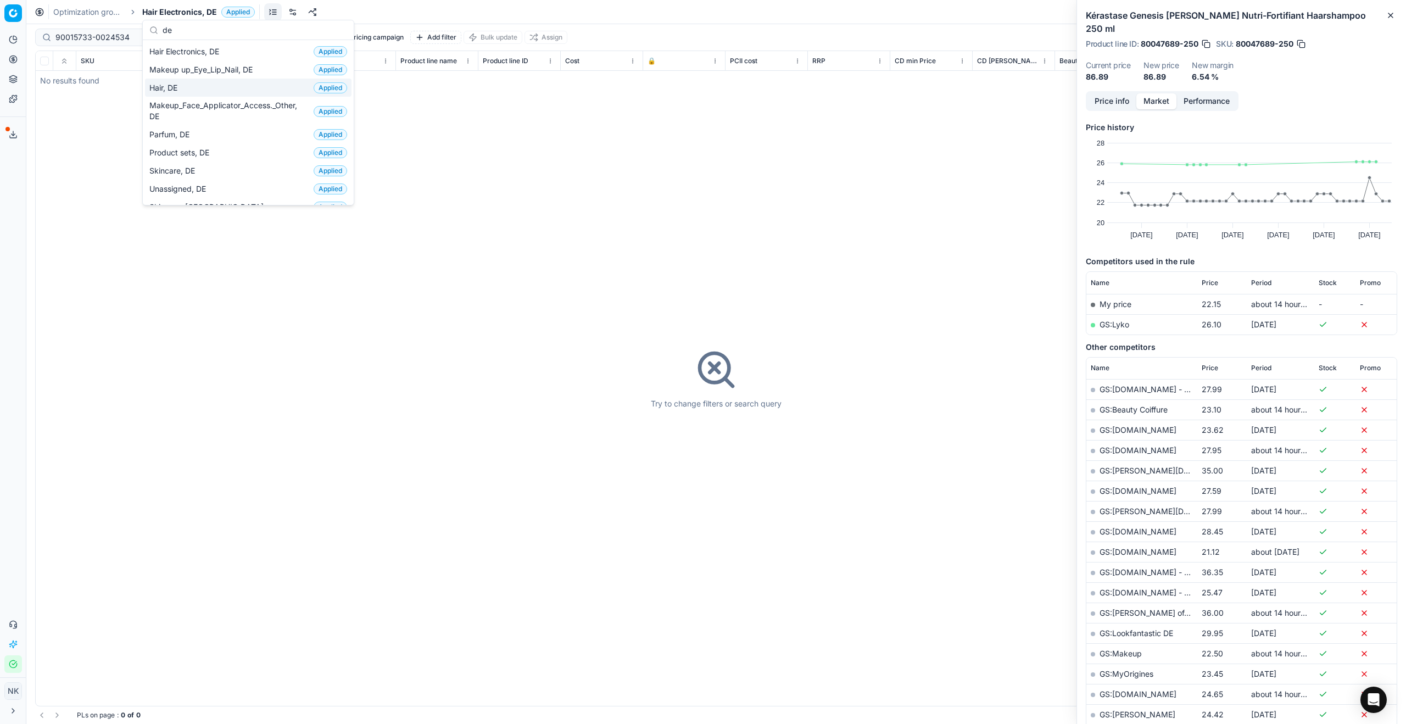
type input "de"
click at [172, 91] on span "Hair, DE" at bounding box center [165, 87] width 32 height 11
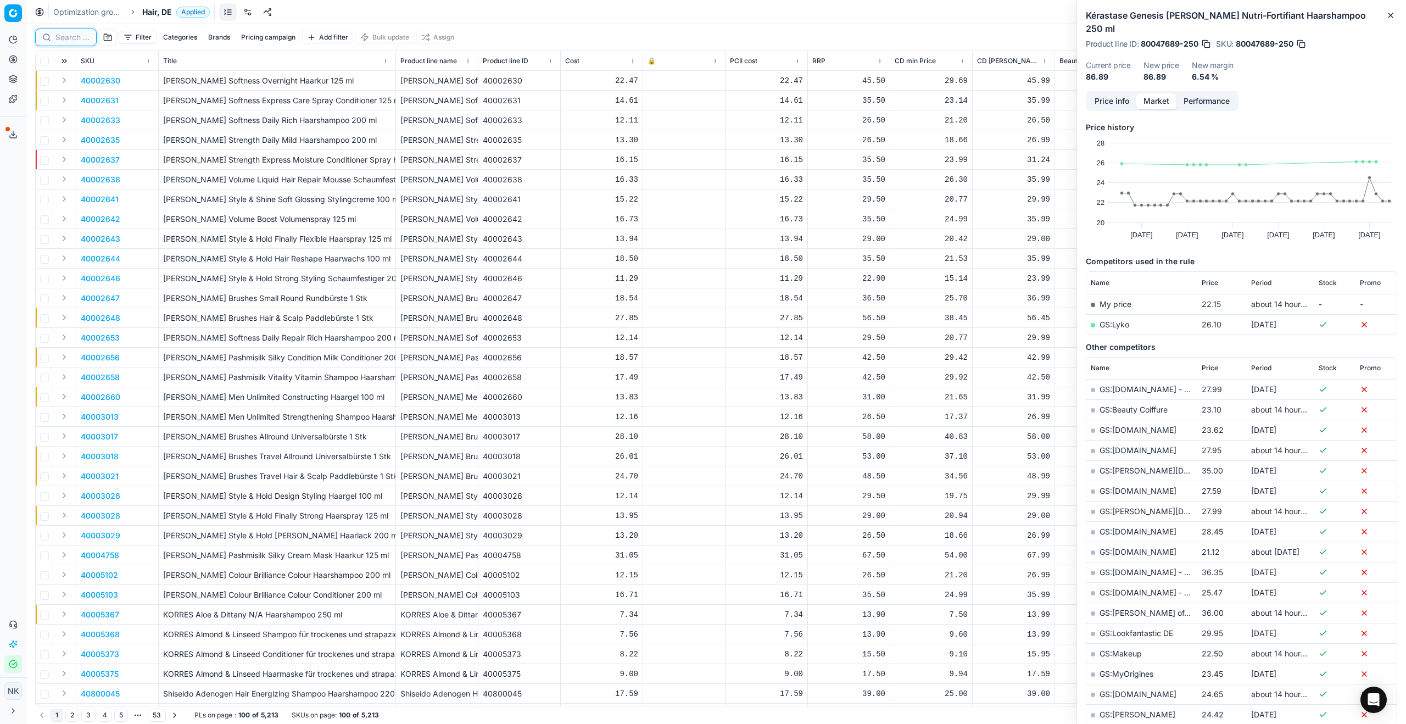
click at [75, 38] on input at bounding box center [72, 37] width 34 height 11
paste input "90015733-0024534"
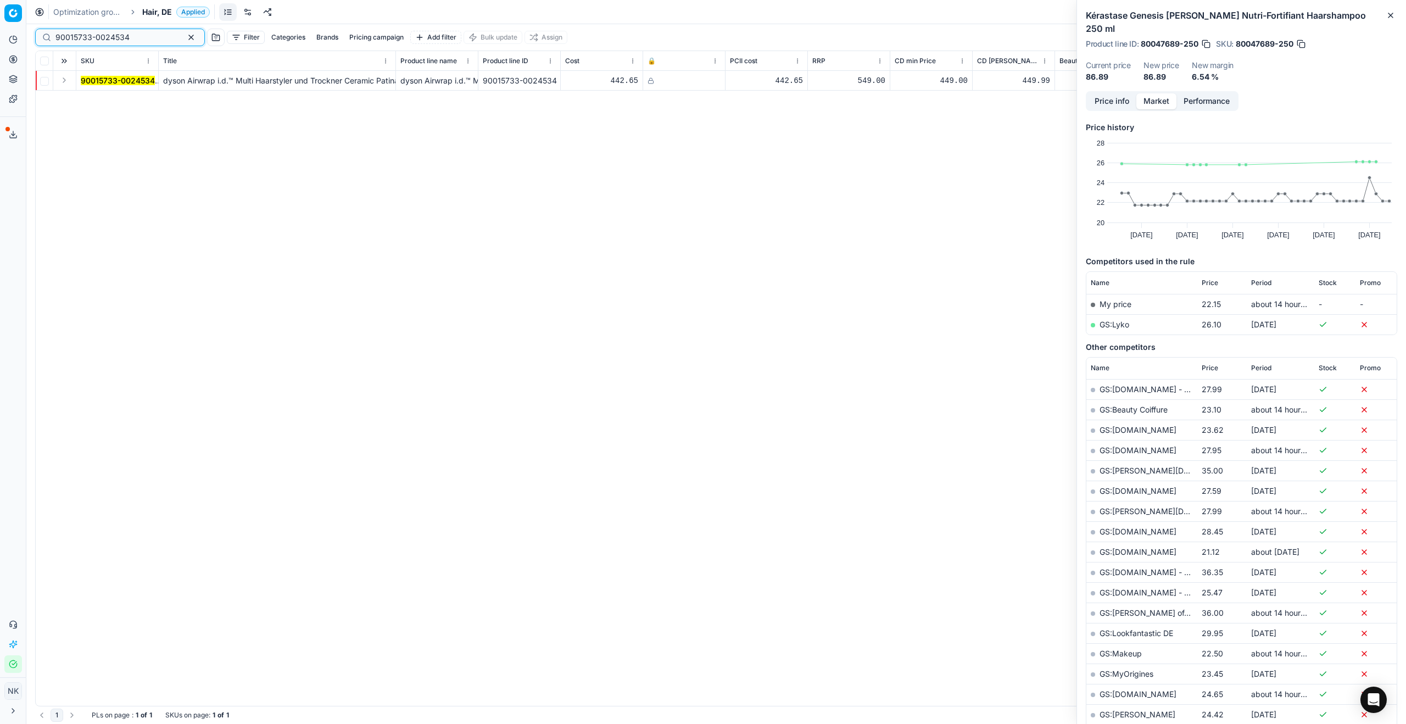
type input "90015733-0024534"
click at [63, 84] on button "Expand" at bounding box center [64, 80] width 13 height 13
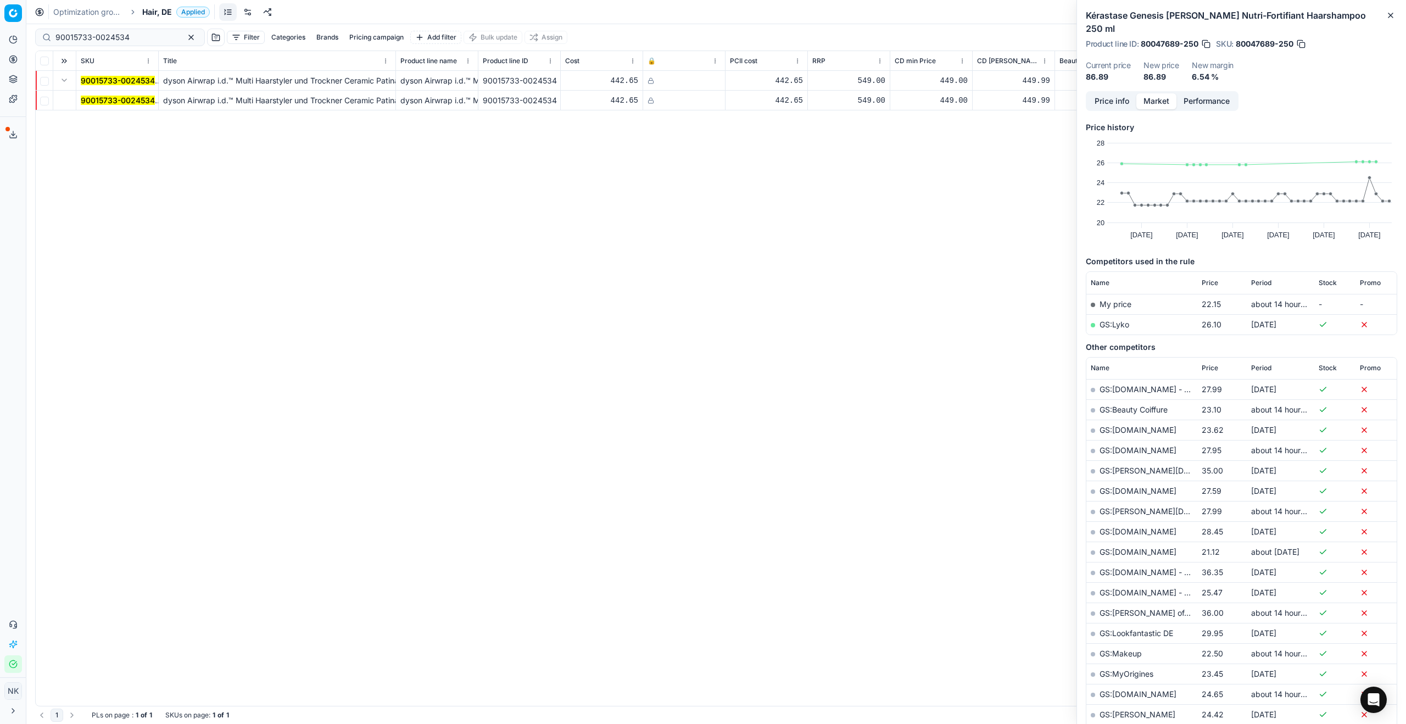
click at [102, 99] on mark "90015733-0024534" at bounding box center [118, 100] width 74 height 9
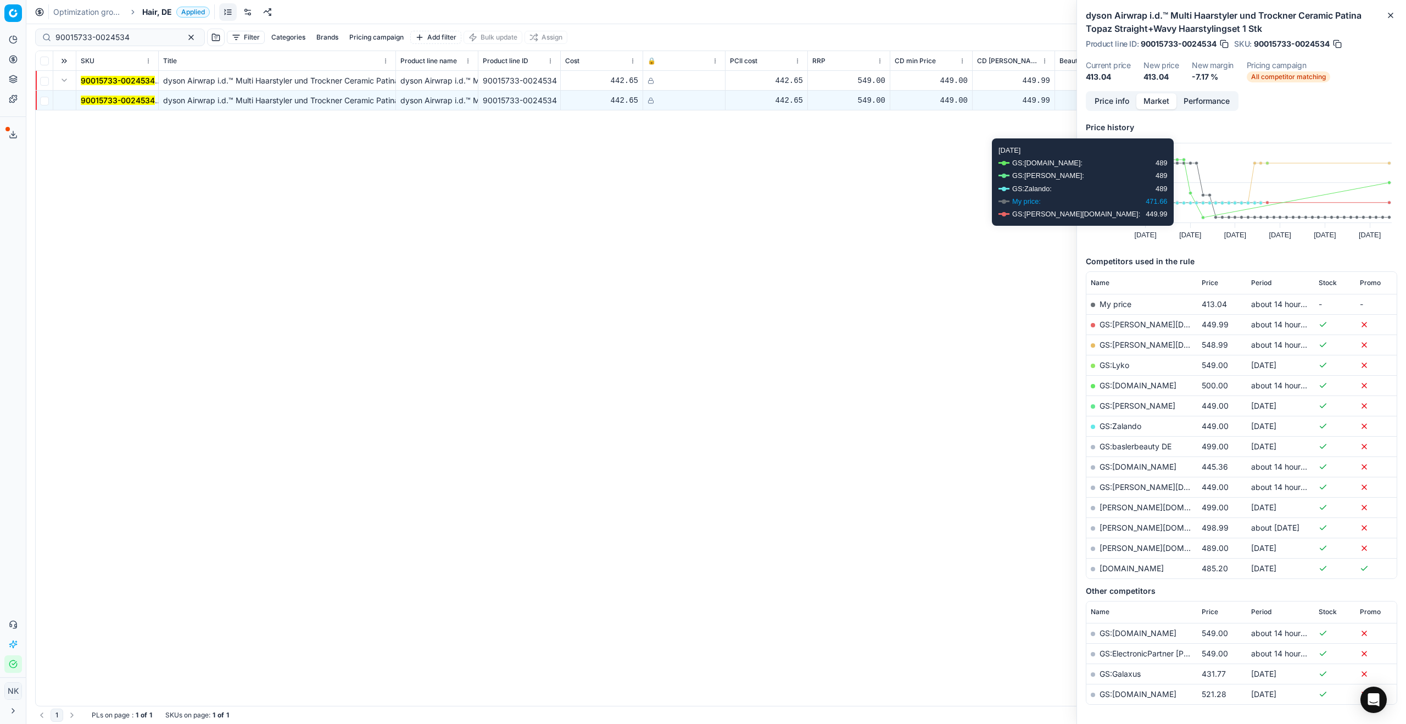
click at [756, 104] on button "Price info" at bounding box center [1112, 101] width 49 height 16
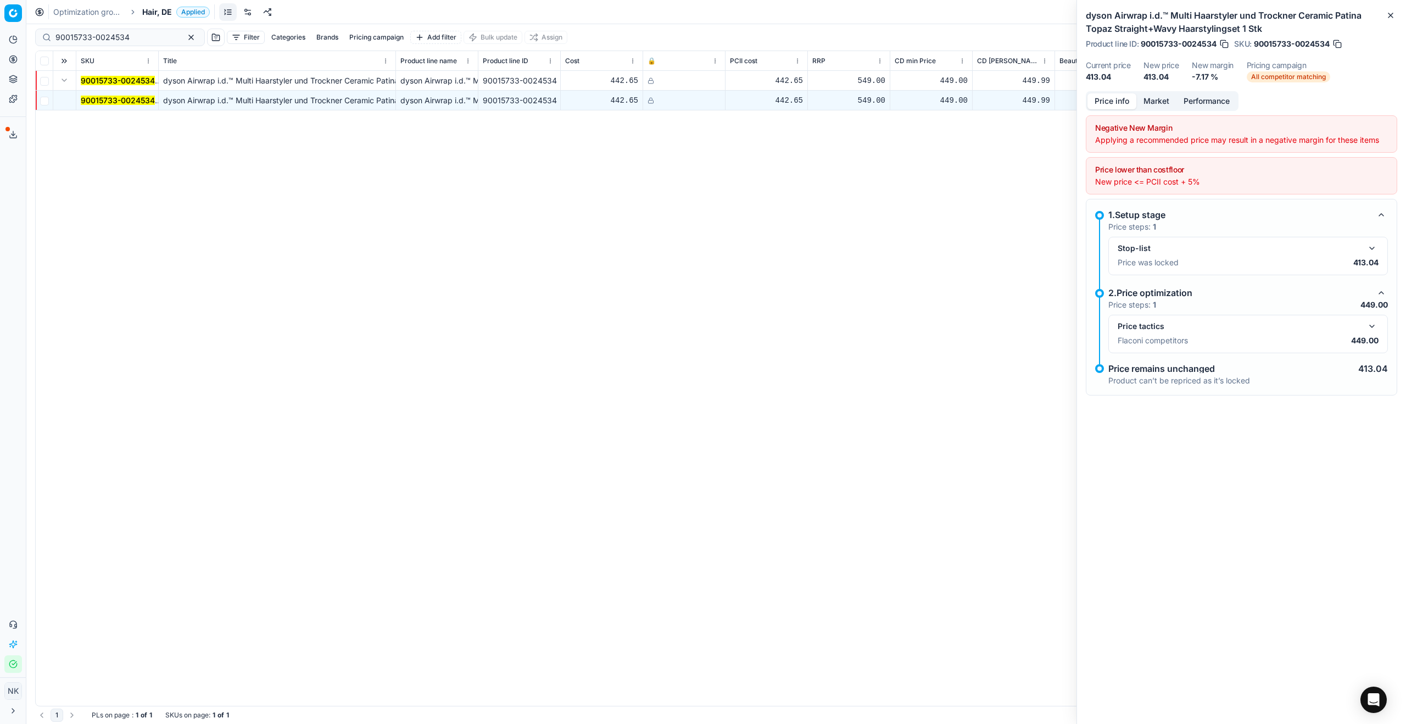
click at [756, 326] on button "button" at bounding box center [1371, 326] width 13 height 13
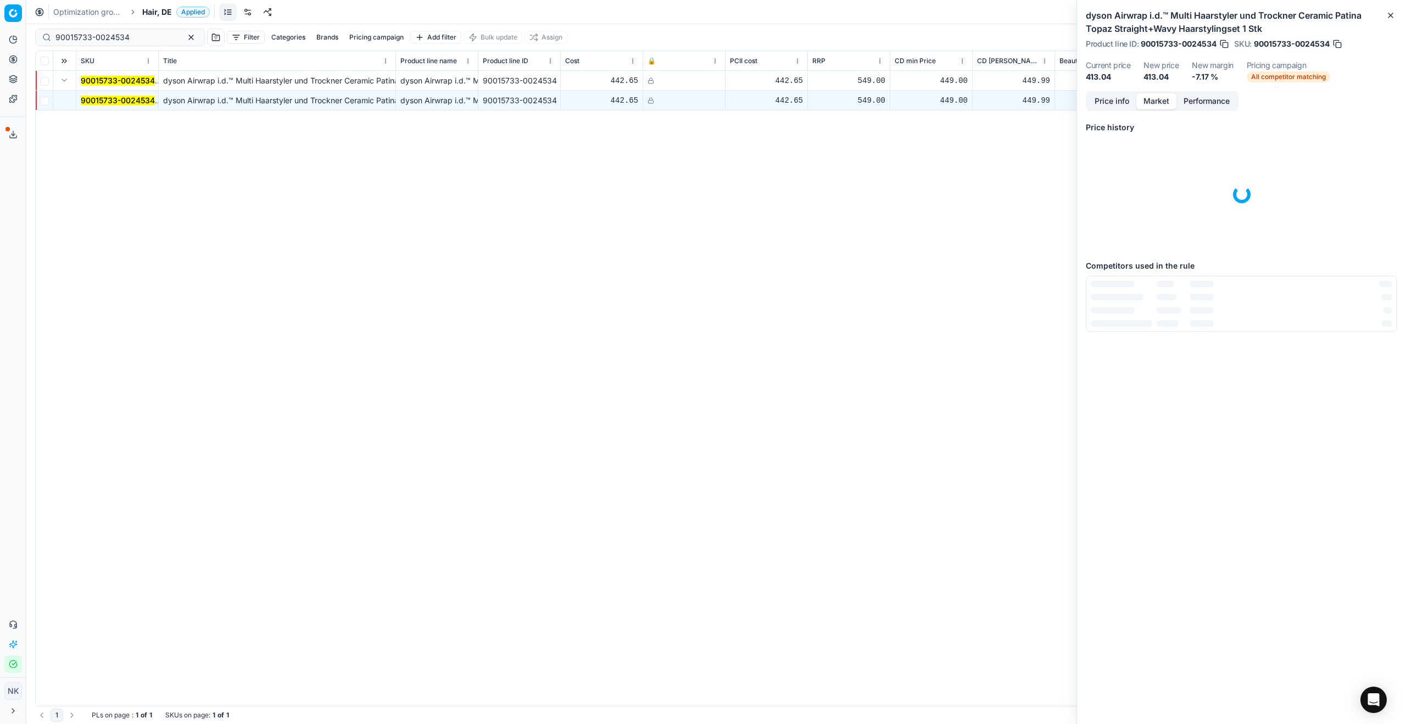
click at [756, 103] on button "Market" at bounding box center [1156, 101] width 40 height 16
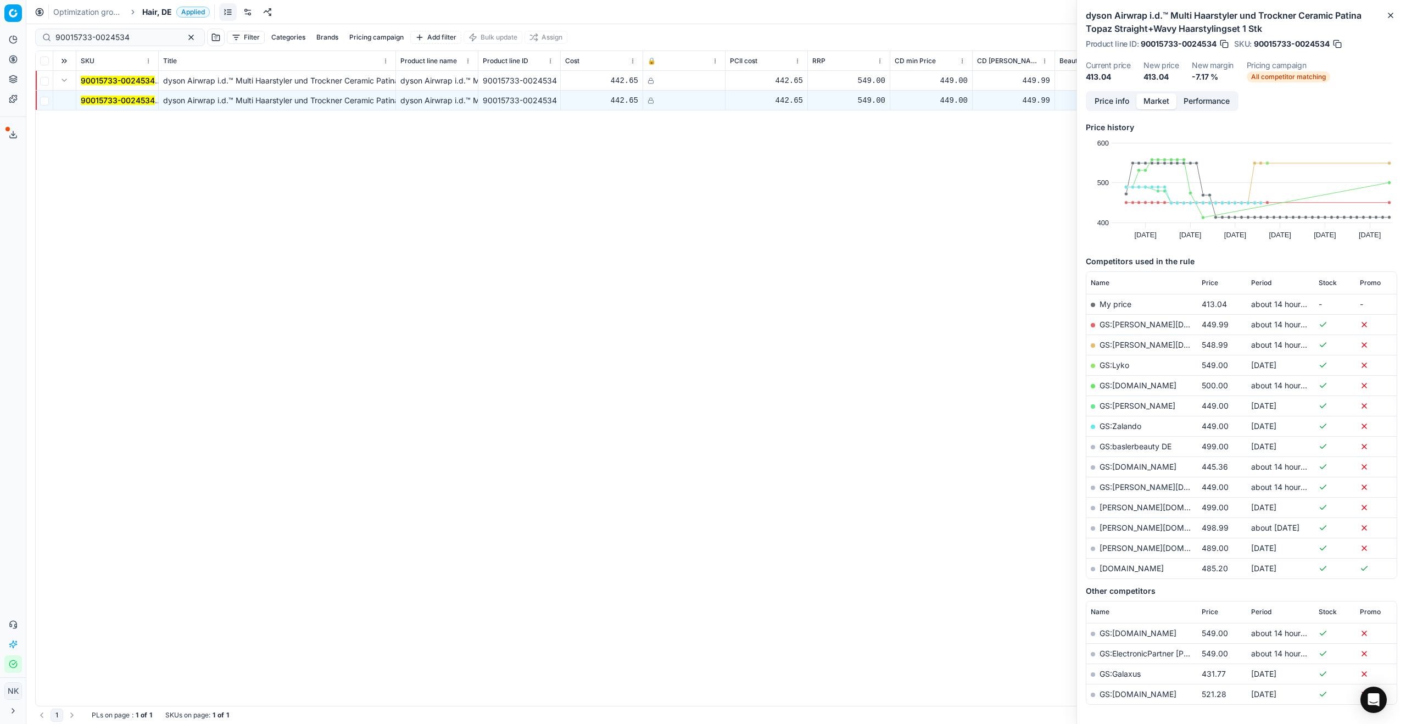
click at [756, 283] on span "Price" at bounding box center [1210, 282] width 16 height 9
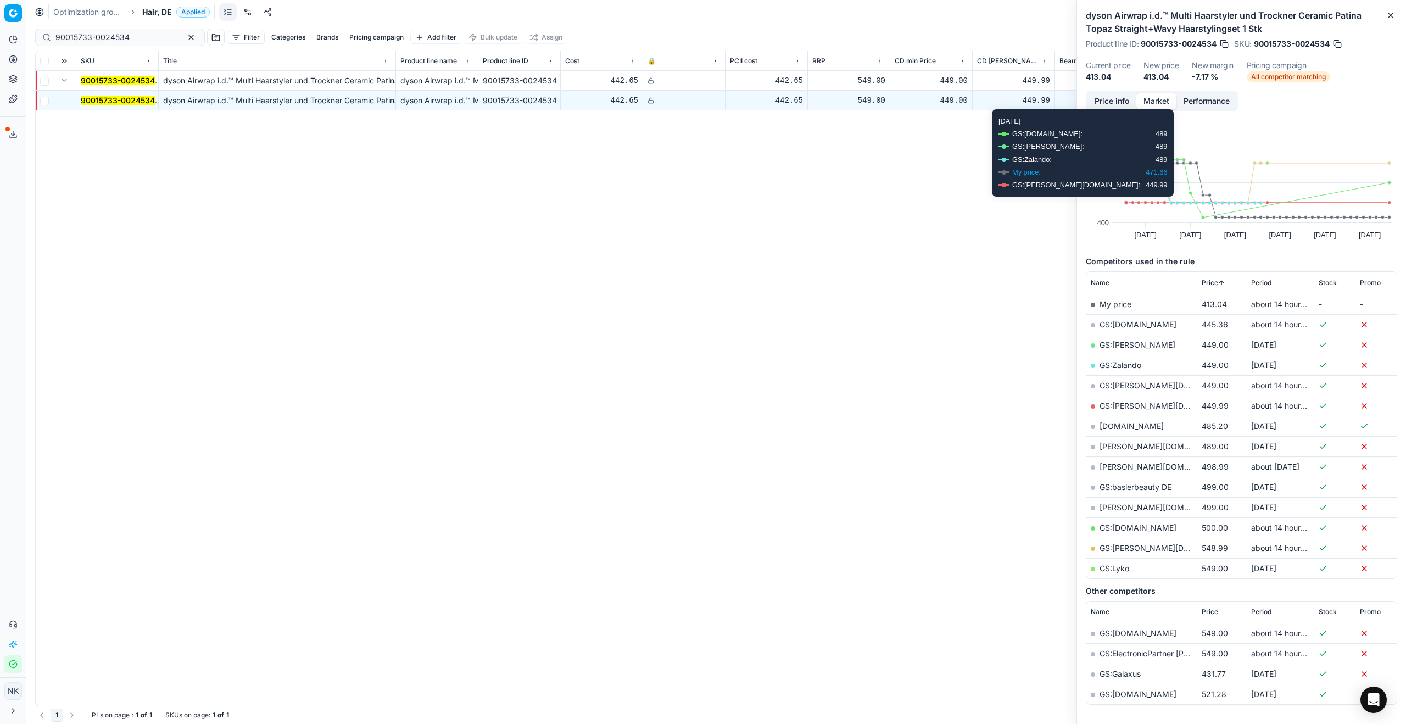
click at [756, 106] on button "Price info" at bounding box center [1112, 101] width 49 height 16
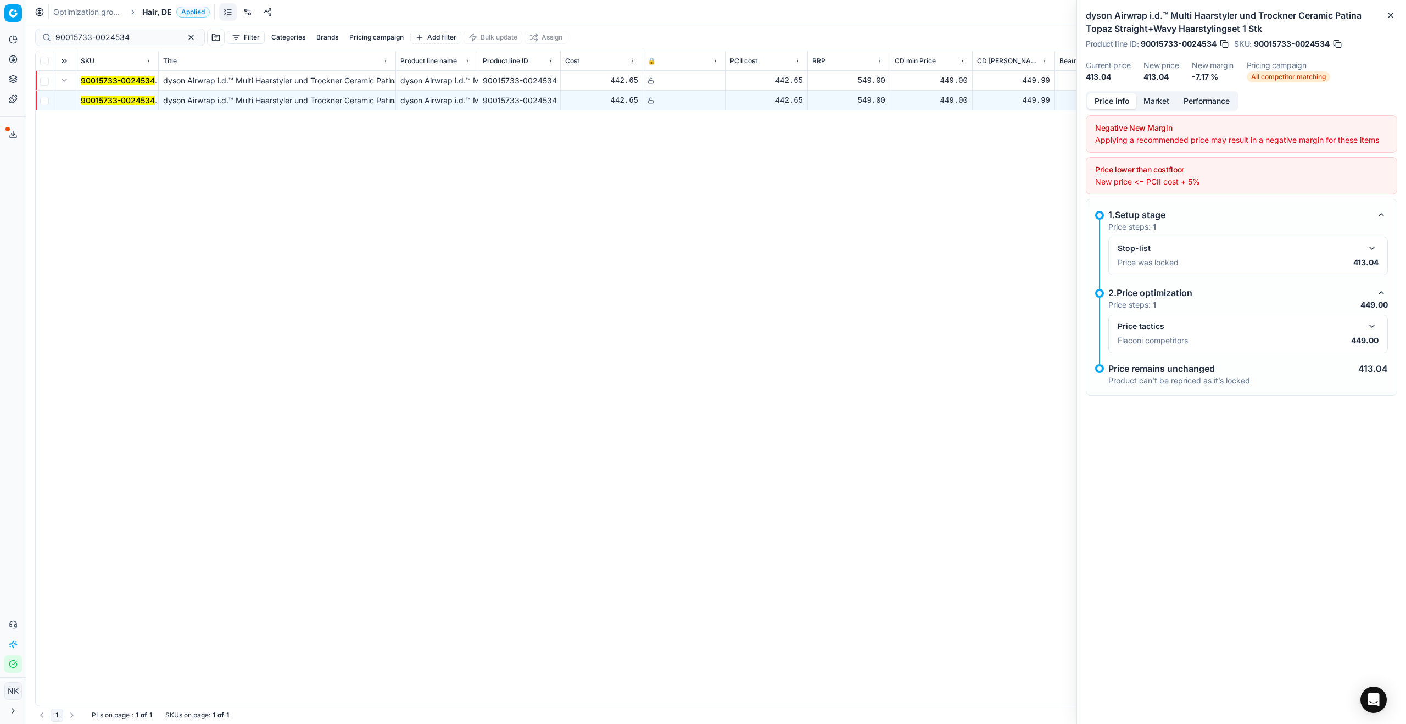
click at [756, 325] on button "button" at bounding box center [1371, 326] width 13 height 13
click at [756, 212] on div "90015733-0024534 dyson Airwrap i.d.™ Multi Haarstyler und Trockner Ceramic Pati…" at bounding box center [716, 388] width 1361 height 635
click at [152, 10] on span "Hair, DE" at bounding box center [157, 12] width 30 height 11
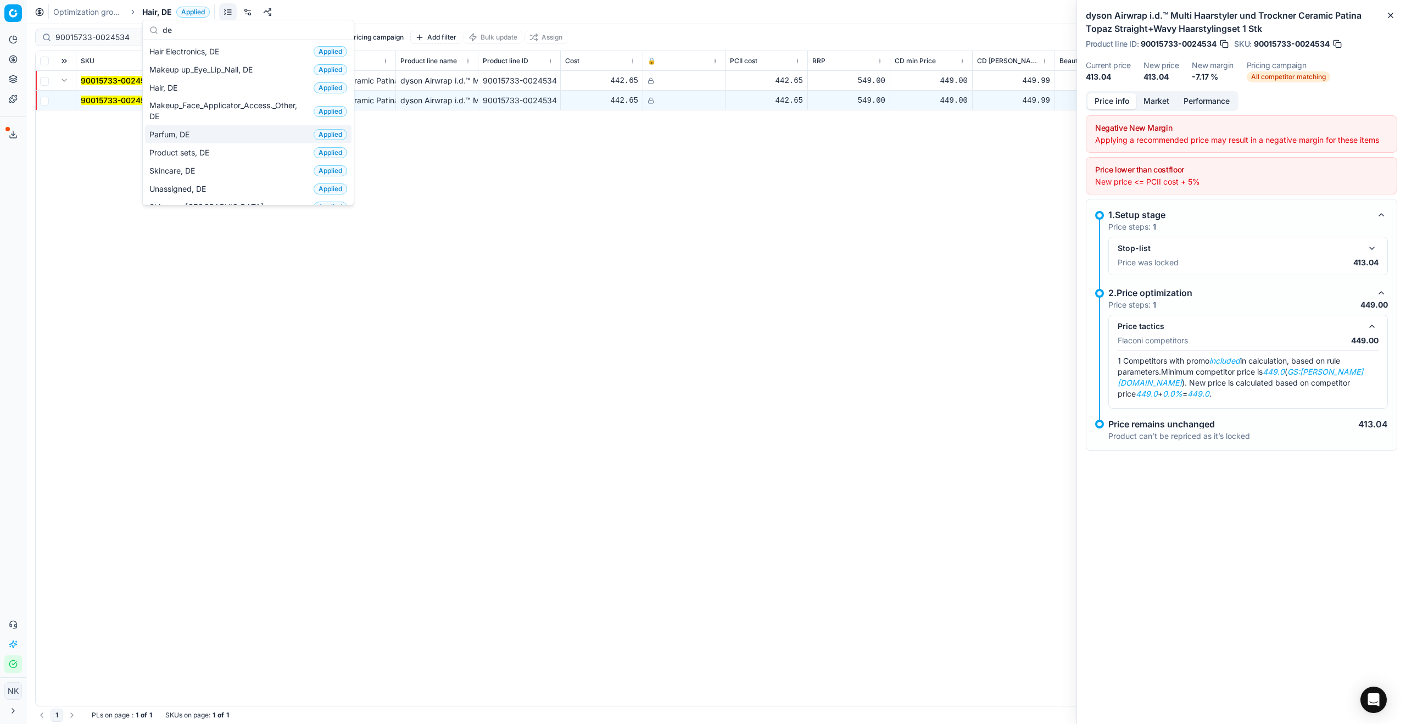
type input "de"
click at [182, 135] on span "Parfum, DE" at bounding box center [171, 134] width 44 height 11
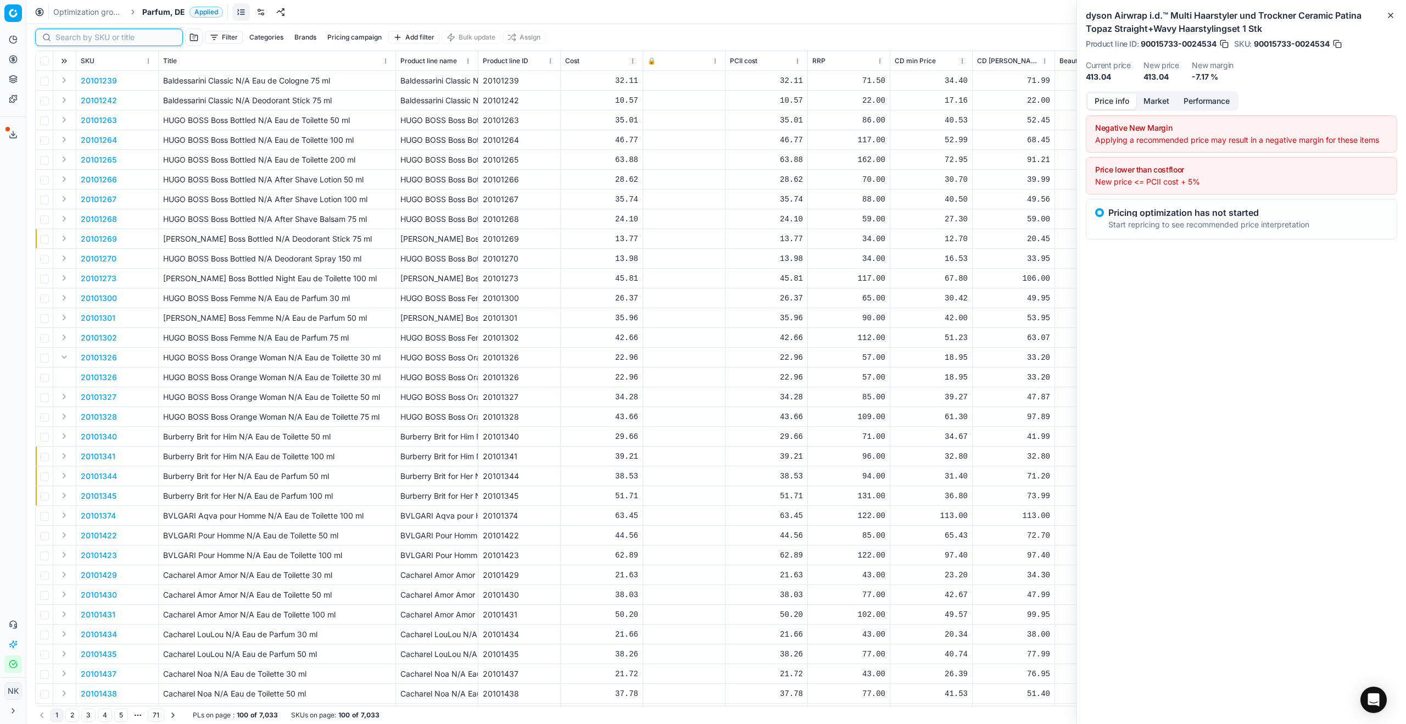
click at [66, 35] on input at bounding box center [115, 37] width 120 height 11
paste input "90016273-0025649"
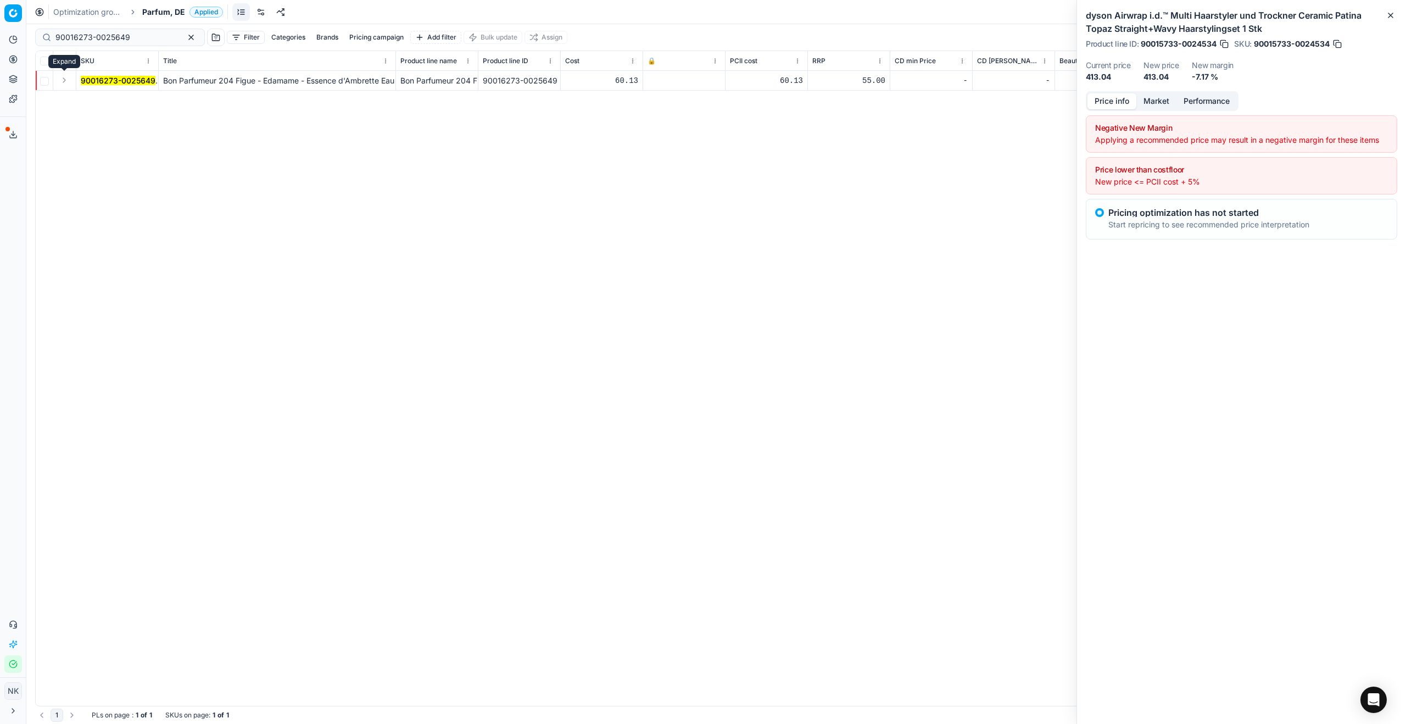
click at [60, 81] on button "Expand" at bounding box center [64, 80] width 13 height 13
click at [96, 102] on mark "90016273-0025649" at bounding box center [118, 100] width 75 height 9
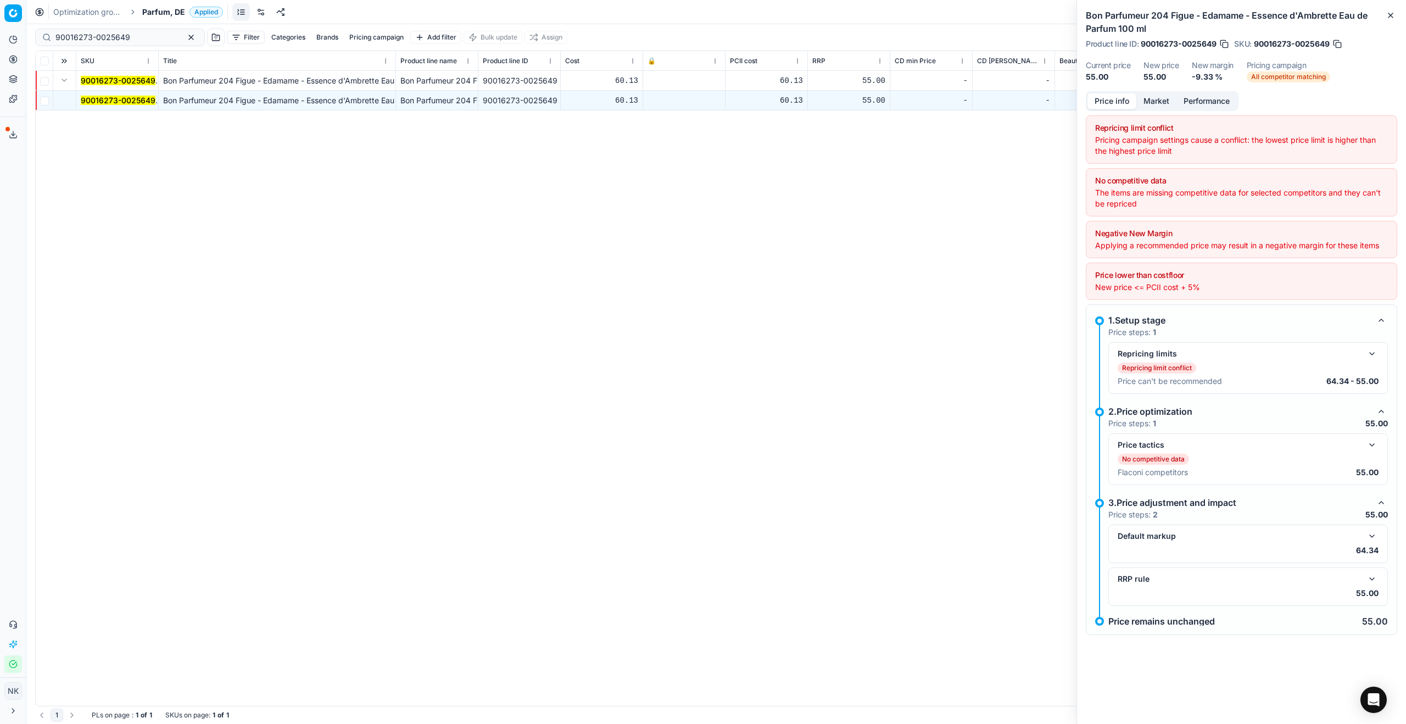
click at [756, 445] on button "button" at bounding box center [1371, 444] width 13 height 13
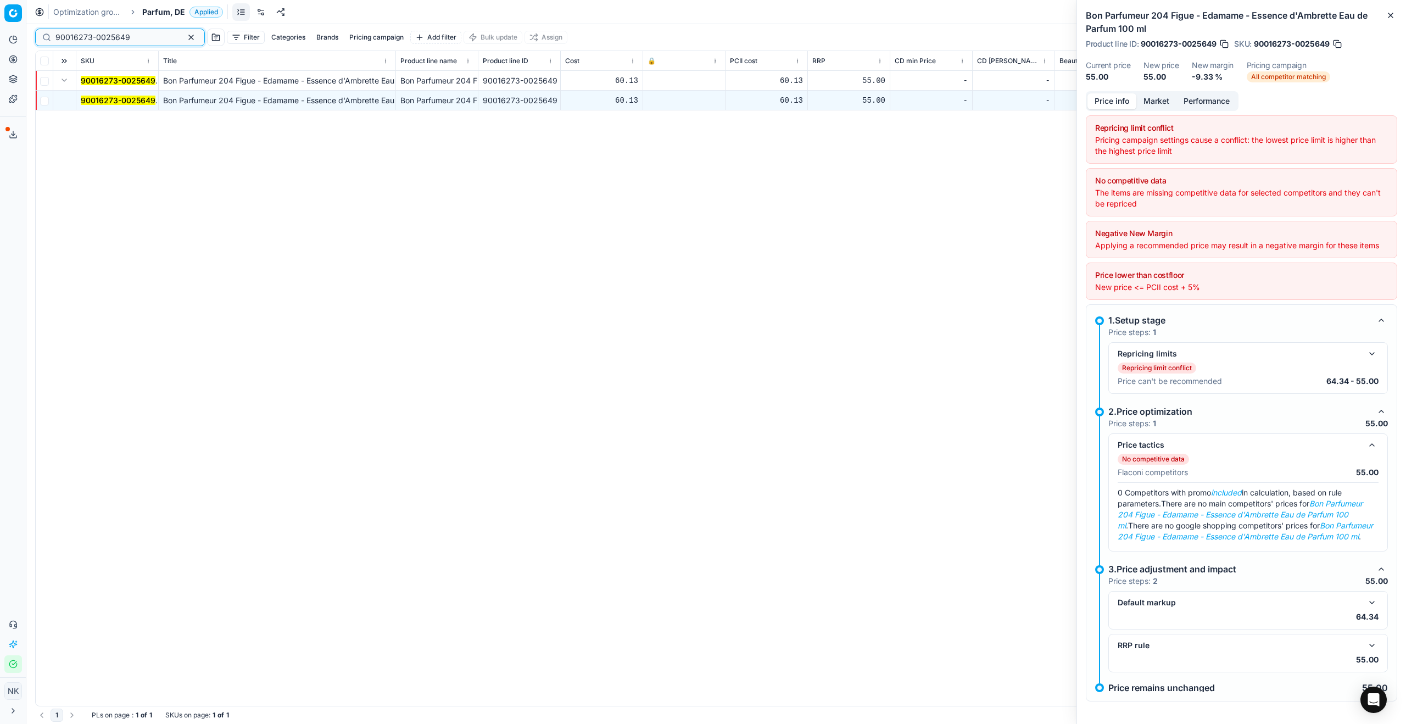
click at [127, 35] on input "90016273-0025649" at bounding box center [115, 37] width 120 height 11
paste input "20101701"
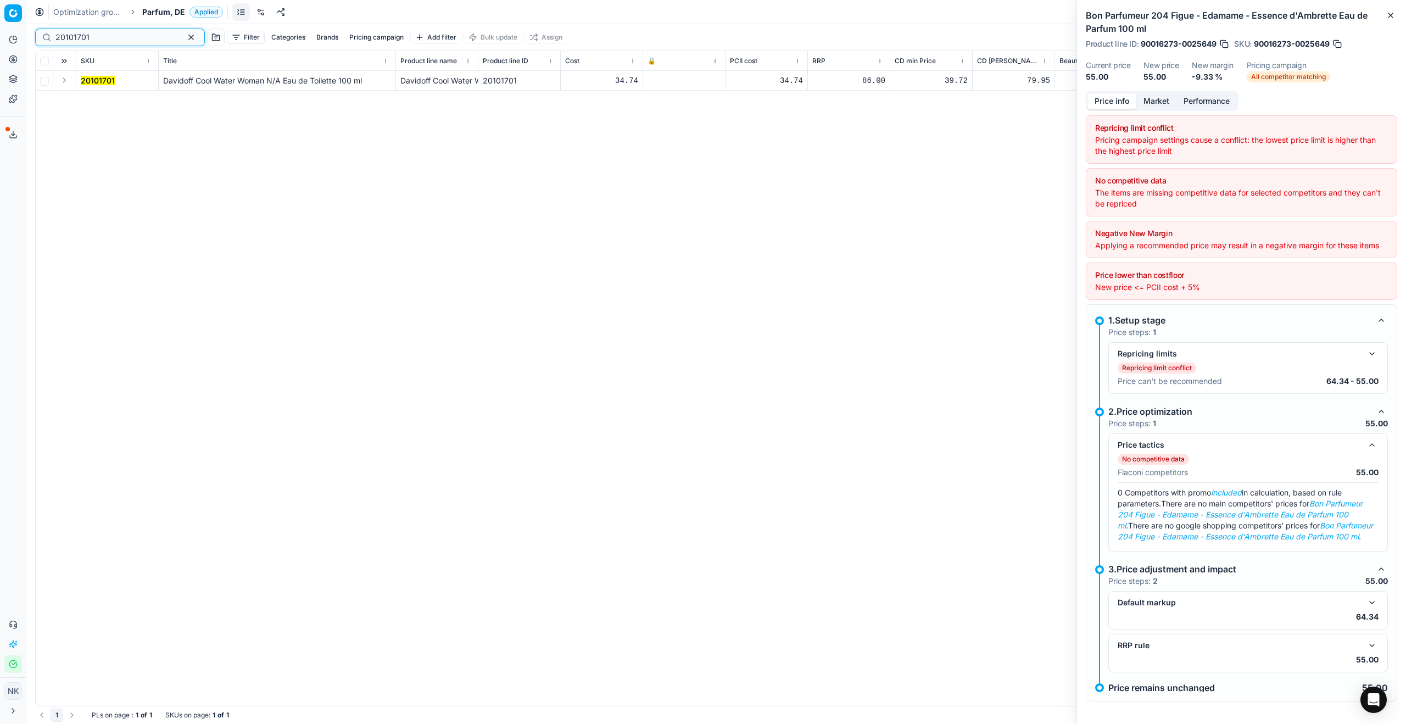
type input "20101701"
click at [64, 78] on button "Expand" at bounding box center [64, 80] width 13 height 13
click at [98, 98] on mark "20101701" at bounding box center [98, 100] width 34 height 9
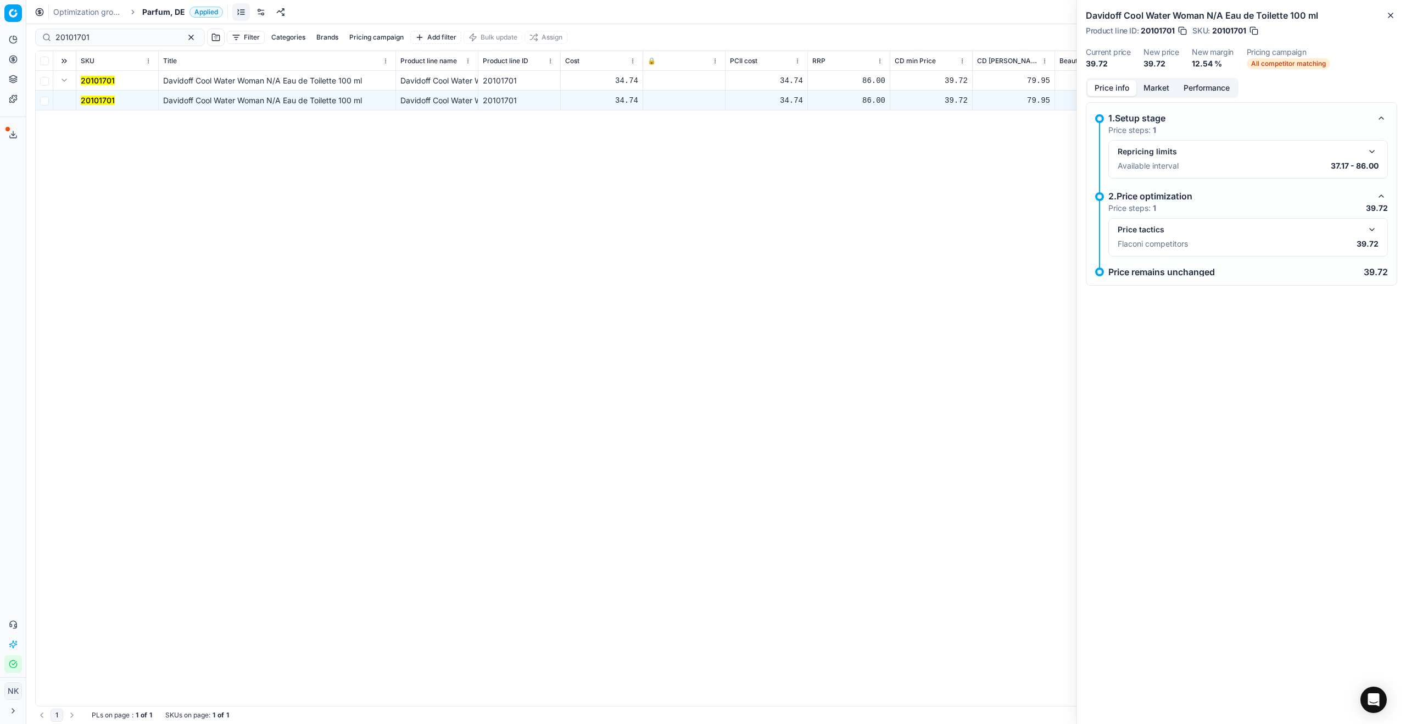
click at [756, 226] on button "button" at bounding box center [1371, 229] width 13 height 13
click at [756, 84] on button "Market" at bounding box center [1156, 88] width 40 height 16
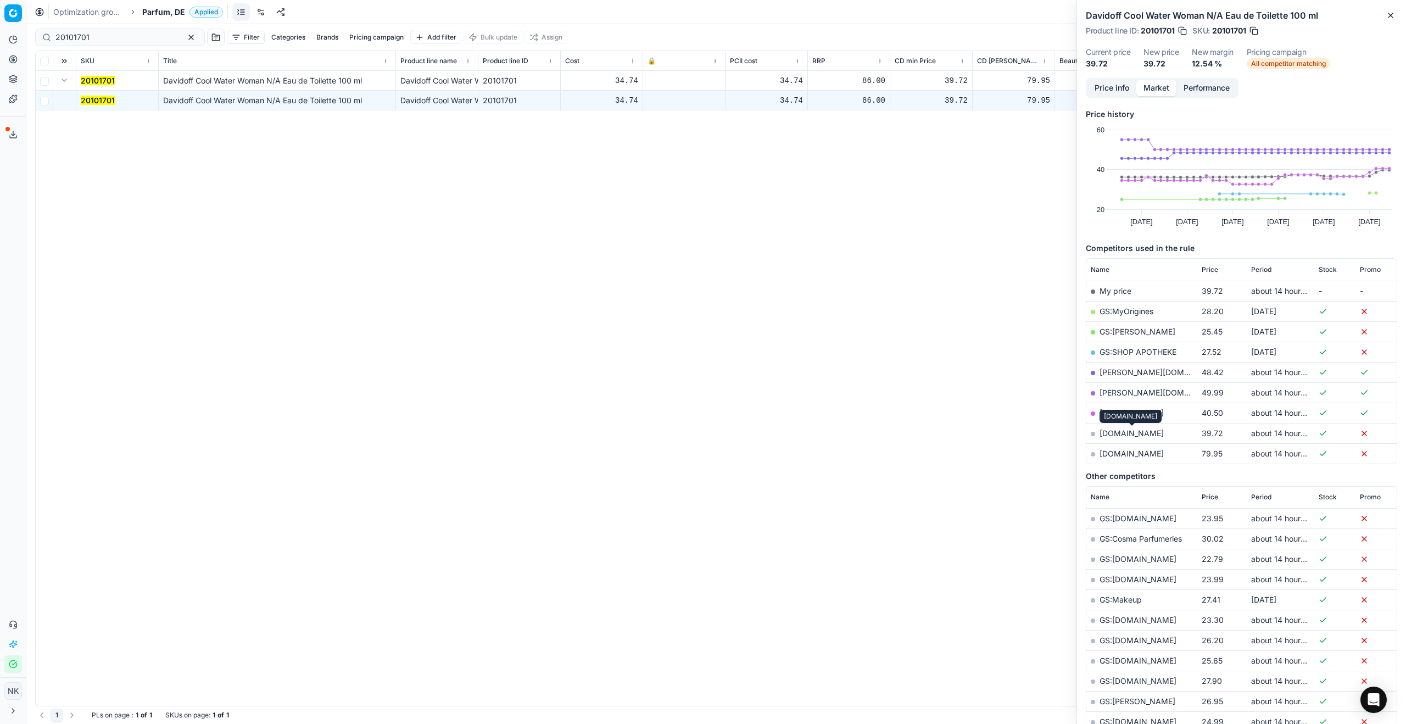
click at [756, 433] on link "[DOMAIN_NAME]" at bounding box center [1132, 432] width 64 height 9
click at [159, 5] on div "Optimization groups Parfum, DE Applied Discard Download report" at bounding box center [716, 12] width 1380 height 24
click at [158, 8] on span "Parfum, DE" at bounding box center [163, 12] width 43 height 11
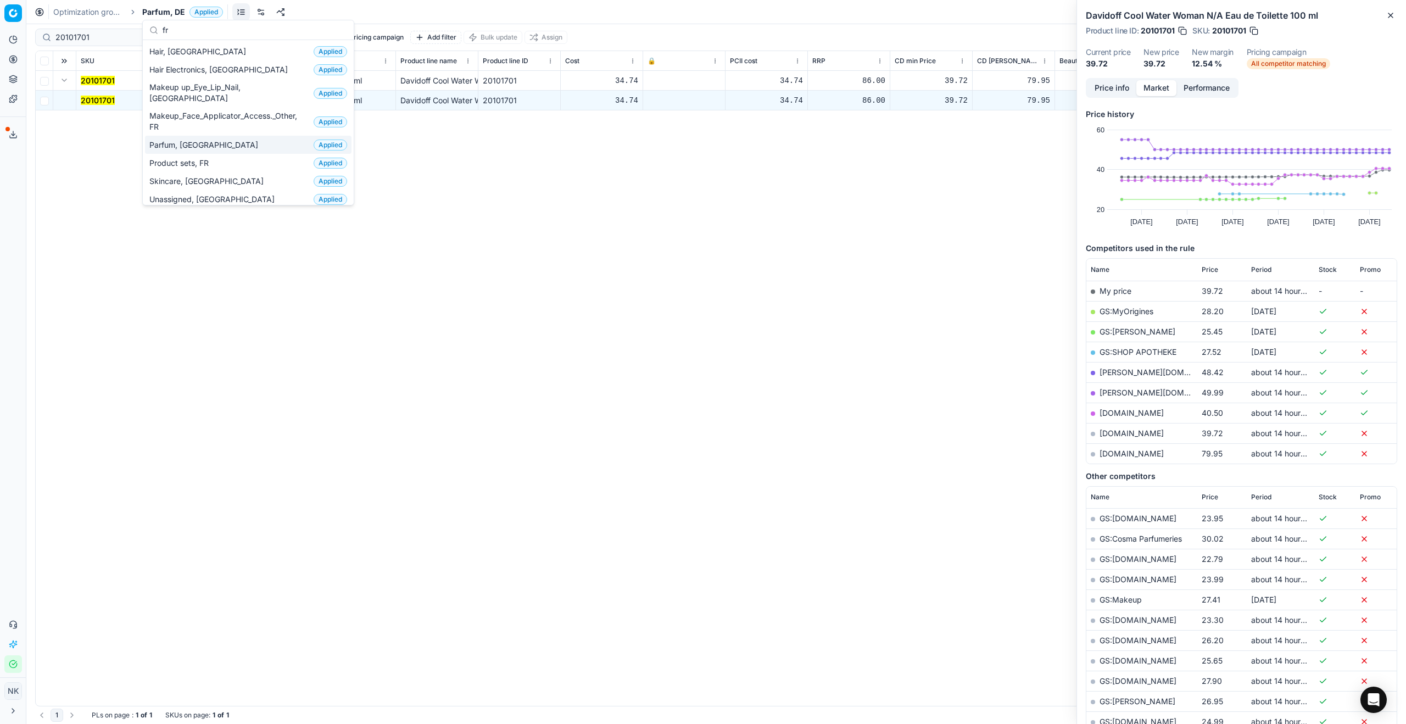
type input "fr"
click at [177, 140] on span "Parfum, [GEOGRAPHIC_DATA]" at bounding box center [205, 145] width 113 height 11
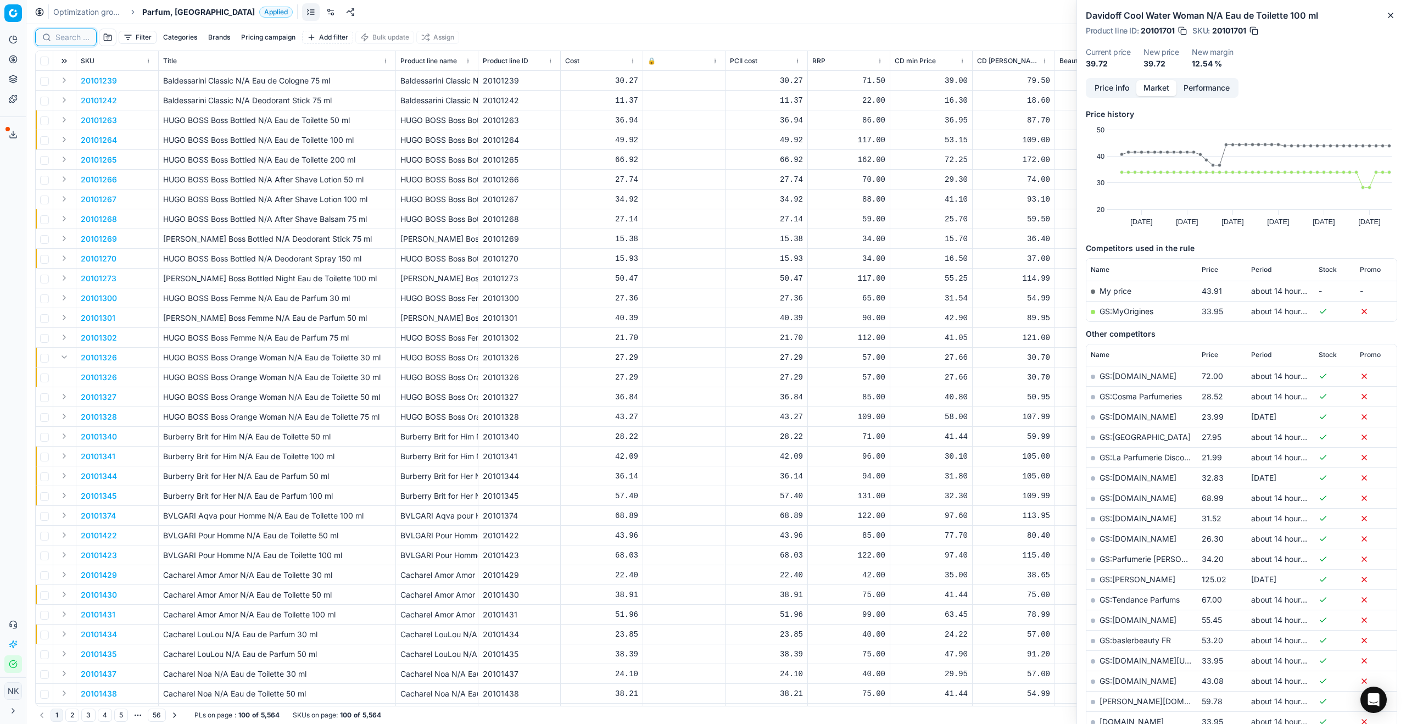
click at [66, 39] on input at bounding box center [72, 37] width 34 height 11
paste input "80026178-90"
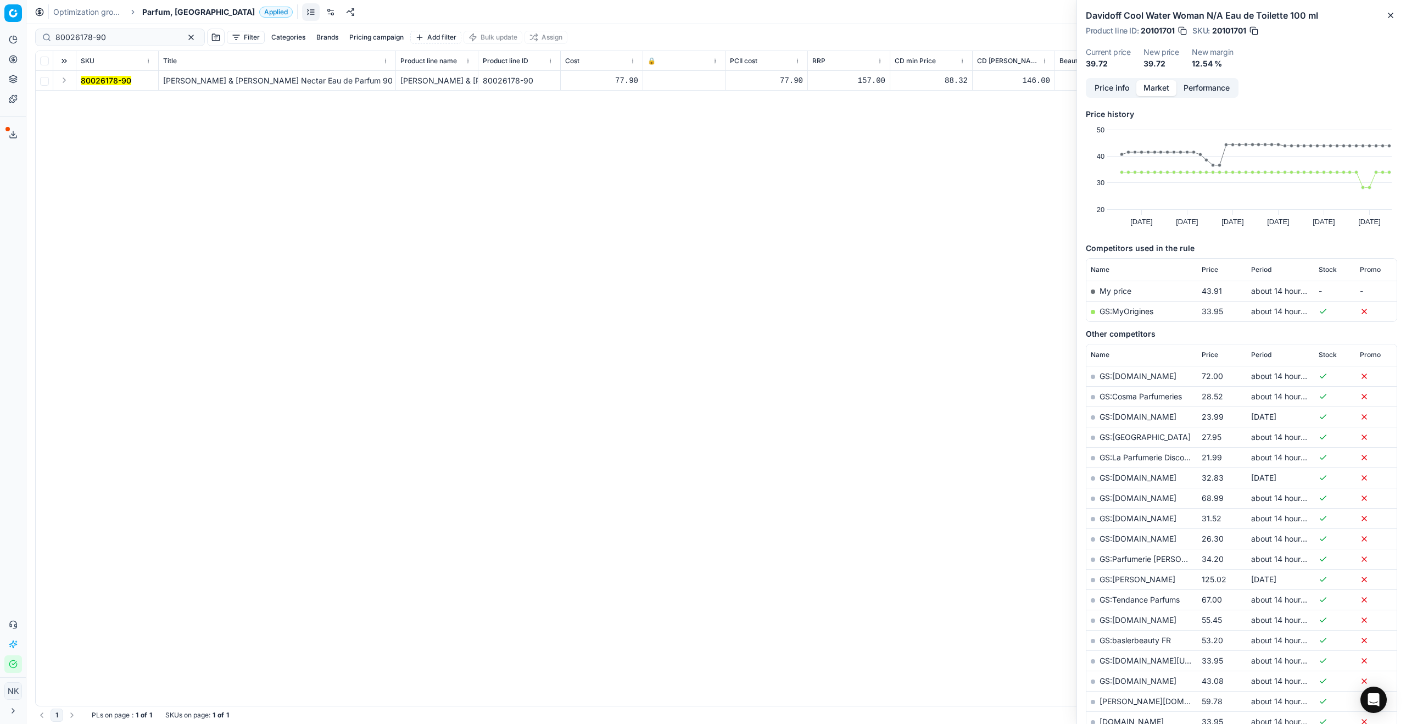
click at [61, 83] on button "Expand" at bounding box center [64, 80] width 13 height 13
click at [104, 102] on mark "80026178-90" at bounding box center [106, 100] width 51 height 9
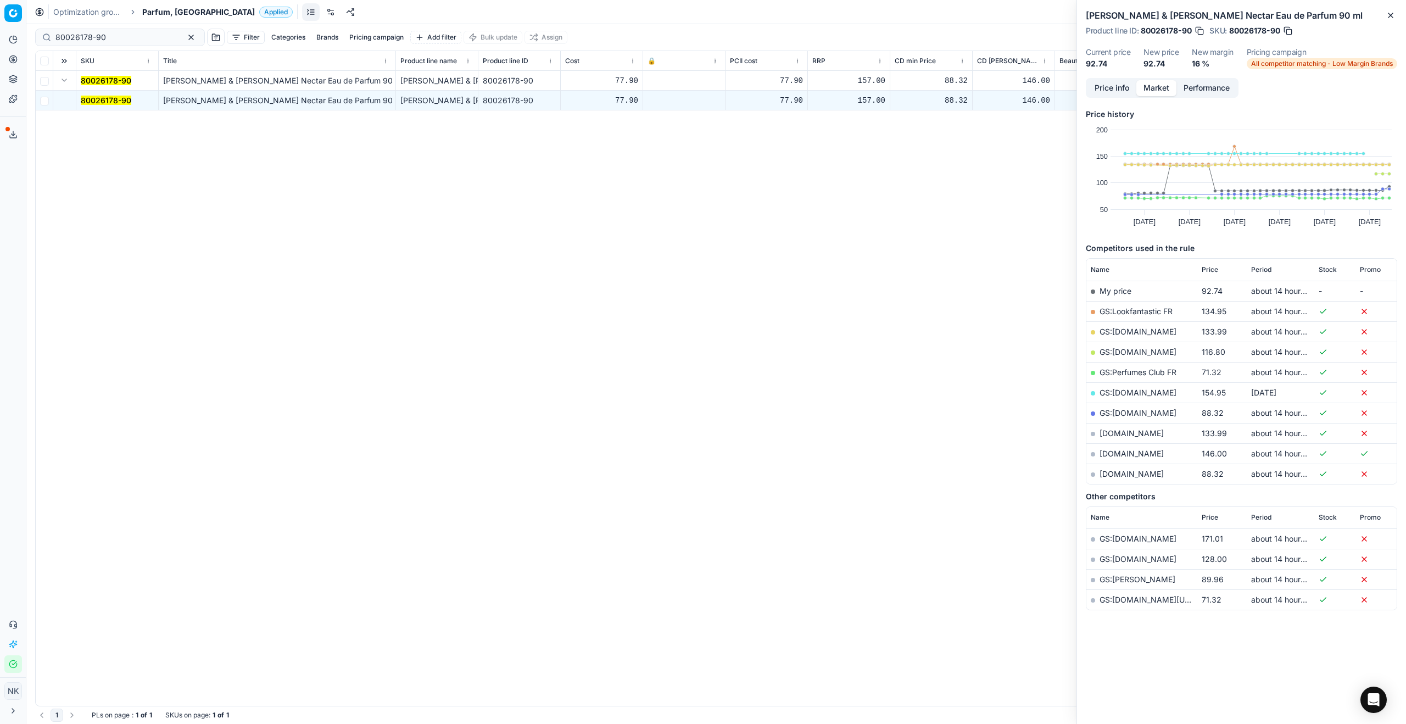
click at [756, 377] on link "GS:Perfumes Club FR" at bounding box center [1138, 371] width 77 height 9
click at [123, 37] on input "80026178-90" at bounding box center [115, 37] width 120 height 11
paste input "20150053"
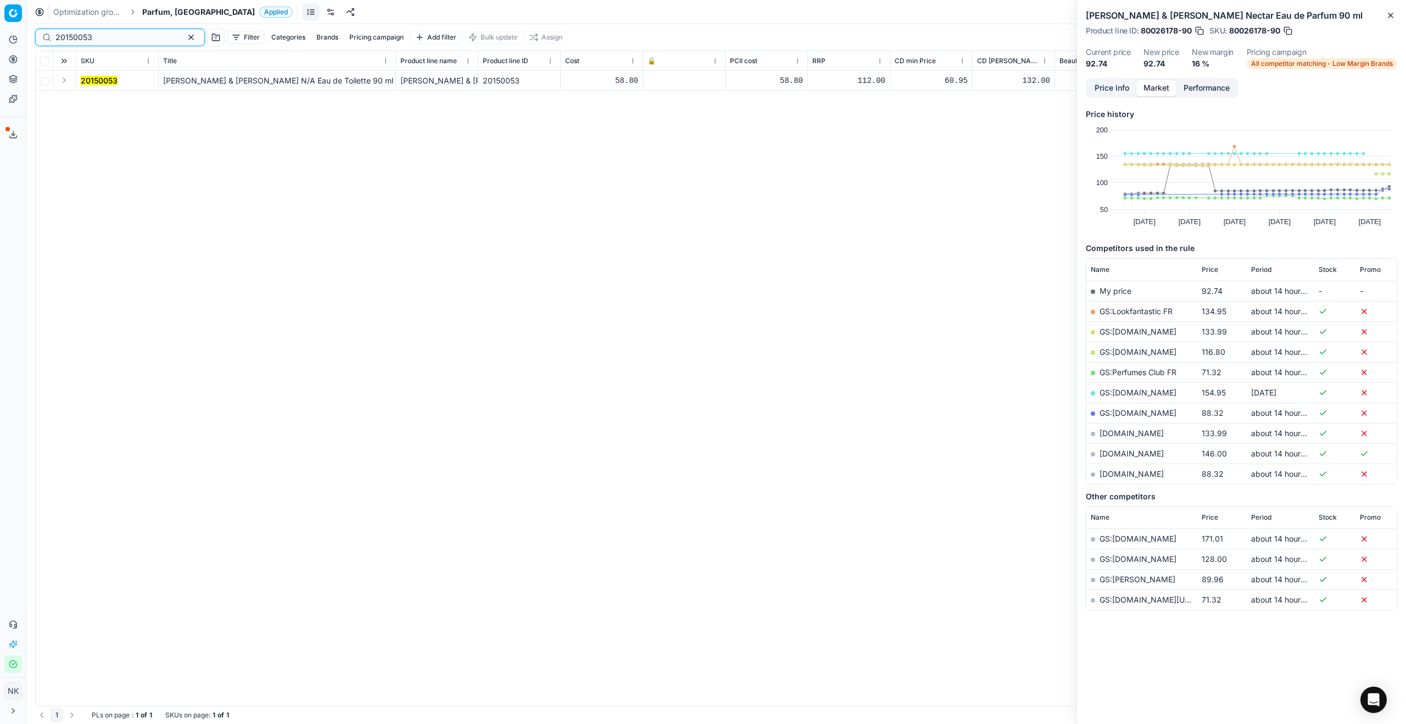
type input "20150053"
click at [67, 81] on button "Expand" at bounding box center [64, 80] width 13 height 13
click at [96, 97] on mark "20150053" at bounding box center [99, 100] width 37 height 9
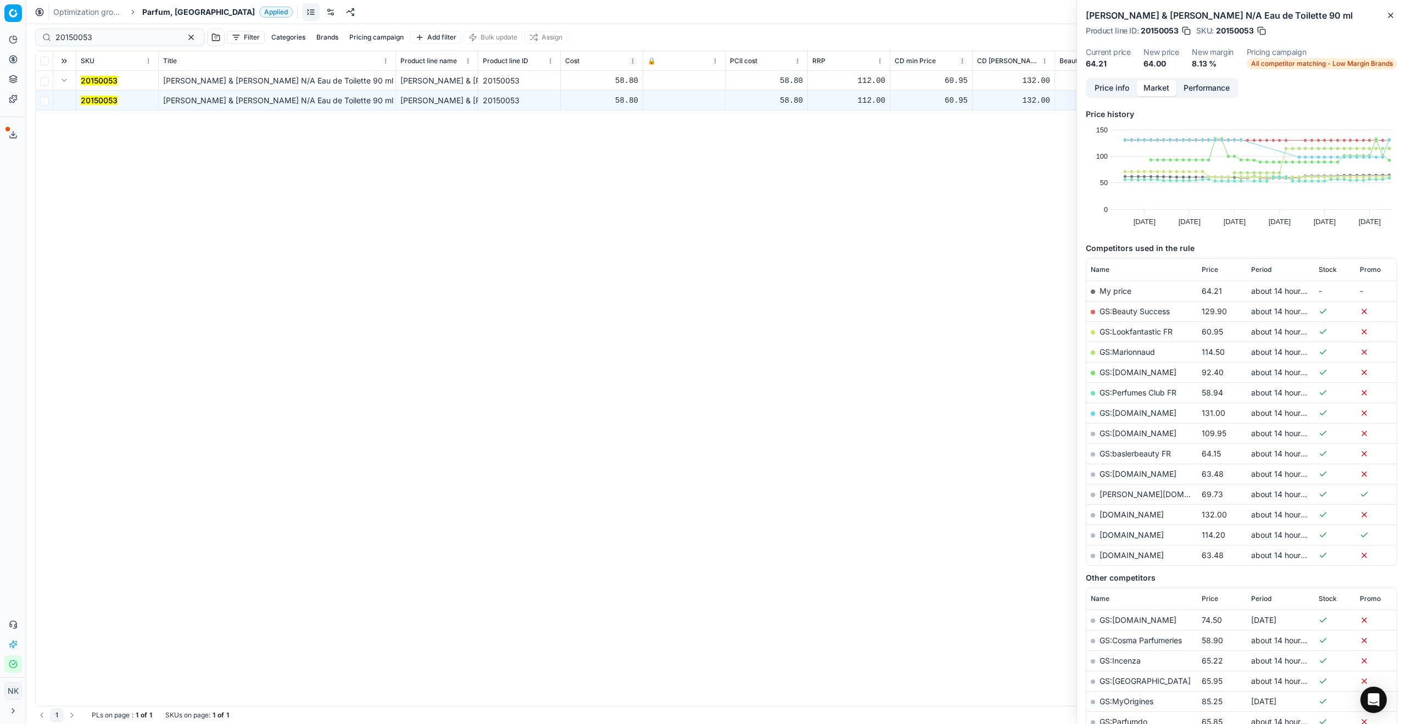
click at [756, 336] on link "GS:Lookfantastic FR" at bounding box center [1136, 331] width 73 height 9
click at [161, 16] on span "Parfum, [GEOGRAPHIC_DATA]" at bounding box center [198, 12] width 113 height 11
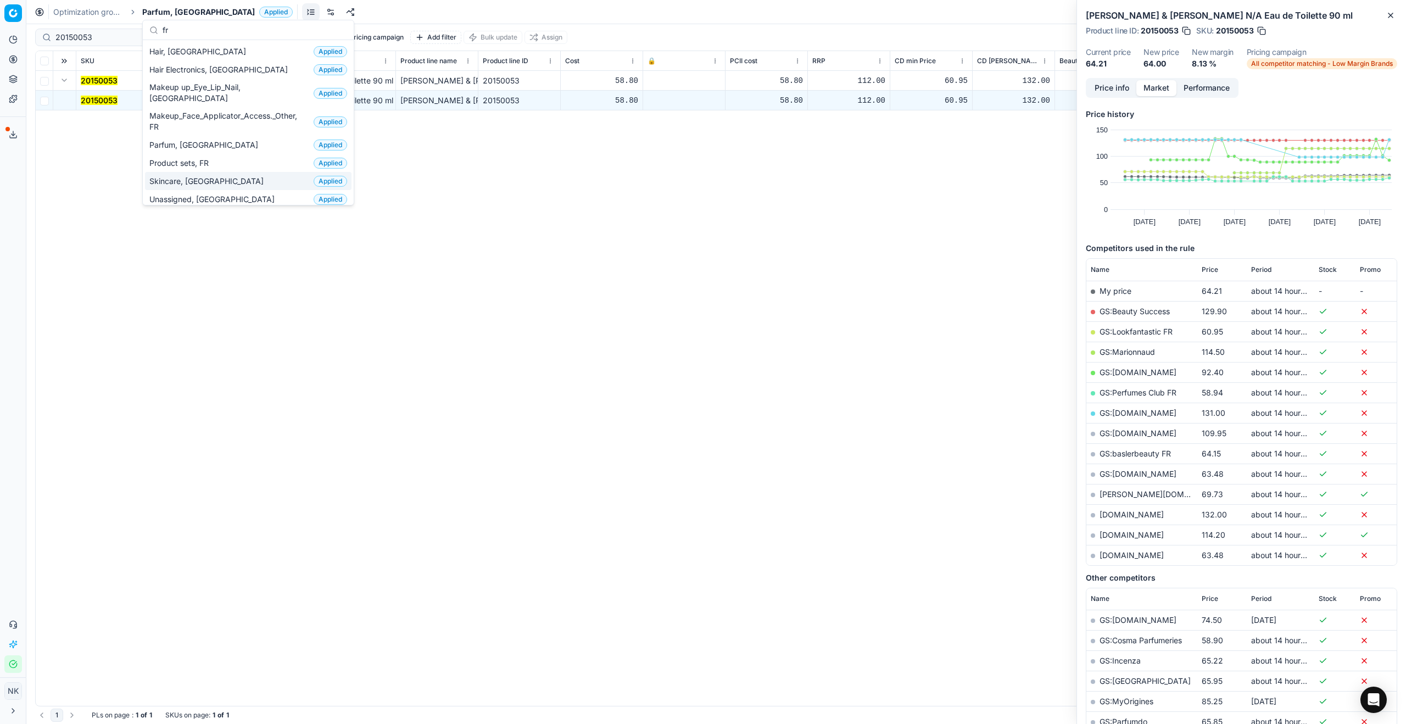
type input "fr"
click at [184, 176] on span "Skincare, [GEOGRAPHIC_DATA]" at bounding box center [208, 181] width 119 height 11
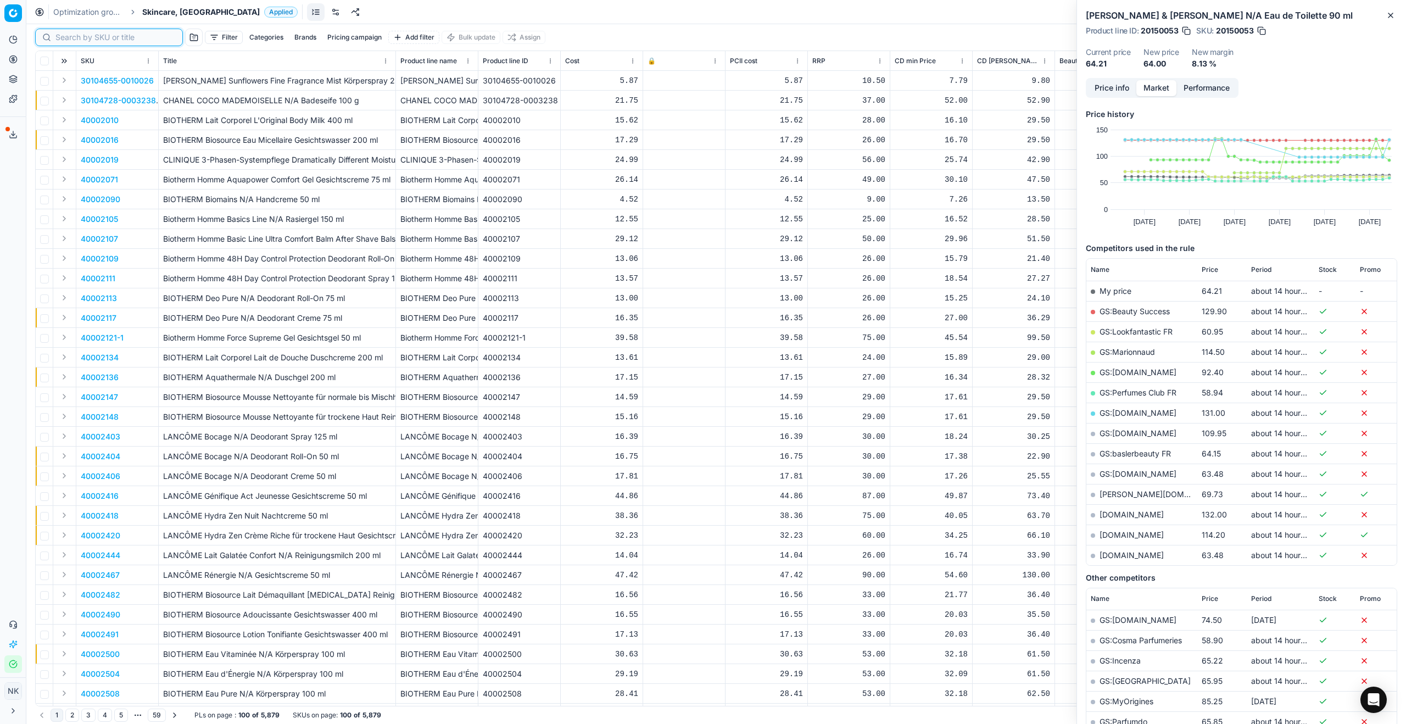
click at [66, 40] on input at bounding box center [115, 37] width 120 height 11
paste input "80029150-100"
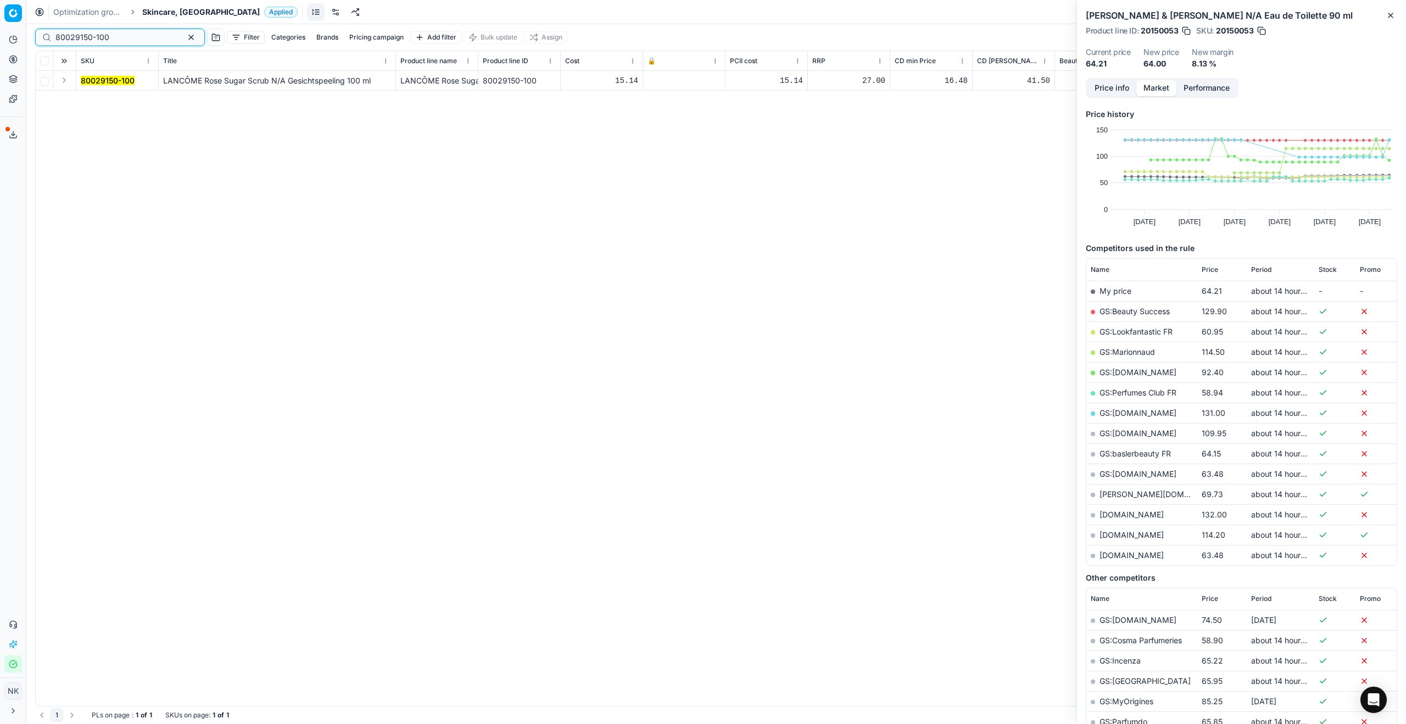
type input "80029150-100"
click at [65, 81] on button "Expand" at bounding box center [64, 80] width 13 height 13
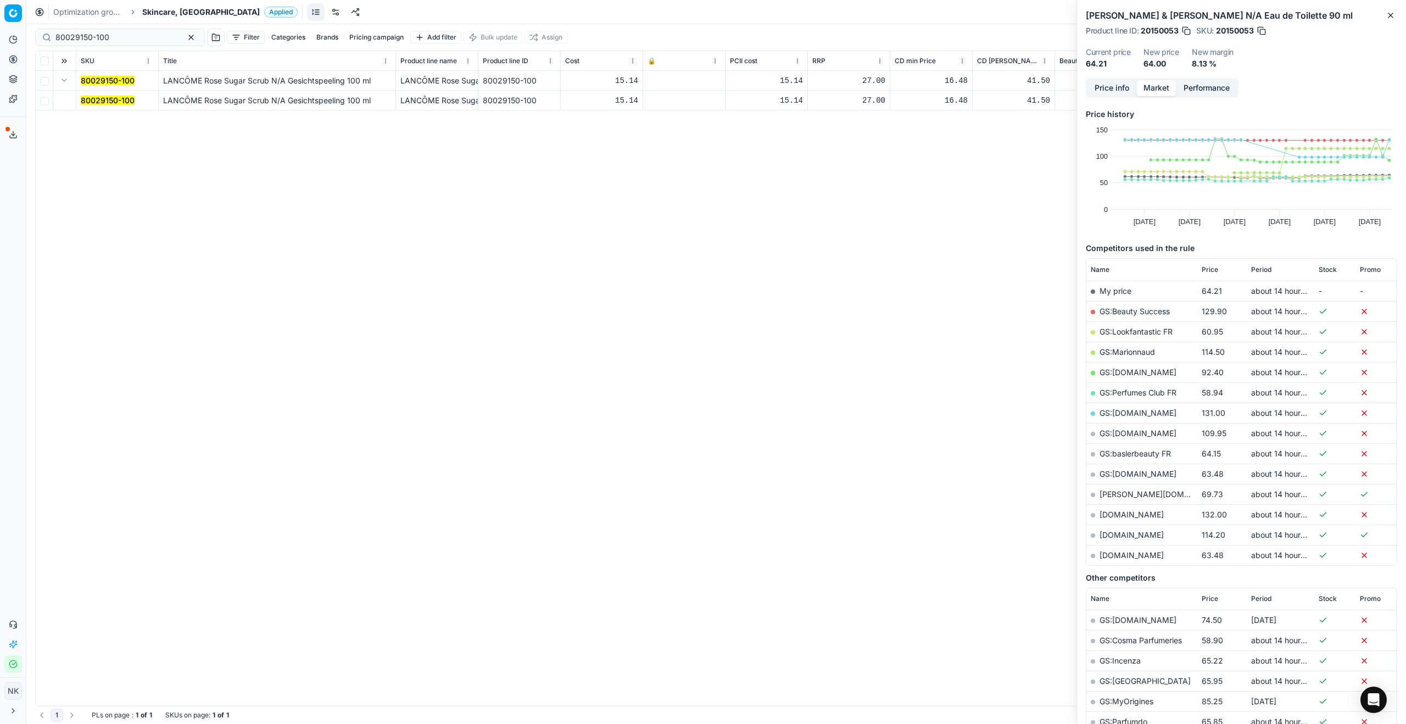
click at [114, 97] on mark "80029150-100" at bounding box center [108, 100] width 54 height 9
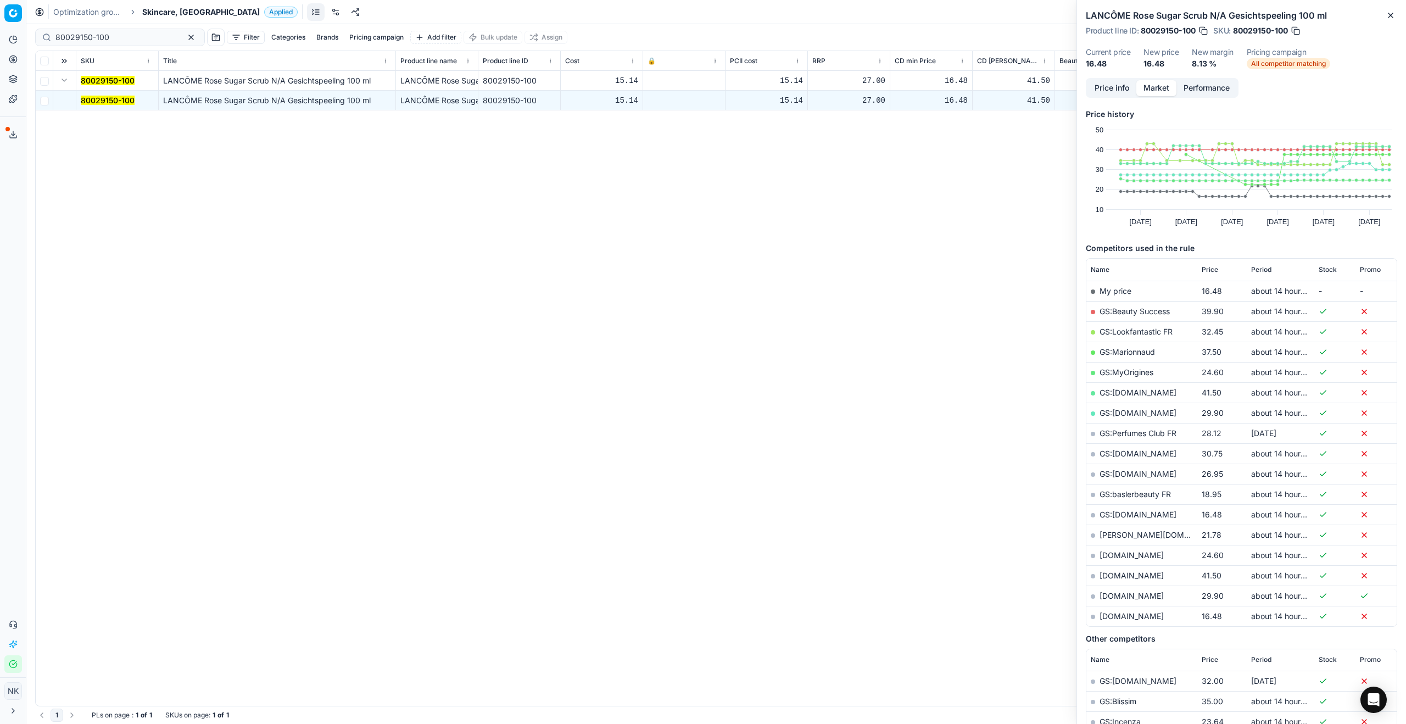
click at [756, 516] on link "GS:[DOMAIN_NAME]" at bounding box center [1138, 514] width 77 height 9
click at [158, 14] on span "Skincare, [GEOGRAPHIC_DATA]" at bounding box center [201, 12] width 118 height 11
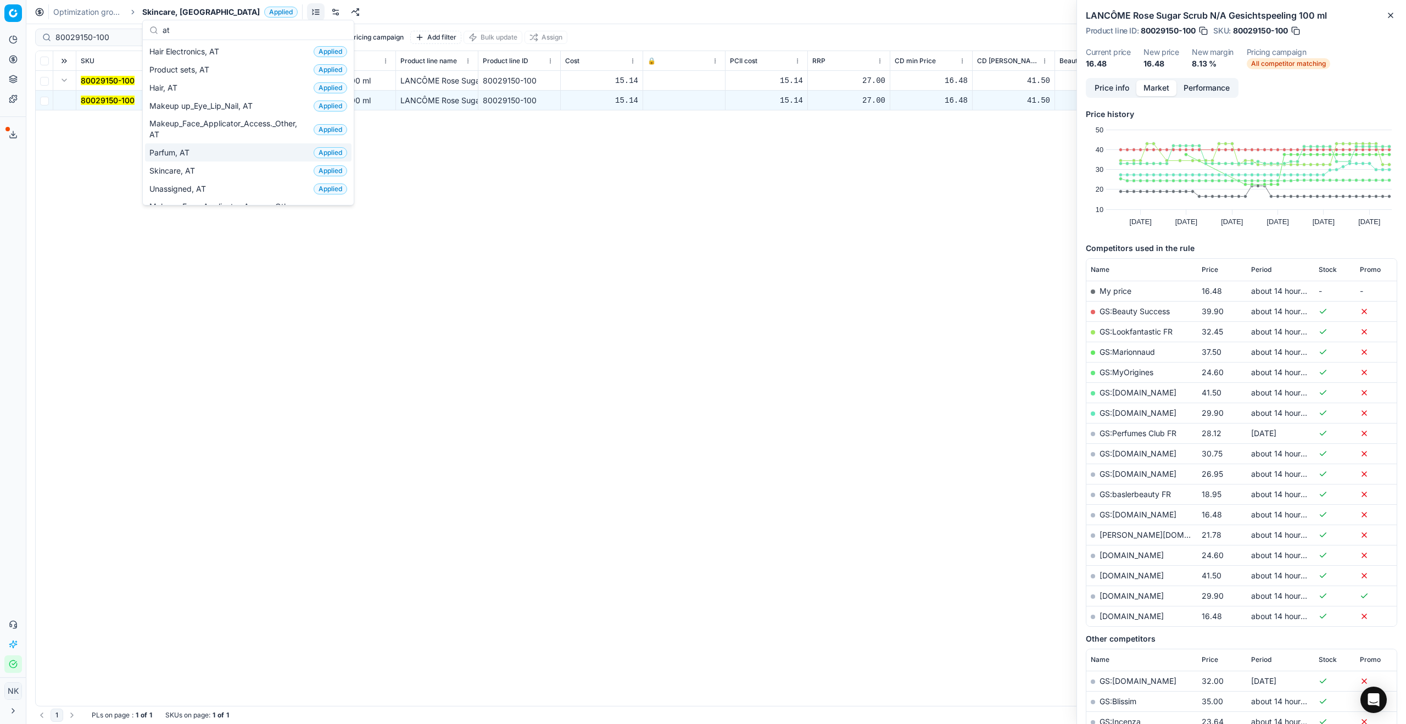
type input "at"
click at [175, 153] on span "Parfum, AT" at bounding box center [171, 152] width 44 height 11
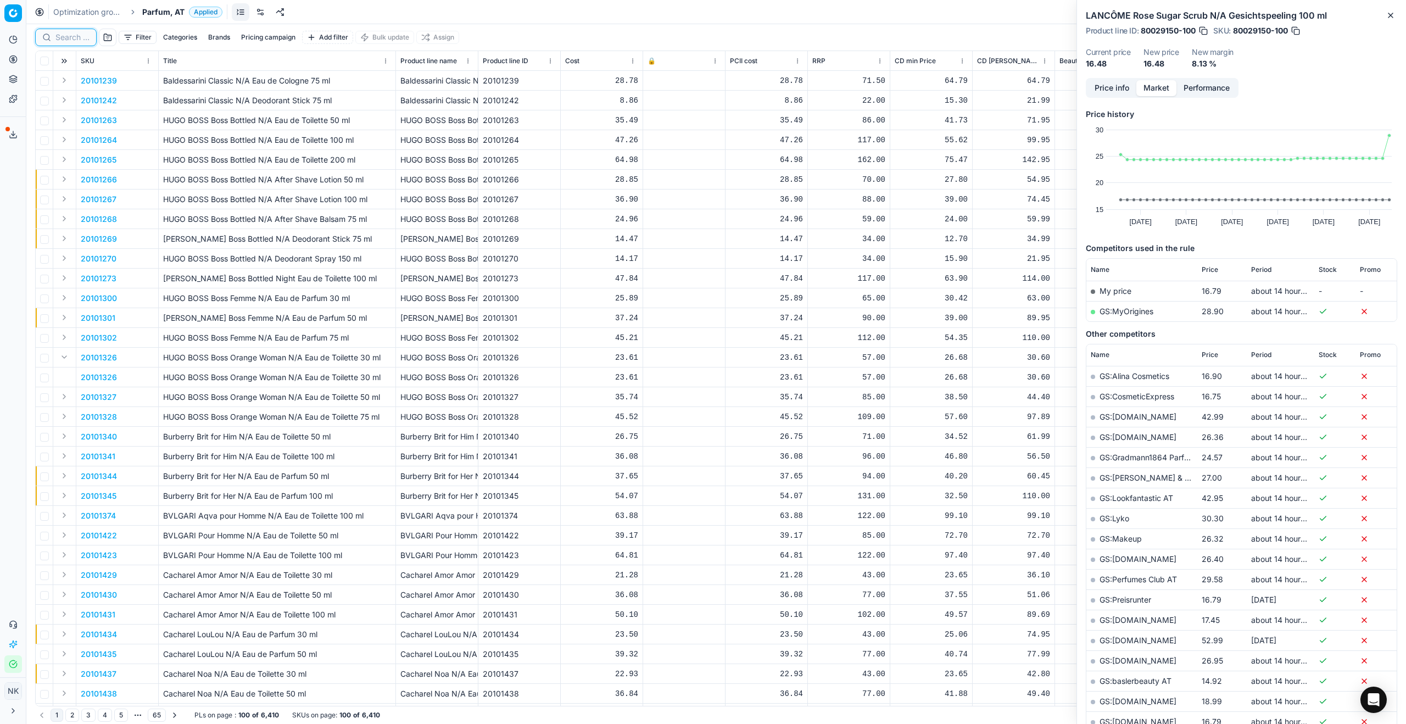
click at [67, 37] on input at bounding box center [72, 37] width 34 height 11
paste input "20102644"
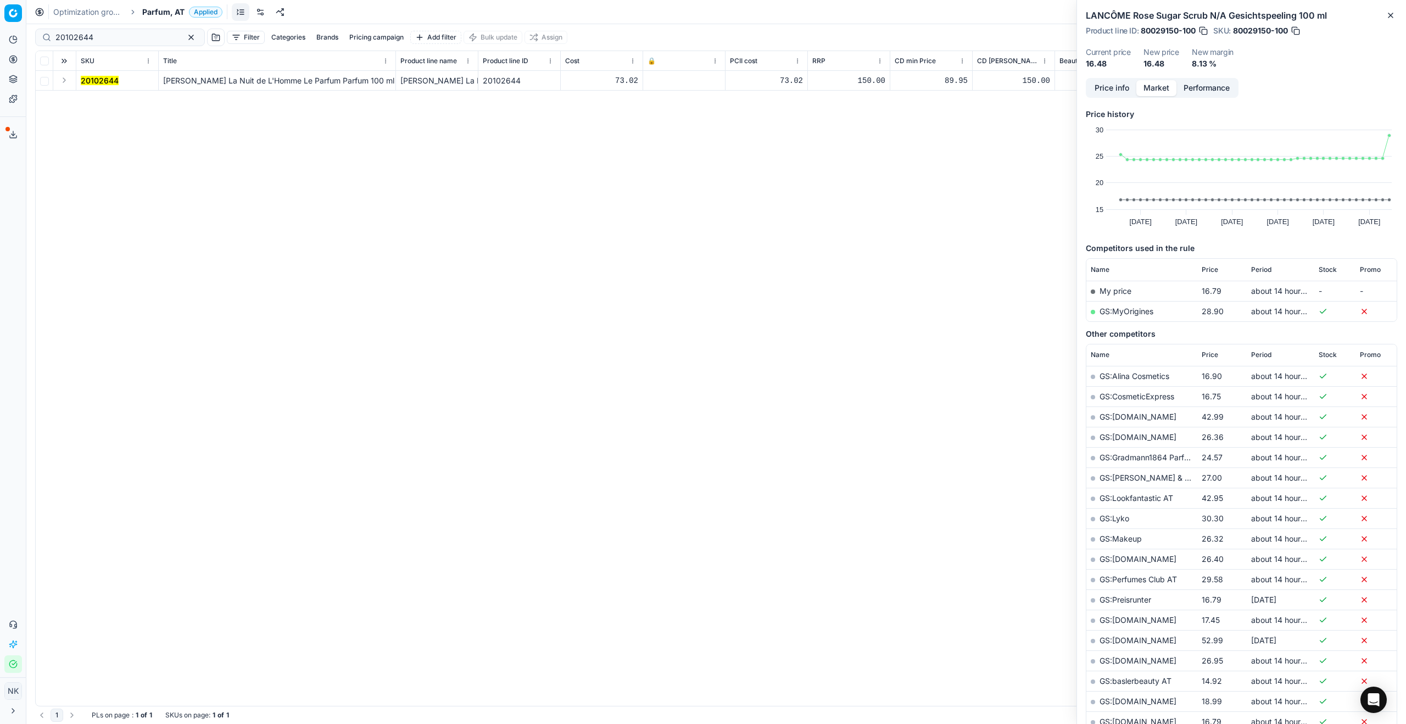
click at [66, 80] on button "Expand" at bounding box center [64, 80] width 13 height 13
click at [89, 92] on td "20102644" at bounding box center [117, 101] width 82 height 20
click at [91, 99] on mark "20102644" at bounding box center [100, 100] width 38 height 9
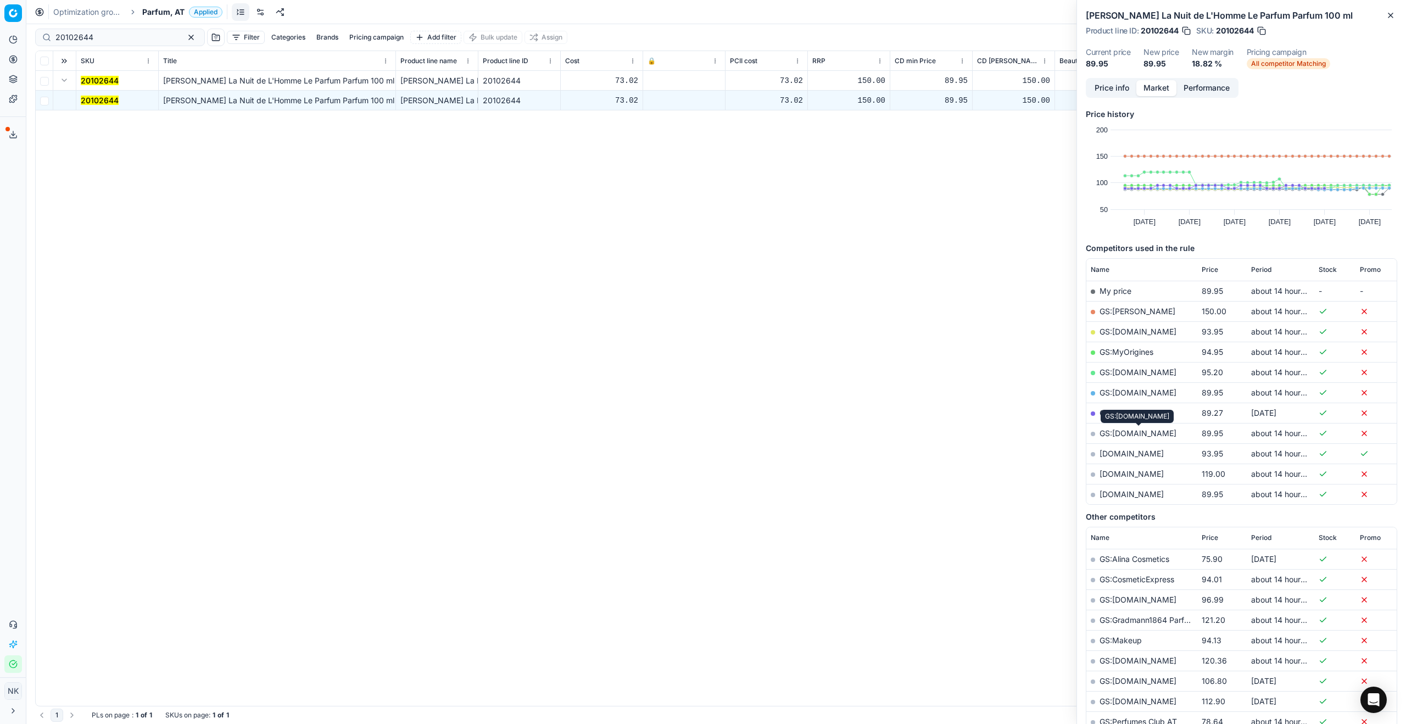
click at [756, 433] on link "GS:[DOMAIN_NAME]" at bounding box center [1138, 432] width 77 height 9
click at [124, 41] on input "20102644" at bounding box center [115, 37] width 120 height 11
paste input "80010594-75"
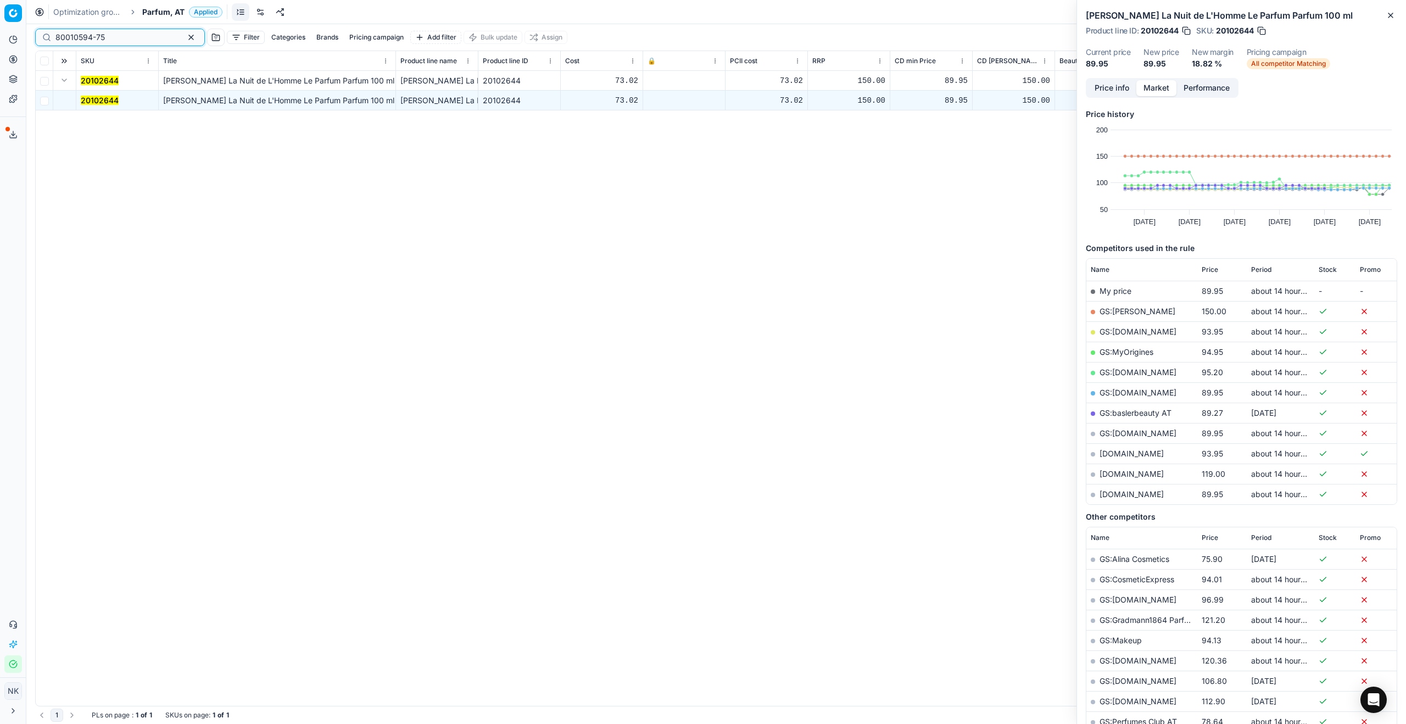
type input "80010594-75"
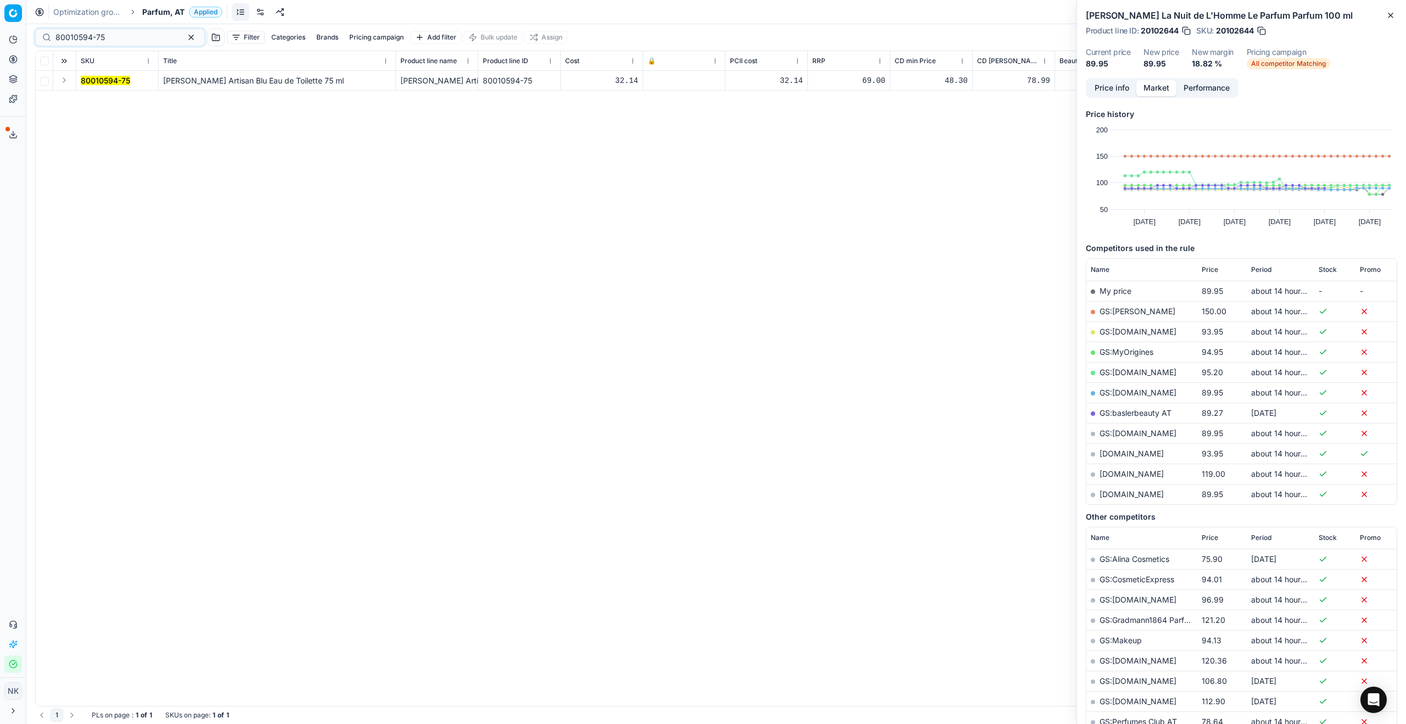
click at [66, 82] on button "Expand" at bounding box center [64, 80] width 13 height 13
click at [100, 102] on mark "80010594-75" at bounding box center [105, 100] width 49 height 9
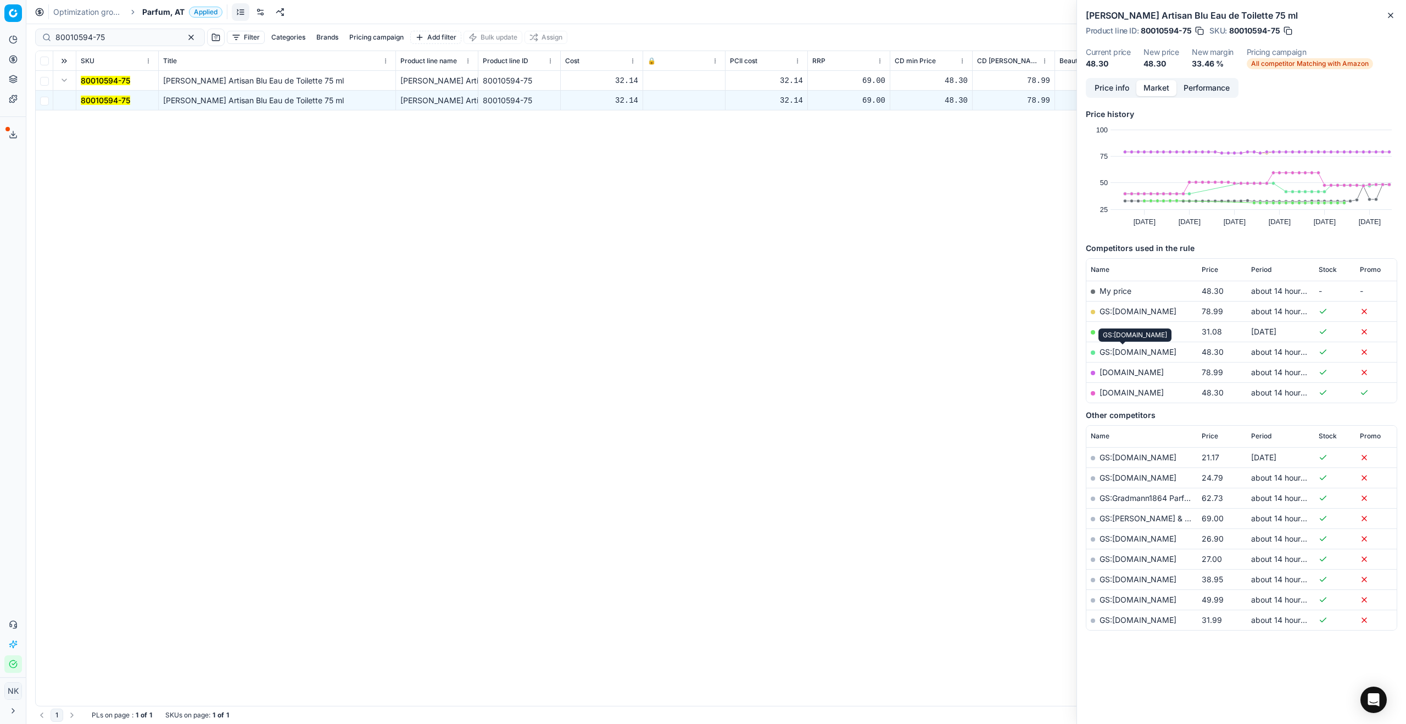
click at [756, 350] on link "GS:[DOMAIN_NAME]" at bounding box center [1138, 351] width 77 height 9
click at [154, 12] on span "Parfum, AT" at bounding box center [163, 12] width 42 height 11
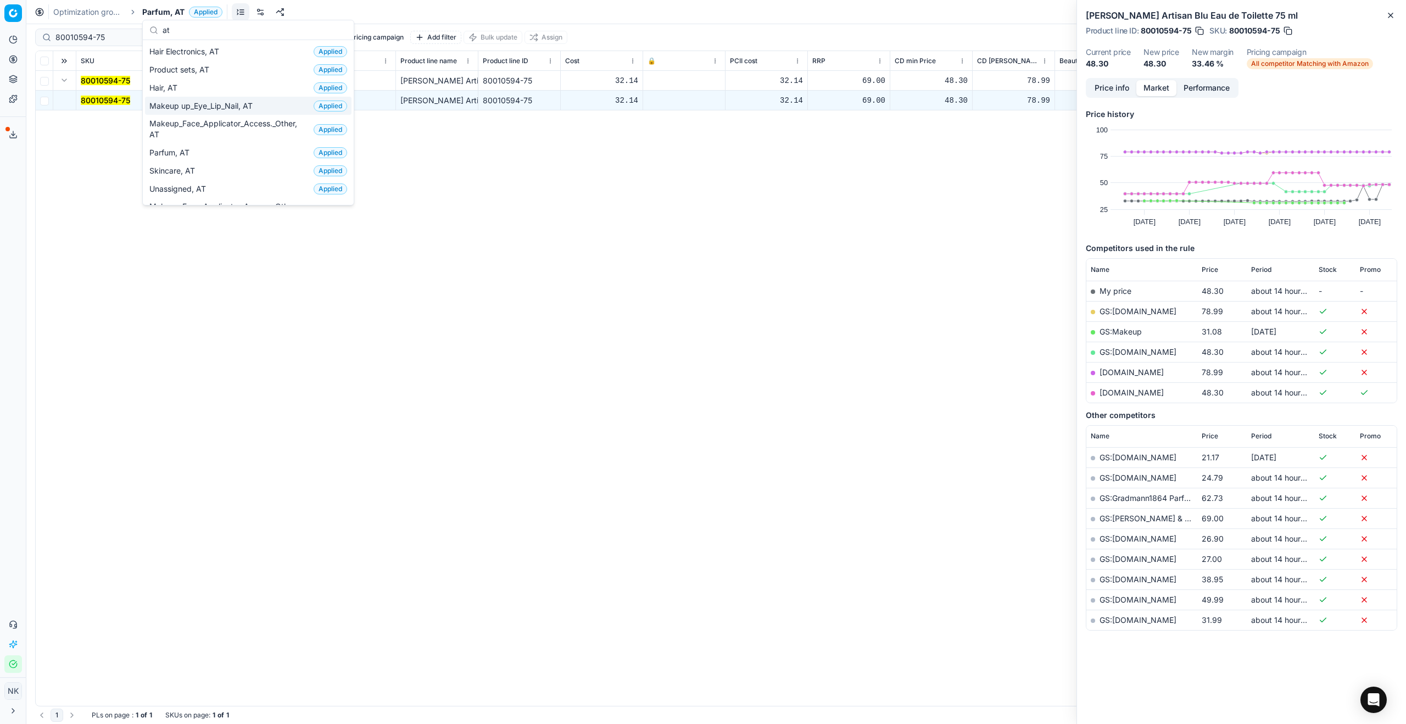
type input "at"
click at [207, 107] on span "Makeup up_Eye_Lip_Nail, AT" at bounding box center [203, 106] width 108 height 11
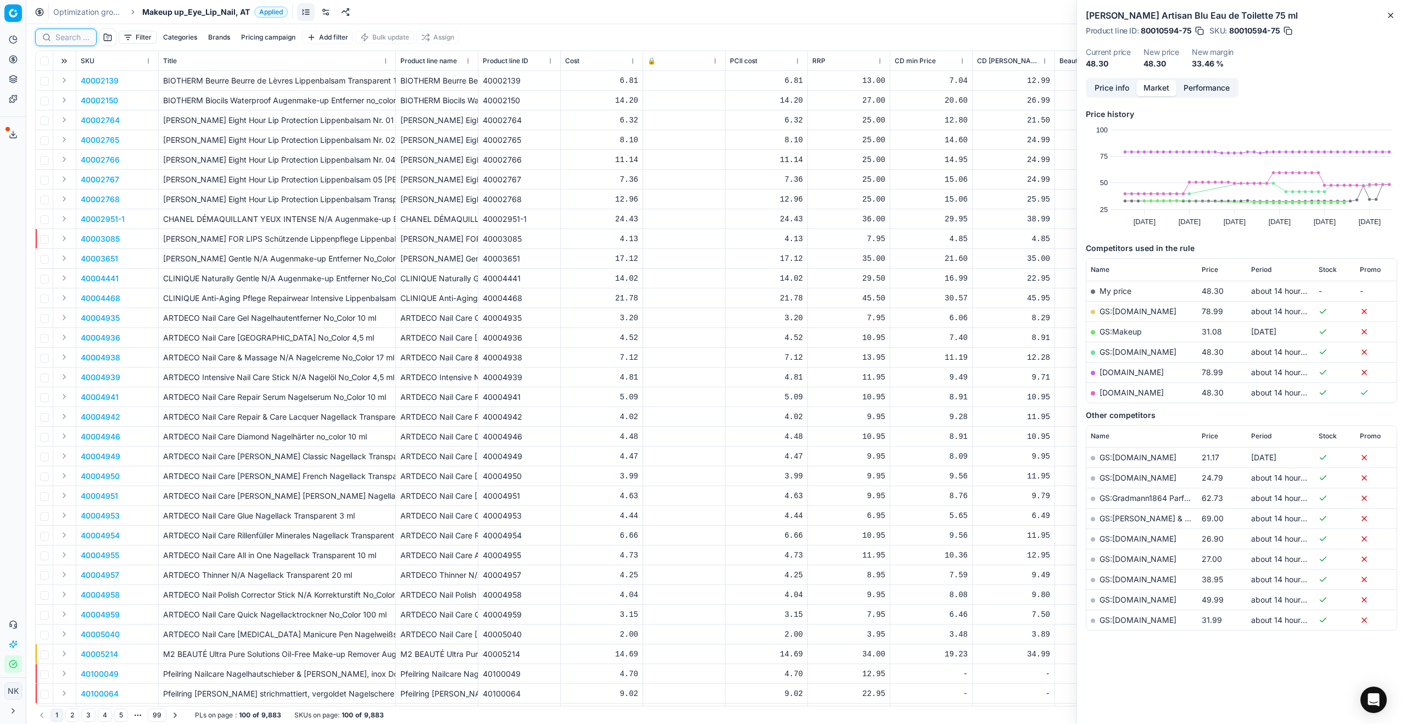
click at [68, 37] on input at bounding box center [72, 37] width 34 height 11
paste input "90003616-0005315"
type input "90003616-0005315"
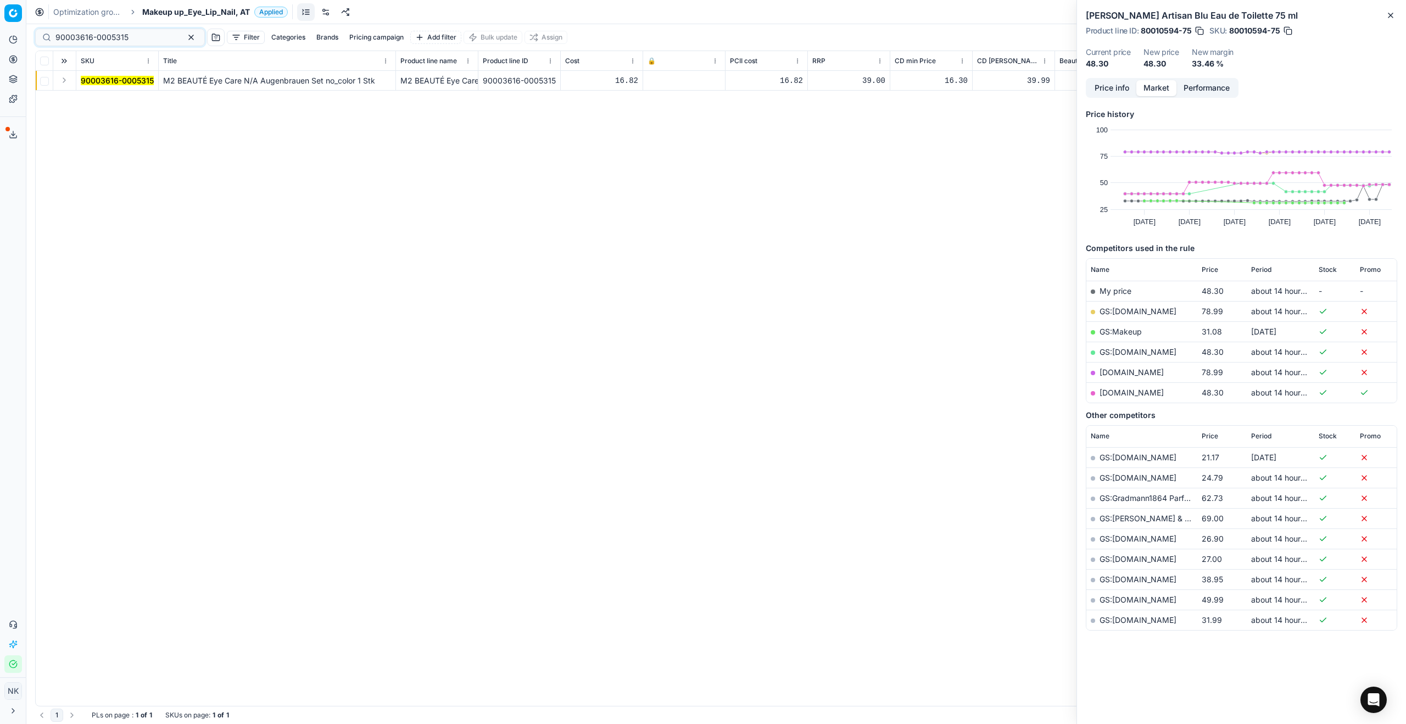
type input "90003616-0005315"
click at [65, 79] on button "Expand" at bounding box center [64, 80] width 13 height 13
click at [103, 99] on mark "90003616-0005315" at bounding box center [117, 100] width 73 height 9
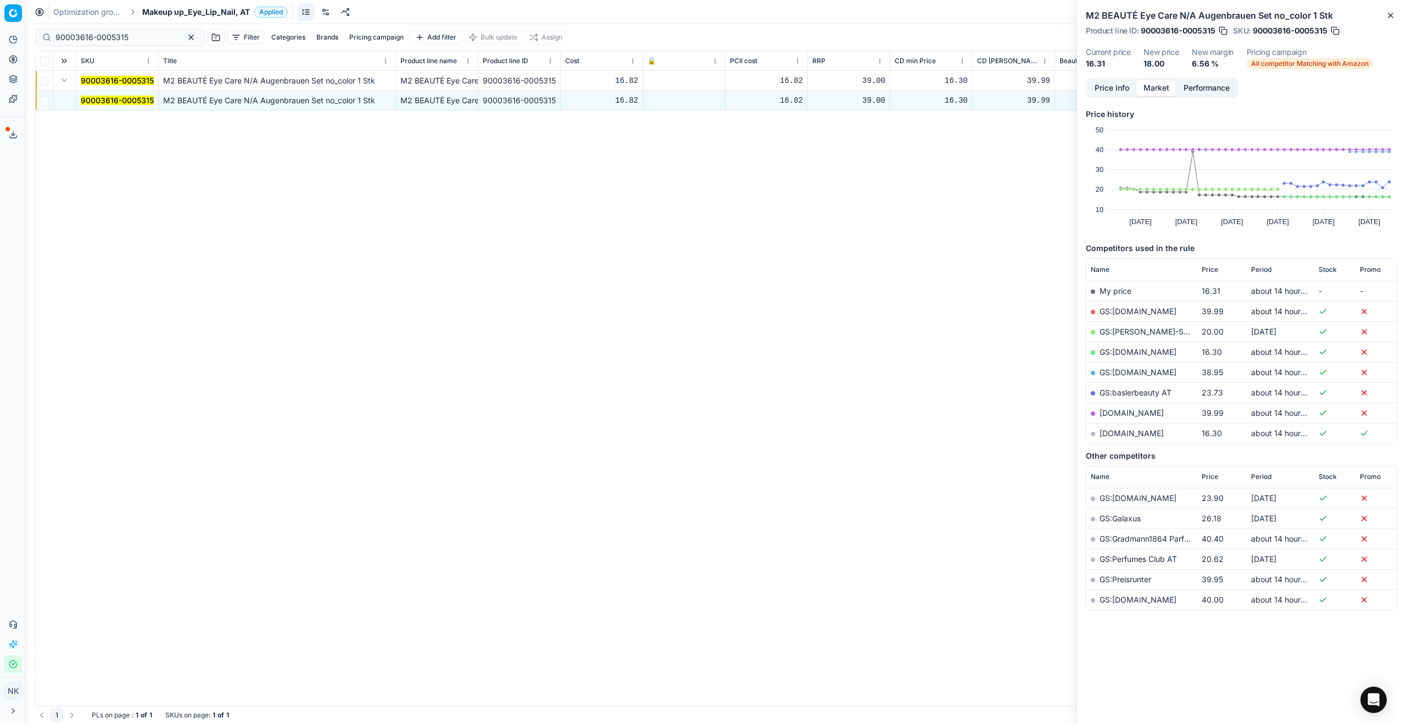
click at [1120, 352] on link "GS:[DOMAIN_NAME]" at bounding box center [1138, 351] width 77 height 9
click at [178, 12] on span "Makeup up_Eye_Lip_Nail, AT" at bounding box center [196, 12] width 108 height 11
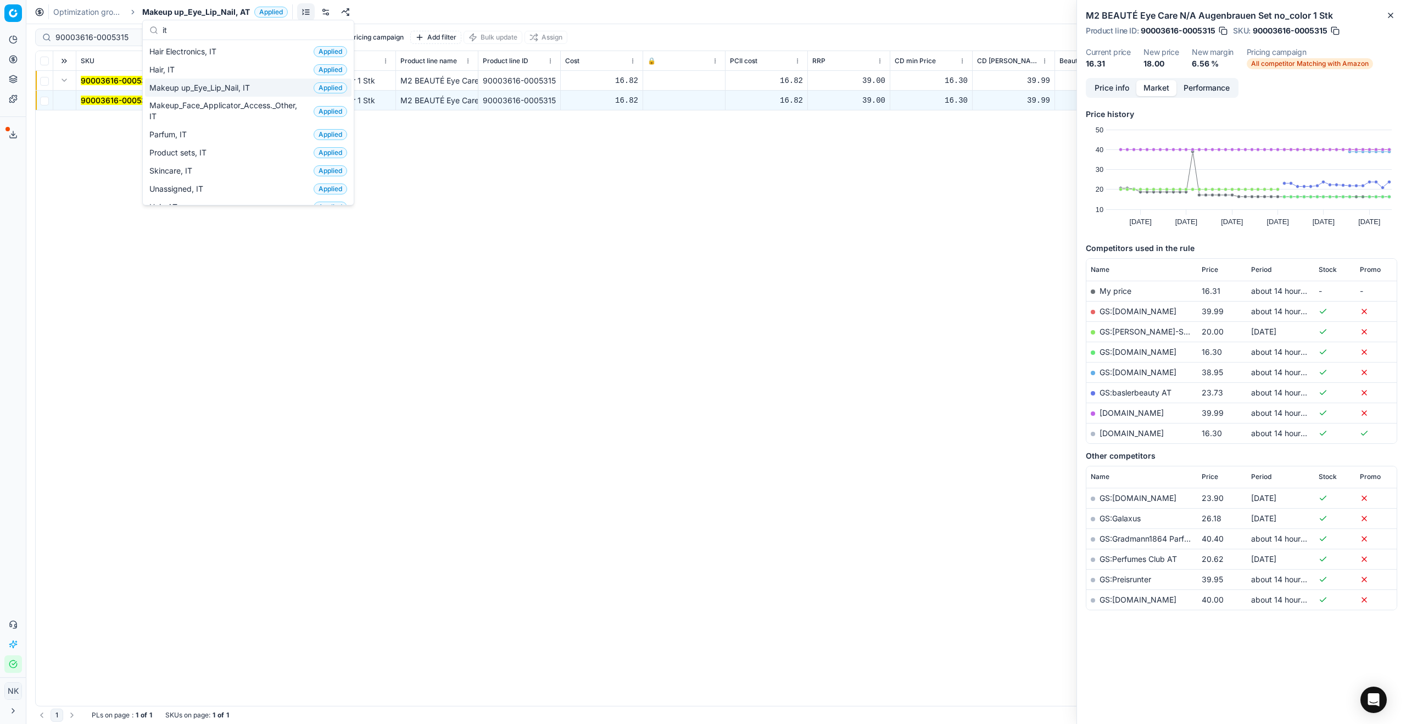
type input "it"
click at [194, 82] on span "Makeup up_Eye_Lip_Nail, IT" at bounding box center [201, 87] width 105 height 11
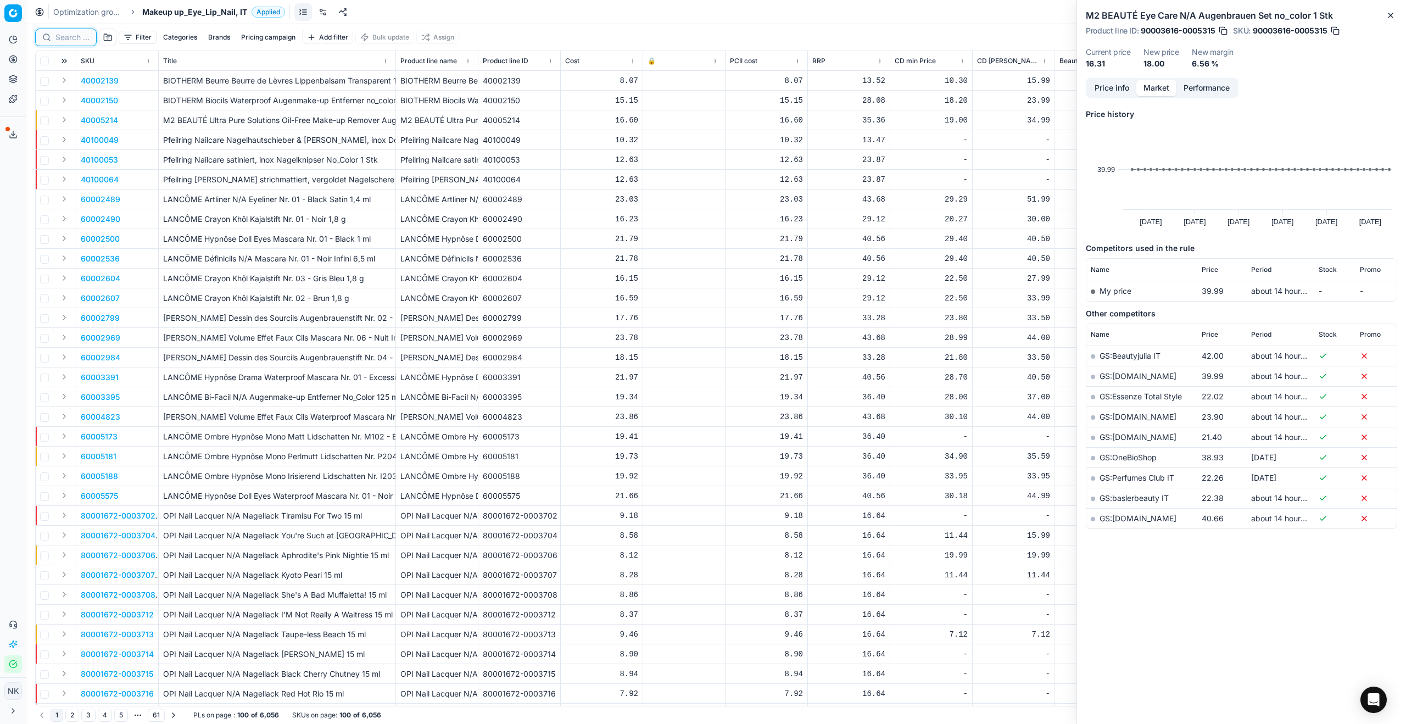
click at [68, 40] on input at bounding box center [72, 37] width 34 height 11
paste input "90017897-0027975"
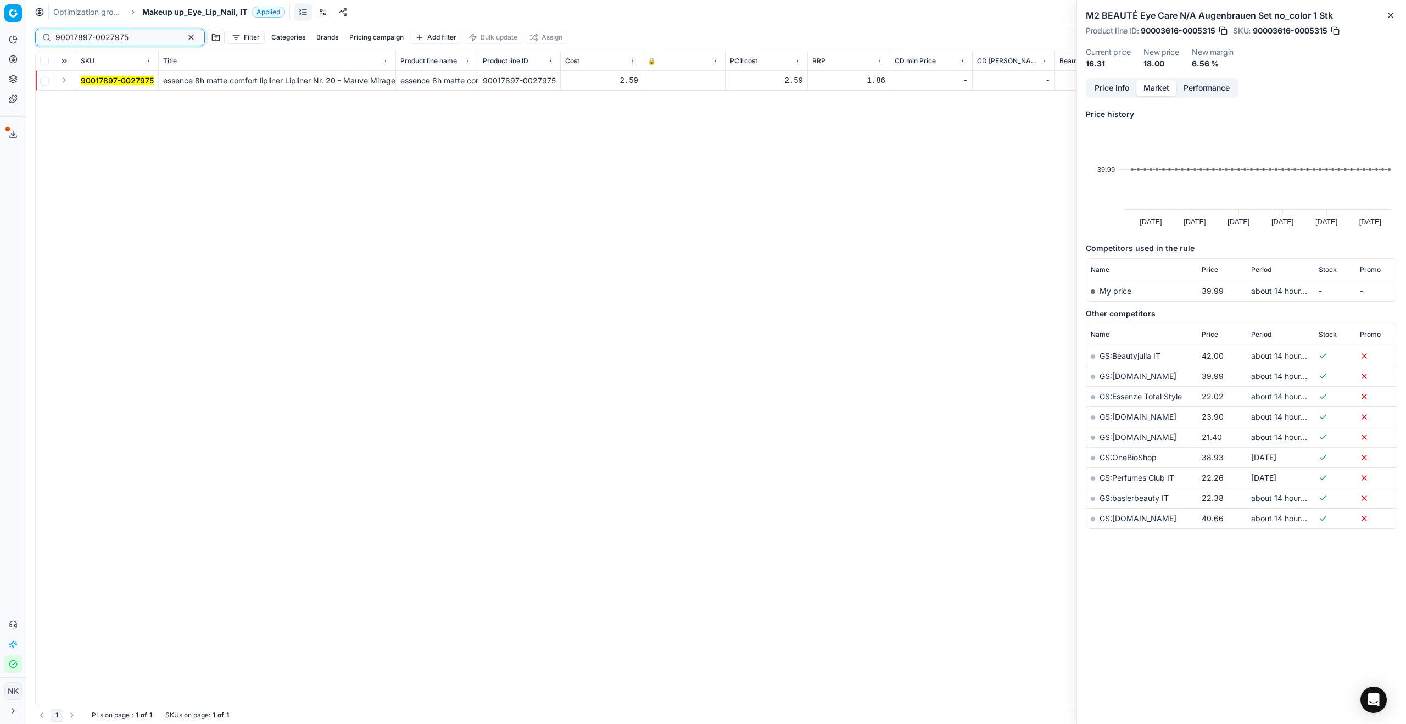
type input "90017897-0027975"
click at [62, 80] on button "Expand" at bounding box center [64, 80] width 13 height 13
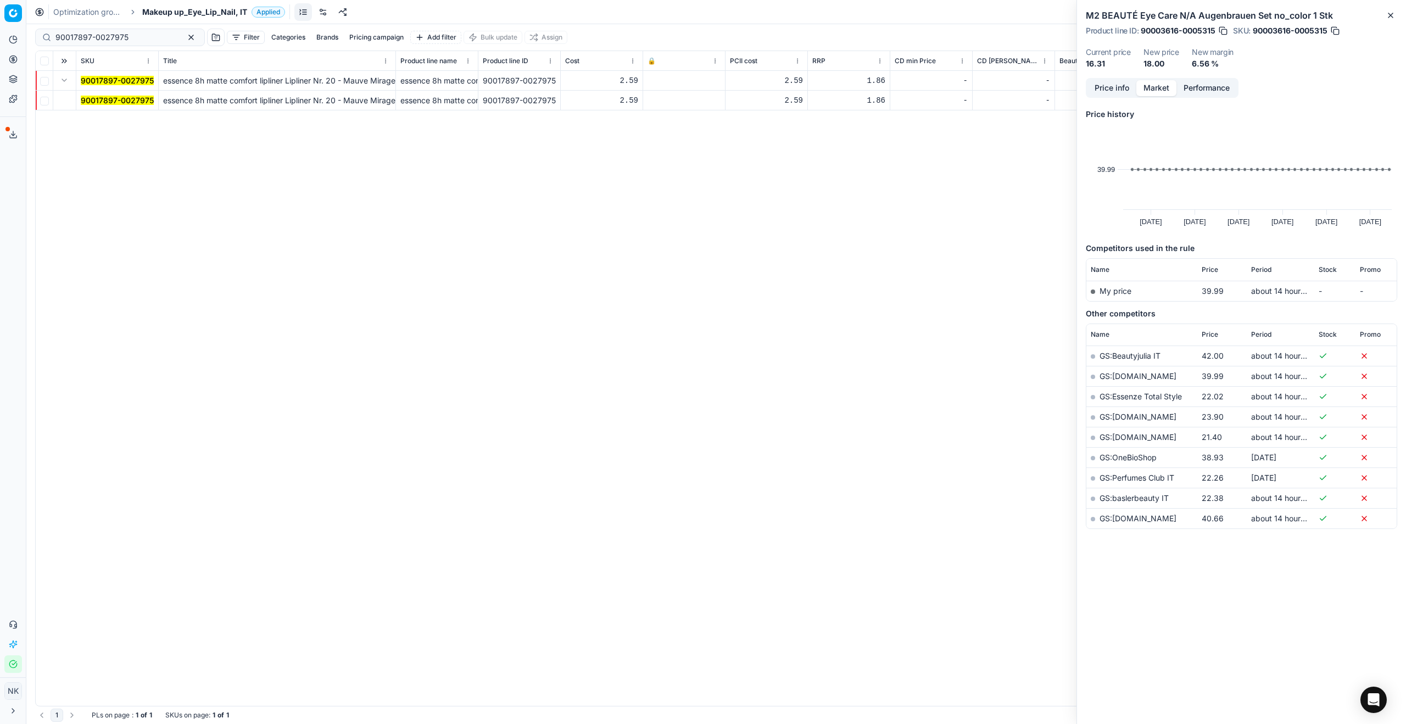
click at [97, 100] on mark "90017897-0027975" at bounding box center [117, 100] width 73 height 9
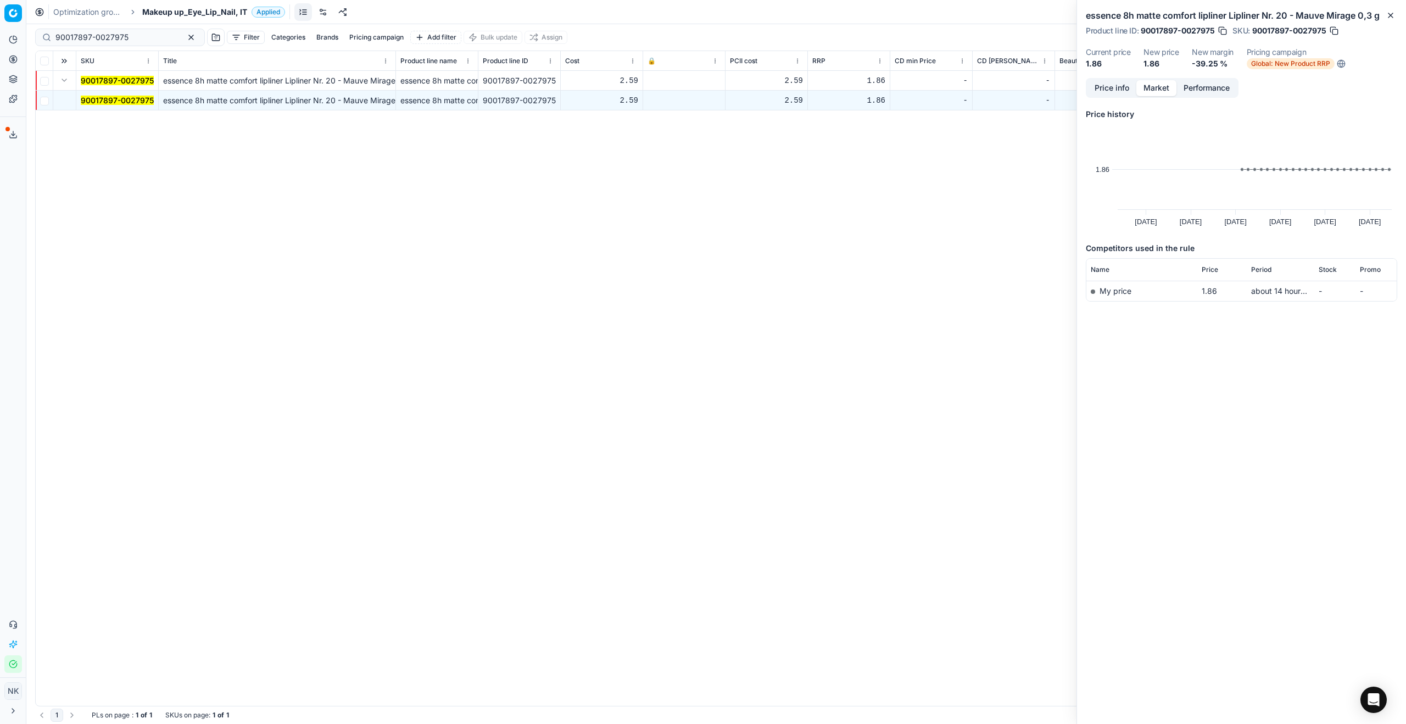
click at [165, 7] on span "Makeup up_Eye_Lip_Nail, IT" at bounding box center [194, 12] width 105 height 11
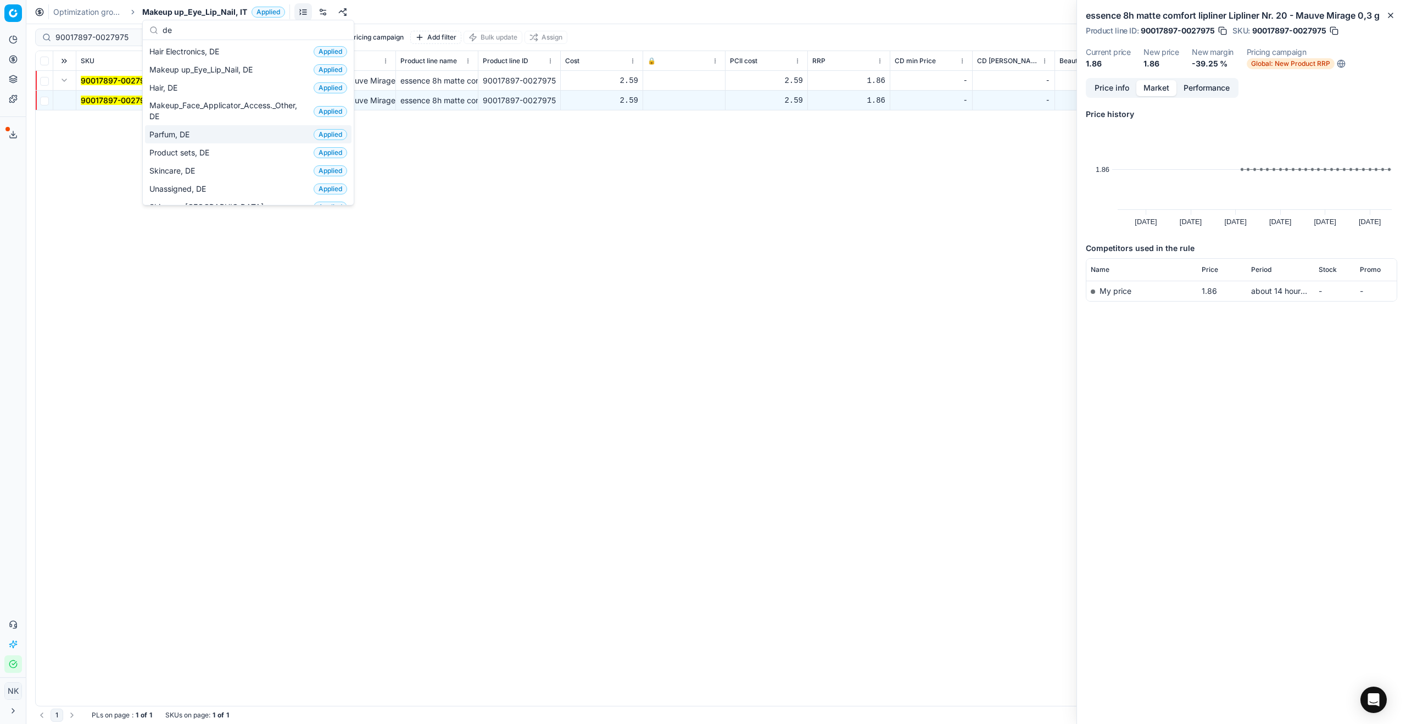
type input "de"
click at [210, 131] on div "Parfum, DE Applied" at bounding box center [248, 134] width 207 height 18
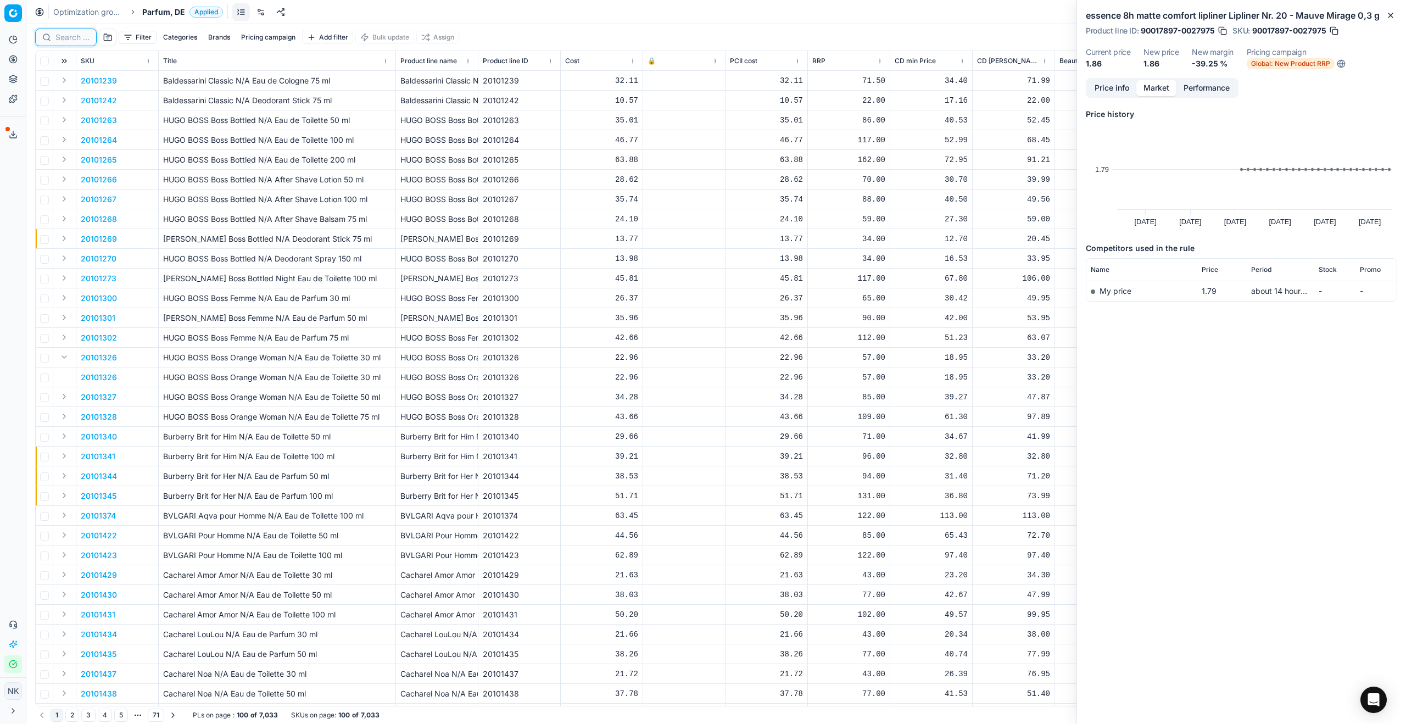
click at [74, 40] on input at bounding box center [72, 37] width 34 height 11
paste input "80031189-50"
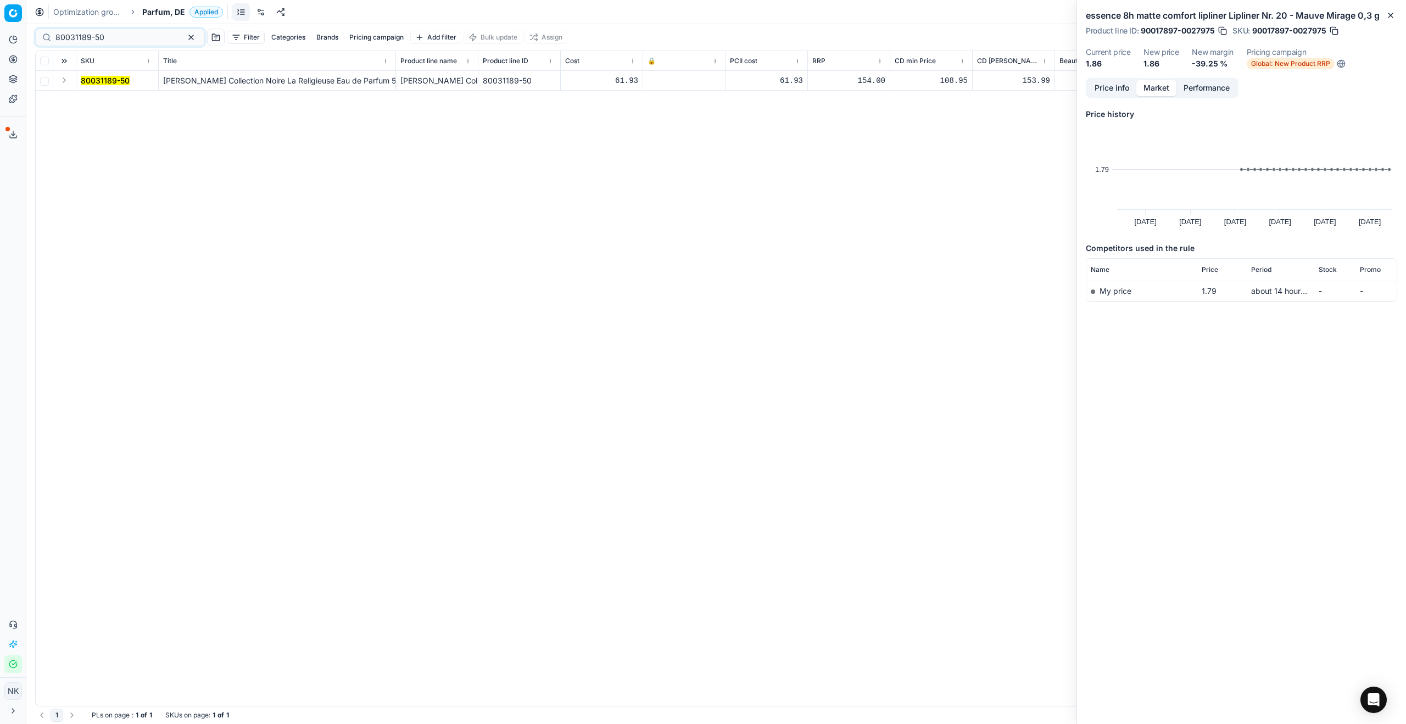
click at [68, 77] on button "Expand" at bounding box center [64, 80] width 13 height 13
click at [100, 103] on mark "80031189-50" at bounding box center [105, 100] width 49 height 9
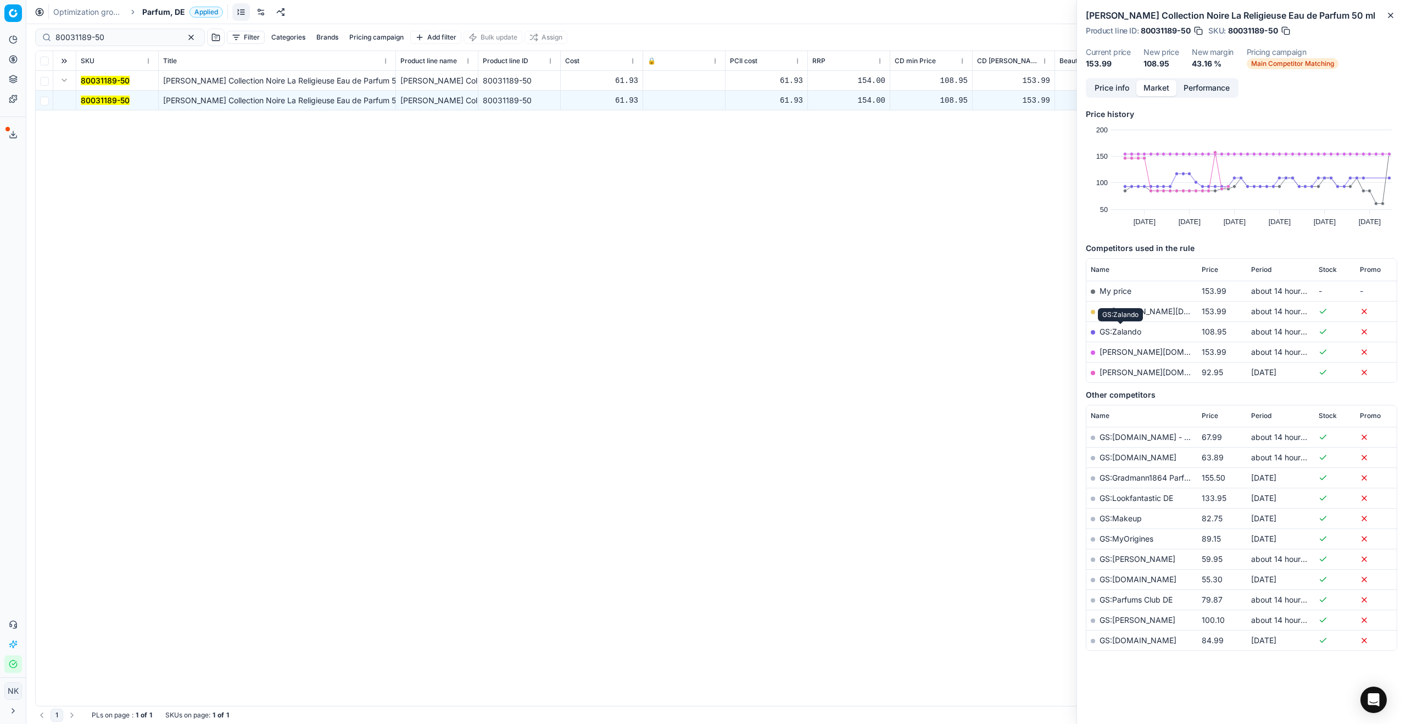
click at [1123, 330] on link "GS:Zalando" at bounding box center [1121, 331] width 42 height 9
click at [113, 41] on input "80031189-50" at bounding box center [115, 37] width 120 height 11
paste input "20101678"
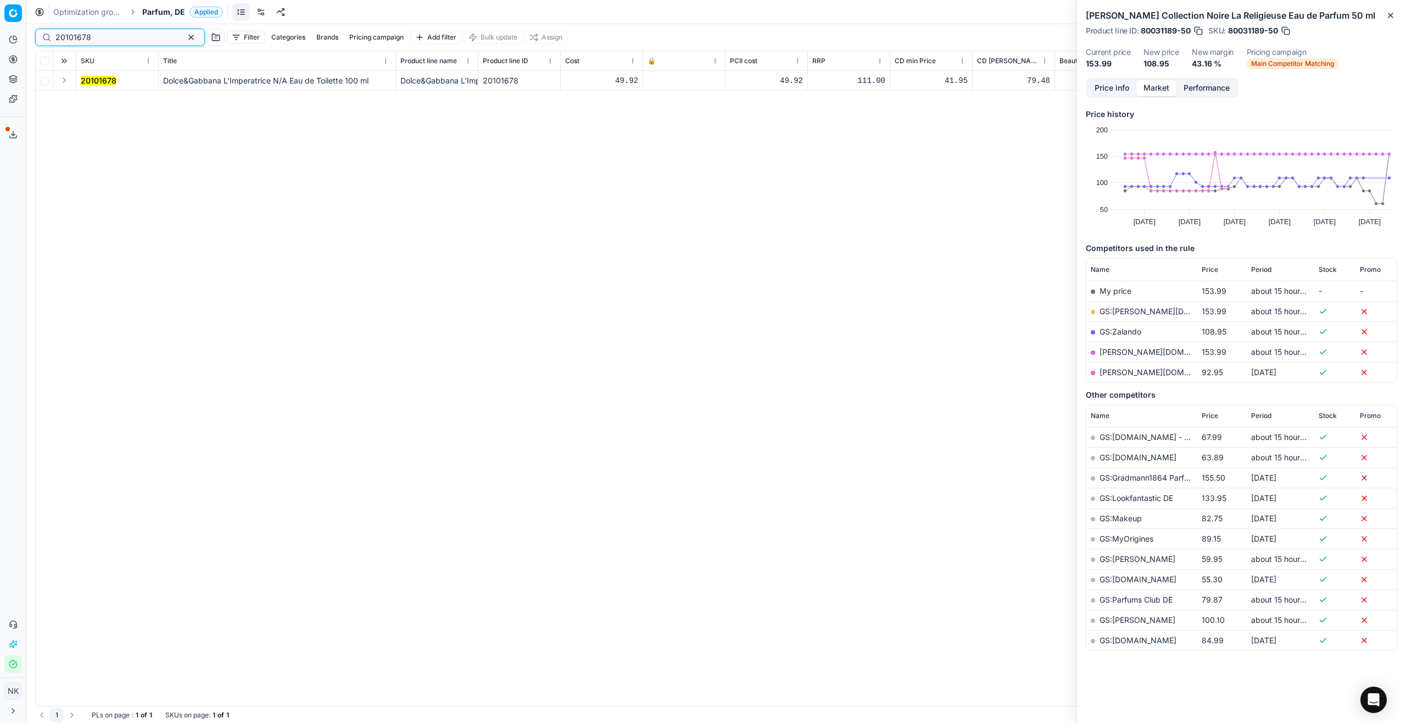
type input "20101678"
click at [67, 80] on button "Expand" at bounding box center [64, 80] width 13 height 13
click at [99, 97] on mark "20101678" at bounding box center [99, 100] width 36 height 9
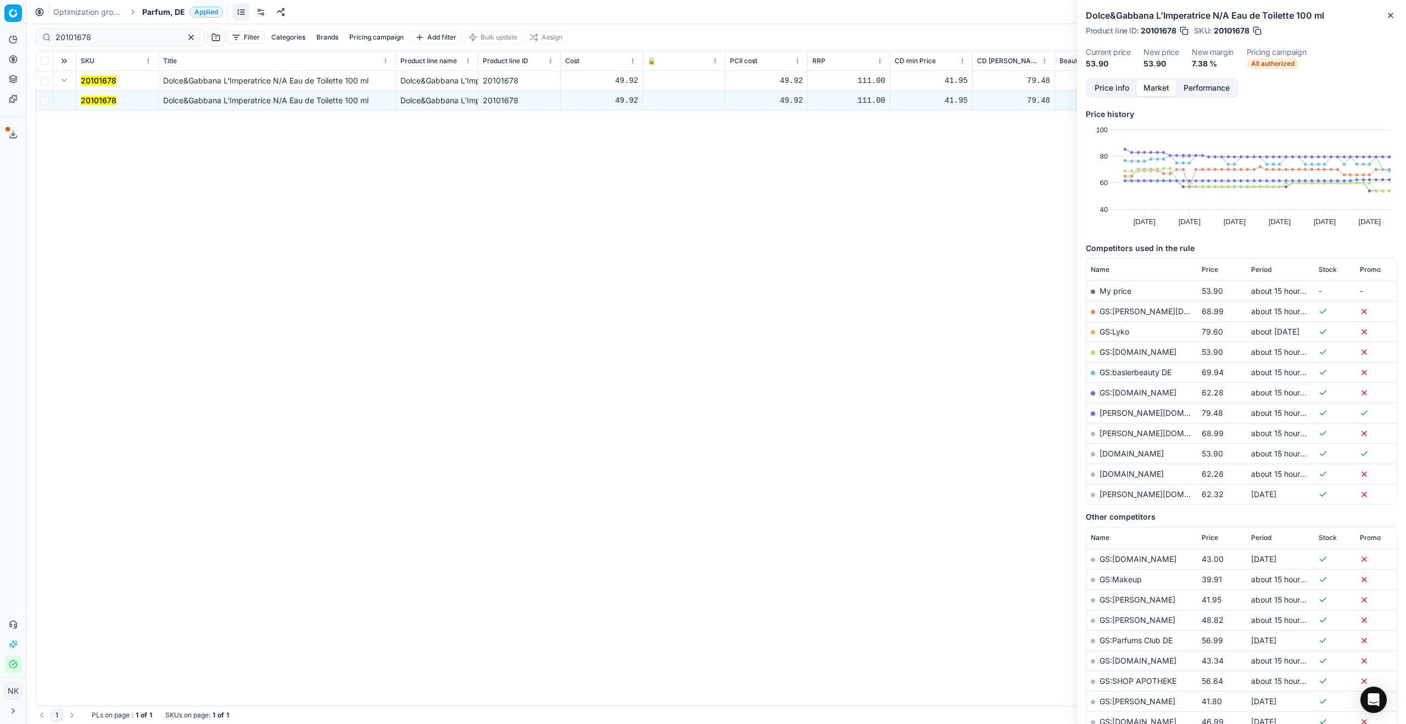
click at [1112, 353] on link "GS:[DOMAIN_NAME]" at bounding box center [1138, 351] width 77 height 9
